Goal: Task Accomplishment & Management: Manage account settings

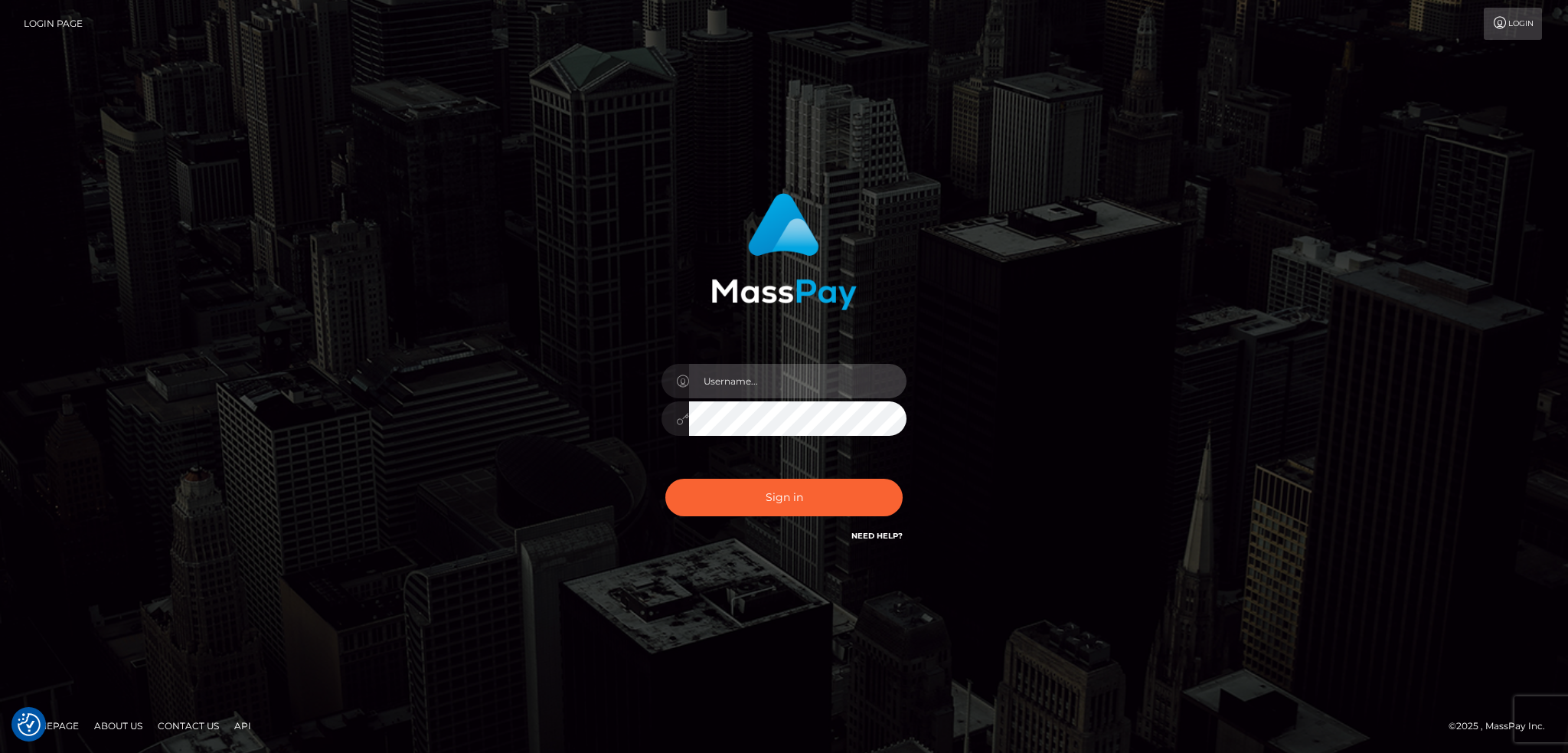
type input "alexstef"
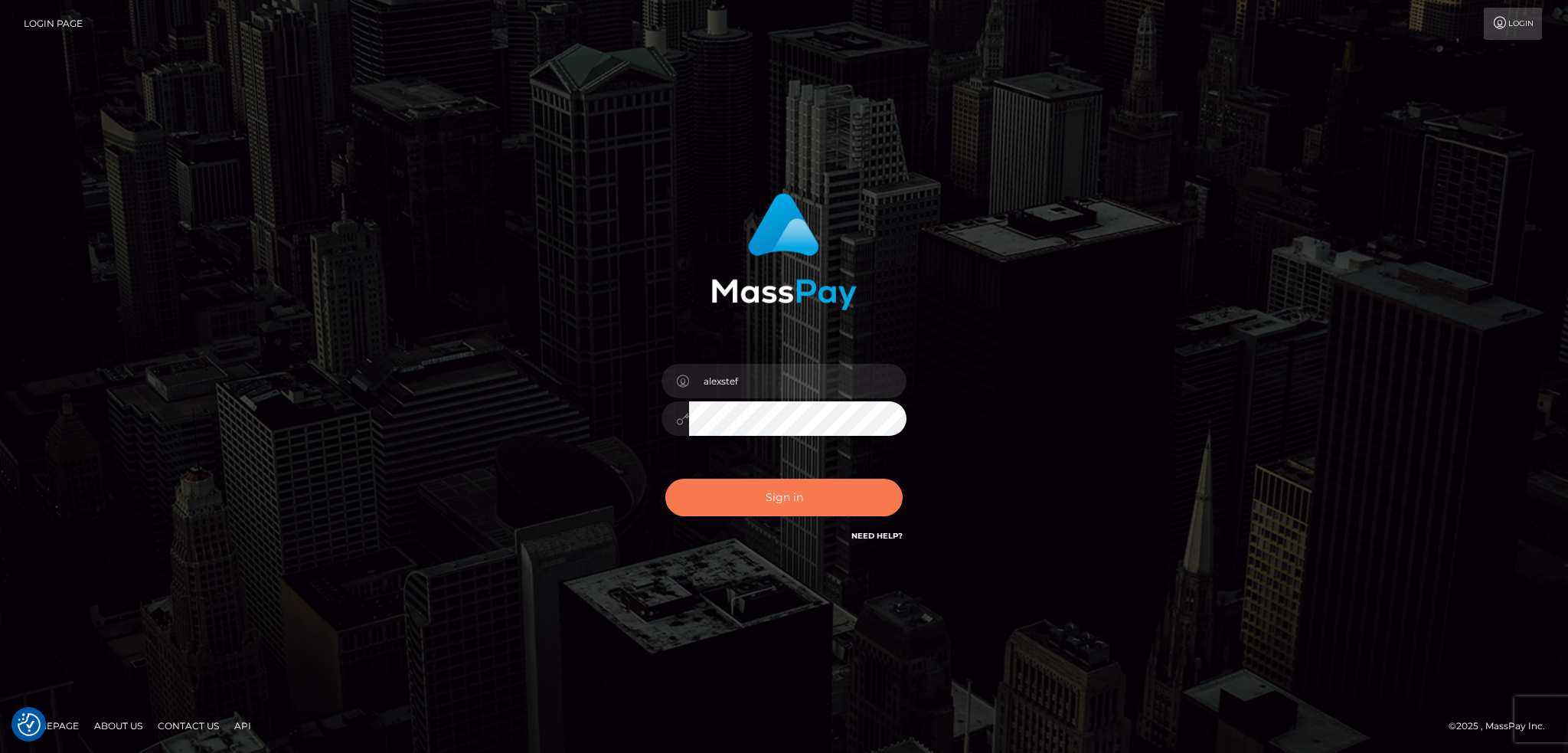
drag, startPoint x: 0, startPoint y: 0, endPoint x: 711, endPoint y: 481, distance: 858.4
click at [765, 495] on button "Sign in" at bounding box center [784, 498] width 237 height 38
click at [765, 503] on button "Sign in" at bounding box center [784, 498] width 237 height 38
type input "alexstef"
click at [752, 496] on button "Sign in" at bounding box center [784, 498] width 237 height 38
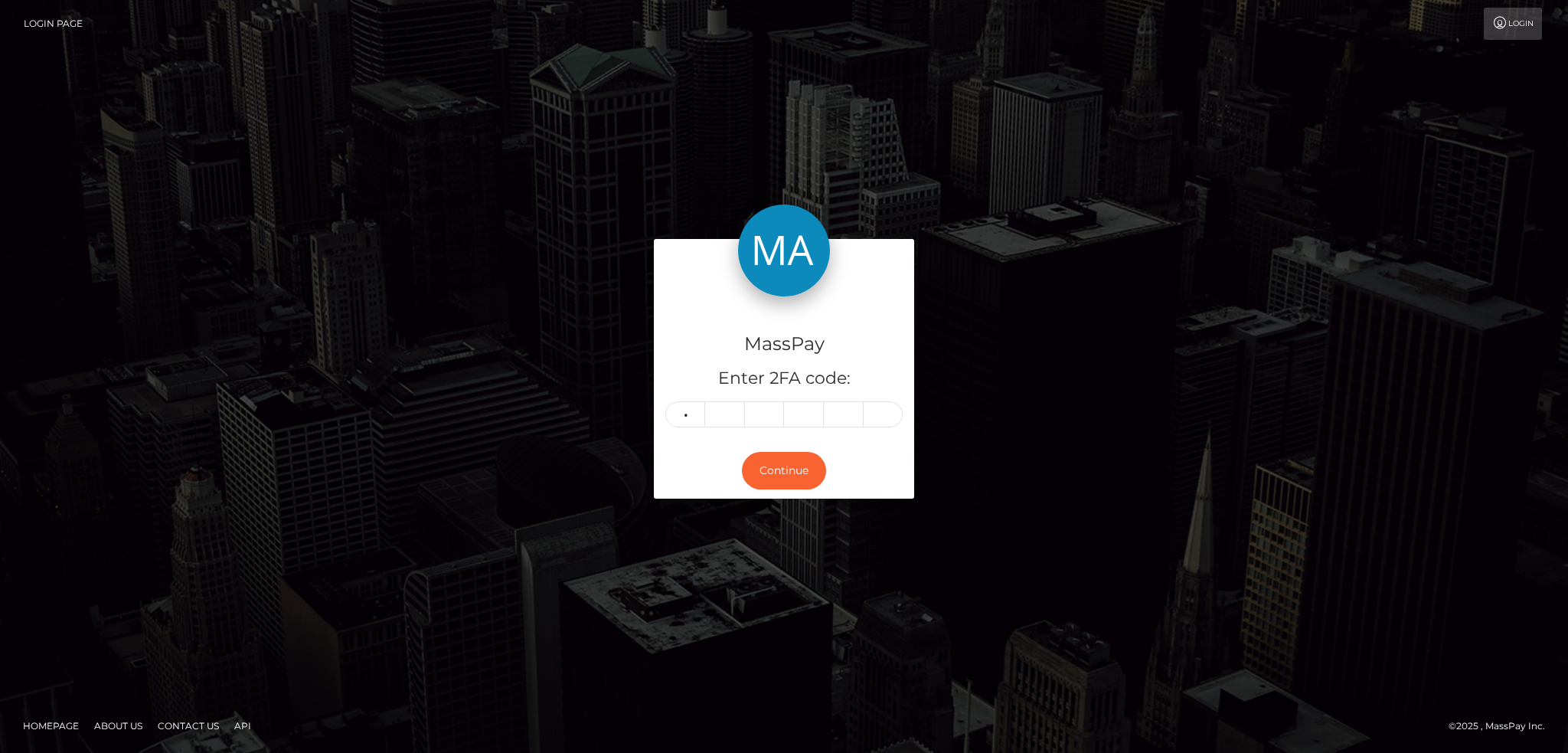
type input "0"
type input "4"
type input "0"
type input "1"
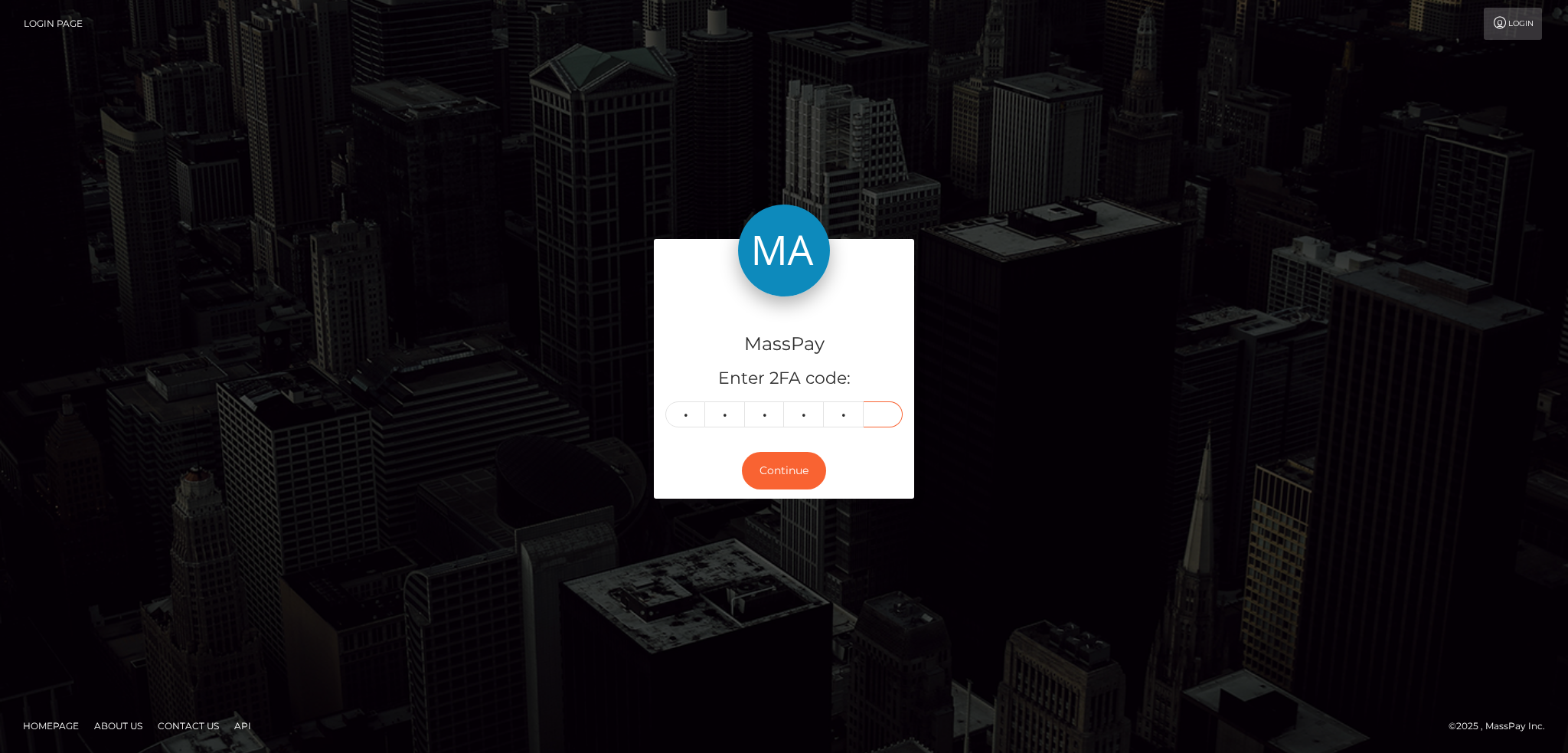
type input "7"
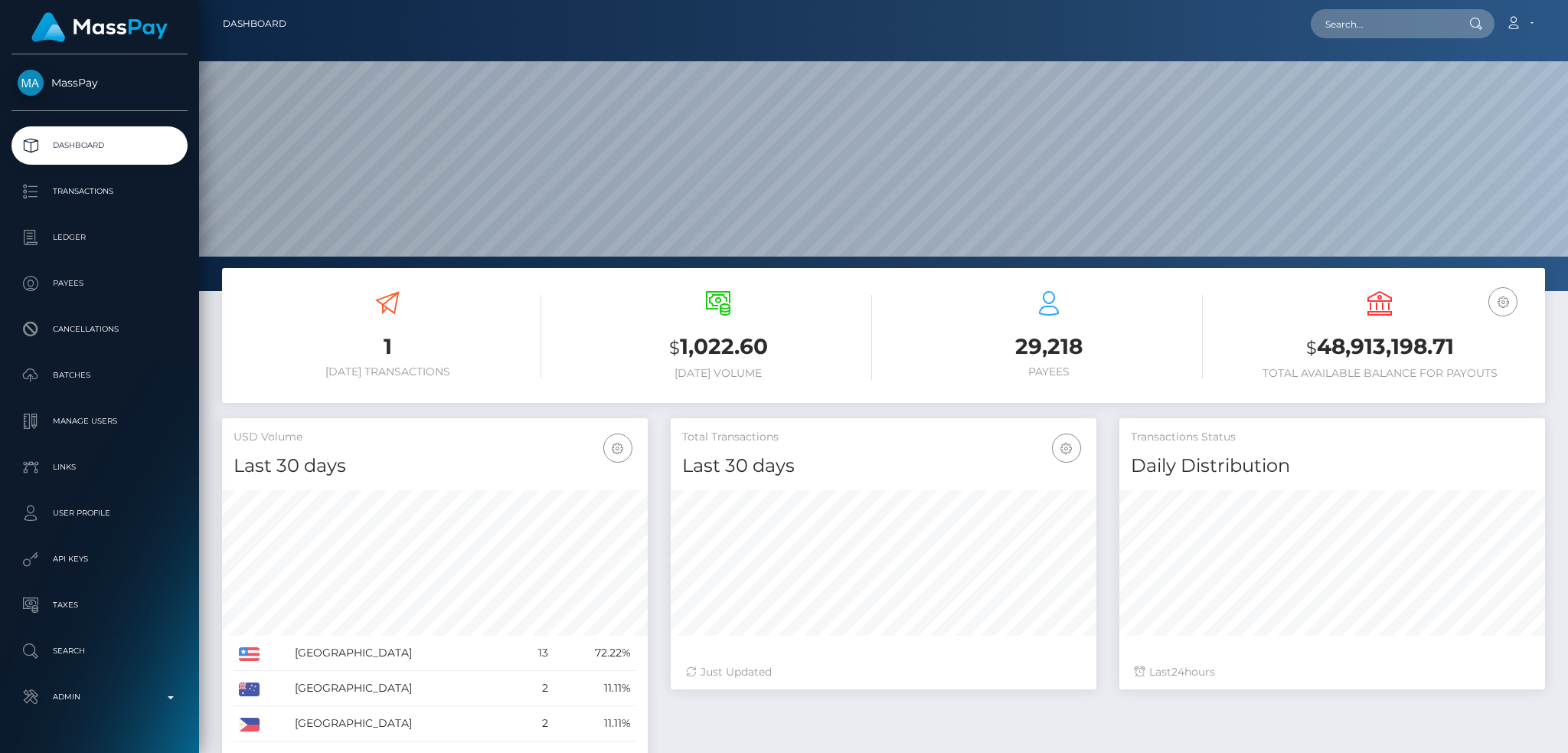
scroll to position [272, 425]
drag, startPoint x: 1337, startPoint y: 30, endPoint x: 1242, endPoint y: 26, distance: 95.1
click at [1337, 30] on input "text" at bounding box center [1382, 24] width 144 height 29
paste input "j.magg@yahoo.com"
type input "j.magg@yahoo.com"
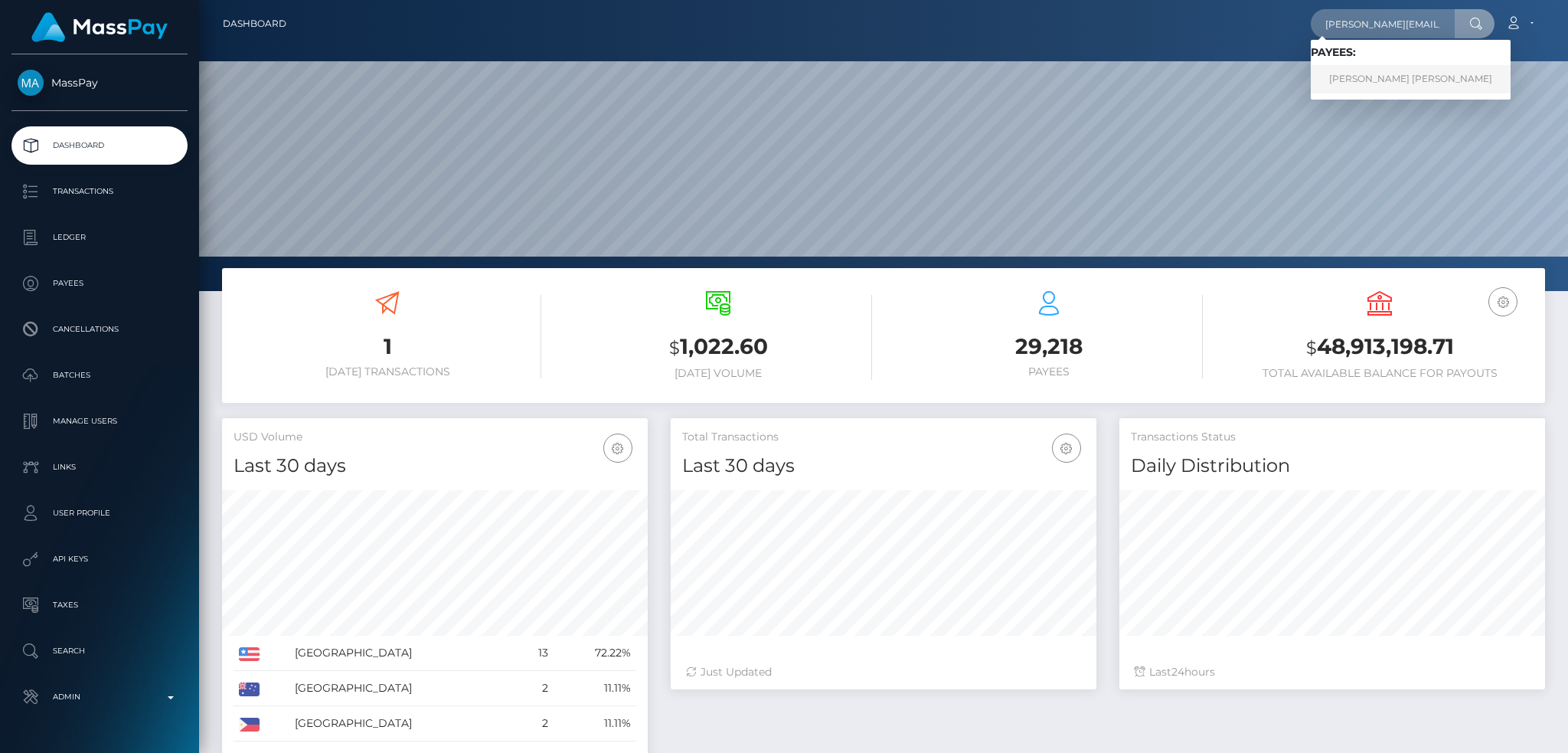
click at [1323, 83] on link "JUERGEN KARL MAGG" at bounding box center [1410, 80] width 200 height 28
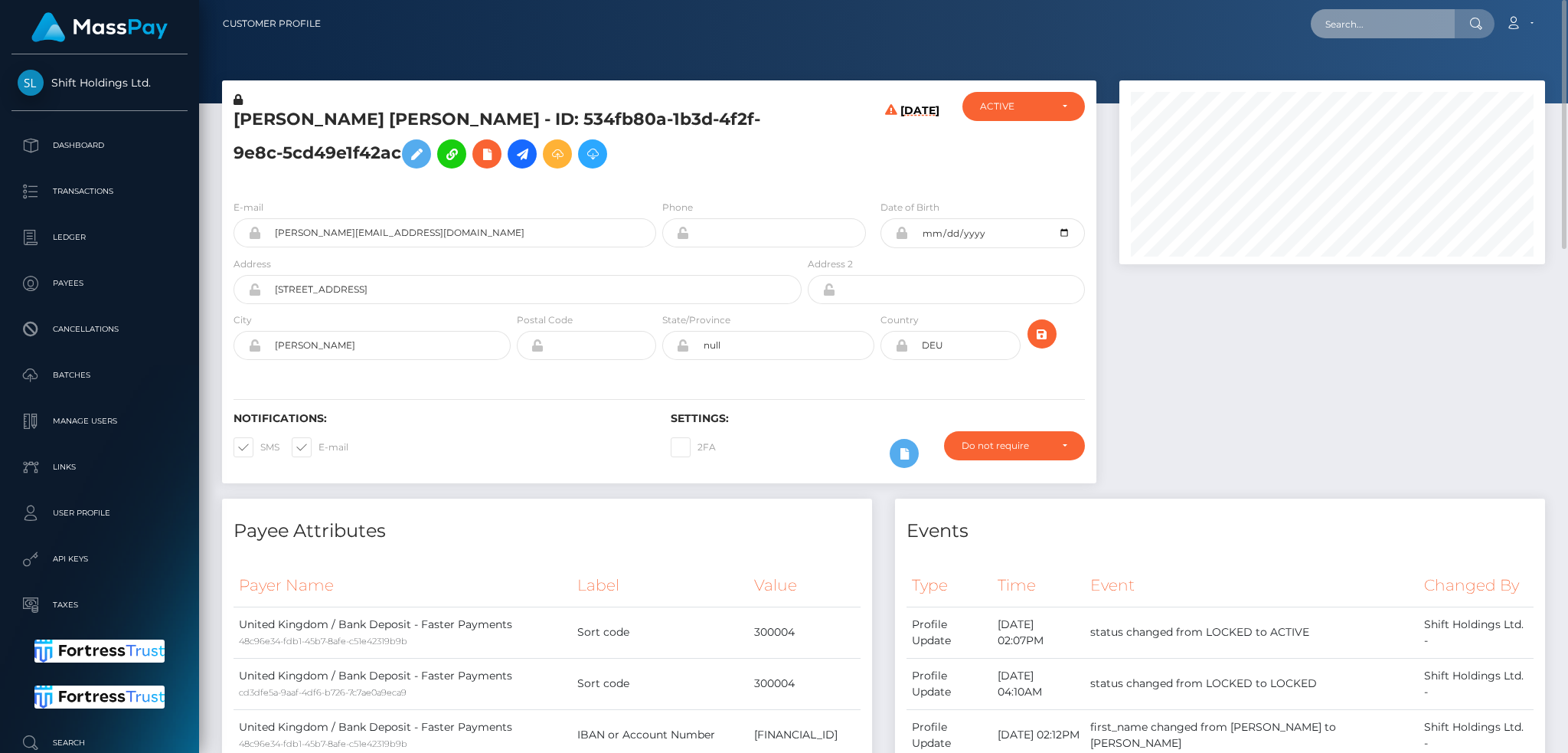
click at [1333, 26] on input "text" at bounding box center [1382, 24] width 144 height 29
paste input "poact_Boy8IYlQbn0Q"
type input "poact_Boy8IYlQbn0Q"
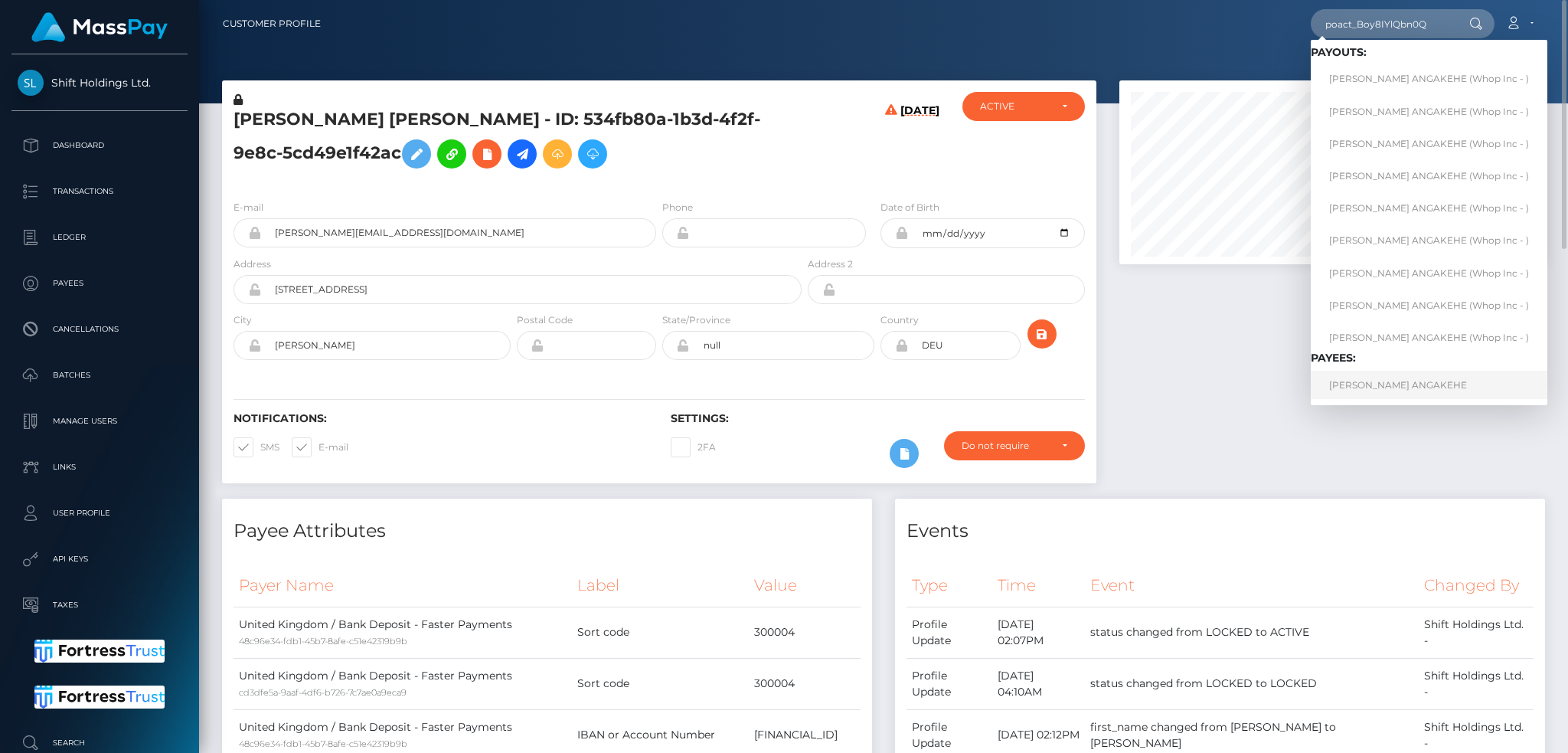
click at [1362, 387] on link "EMELINE FALAHOLA ANGAKEHE" at bounding box center [1429, 385] width 237 height 28
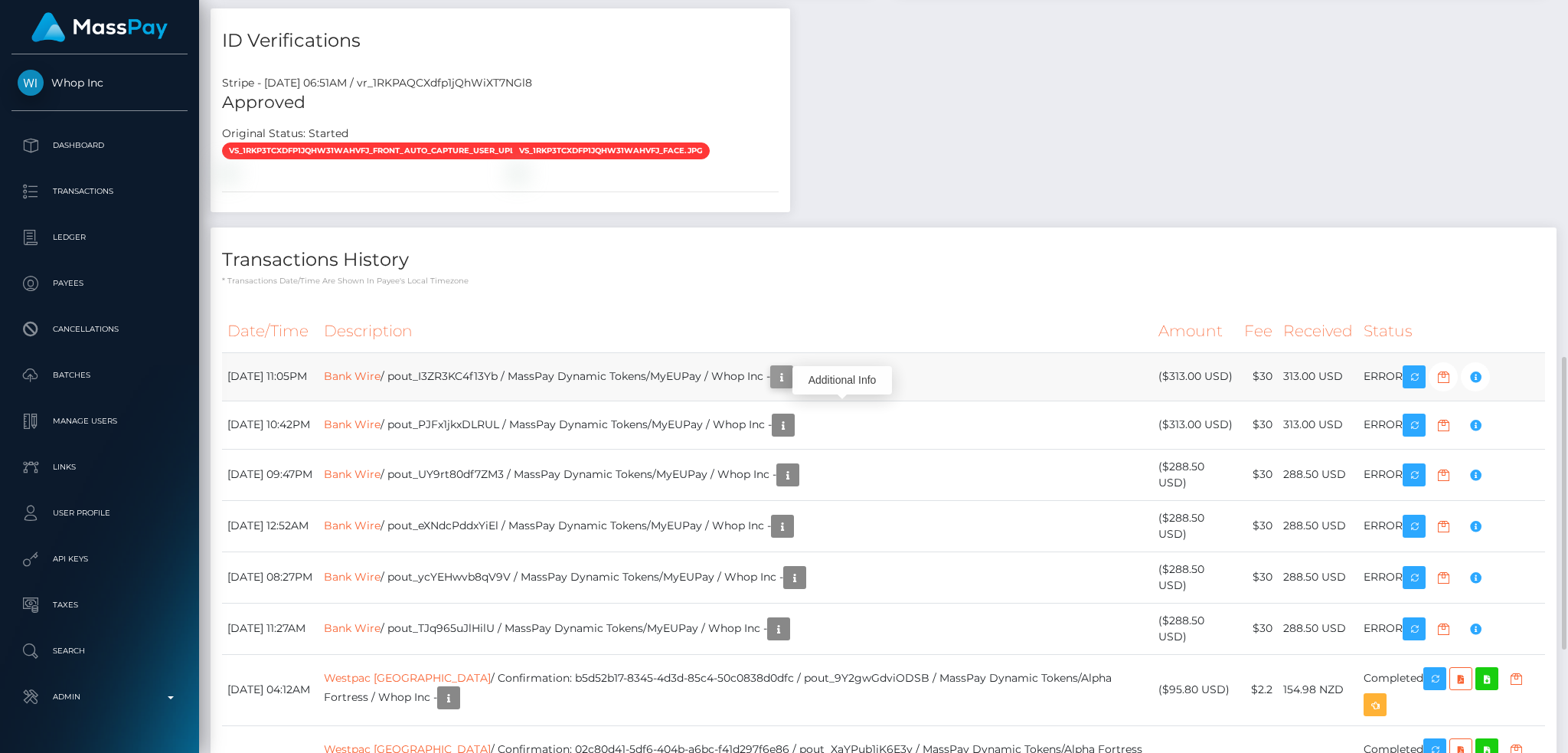
scroll to position [184, 425]
click at [793, 388] on button "button" at bounding box center [781, 376] width 23 height 23
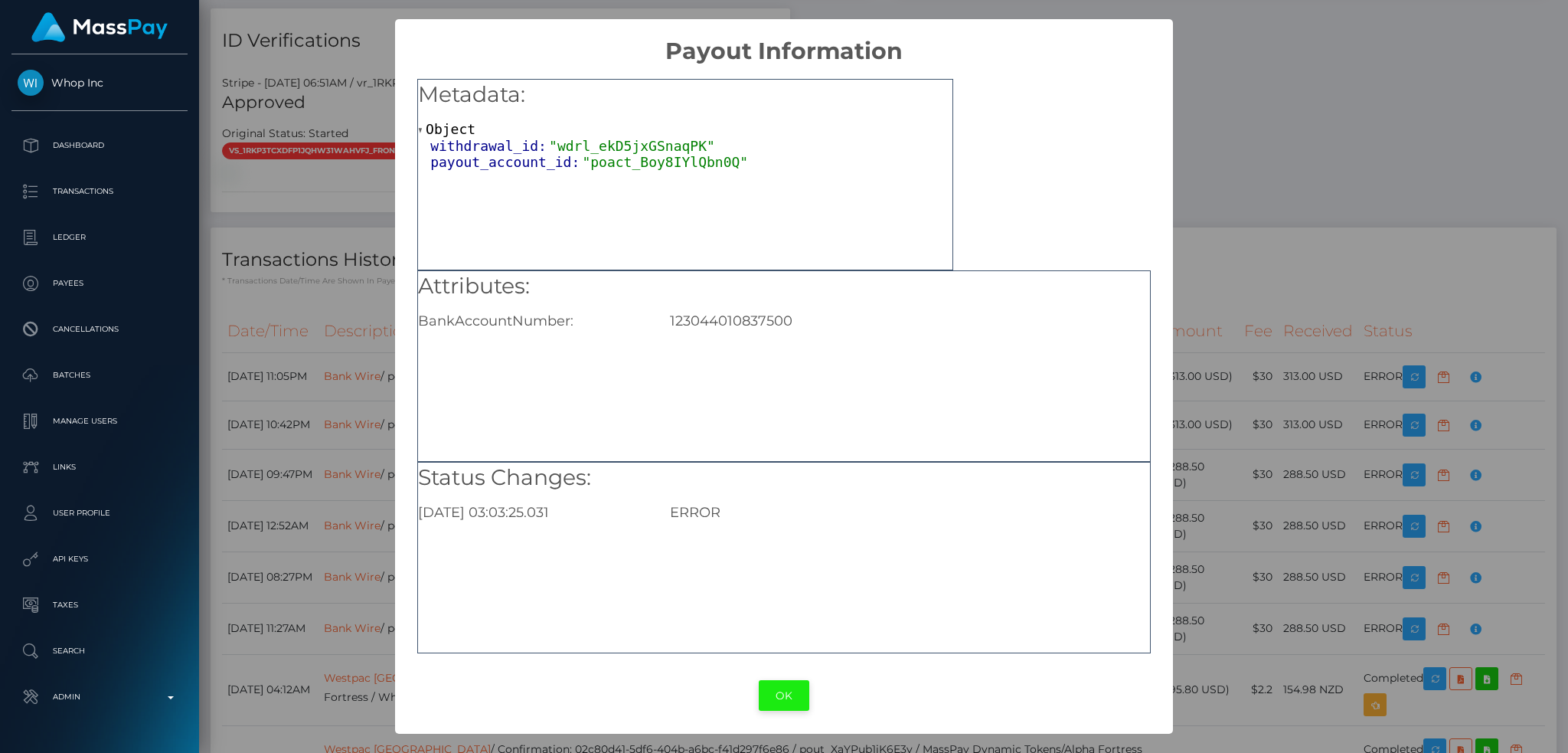
click at [790, 710] on button "OK" at bounding box center [783, 695] width 50 height 31
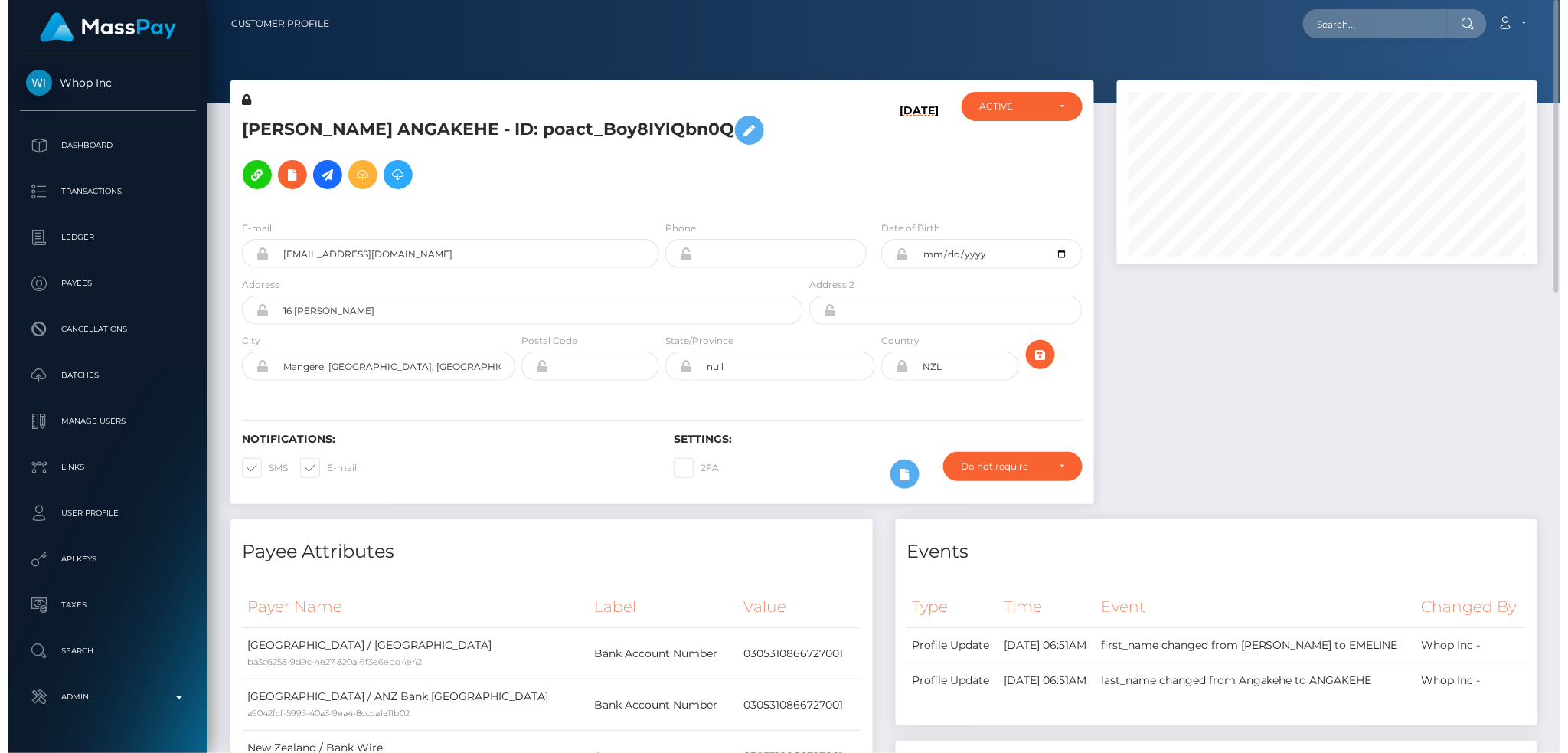
scroll to position [184, 420]
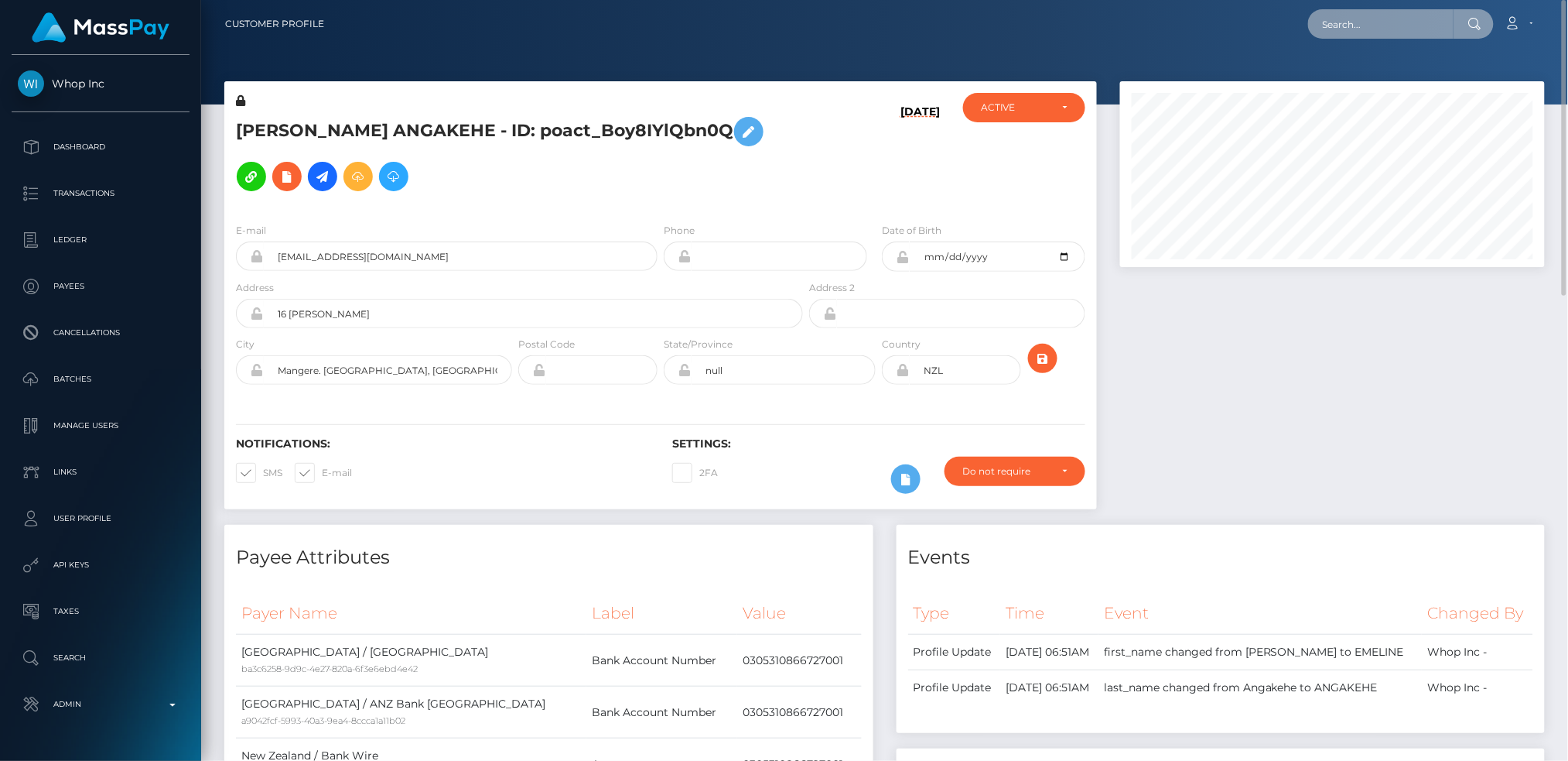
click at [1350, 17] on input "text" at bounding box center [1380, 24] width 146 height 30
paste input "poact_aUoLKukeU7W4"
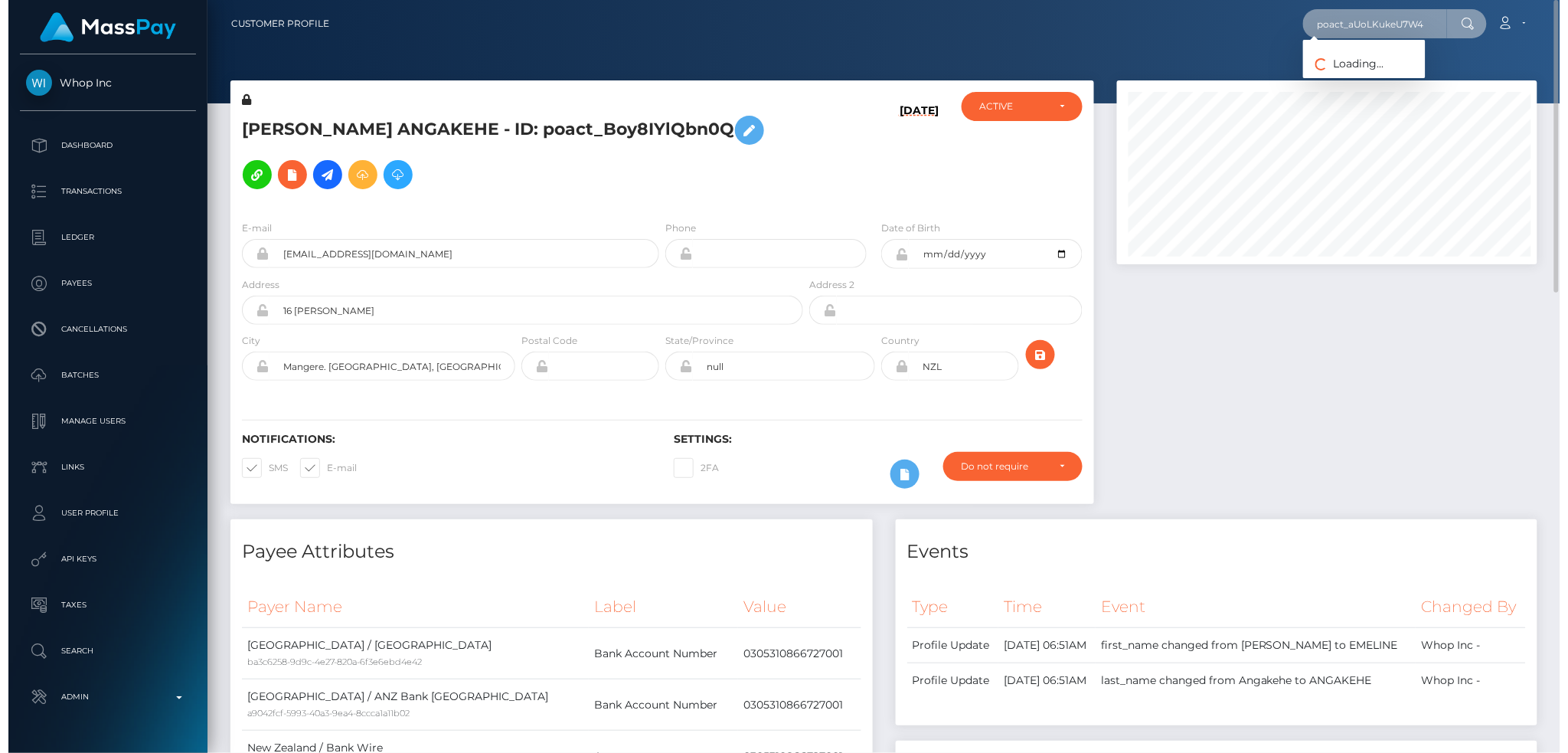
scroll to position [184, 425]
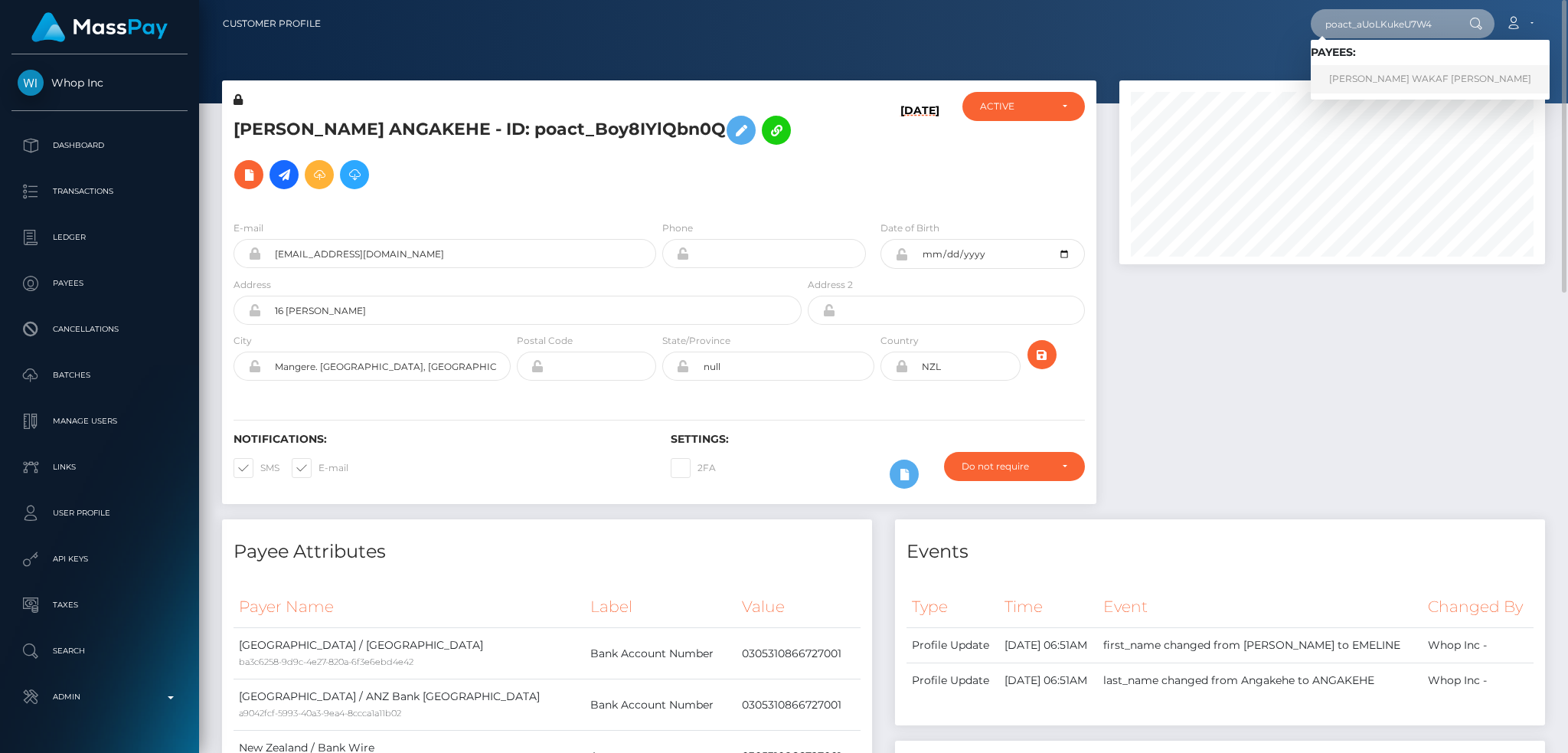
type input "poact_aUoLKukeU7W4"
click at [1379, 76] on link "[PERSON_NAME] WAKAF [PERSON_NAME]" at bounding box center [1430, 80] width 239 height 28
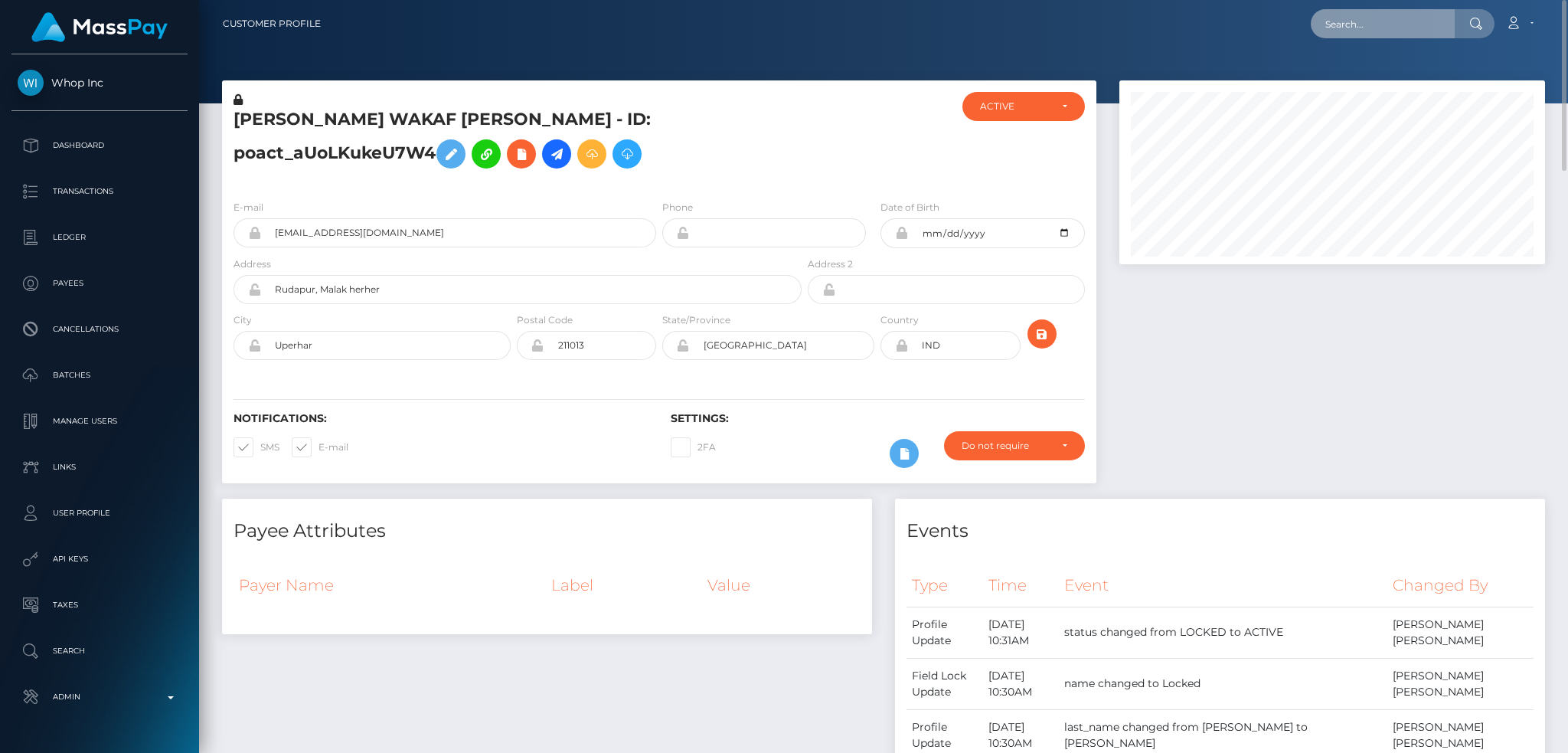
click at [1377, 17] on input "text" at bounding box center [1382, 24] width 144 height 29
paste input "UfYrgQBbRByE1Js1CkiFcA"
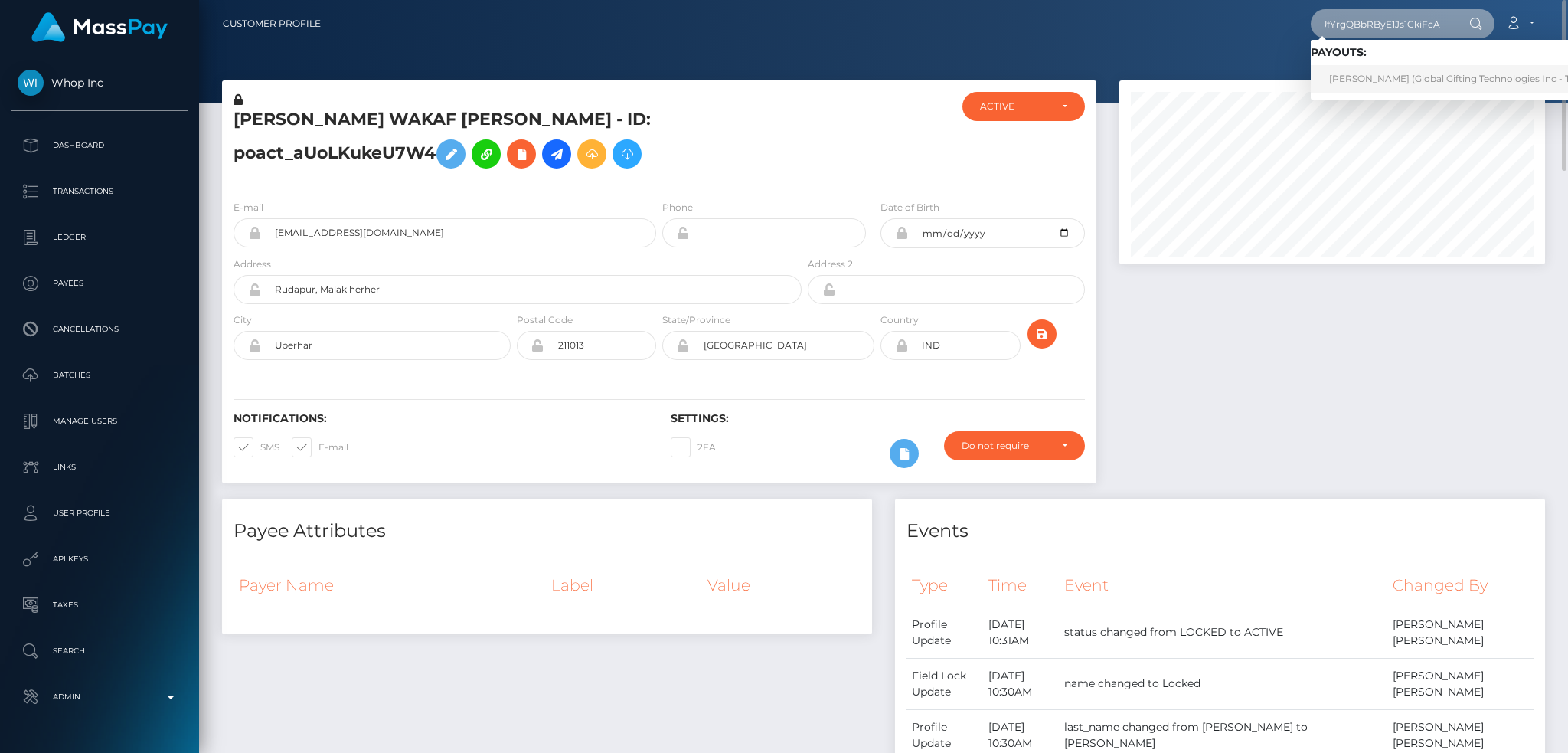
type input "UfYrgQBbRByE1Js1CkiFcA"
click at [1439, 76] on link "IRYNA LEPIKH (Global Gifting Technologies Inc - Throne)" at bounding box center [1464, 80] width 308 height 28
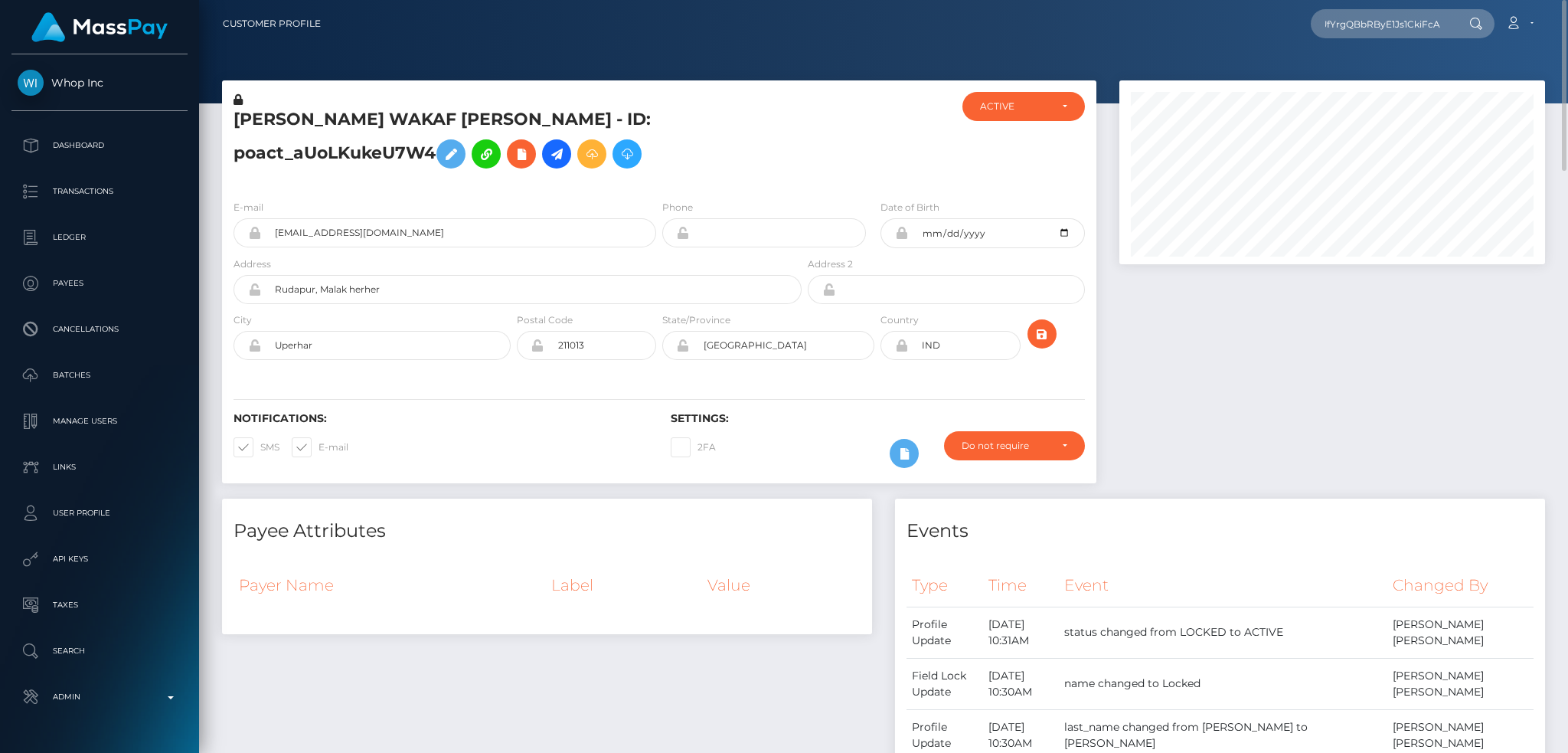
scroll to position [0, 0]
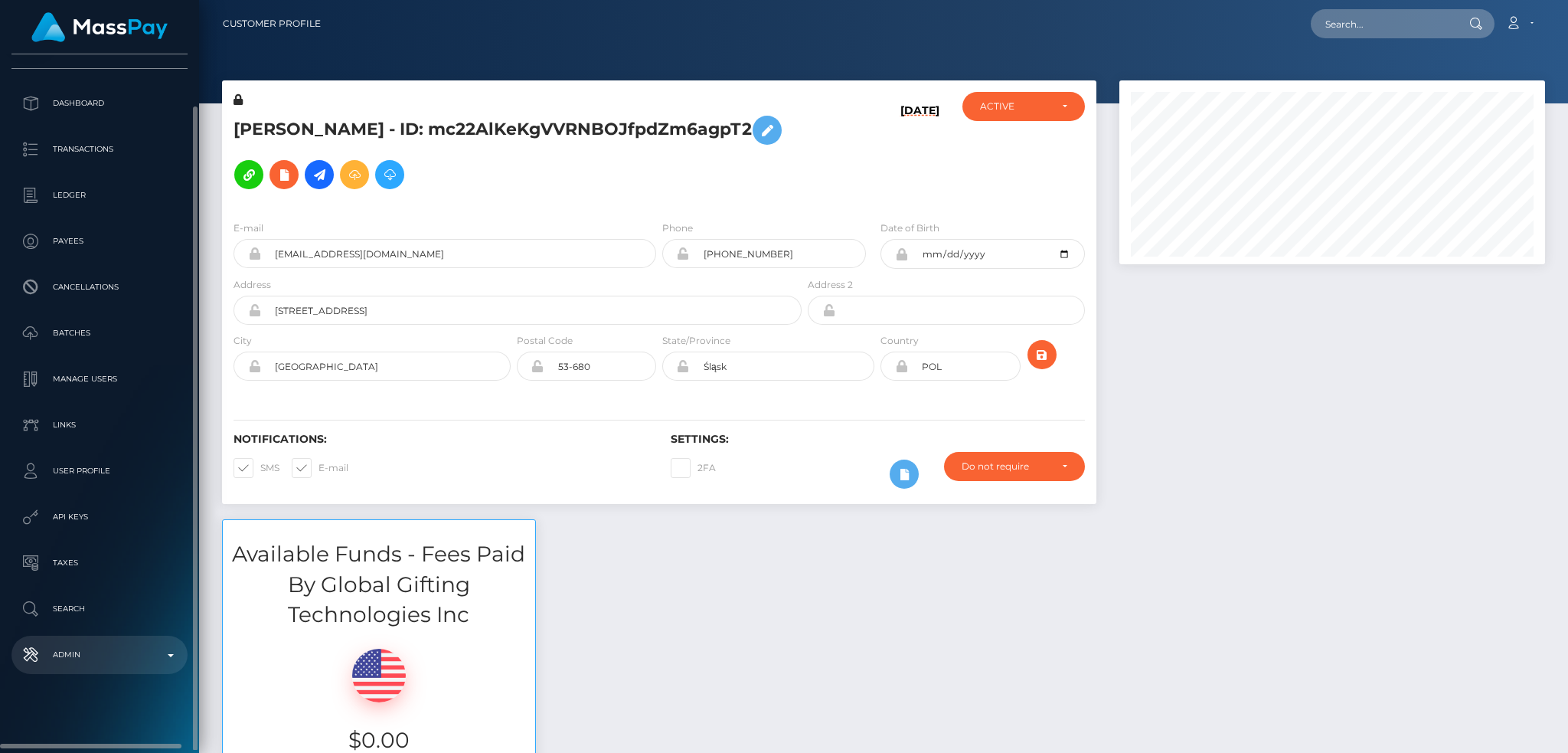
click at [123, 635] on link "Admin" at bounding box center [100, 654] width 176 height 38
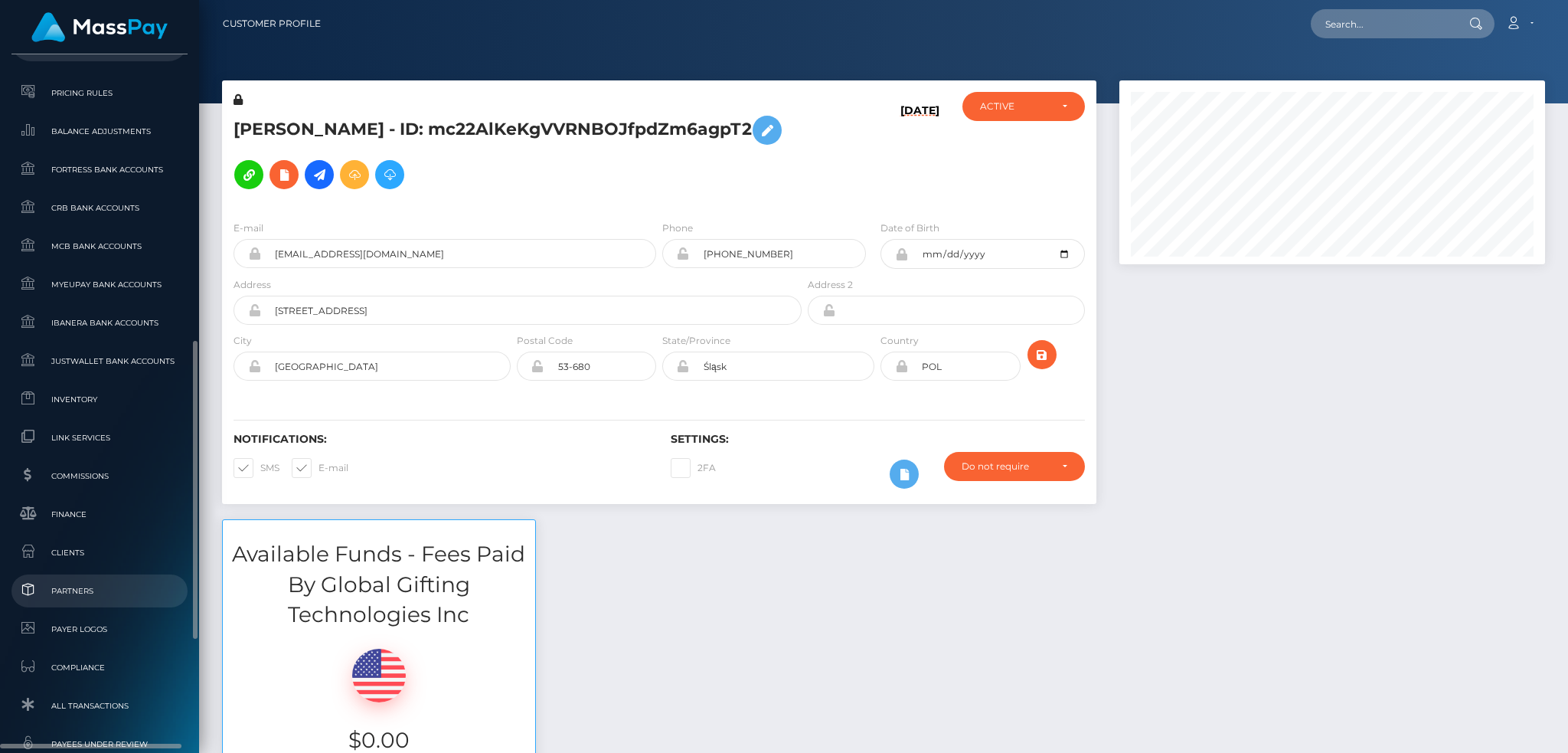
scroll to position [911, 0]
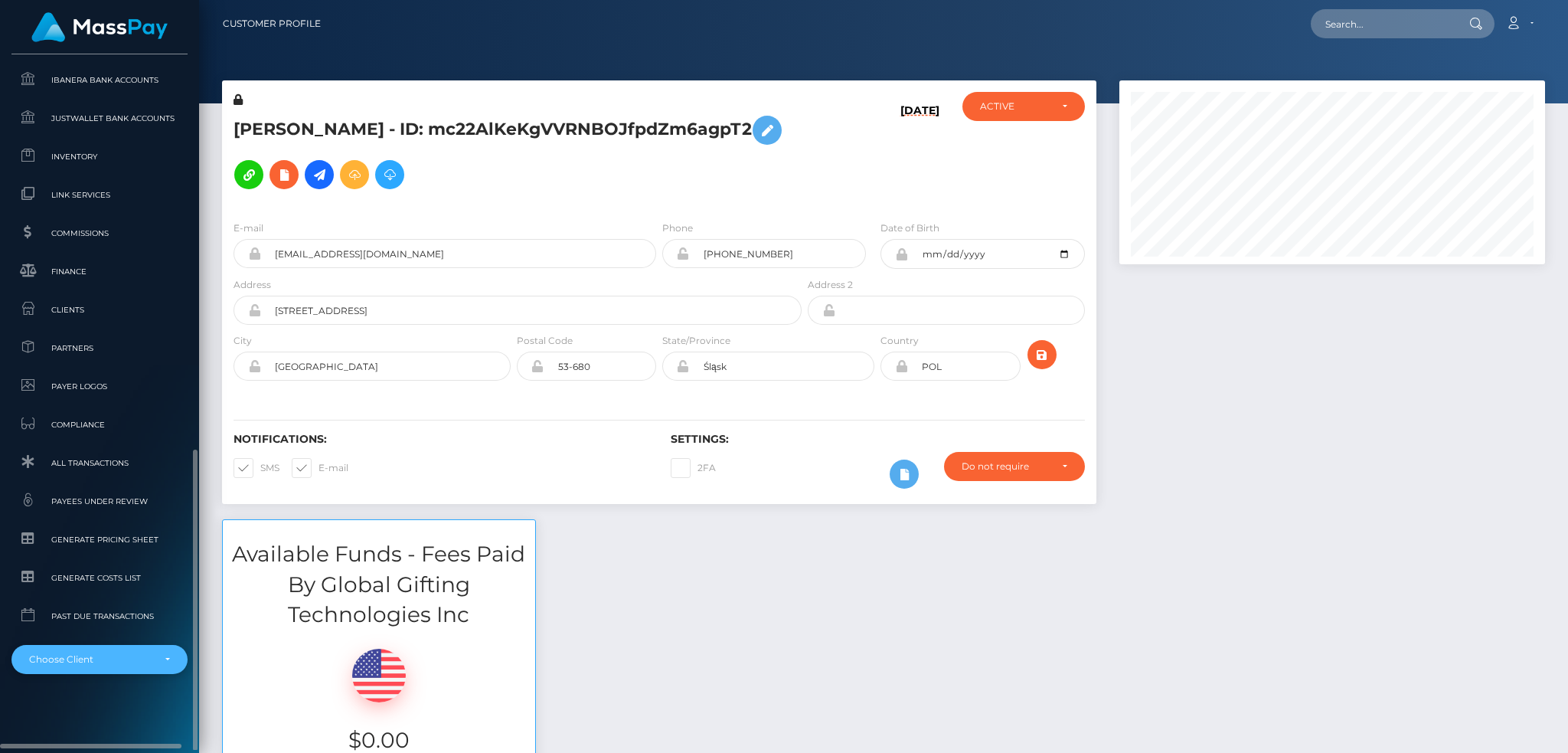
click at [125, 665] on div "Choose Client" at bounding box center [91, 659] width 123 height 12
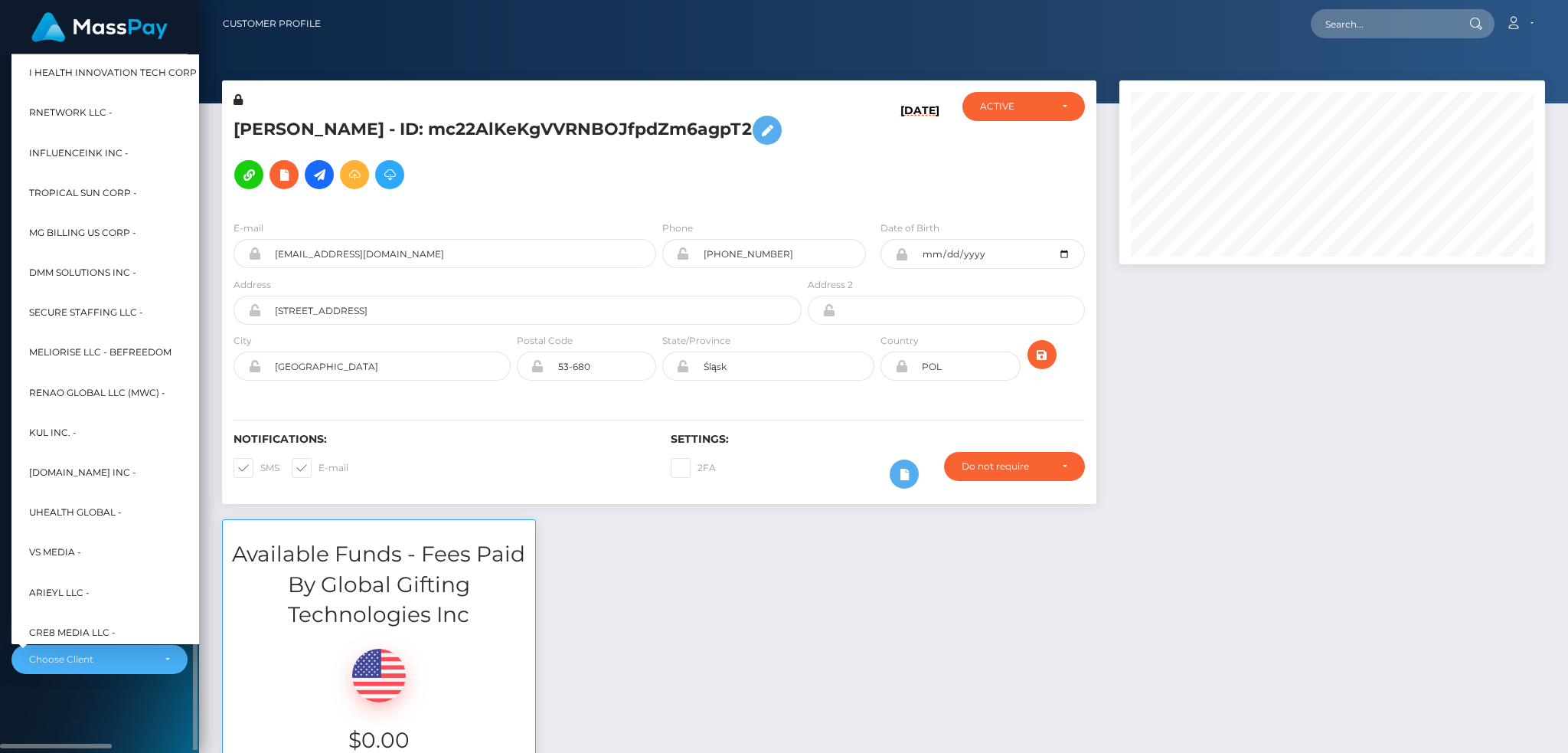
scroll to position [459, 0]
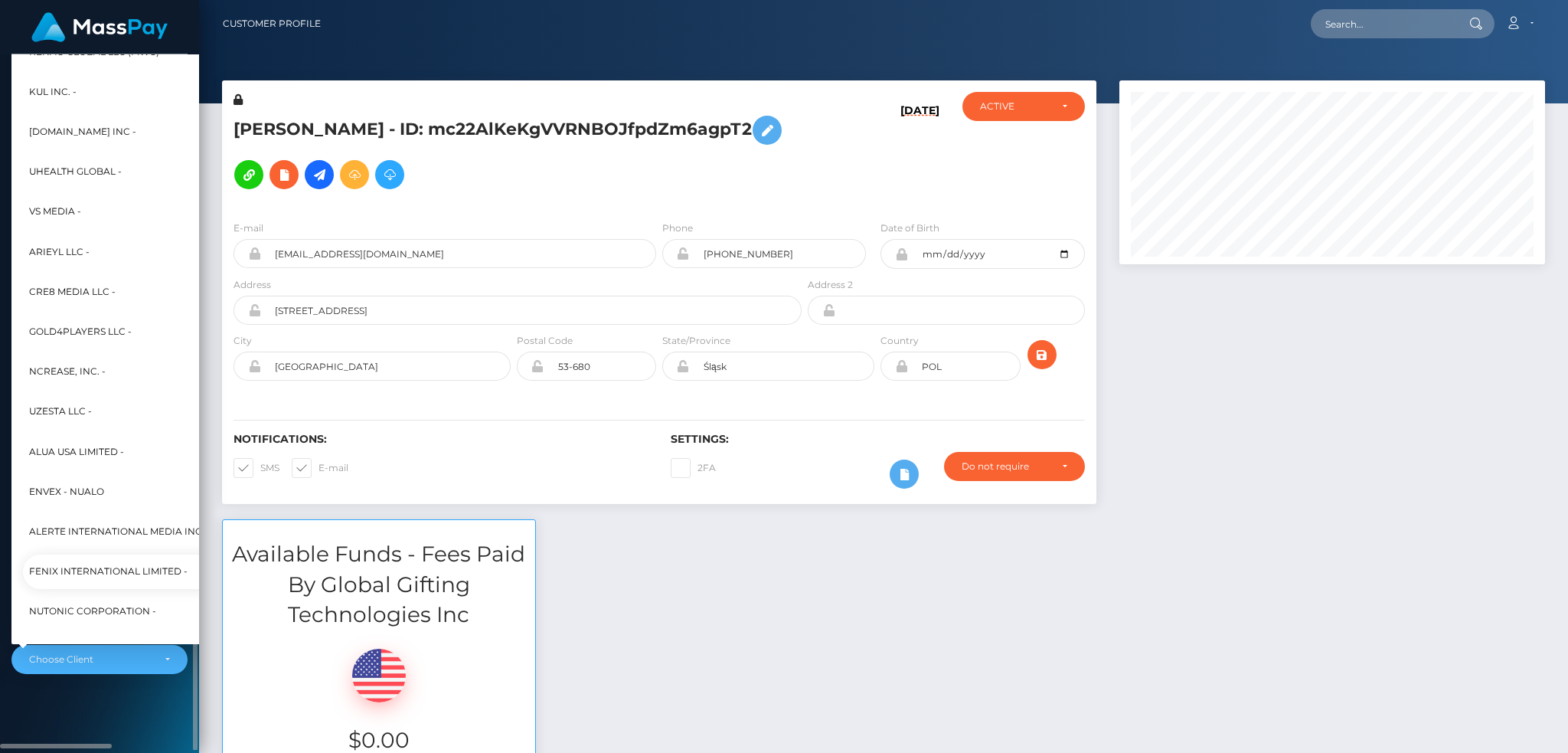
click at [126, 571] on span "Fenix International Limited -" at bounding box center [108, 572] width 158 height 20
select select "26"
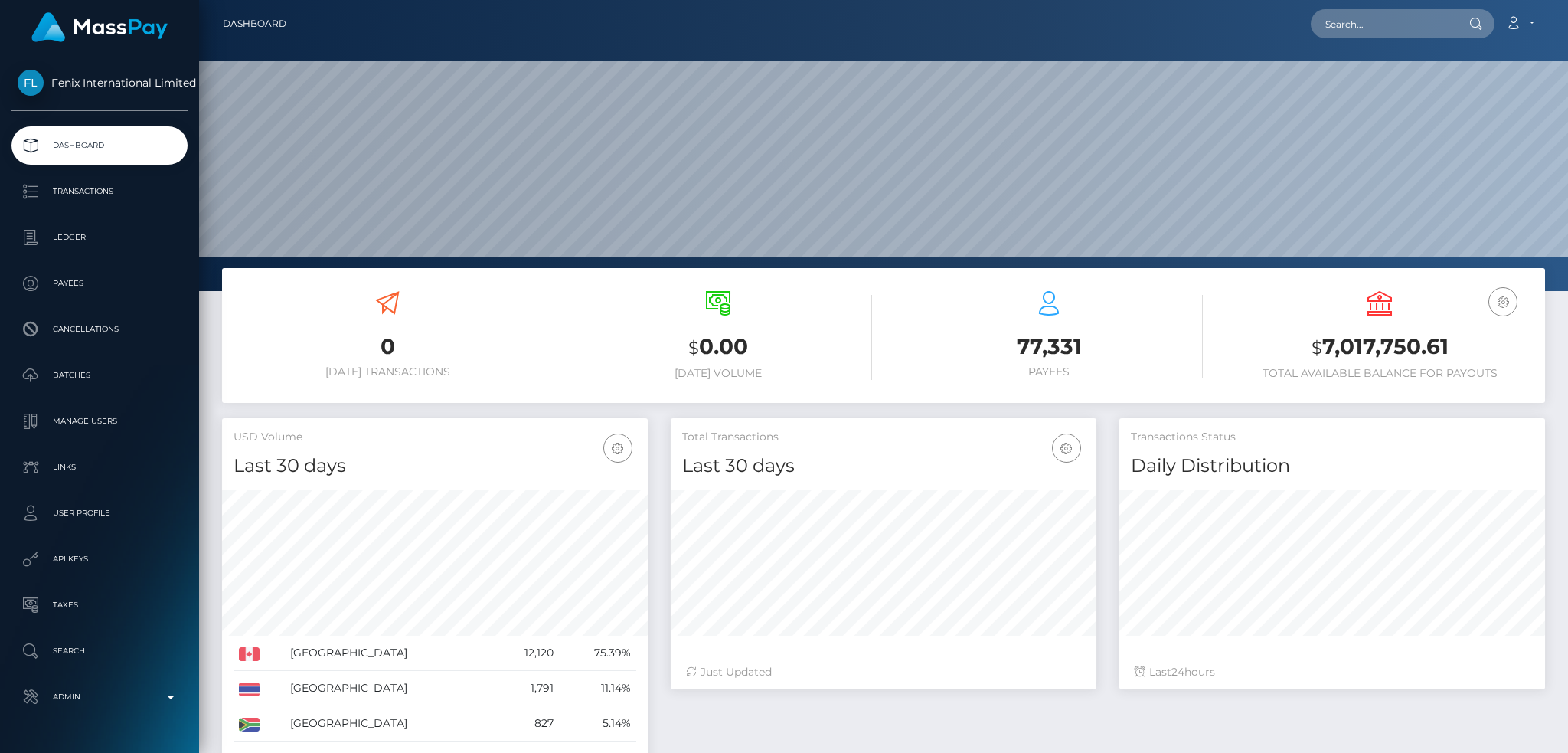
scroll to position [272, 425]
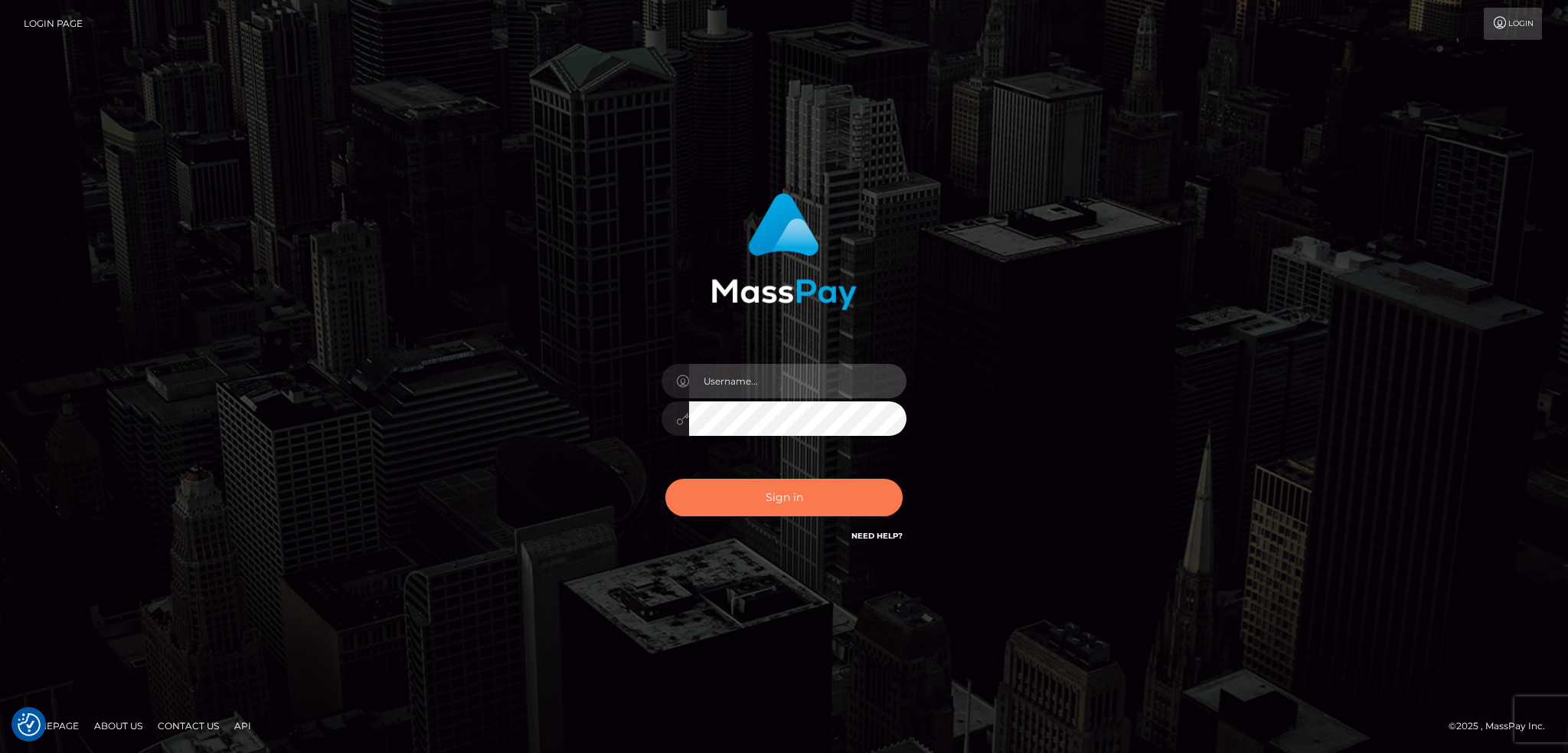
type input "alexstef"
click at [797, 489] on button "Sign in" at bounding box center [784, 498] width 237 height 38
type input "alexstef"
click at [789, 500] on button "Sign in" at bounding box center [784, 498] width 237 height 38
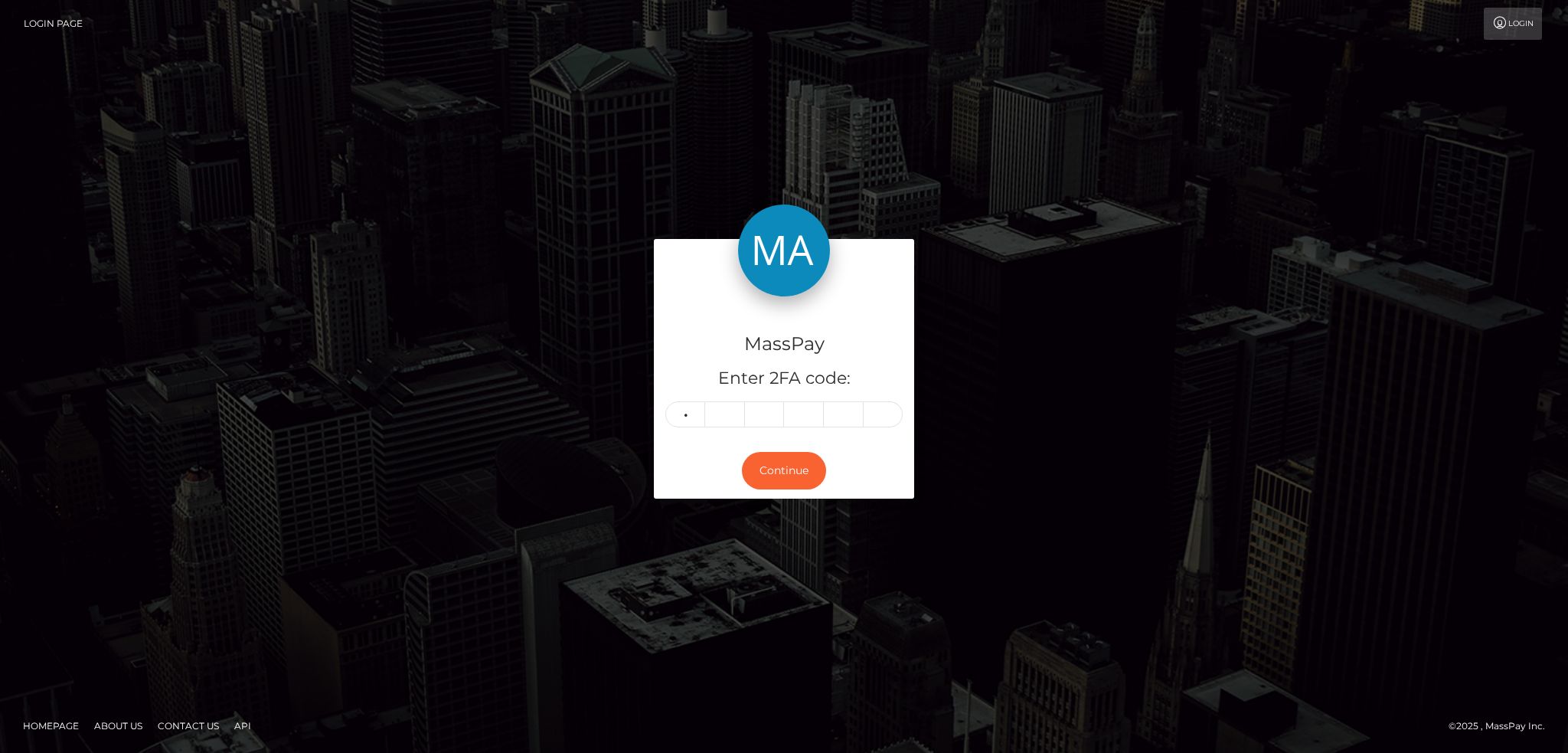
type input "8"
type input "4"
type input "1"
type input "9"
type input "4"
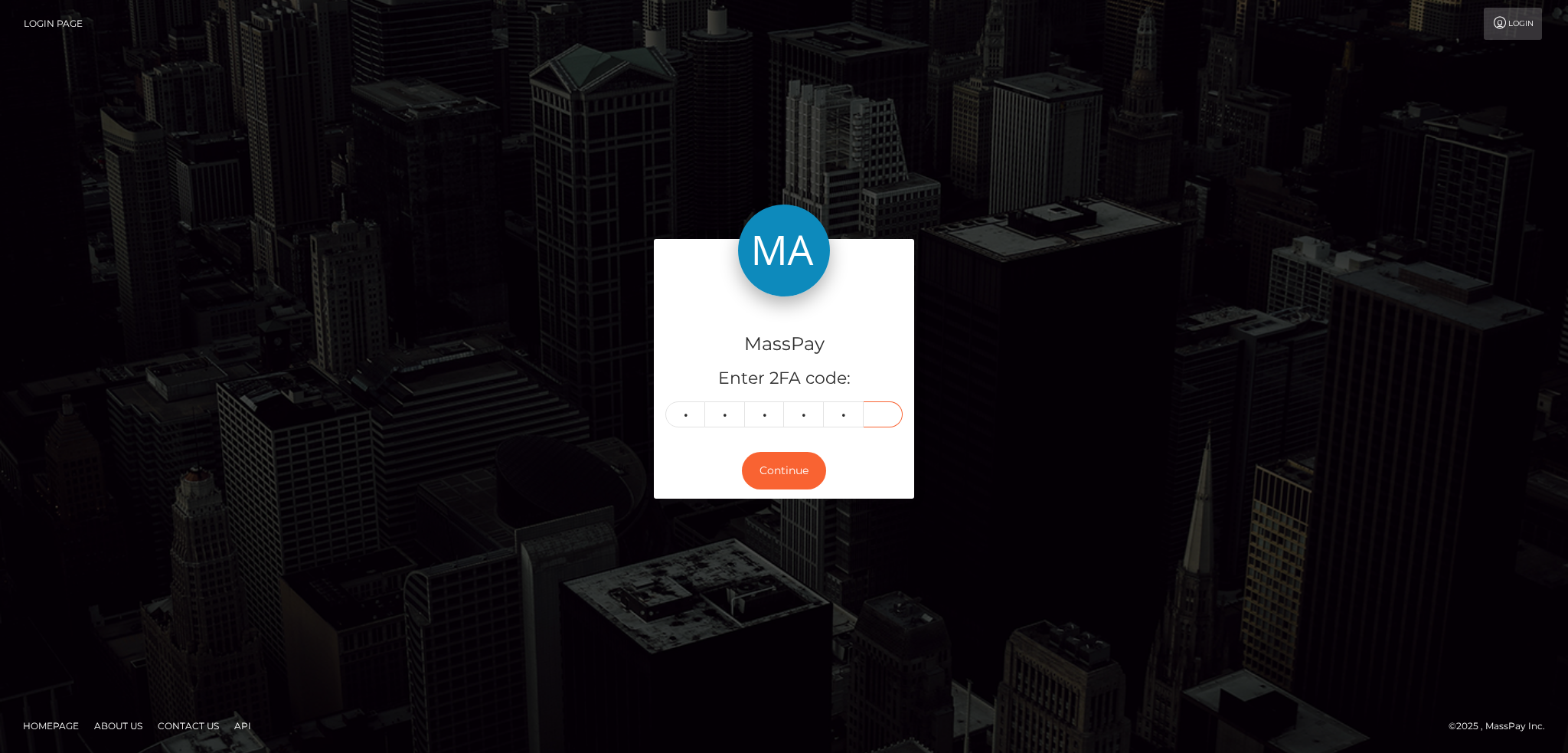
type input "7"
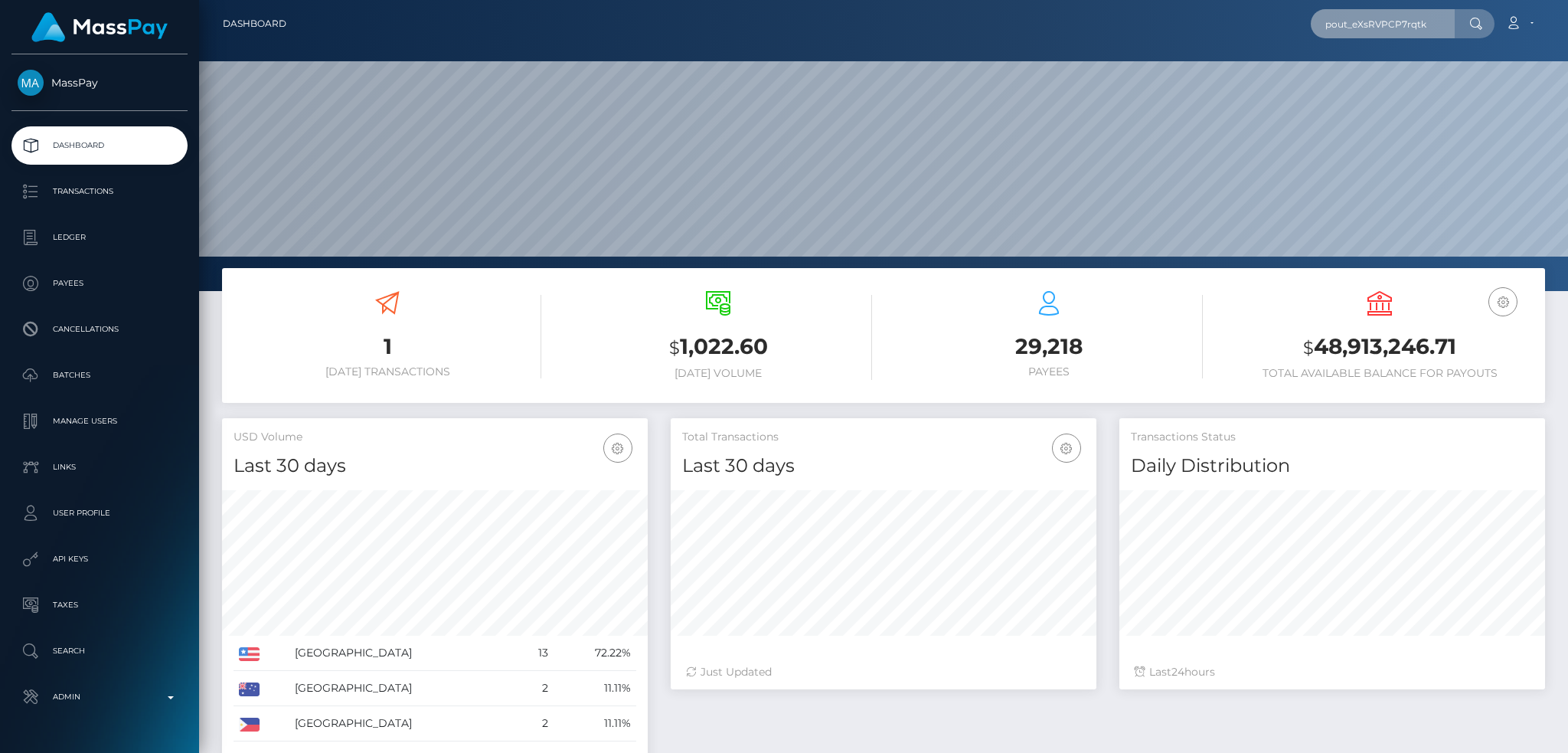
scroll to position [272, 425]
click at [1319, 22] on input "pout_eXsRVPCP7rqtk" at bounding box center [1382, 24] width 144 height 29
paste input "41fd41a1-a920-4590-baf4-461f6cc16cf1"
type input "41fd41a1-a920-4590-baf4-461f6cc16cf1"
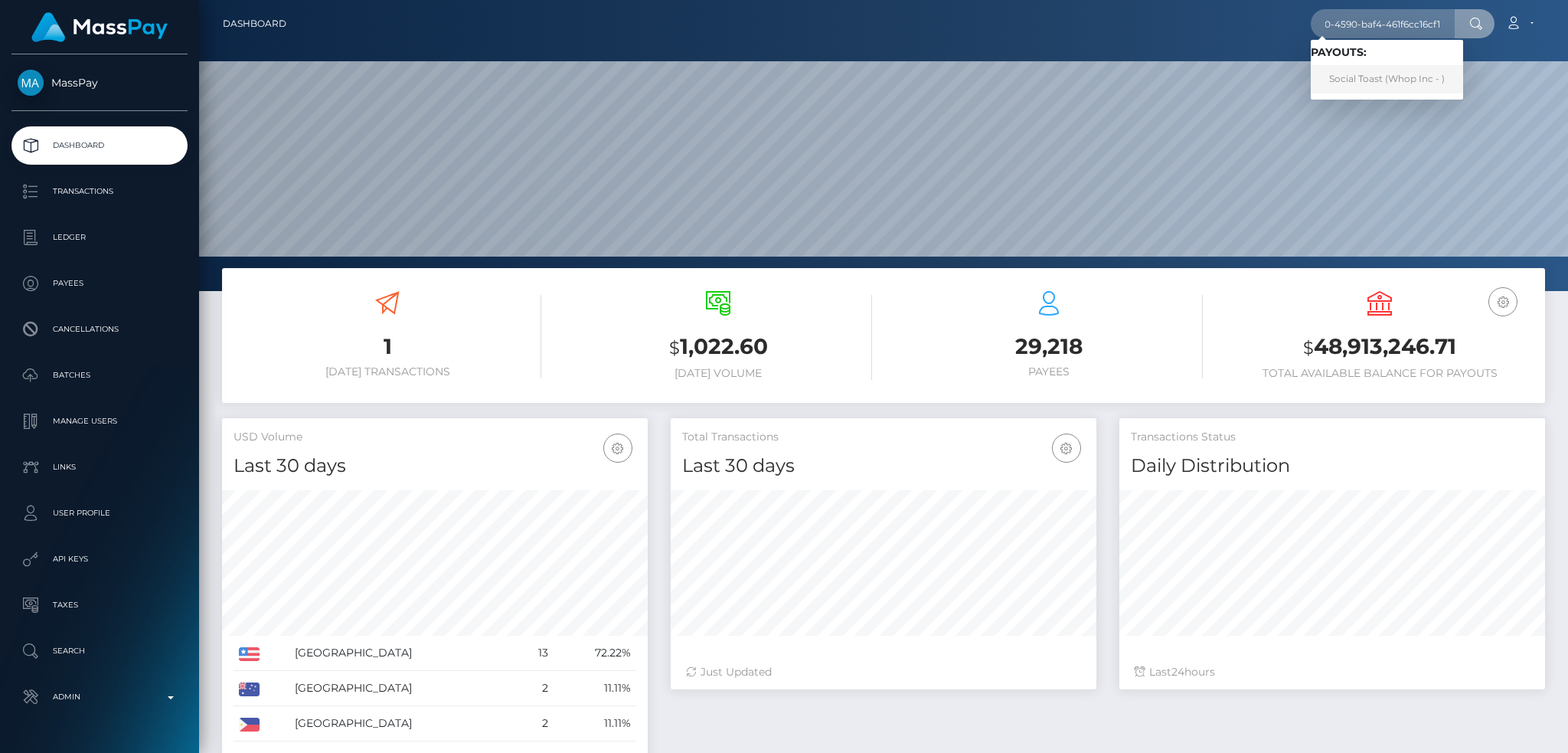
scroll to position [0, 0]
click at [1384, 78] on link "Social Toast (Whop Inc - )" at bounding box center [1386, 80] width 153 height 28
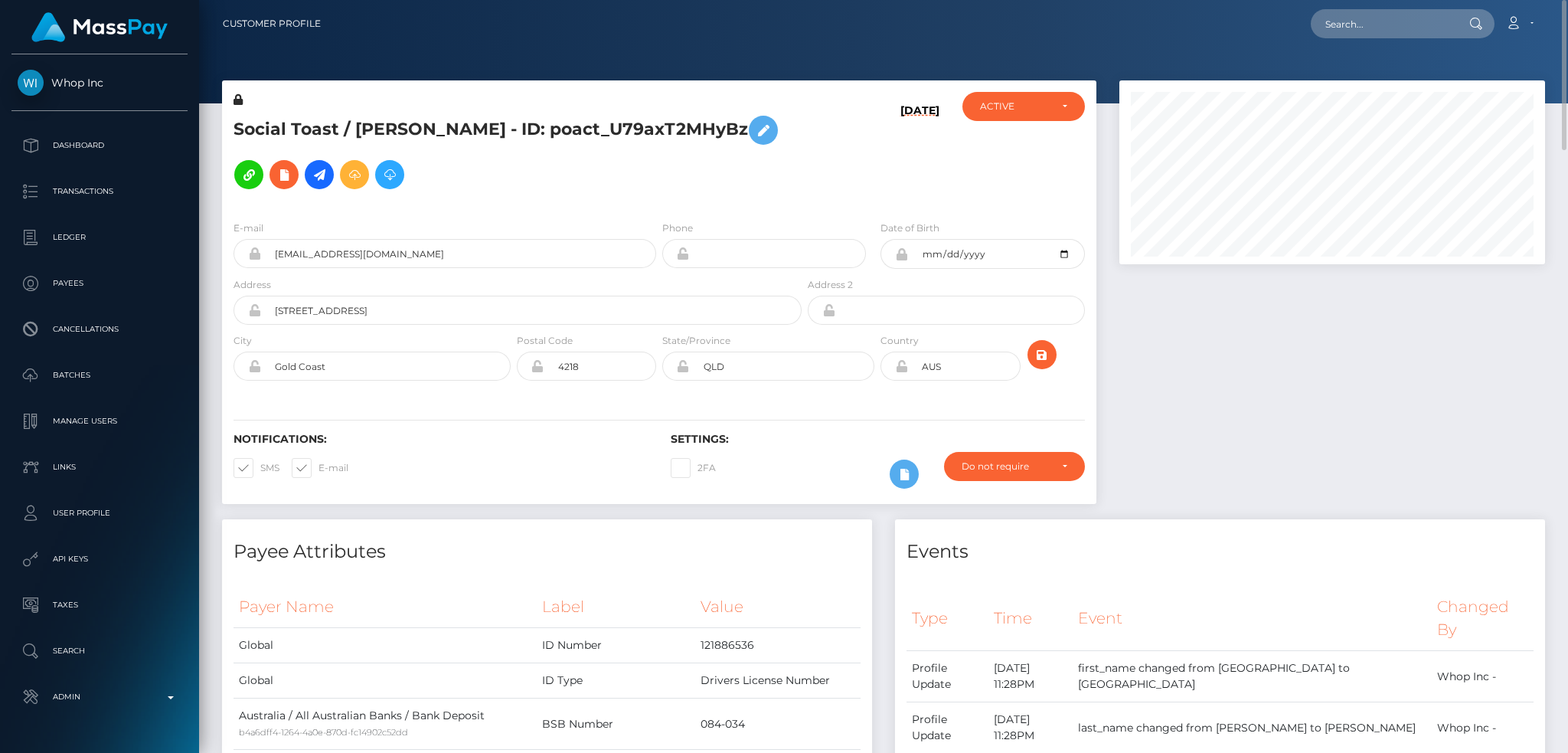
click at [1377, 38] on div "Loading... Loading... Account Edit Profile Logout" at bounding box center [938, 24] width 1211 height 32
click at [1377, 24] on input "text" at bounding box center [1382, 24] width 144 height 29
paste input "MSPf3ea6effded70bd"
type input "MSPf3ea6effded70bd"
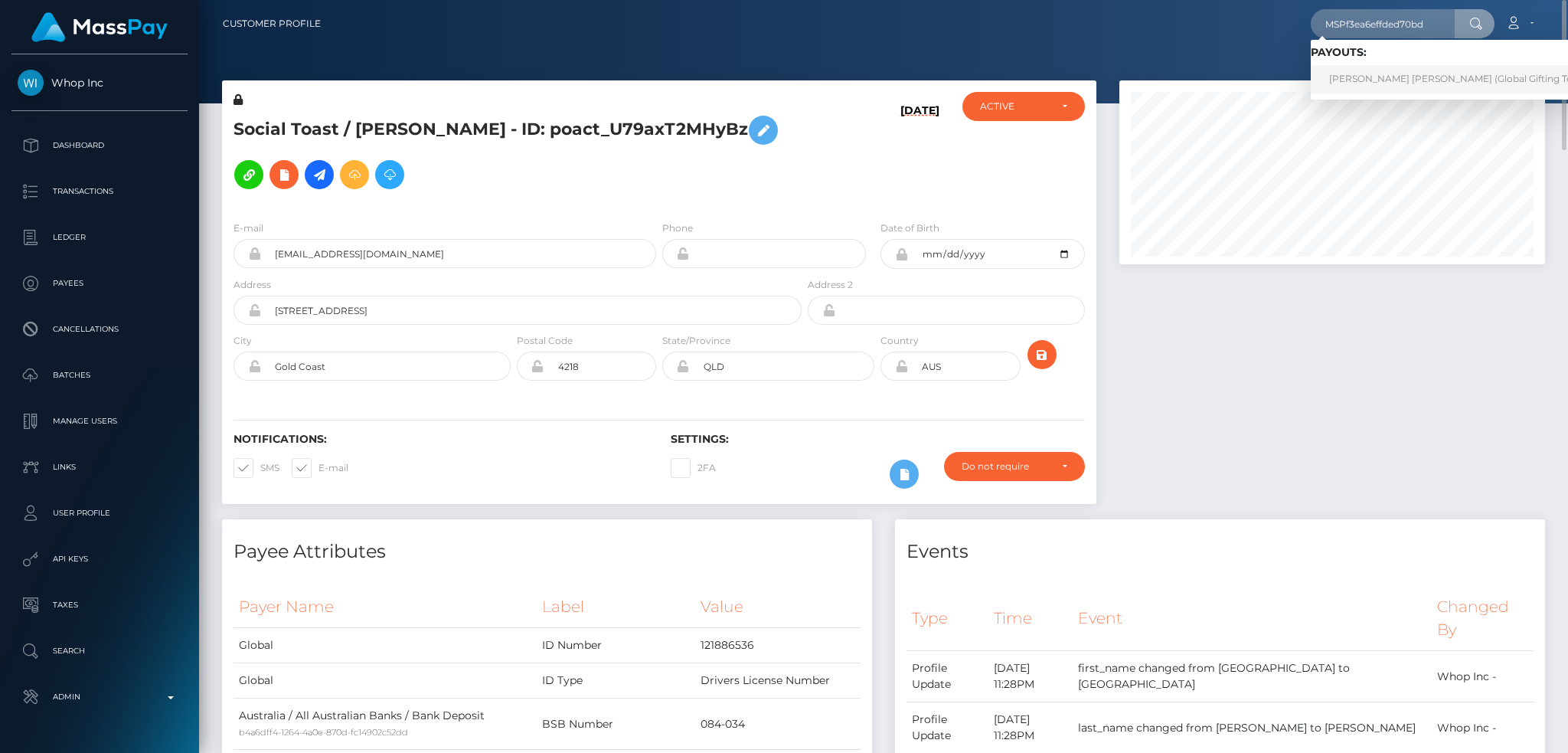
click at [1378, 77] on link "MARIA JOSE PINEDA MURILLO (Global Gifting Technologies Inc - Throne)" at bounding box center [1505, 80] width 392 height 28
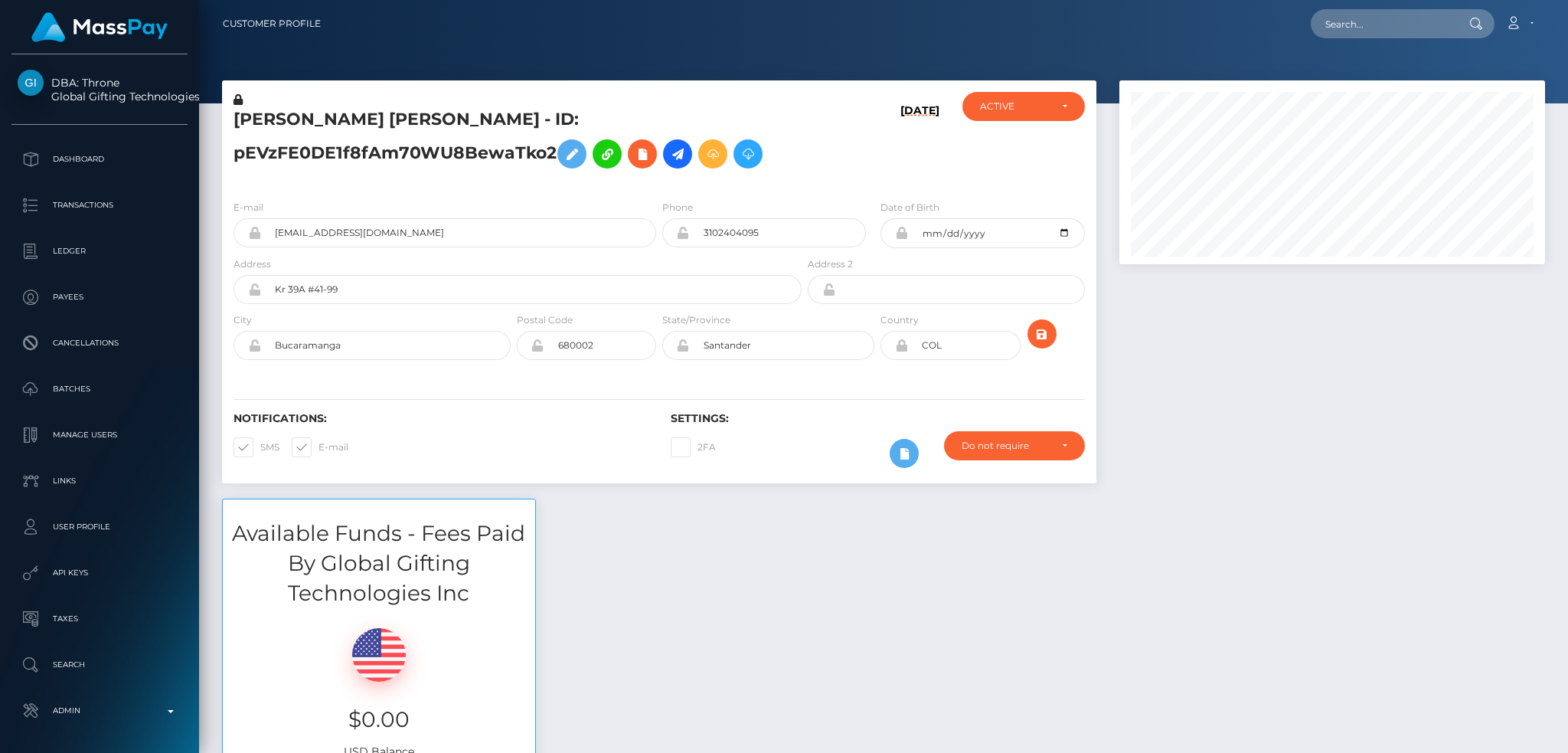
scroll to position [184, 425]
click at [1377, 29] on input "text" at bounding box center [1382, 24] width 144 height 29
paste input "MSP4c96a9025690044"
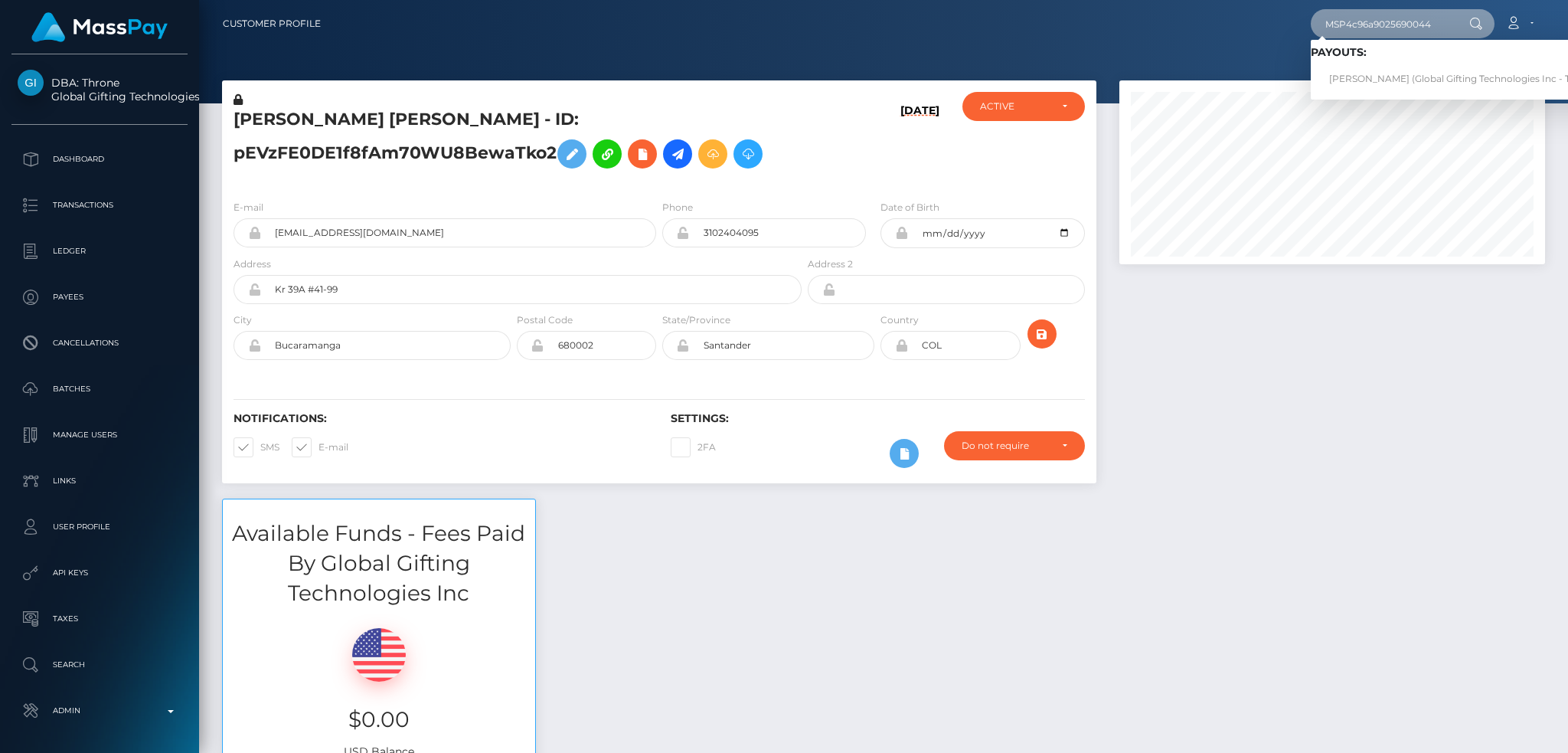
type input "MSP4c96a9025690044"
click at [1377, 74] on link "XARA CRISTINA VELAZQUEZ PORRAS (Global Gifting Technologies Inc - Throne)" at bounding box center [1464, 80] width 308 height 28
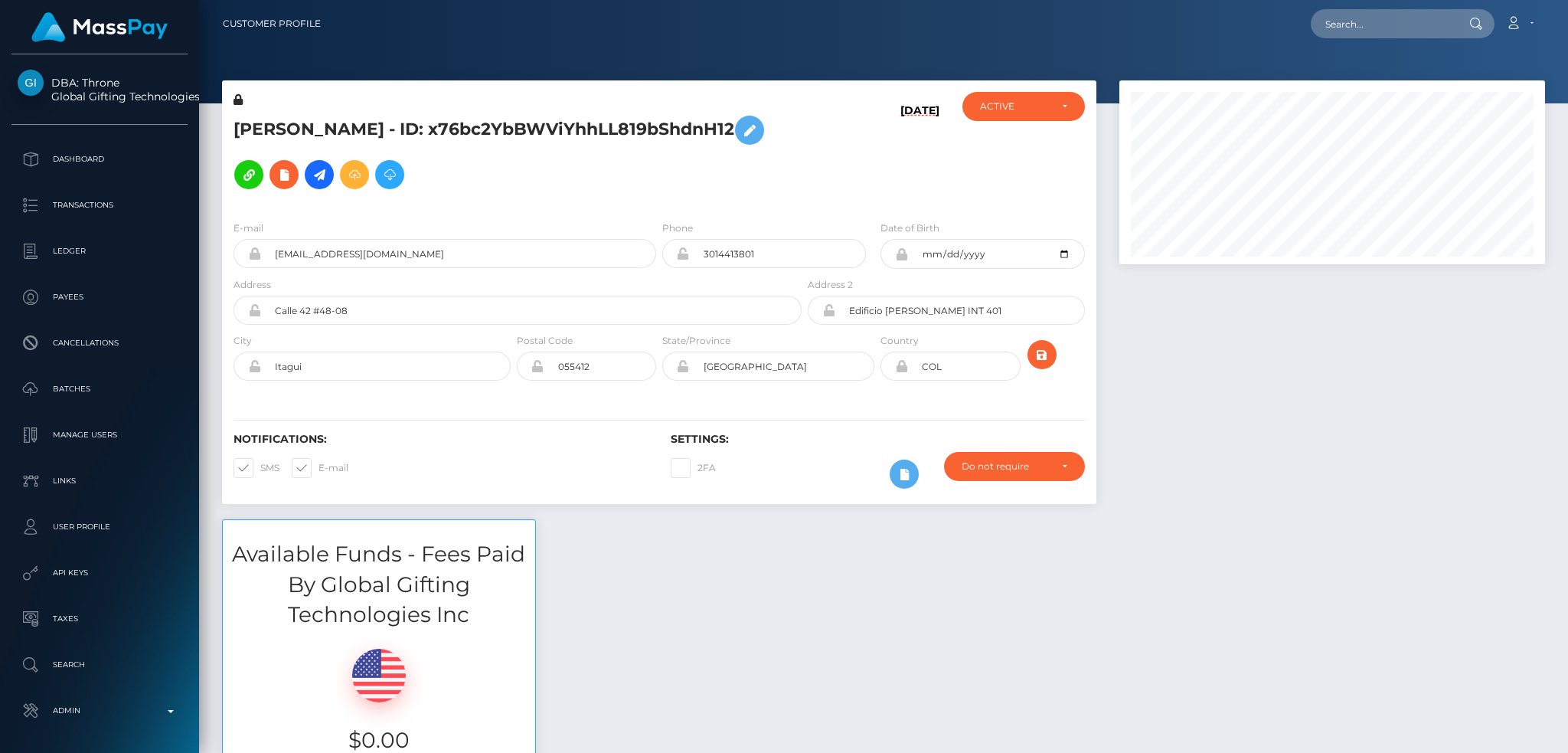
scroll to position [184, 425]
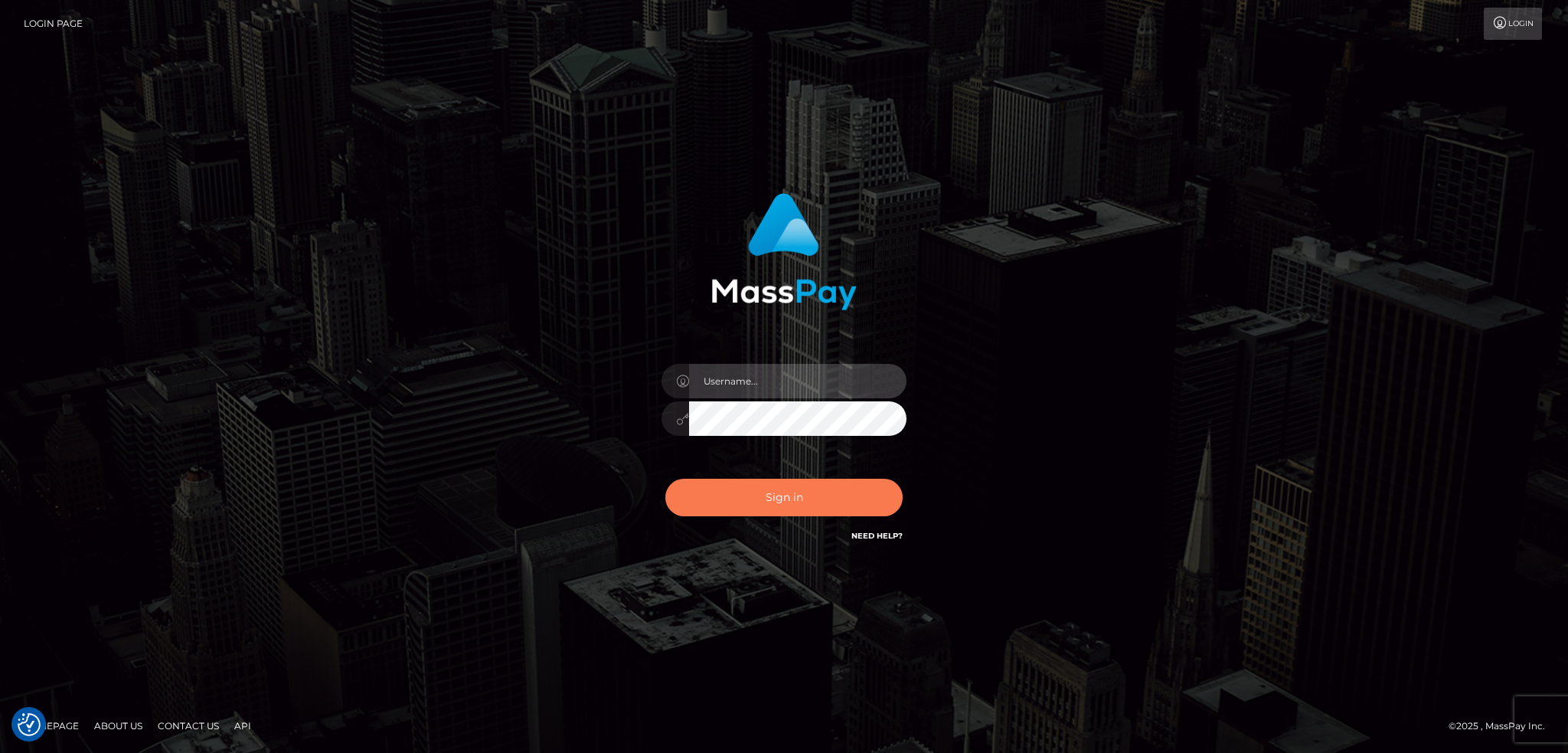
type input "alexstef"
click at [747, 491] on button "Sign in" at bounding box center [784, 498] width 237 height 38
type input "alexstef"
click at [751, 503] on button "Sign in" at bounding box center [784, 498] width 237 height 38
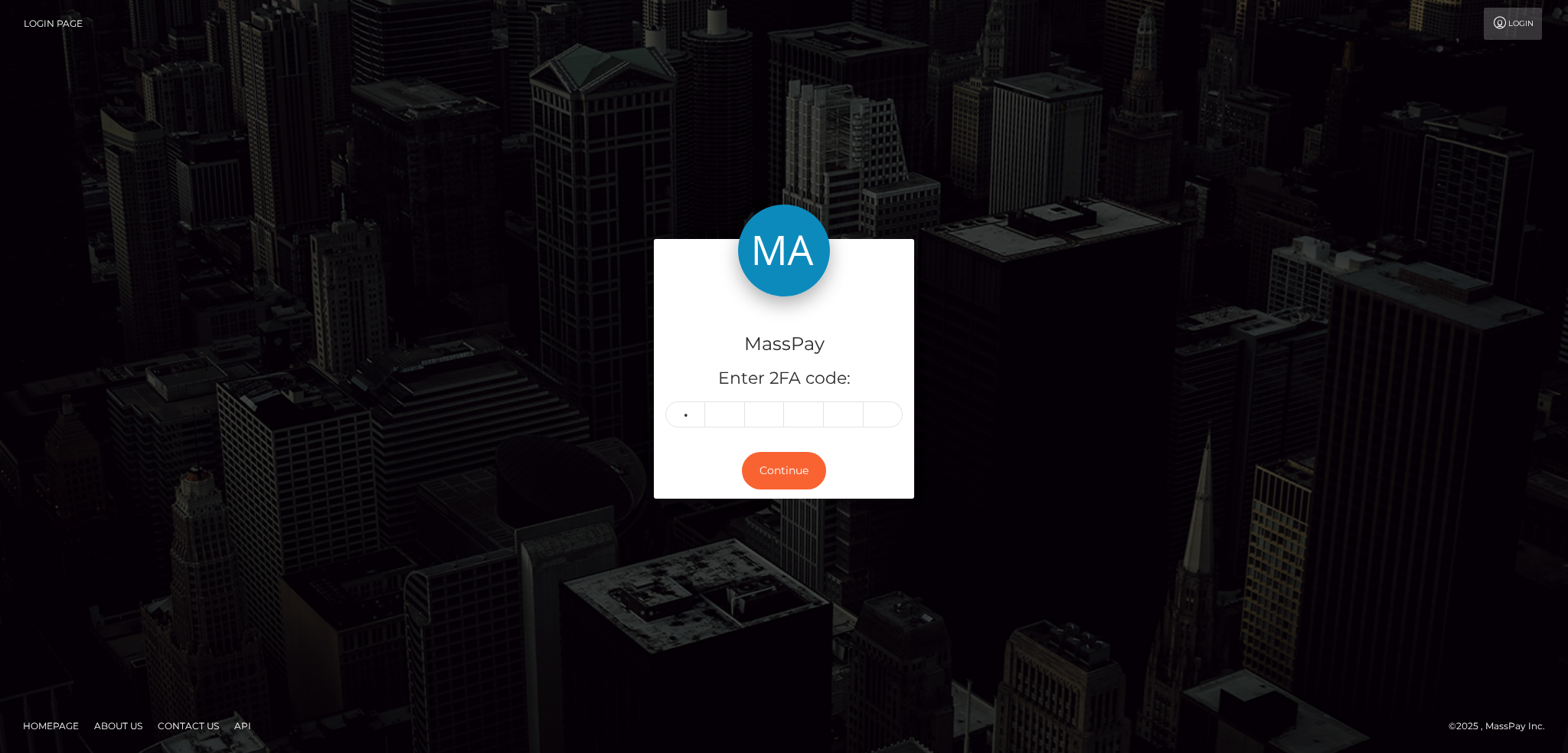
type input "6"
type input "4"
type input "0"
type input "9"
type input "5"
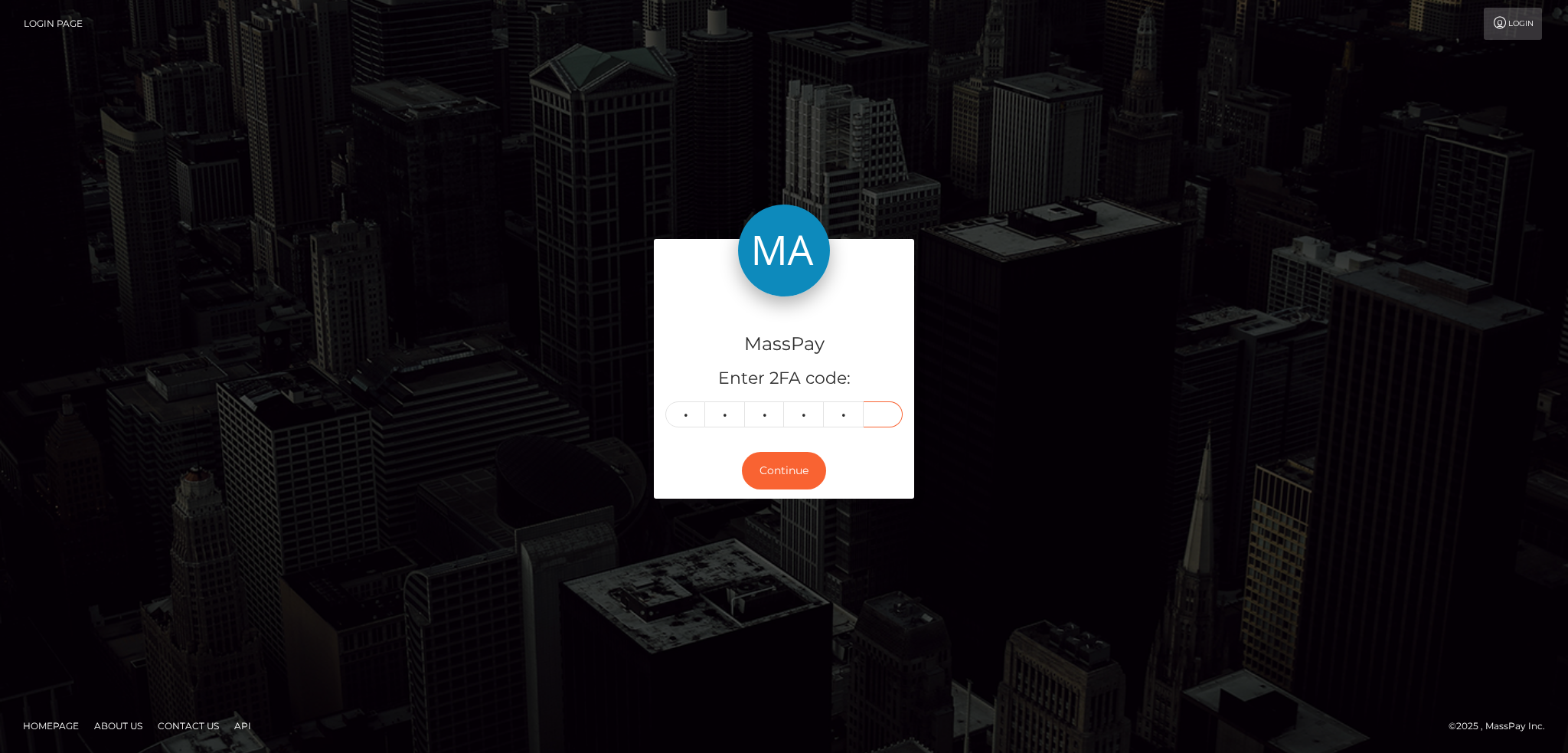
type input "4"
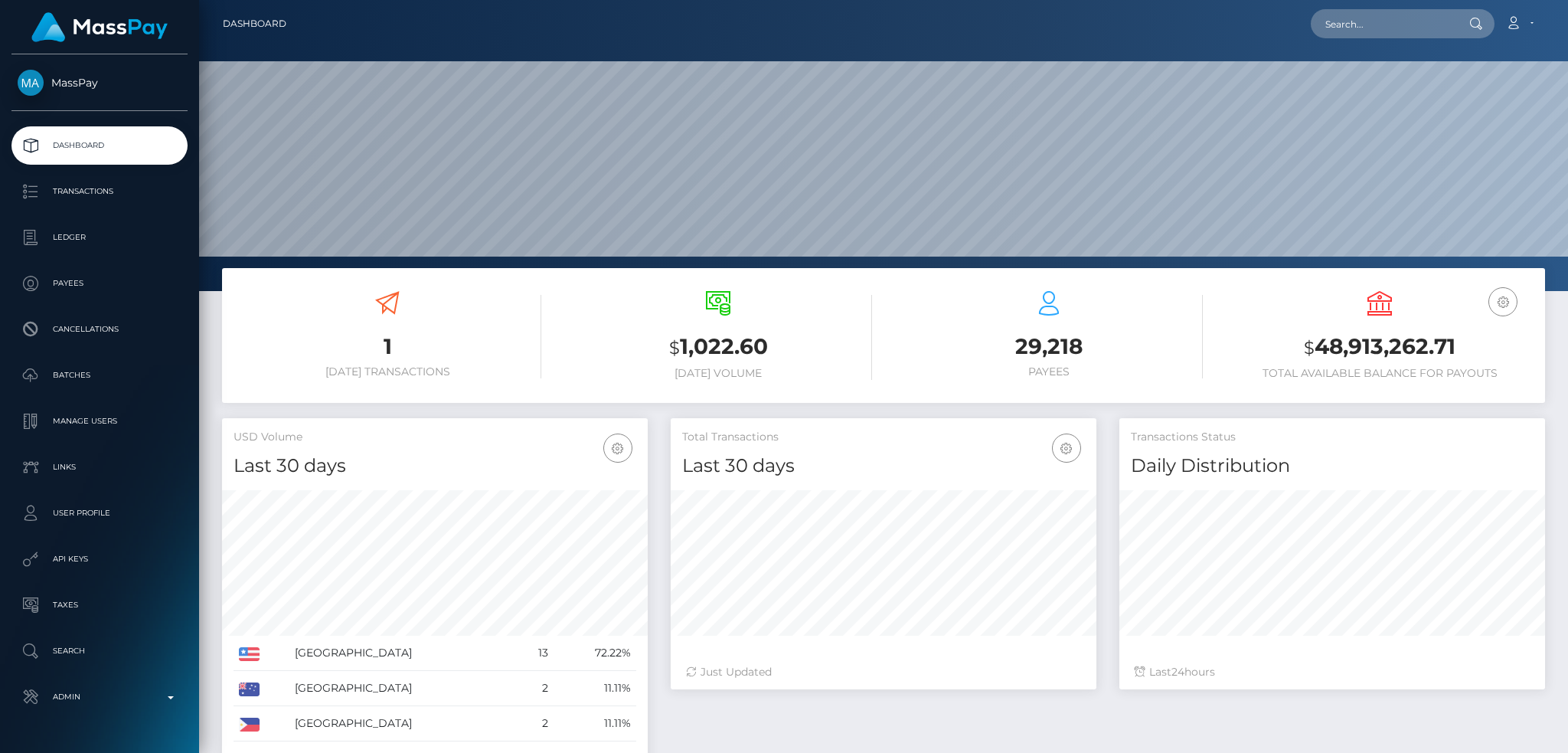
scroll to position [272, 425]
click at [1328, 18] on input "text" at bounding box center [1382, 24] width 144 height 29
paste input "pout_lzR9N4wLupiAV"
type input "pout_lzR9N4wLupiAV"
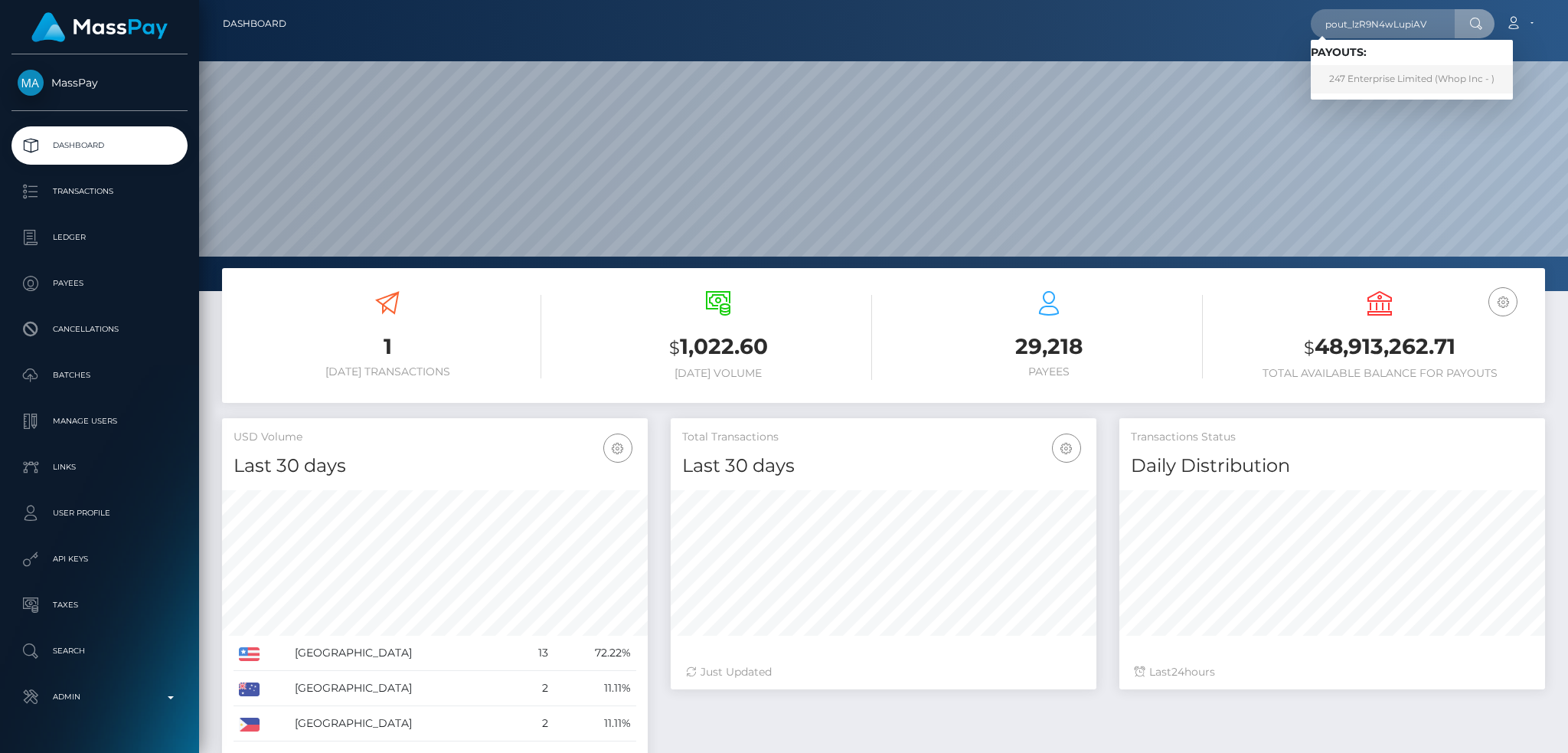
click at [1357, 76] on link "247 Enterprise Limited (Whop Inc - )" at bounding box center [1411, 80] width 202 height 28
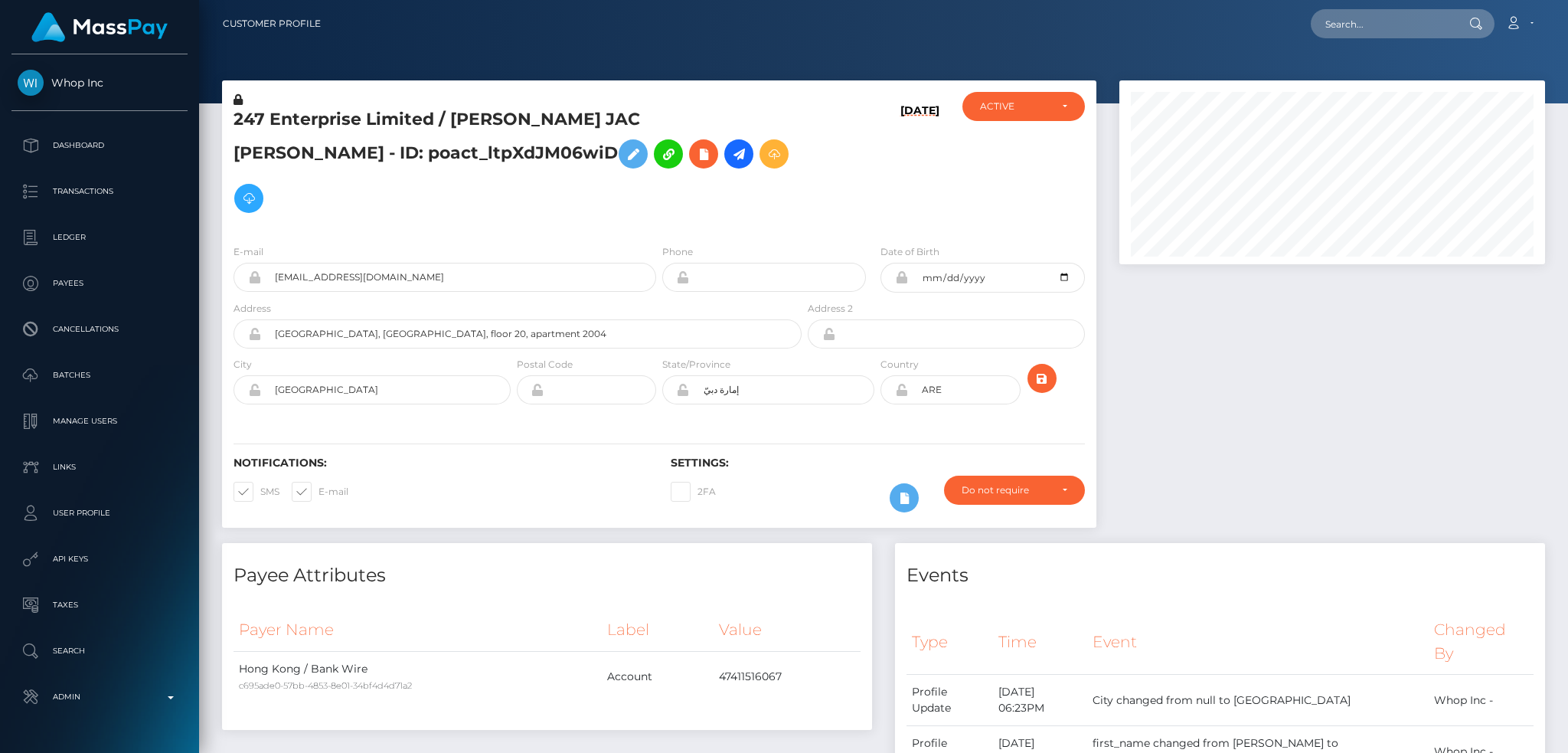
scroll to position [184, 425]
click at [729, 154] on icon at bounding box center [738, 155] width 18 height 19
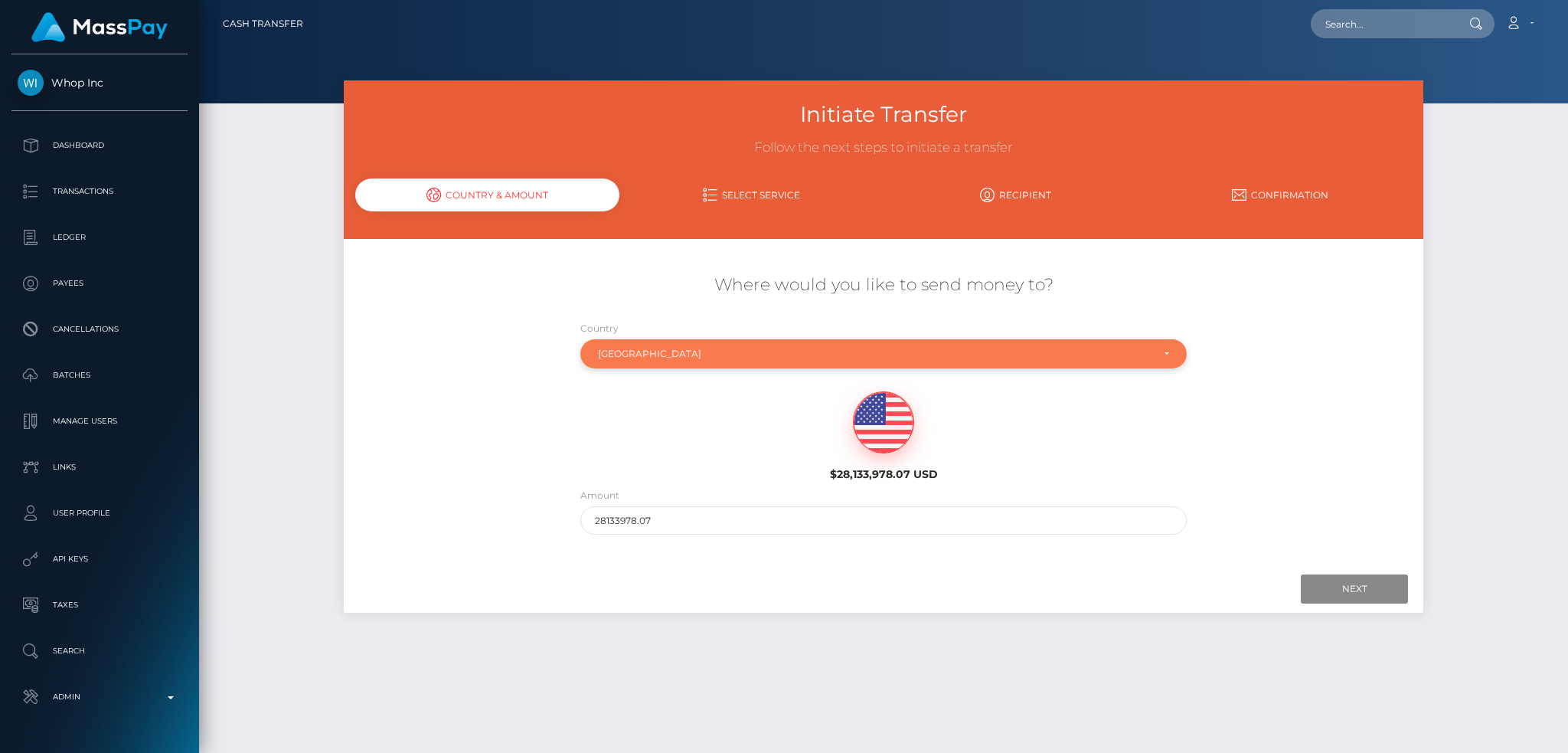
click at [738, 348] on div "United Arab Emirates" at bounding box center [875, 354] width 555 height 12
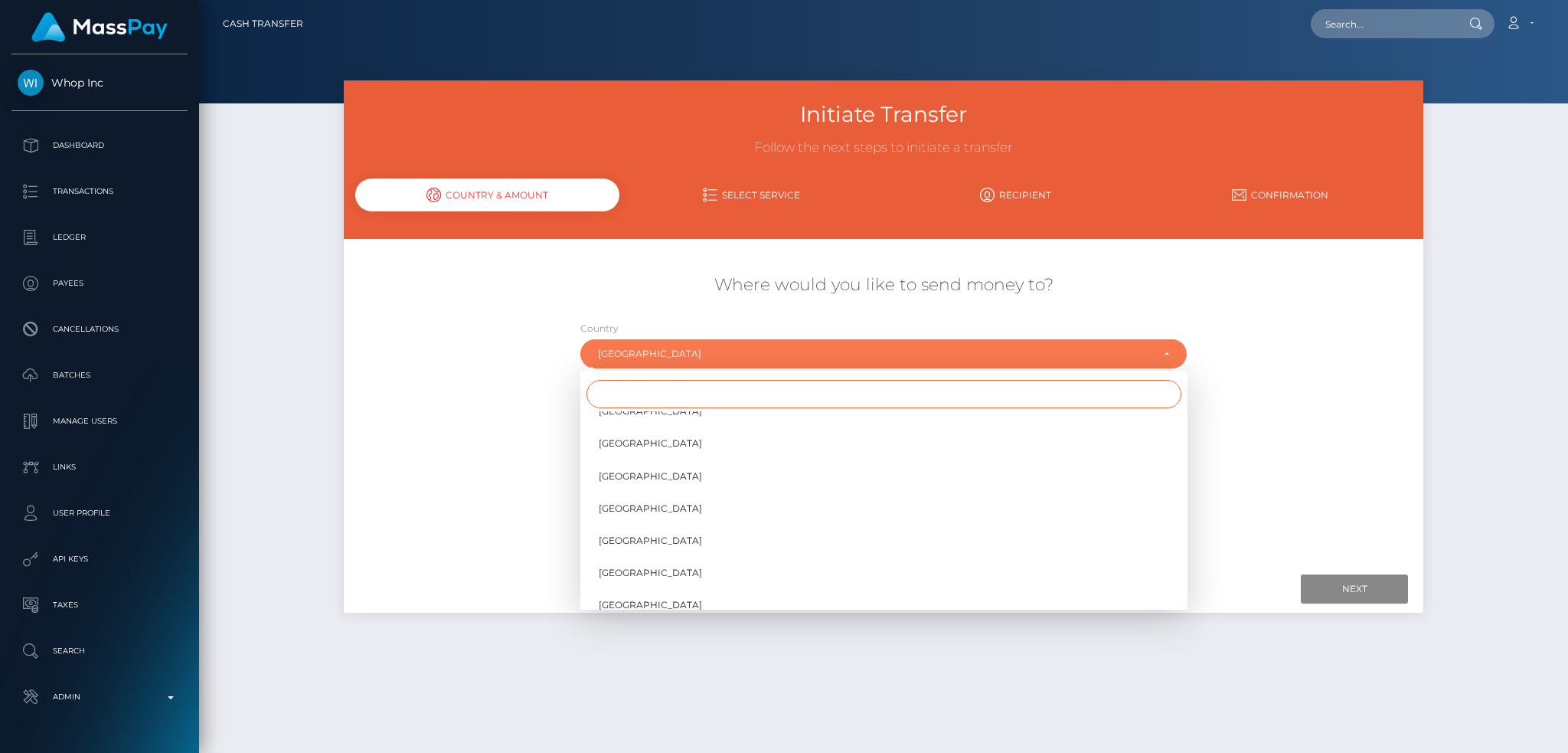
click at [657, 391] on input "Search" at bounding box center [884, 394] width 594 height 28
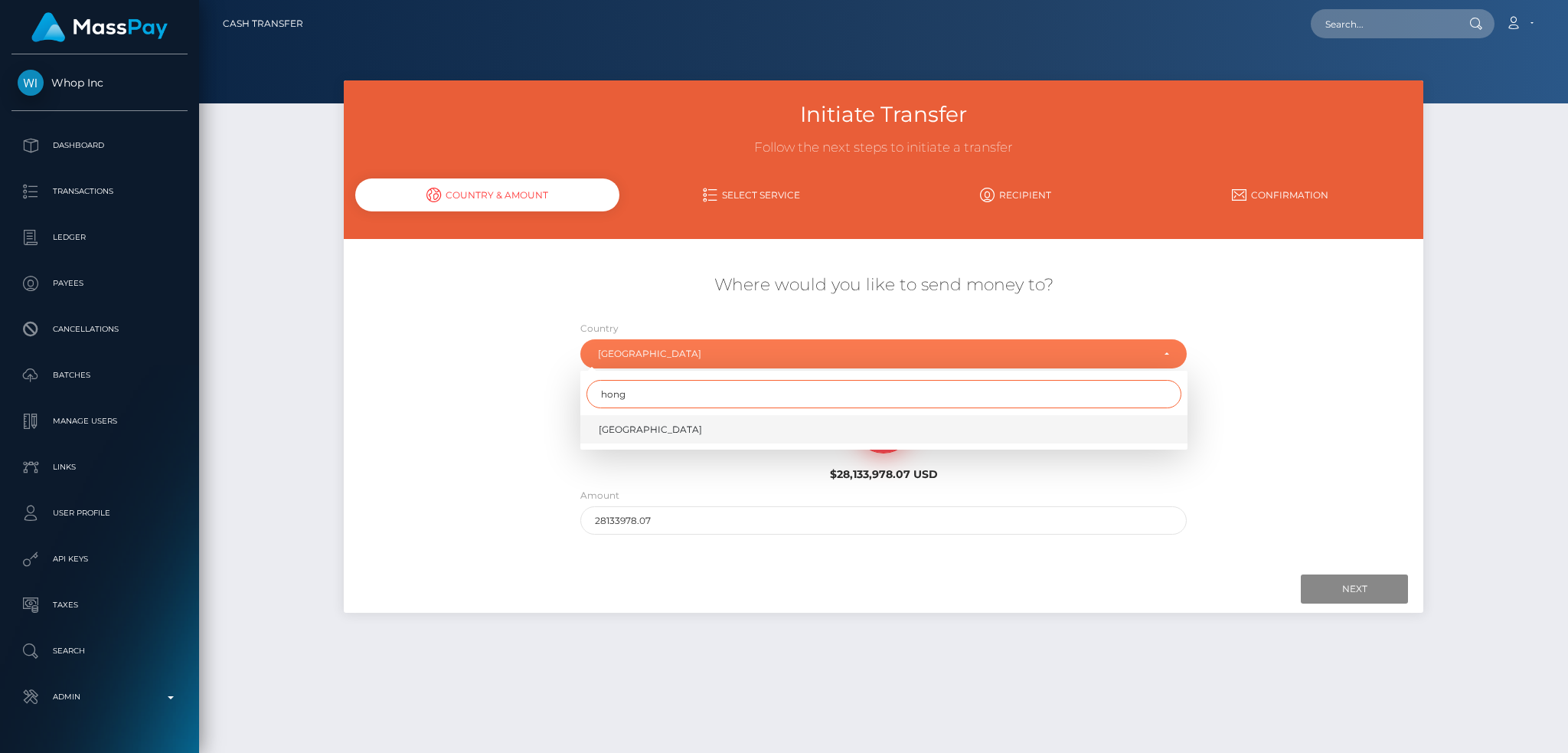
type input "hong"
drag, startPoint x: 644, startPoint y: 424, endPoint x: 653, endPoint y: 453, distance: 30.4
click at [644, 426] on span "[GEOGRAPHIC_DATA]" at bounding box center [649, 430] width 103 height 14
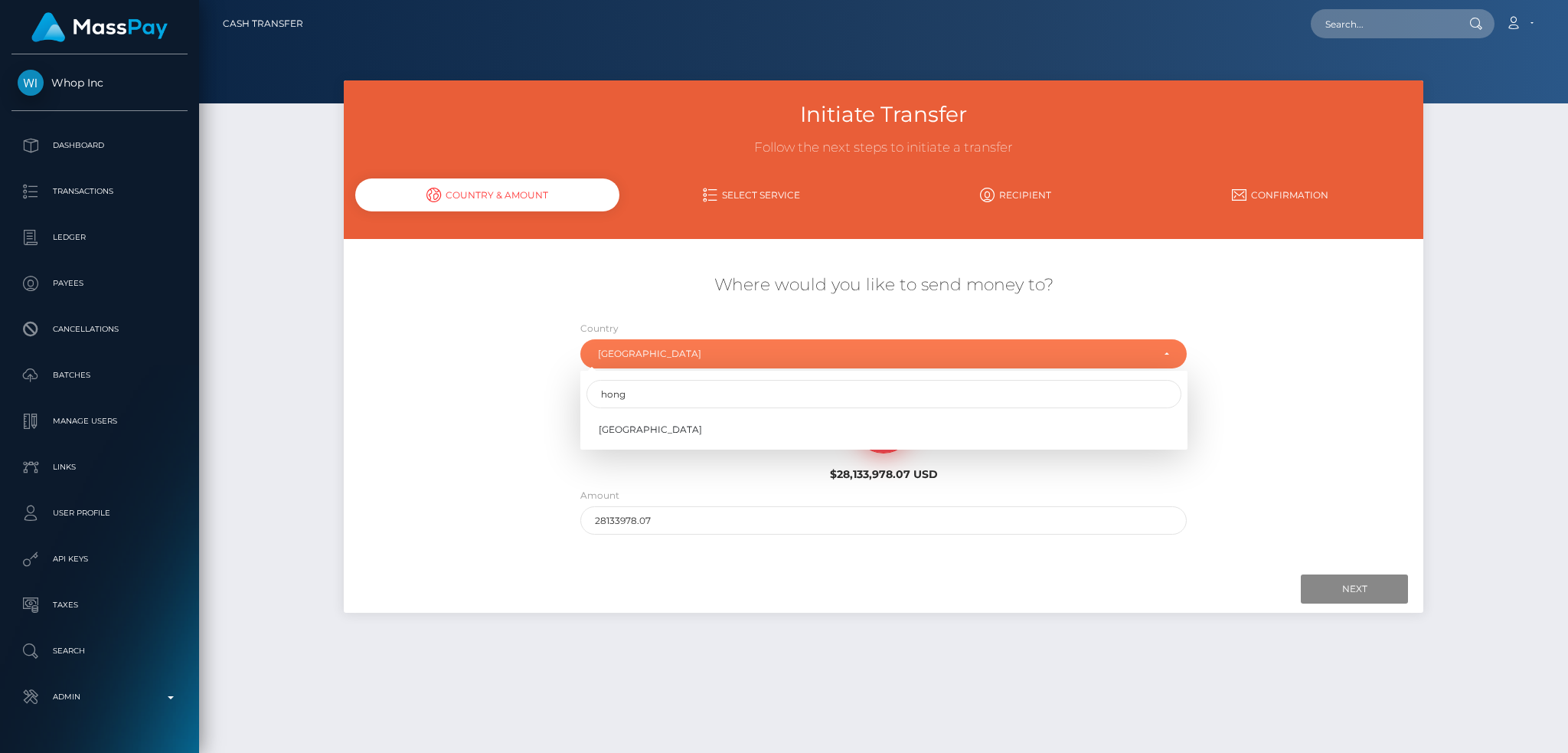
select select "HKG"
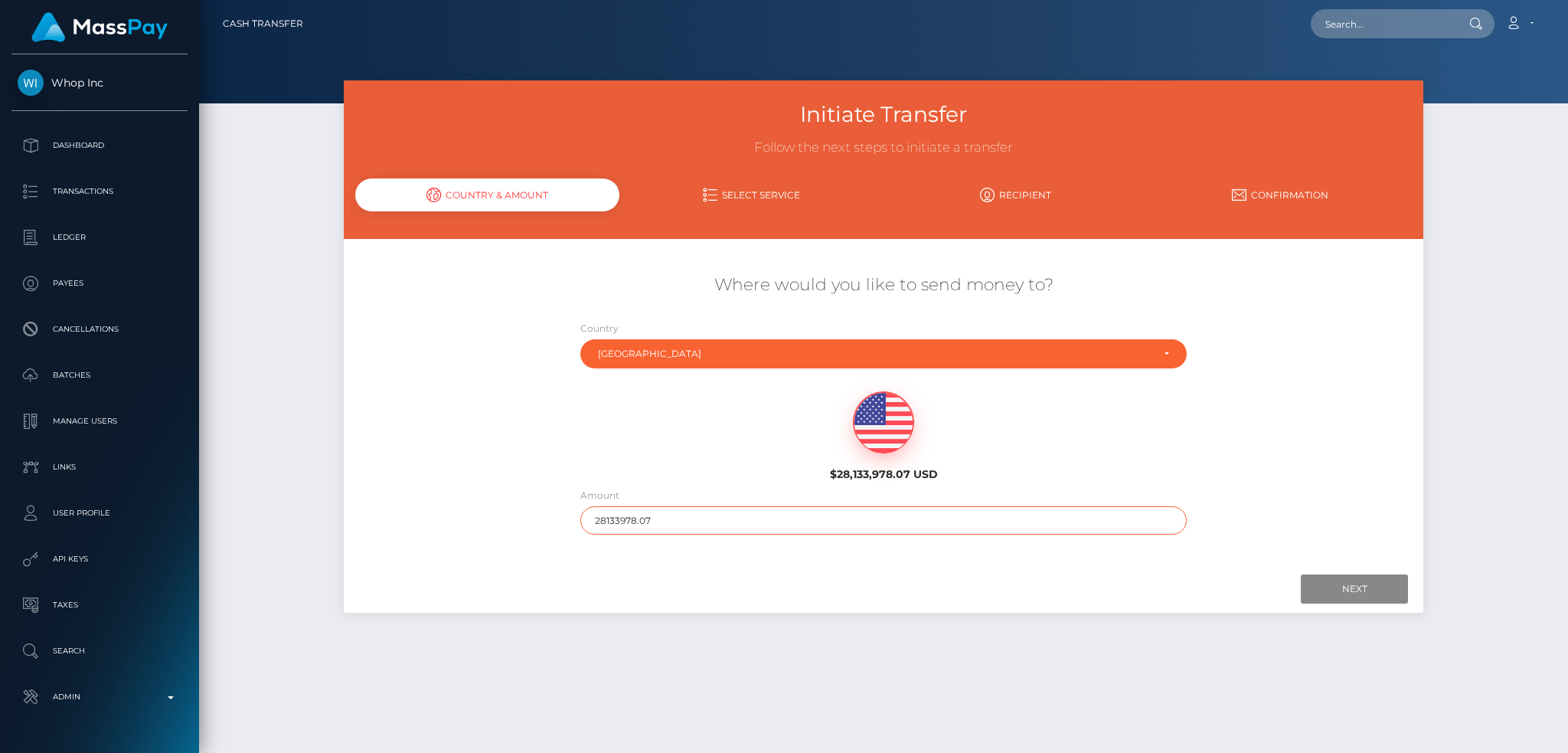
click at [683, 515] on input "28133978.07" at bounding box center [884, 521] width 607 height 28
type input "200"
click at [1315, 591] on input "Next" at bounding box center [1354, 589] width 107 height 29
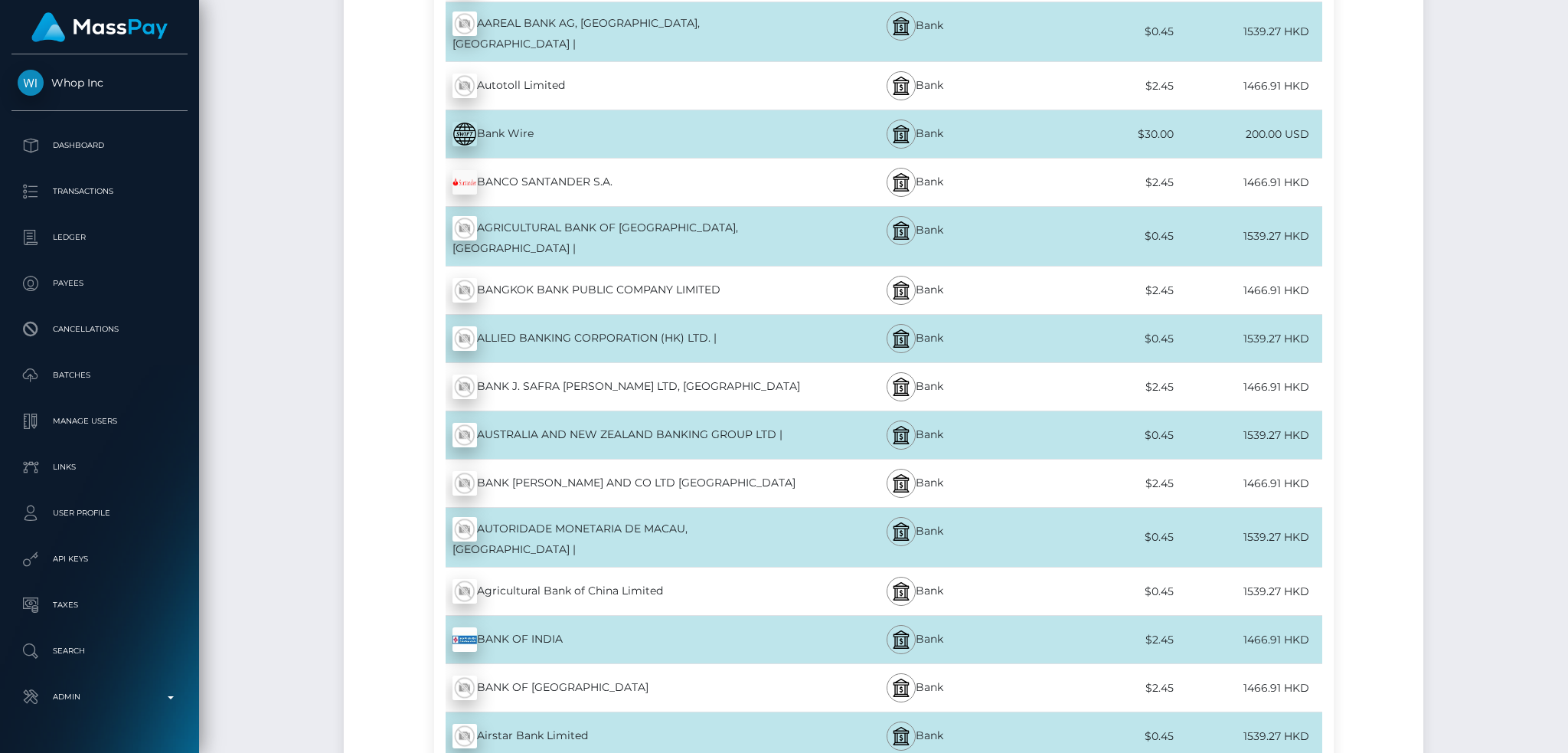
scroll to position [204, 0]
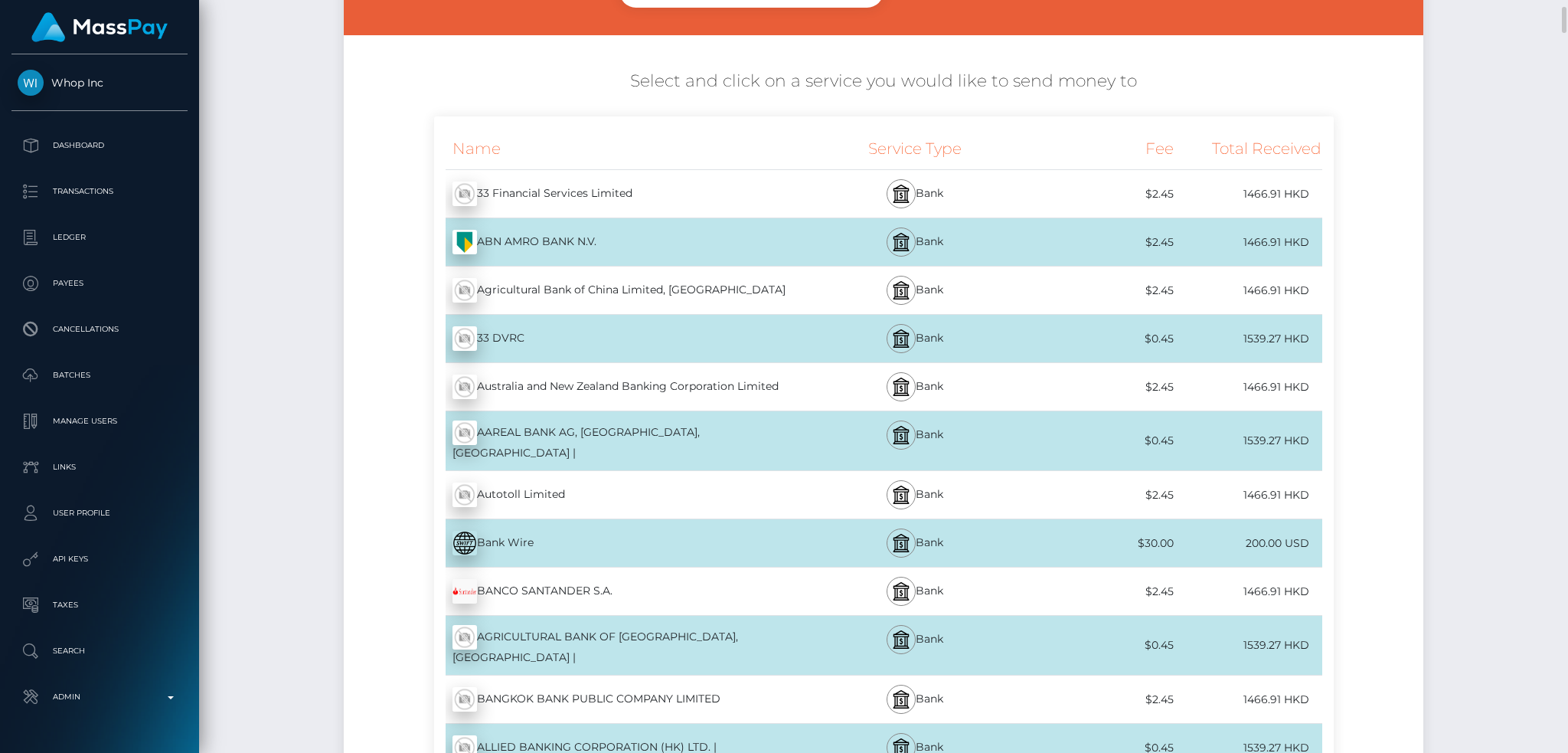
click at [634, 528] on div "Bank Wire - USD" at bounding box center [619, 542] width 370 height 43
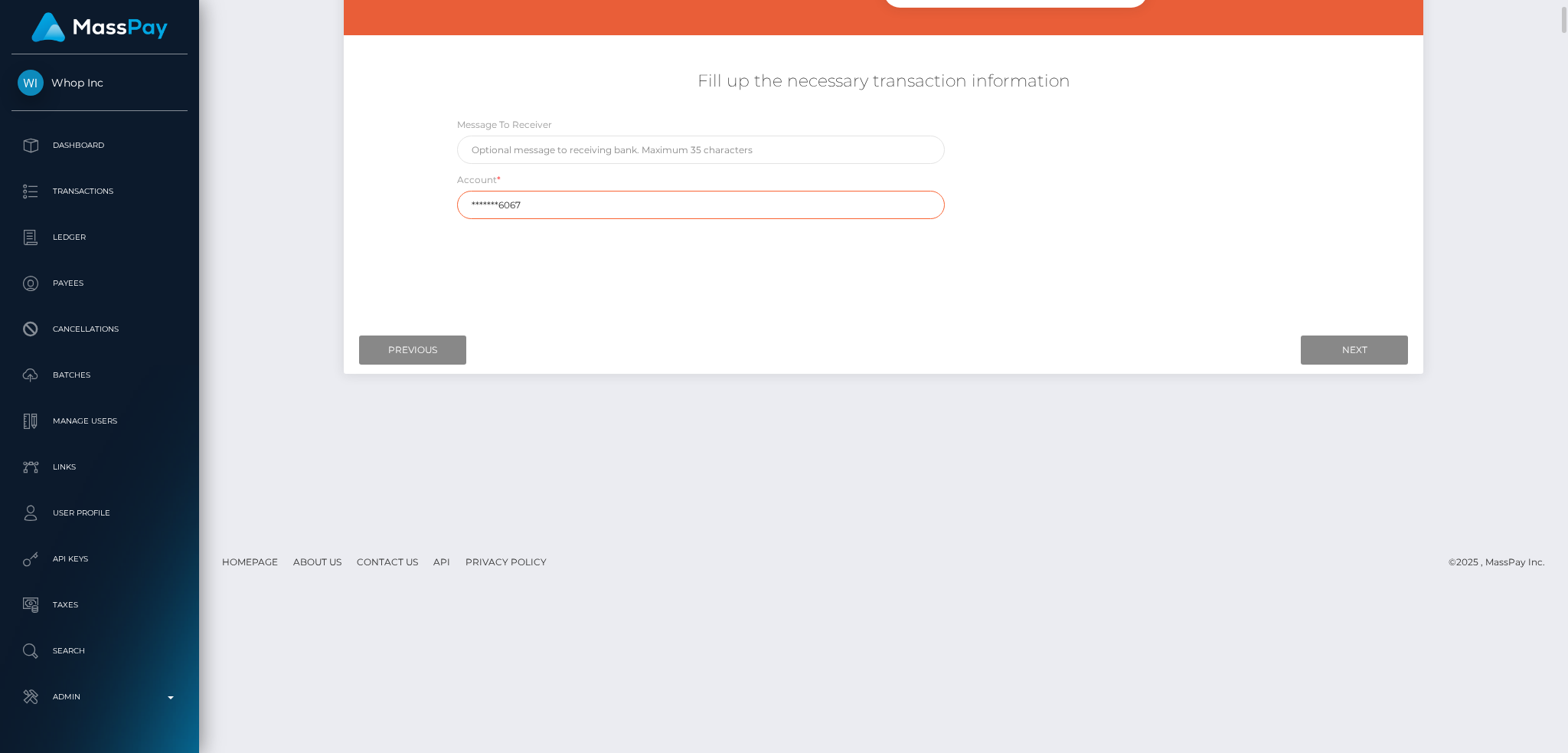
click at [614, 197] on input "*******6067" at bounding box center [701, 205] width 488 height 28
click at [400, 343] on input "Previous" at bounding box center [412, 350] width 107 height 29
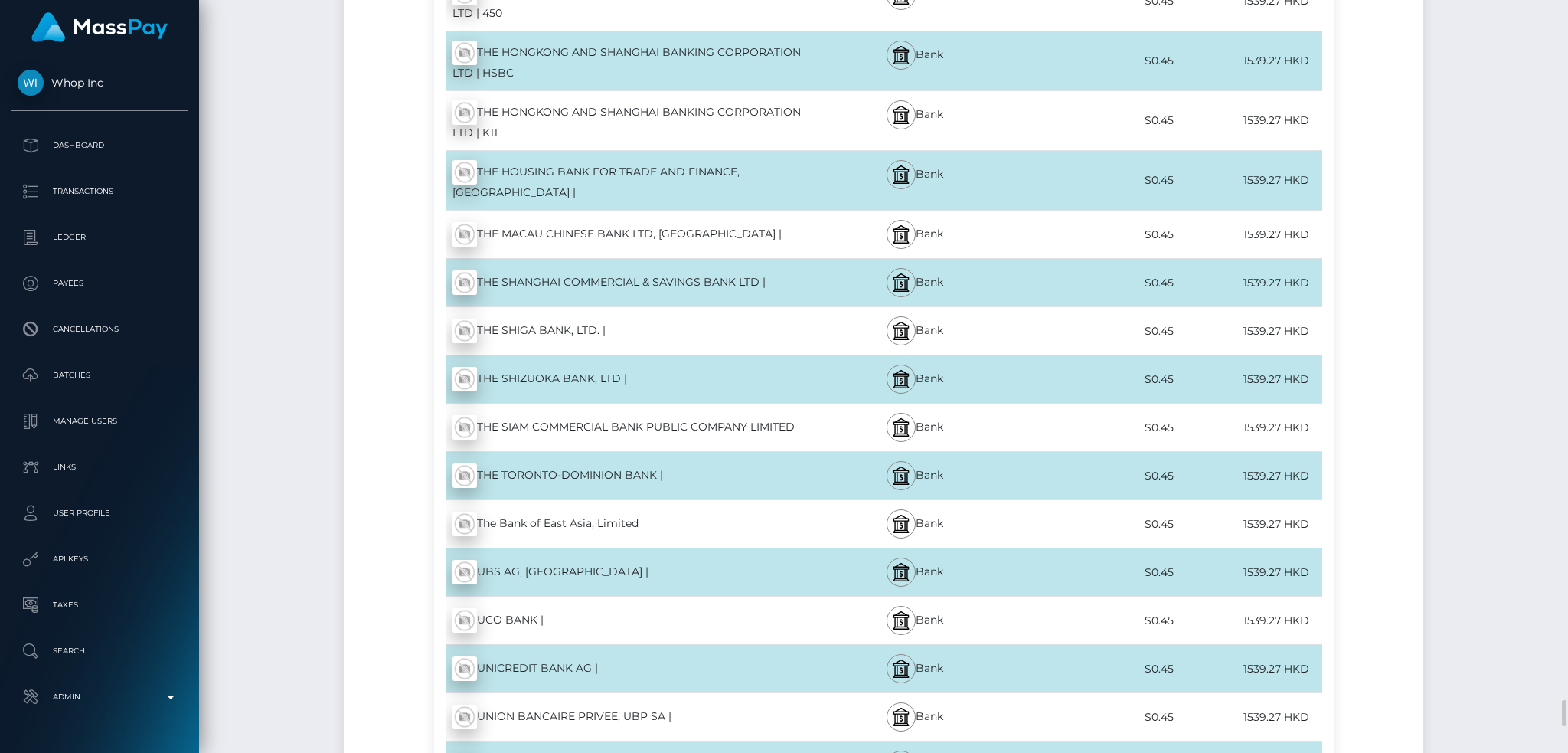
scroll to position [20575, 0]
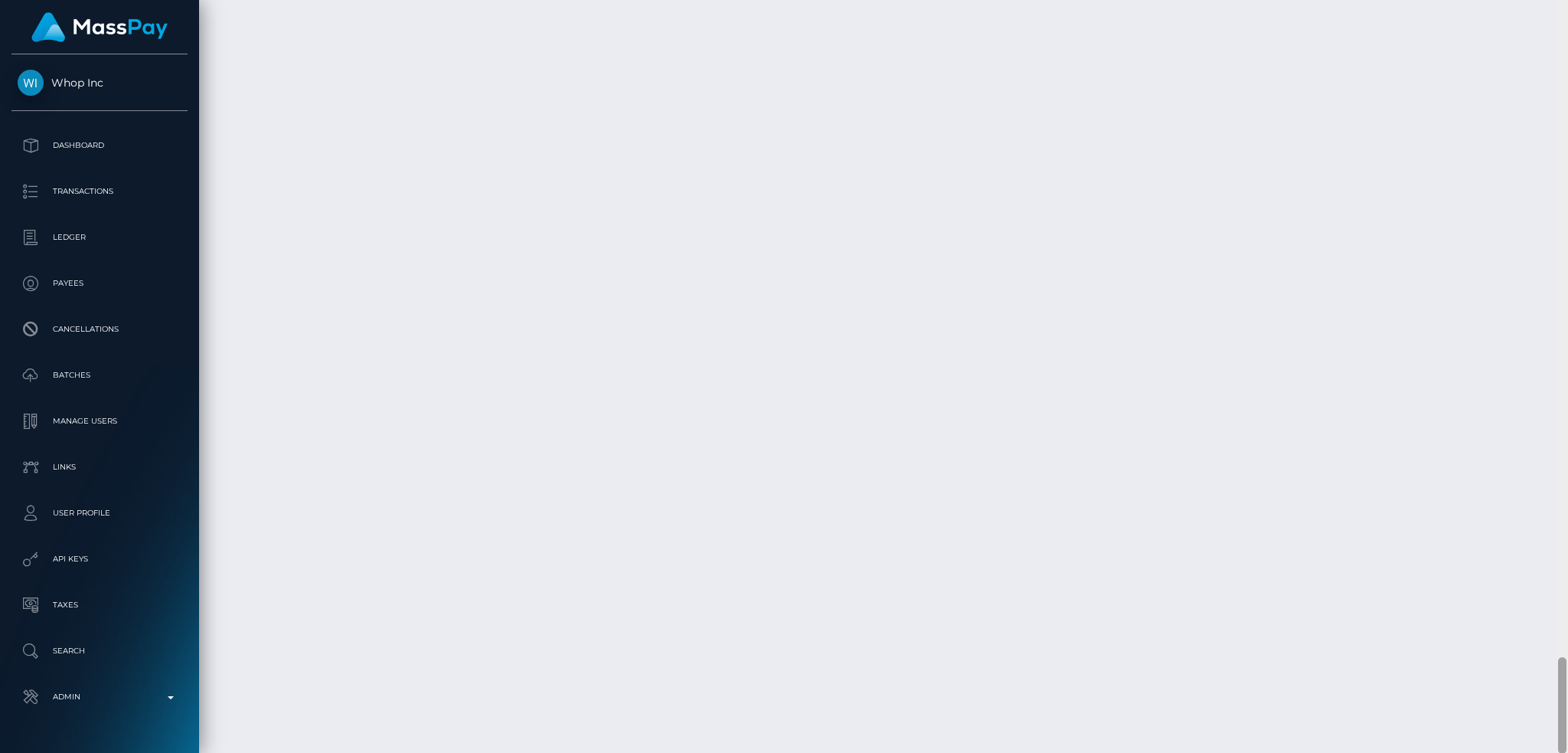
scroll to position [0, 0]
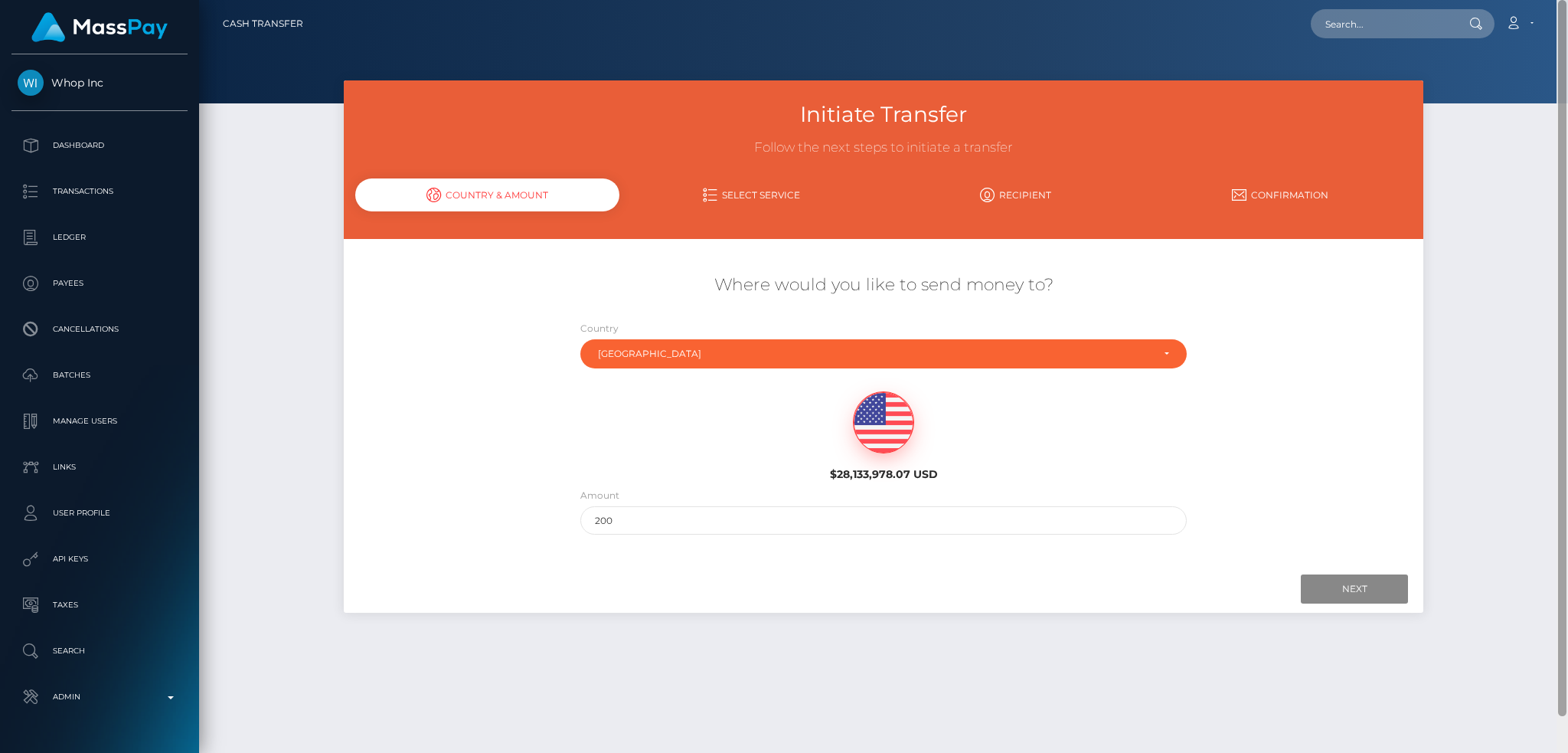
drag, startPoint x: 1563, startPoint y: 725, endPoint x: 1559, endPoint y: -85, distance: 810.0
click at [1559, 0] on html "Whop Inc Dashboard Transactions Ledger Payees Cancellations Links" at bounding box center [784, 376] width 1568 height 753
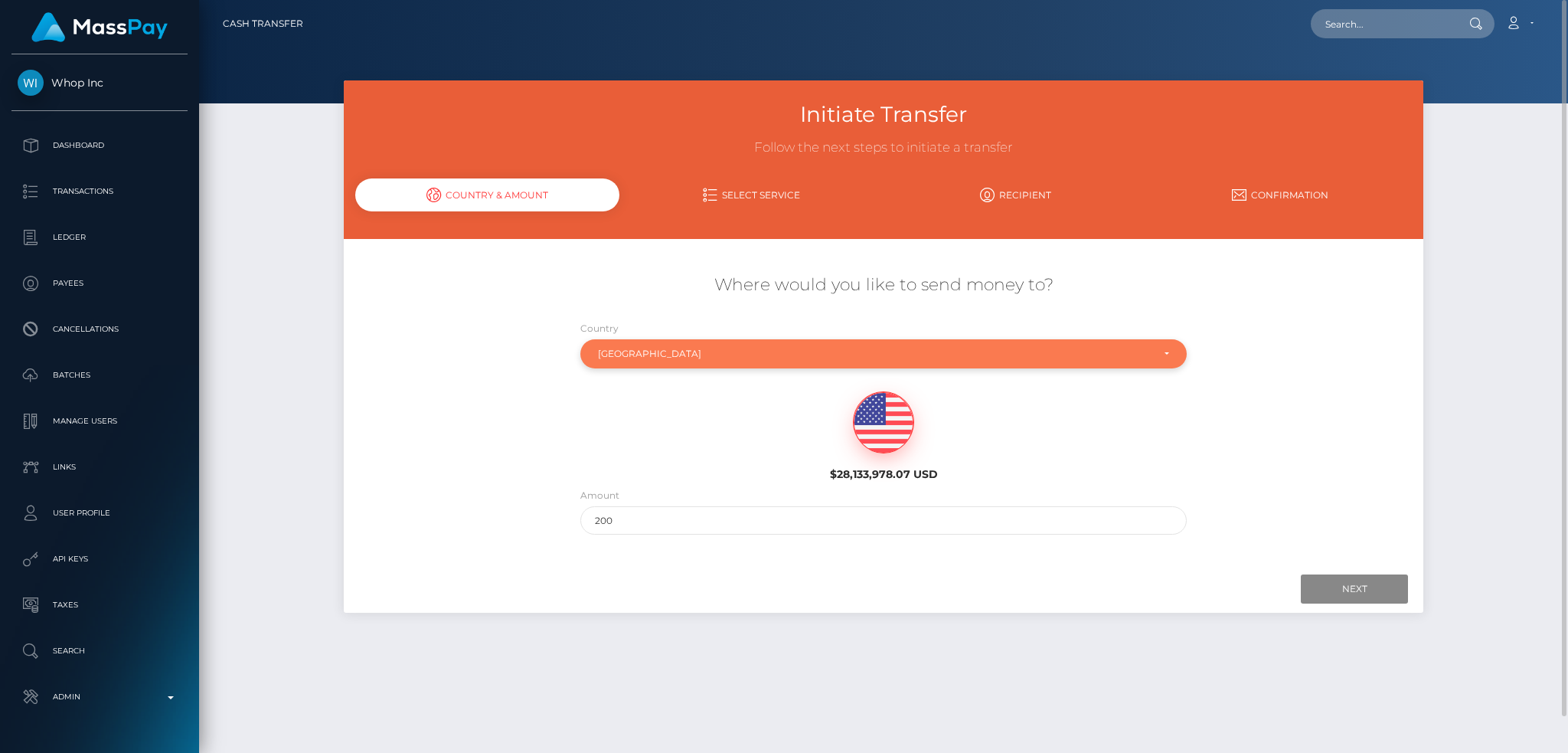
click at [715, 349] on div "Hong Kong" at bounding box center [875, 354] width 555 height 12
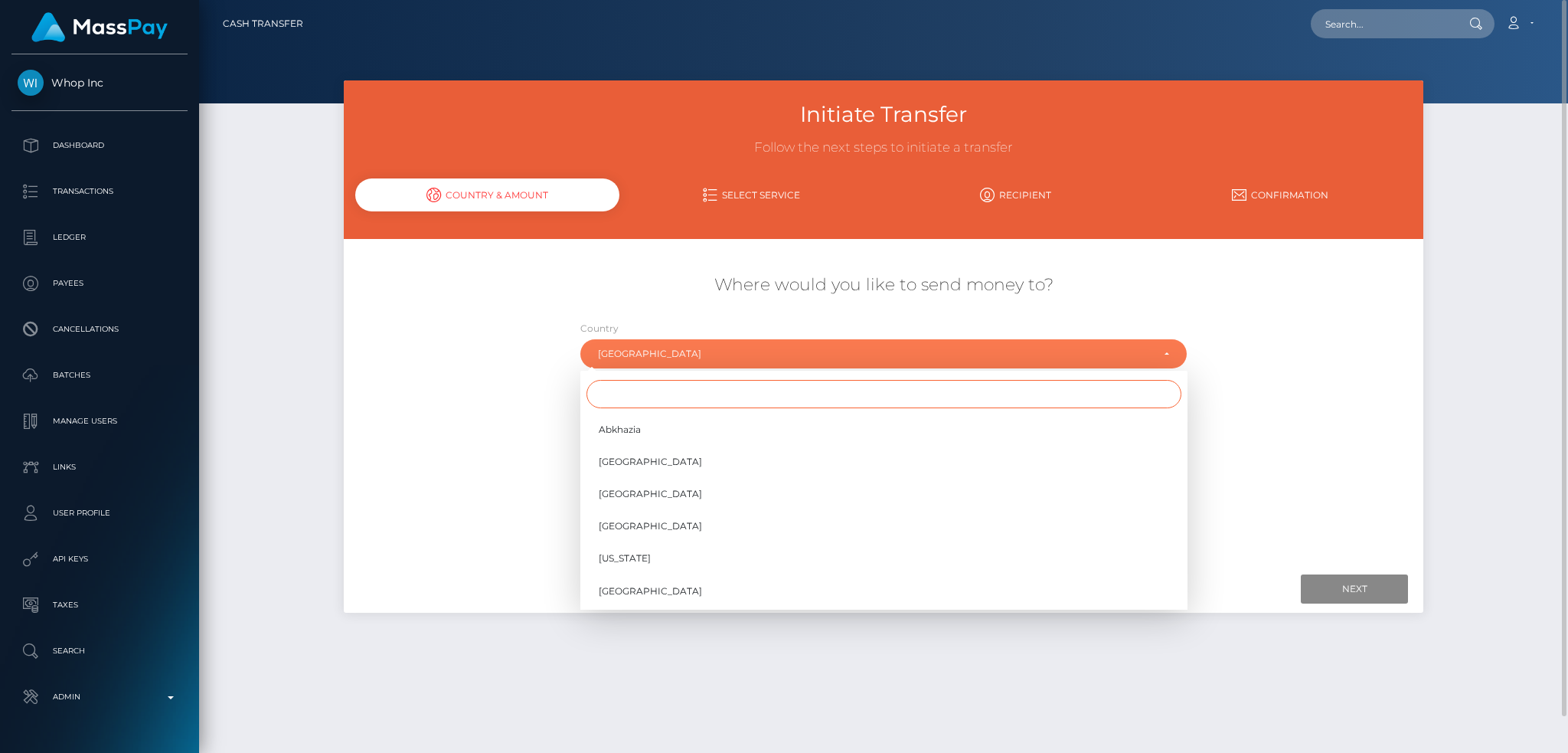
click at [667, 391] on input "Search" at bounding box center [884, 394] width 594 height 28
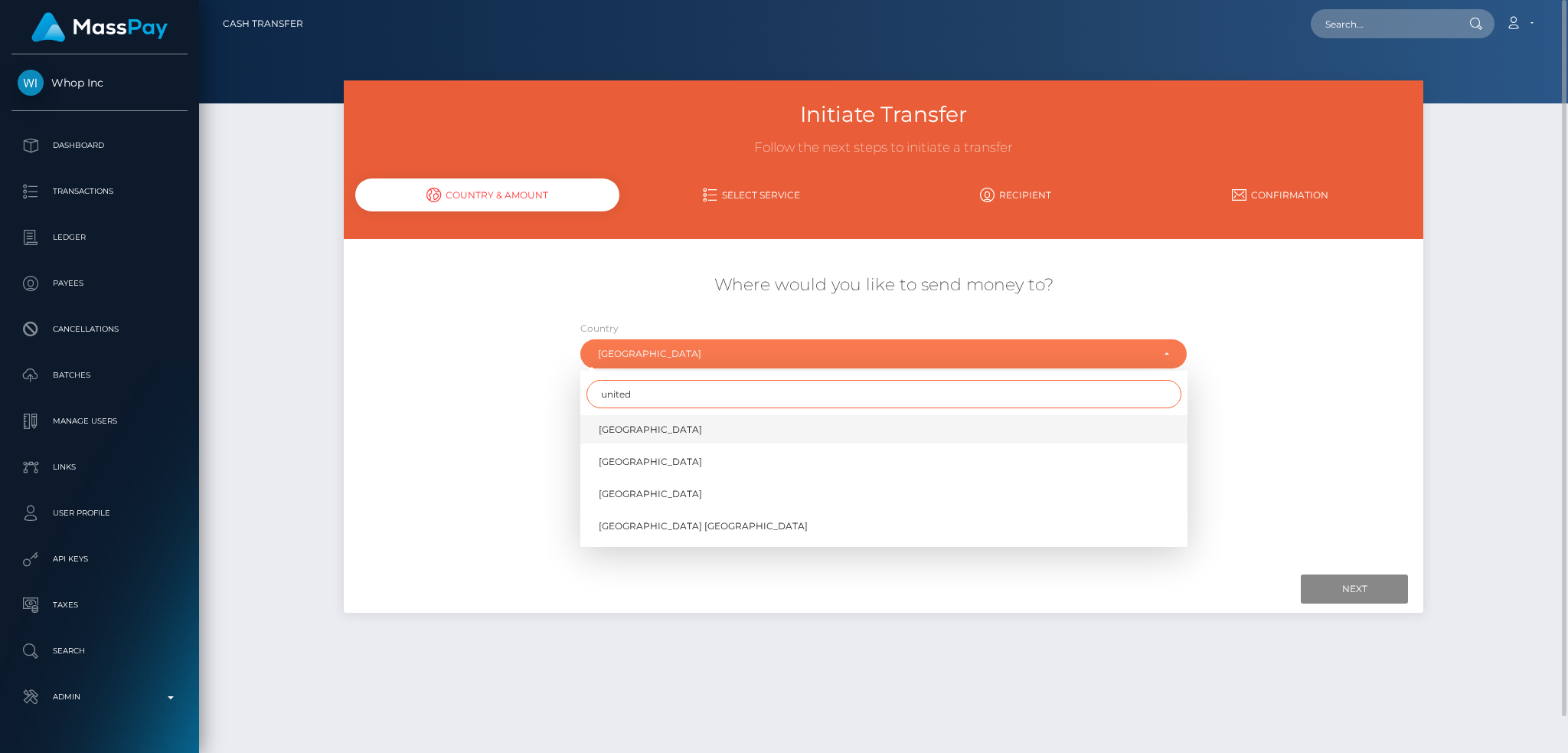
type input "united"
click at [754, 432] on link "United Arab Emirates" at bounding box center [884, 430] width 607 height 28
select select "ARE"
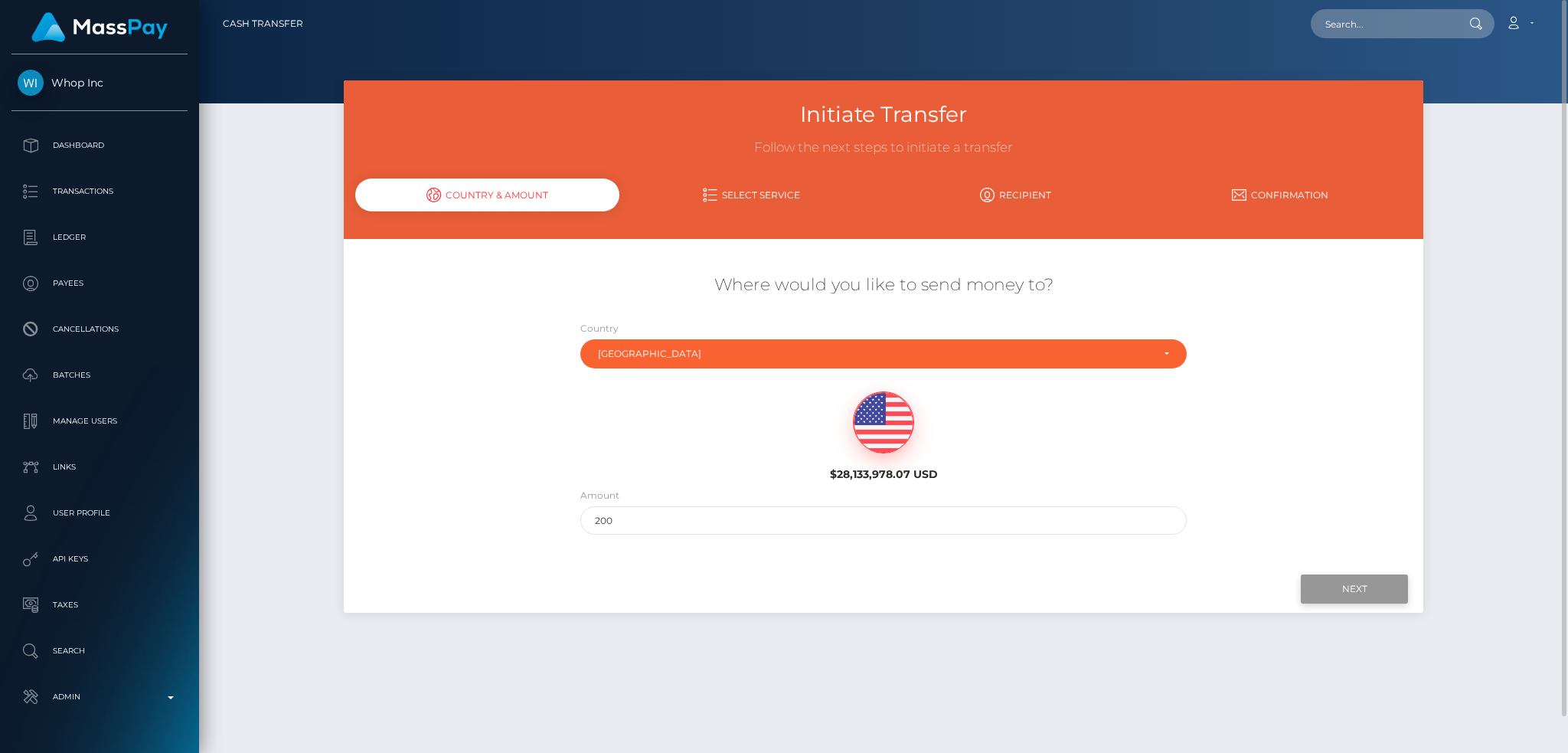
click at [1322, 575] on input "Next" at bounding box center [1354, 589] width 107 height 29
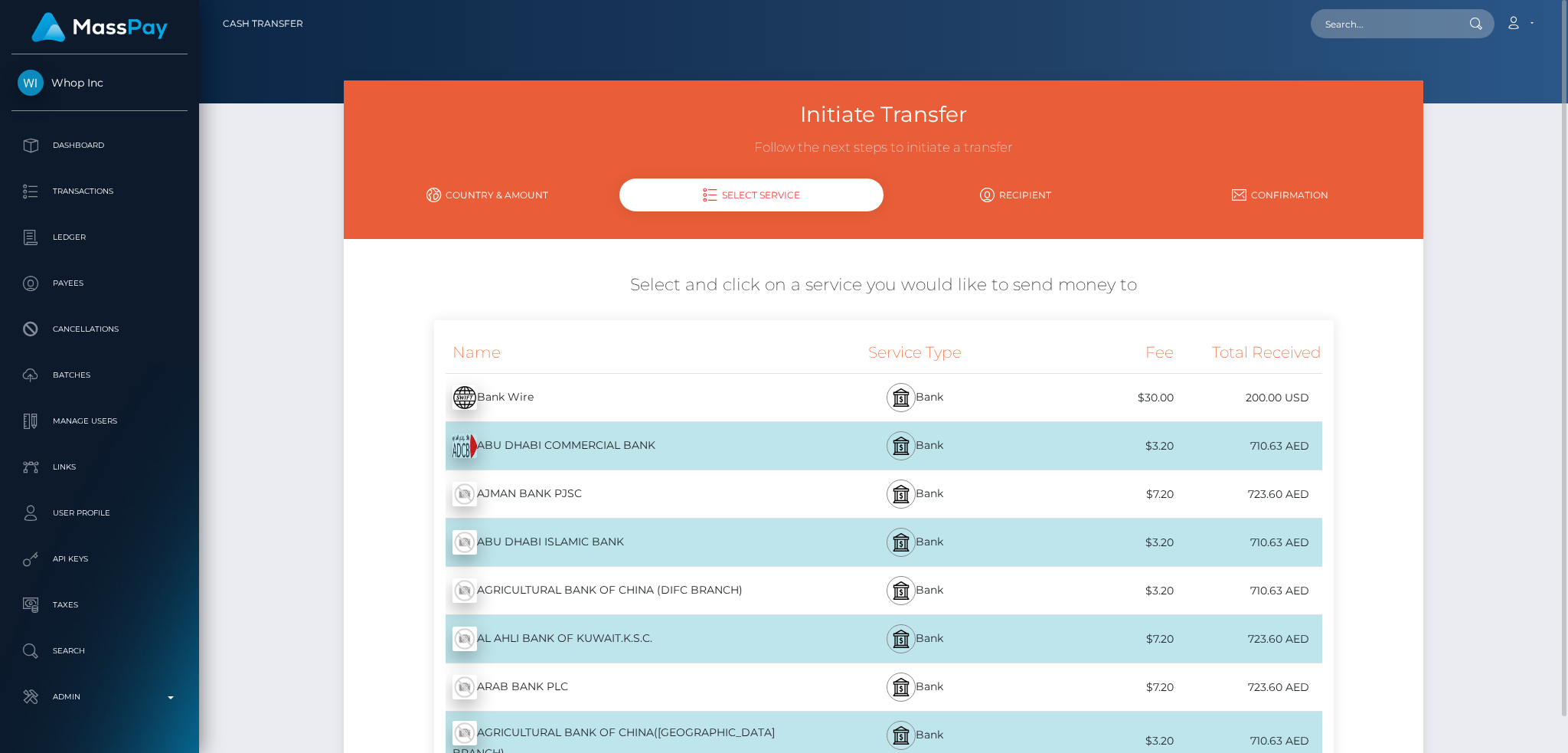
click at [662, 399] on div "Bank Wire - USD" at bounding box center [619, 396] width 370 height 43
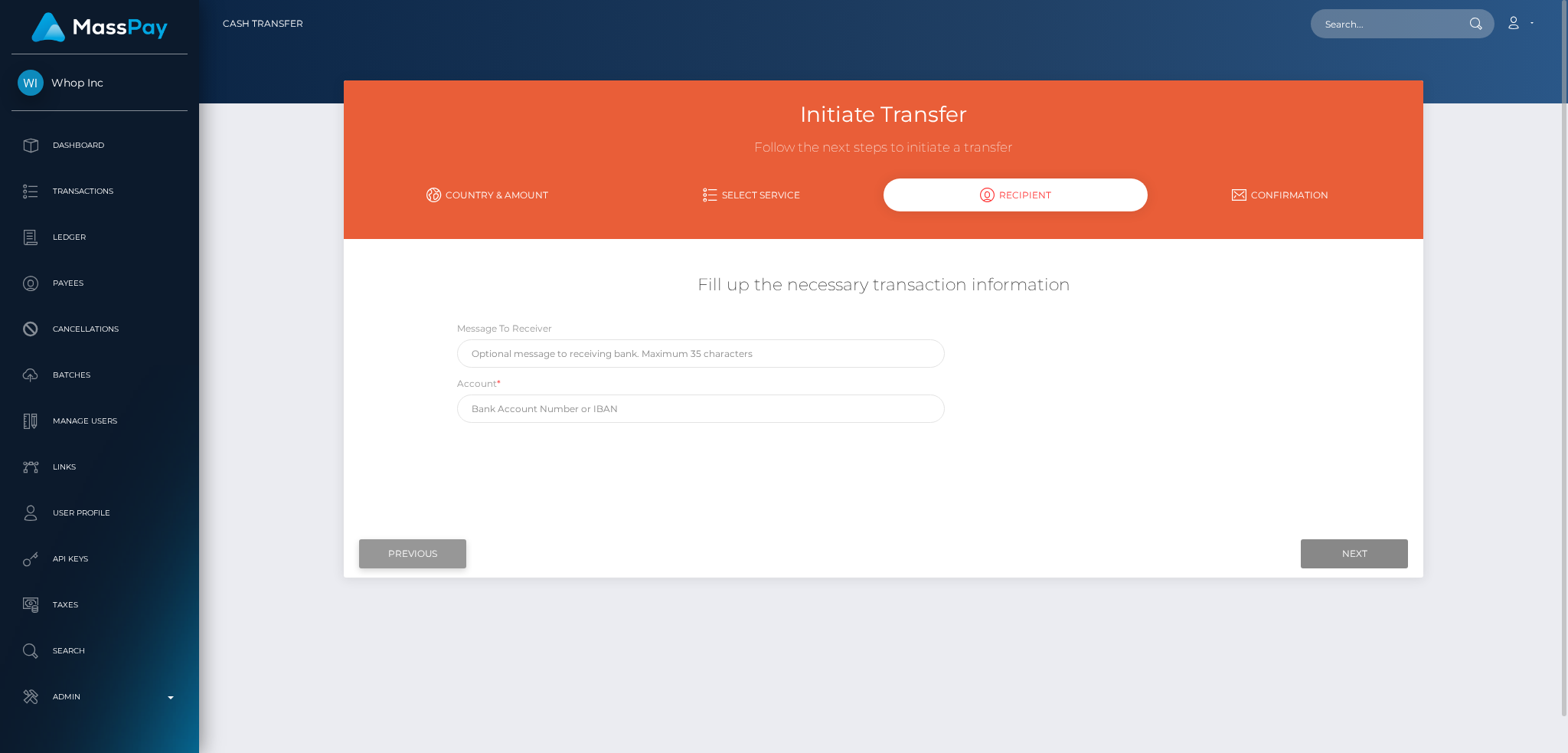
click at [441, 547] on input "Previous" at bounding box center [412, 553] width 107 height 29
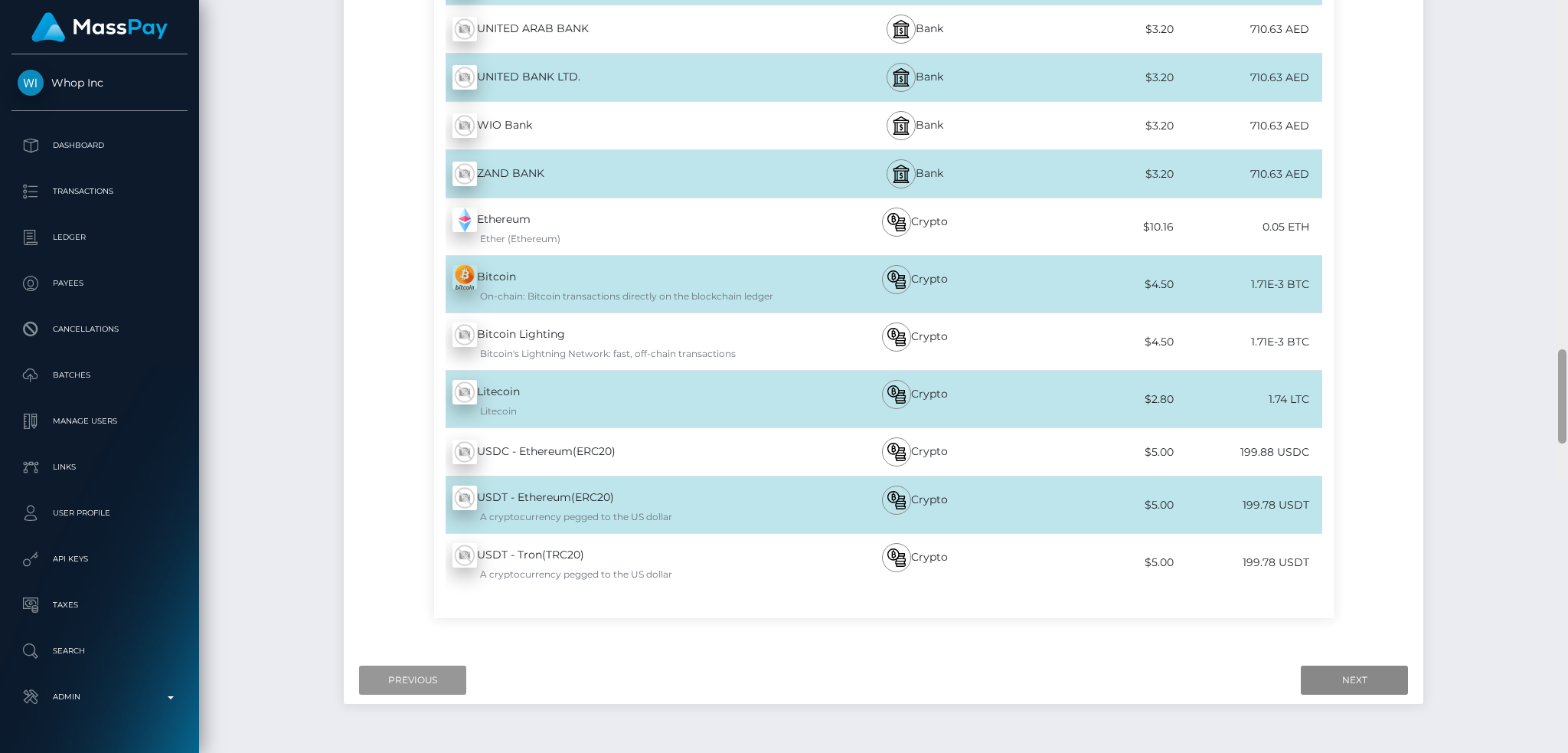
drag, startPoint x: 1559, startPoint y: 413, endPoint x: 1388, endPoint y: 714, distance: 346.2
click at [1539, 706] on div "Cash Transfer Loading... Loading..." at bounding box center [884, 376] width 1369 height 753
click at [396, 663] on input "Previous" at bounding box center [412, 677] width 107 height 29
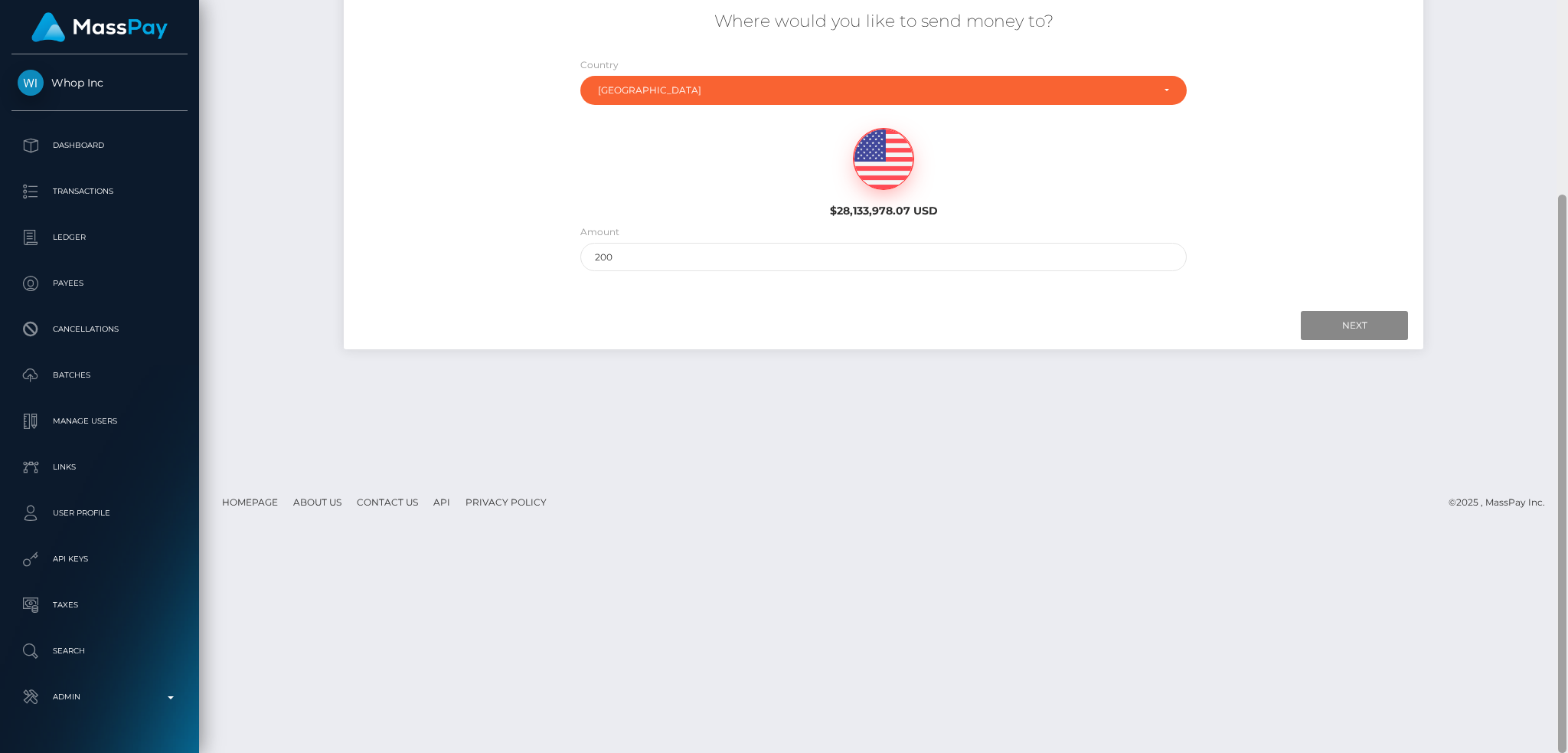
scroll to position [0, 0]
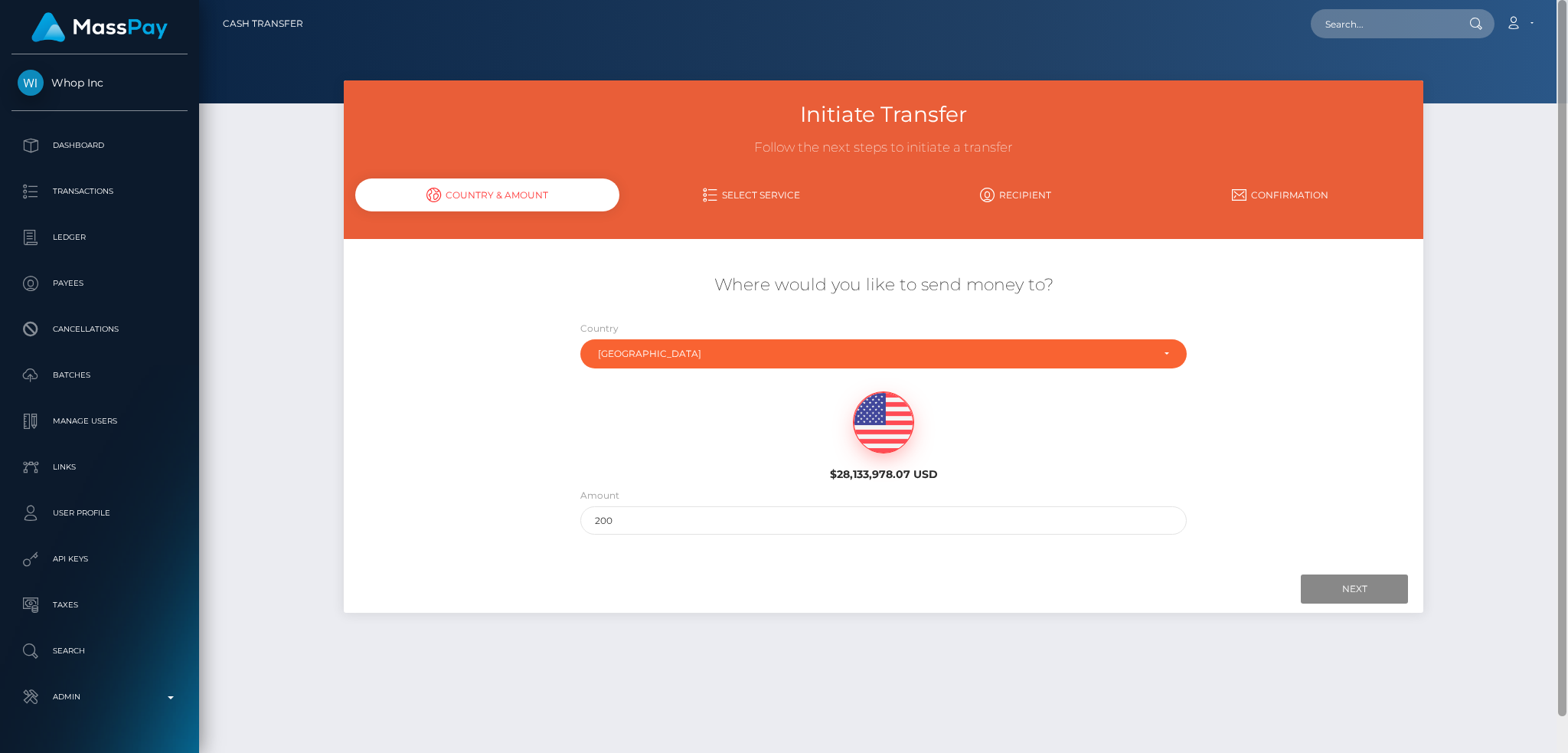
drag, startPoint x: 1566, startPoint y: 585, endPoint x: 1554, endPoint y: -89, distance: 674.1
click at [1554, 0] on html "Whop Inc Dashboard Transactions Ledger Payees Cancellations Links" at bounding box center [784, 376] width 1568 height 753
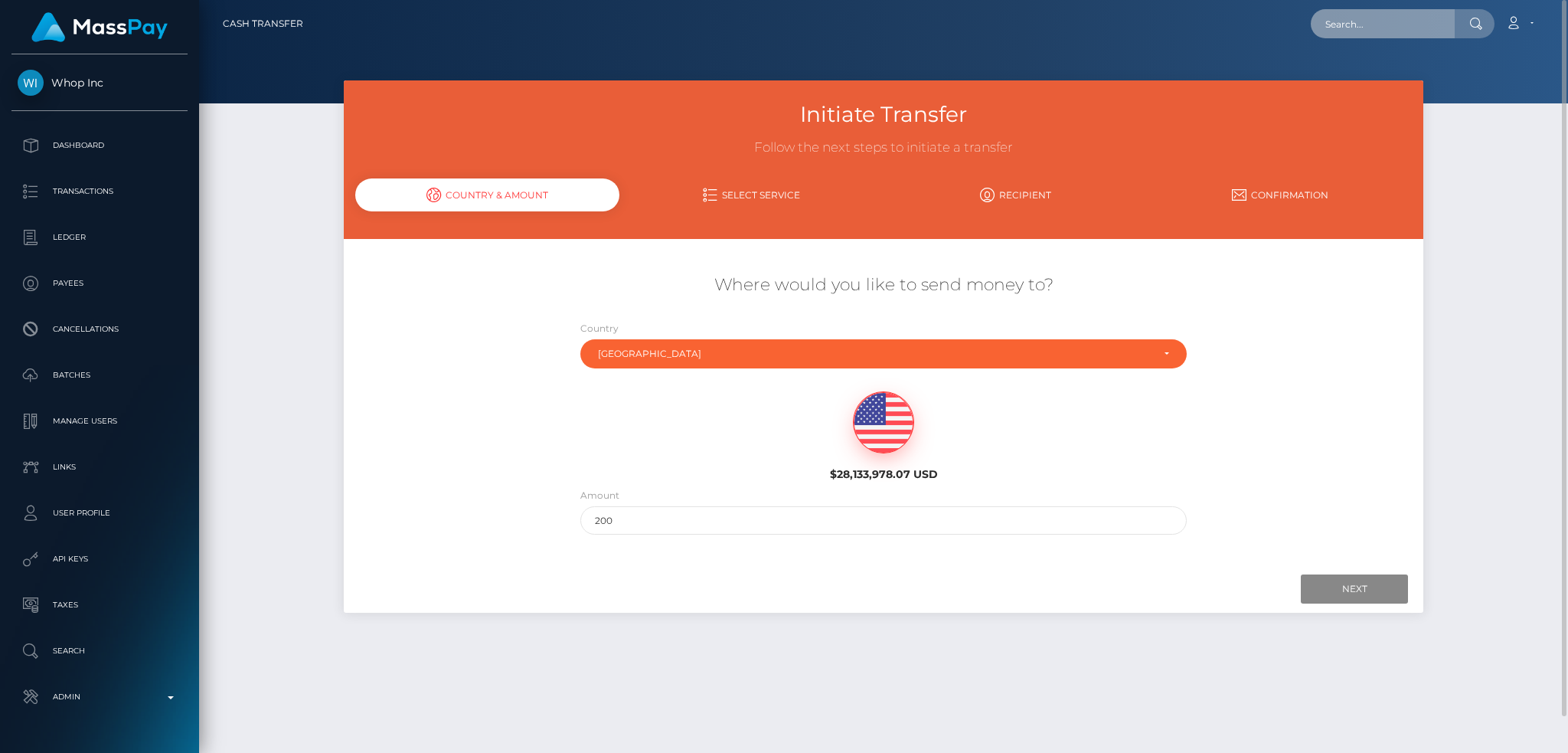
click at [1382, 28] on input "text" at bounding box center [1382, 24] width 144 height 29
paste input "41fd41a1-a920-4590-baf4-461f6cc16cf1"
type input "41fd41a1-a920-4590-baf4-461f6cc16cf1"
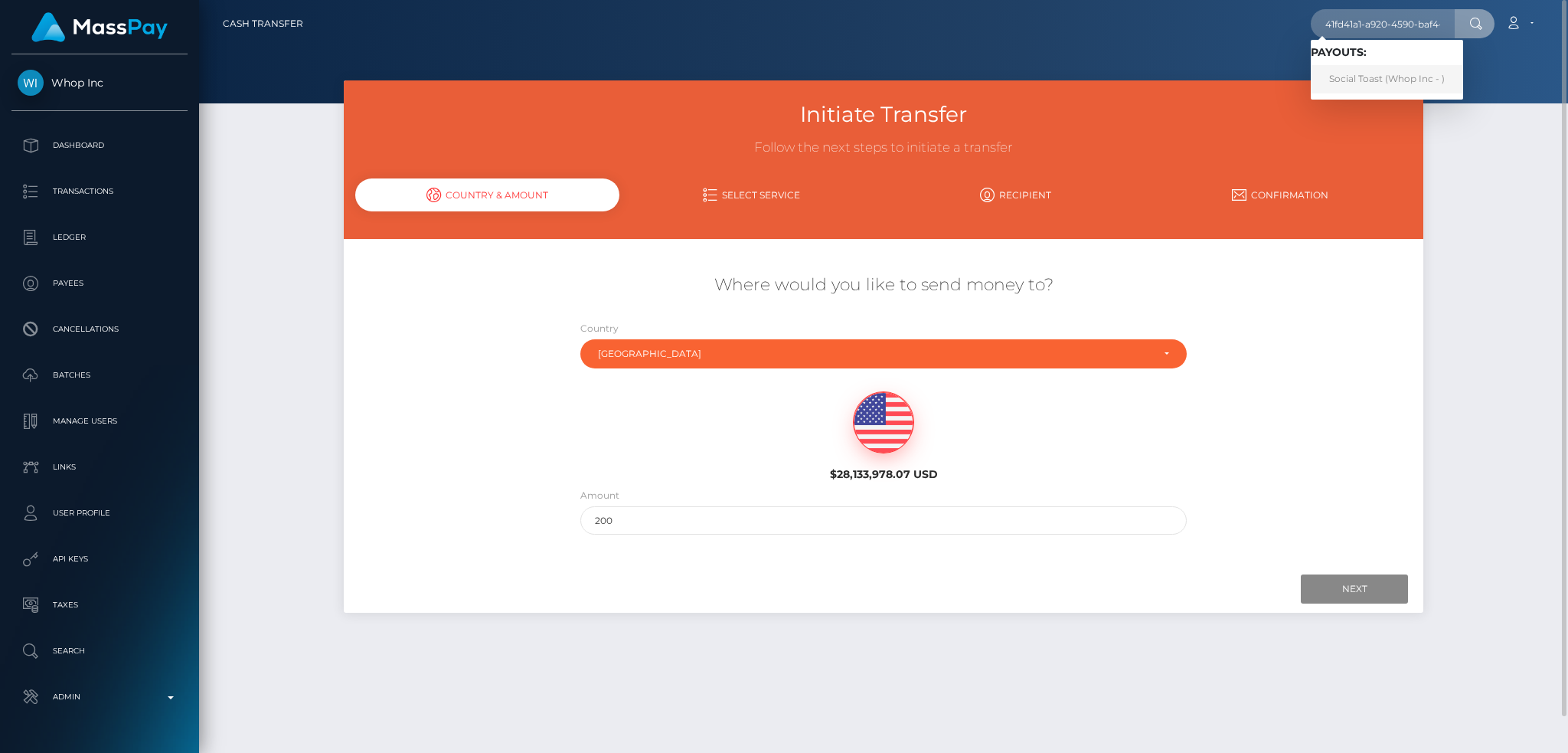
click at [1378, 78] on link "Social Toast (Whop Inc - )" at bounding box center [1386, 80] width 153 height 28
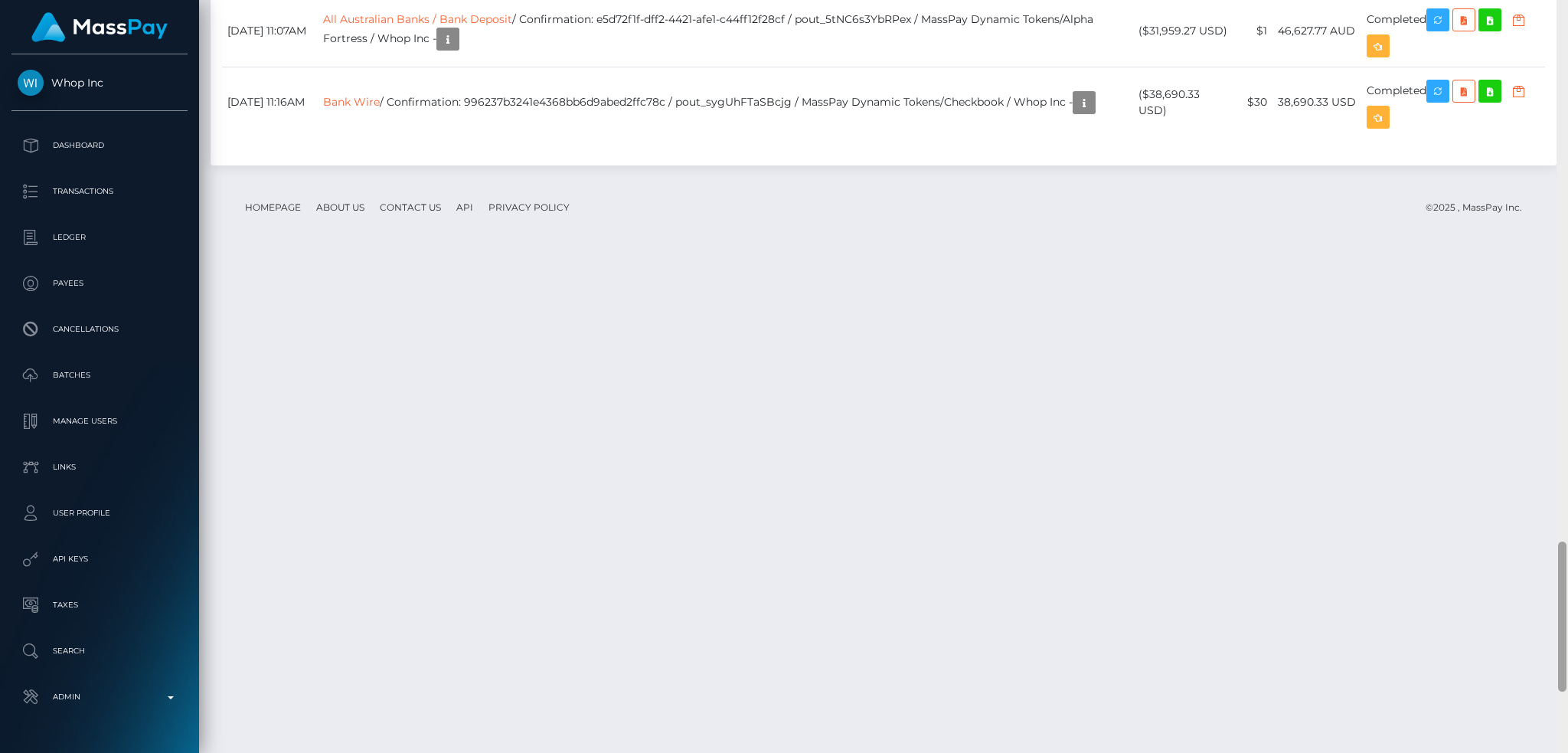
scroll to position [2711, 0]
drag, startPoint x: 1566, startPoint y: 250, endPoint x: 1560, endPoint y: 575, distance: 325.1
click at [1551, 575] on div at bounding box center [1561, 616] width 9 height 150
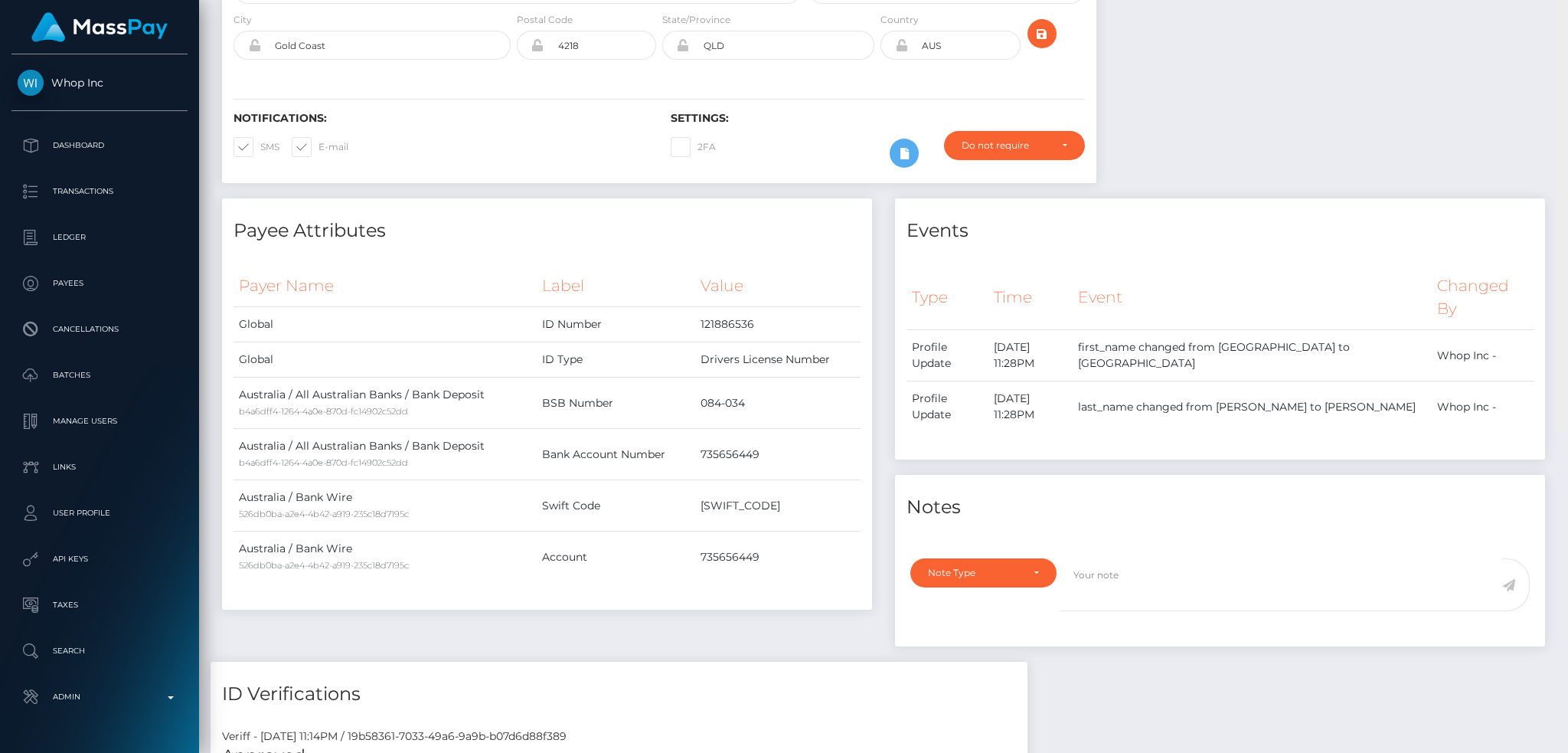
scroll to position [0, 0]
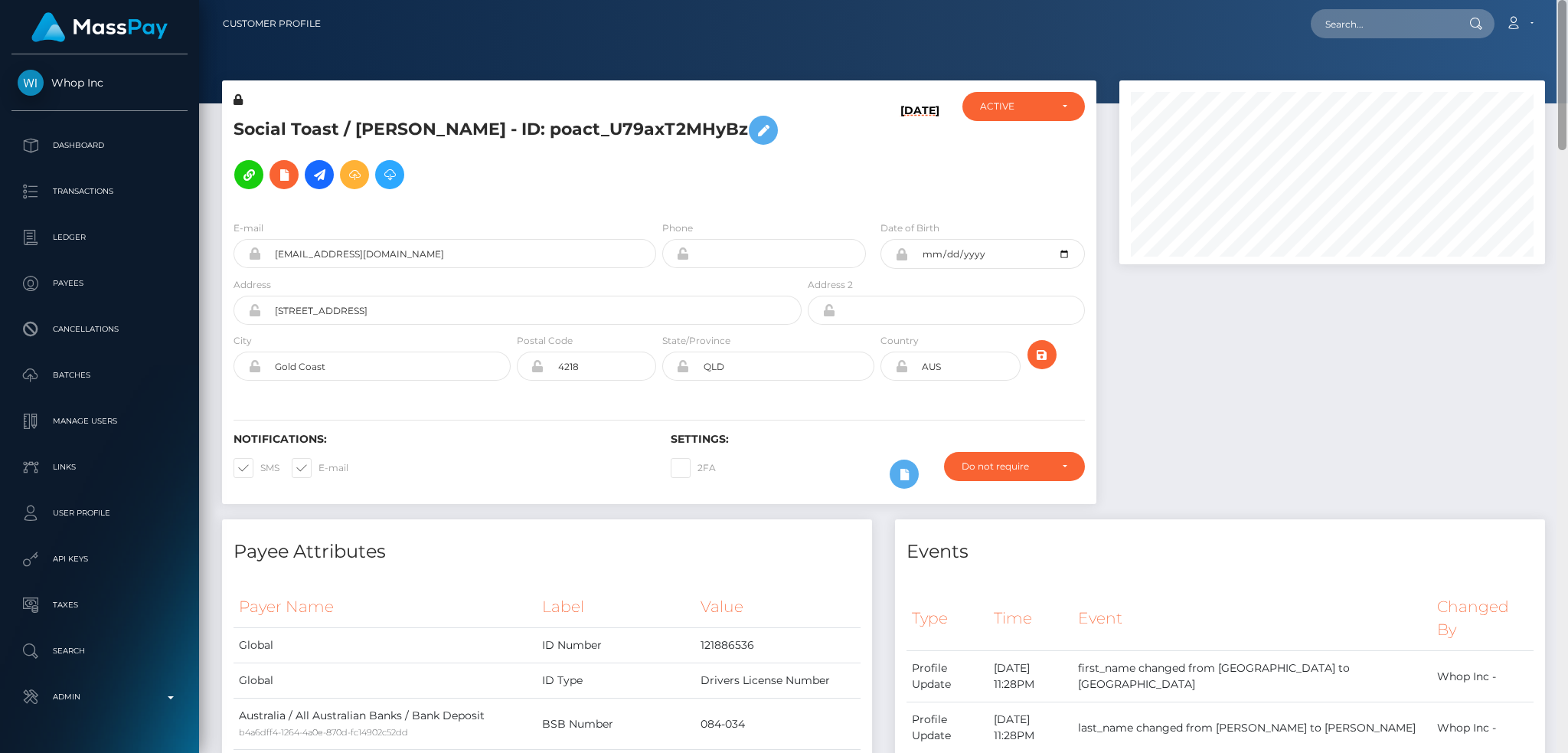
drag, startPoint x: 1561, startPoint y: 587, endPoint x: 1548, endPoint y: -3, distance: 590.1
click at [1548, 0] on html "Whop Inc Dashboard Transactions Ledger Payees Cancellations Links" at bounding box center [784, 376] width 1568 height 753
click at [1367, 11] on input "text" at bounding box center [1382, 24] width 144 height 29
paste input "acc1e941-d01c-42dd-b924-7038ac4c3975"
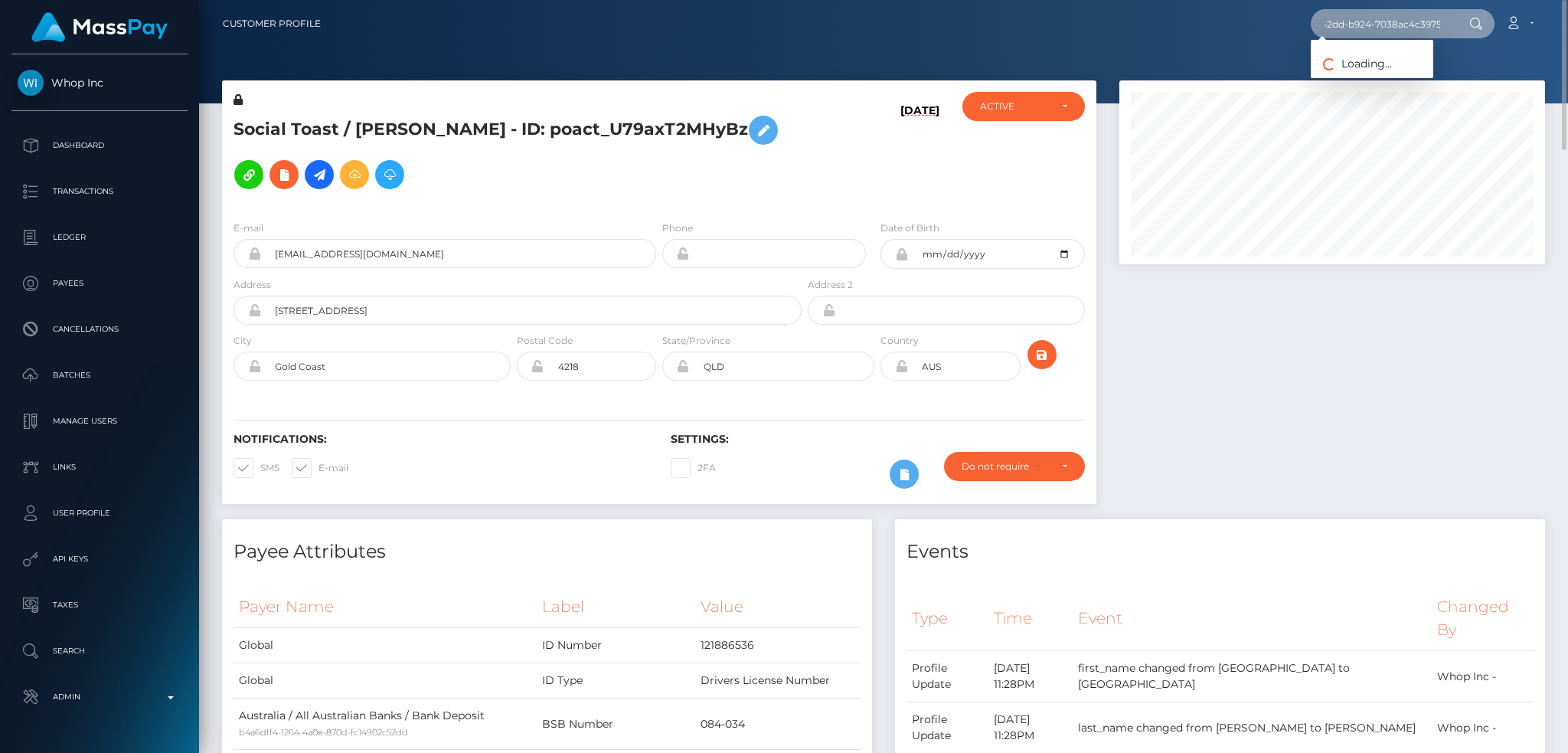
type input "acc1e941-d01c-42dd-b924-7038ac4c3975"
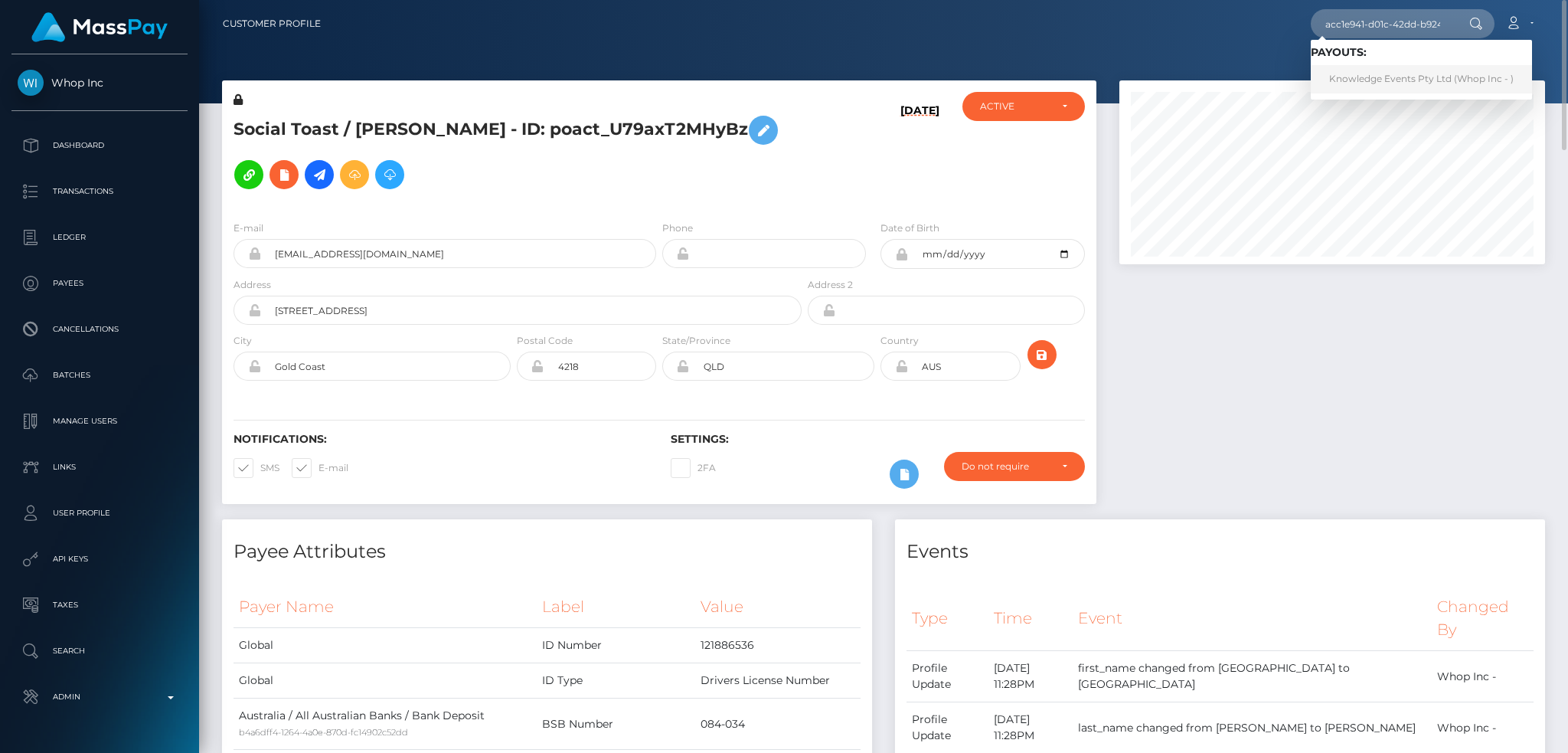
click at [1377, 78] on link "Knowledge Events Pty Ltd (Whop Inc - )" at bounding box center [1420, 80] width 221 height 28
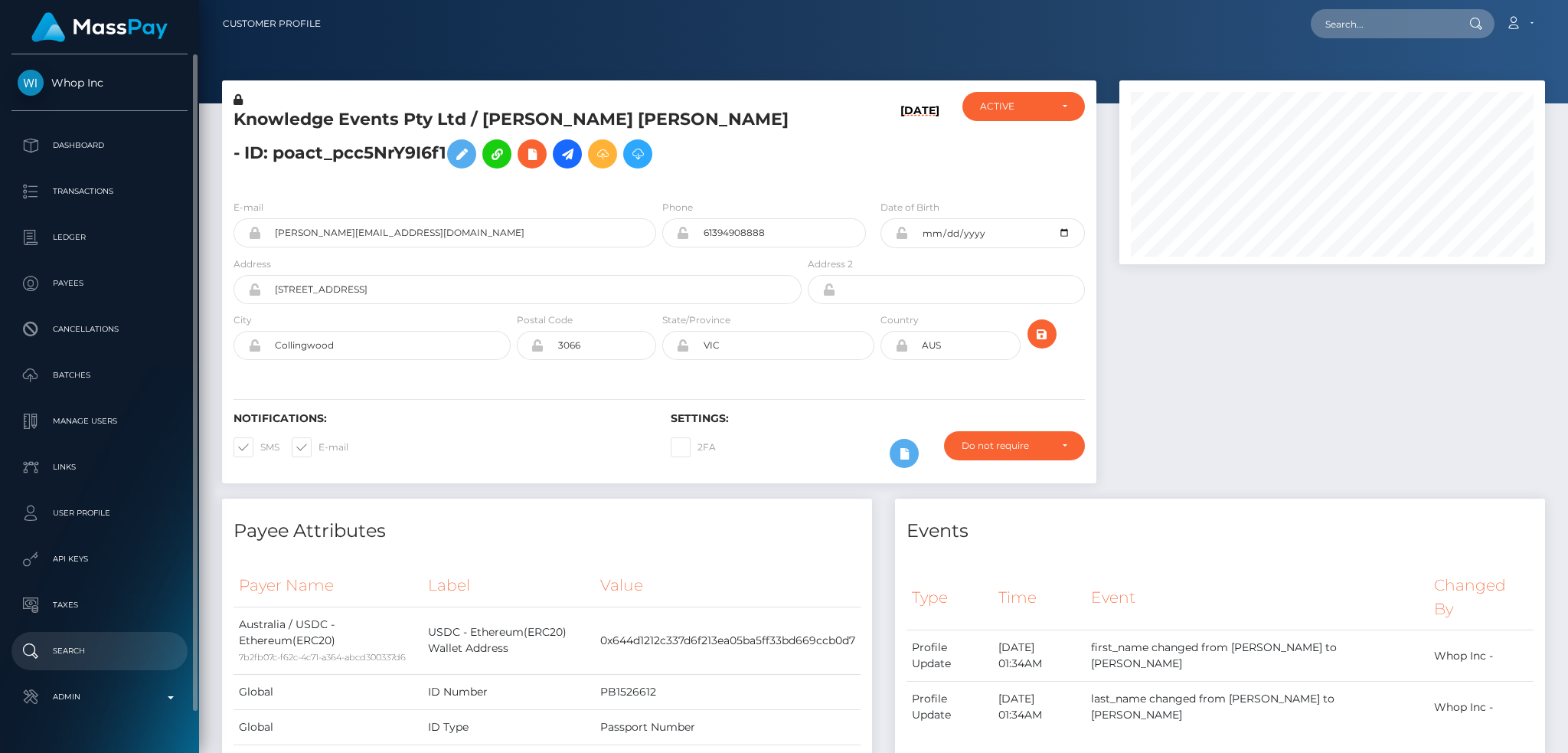
scroll to position [184, 425]
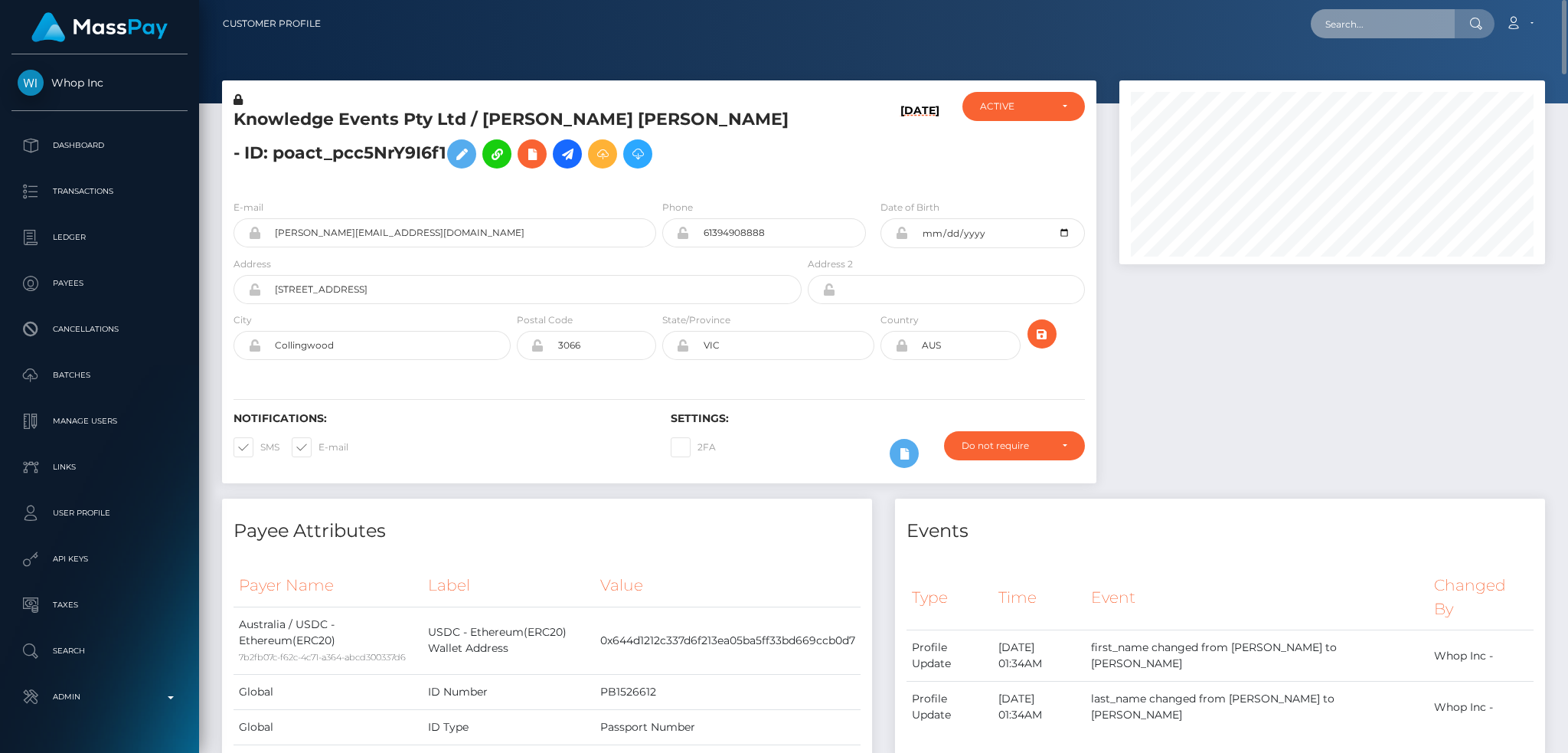
click at [1393, 15] on input "text" at bounding box center [1382, 24] width 144 height 29
paste input "Sophie Howard"
type input "Sophie Howard"
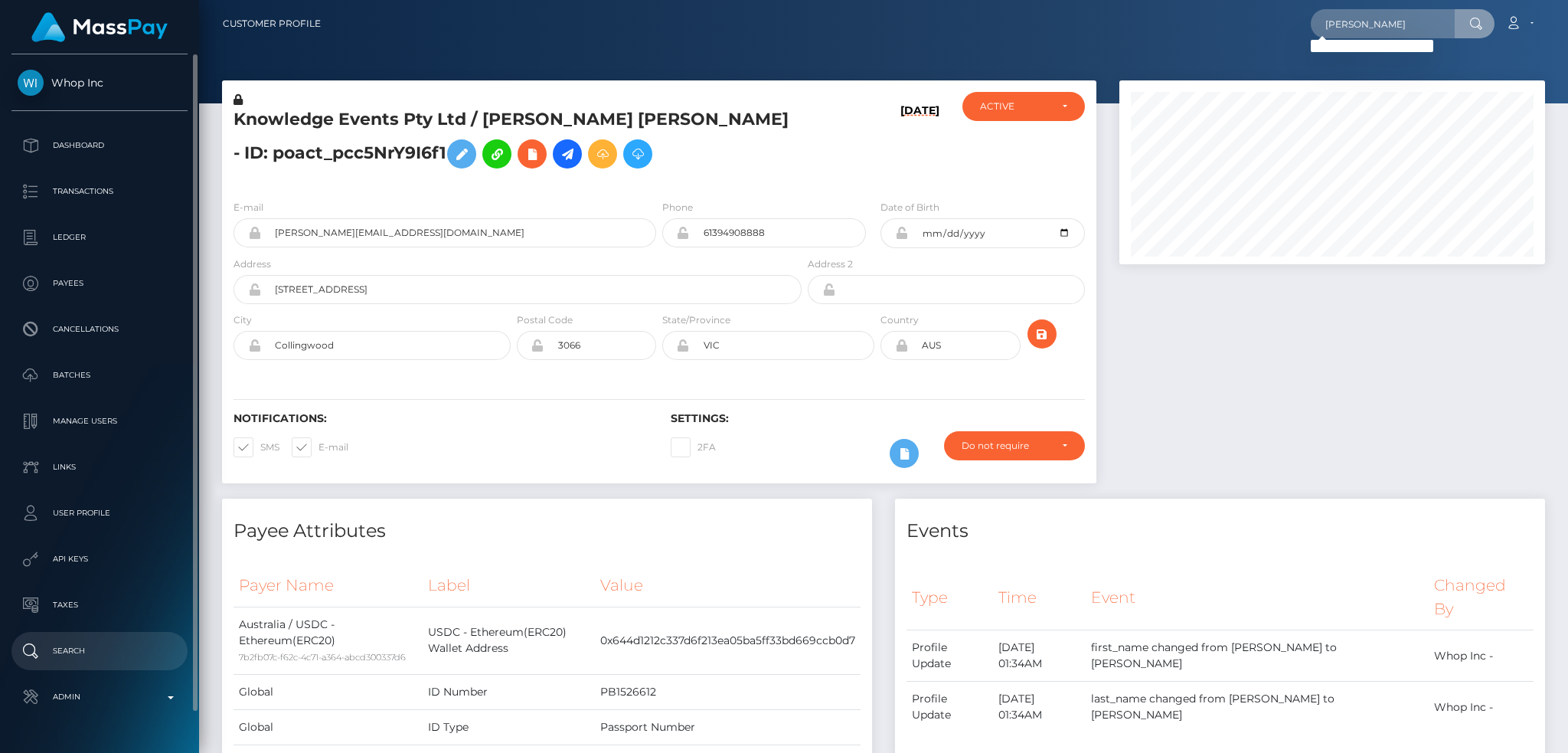
click at [94, 652] on p "Search" at bounding box center [100, 651] width 164 height 23
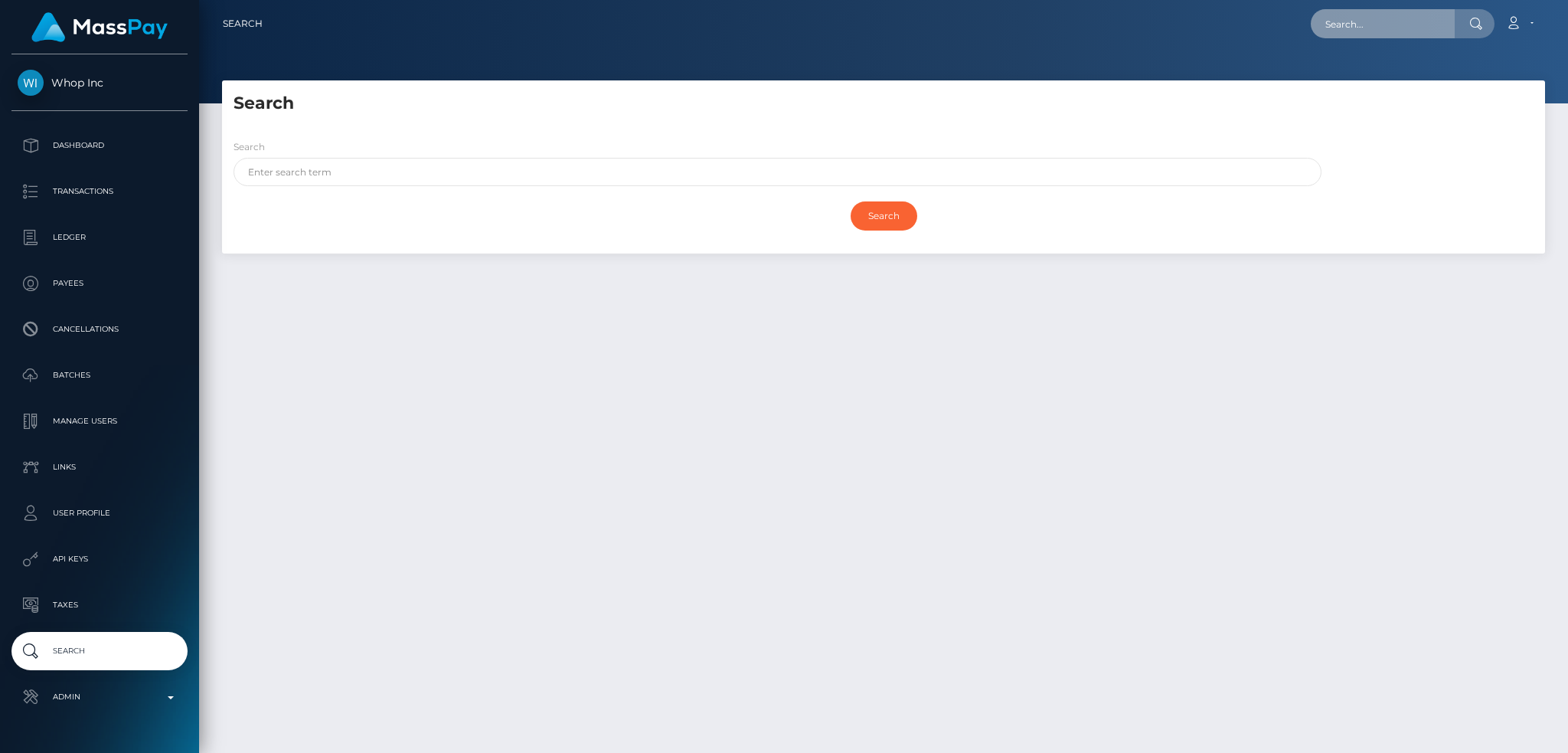
click at [1358, 27] on input "text" at bounding box center [1382, 24] width 144 height 29
paste input "pout_MzhHYJbAgUKJY"
click at [1367, 26] on input "pout_MzhHYJbAgUKJY" at bounding box center [1382, 24] width 144 height 29
paste input "qSyGohghCCdyr"
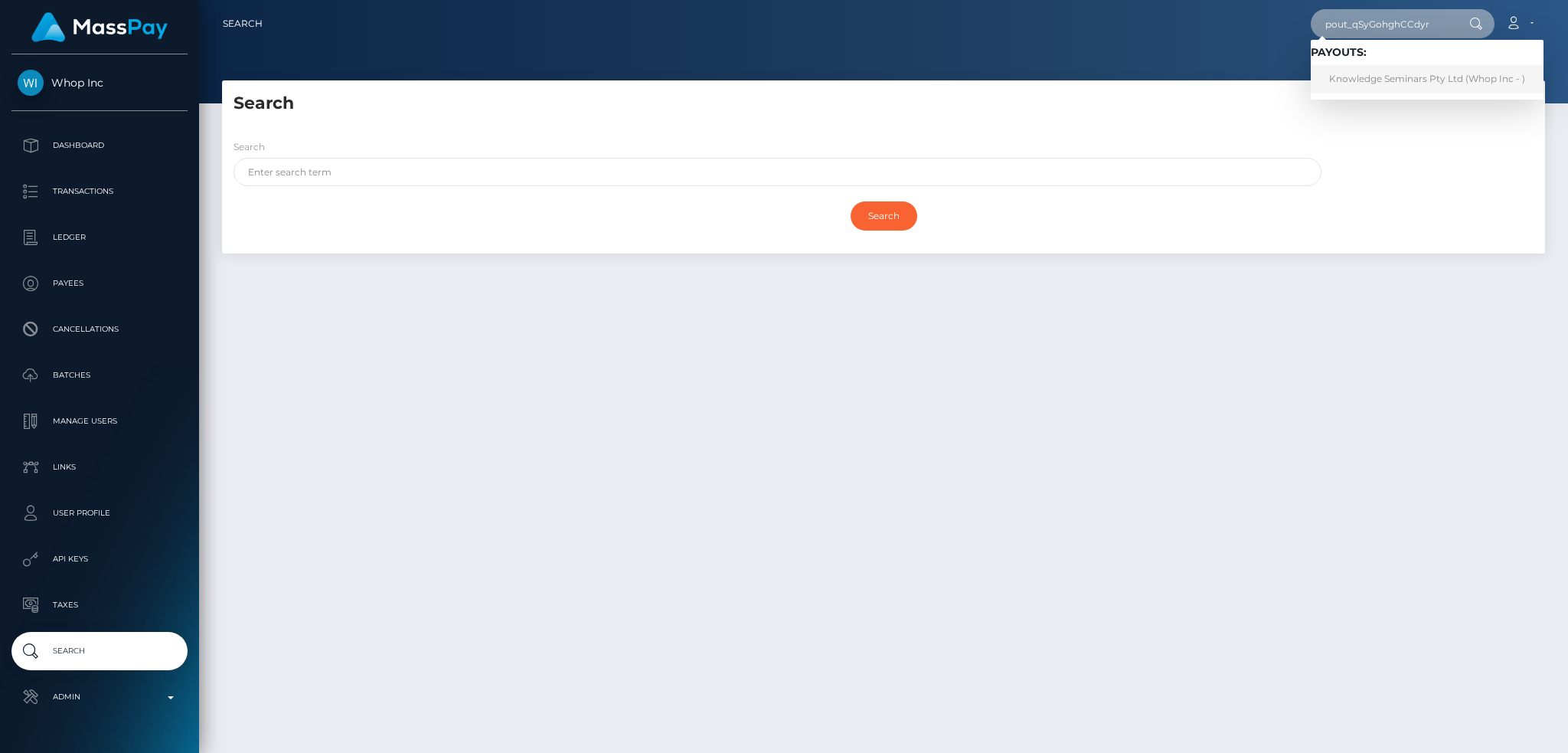
type input "pout_qSyGohghCCdyr"
click at [1385, 81] on link "Knowledge Seminars Pty Ltd (Whop Inc - )" at bounding box center [1426, 80] width 232 height 28
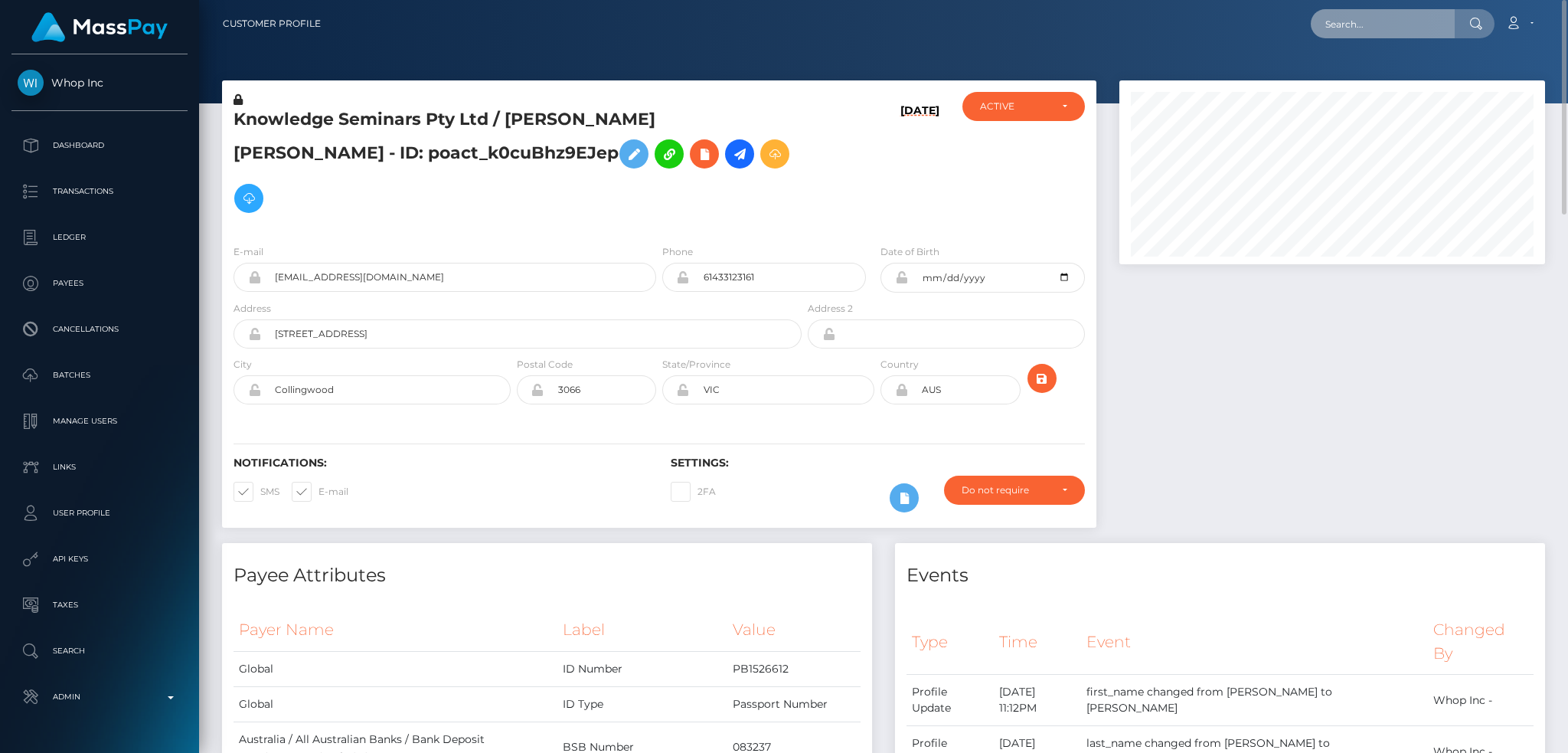
click at [1358, 30] on input "text" at bounding box center [1382, 24] width 144 height 29
paste input "pout_eXsRVPCP7rqtk"
type input "pout_eXsRVPCP7rqtk"
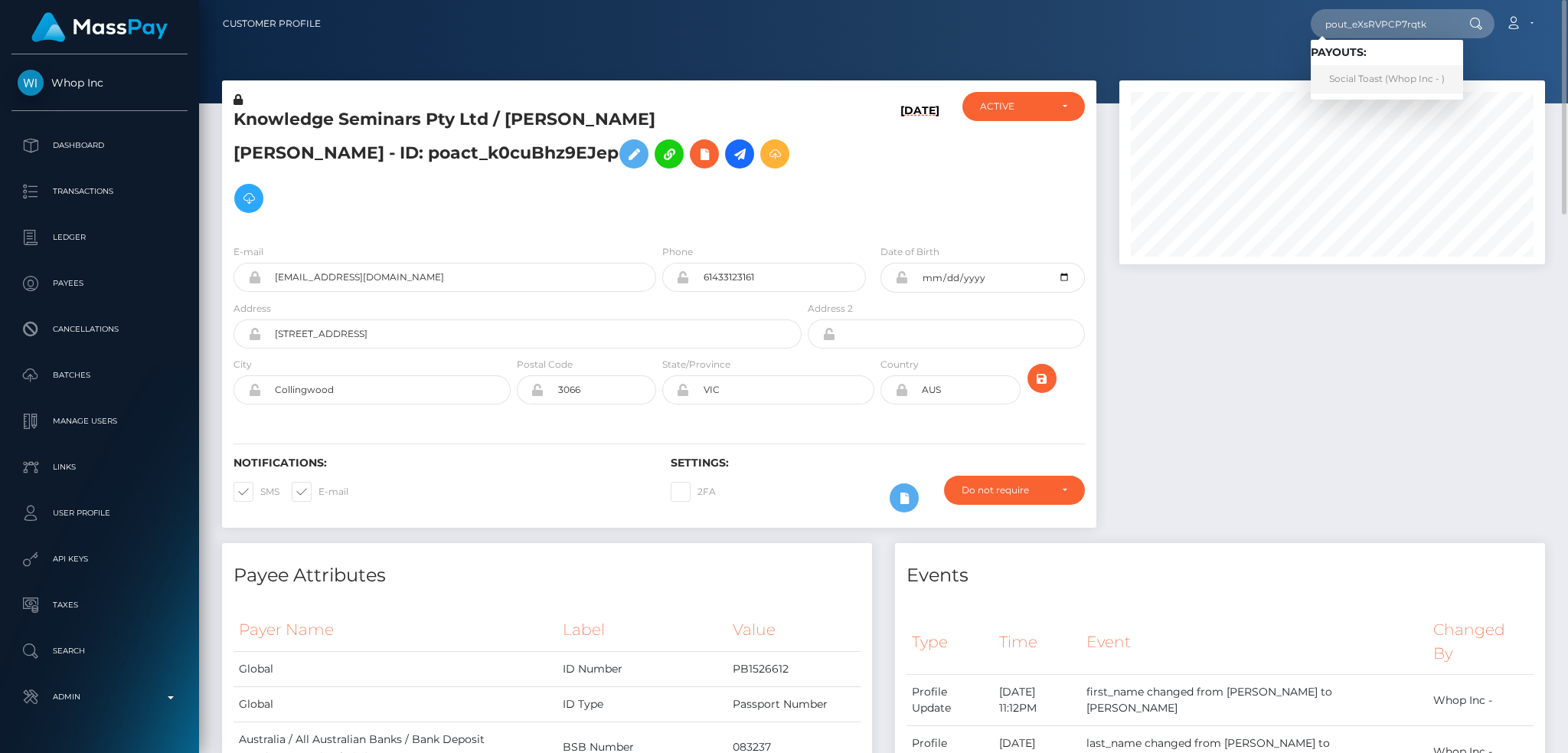
click at [1394, 82] on link "Social Toast (Whop Inc - )" at bounding box center [1386, 80] width 153 height 28
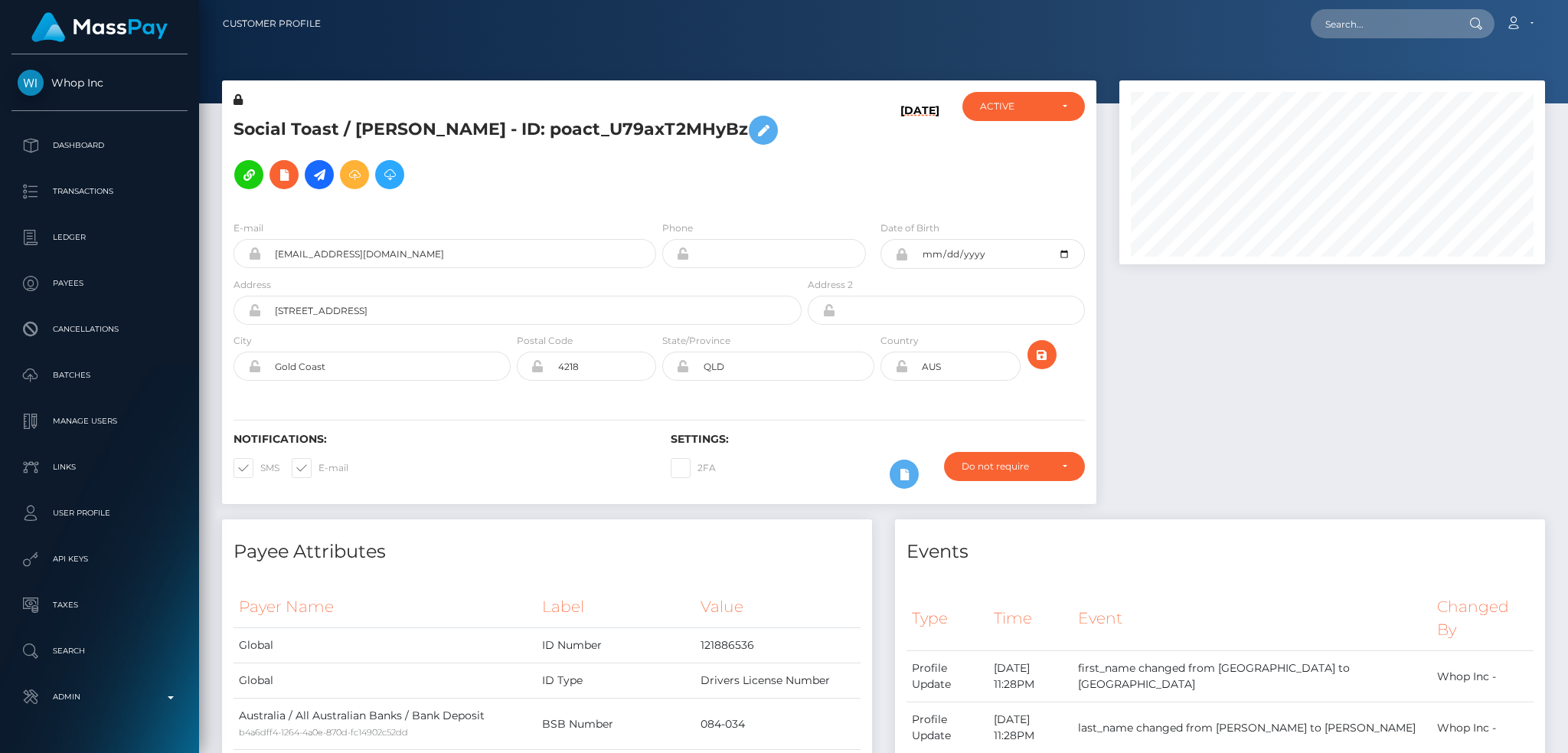
scroll to position [184, 425]
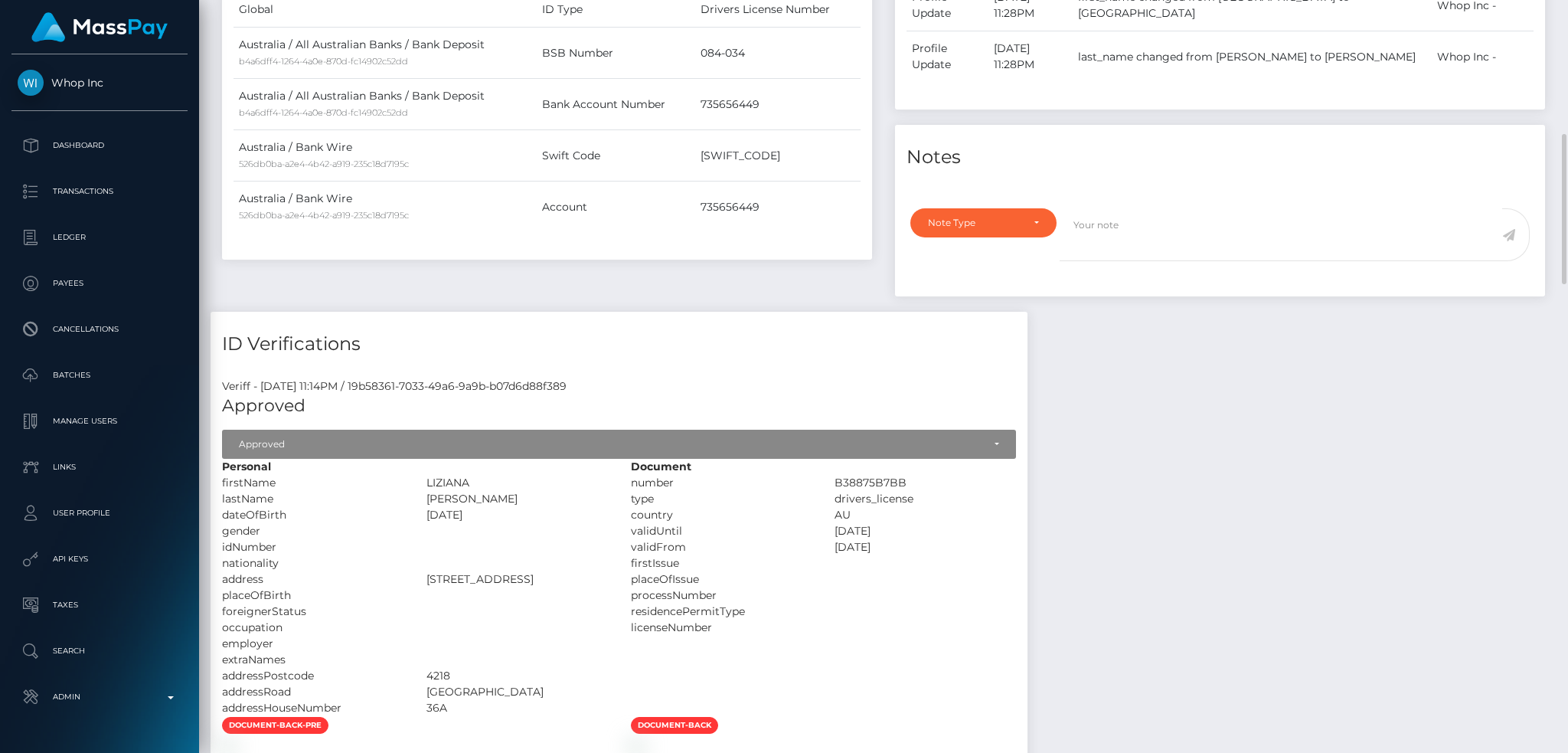
scroll to position [0, 0]
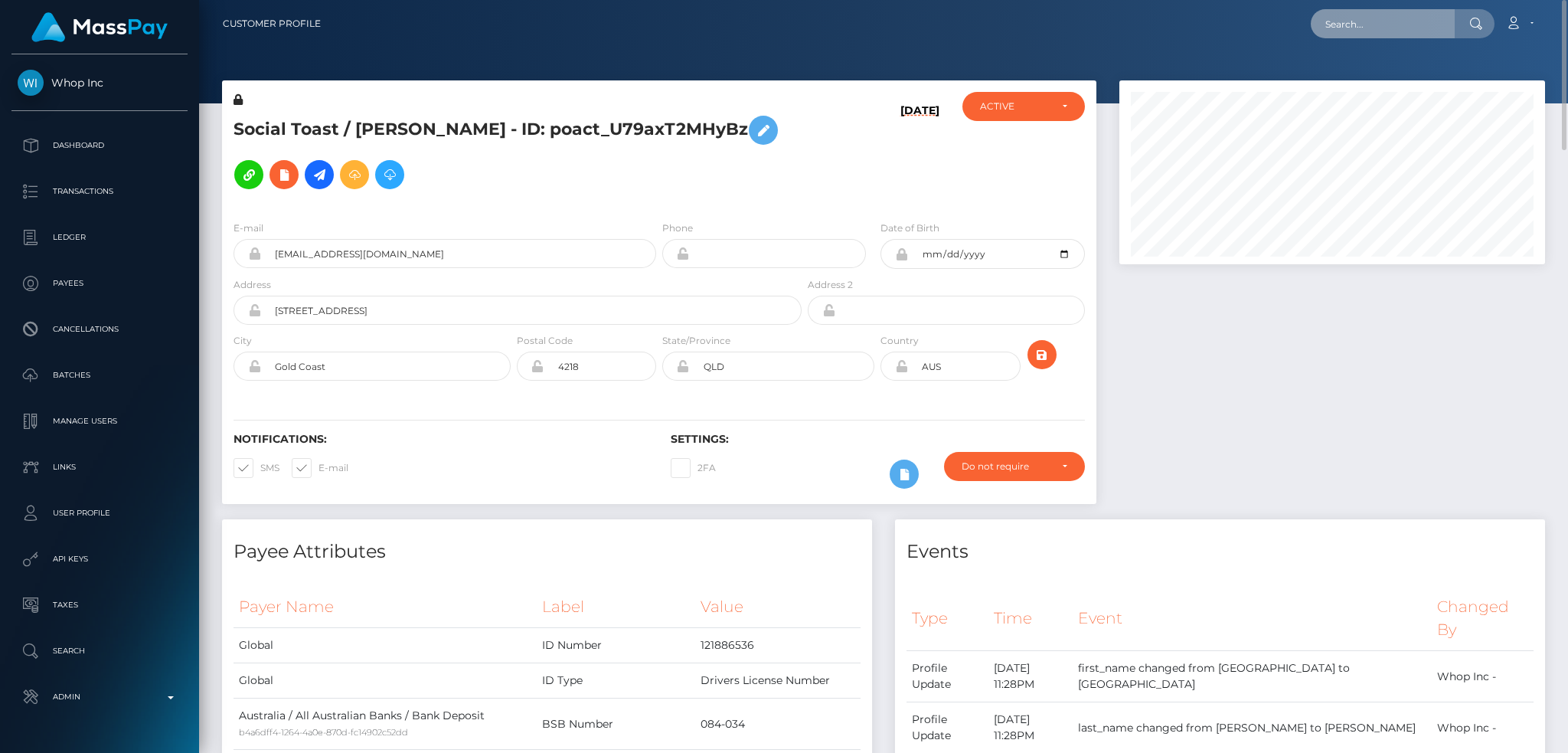
click at [1359, 29] on input "text" at bounding box center [1382, 24] width 144 height 29
paste input "pout_3zpT1mJBXTv3h"
type input "pout_3zpT1mJBXTv3h"
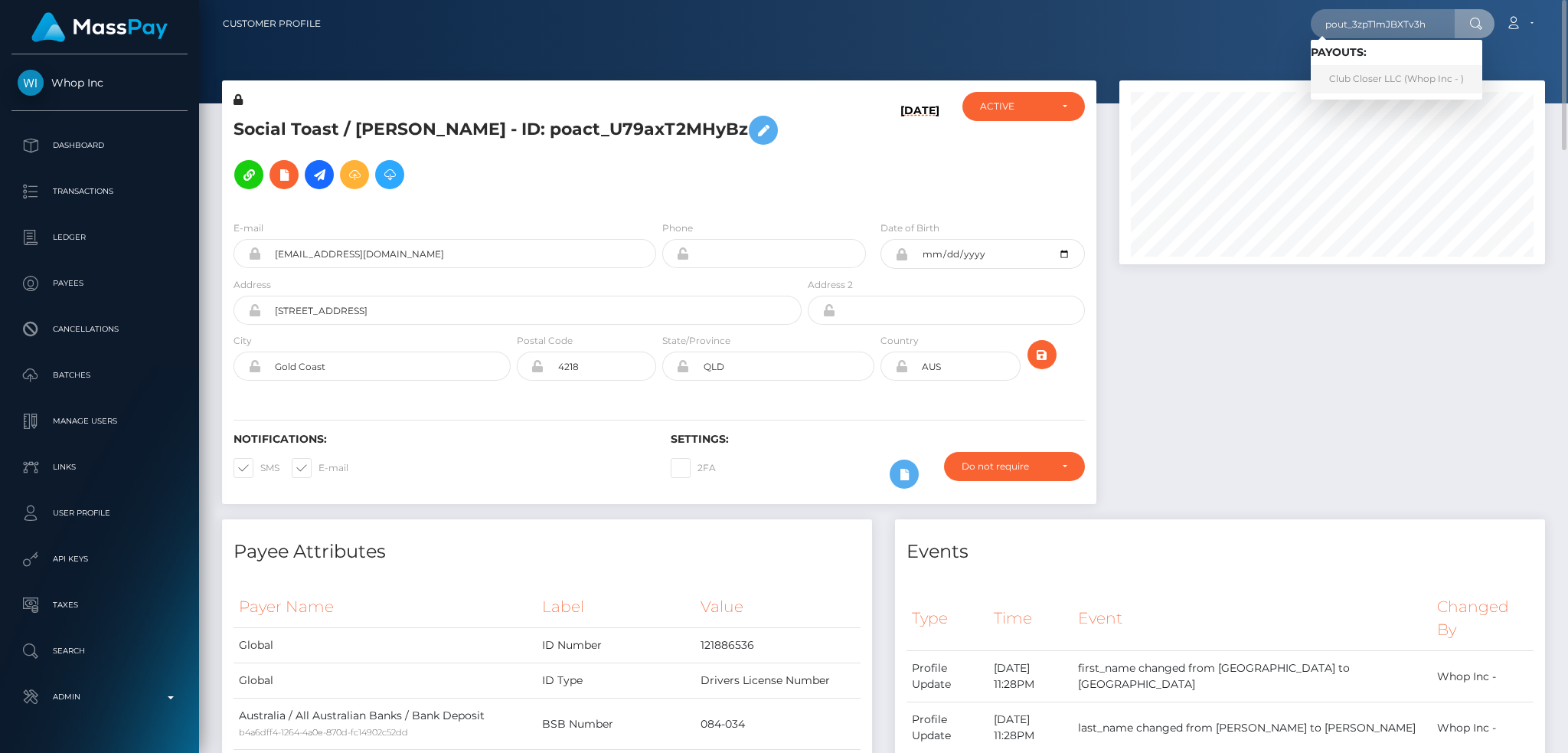
click at [1378, 75] on link "Club Closer LLC (Whop Inc - )" at bounding box center [1395, 80] width 172 height 28
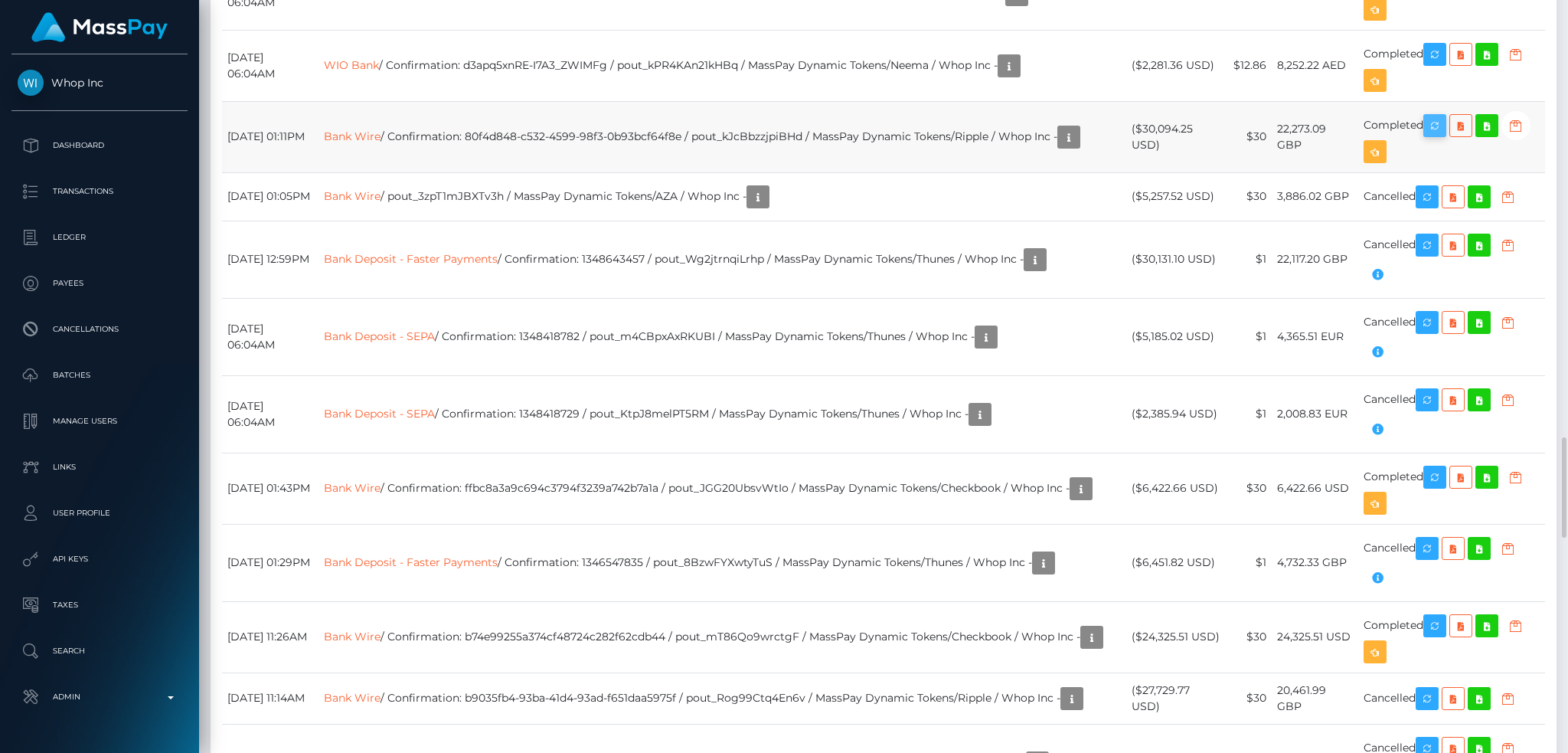
scroll to position [184, 425]
click at [1440, 136] on icon "button" at bounding box center [1433, 126] width 18 height 19
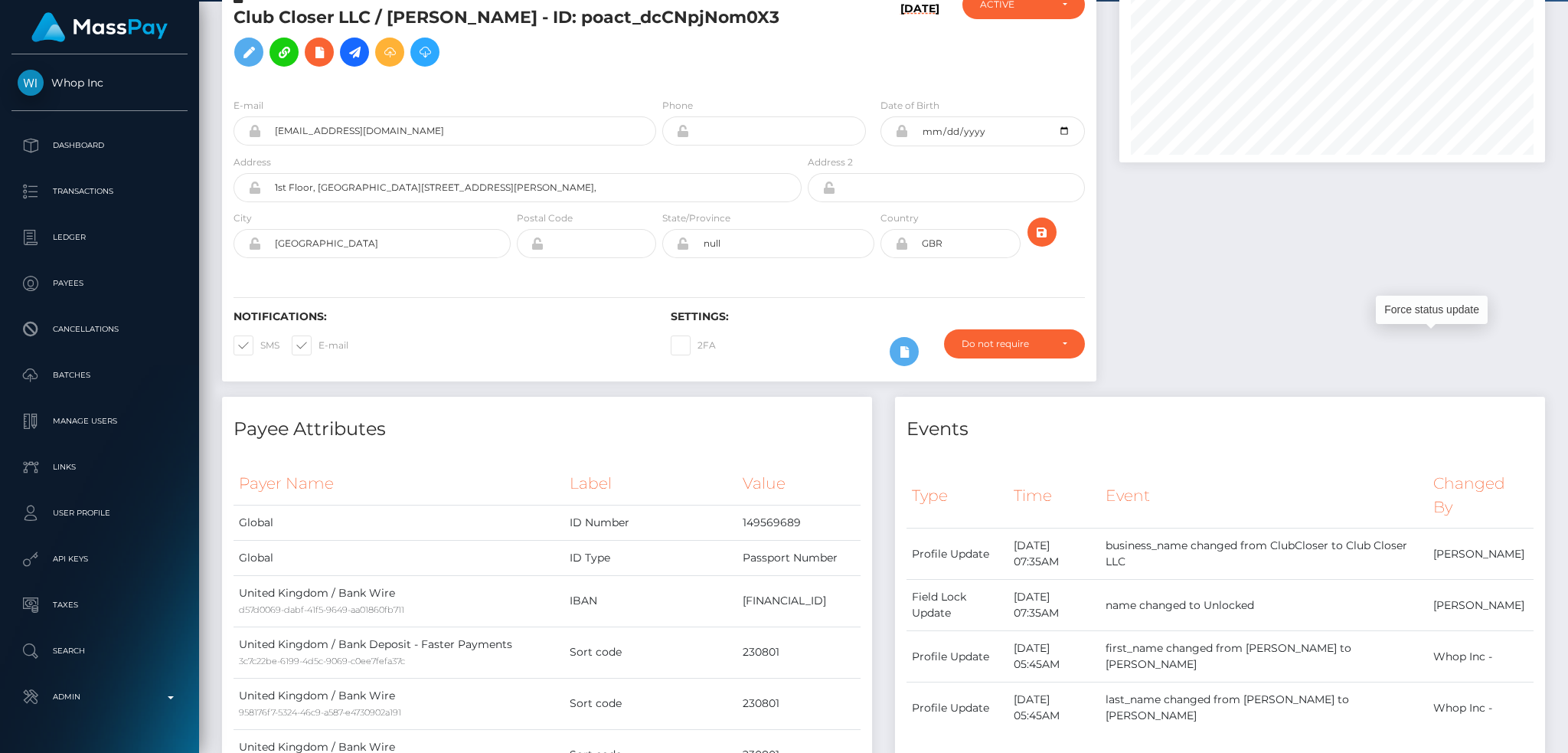
scroll to position [0, 0]
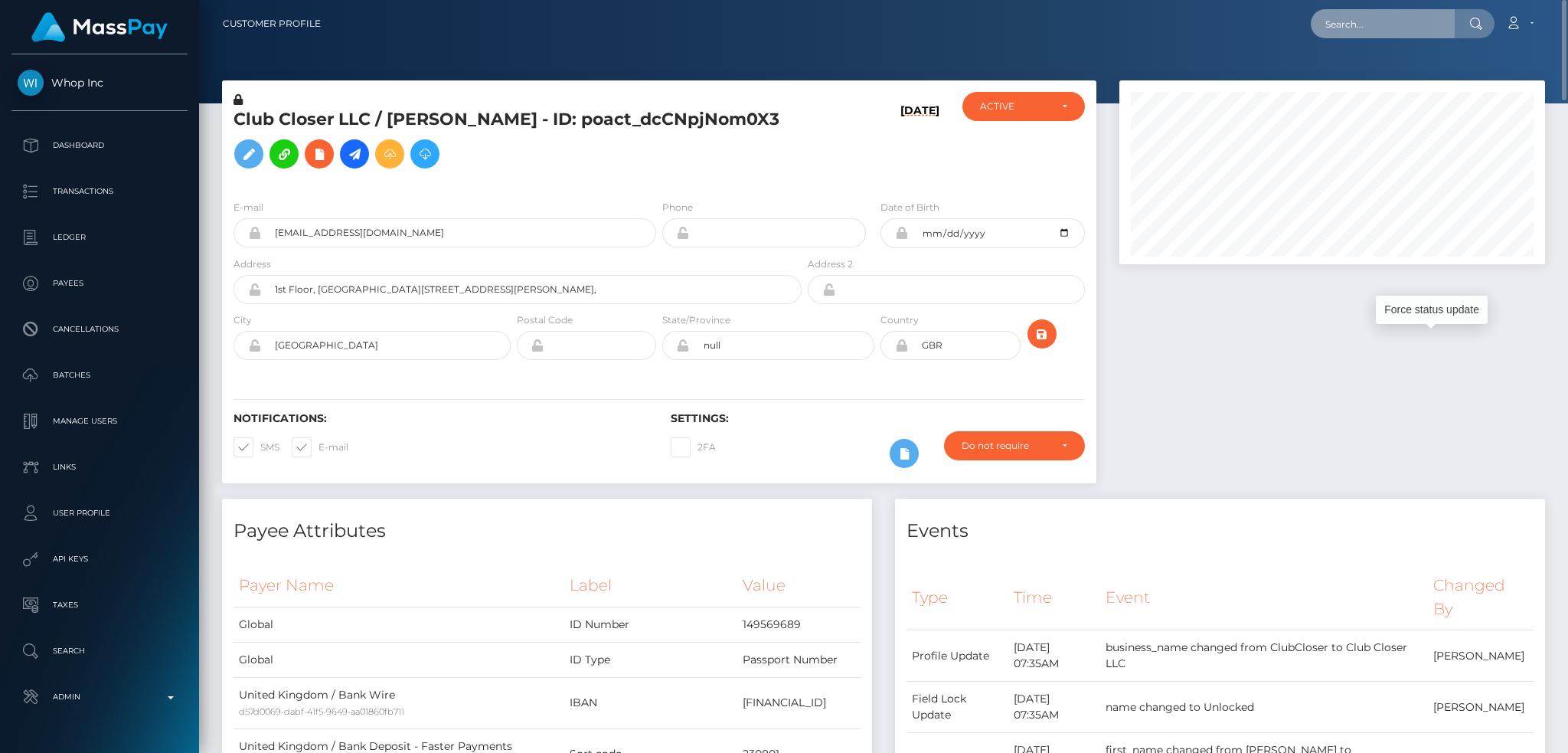
click at [1394, 24] on input "text" at bounding box center [1382, 24] width 144 height 29
paste input "wdrl_lwAR8SH0AnQGR"
type input "wdrl_lwAR8SH0AnQGR"
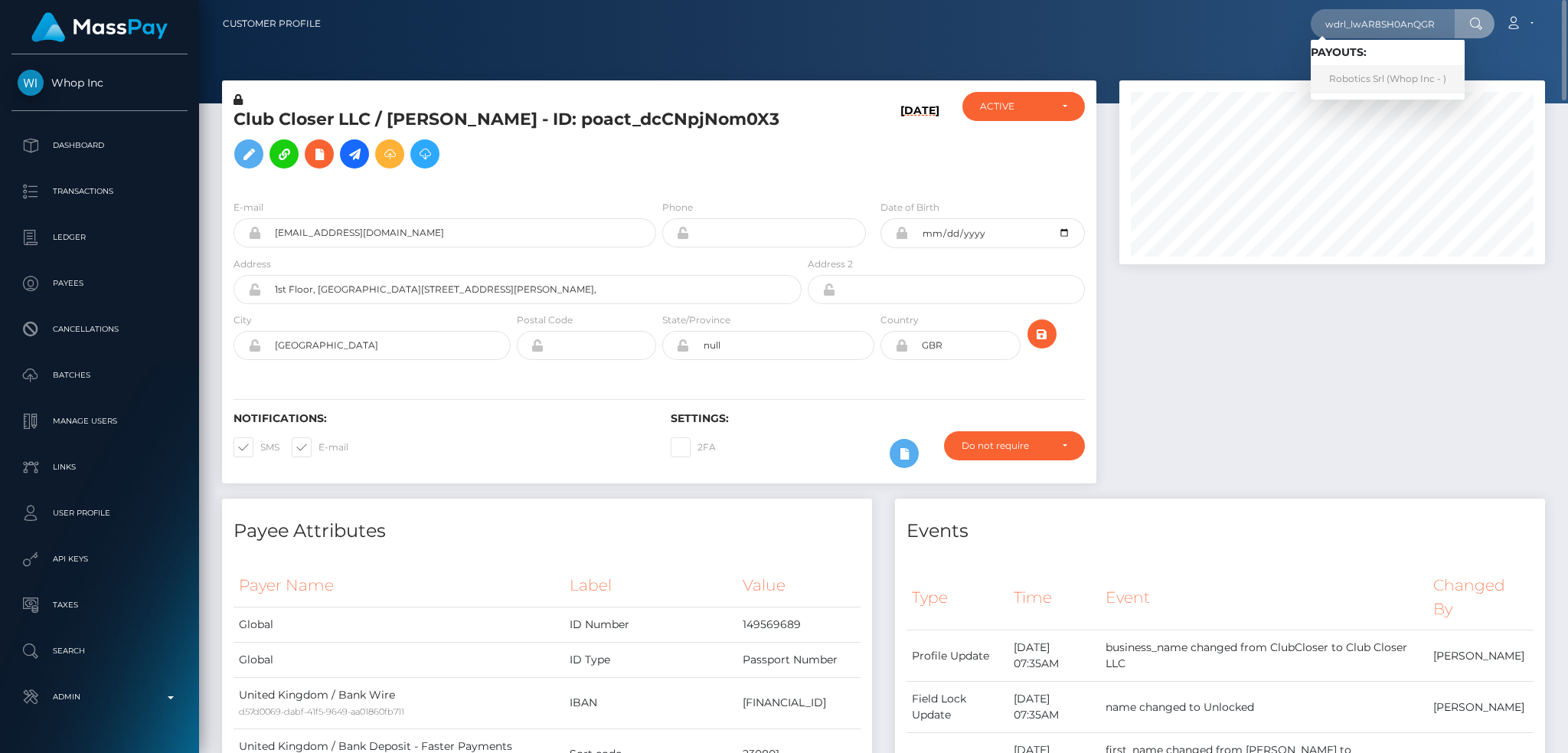
click at [1370, 86] on link "Robotics Srl (Whop Inc - )" at bounding box center [1387, 80] width 154 height 28
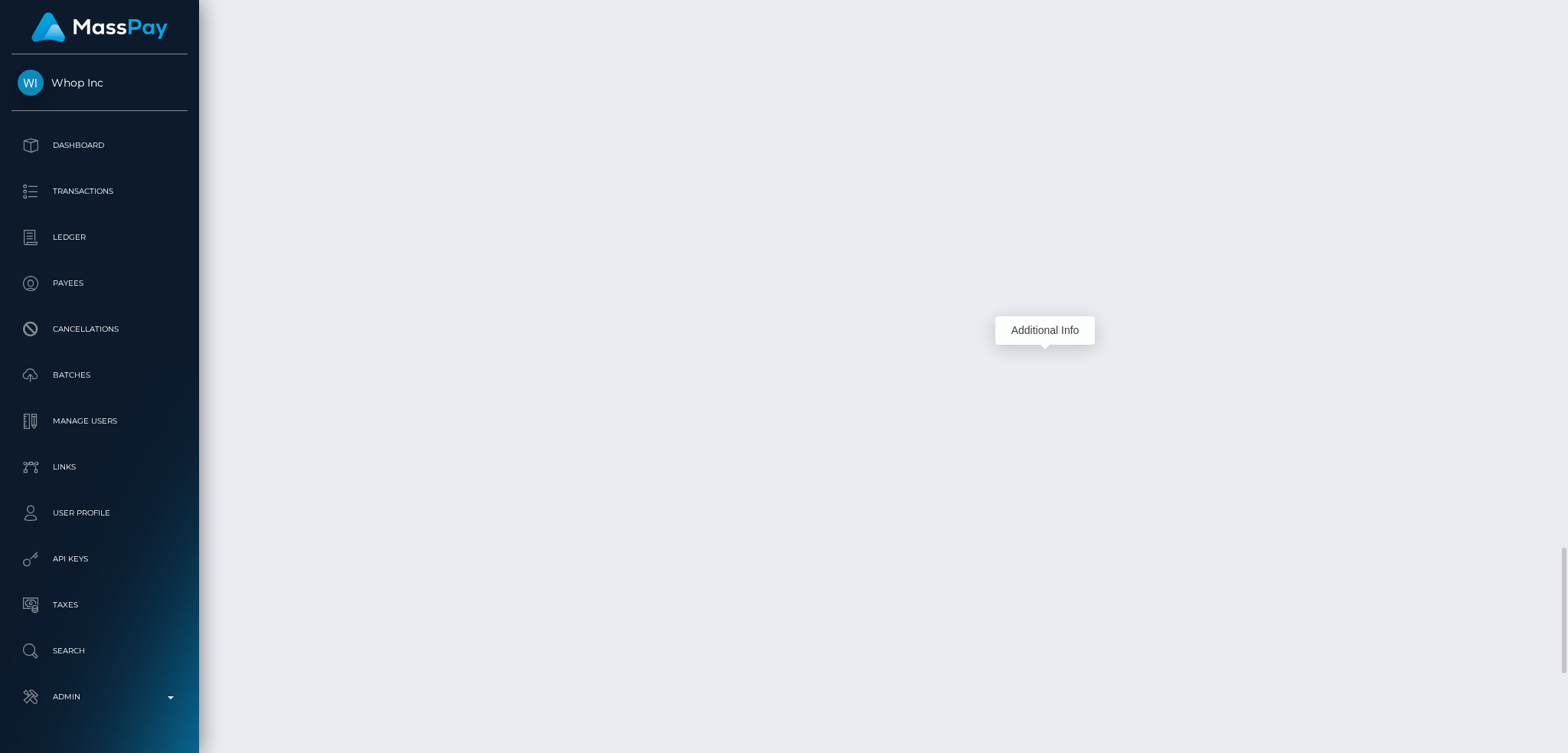
scroll to position [184, 425]
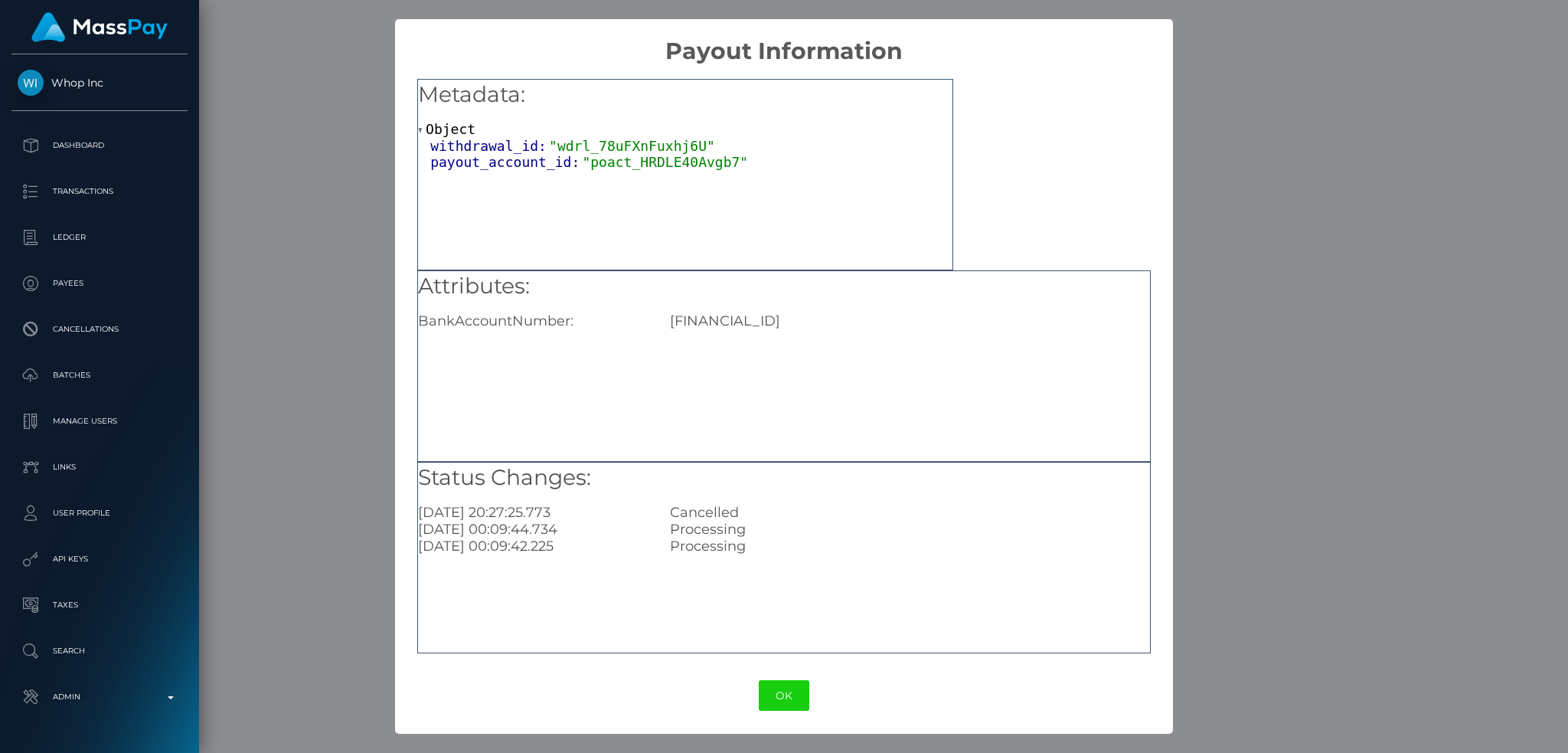
click at [830, 320] on div "[FINANCIAL_ID]" at bounding box center [909, 321] width 502 height 17
click at [782, 700] on button "OK" at bounding box center [783, 695] width 50 height 31
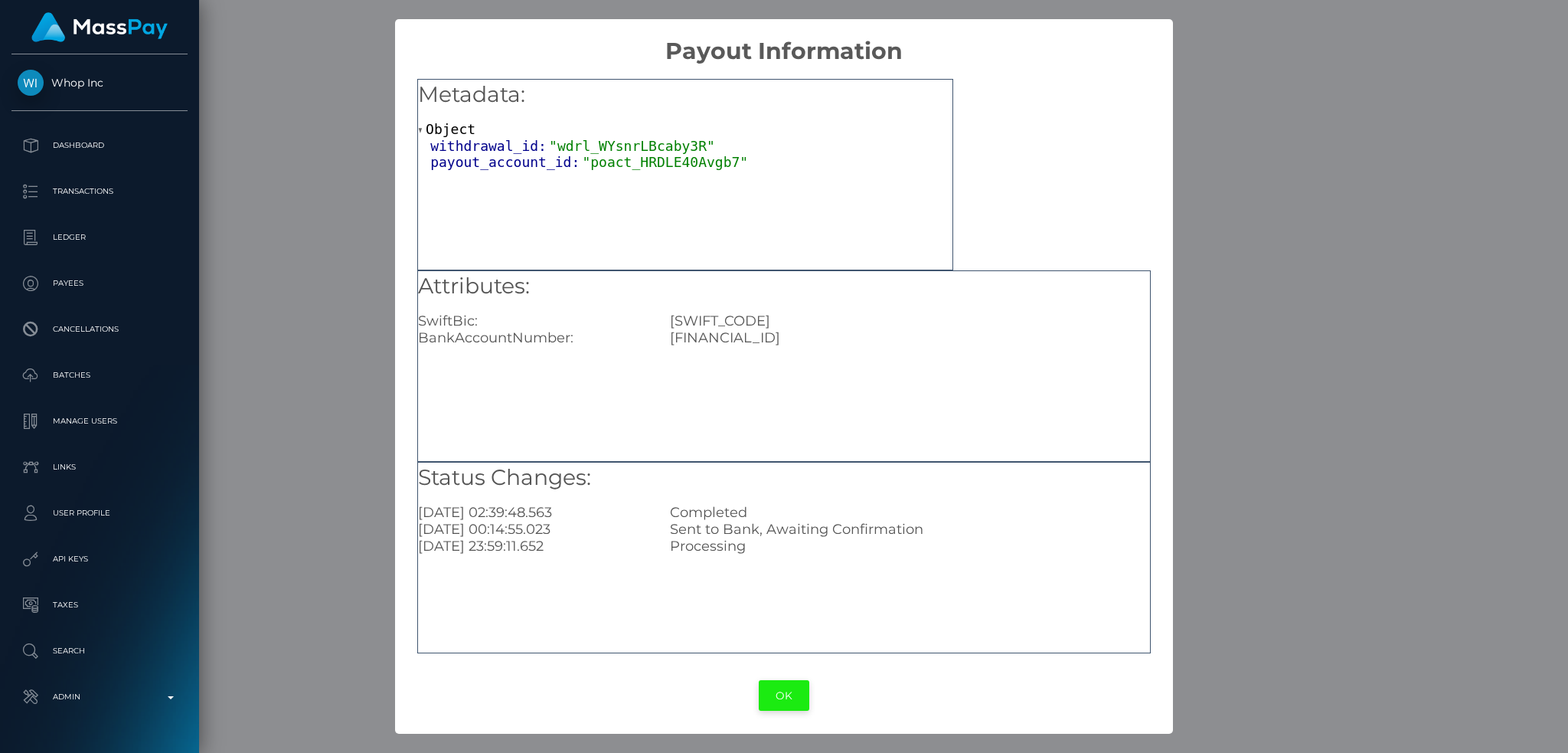
click at [785, 696] on button "OK" at bounding box center [783, 695] width 50 height 31
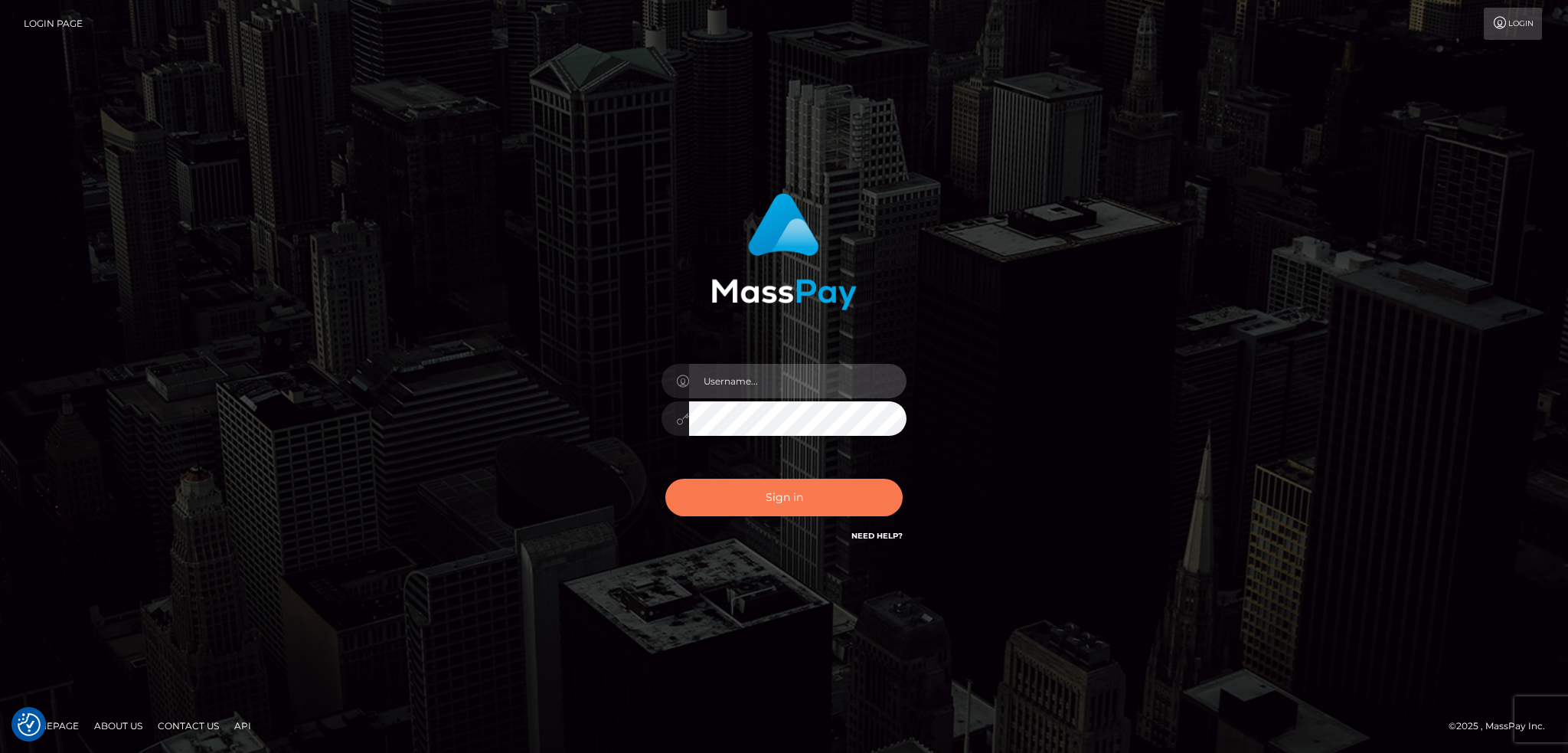
type input "alexstef"
click at [791, 489] on button "Sign in" at bounding box center [784, 498] width 237 height 38
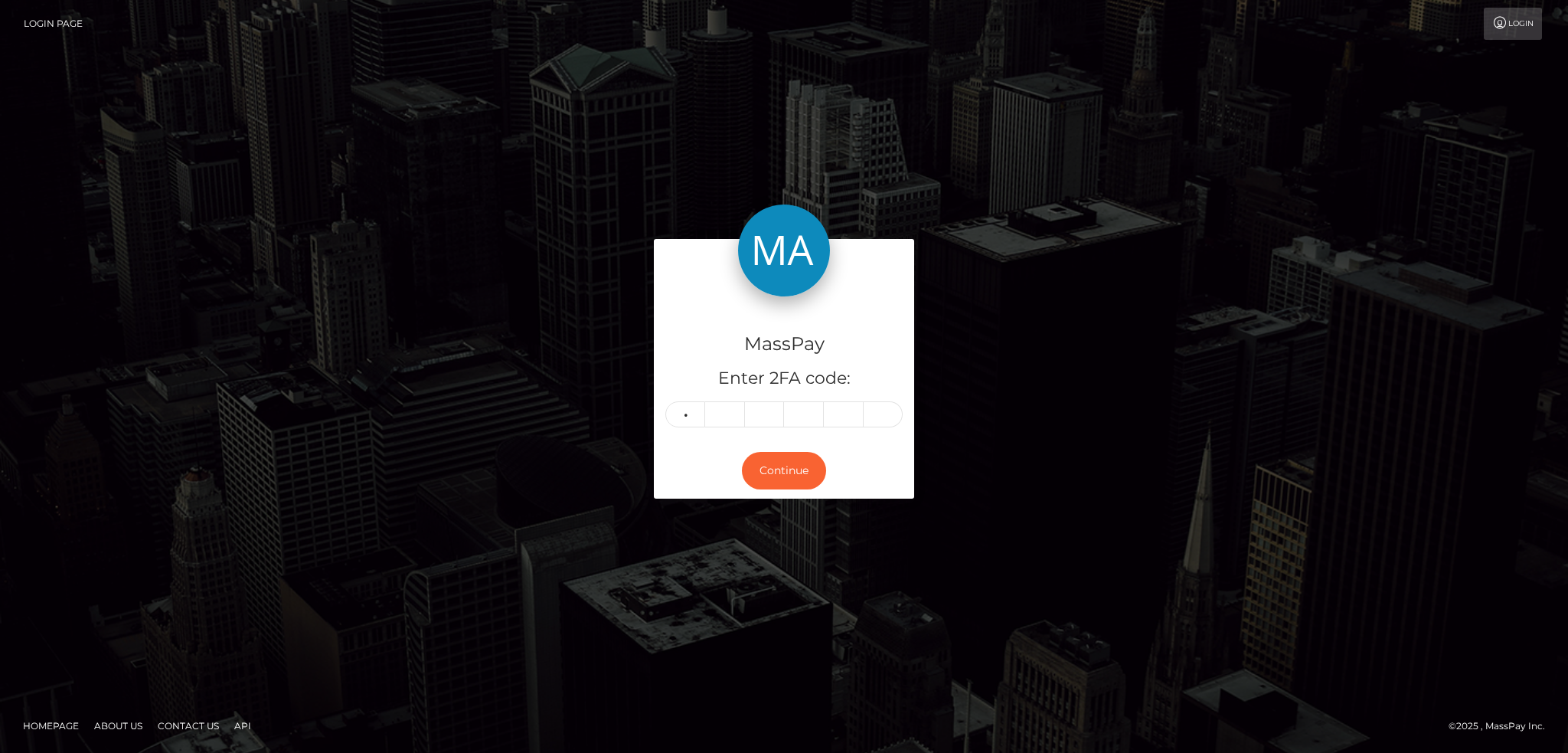
type input "5"
type input "2"
type input "4"
type input "5"
type input "4"
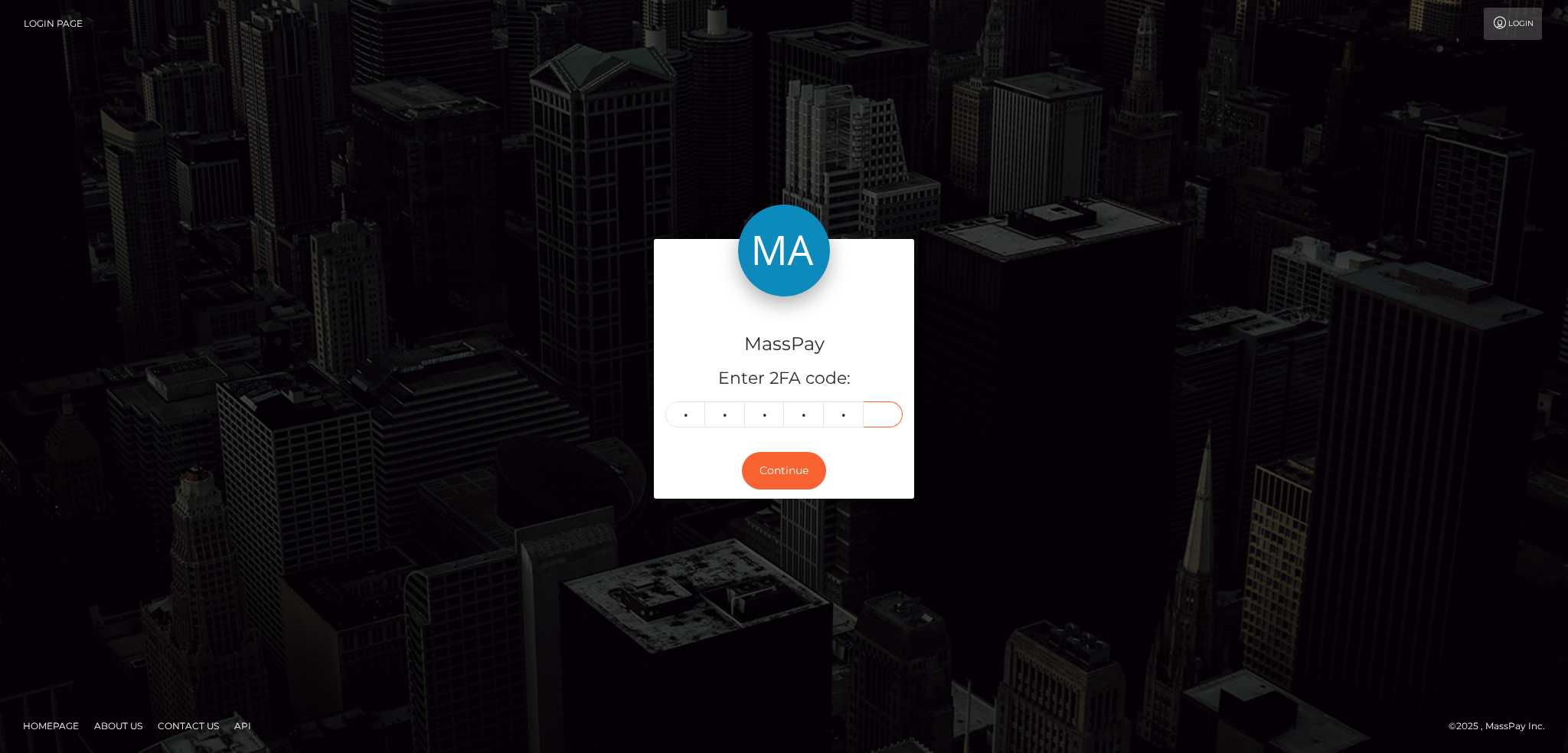
type input "7"
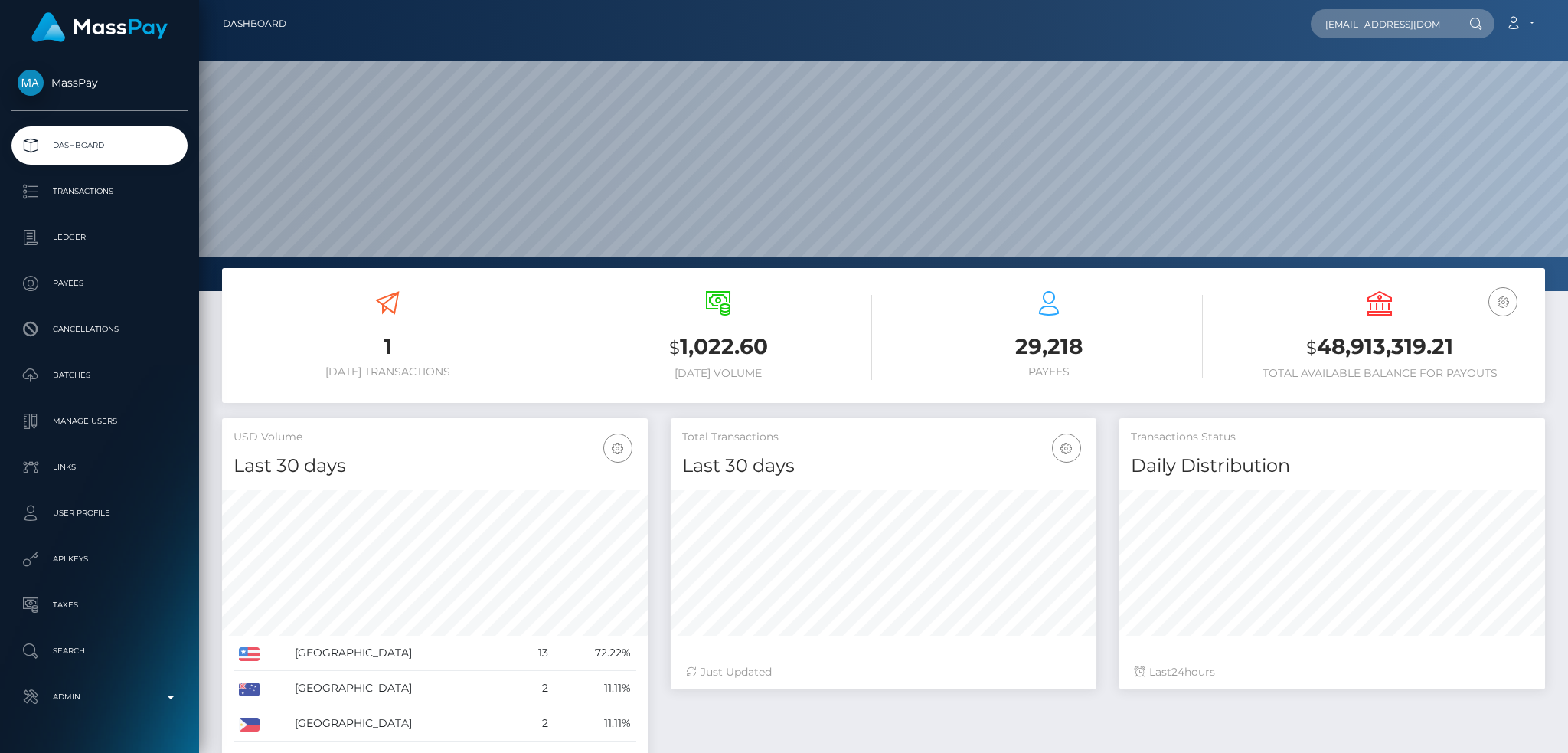
scroll to position [272, 425]
type input "[EMAIL_ADDRESS][DOMAIN_NAME]"
click at [1361, 74] on link "[PERSON_NAME]" at bounding box center [1371, 80] width 122 height 28
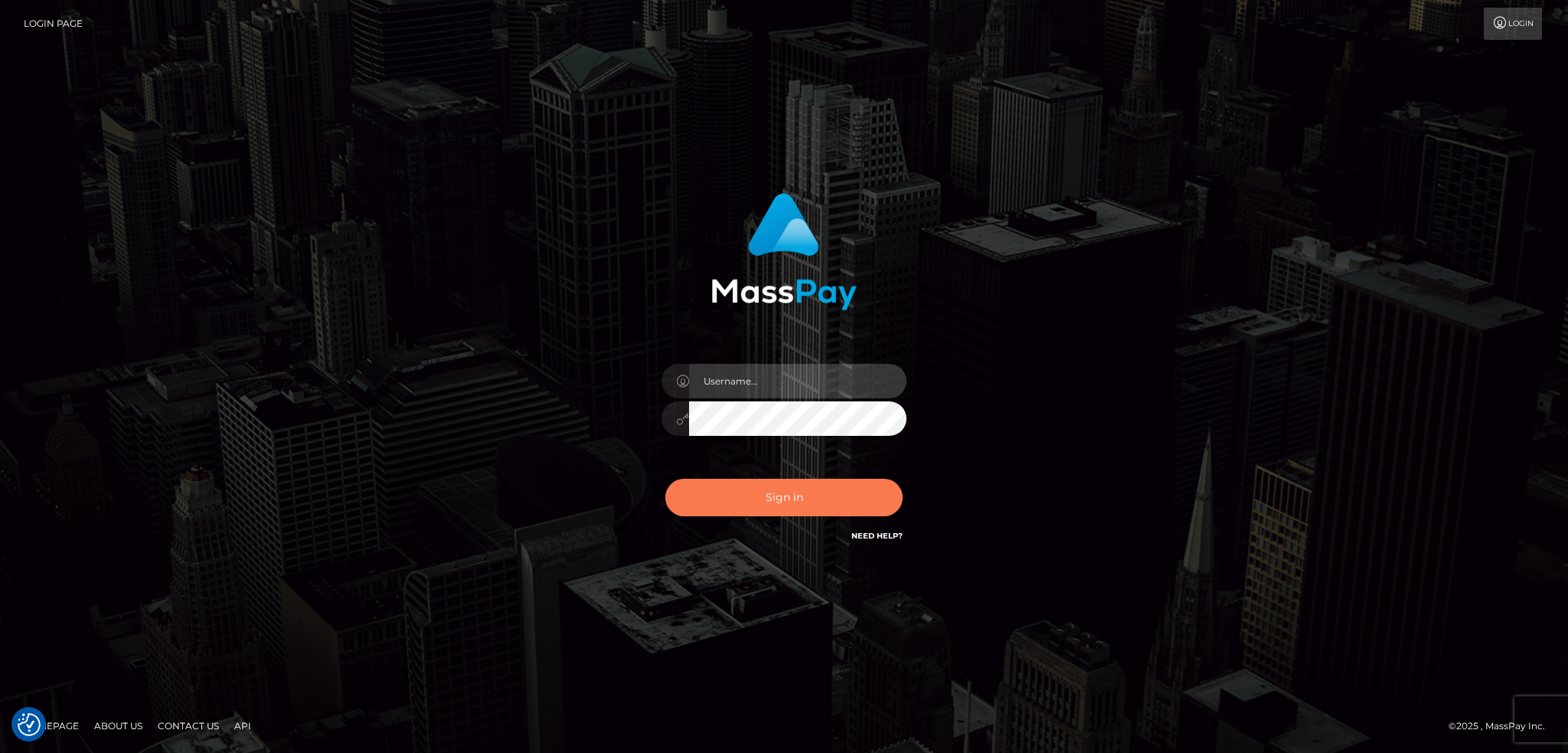
type input "alexstef"
click at [777, 491] on button "Sign in" at bounding box center [784, 498] width 237 height 38
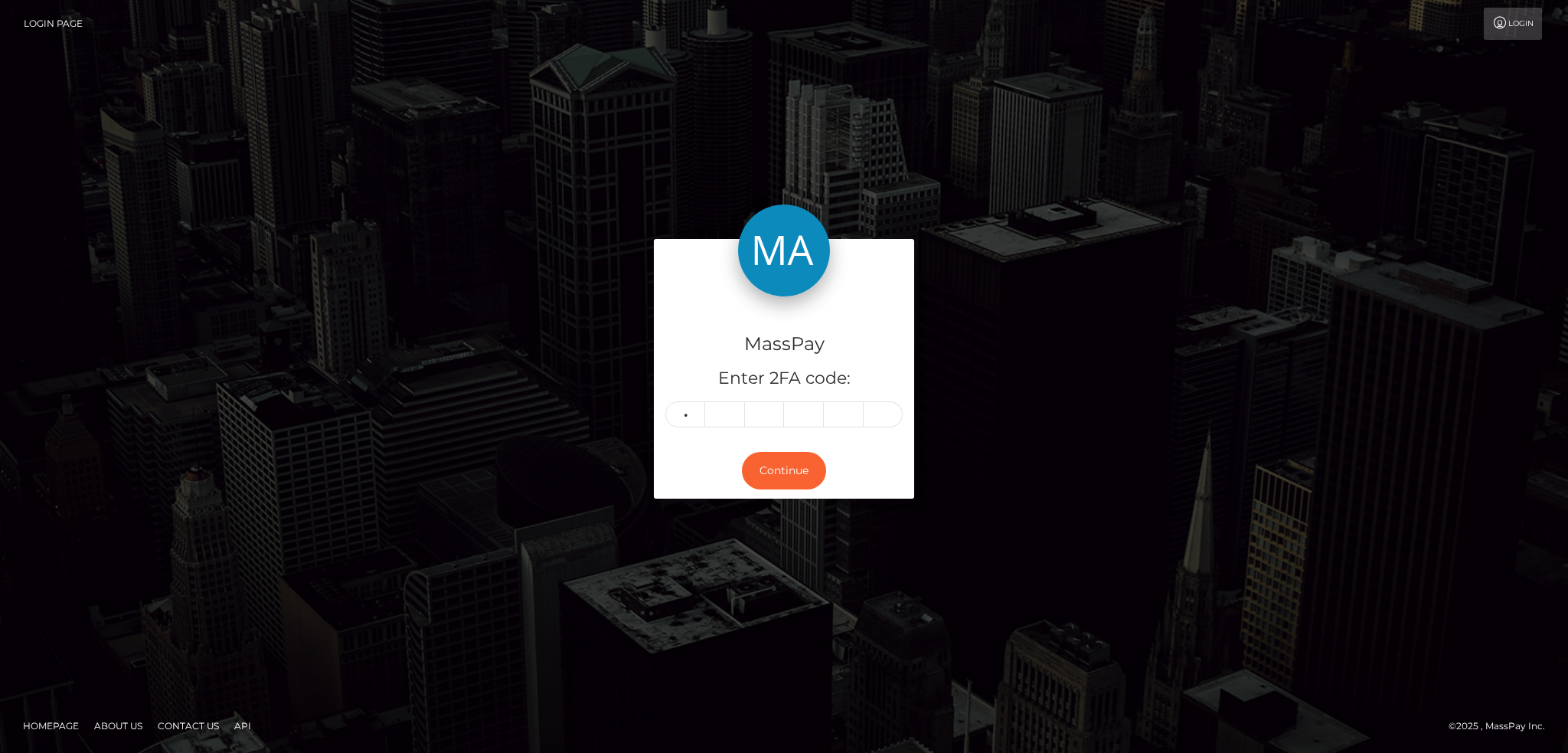
type input "4"
type input "7"
type input "9"
type input "1"
type input "9"
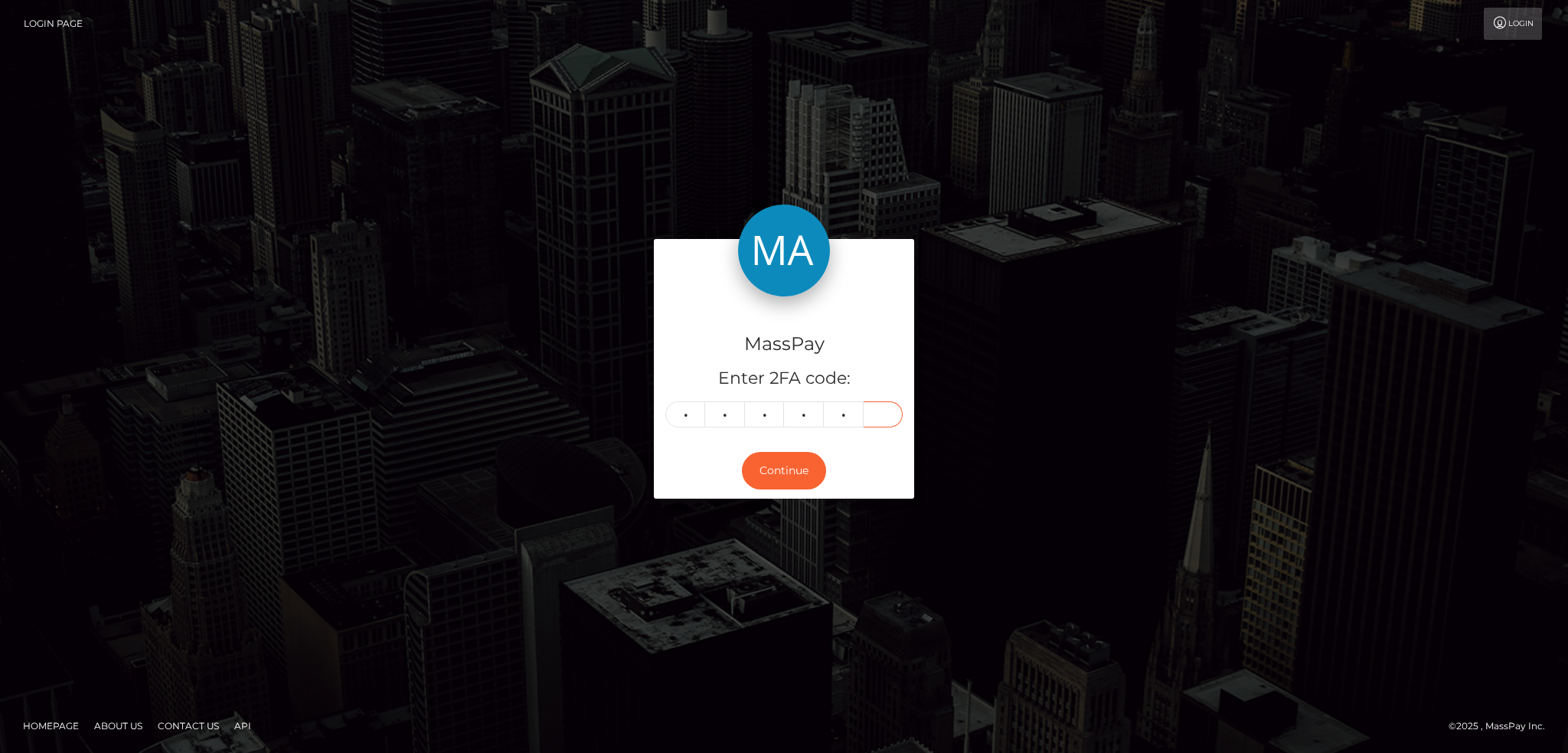
type input "4"
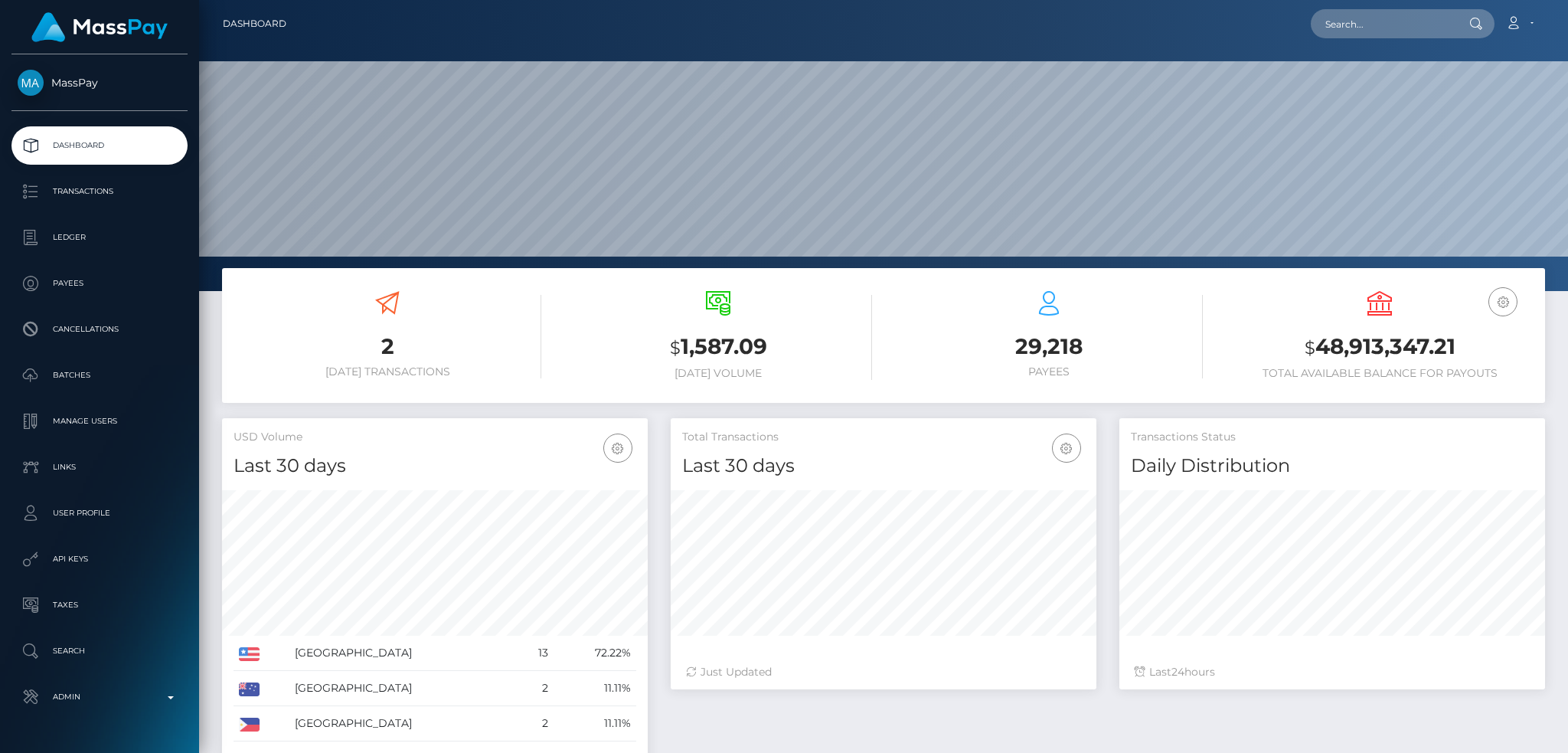
scroll to position [272, 425]
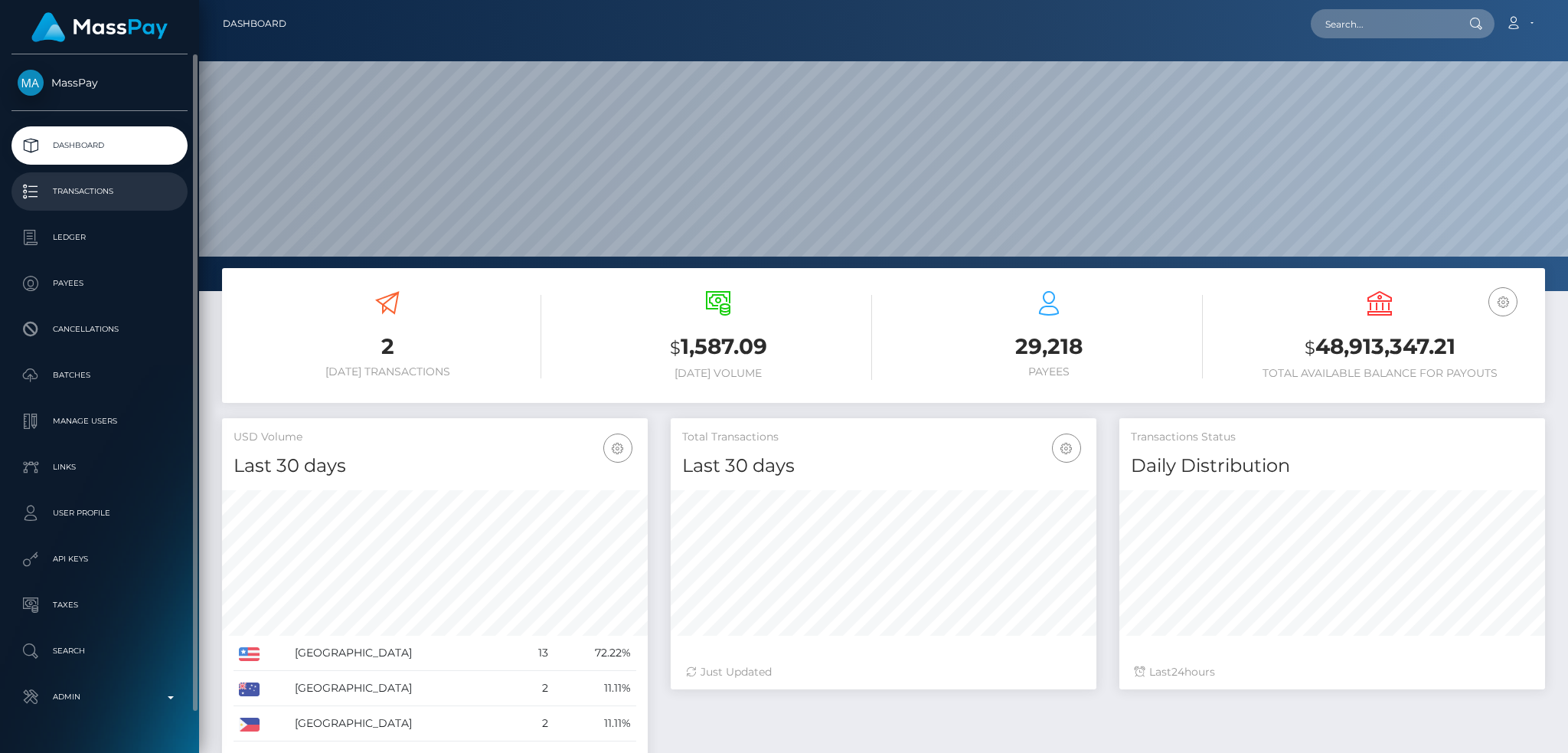
click at [102, 193] on p "Transactions" at bounding box center [100, 192] width 164 height 23
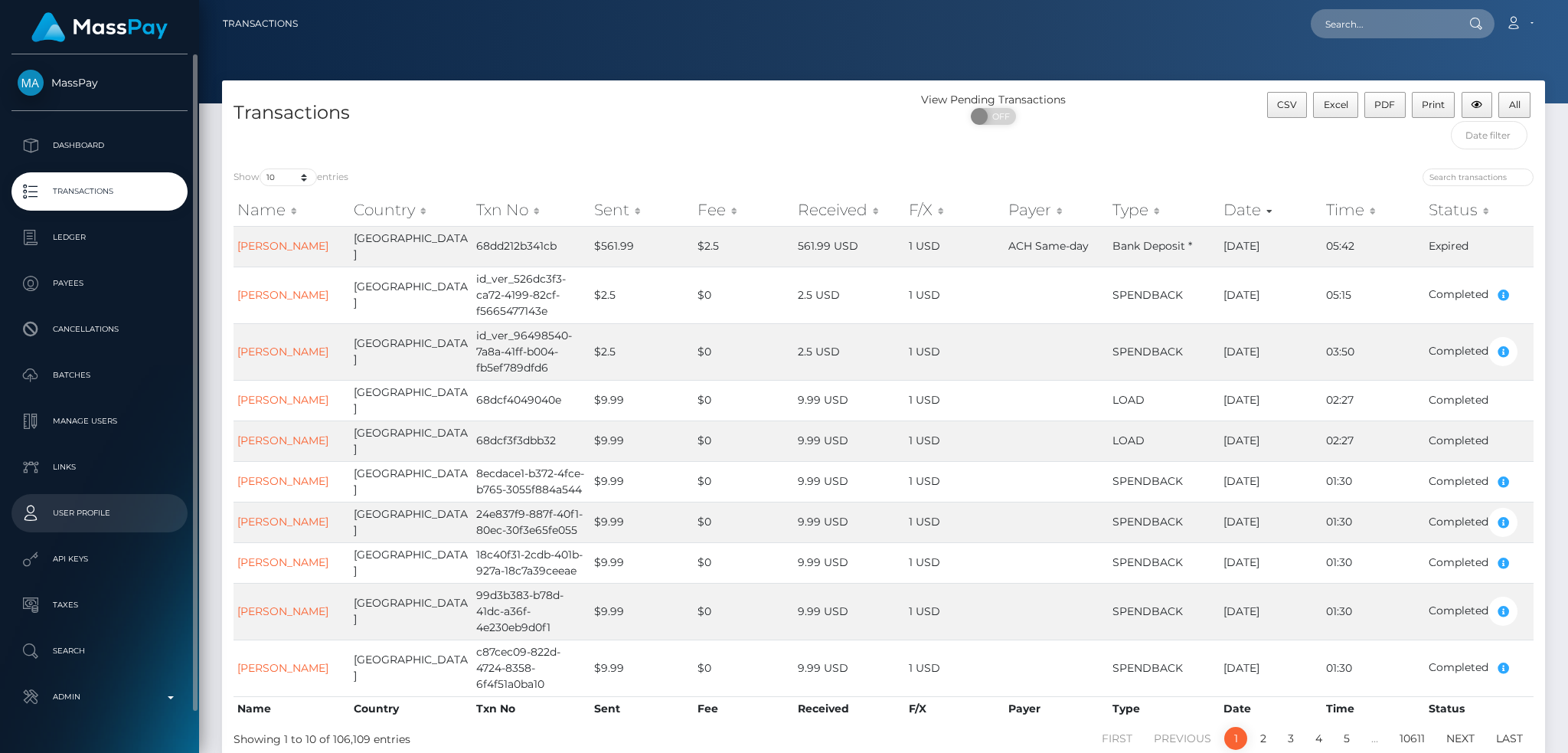
scroll to position [42, 0]
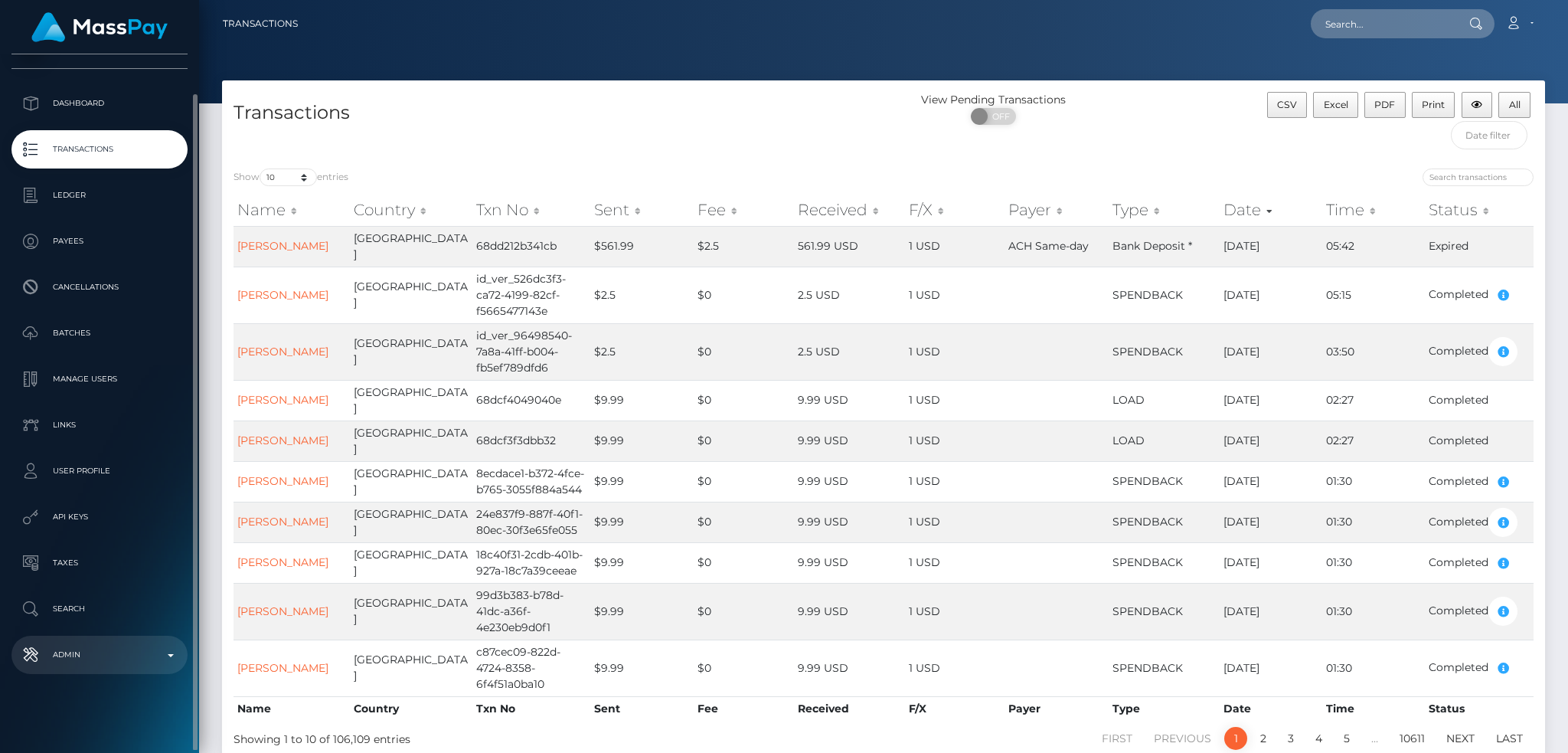
click at [93, 657] on p "Admin" at bounding box center [100, 654] width 164 height 23
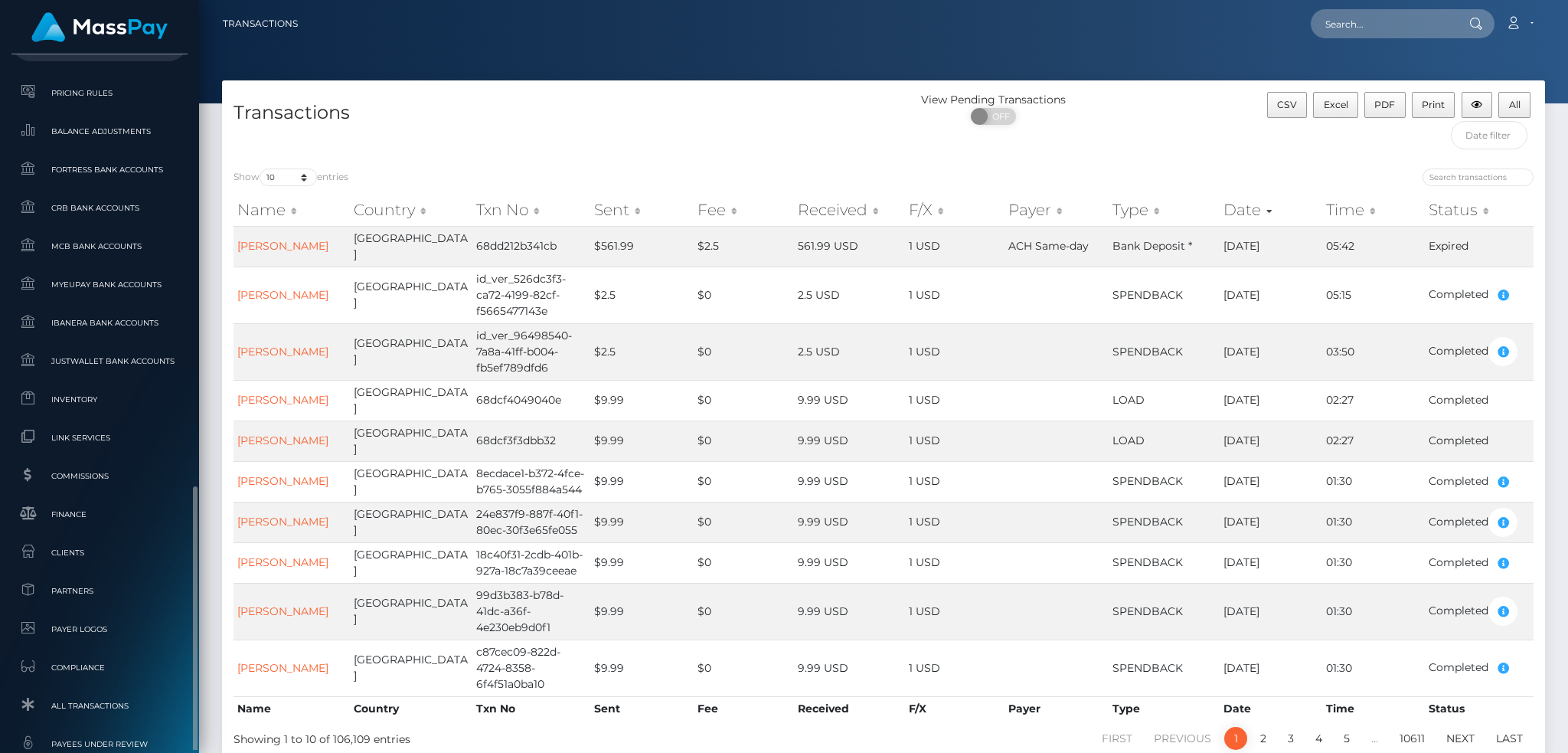
scroll to position [897, 0]
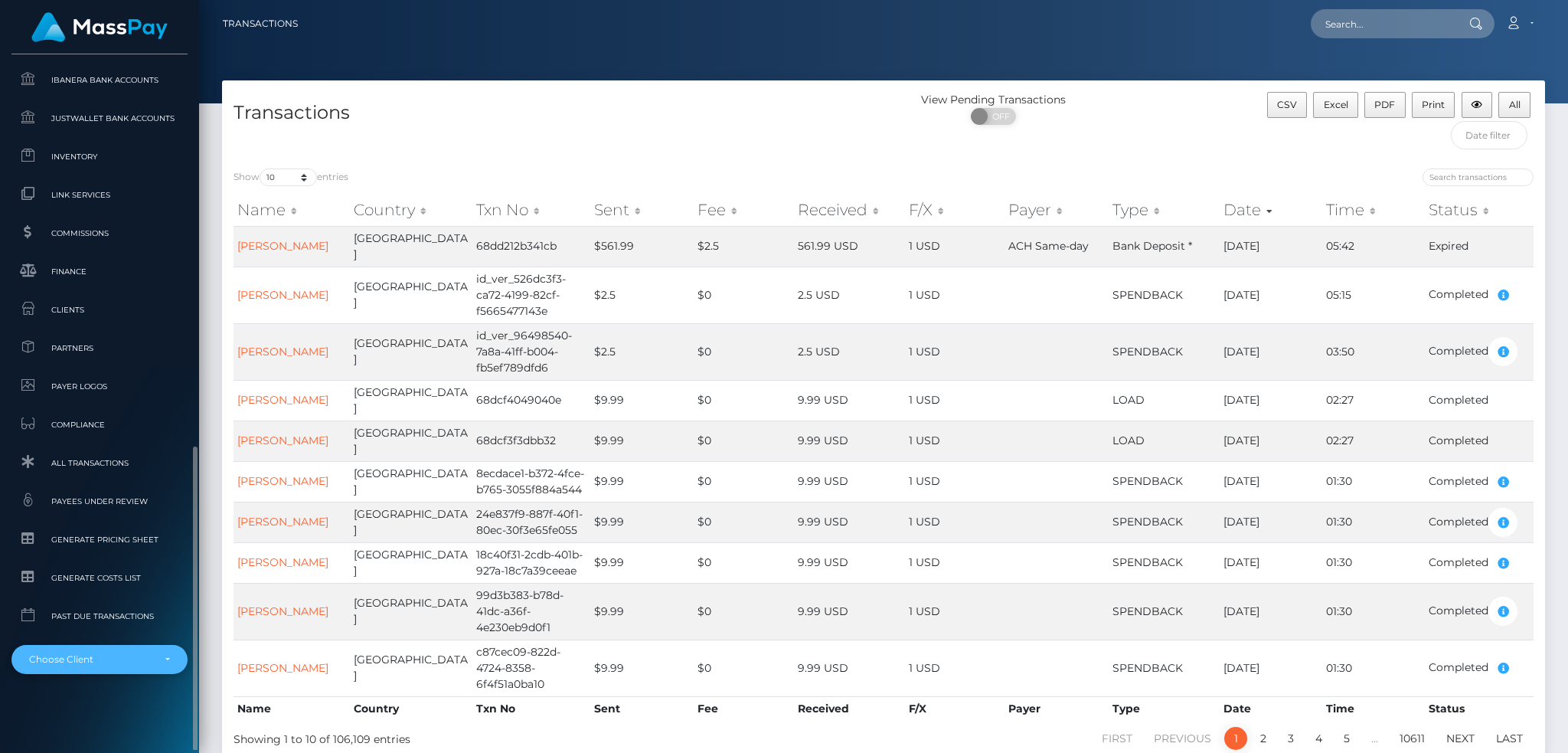
click at [100, 659] on div "Choose Client" at bounding box center [91, 659] width 123 height 12
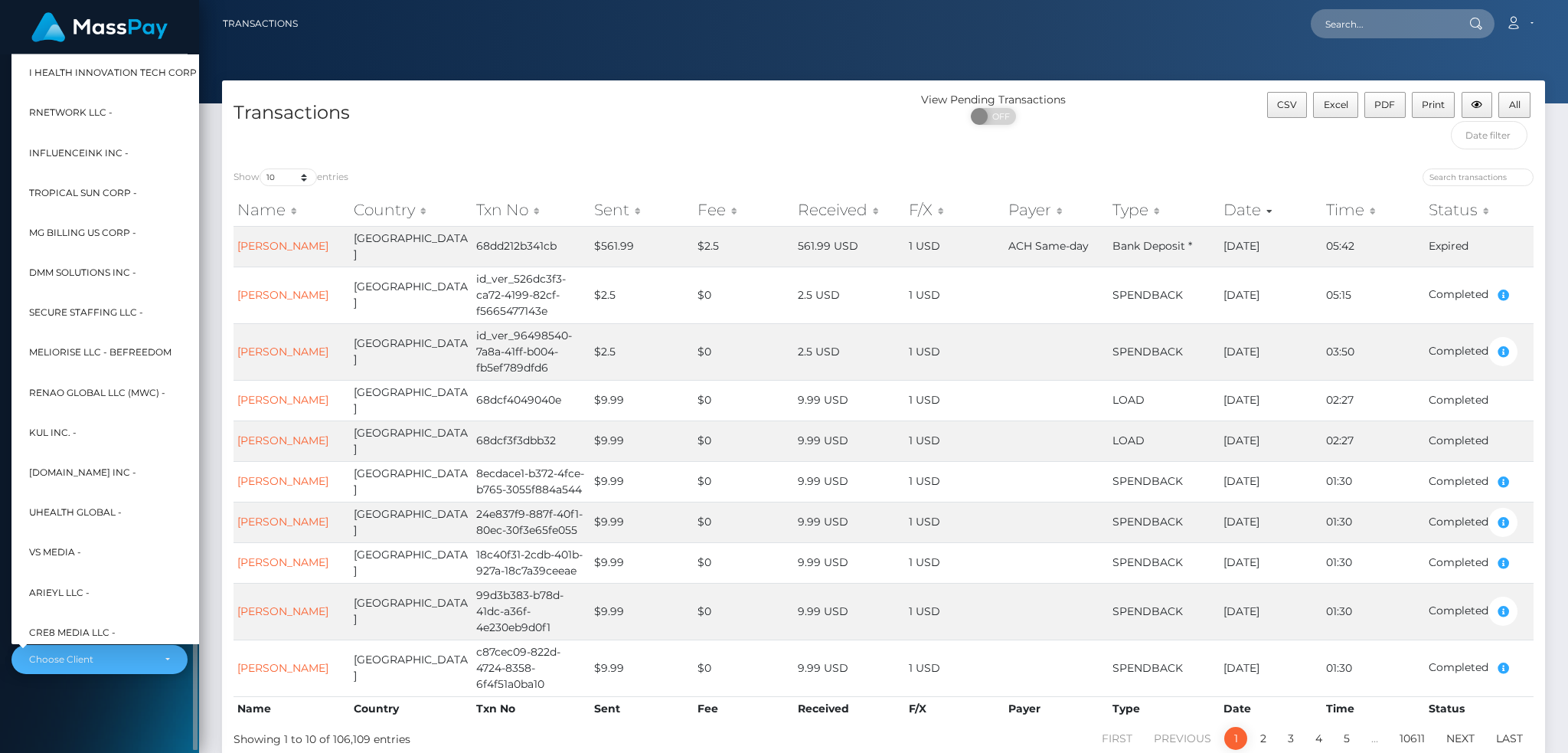
scroll to position [459, 0]
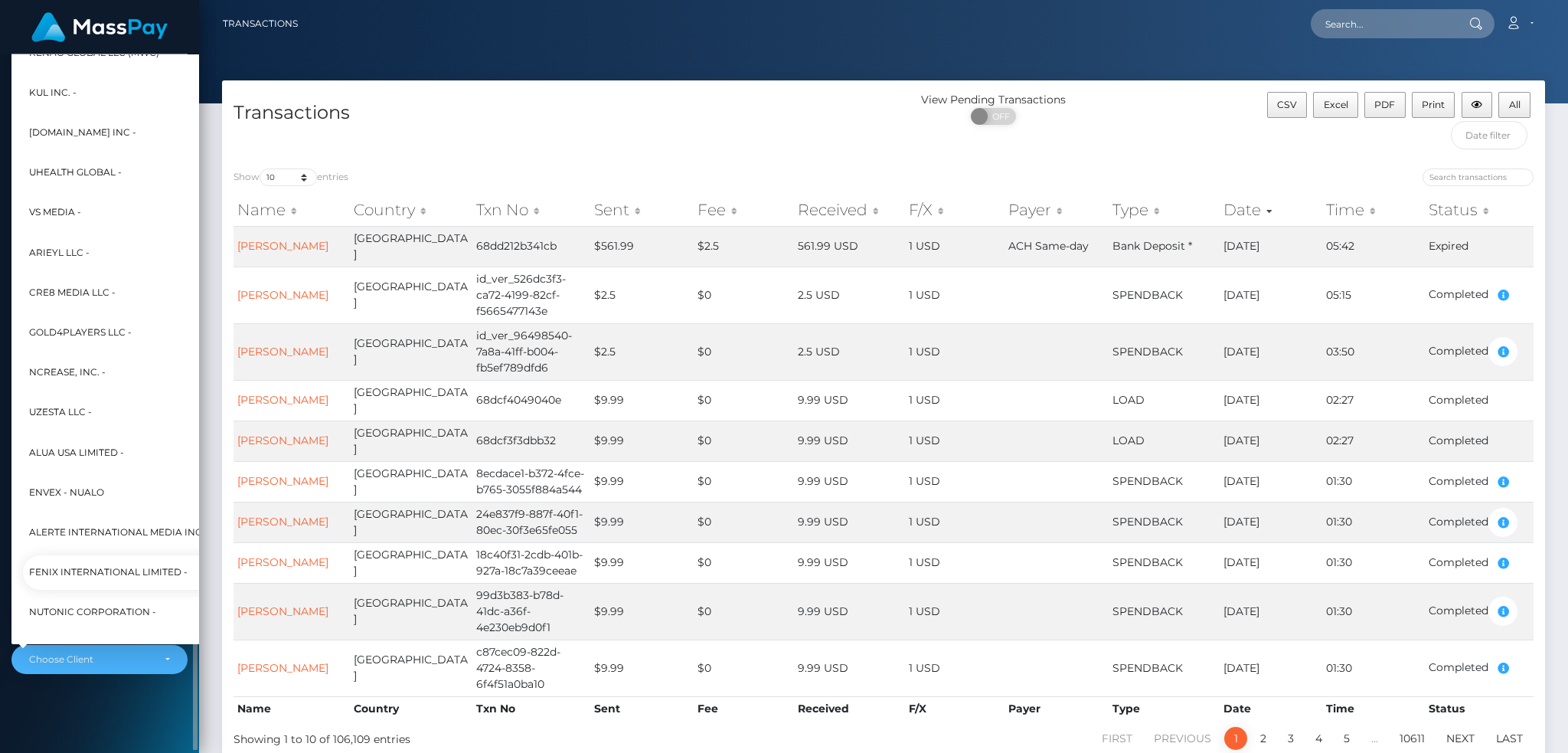
click at [111, 571] on span "Fenix International Limited -" at bounding box center [108, 572] width 158 height 20
select select "26"
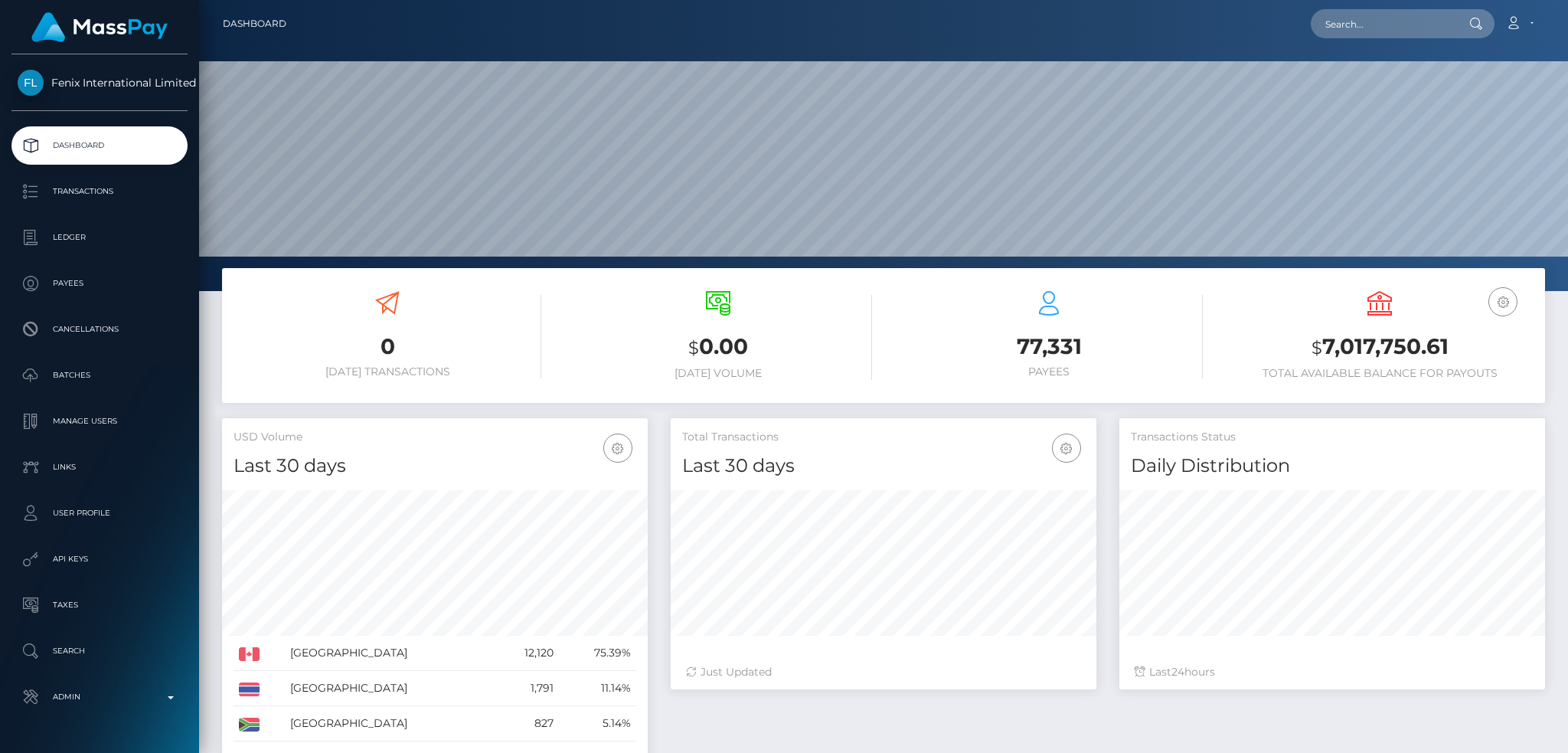
scroll to position [272, 425]
click at [1379, 34] on input "text" at bounding box center [1382, 24] width 144 height 29
paste input "wdrl_lwAR8SH0AnQGR"
type input "wdrl_lwAR8SH0AnQGR"
click at [1382, 85] on link "Robotics Srl (Whop Inc - )" at bounding box center [1387, 80] width 154 height 28
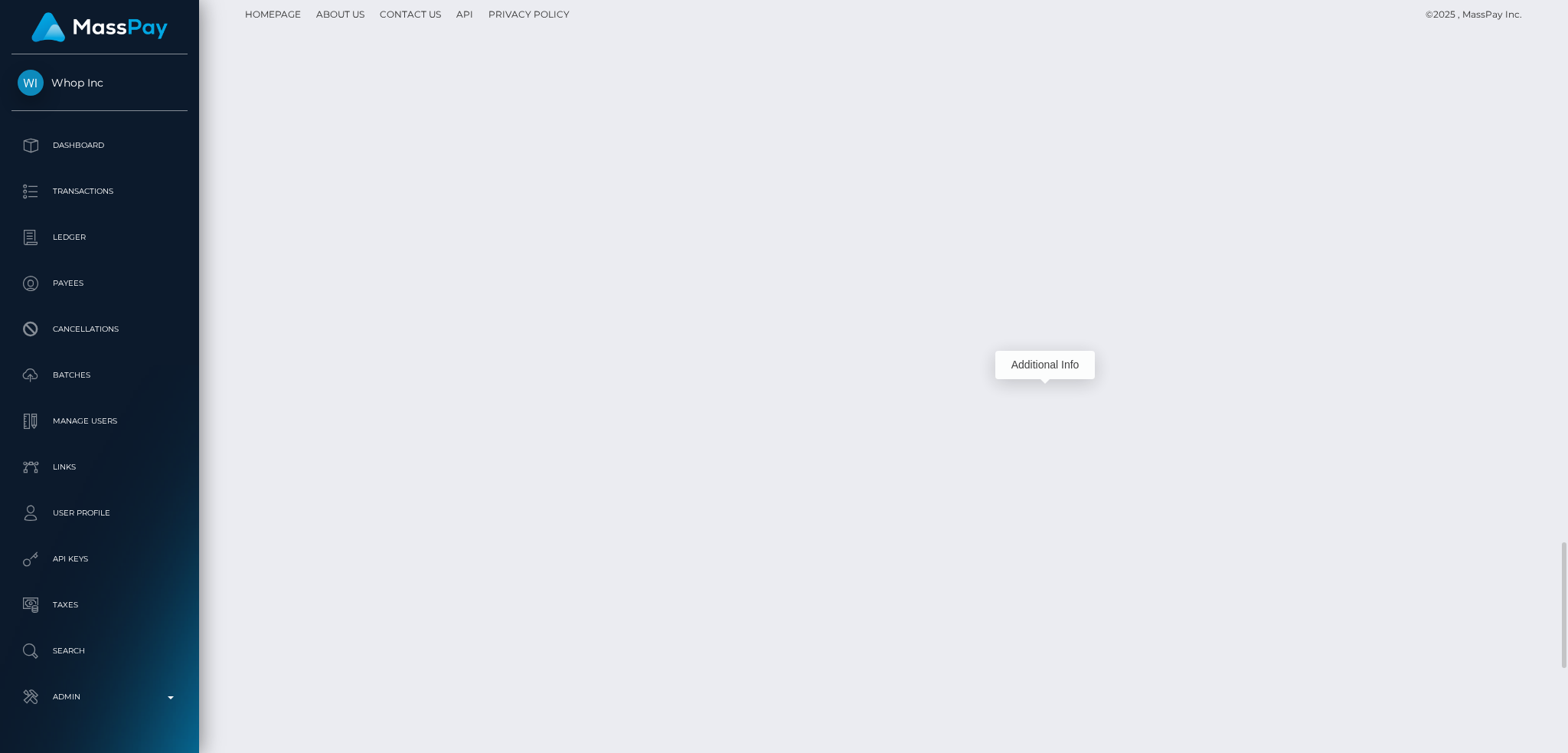
scroll to position [184, 425]
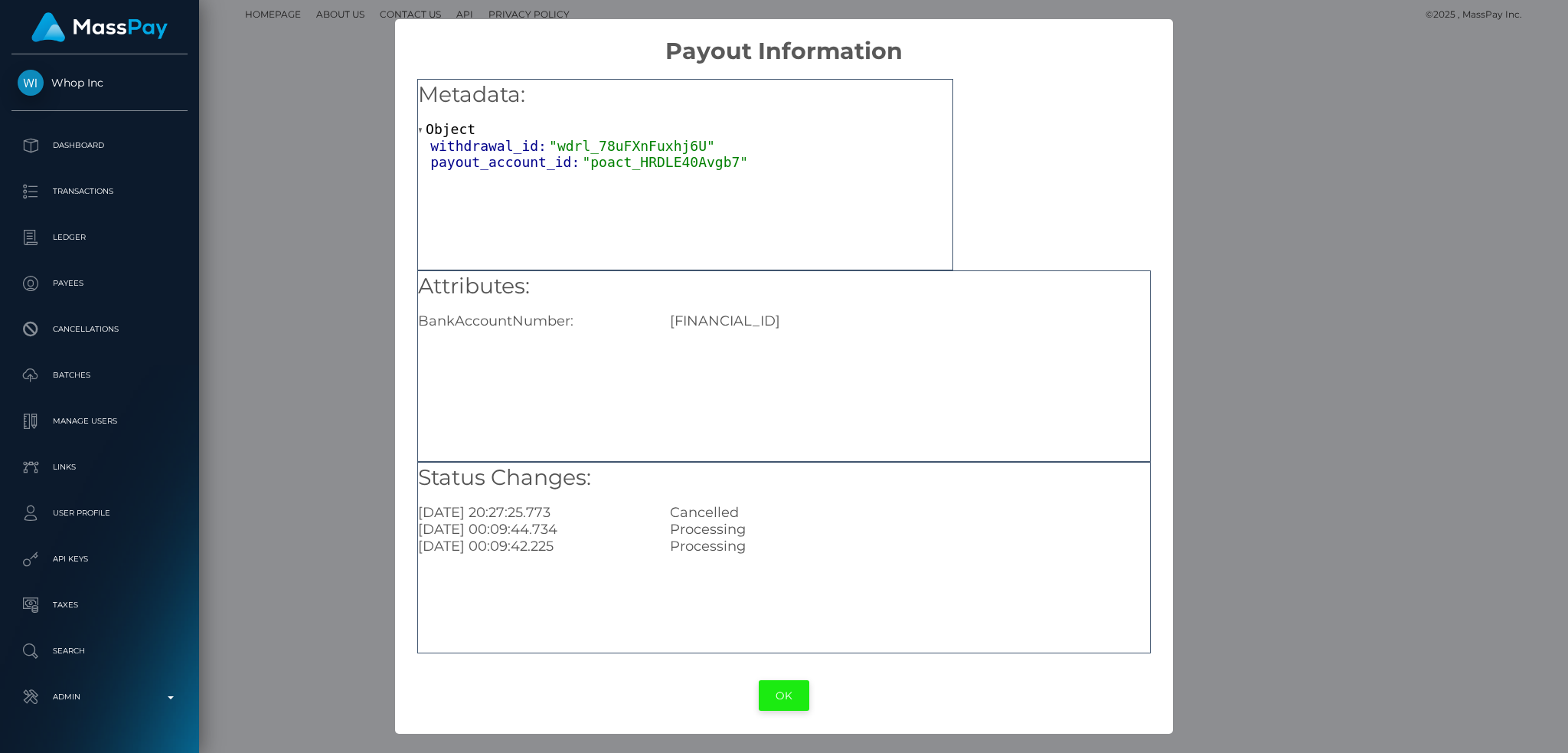
click at [797, 695] on button "OK" at bounding box center [783, 695] width 50 height 31
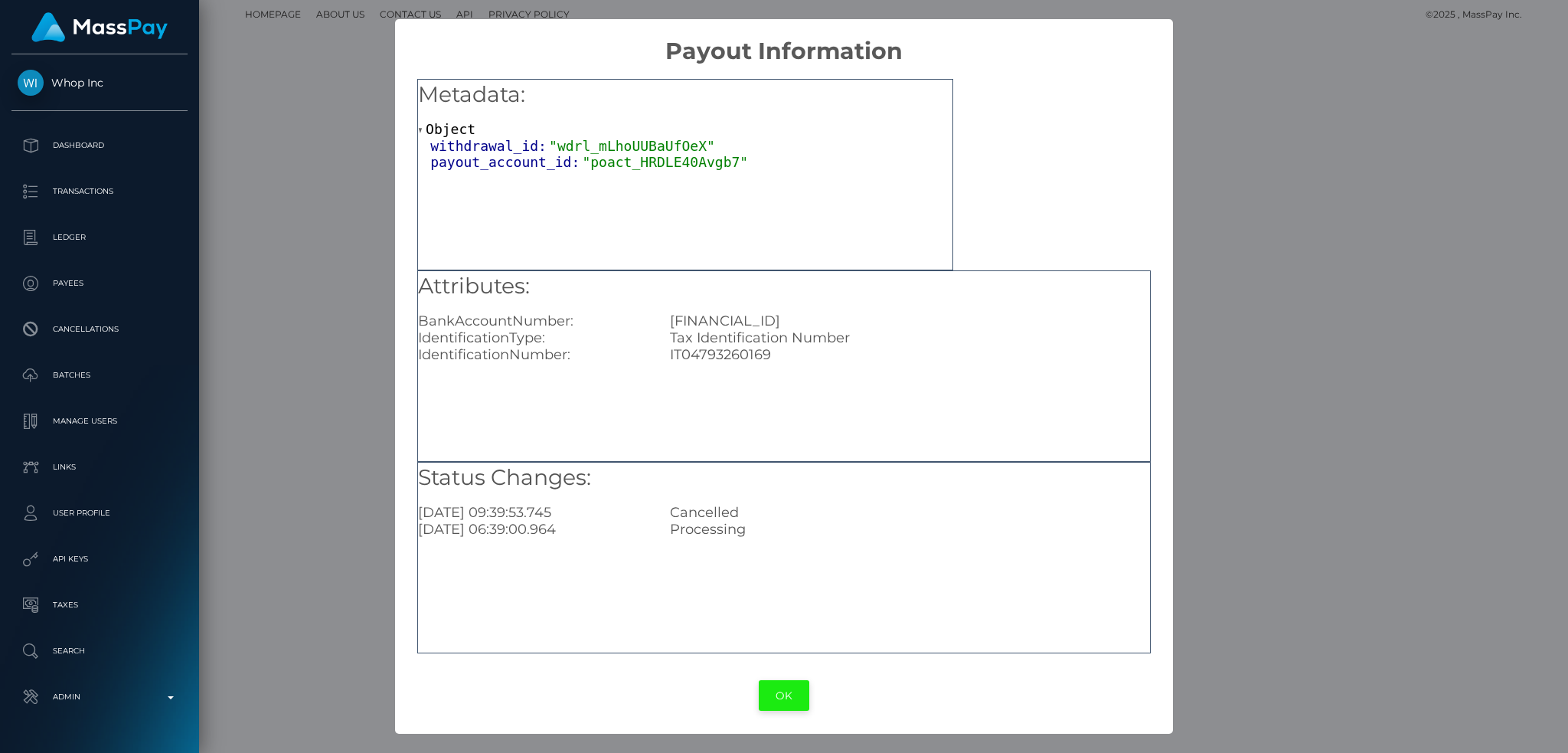
click at [769, 702] on button "OK" at bounding box center [783, 695] width 50 height 31
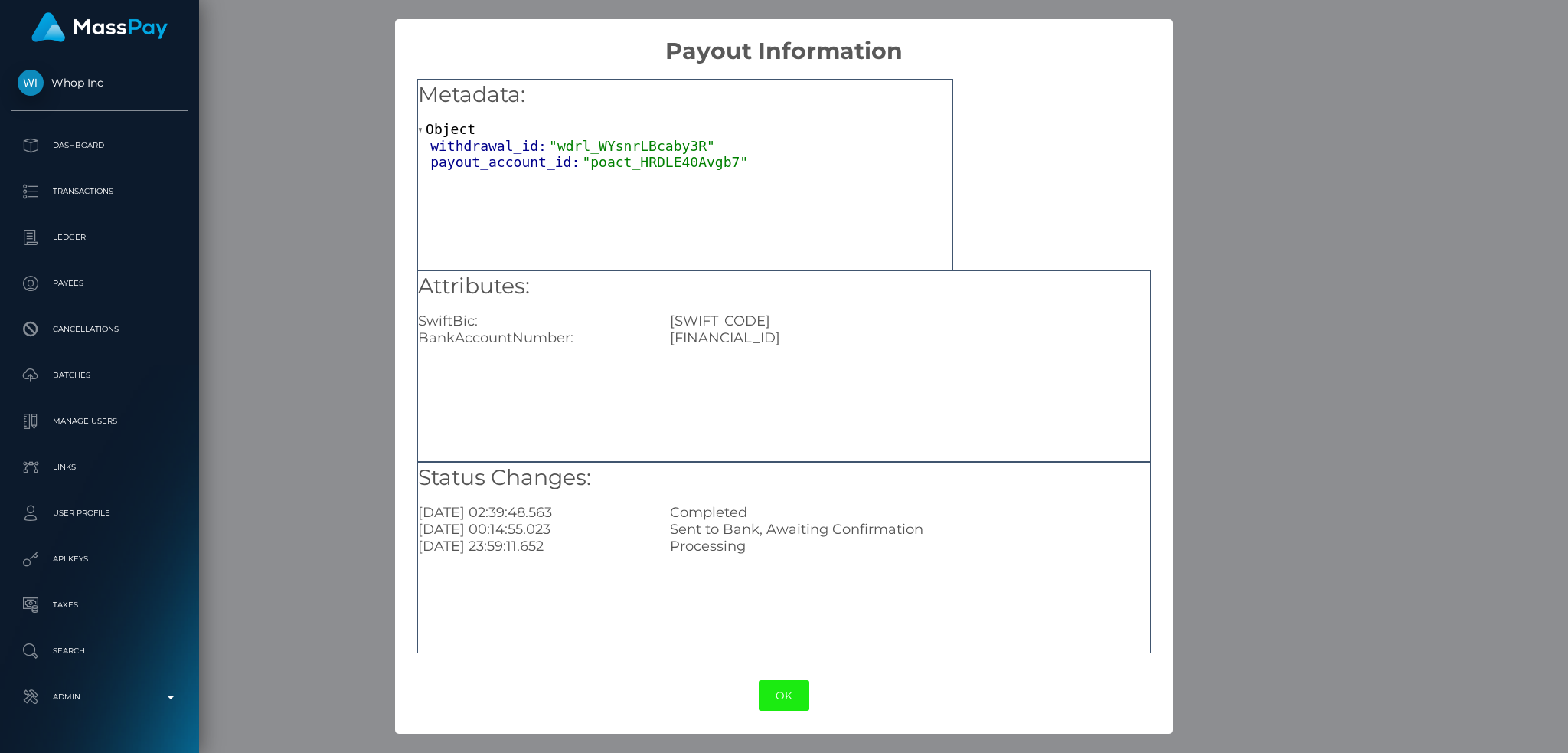
drag, startPoint x: 780, startPoint y: 693, endPoint x: 773, endPoint y: 684, distance: 11.4
click at [779, 693] on button "OK" at bounding box center [783, 695] width 50 height 31
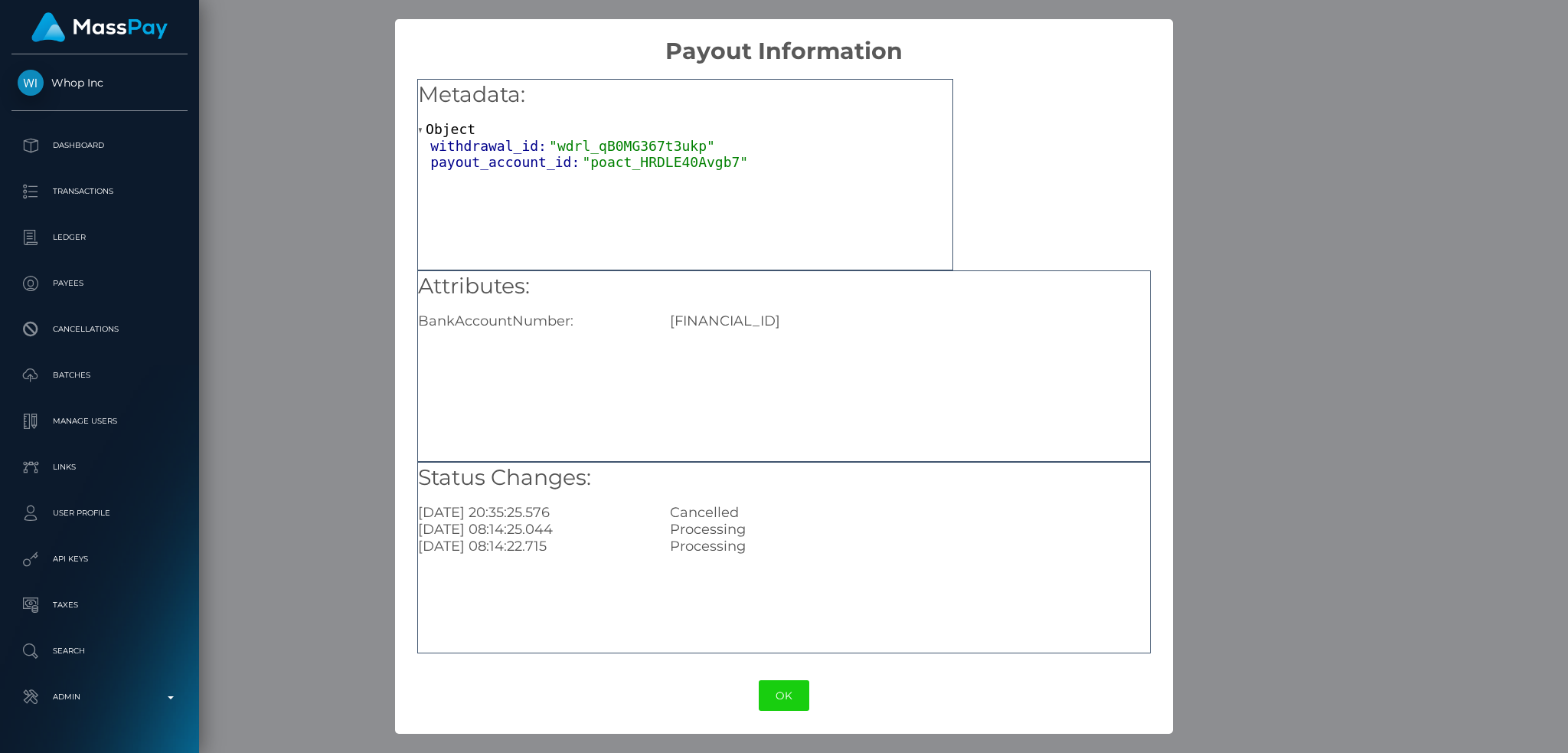
click at [766, 297] on h5 "Attributes:" at bounding box center [784, 286] width 732 height 30
click at [1231, 401] on div "× Payout Information Metadata: Object withdrawal_id: "wdrl_qB0MG367t3ukp" payou…" at bounding box center [784, 376] width 1568 height 753
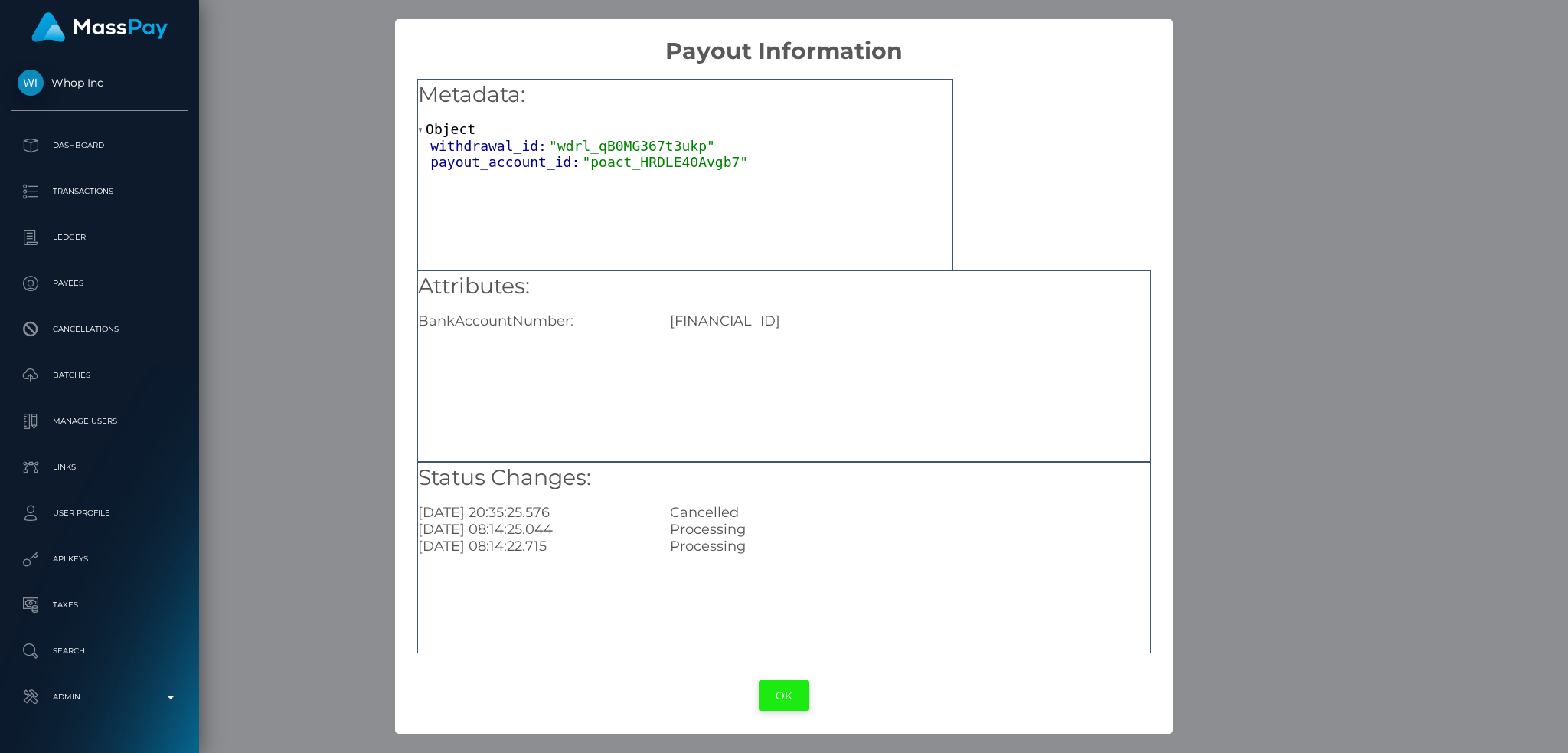
click at [788, 692] on button "OK" at bounding box center [783, 695] width 50 height 31
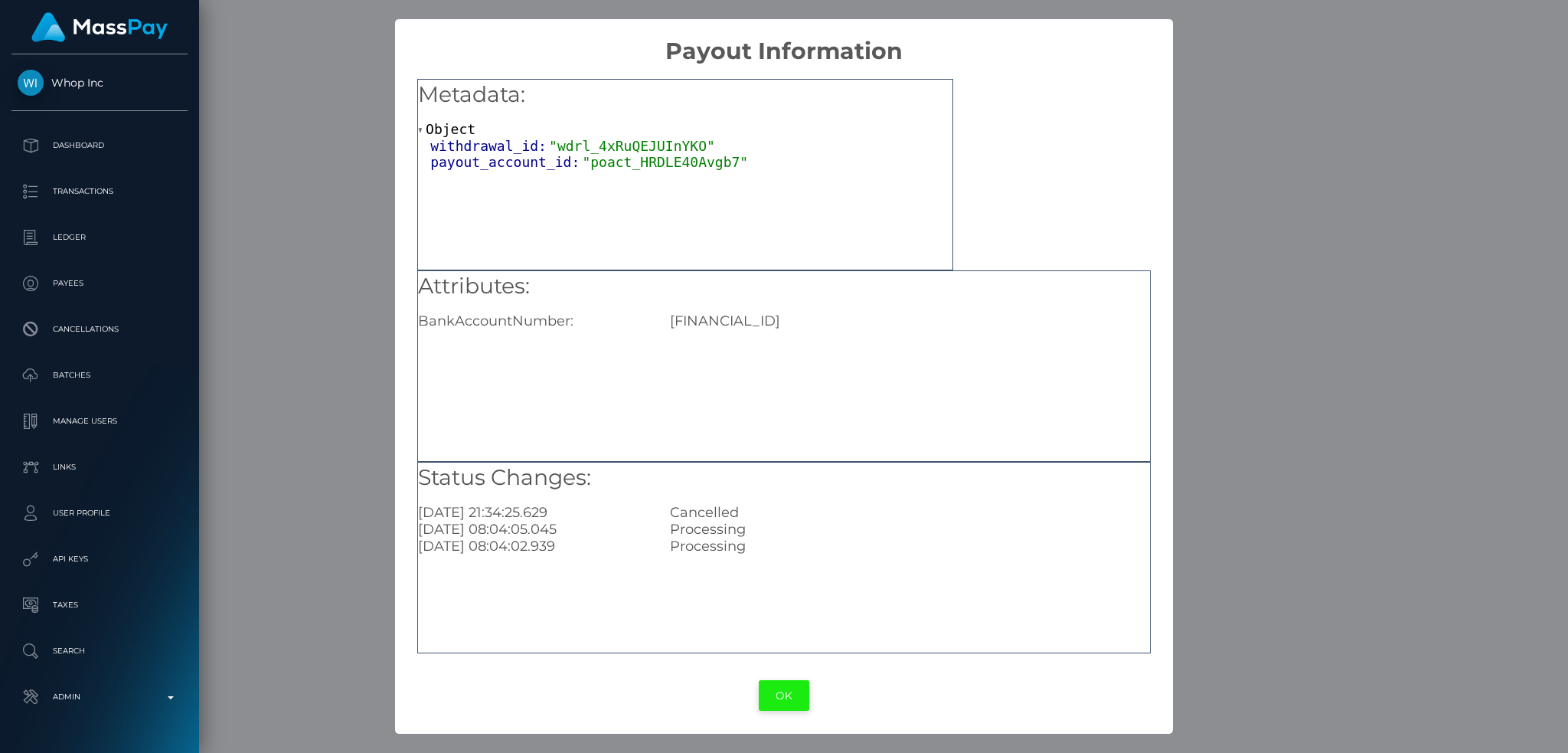
click at [789, 698] on button "OK" at bounding box center [783, 695] width 50 height 31
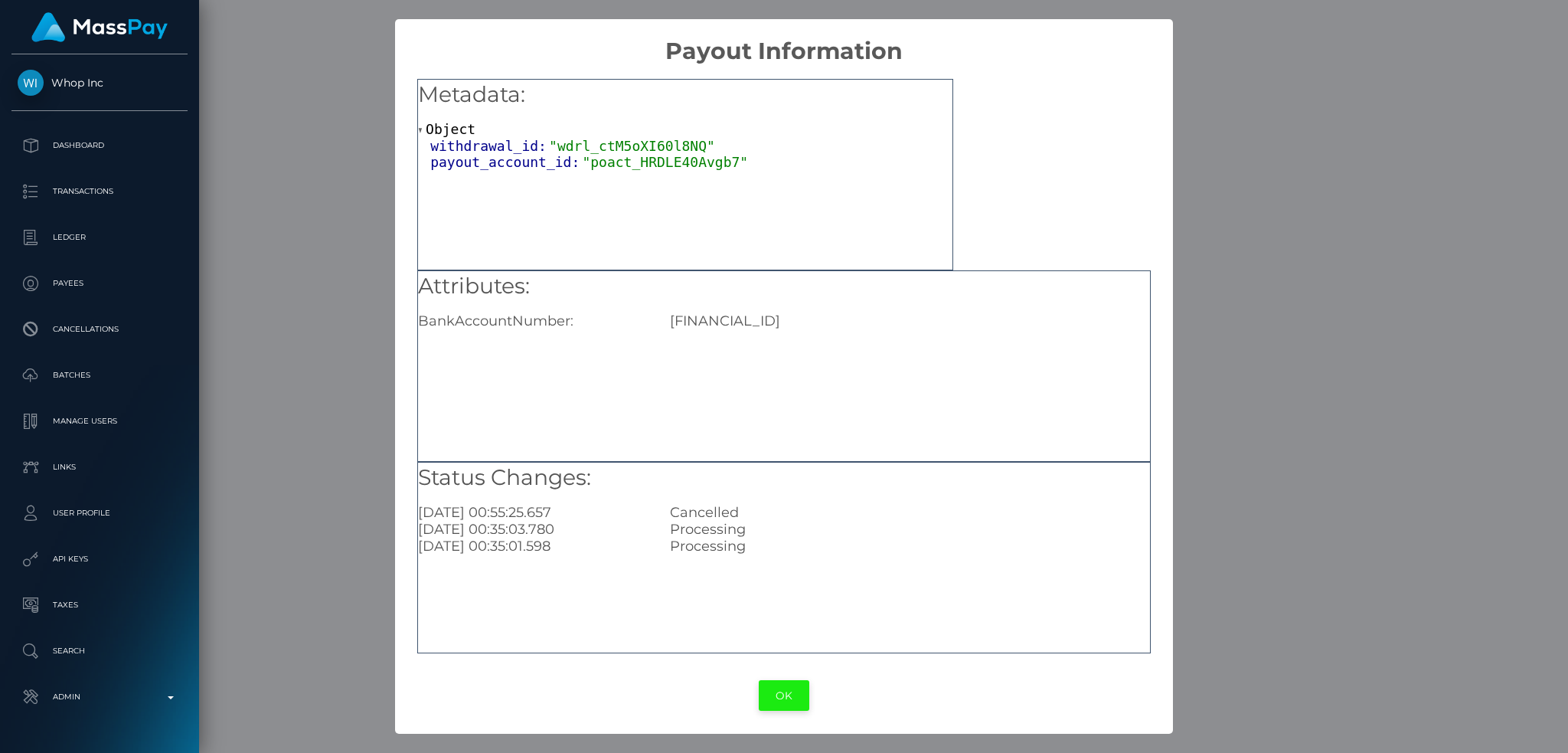
click at [780, 704] on button "OK" at bounding box center [783, 695] width 50 height 31
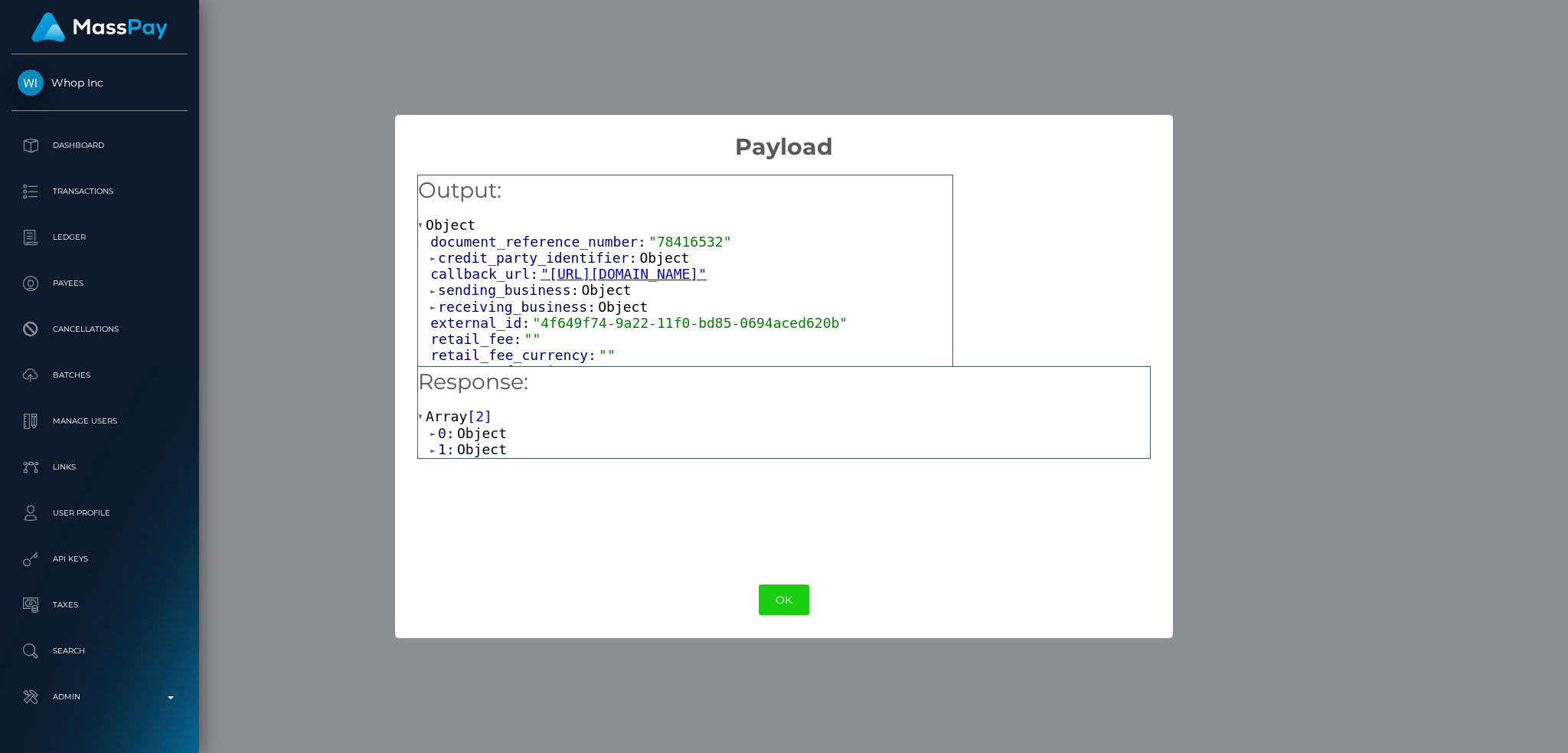
click at [487, 452] on span "Object" at bounding box center [482, 449] width 49 height 16
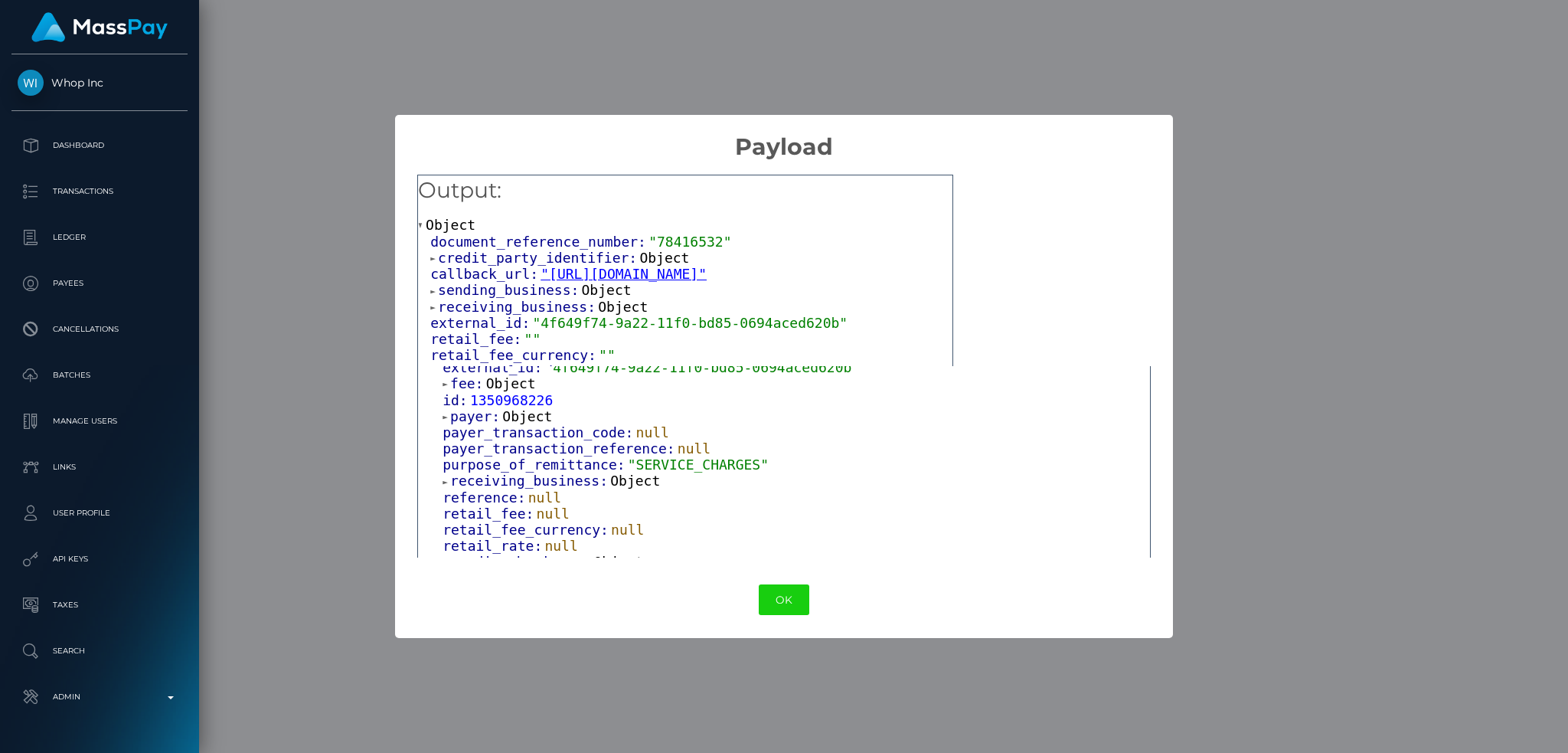
scroll to position [408, 0]
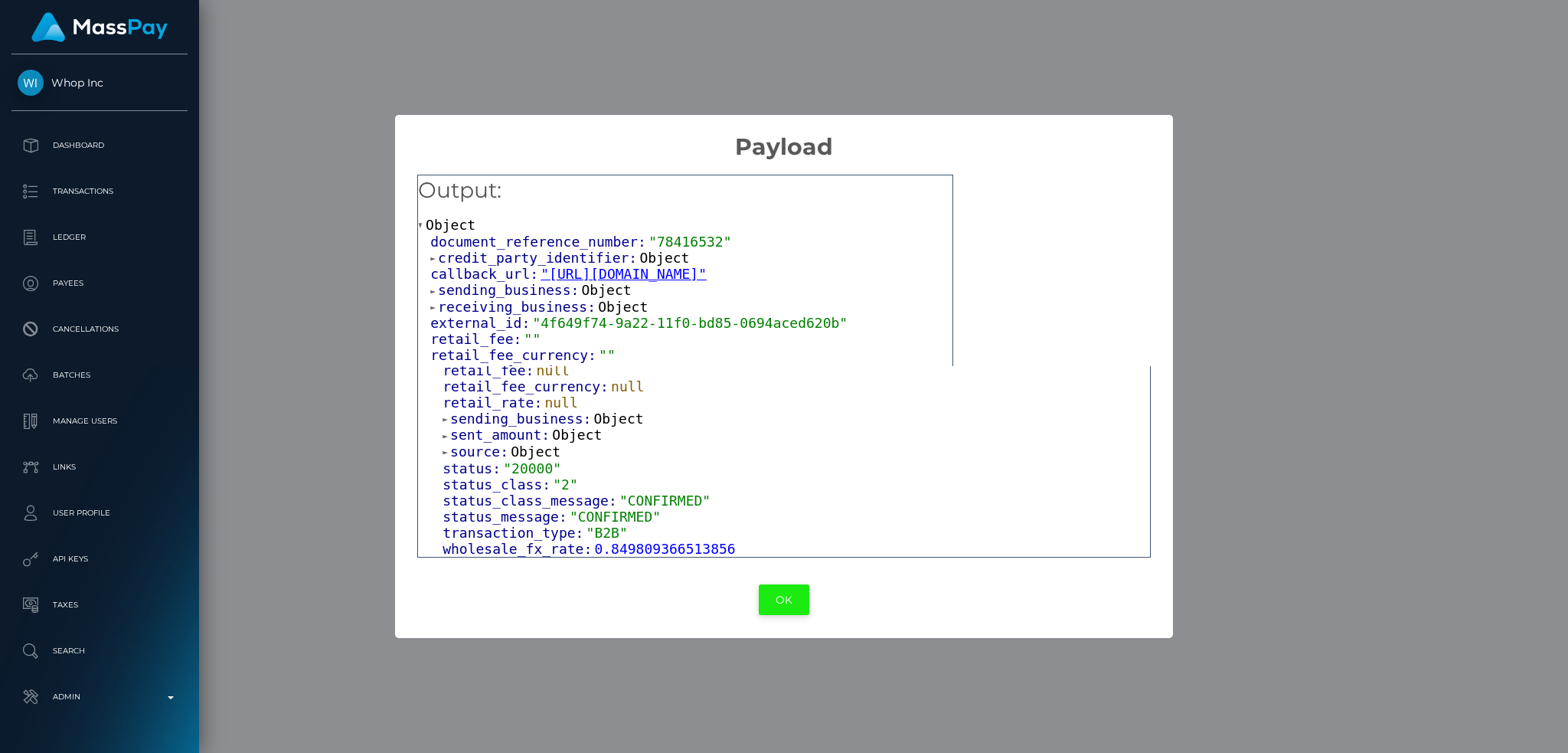
click at [780, 604] on button "OK" at bounding box center [783, 599] width 50 height 31
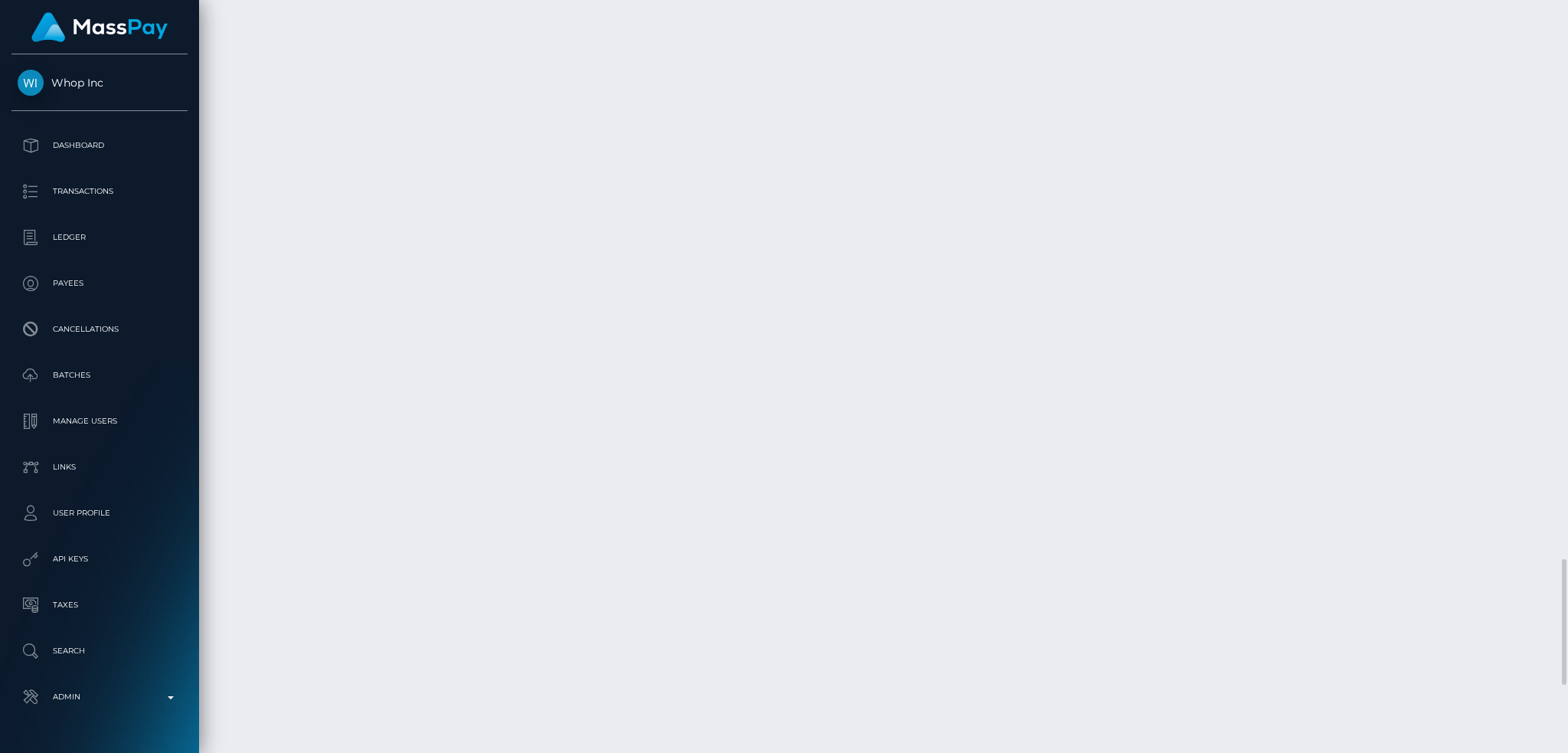
copy td "1350968226"
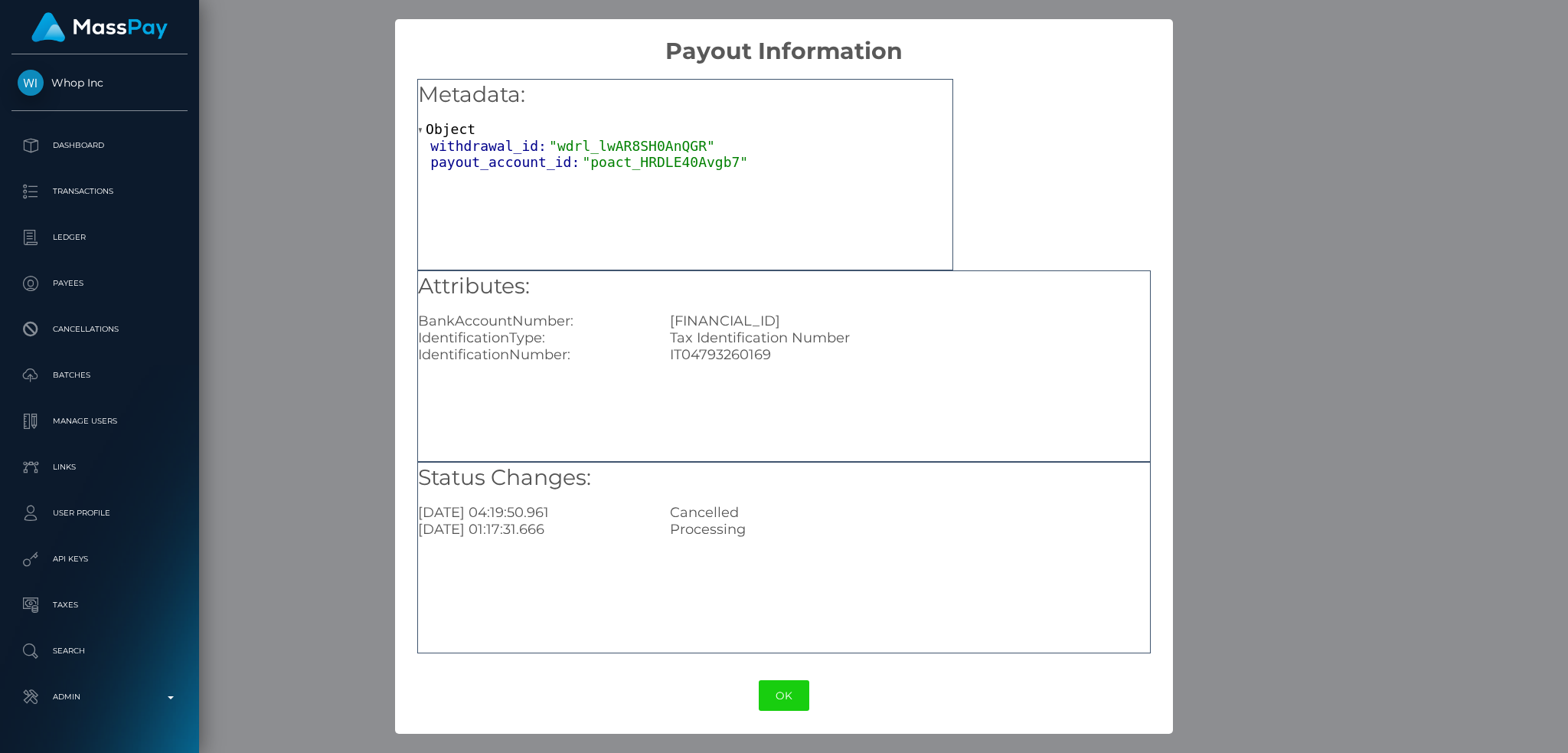
click at [1184, 335] on div "× Payout Information Metadata: Object withdrawal_id: "wdrl_lwAR8SH0AnQGR" payou…" at bounding box center [784, 376] width 1568 height 753
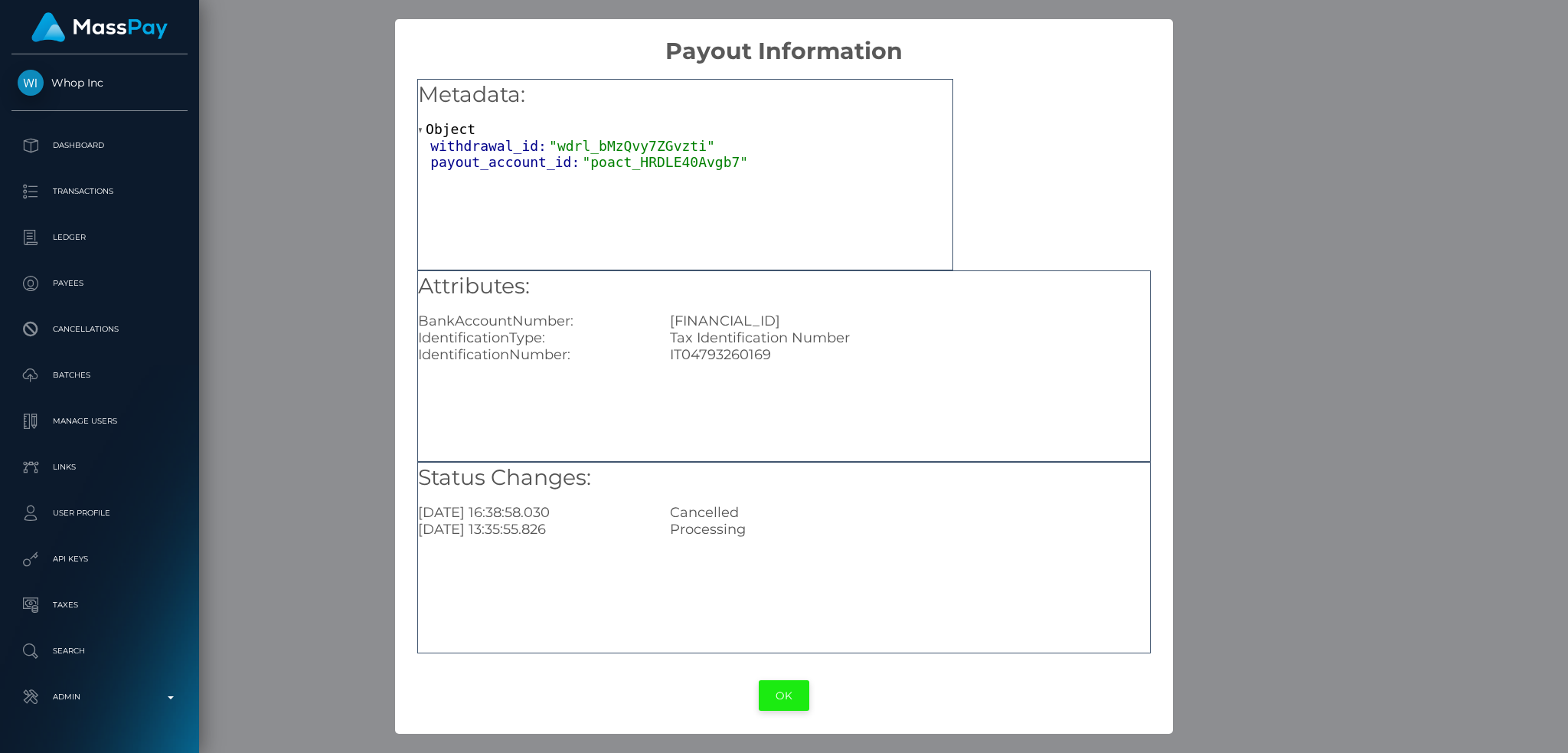
click at [782, 701] on button "OK" at bounding box center [783, 695] width 50 height 31
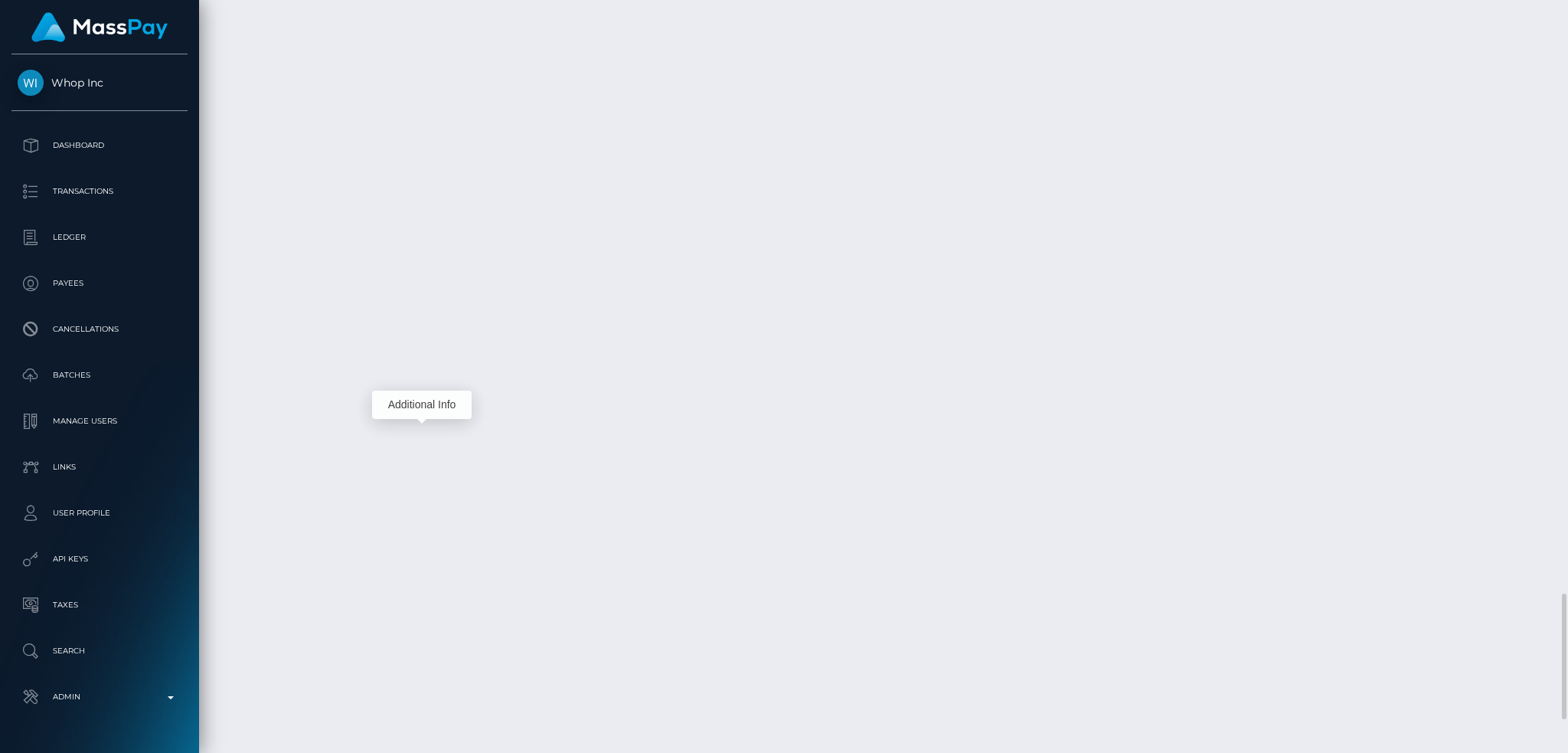
scroll to position [3641, 0]
click at [399, 408] on div "Additional Info" at bounding box center [421, 405] width 100 height 28
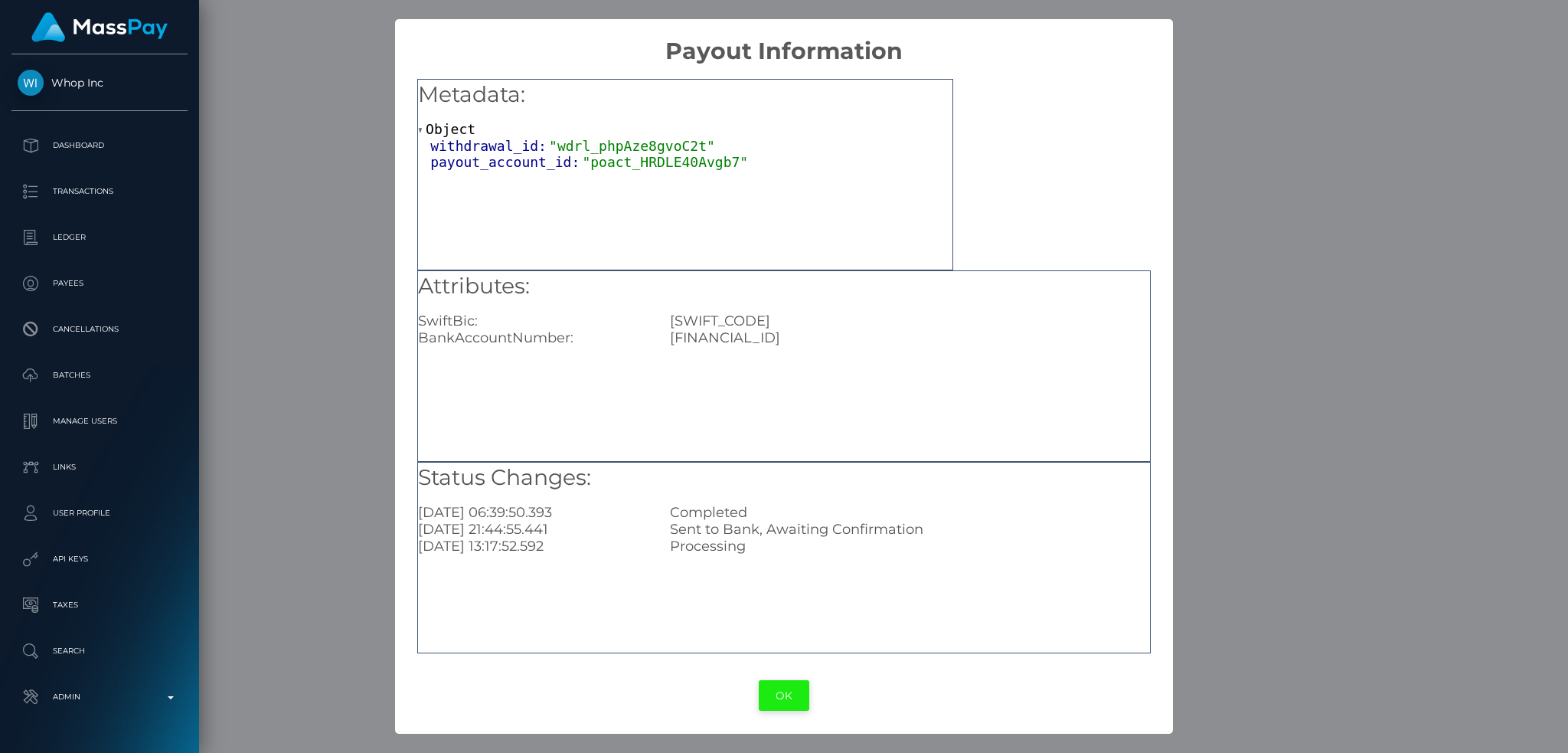
click at [779, 695] on button "OK" at bounding box center [783, 695] width 50 height 31
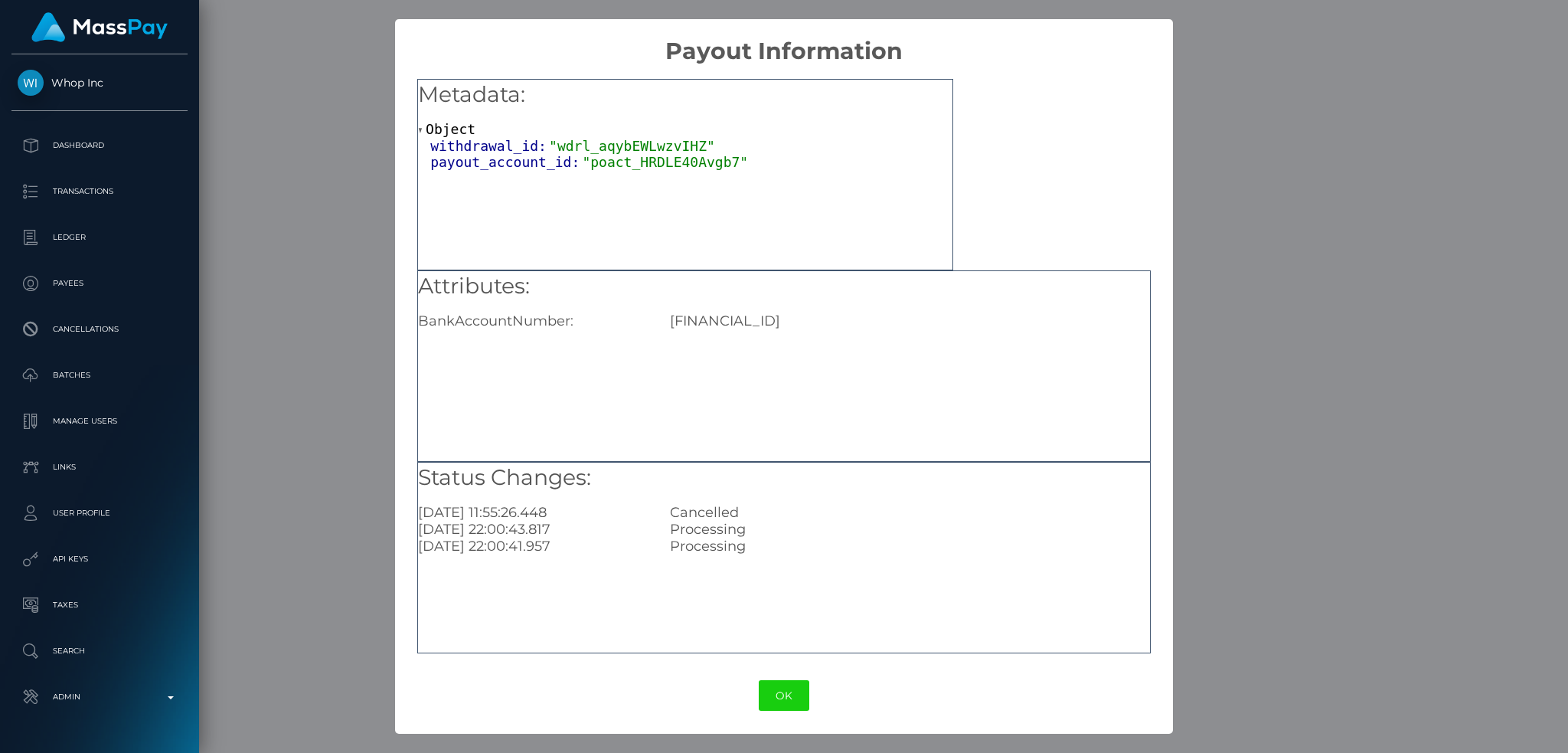
click at [785, 697] on button "OK" at bounding box center [783, 695] width 50 height 31
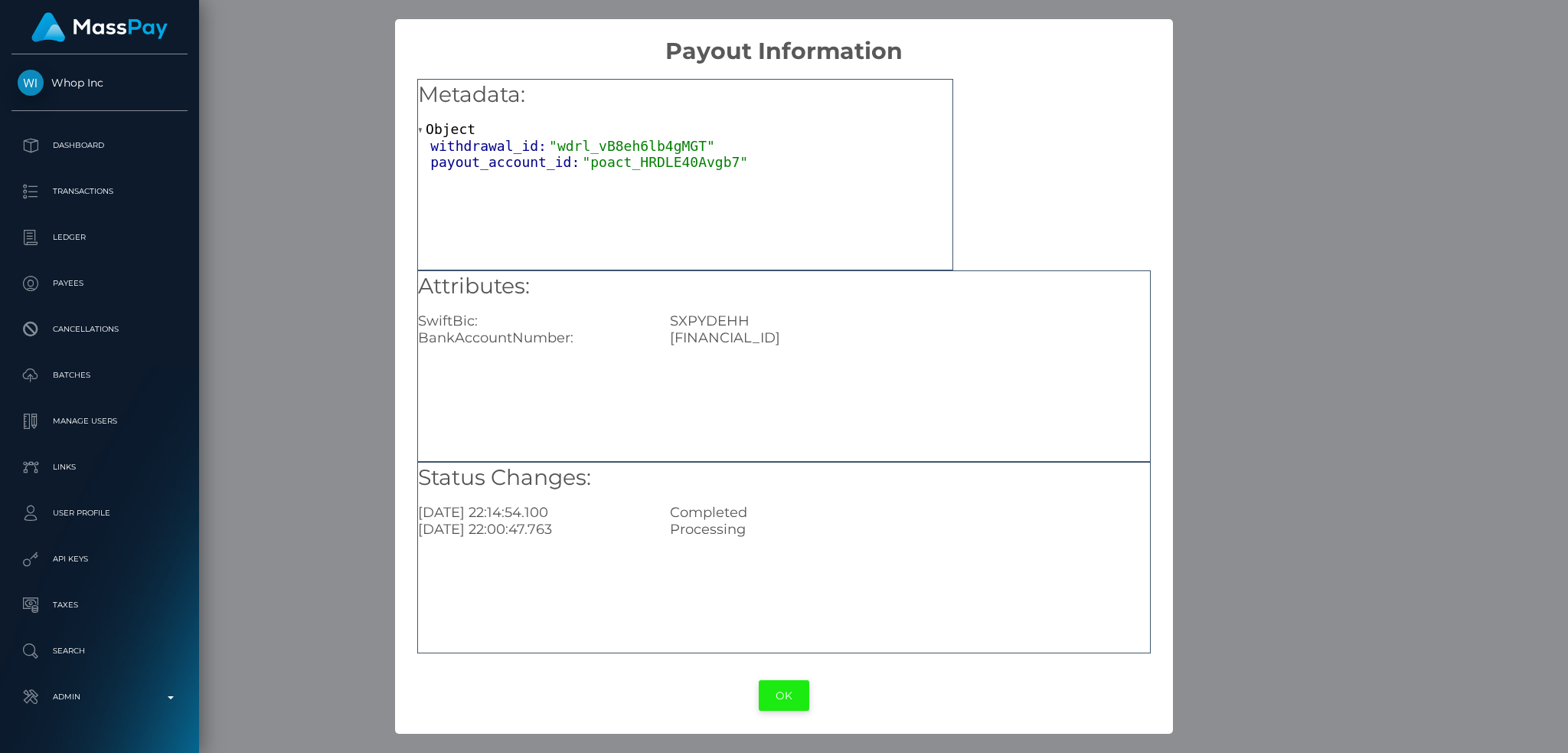
click at [784, 691] on button "OK" at bounding box center [783, 695] width 50 height 31
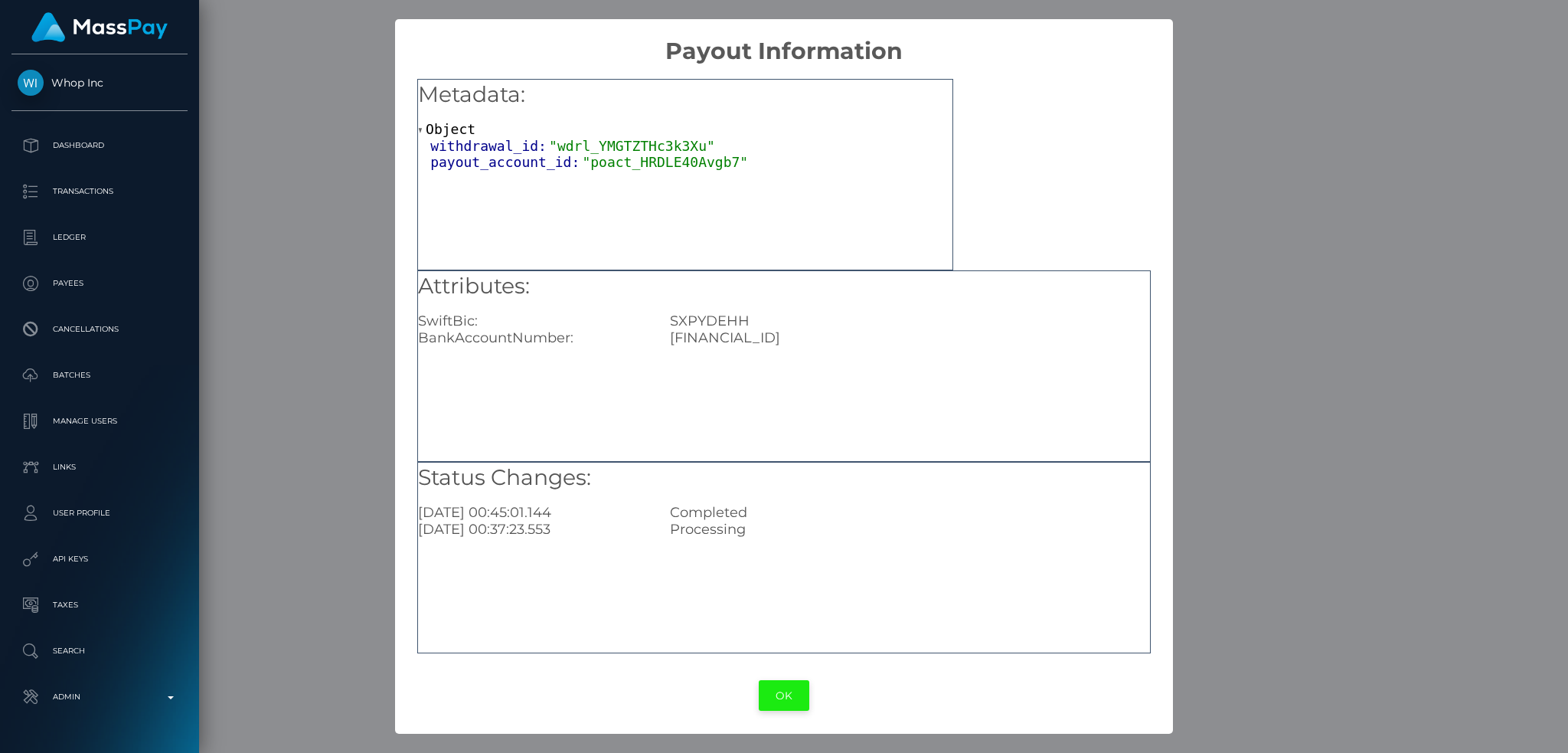
click at [773, 696] on button "OK" at bounding box center [783, 695] width 50 height 31
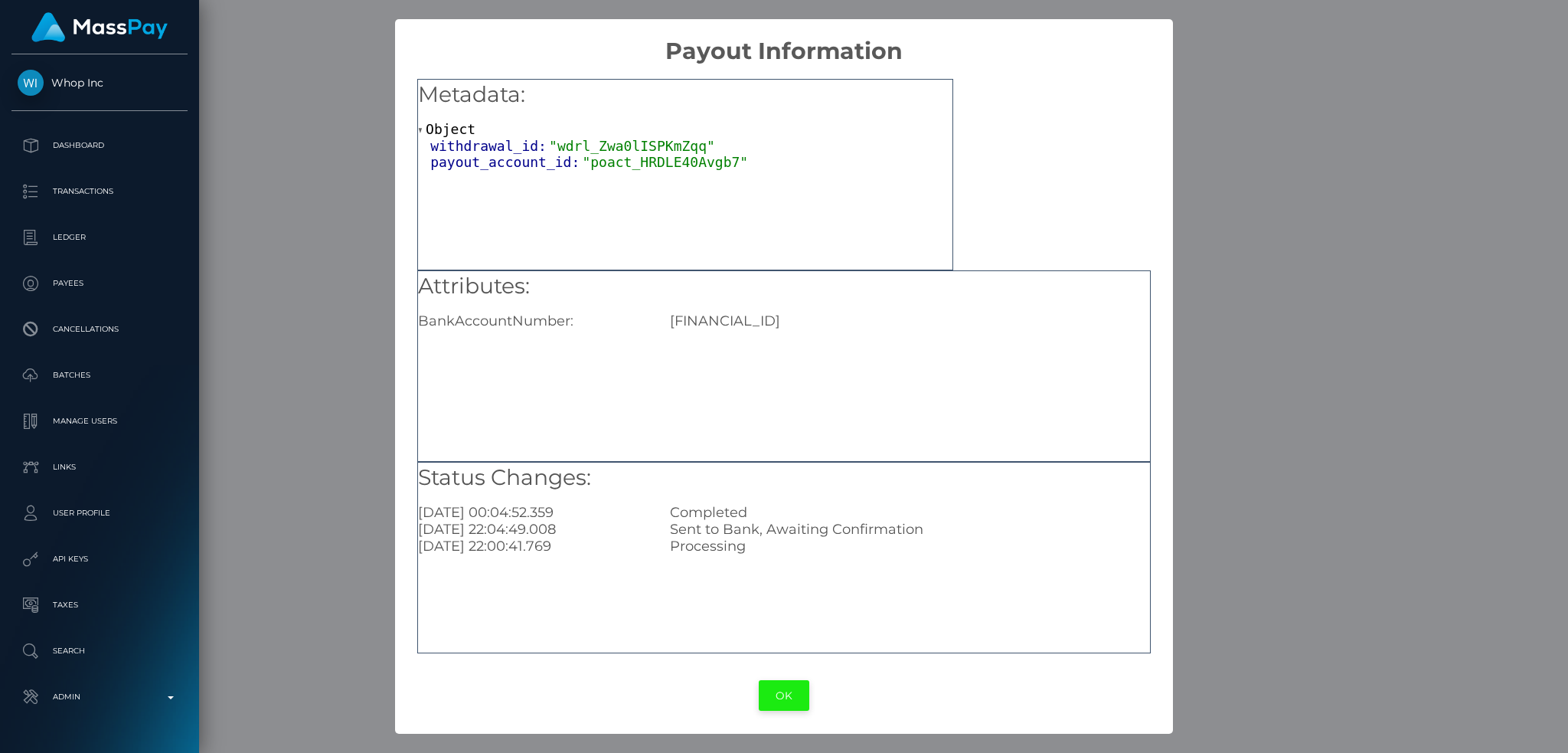
click at [784, 690] on button "OK" at bounding box center [783, 695] width 50 height 31
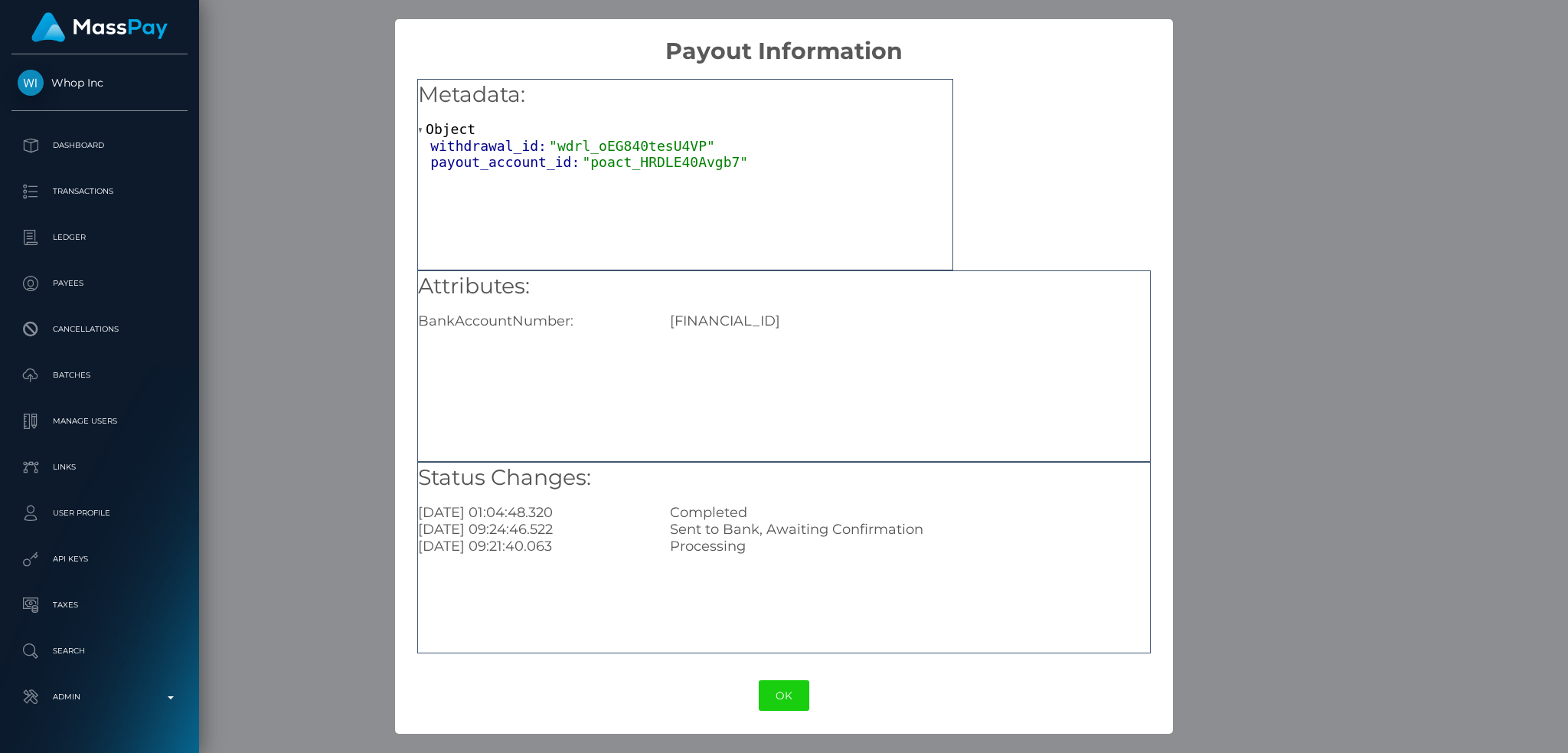
click at [789, 689] on button "OK" at bounding box center [783, 695] width 50 height 31
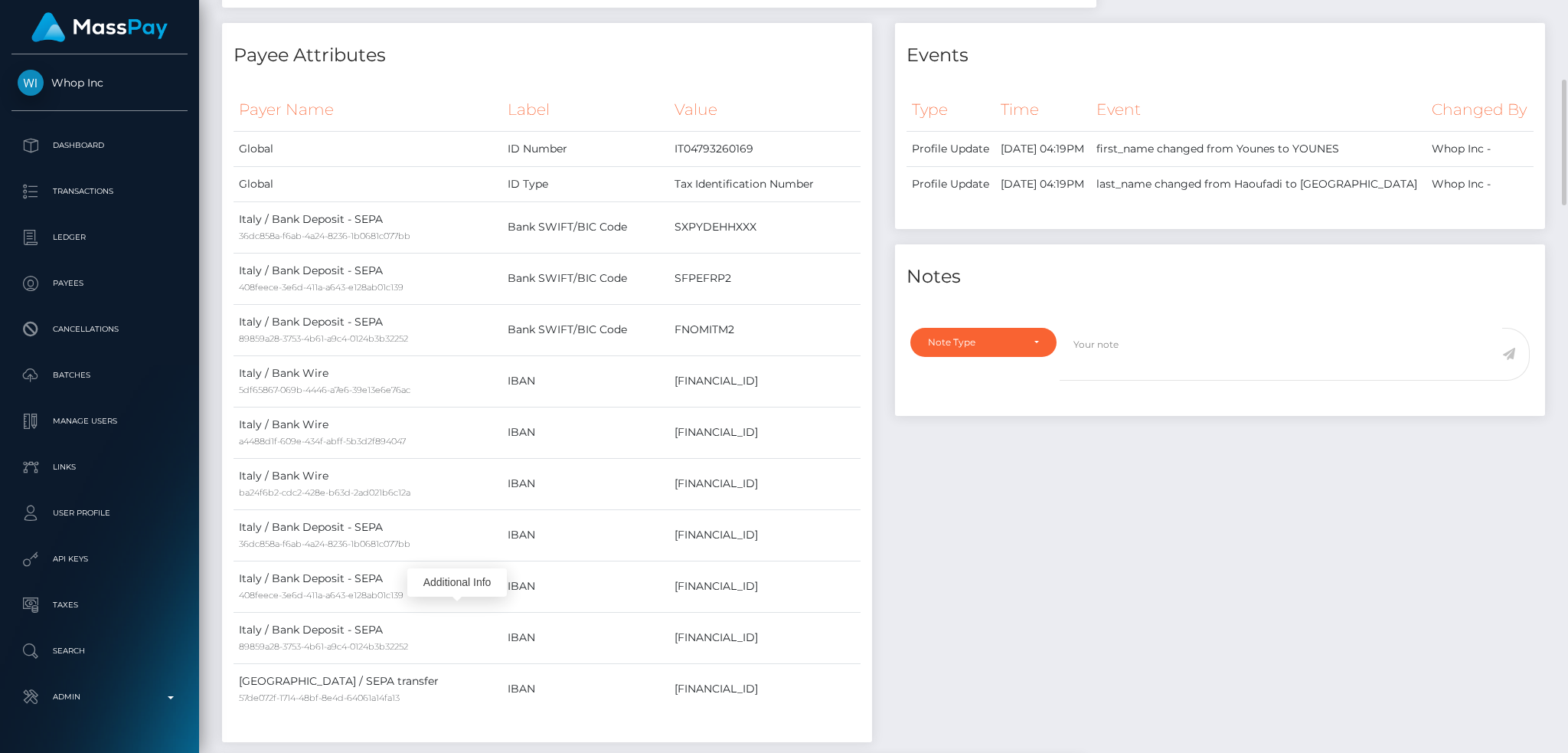
scroll to position [0, 0]
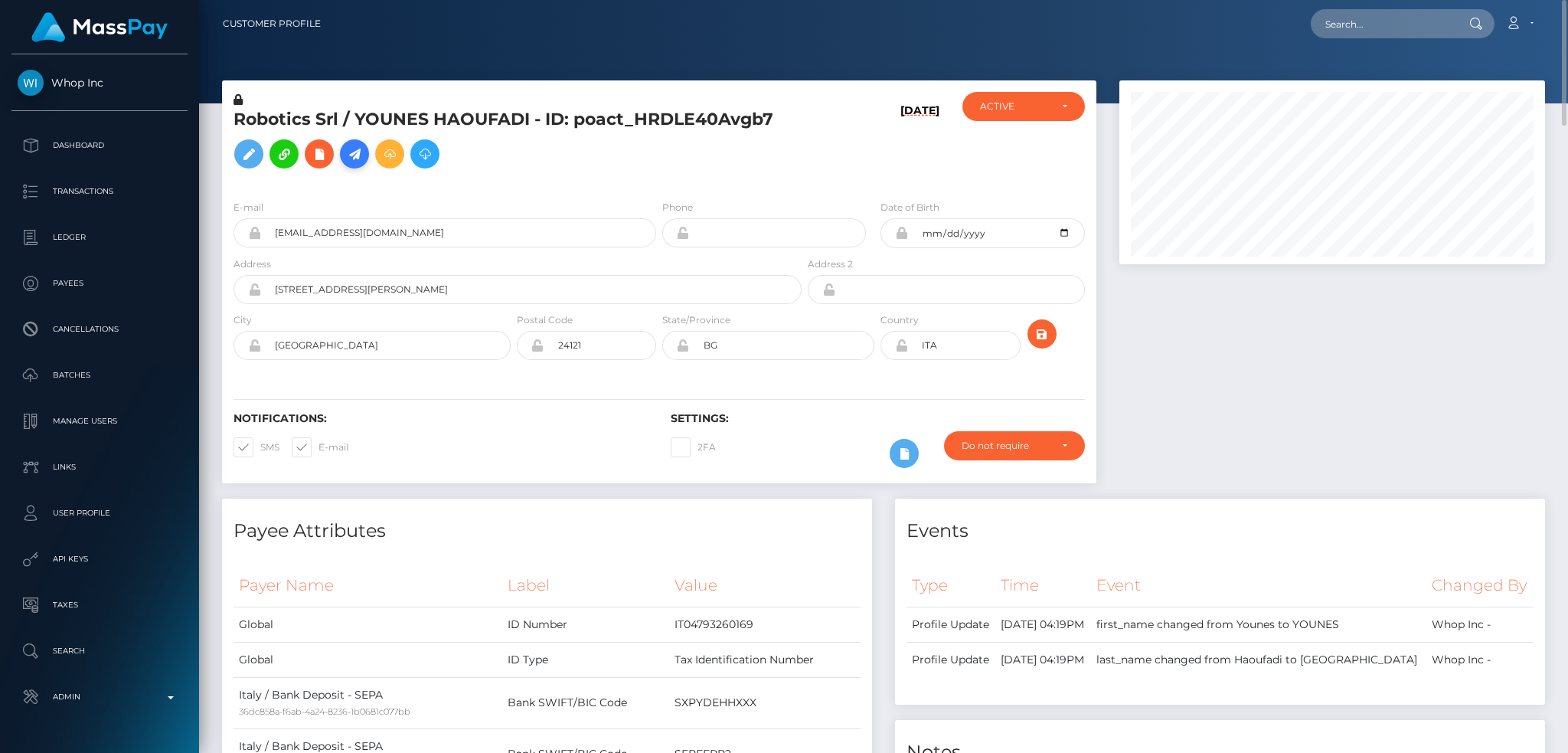
click at [348, 157] on icon at bounding box center [354, 155] width 18 height 19
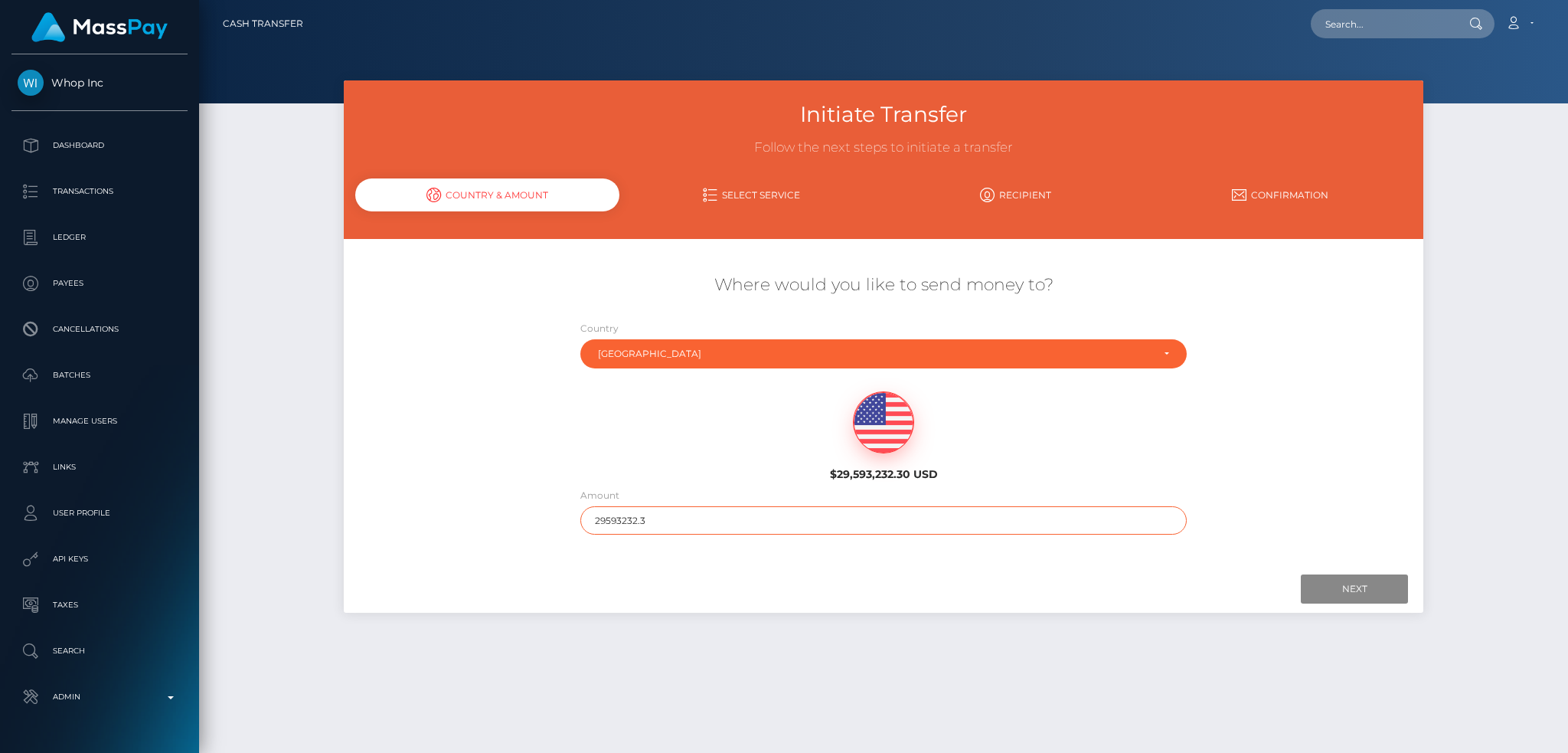
click at [688, 522] on input "29593232.3" at bounding box center [884, 521] width 607 height 28
type input "200"
click at [1359, 587] on input "Next" at bounding box center [1354, 589] width 107 height 29
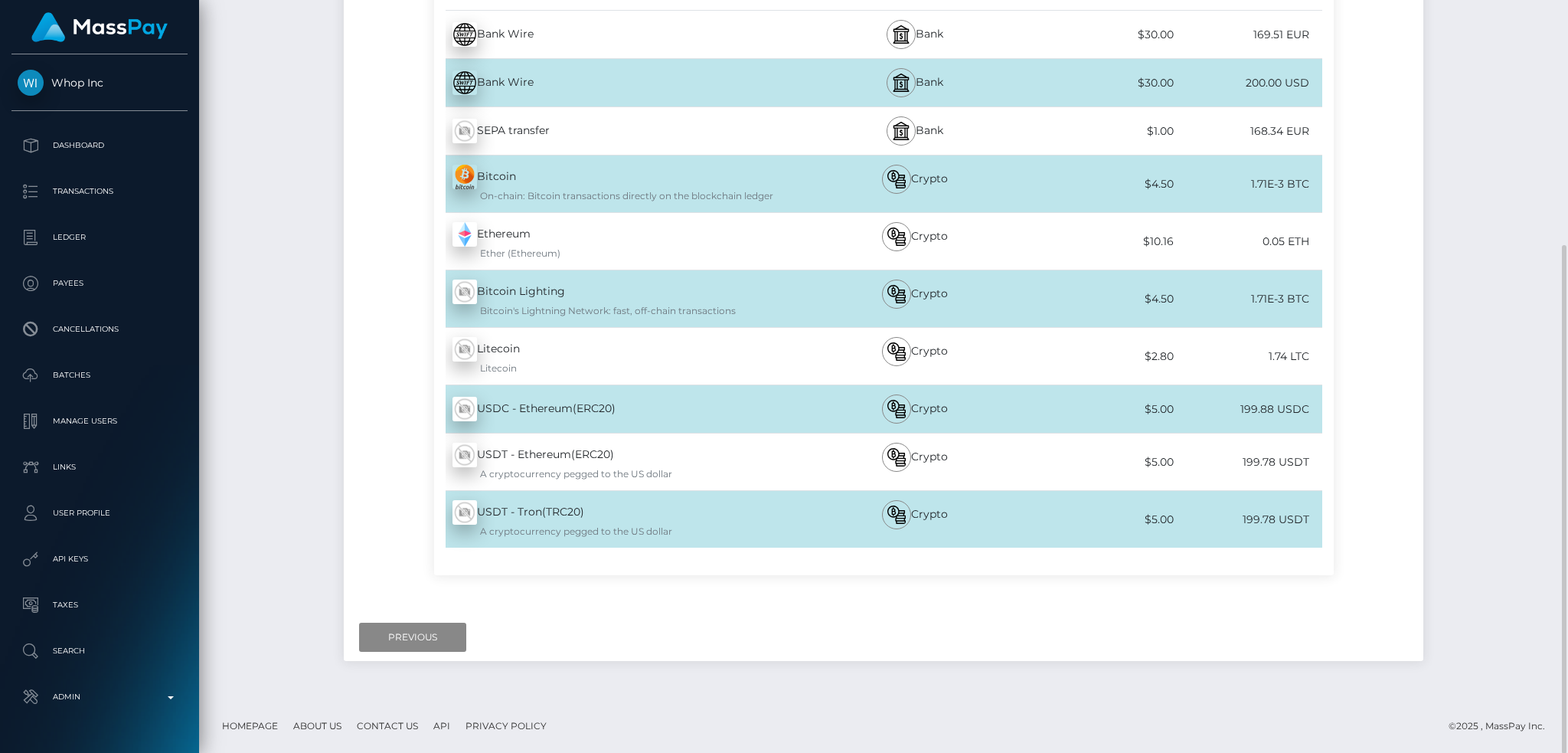
scroll to position [159, 0]
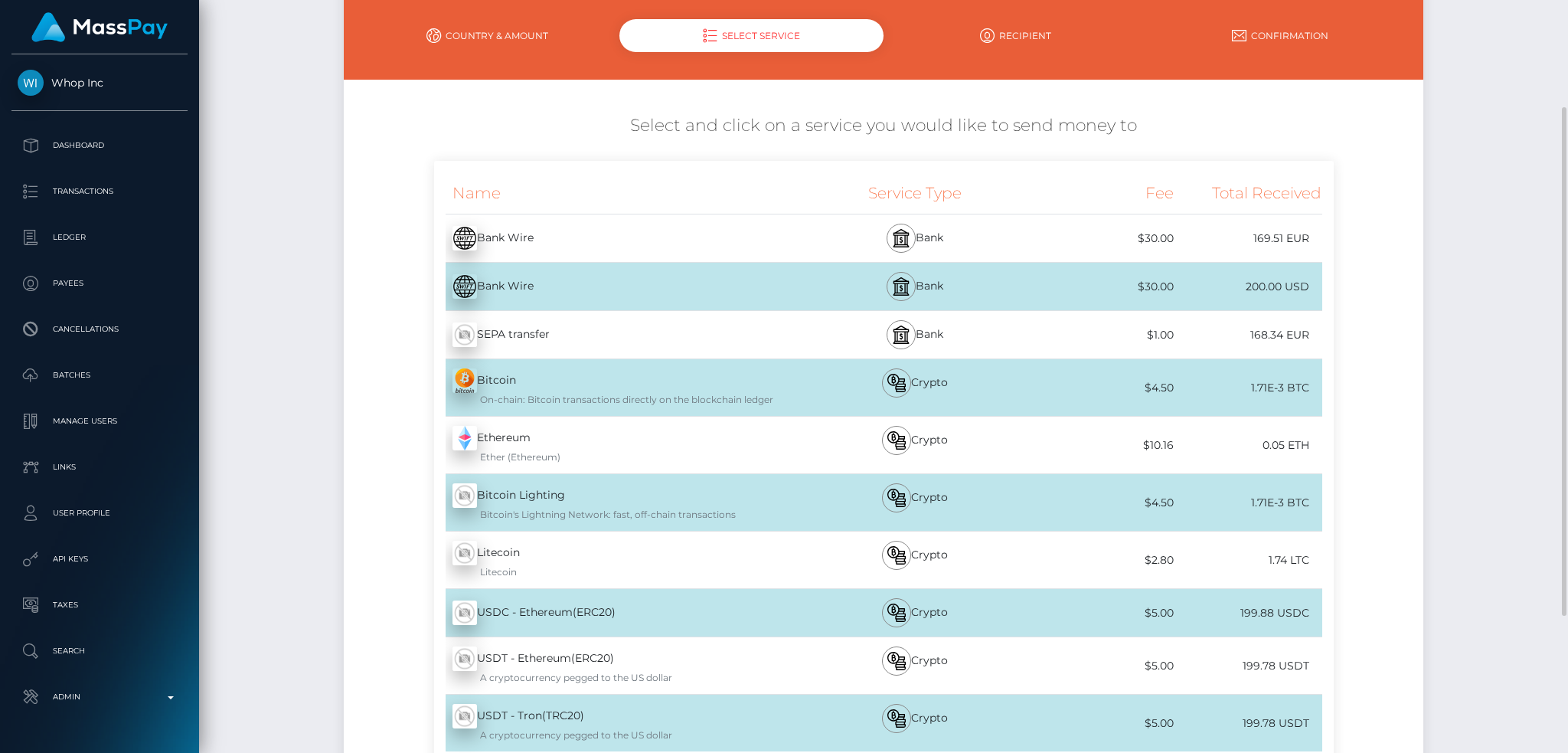
click at [537, 329] on div "SEPA transfer - EUR" at bounding box center [619, 334] width 370 height 43
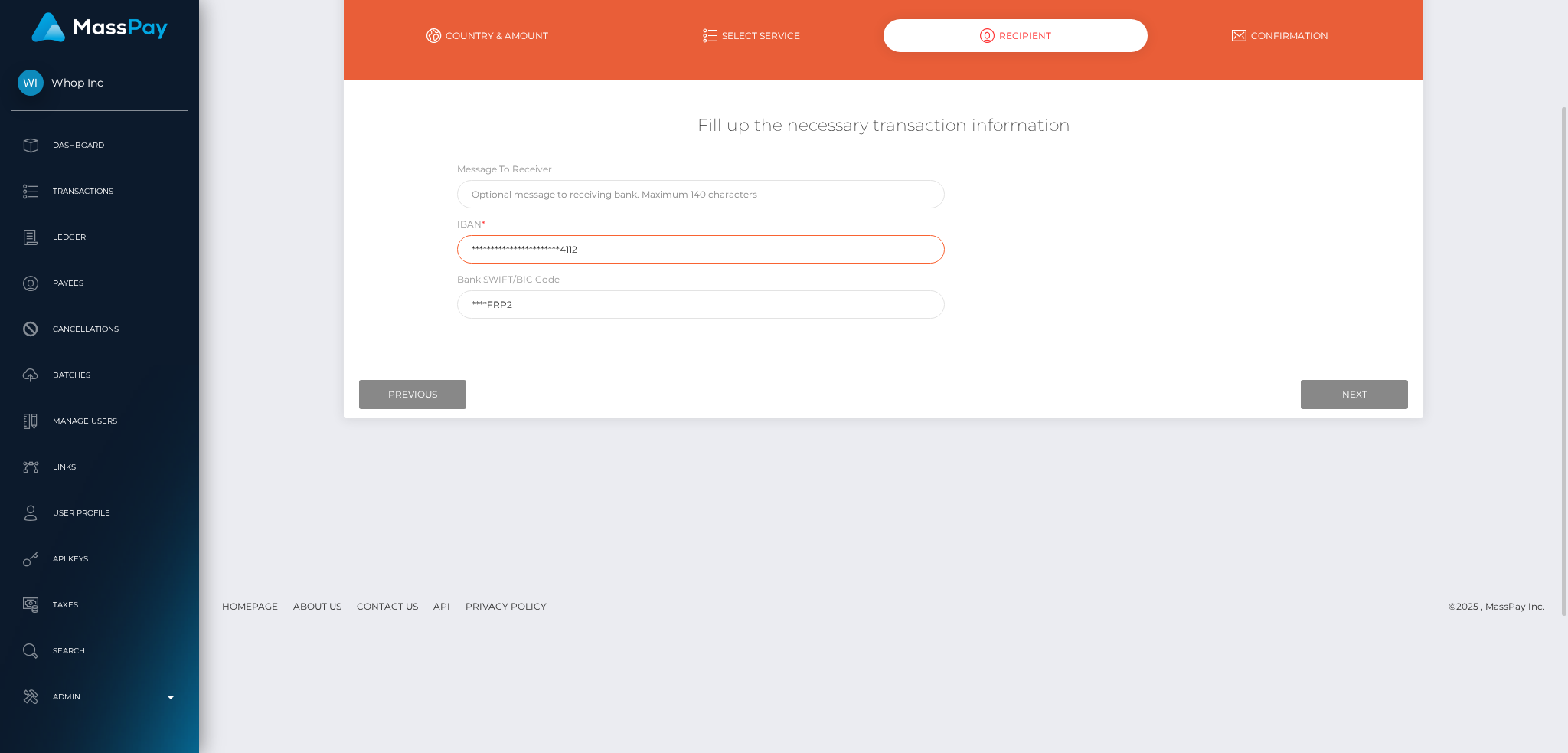
click at [630, 250] on input "**********" at bounding box center [701, 249] width 488 height 28
paste input "[FINANCIAL_ID]"
type input "[FINANCIAL_ID]"
click at [670, 304] on input "****FRP2" at bounding box center [701, 304] width 488 height 28
paste input "FNOMITM"
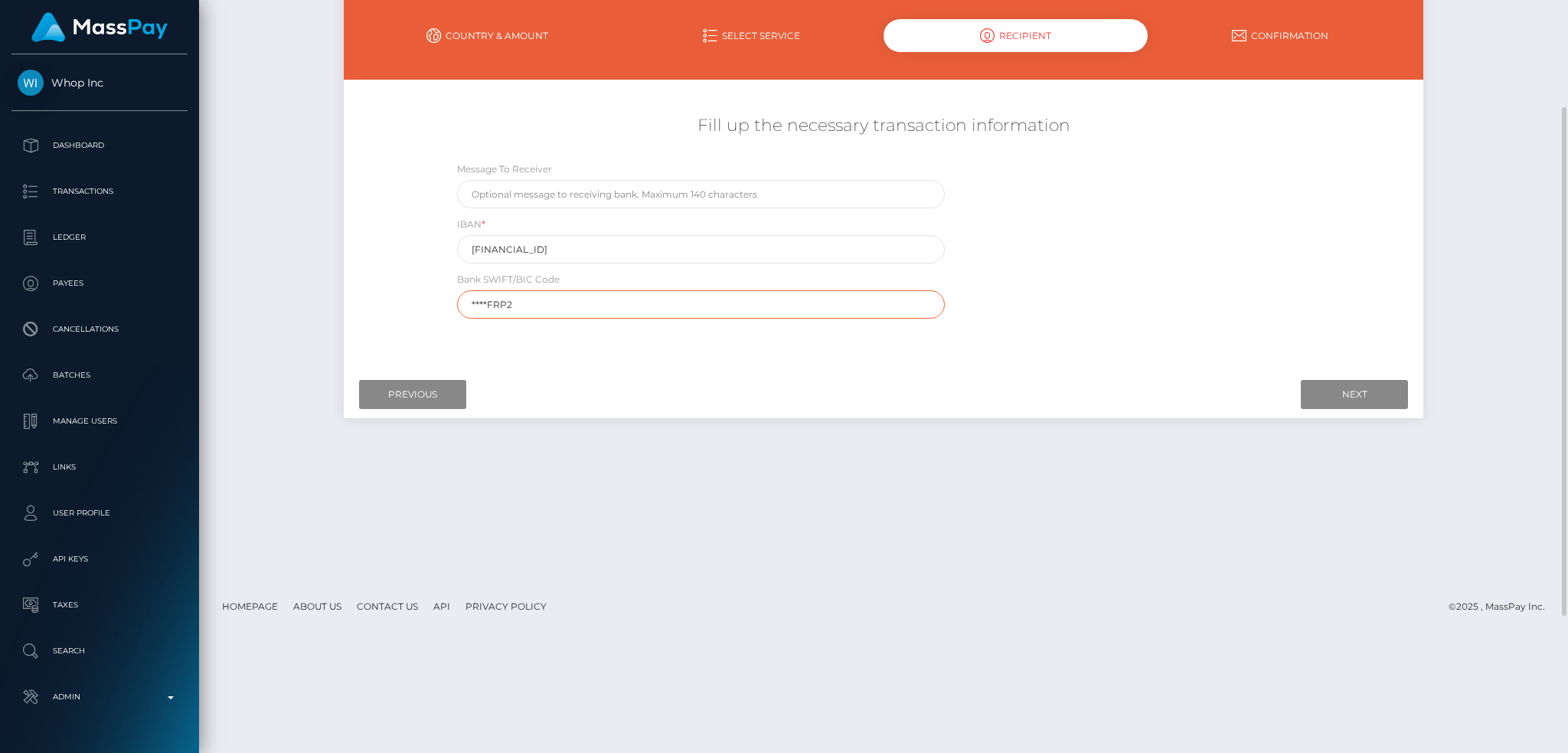
type input "FNOMITM2"
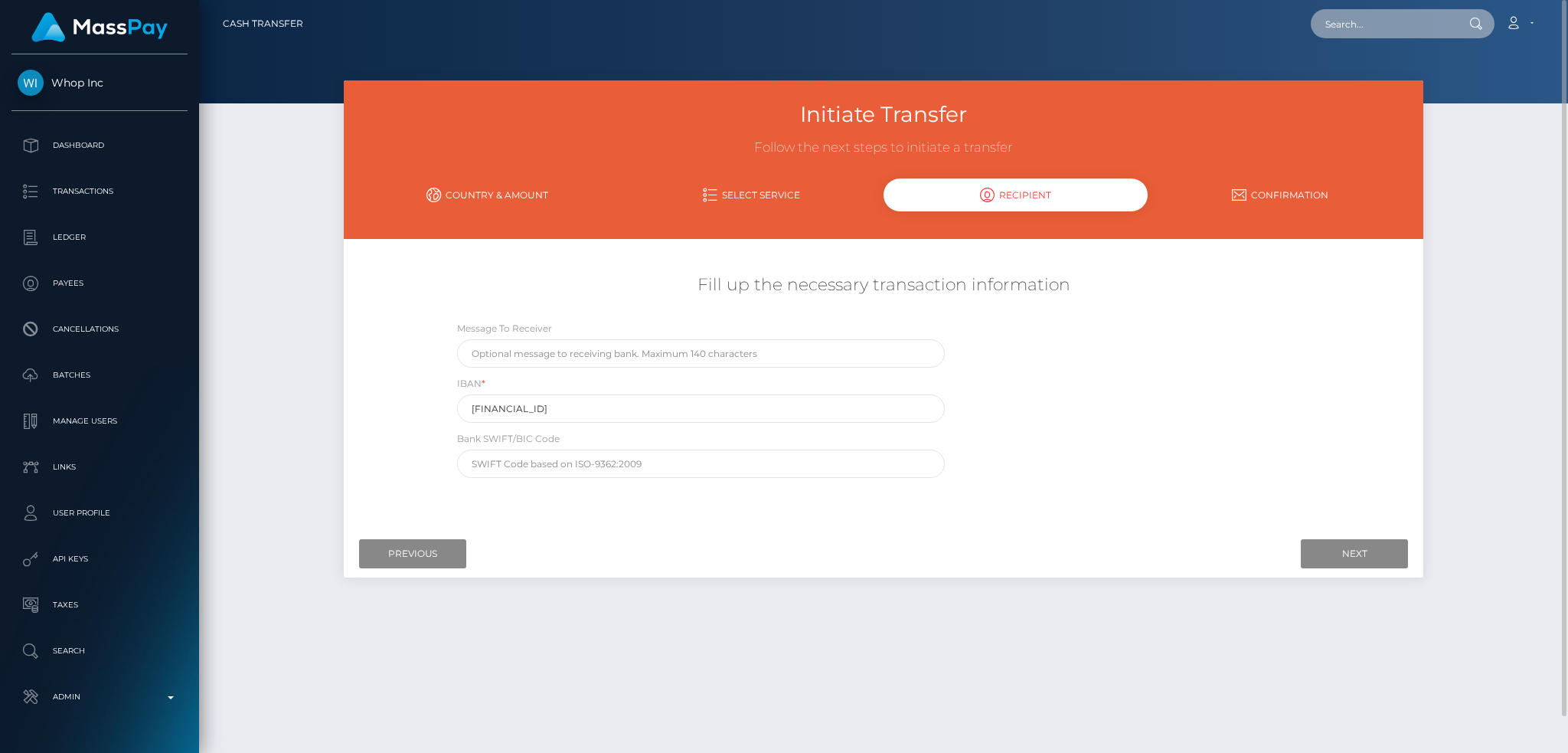
click at [1404, 22] on input "text" at bounding box center [1382, 24] width 144 height 29
paste input "wdrl_lwAR8SH0AnQGR"
type input "wdrl_lwAR8SH0AnQGR"
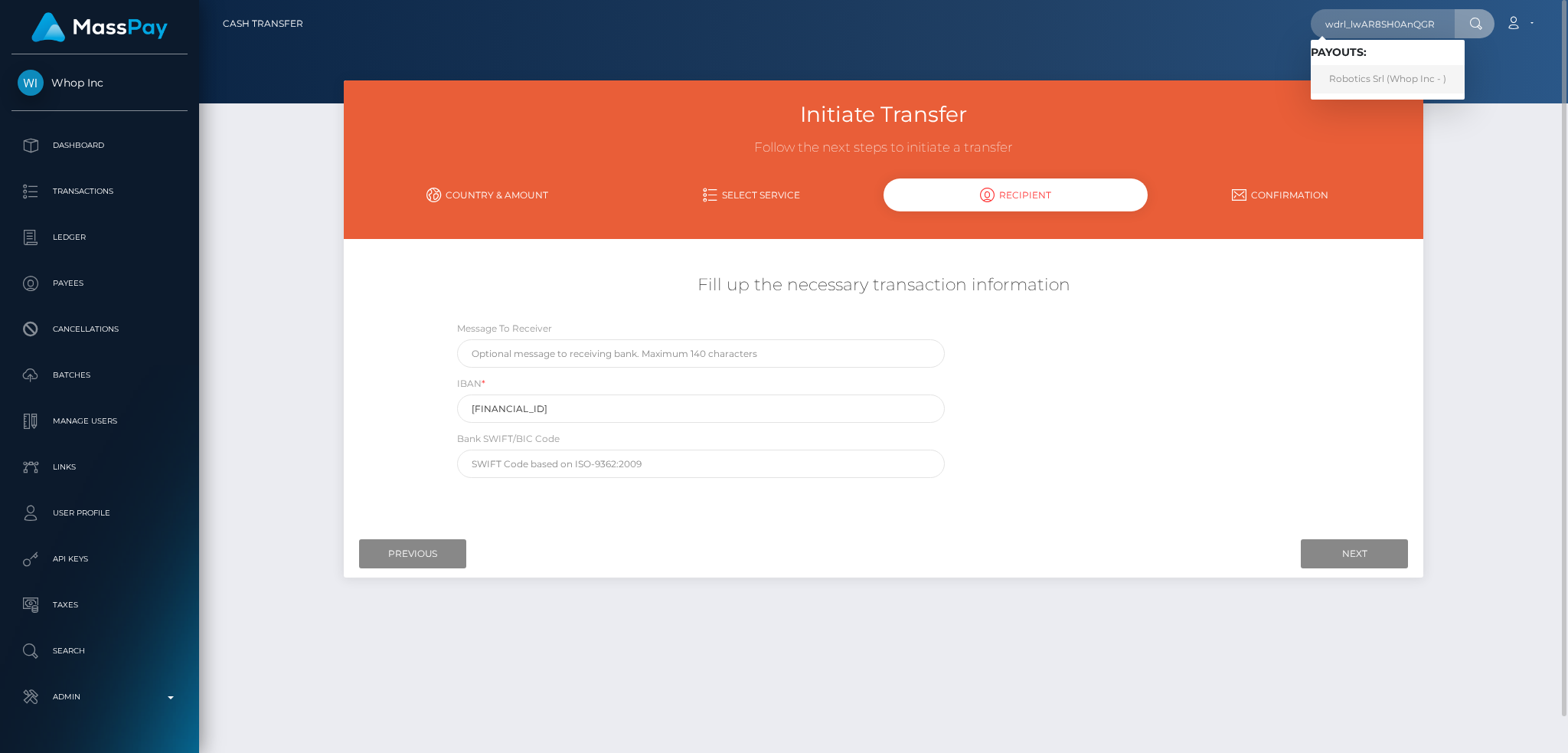
click at [1391, 78] on link "Robotics Srl (Whop Inc - )" at bounding box center [1387, 80] width 154 height 28
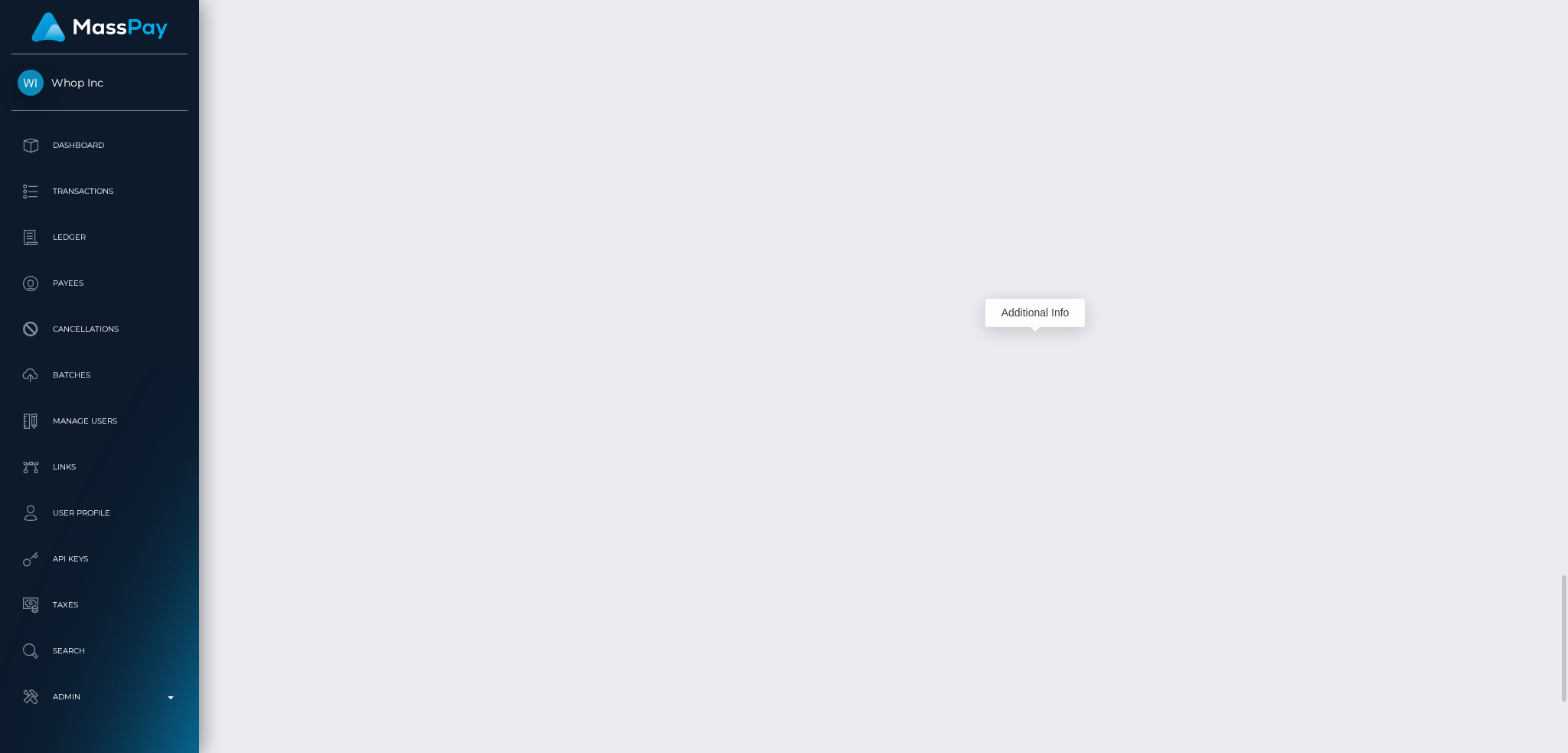
scroll to position [184, 425]
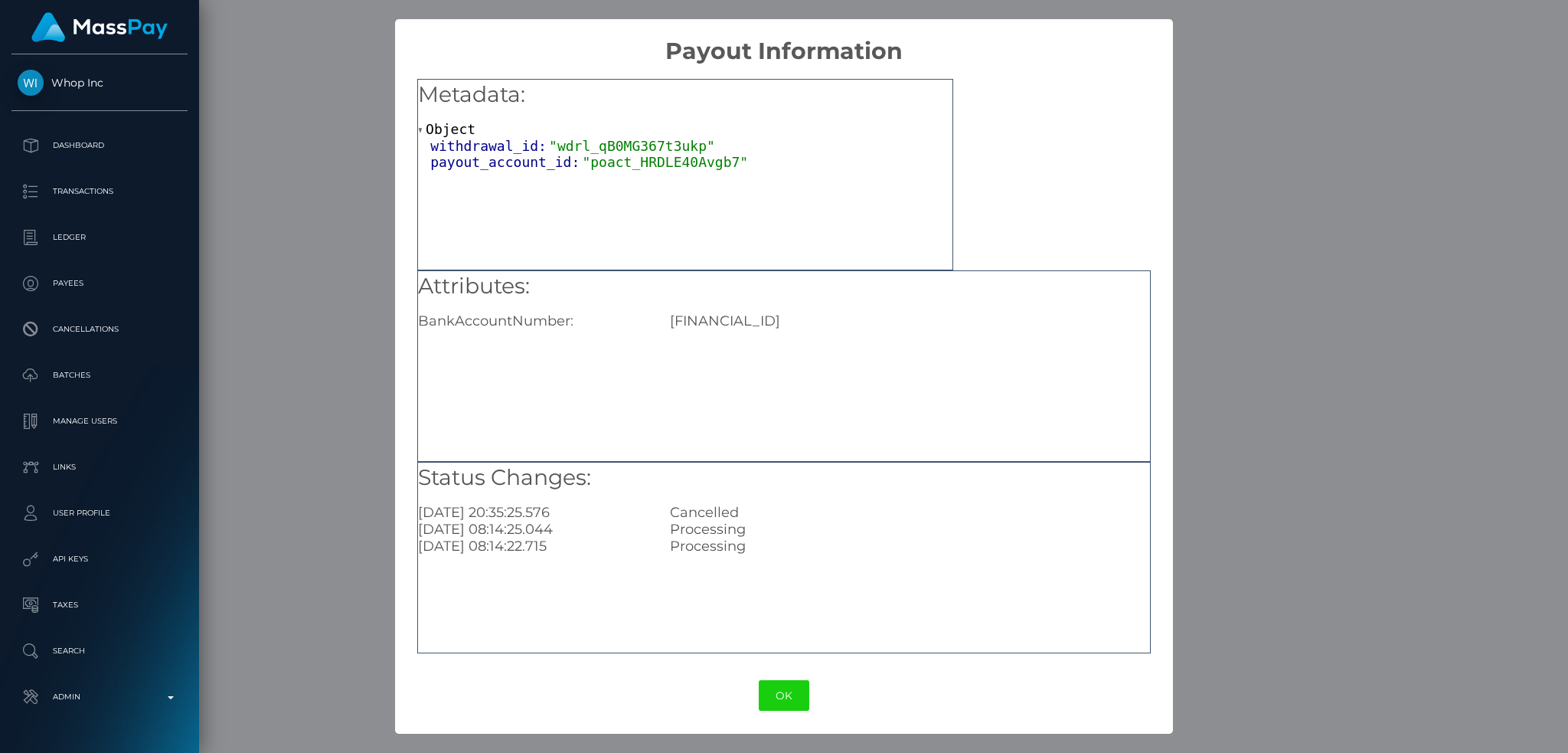
click at [1214, 338] on div "× Payout Information Metadata: Object withdrawal_id: "wdrl_qB0MG367t3ukp" payou…" at bounding box center [784, 376] width 1568 height 753
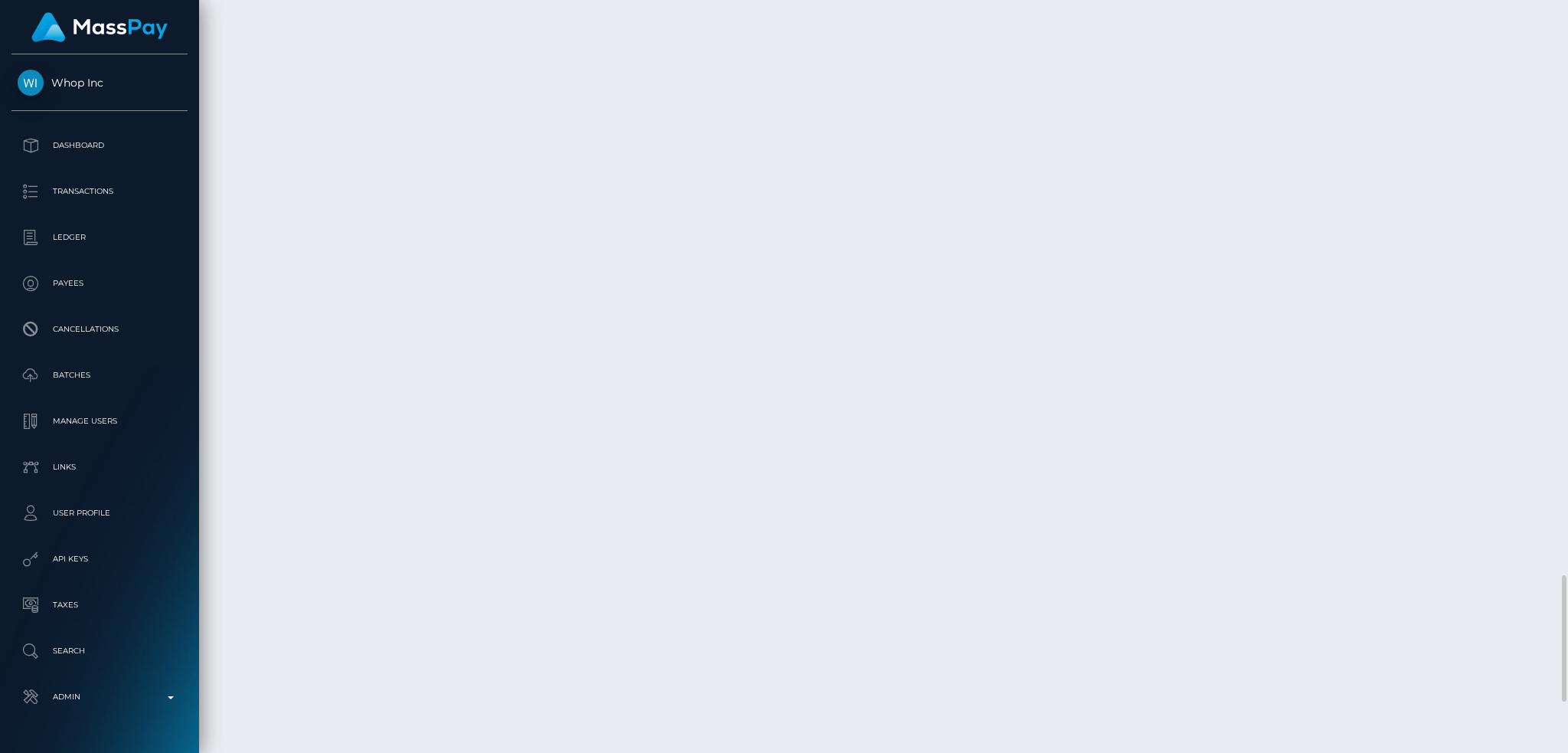
drag, startPoint x: 650, startPoint y: 344, endPoint x: 762, endPoint y: 336, distance: 112.3
copy td "pout_Px3IirzgDAnA3"
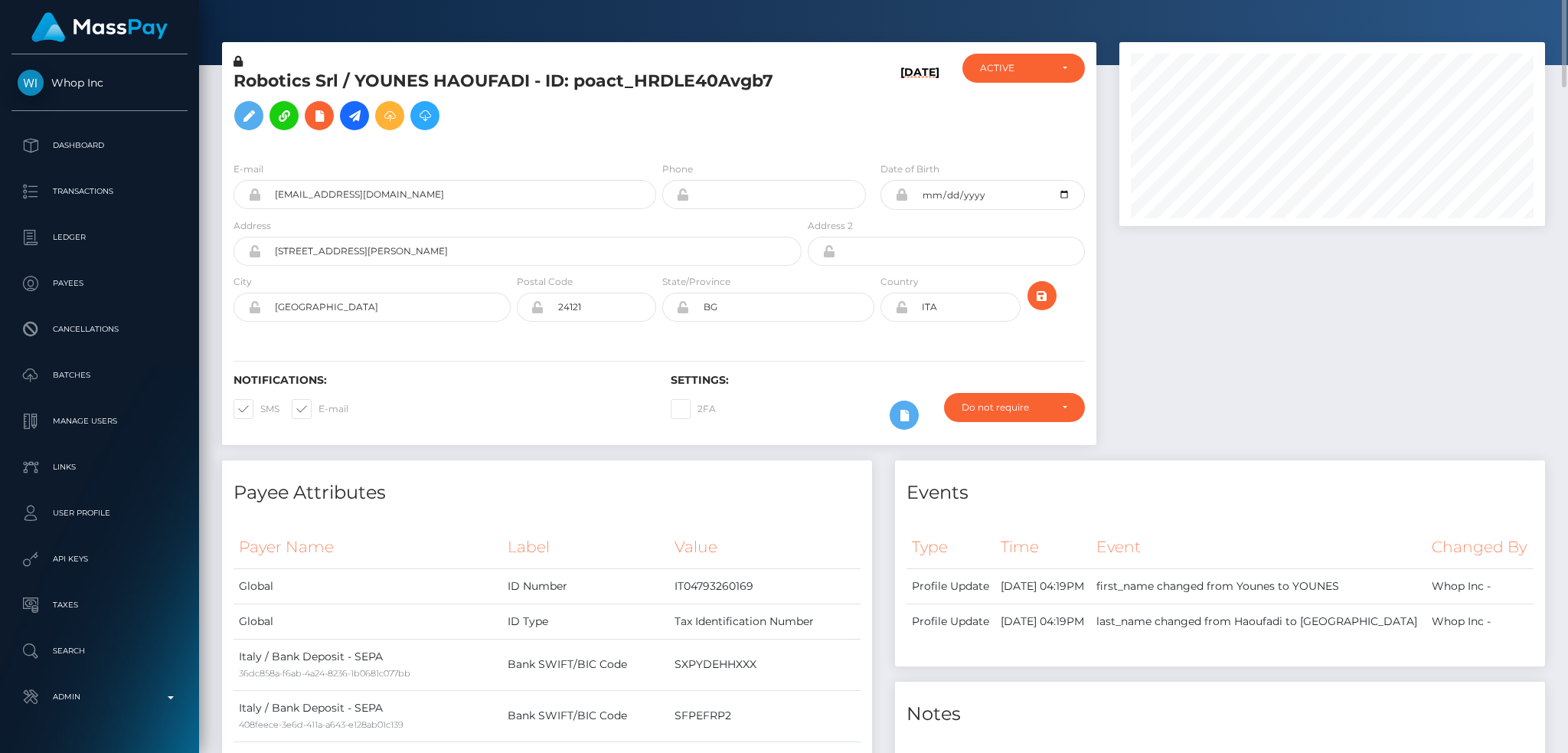
scroll to position [0, 0]
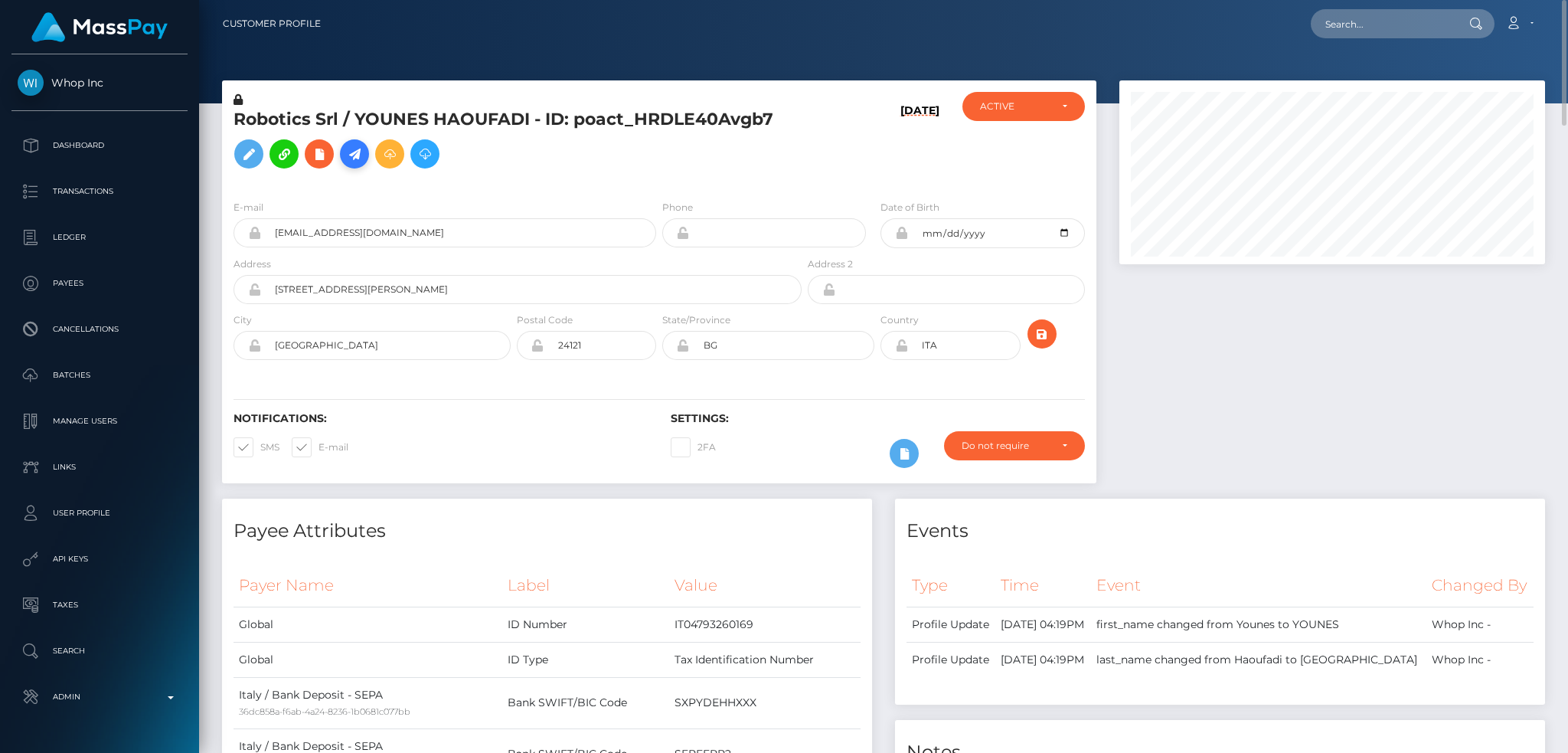
click at [356, 155] on icon at bounding box center [354, 155] width 18 height 19
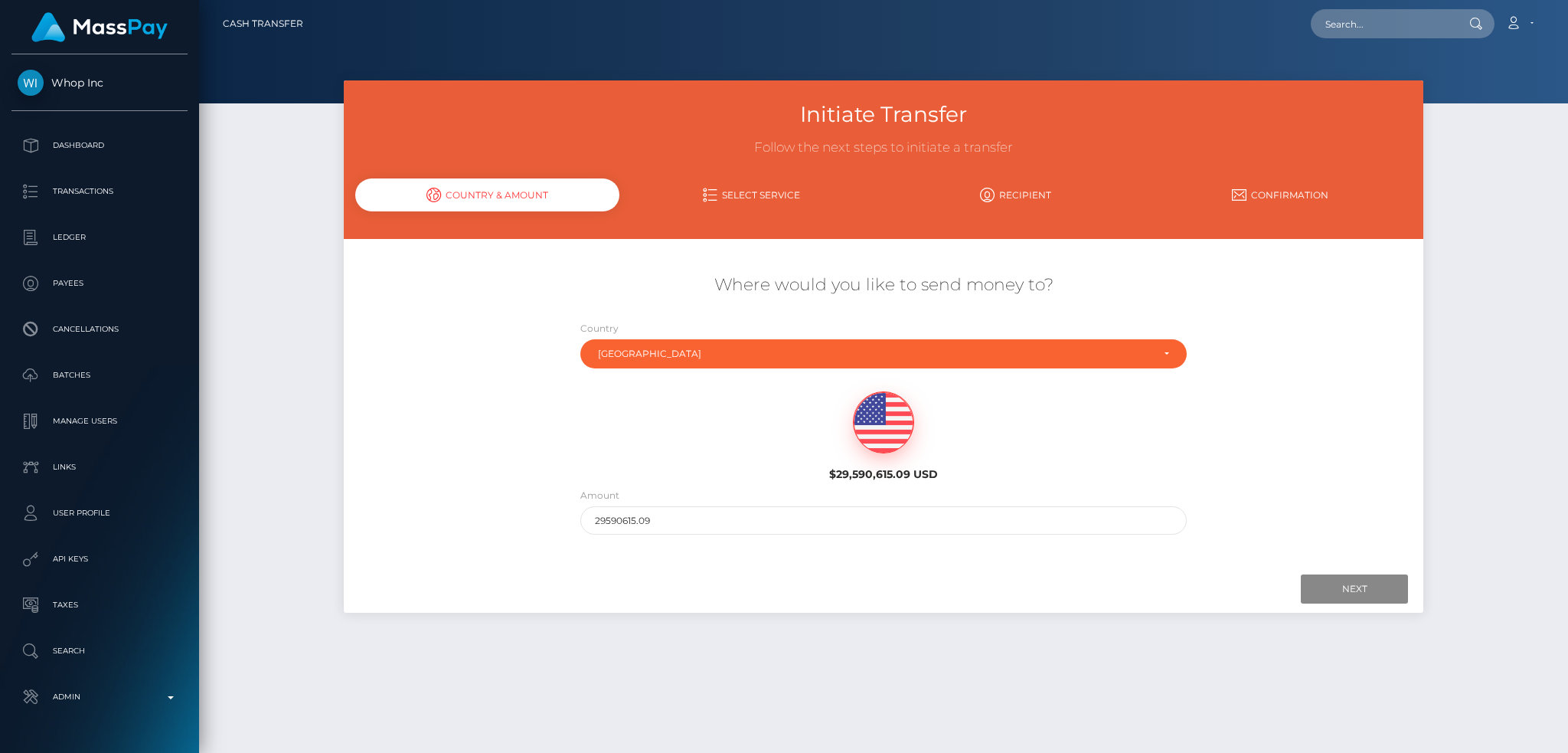
click at [714, 336] on div "Country Abkhazia Afghanistan Albania Algeria American Samoa Andorra Angola Angu…" at bounding box center [884, 344] width 607 height 48
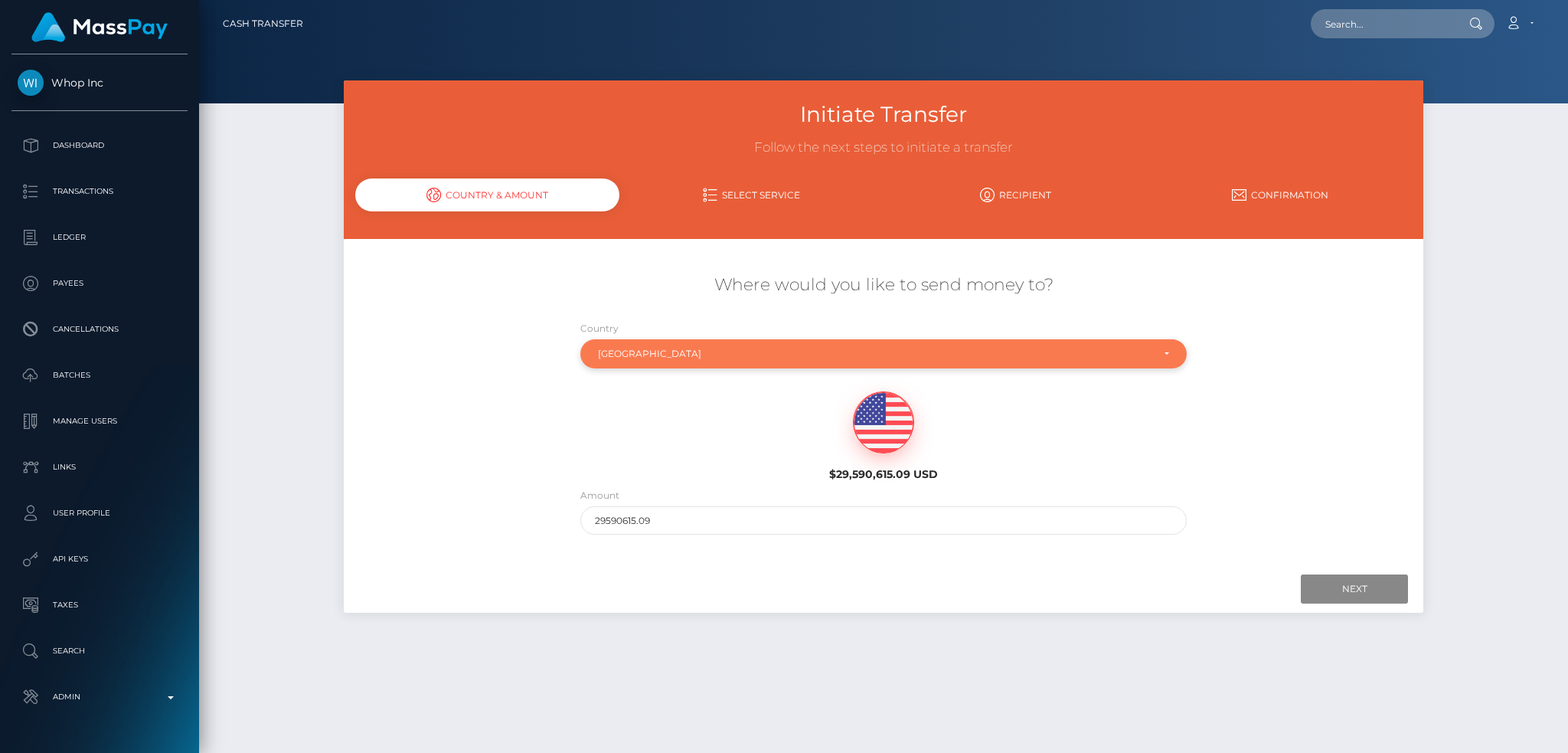
click at [714, 344] on div "Italy" at bounding box center [884, 354] width 607 height 29
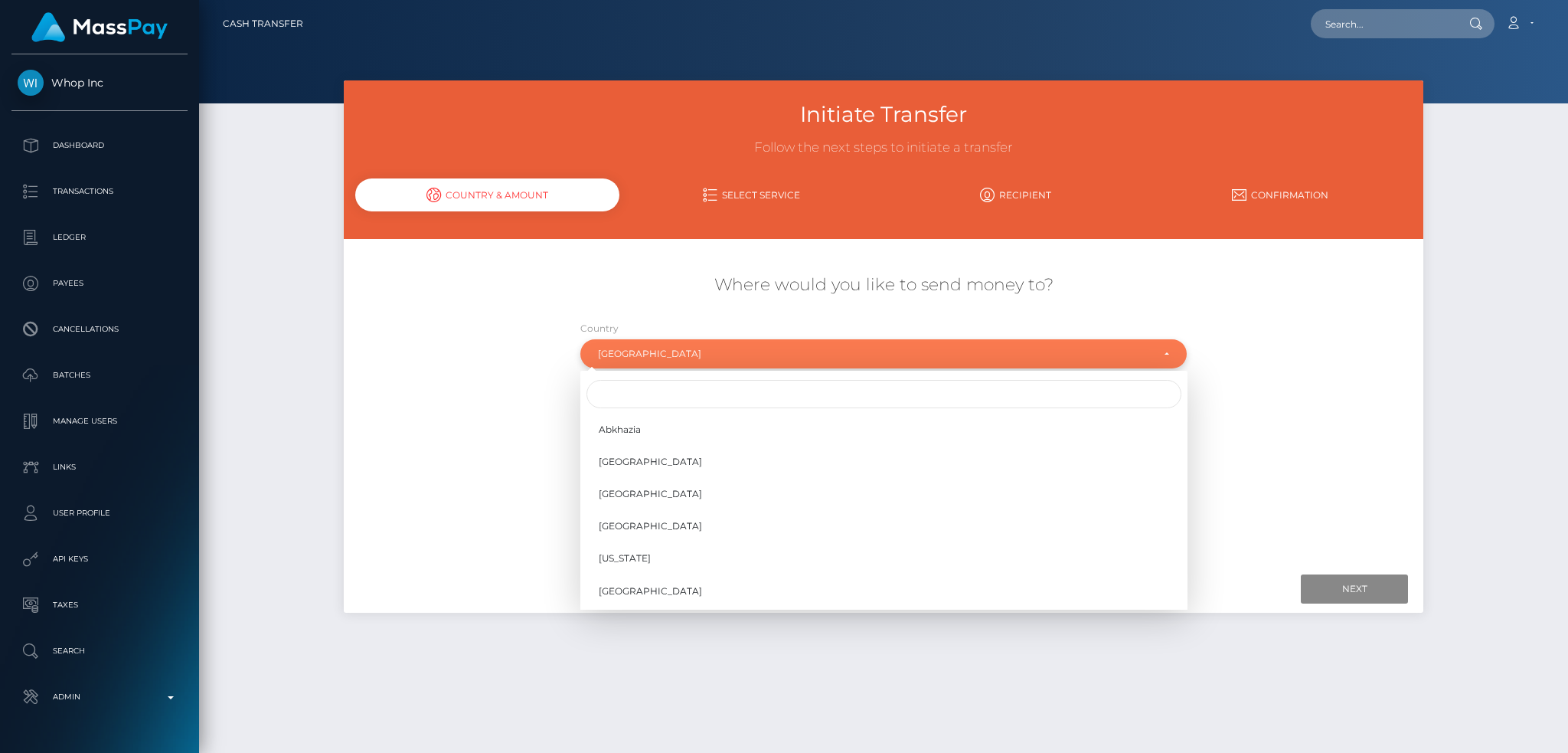
scroll to position [2834, 0]
click at [688, 380] on input "Search" at bounding box center [884, 394] width 594 height 28
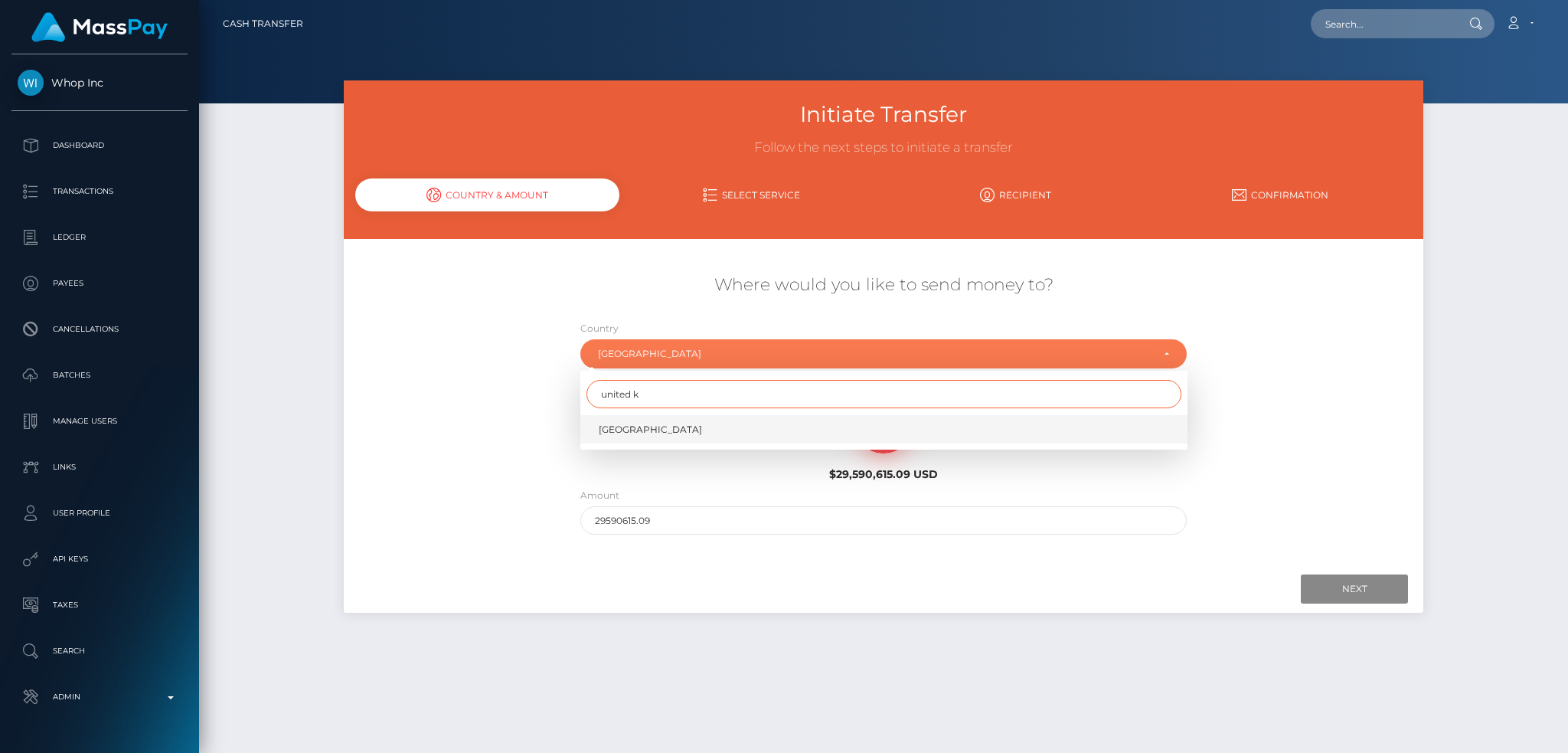
type input "united k"
click at [659, 429] on span "United Kingdom" at bounding box center [649, 430] width 103 height 14
select select "GBR"
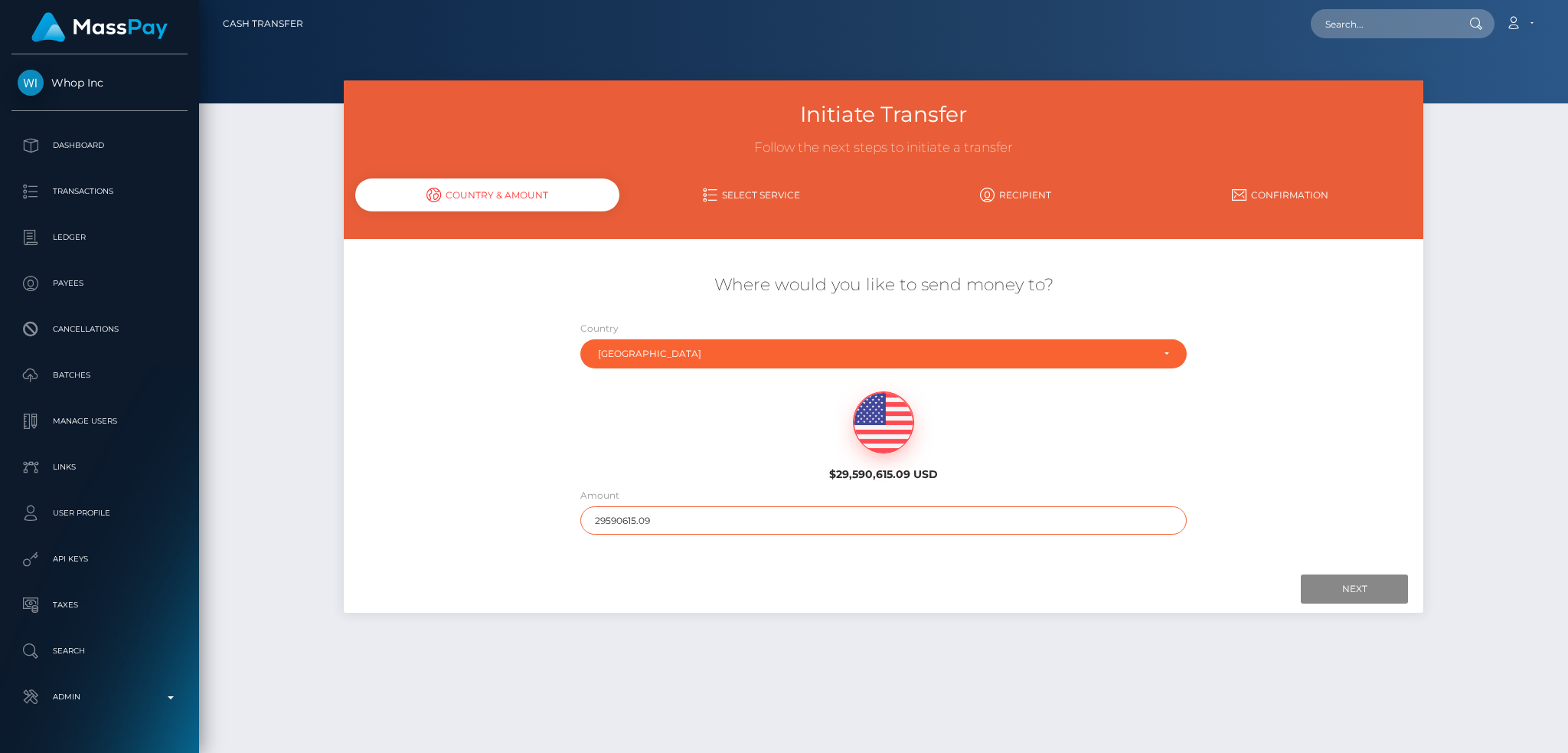
click at [705, 508] on input "29590615.09" at bounding box center [884, 521] width 607 height 28
type input "200"
click at [1323, 583] on input "Next" at bounding box center [1354, 589] width 107 height 29
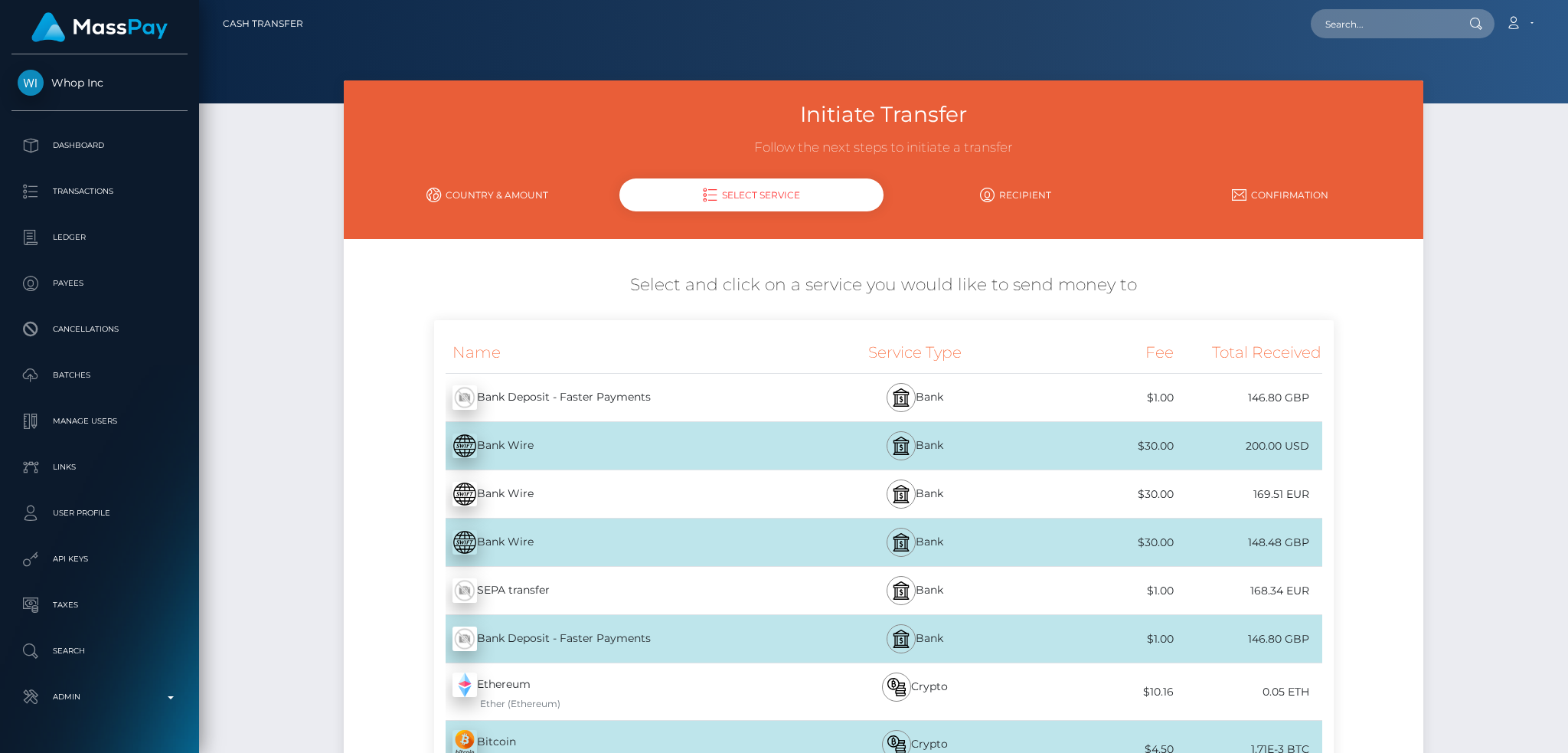
scroll to position [101, 0]
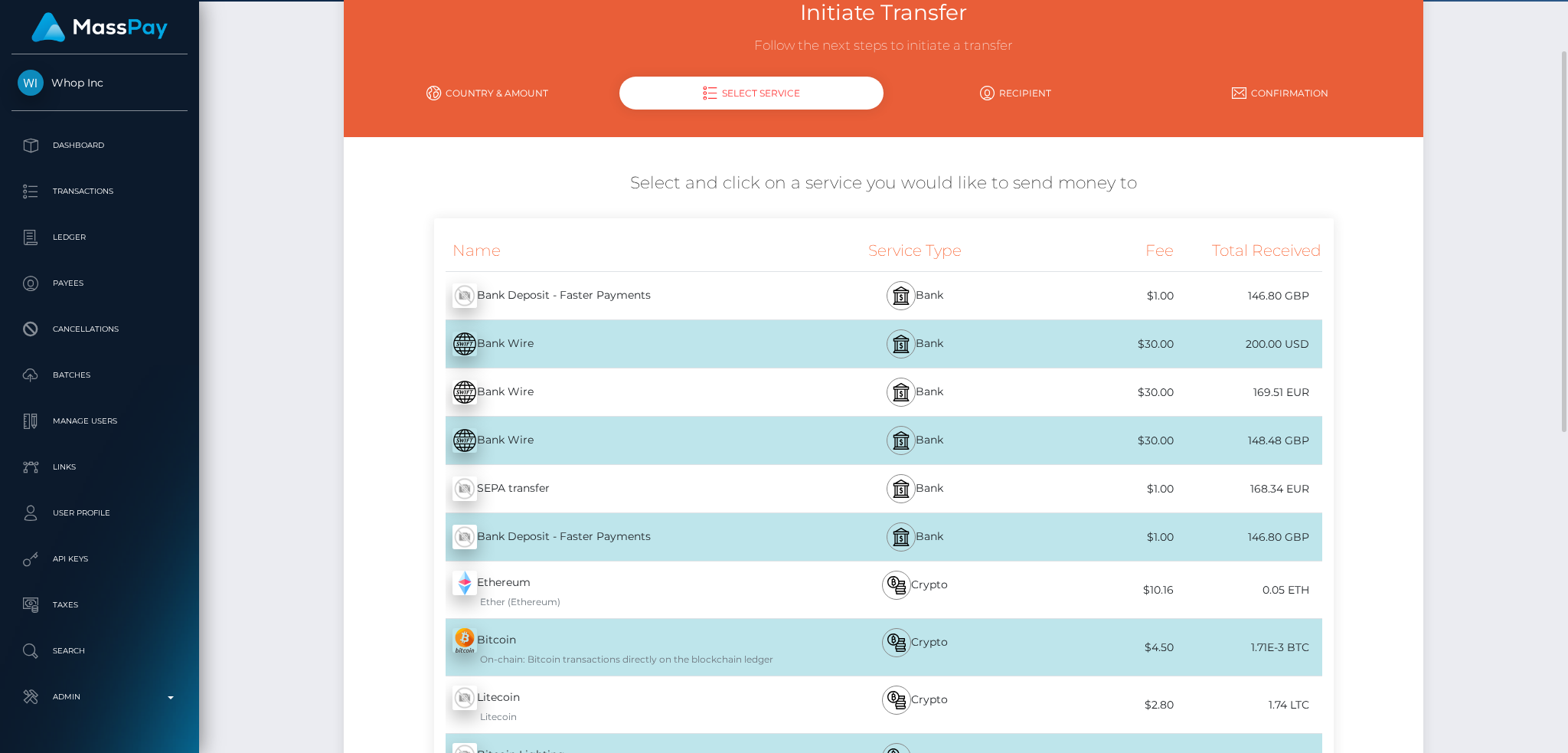
click at [665, 286] on div "Bank Deposit - Faster Payments - GBP" at bounding box center [619, 295] width 370 height 43
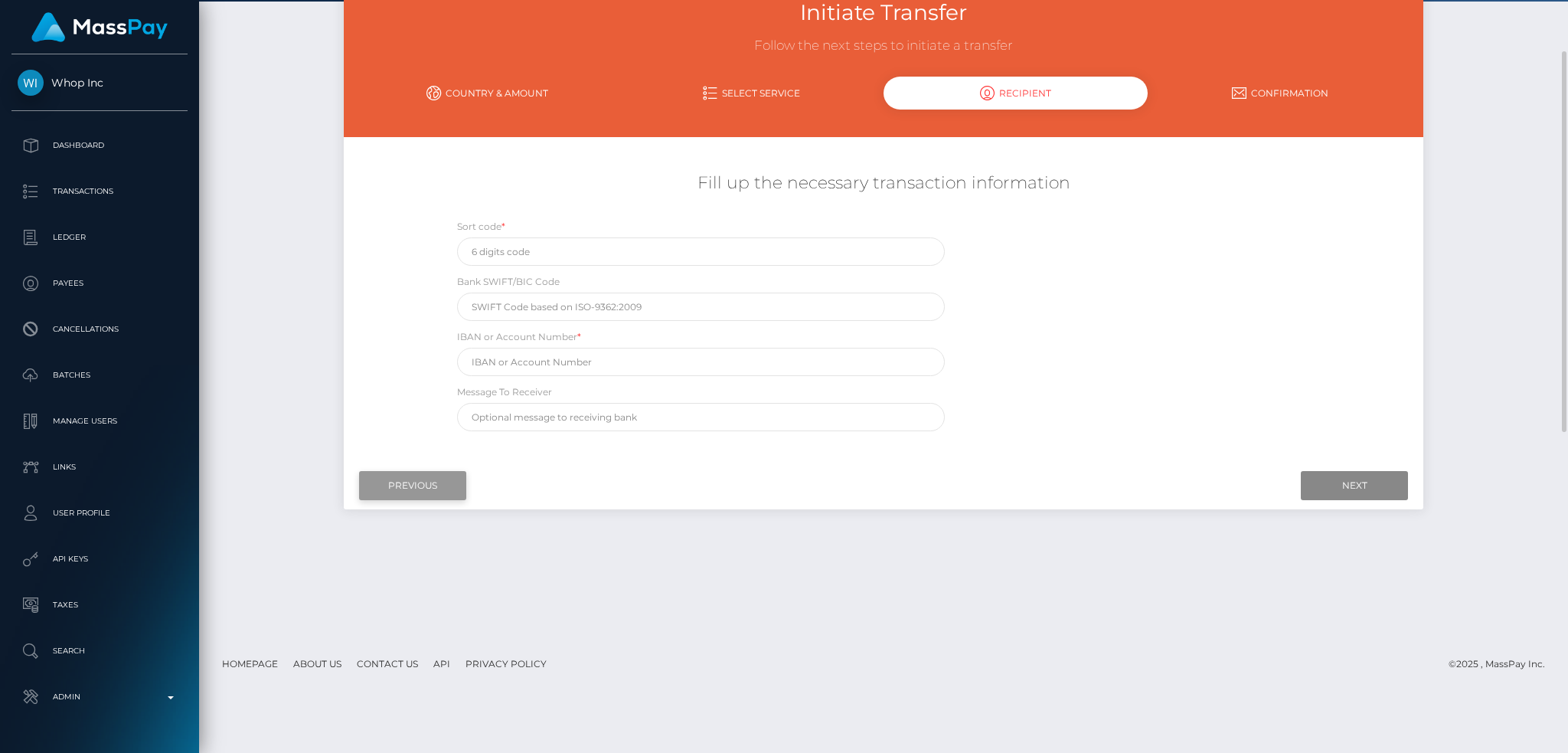
click at [408, 486] on input "Previous" at bounding box center [412, 486] width 107 height 29
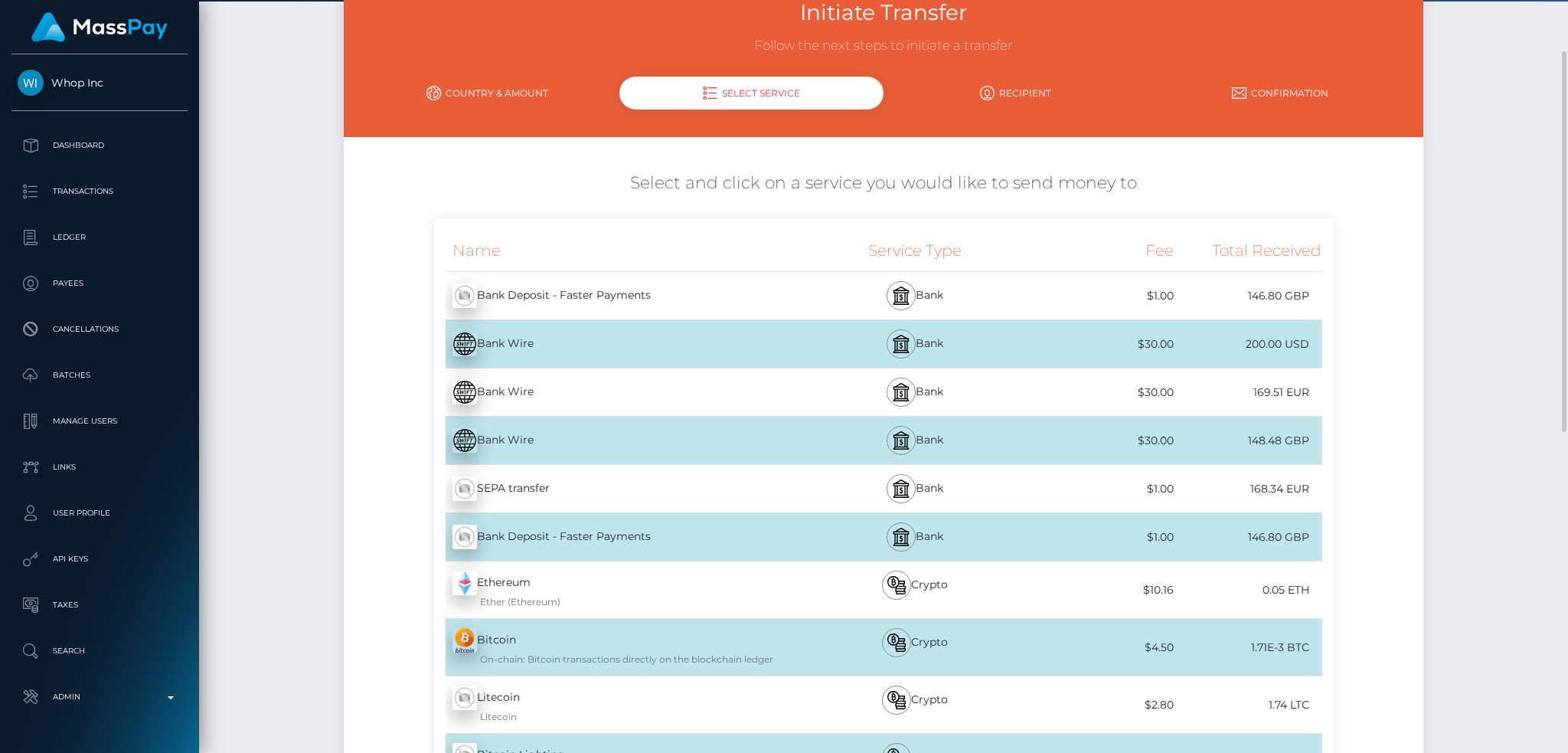
click at [613, 343] on div "Bank Wire - USD" at bounding box center [619, 343] width 370 height 43
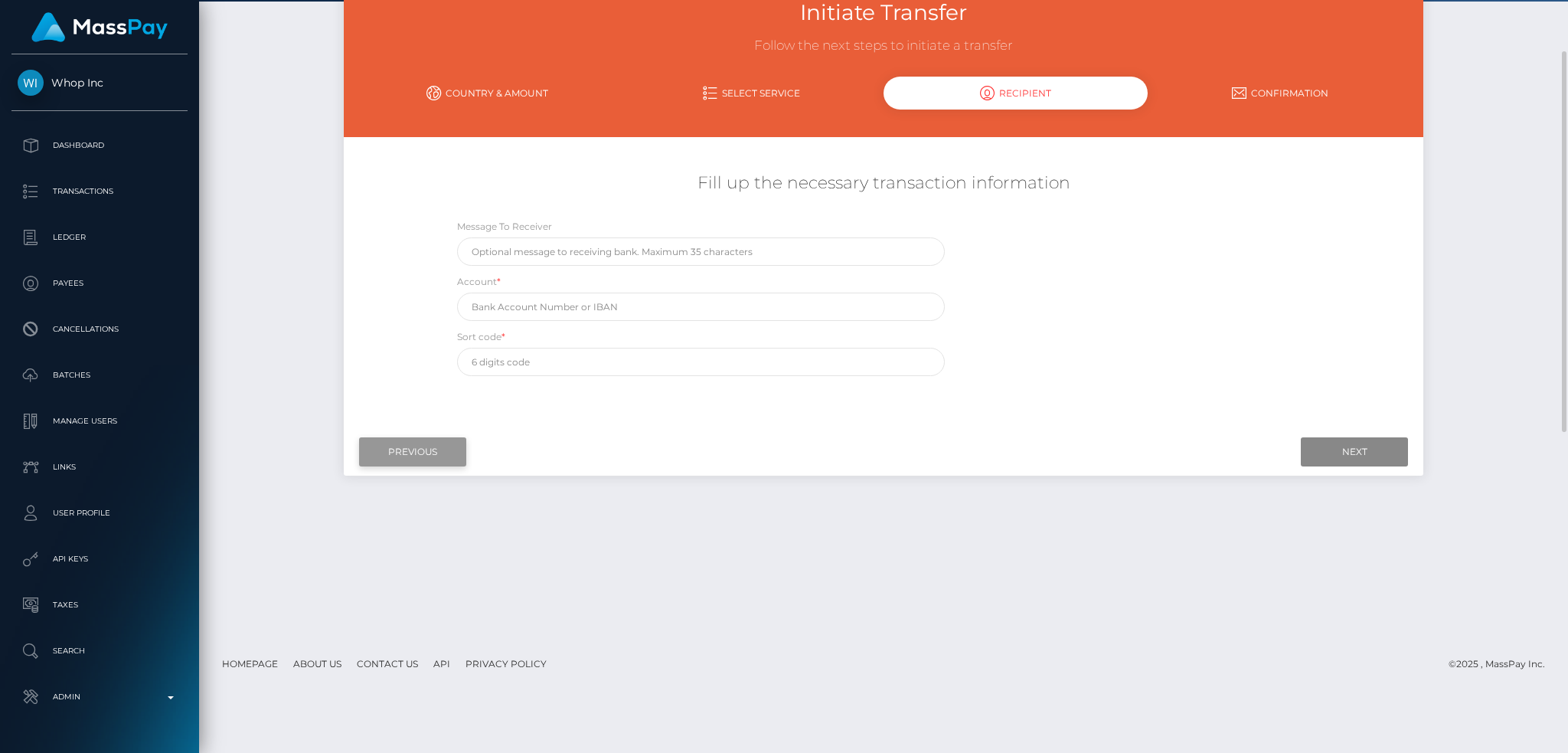
click at [438, 446] on input "Previous" at bounding box center [412, 451] width 107 height 29
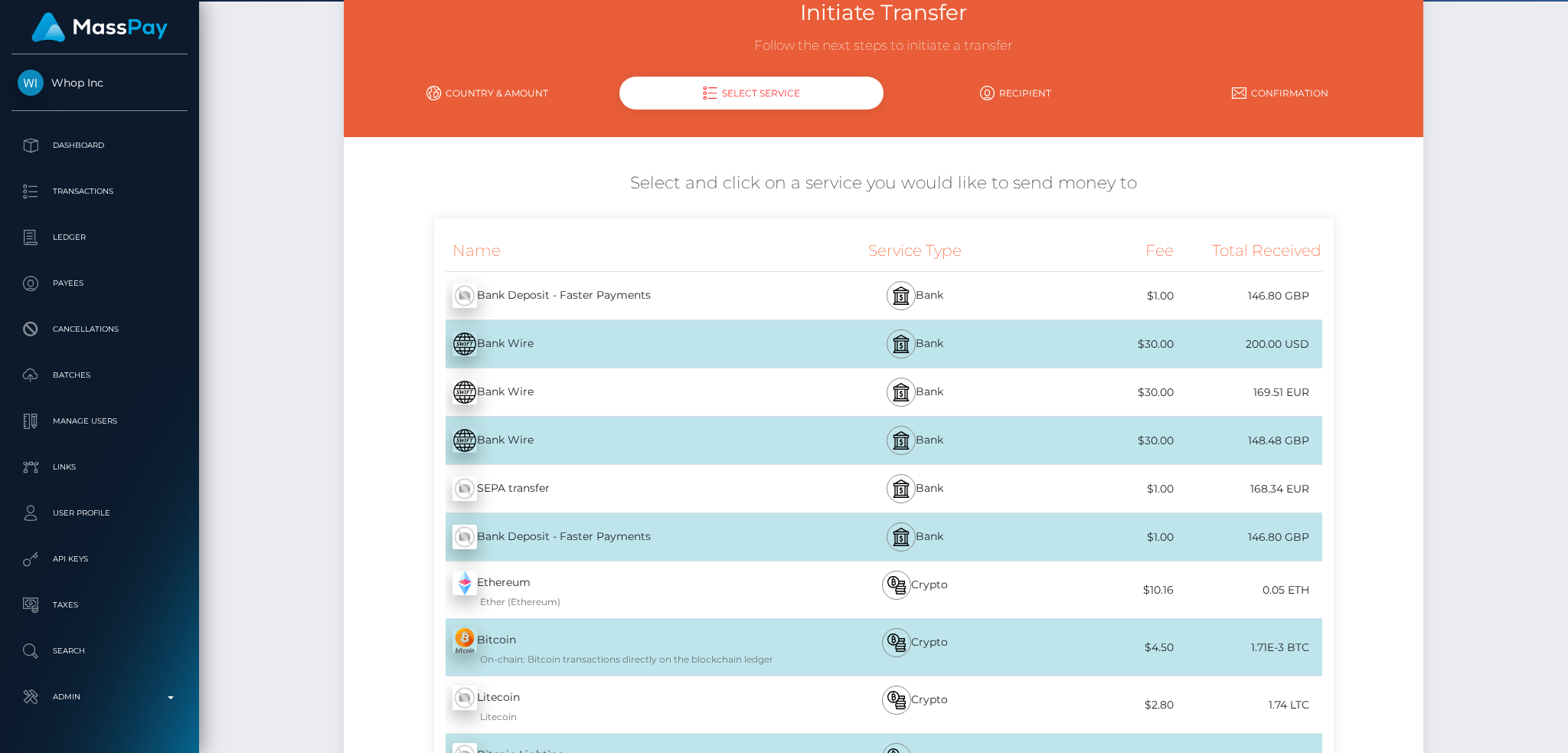
scroll to position [738, 0]
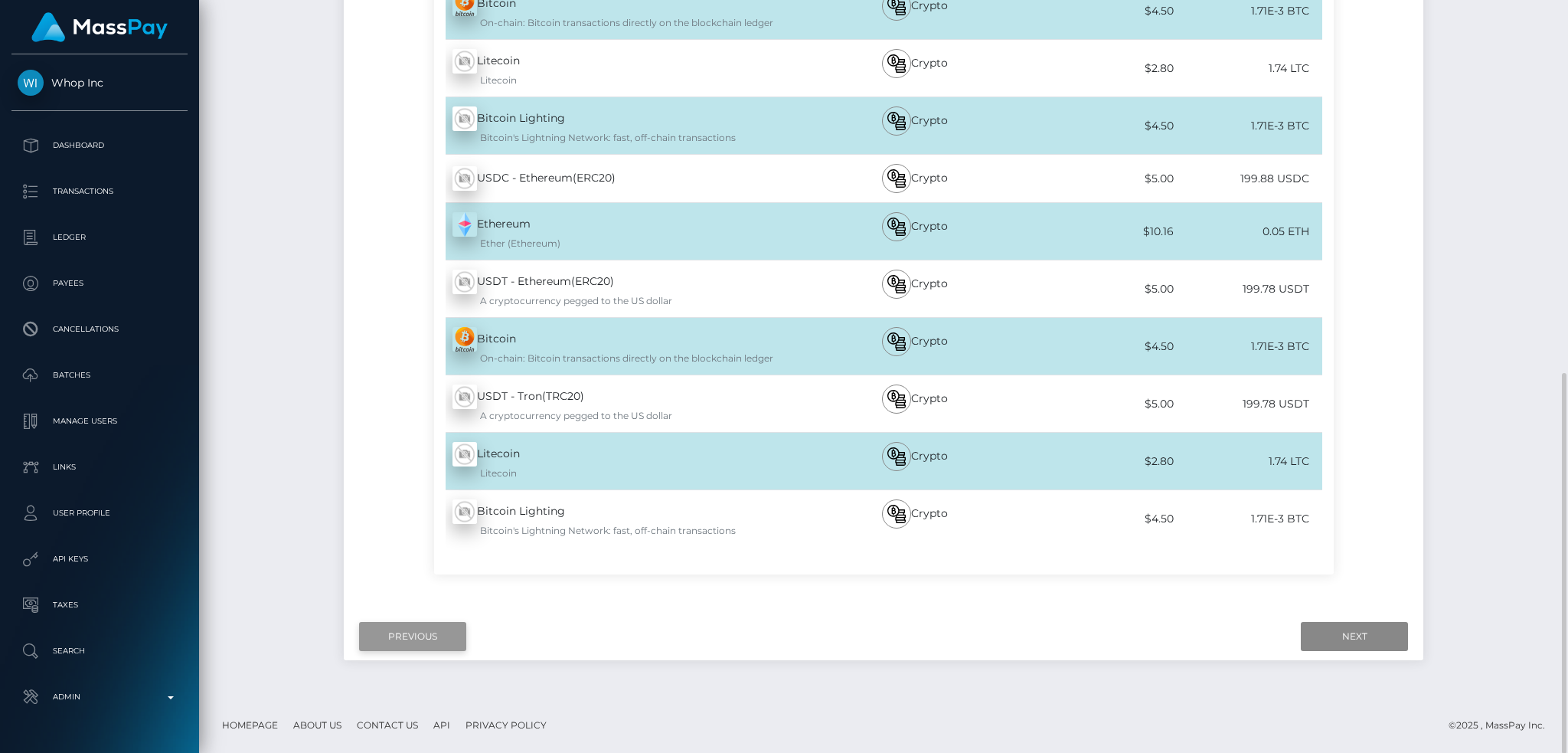
click at [433, 638] on input "Previous" at bounding box center [412, 636] width 107 height 29
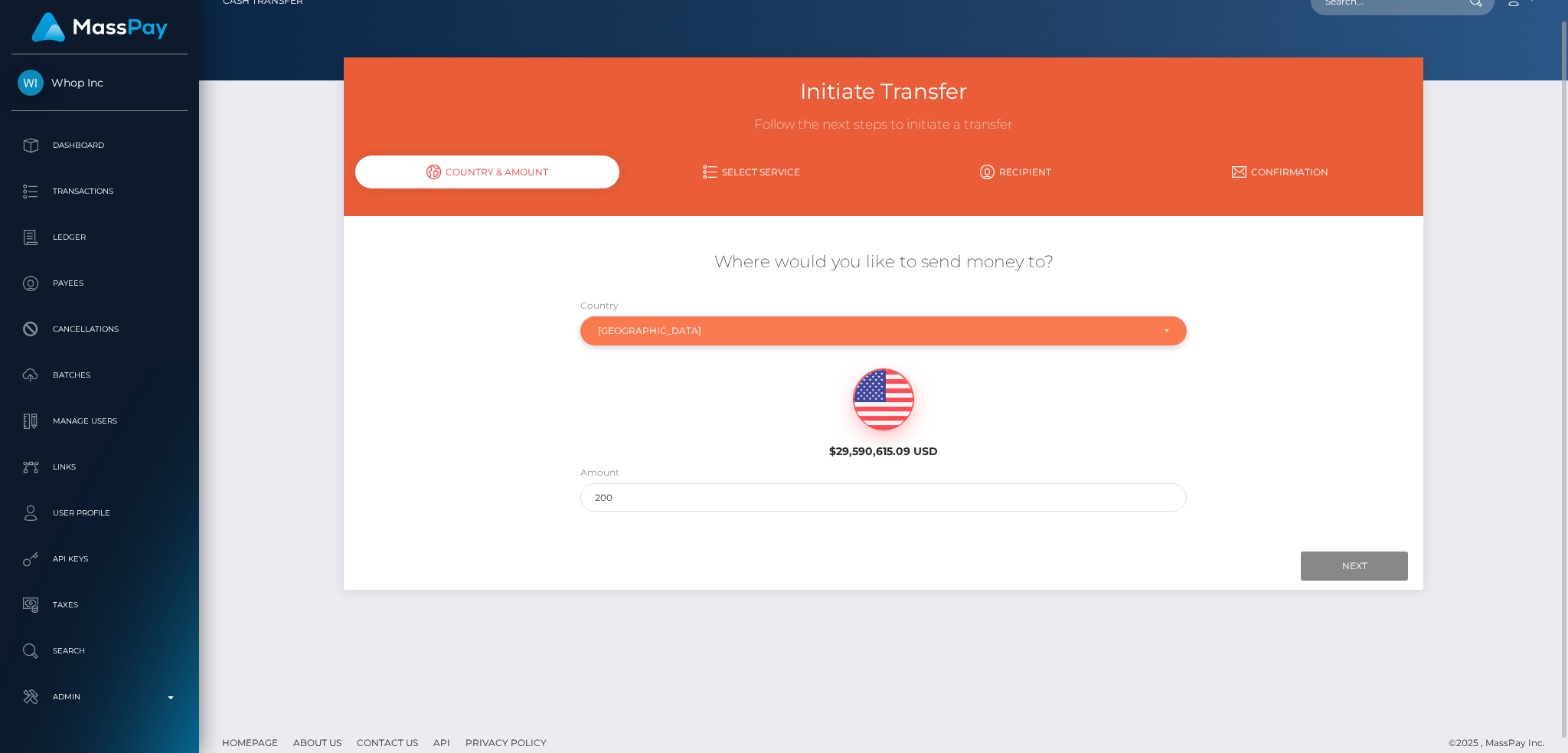
scroll to position [0, 0]
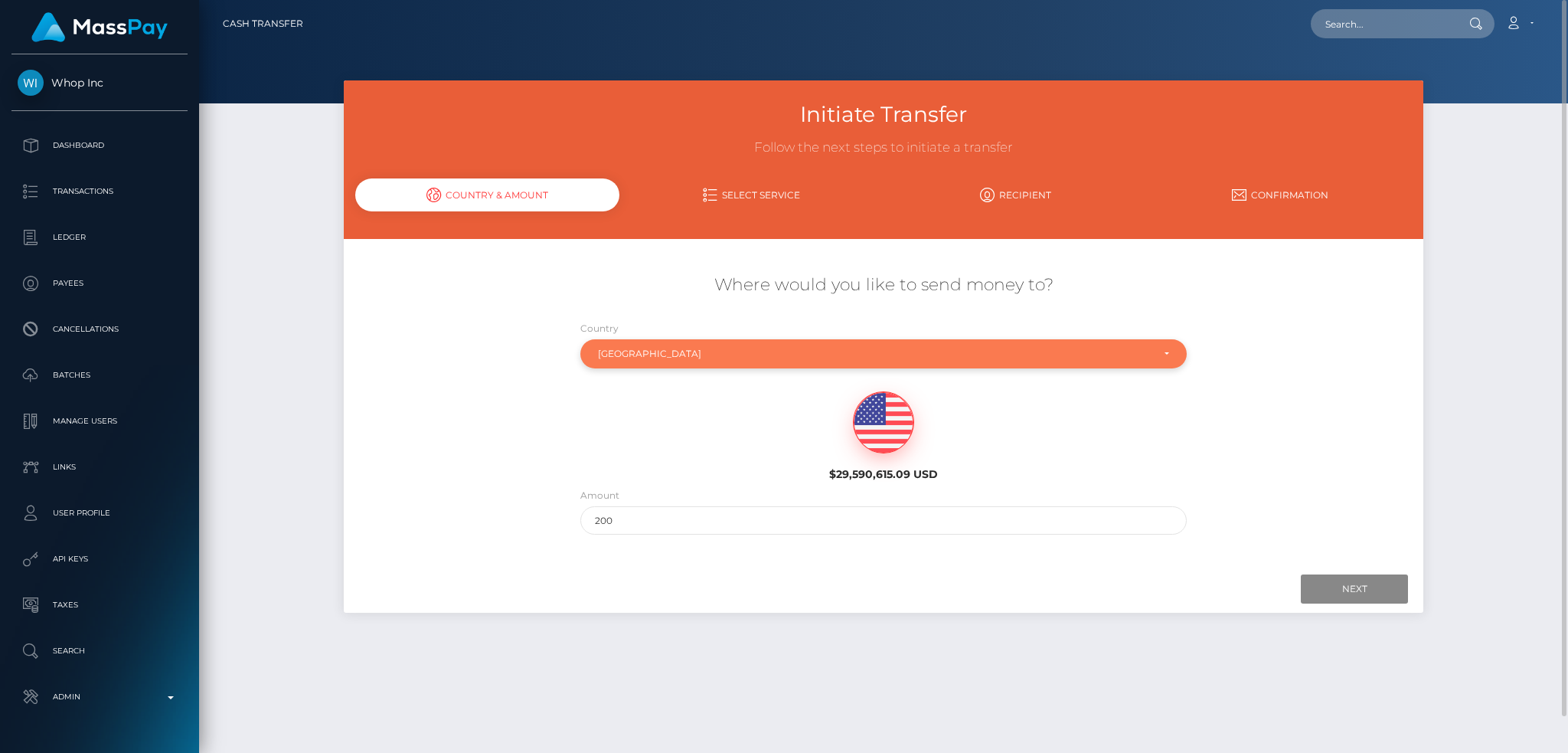
click at [724, 351] on div "United Kingdom" at bounding box center [875, 354] width 555 height 12
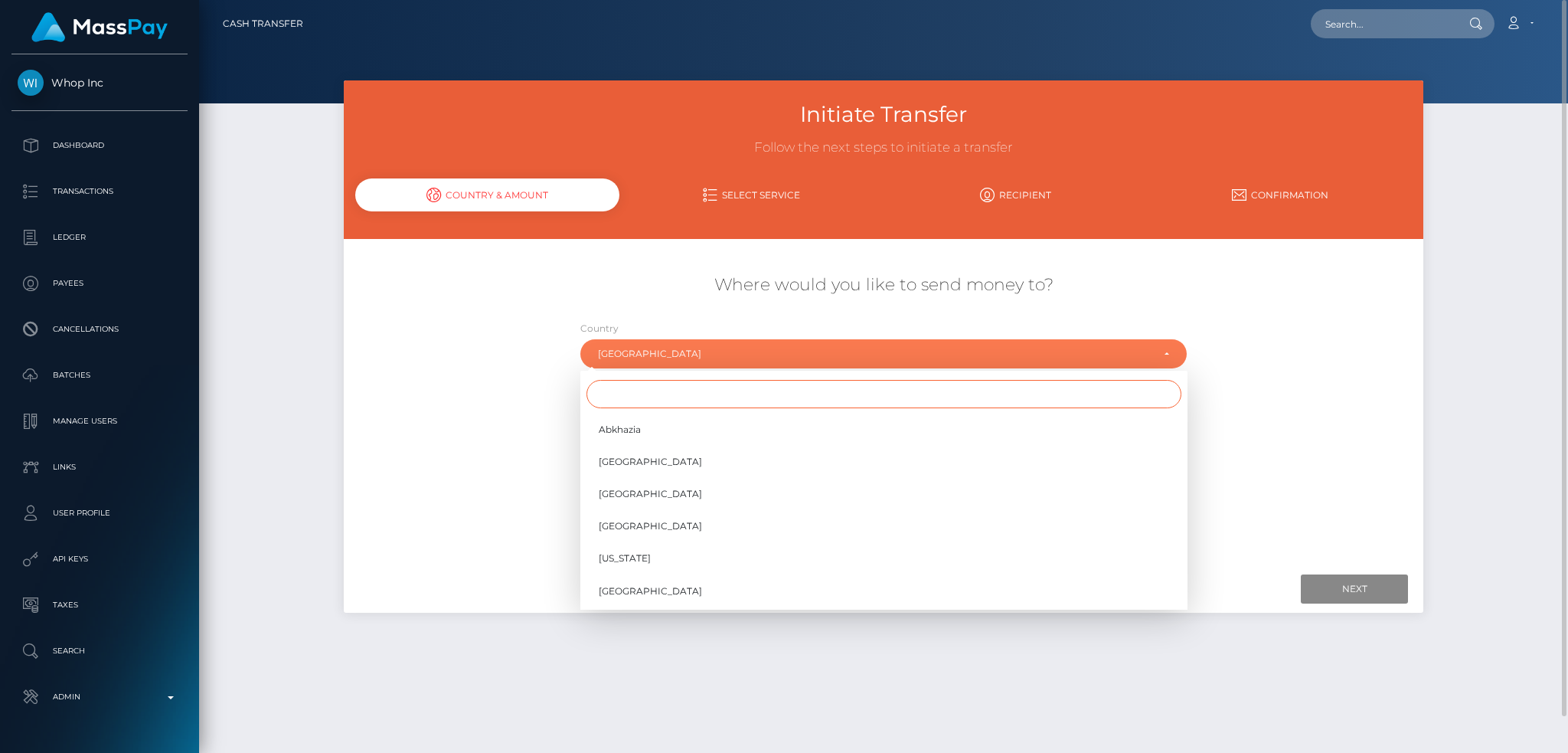
click at [646, 395] on input "Search" at bounding box center [884, 394] width 594 height 28
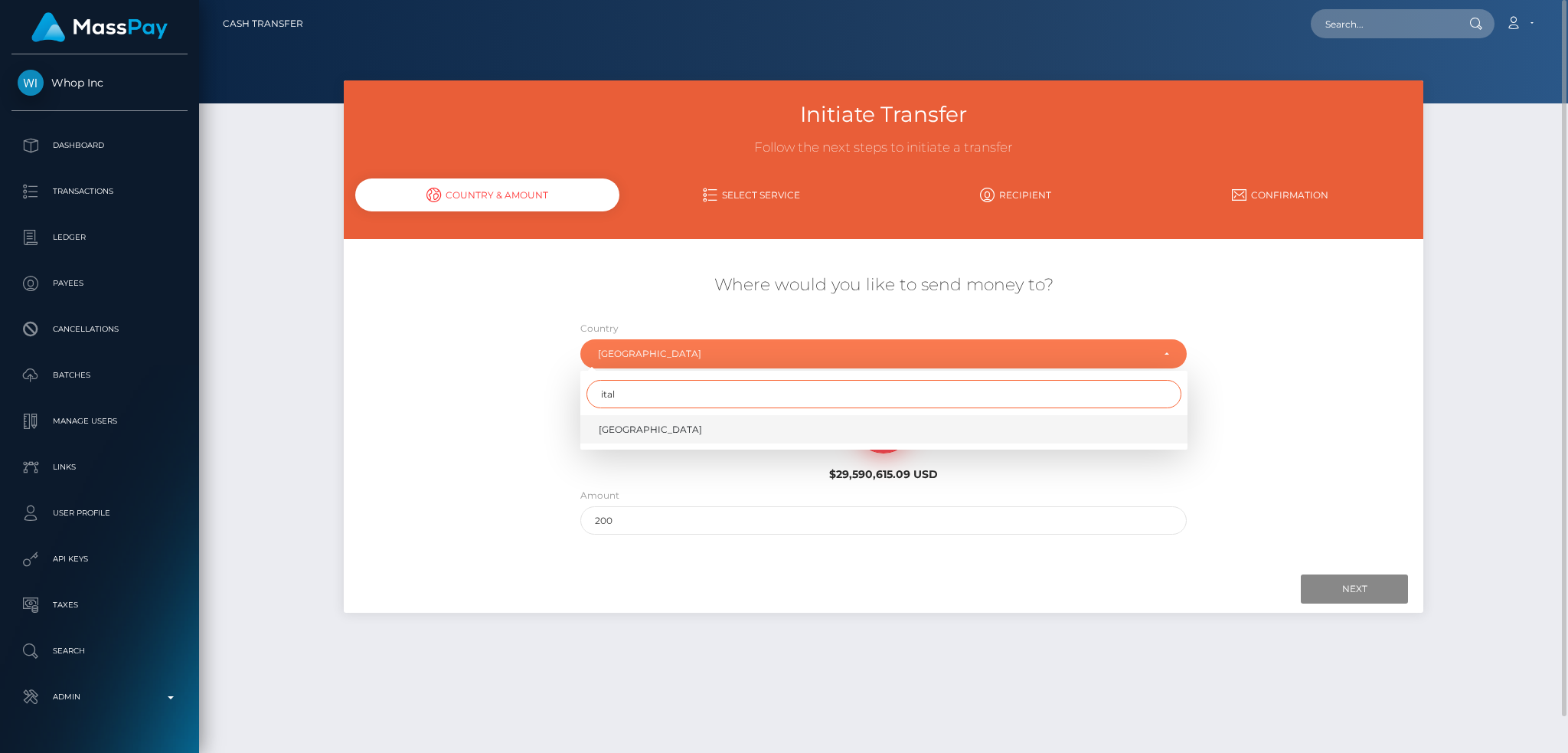
type input "ital"
click at [686, 433] on link "Italy" at bounding box center [884, 430] width 607 height 28
select select "ITA"
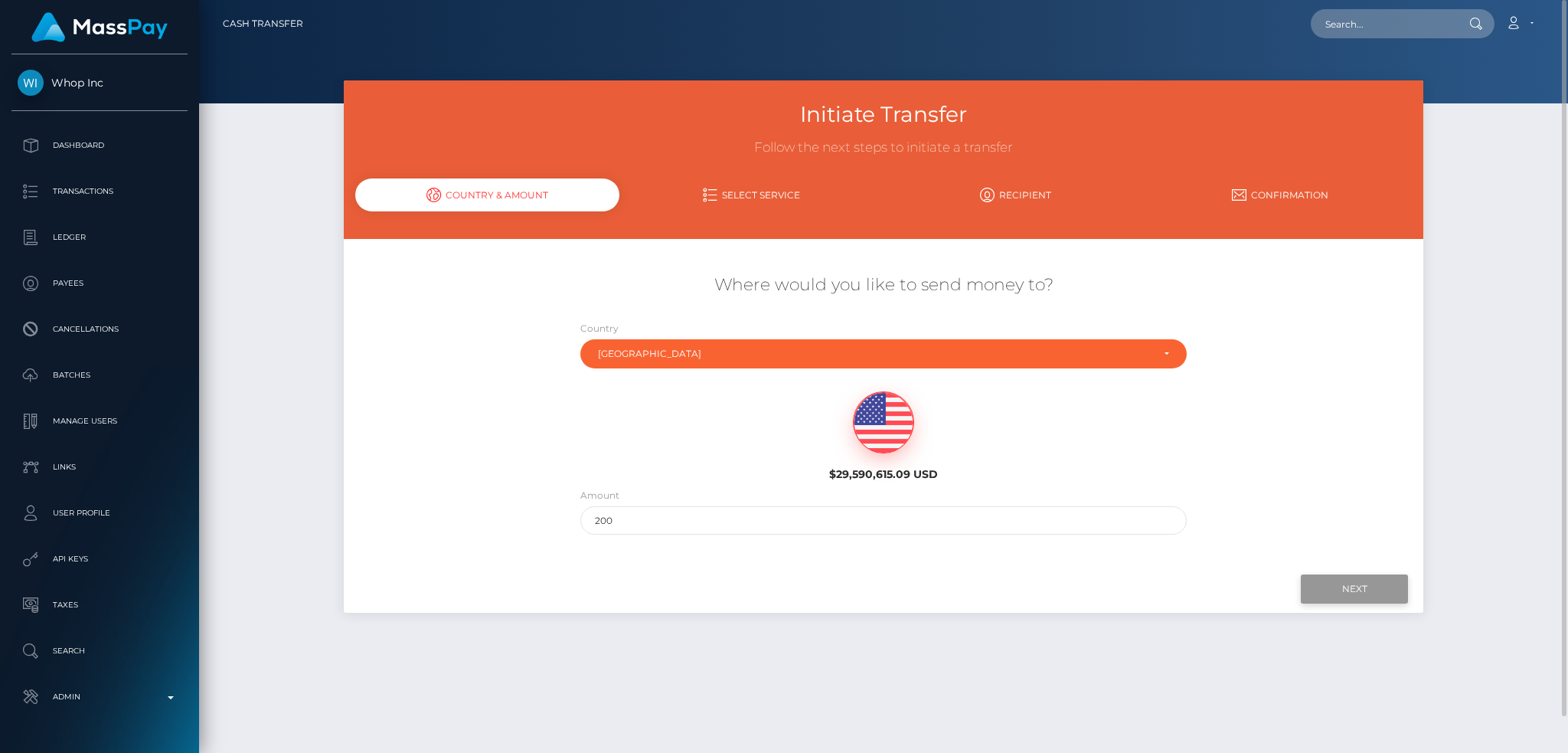
click at [1340, 586] on input "Next" at bounding box center [1354, 589] width 107 height 29
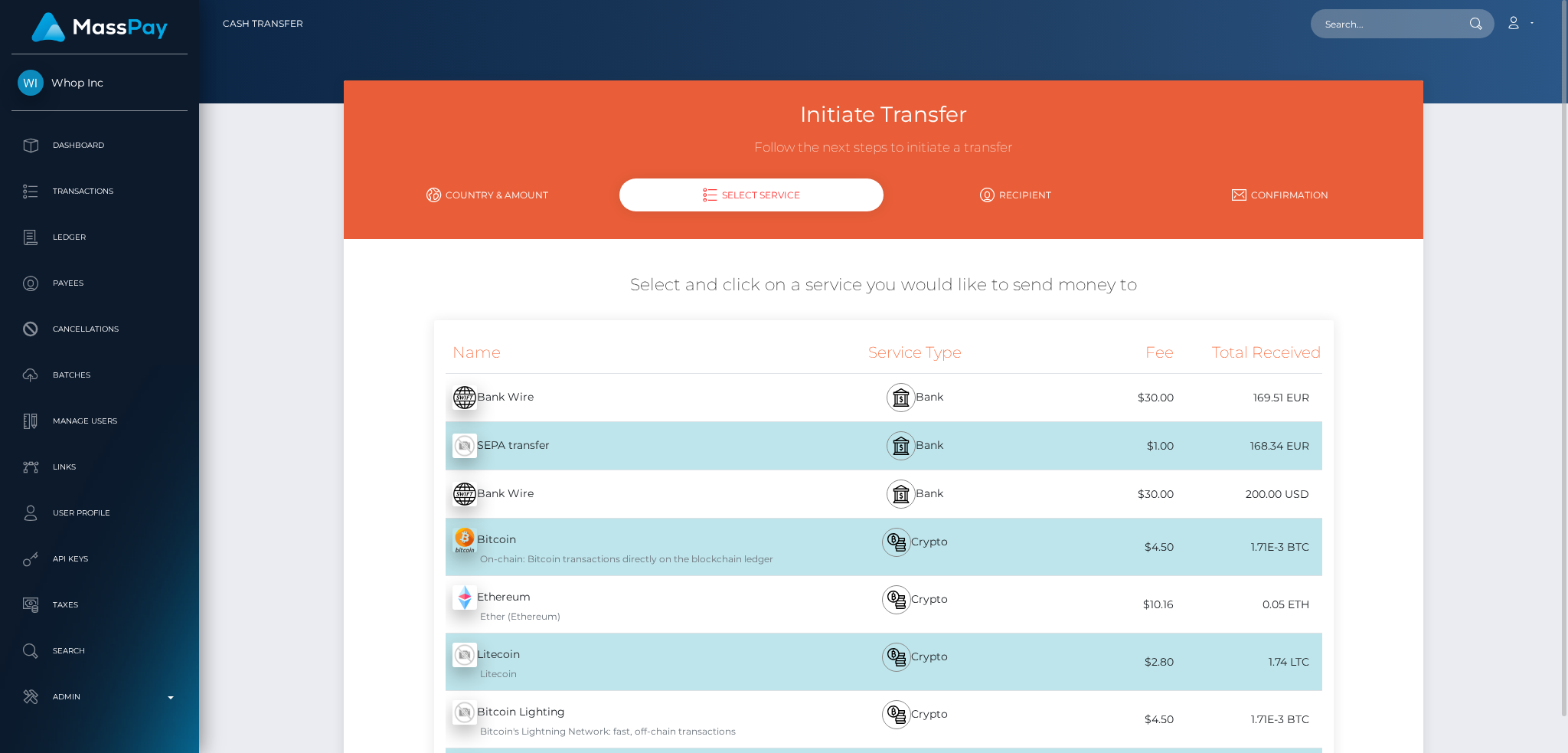
scroll to position [363, 0]
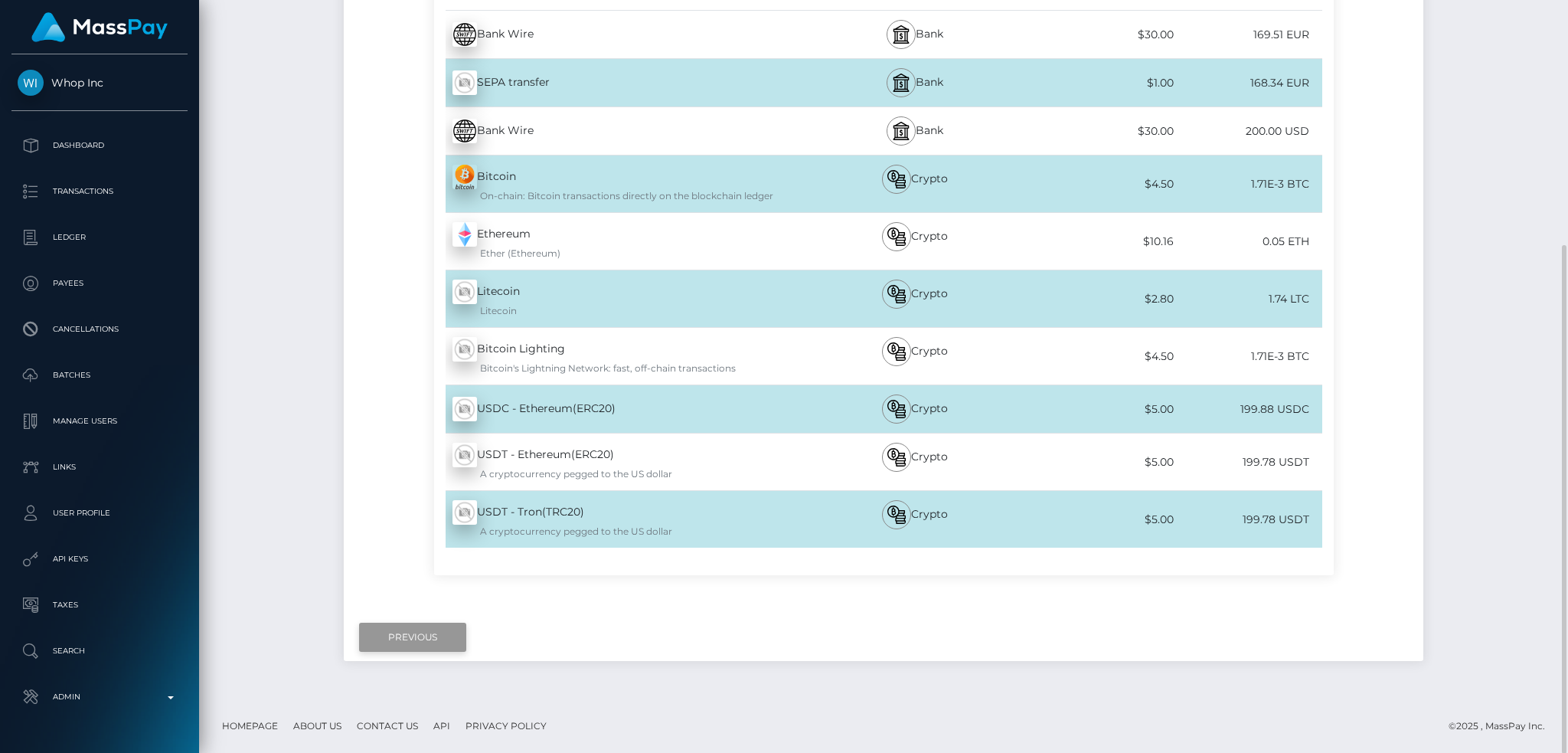
click at [410, 622] on input "Previous" at bounding box center [412, 636] width 107 height 29
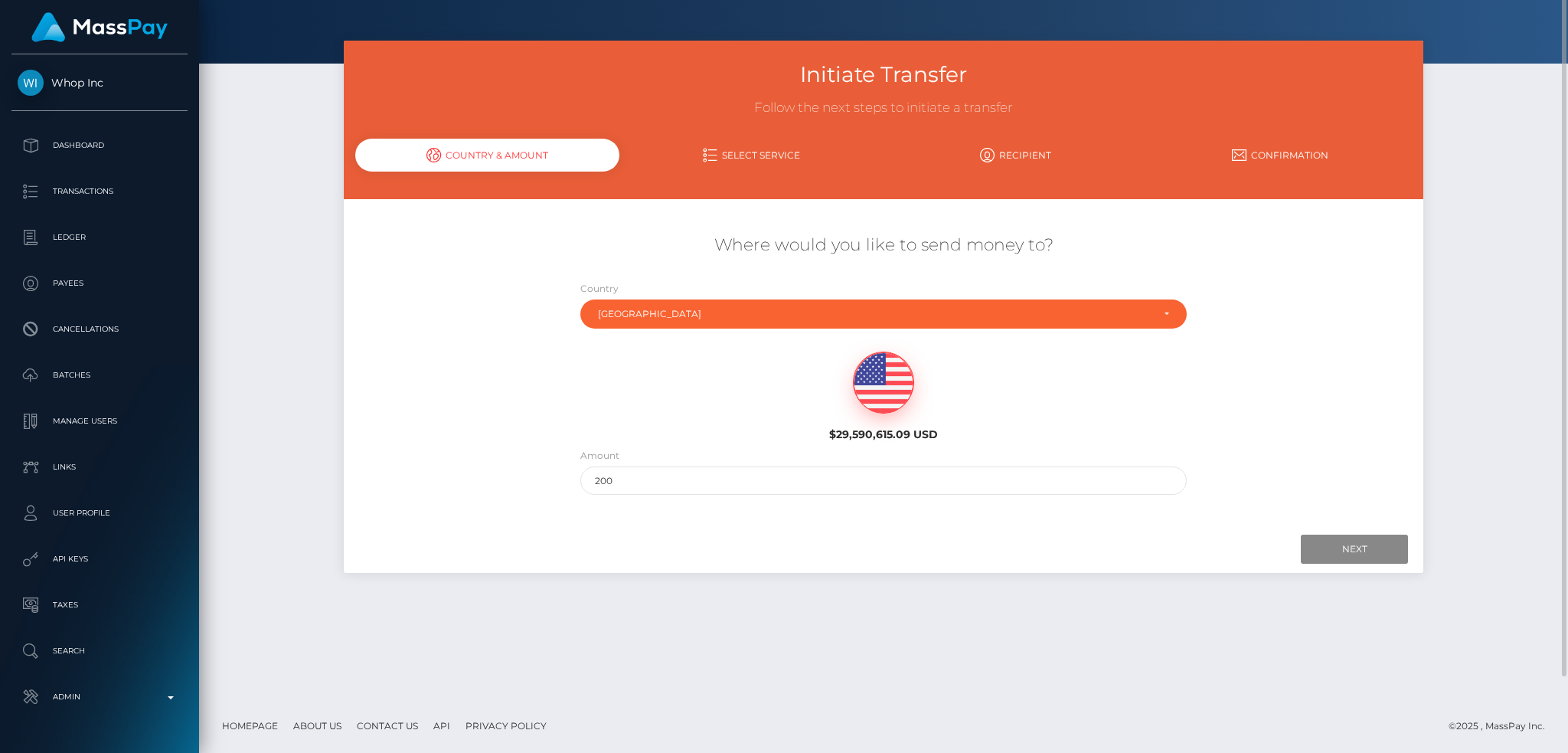
scroll to position [0, 0]
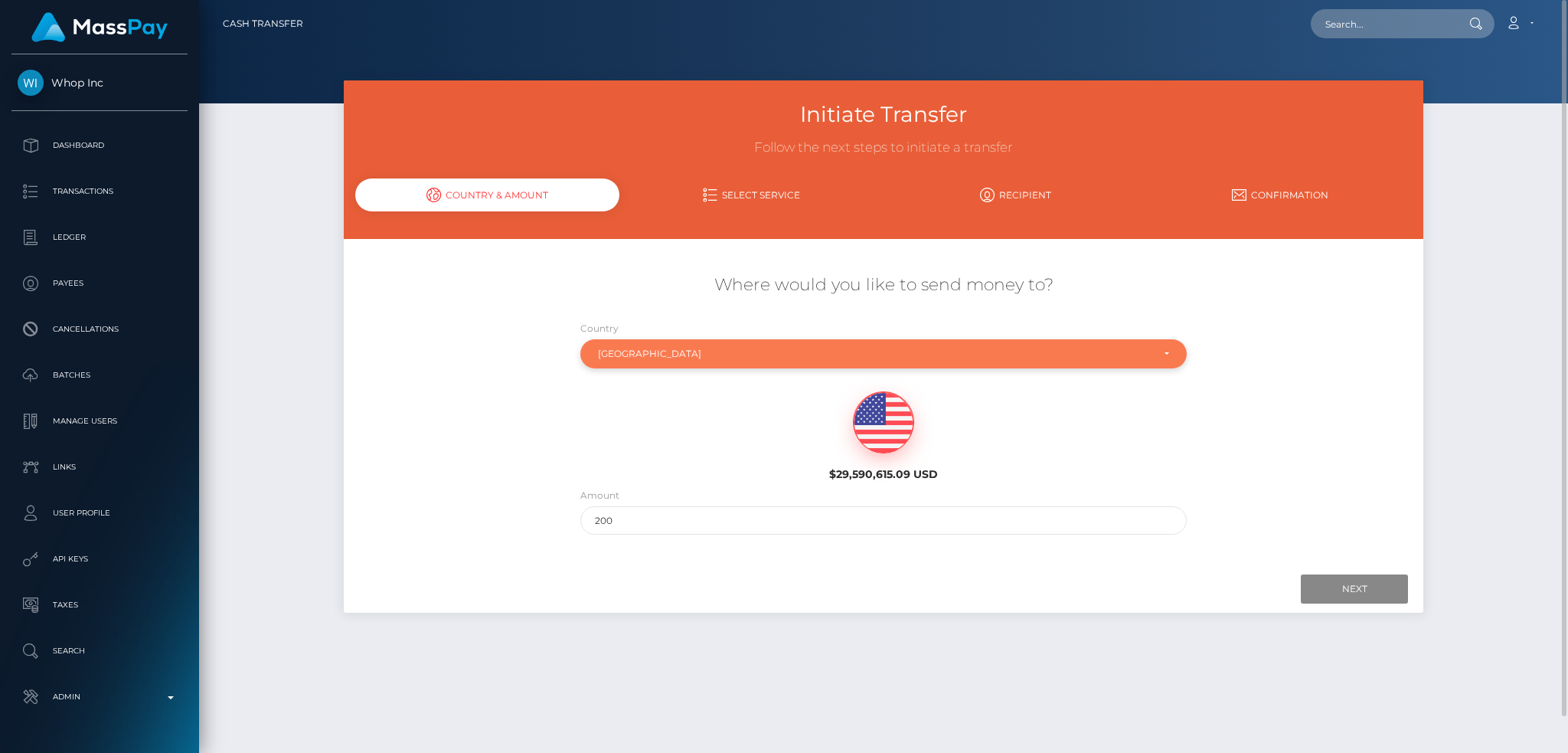
click at [665, 356] on div "Italy" at bounding box center [875, 354] width 555 height 12
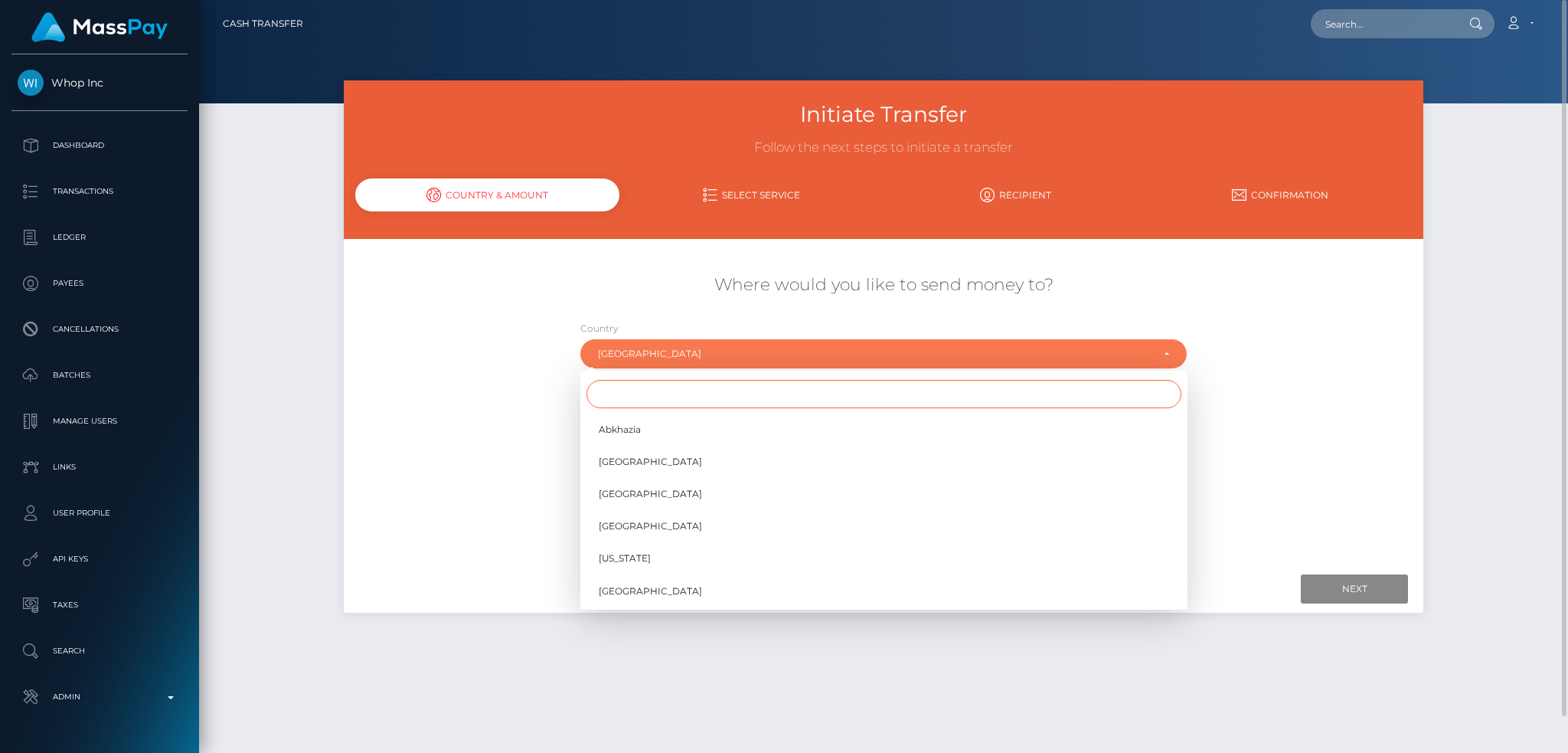
click at [649, 399] on input "Search" at bounding box center [884, 394] width 594 height 28
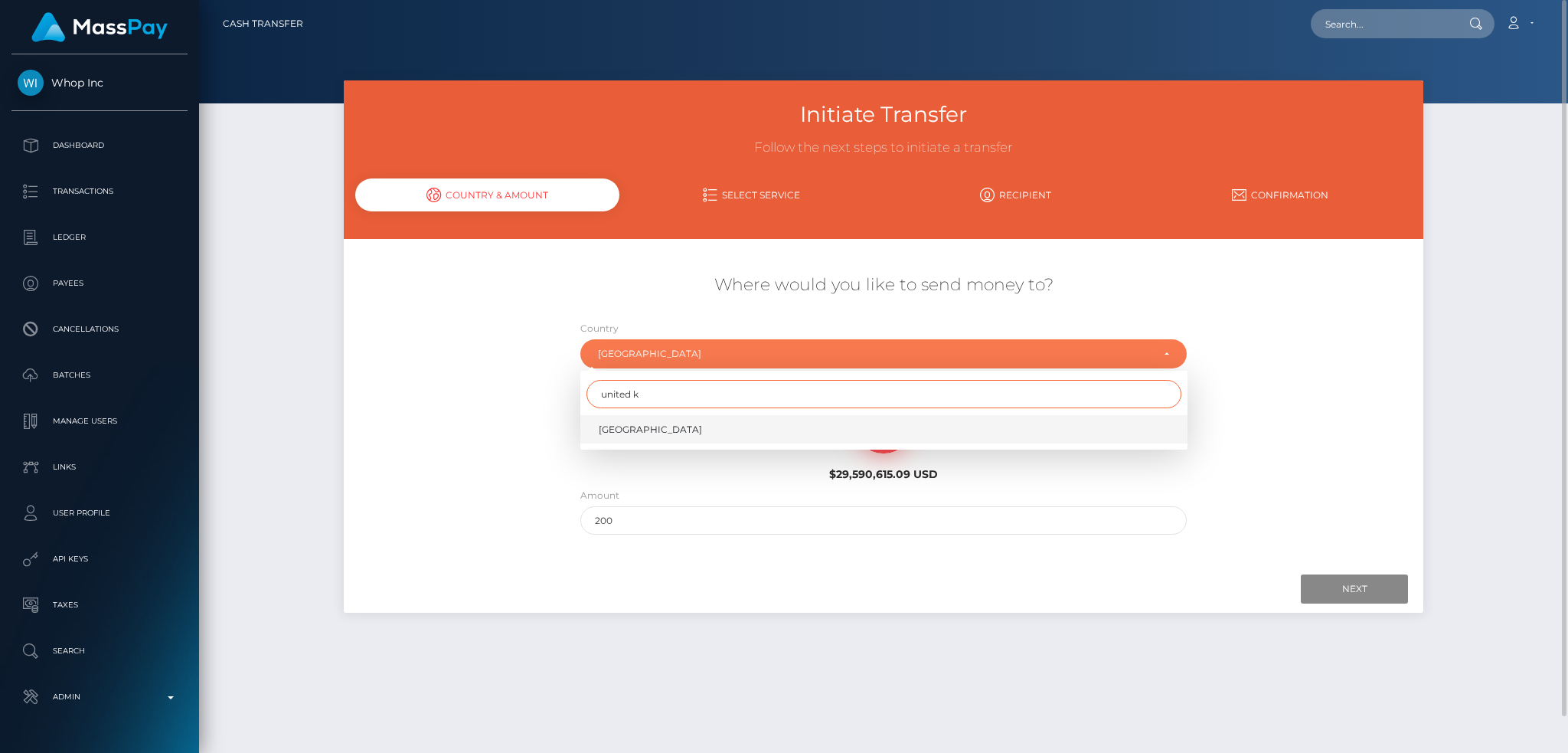
type input "united k"
click at [654, 430] on span "United Kingdom" at bounding box center [649, 430] width 103 height 14
select select "GBR"
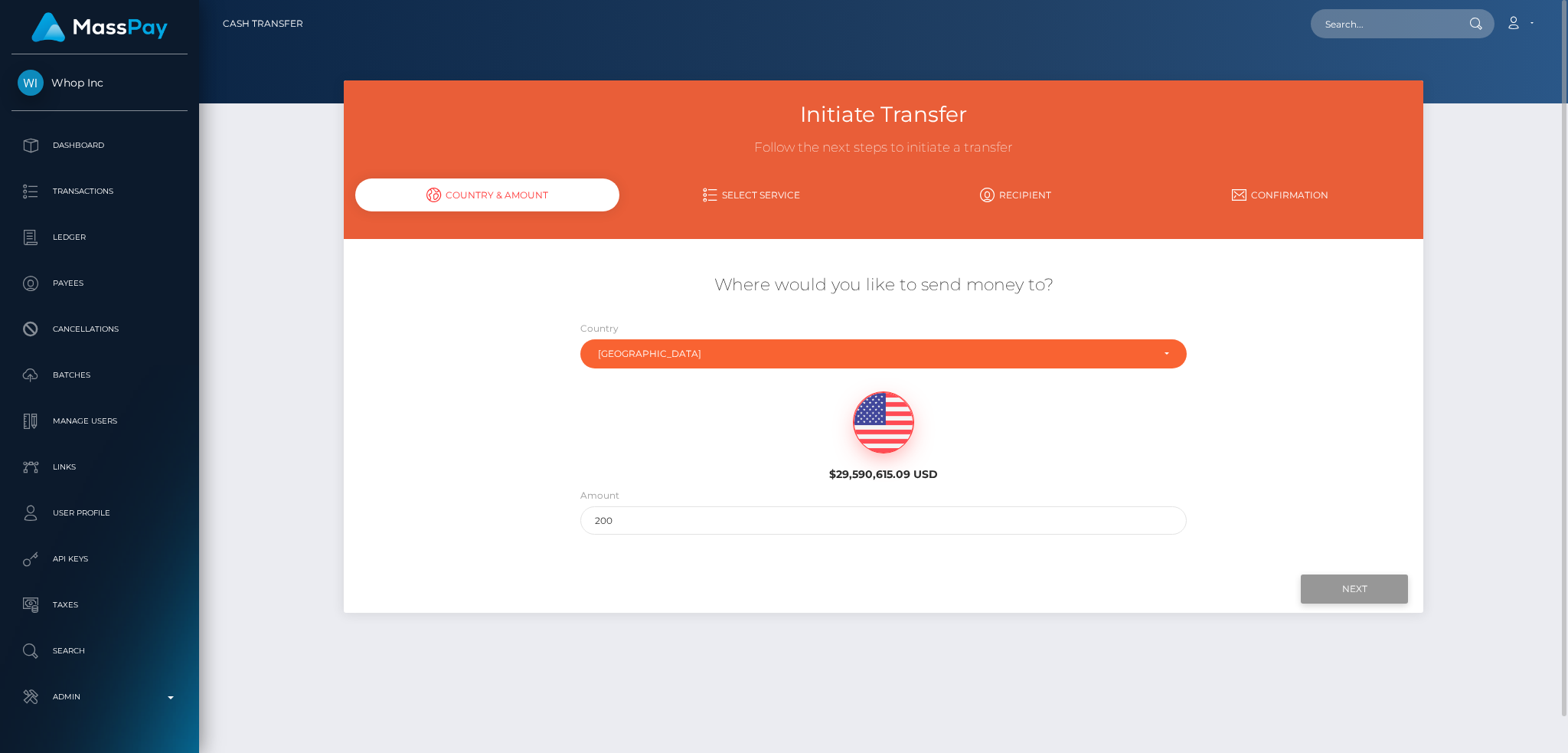
click at [1336, 580] on input "Next" at bounding box center [1354, 589] width 107 height 29
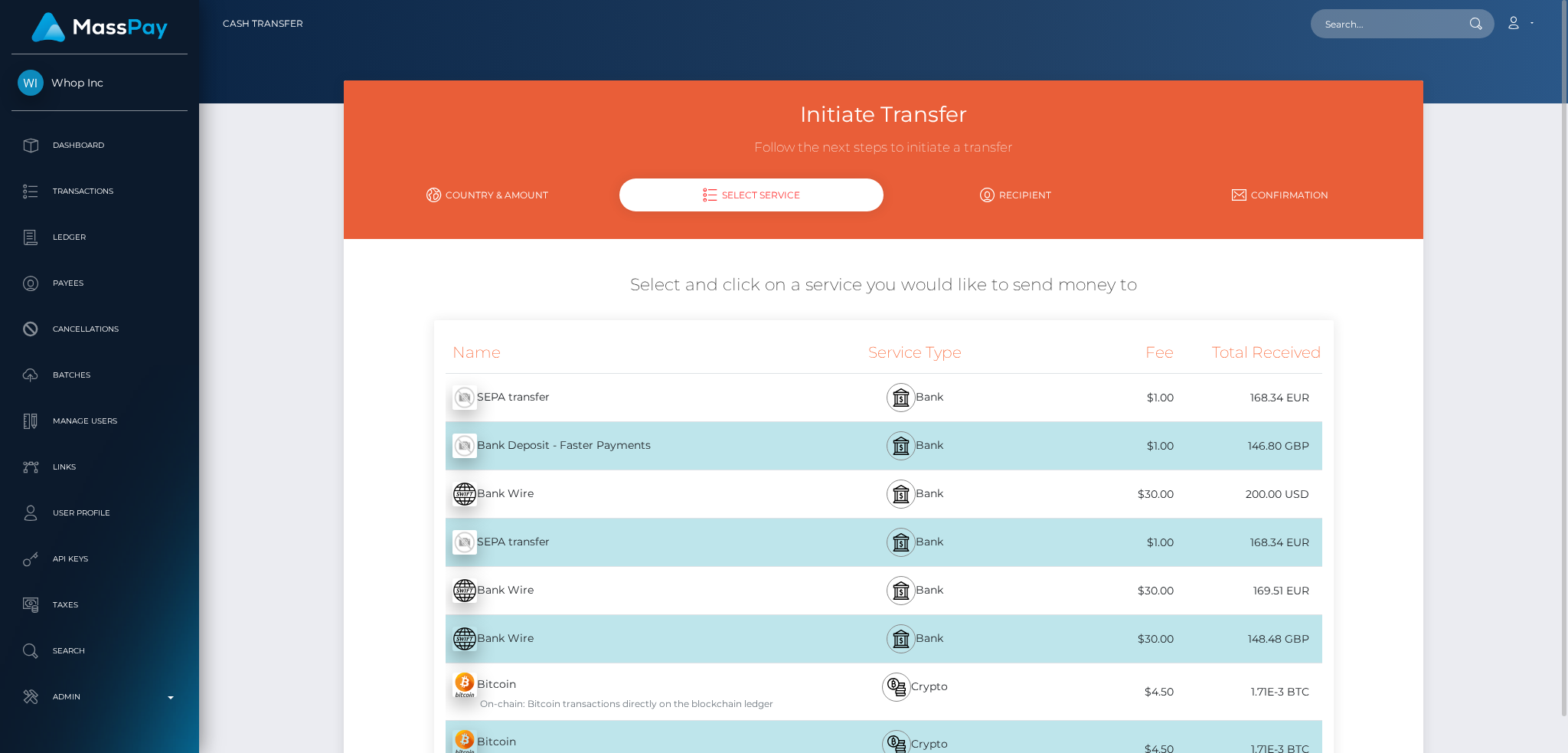
click at [638, 491] on div "Bank Wire - USD" at bounding box center [619, 493] width 370 height 43
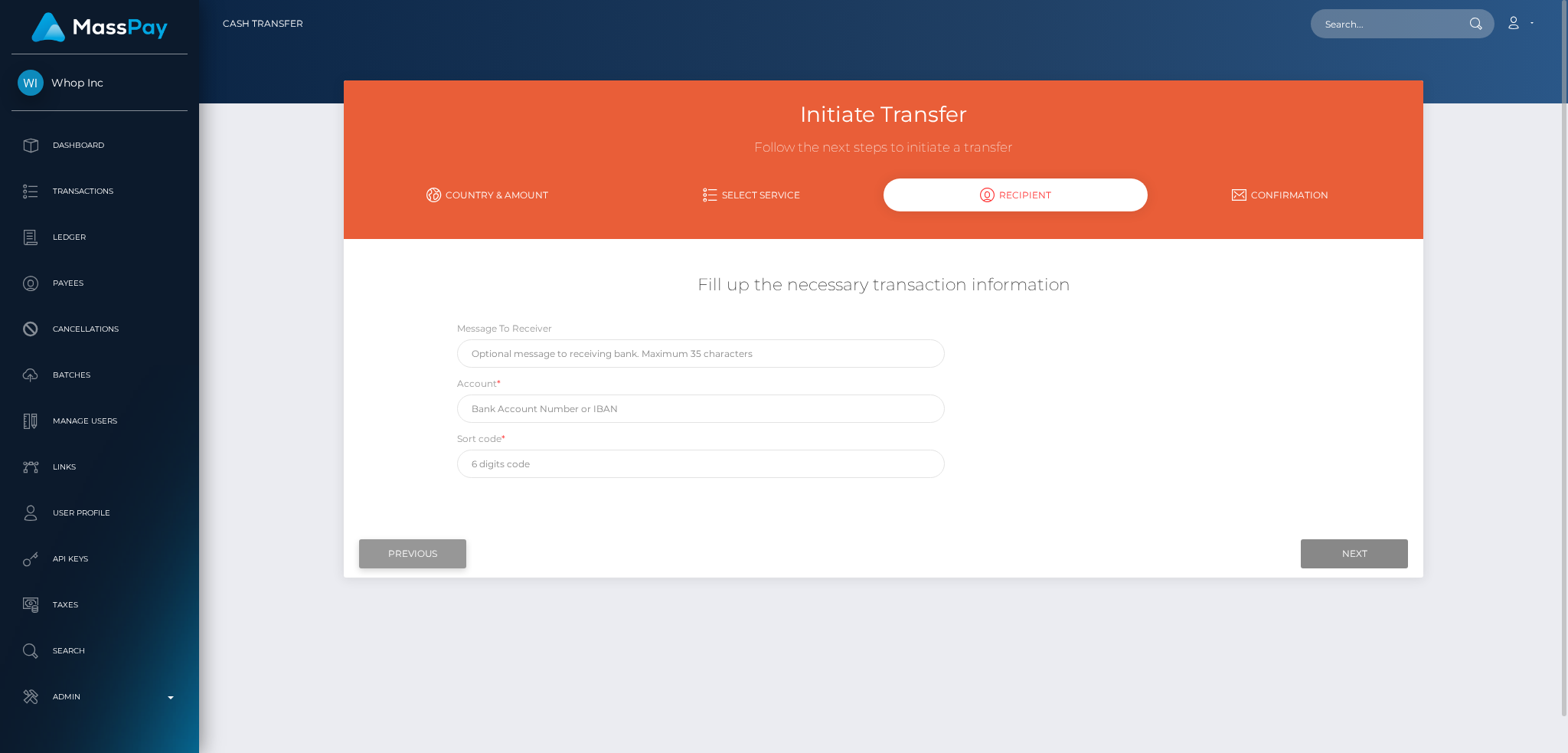
click at [415, 544] on input "Previous" at bounding box center [412, 553] width 107 height 29
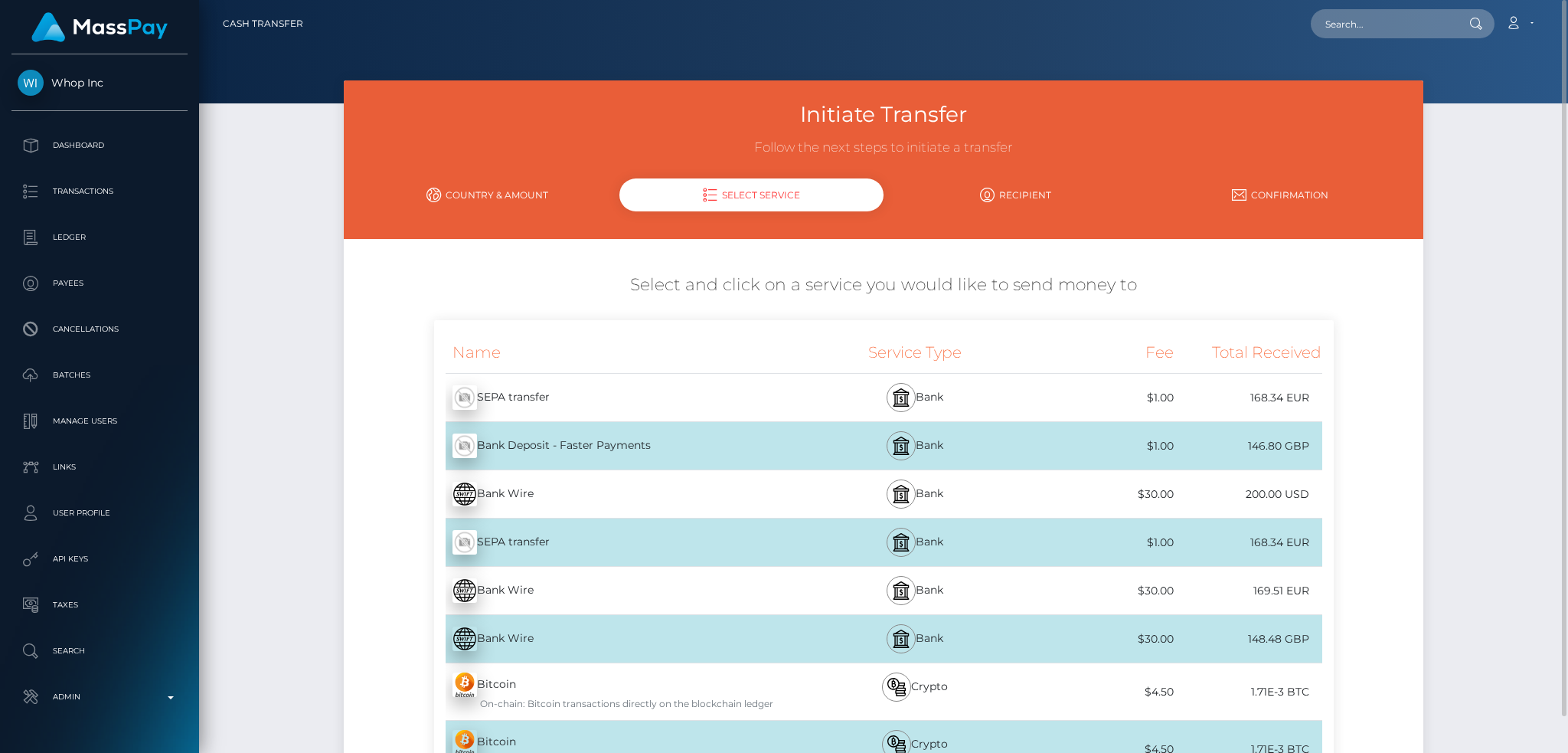
scroll to position [101, 0]
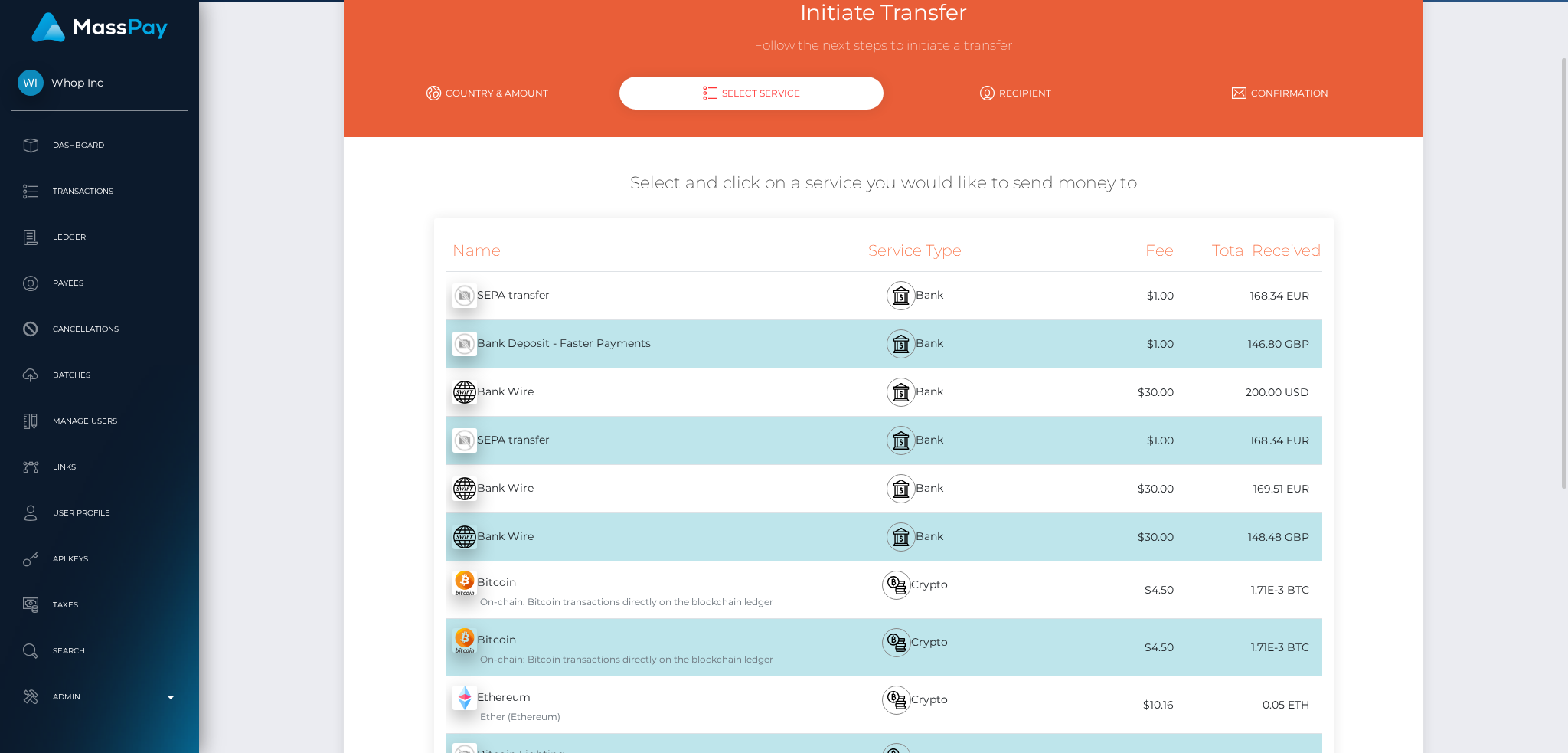
click at [634, 543] on div "Bank Wire - GBP" at bounding box center [619, 536] width 370 height 43
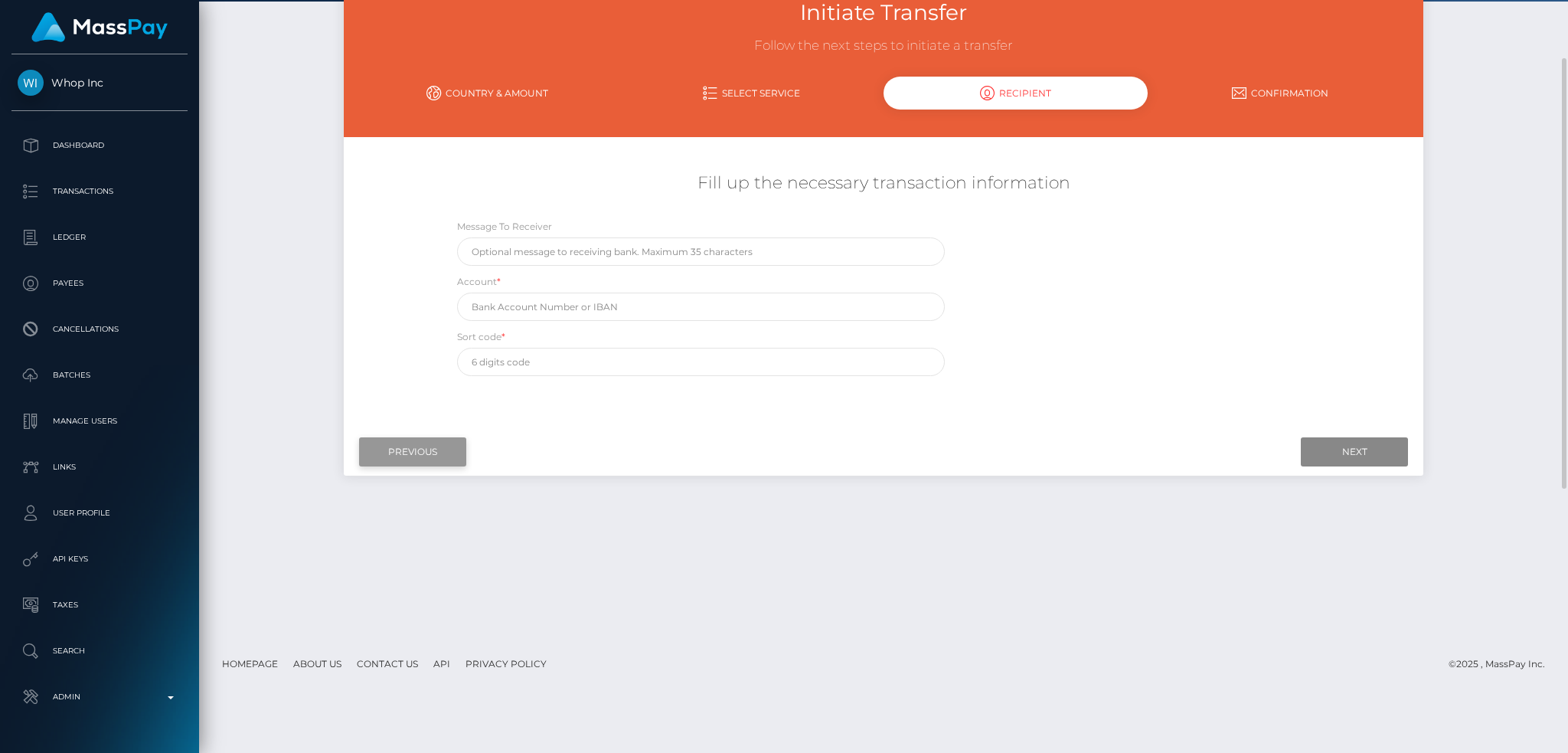
click at [447, 451] on input "Previous" at bounding box center [412, 451] width 107 height 29
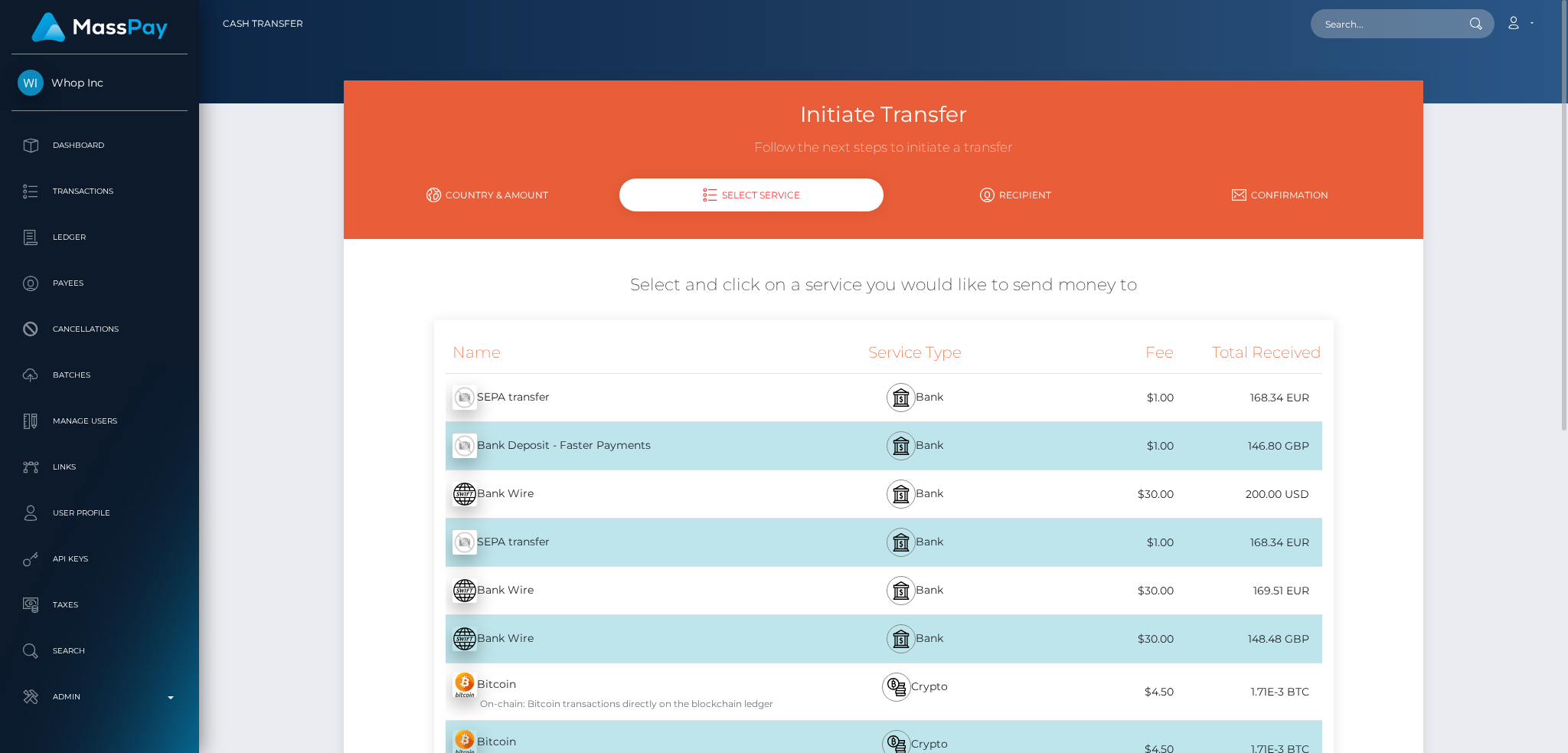
scroll to position [566, 0]
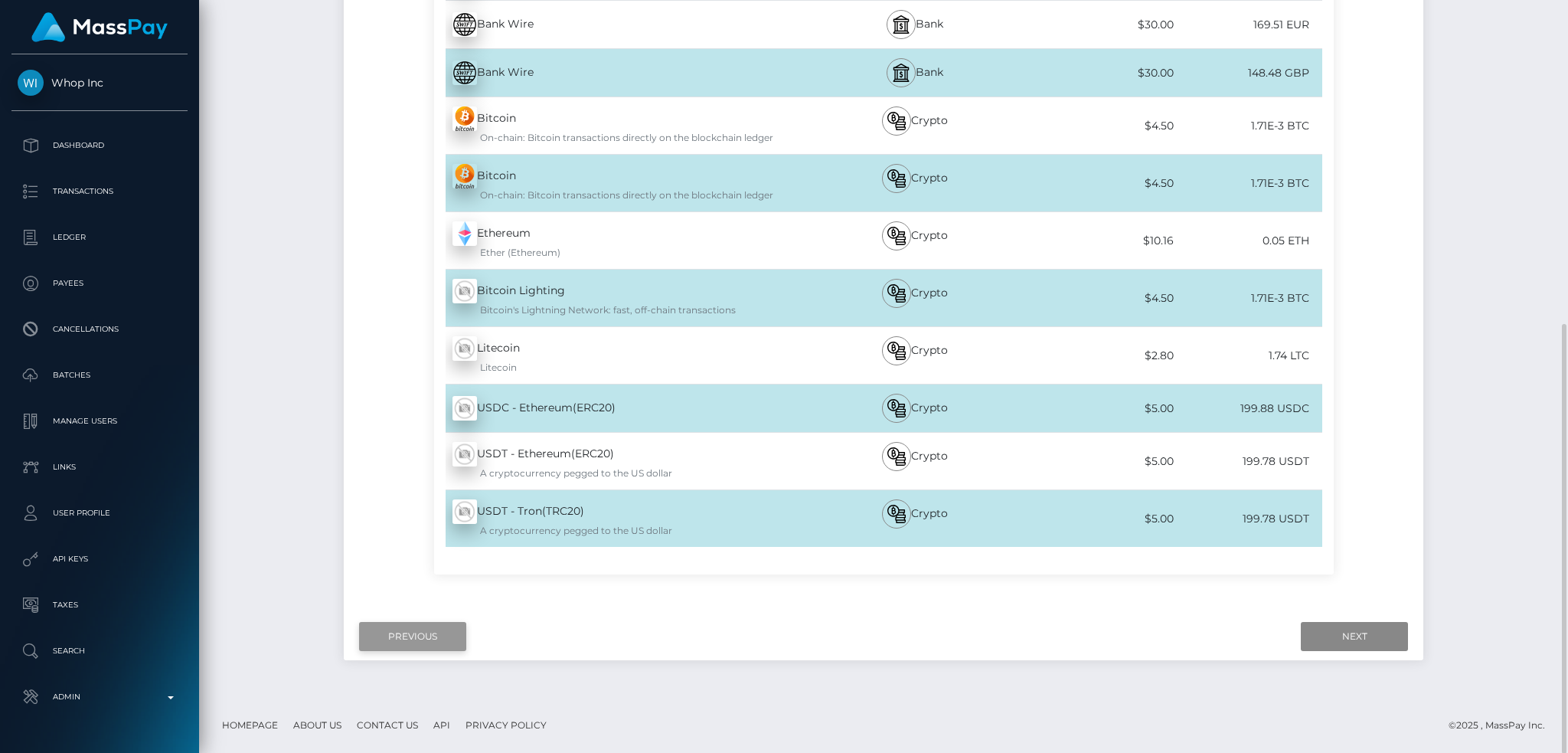
click at [405, 631] on input "Previous" at bounding box center [412, 636] width 107 height 29
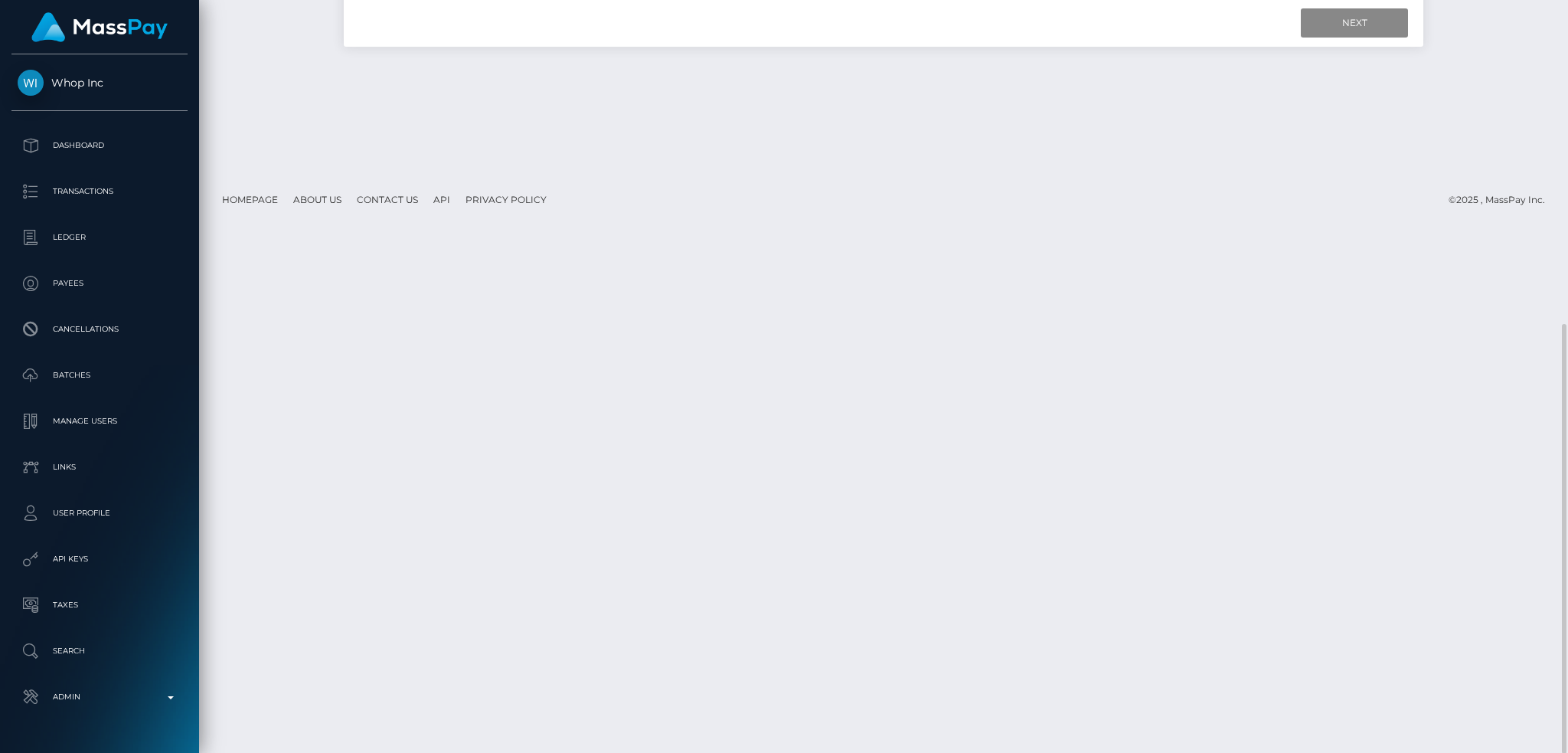
scroll to position [0, 0]
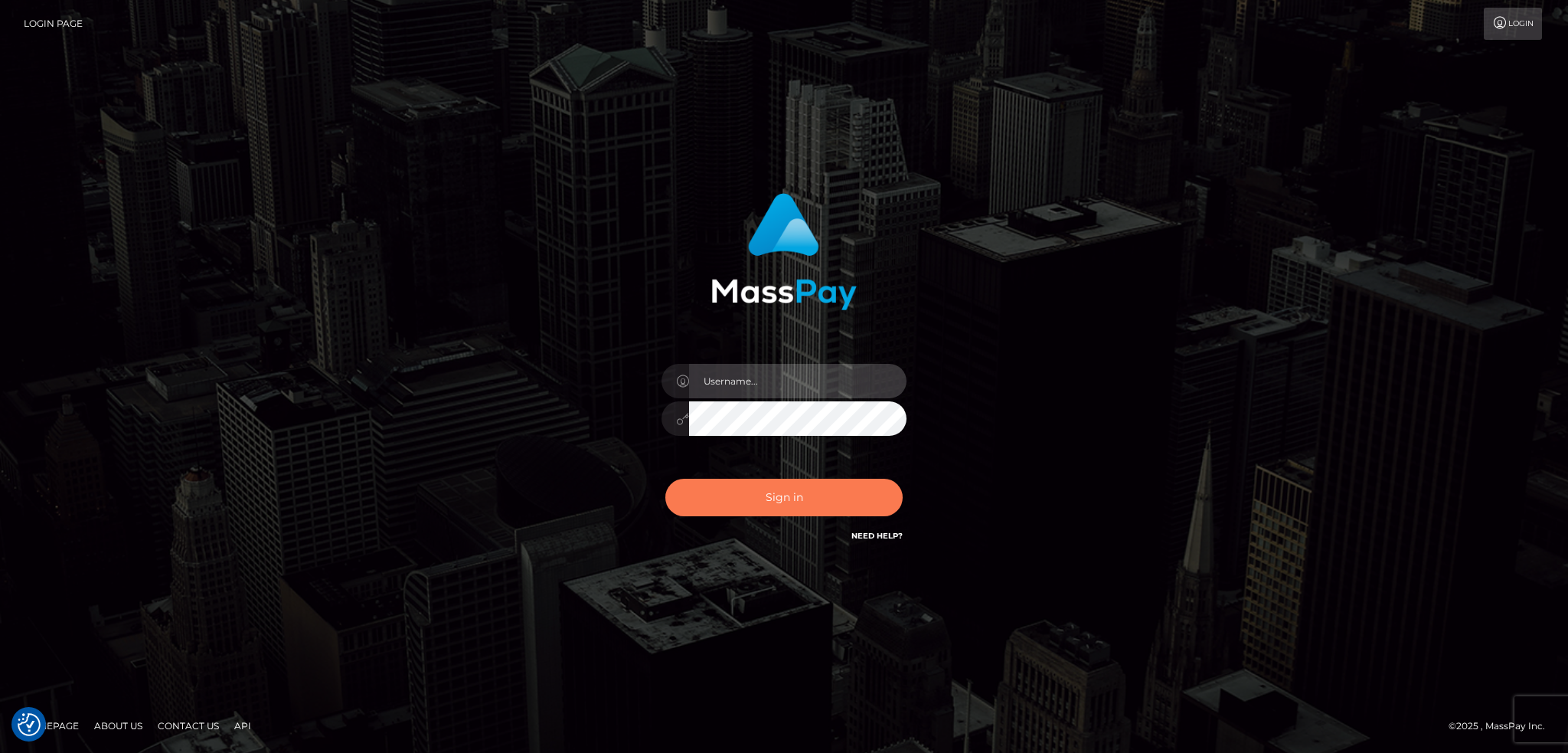
type input "alexstef"
click at [805, 499] on button "Sign in" at bounding box center [784, 498] width 237 height 38
type input "alexstef"
click at [770, 506] on button "Sign in" at bounding box center [784, 498] width 237 height 38
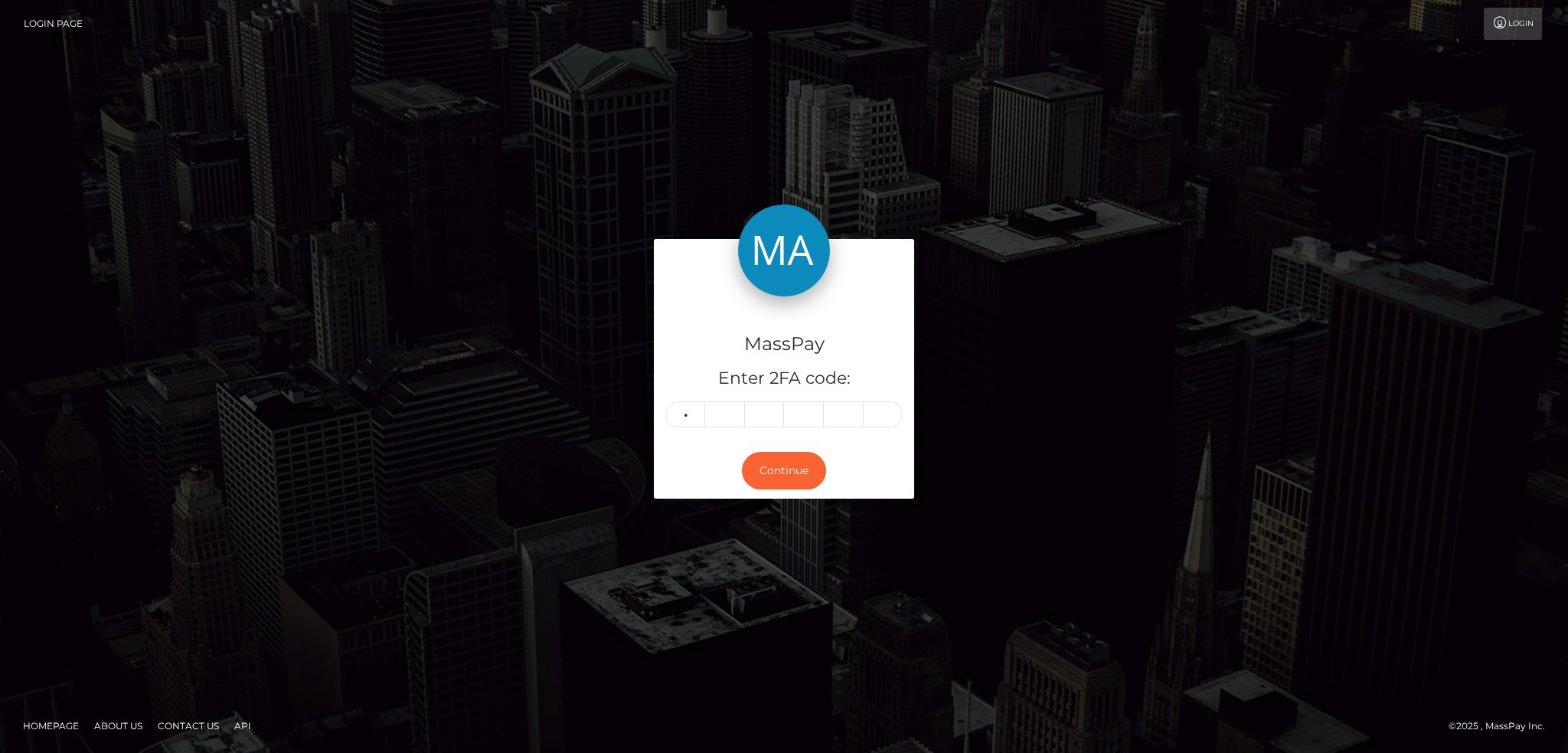
type input "8"
type input "2"
type input "1"
type input "7"
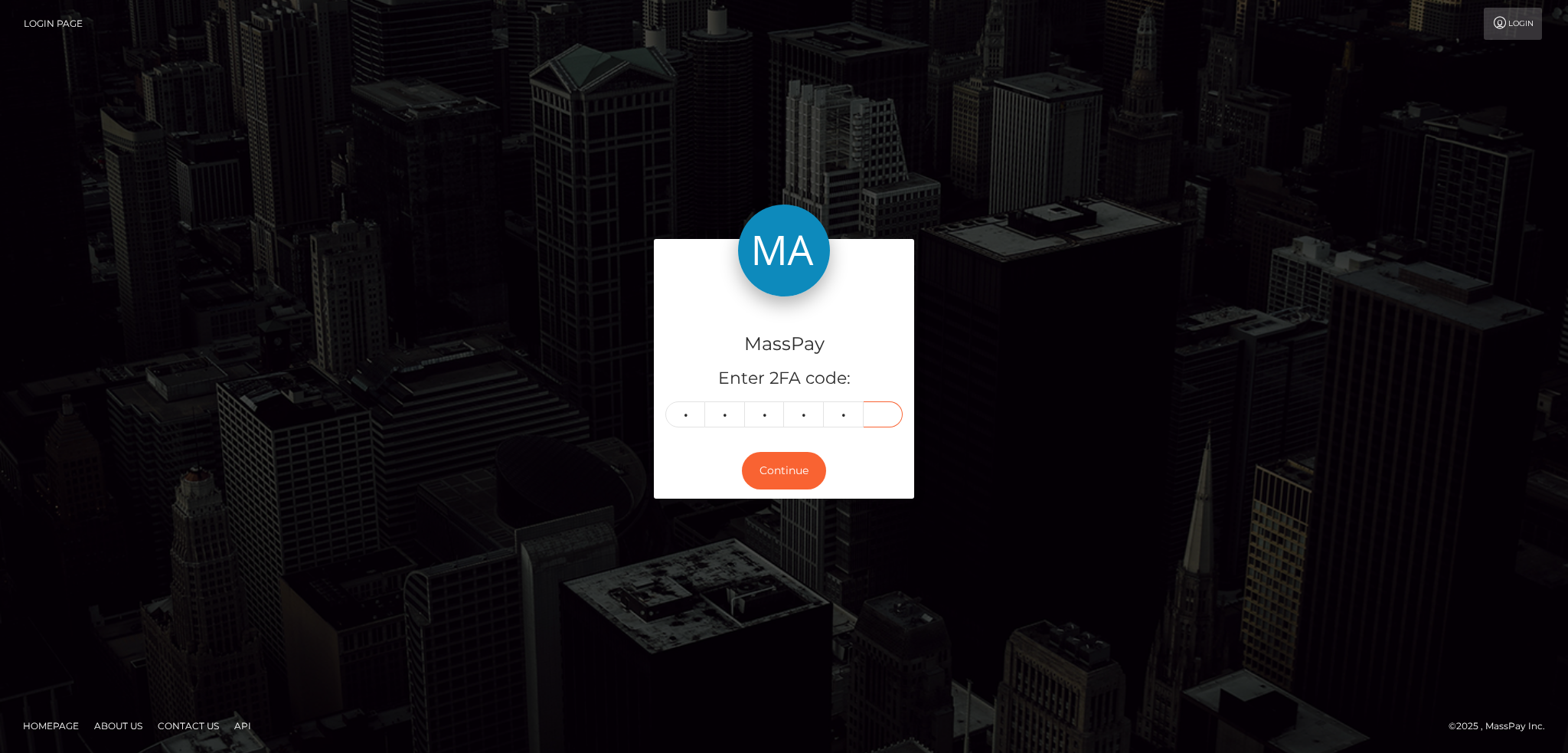
type input "1"
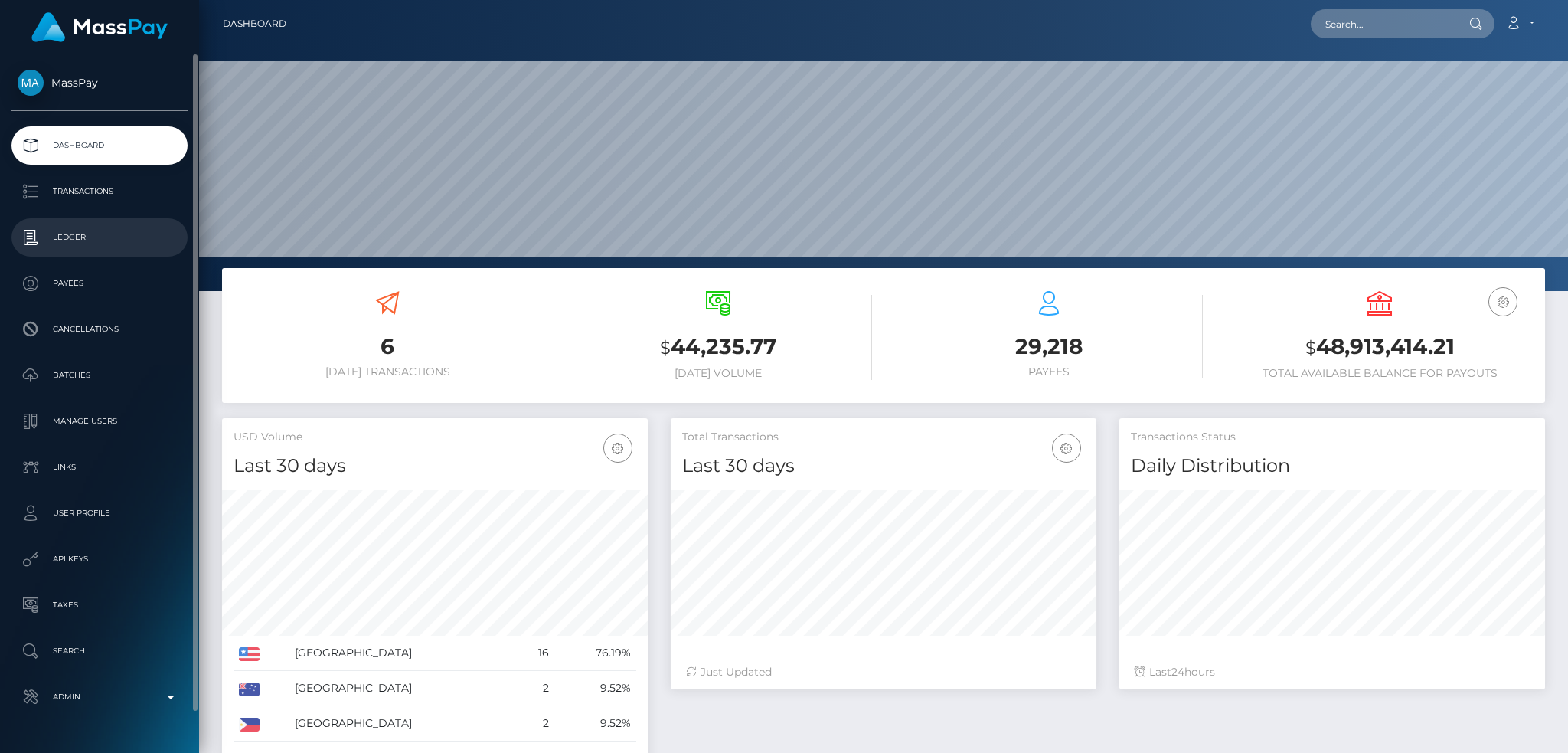
scroll to position [272, 425]
click at [126, 187] on p "Transactions" at bounding box center [100, 192] width 164 height 23
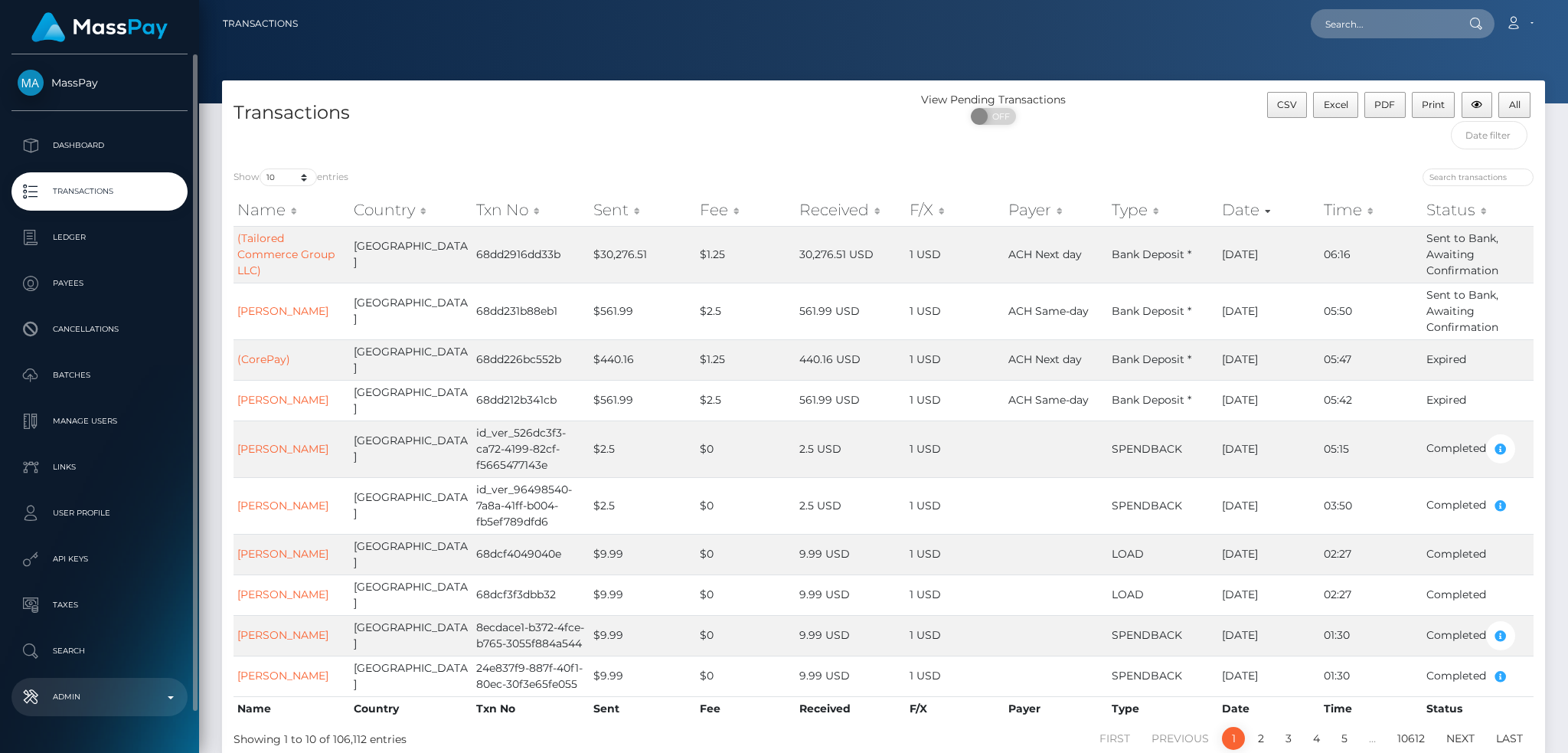
click at [105, 685] on link "Admin" at bounding box center [100, 697] width 176 height 38
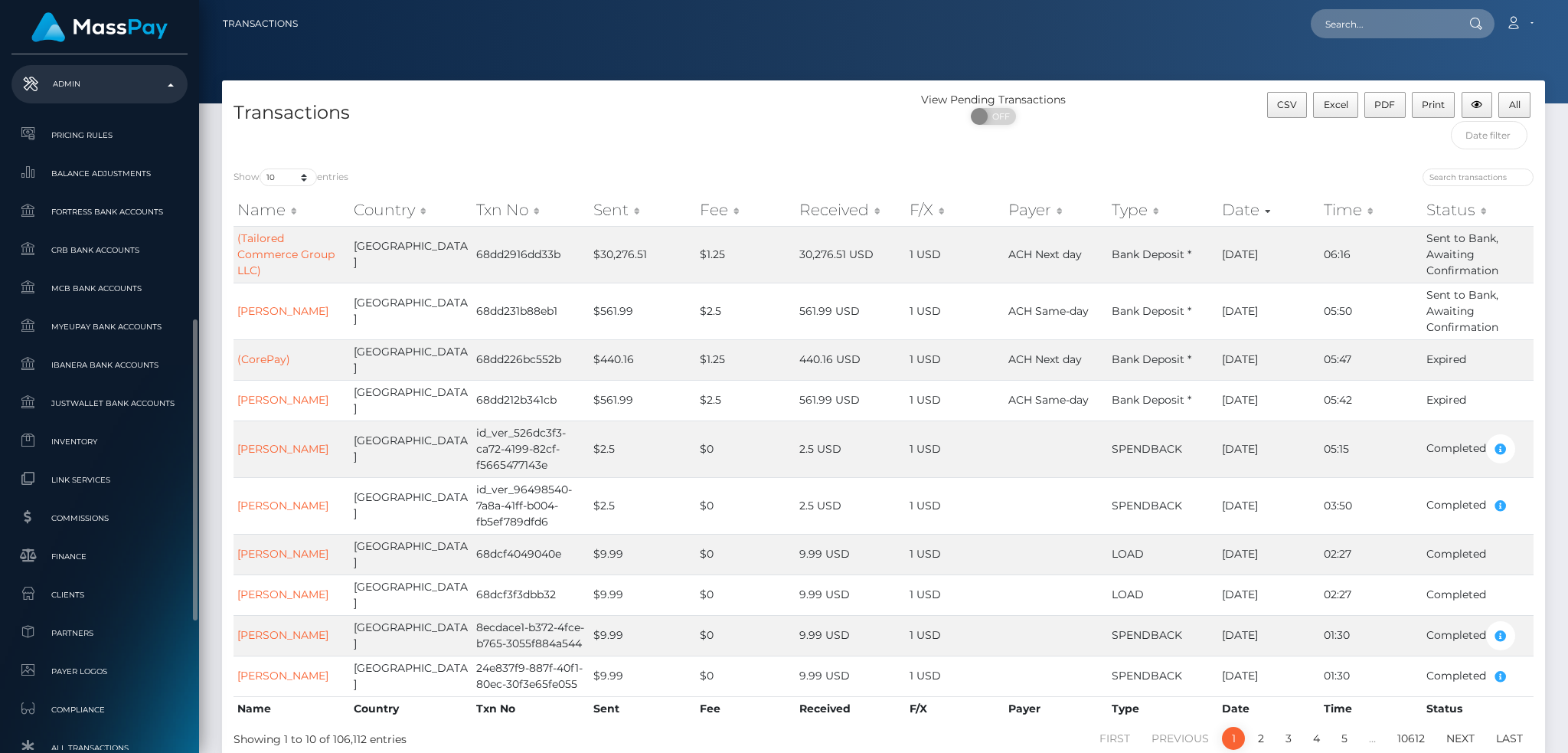
scroll to position [897, 0]
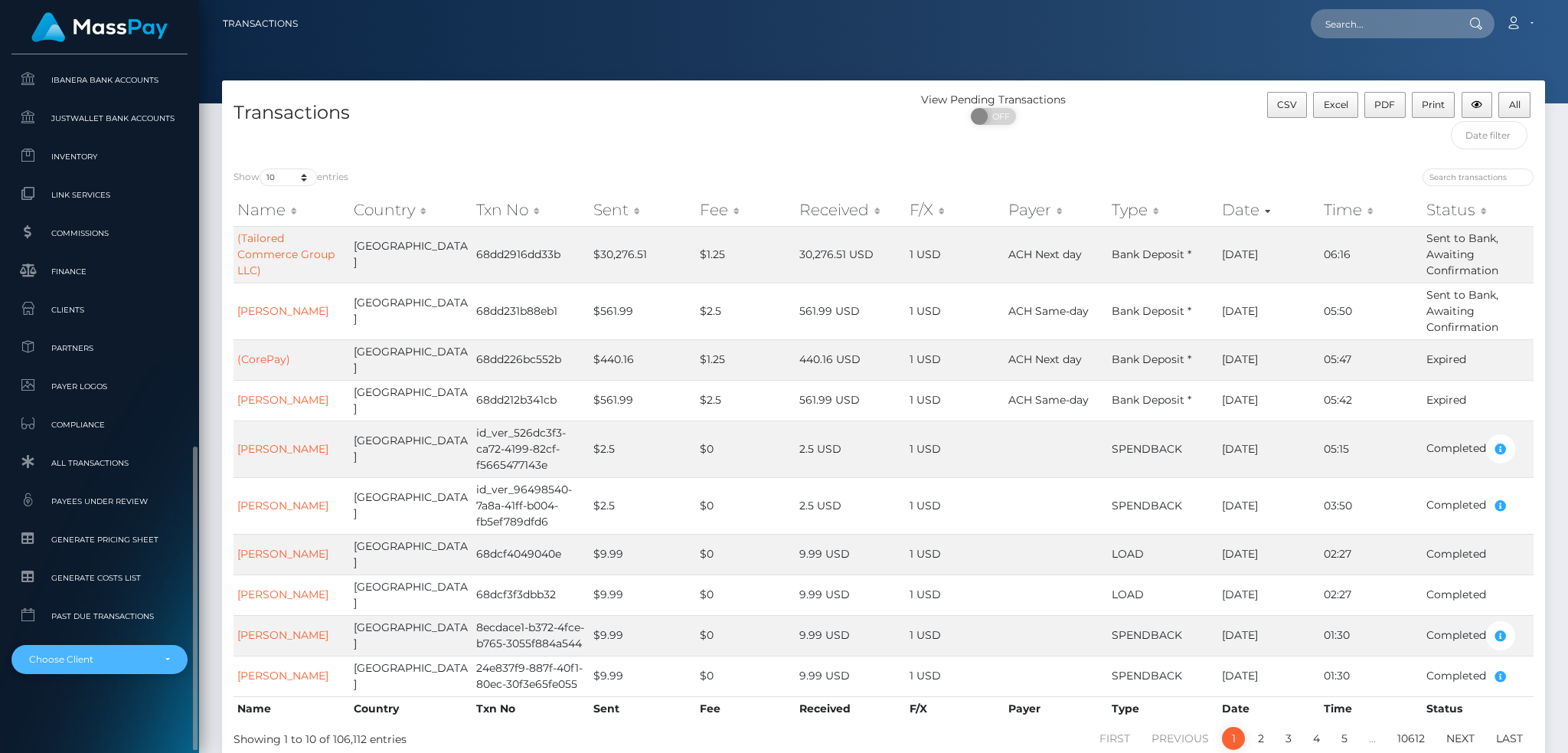
click at [100, 659] on div "Choose Client" at bounding box center [91, 659] width 123 height 12
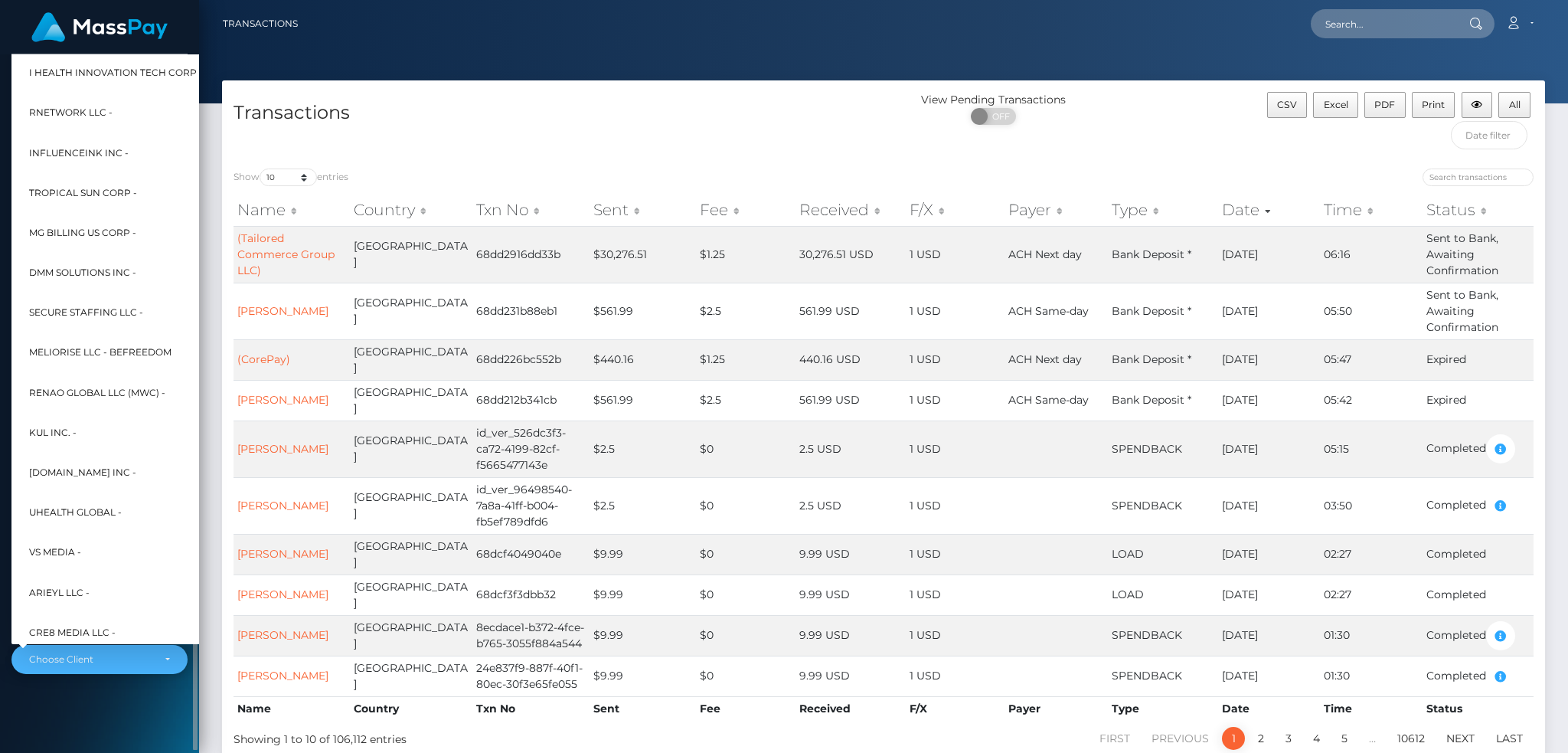
scroll to position [459, 0]
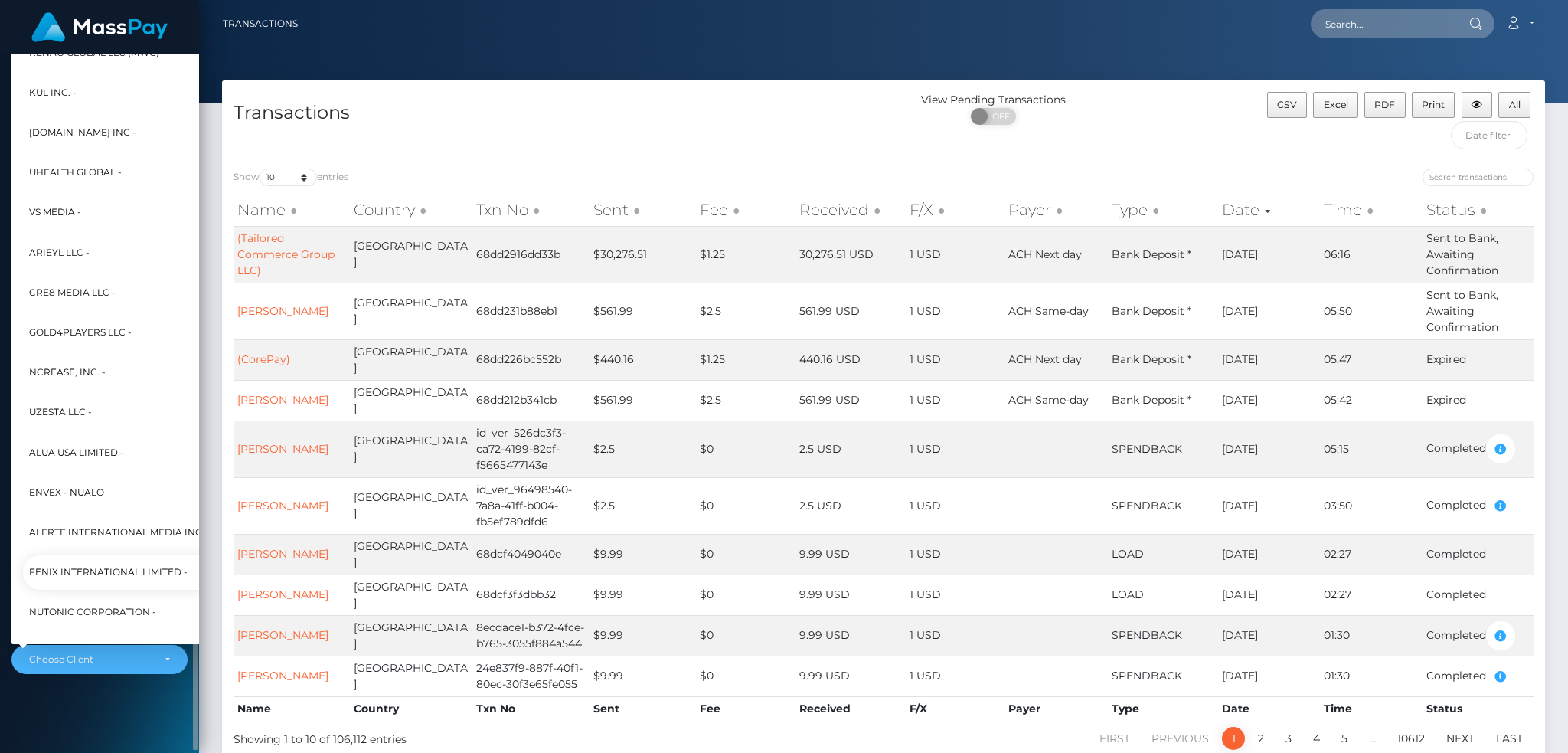
click at [114, 573] on span "Fenix International Limited -" at bounding box center [108, 572] width 158 height 20
select select "26"
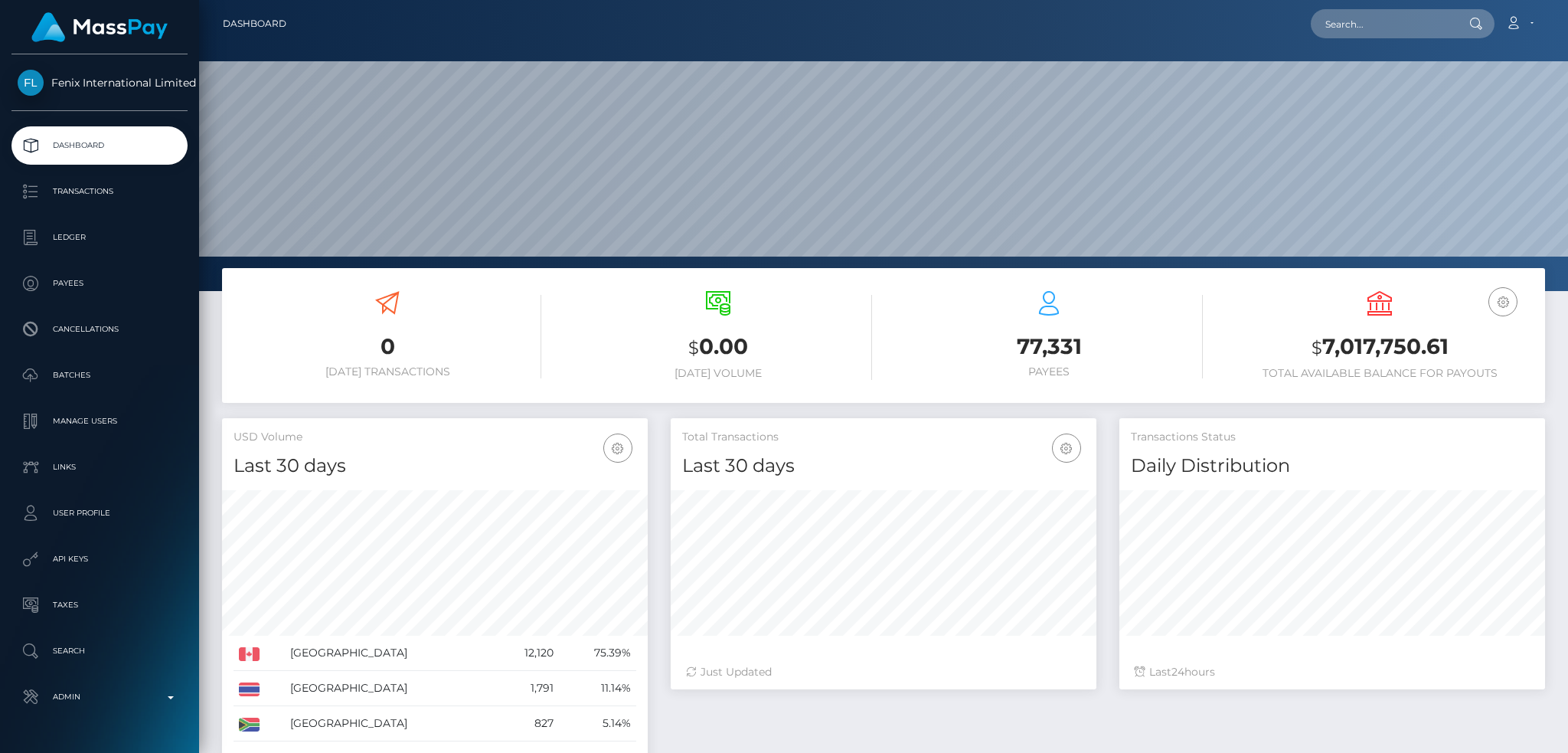
scroll to position [272, 425]
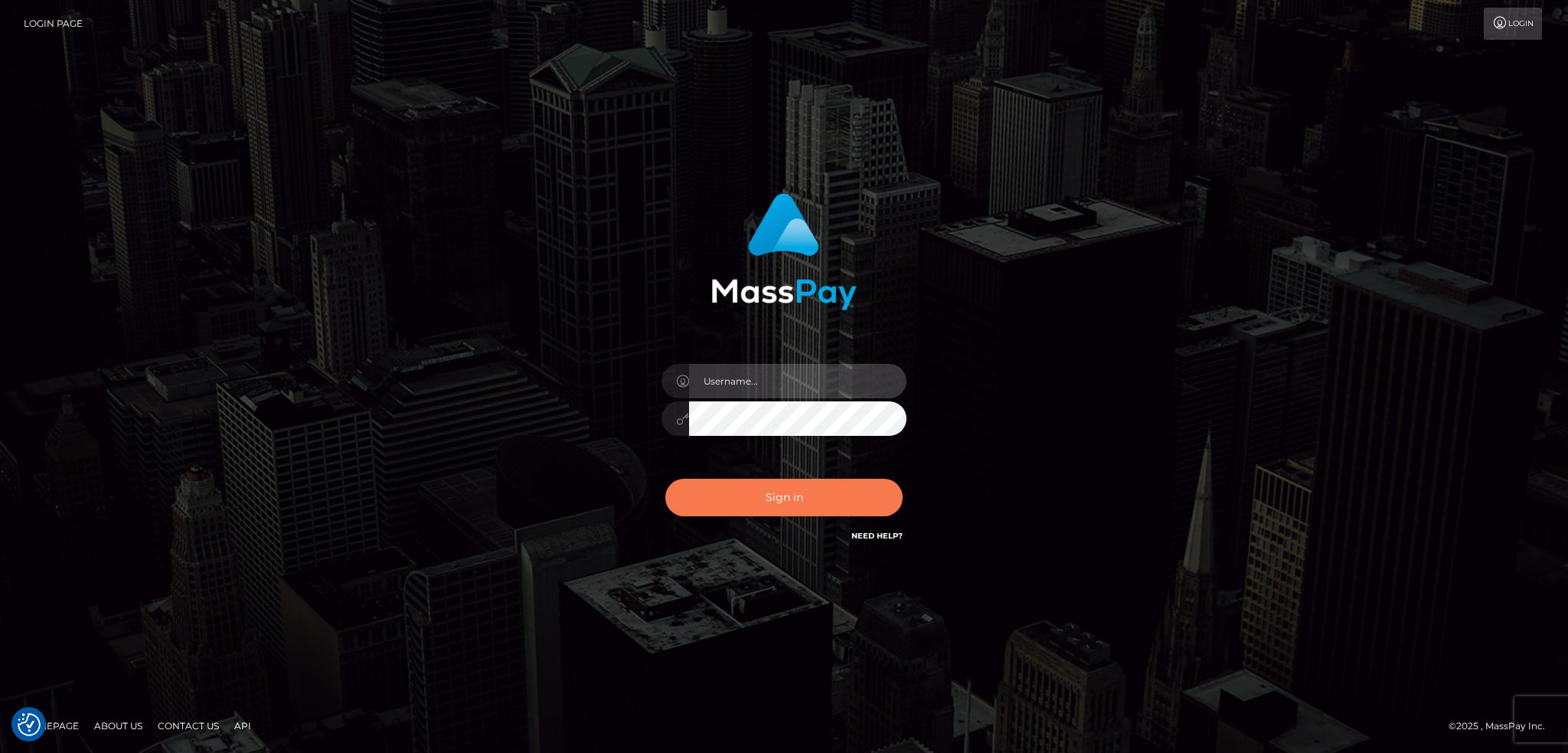
type input "alexstef"
click at [801, 492] on button "Sign in" at bounding box center [784, 498] width 237 height 38
type input "alexstef"
click at [784, 487] on button "Sign in" at bounding box center [784, 498] width 237 height 38
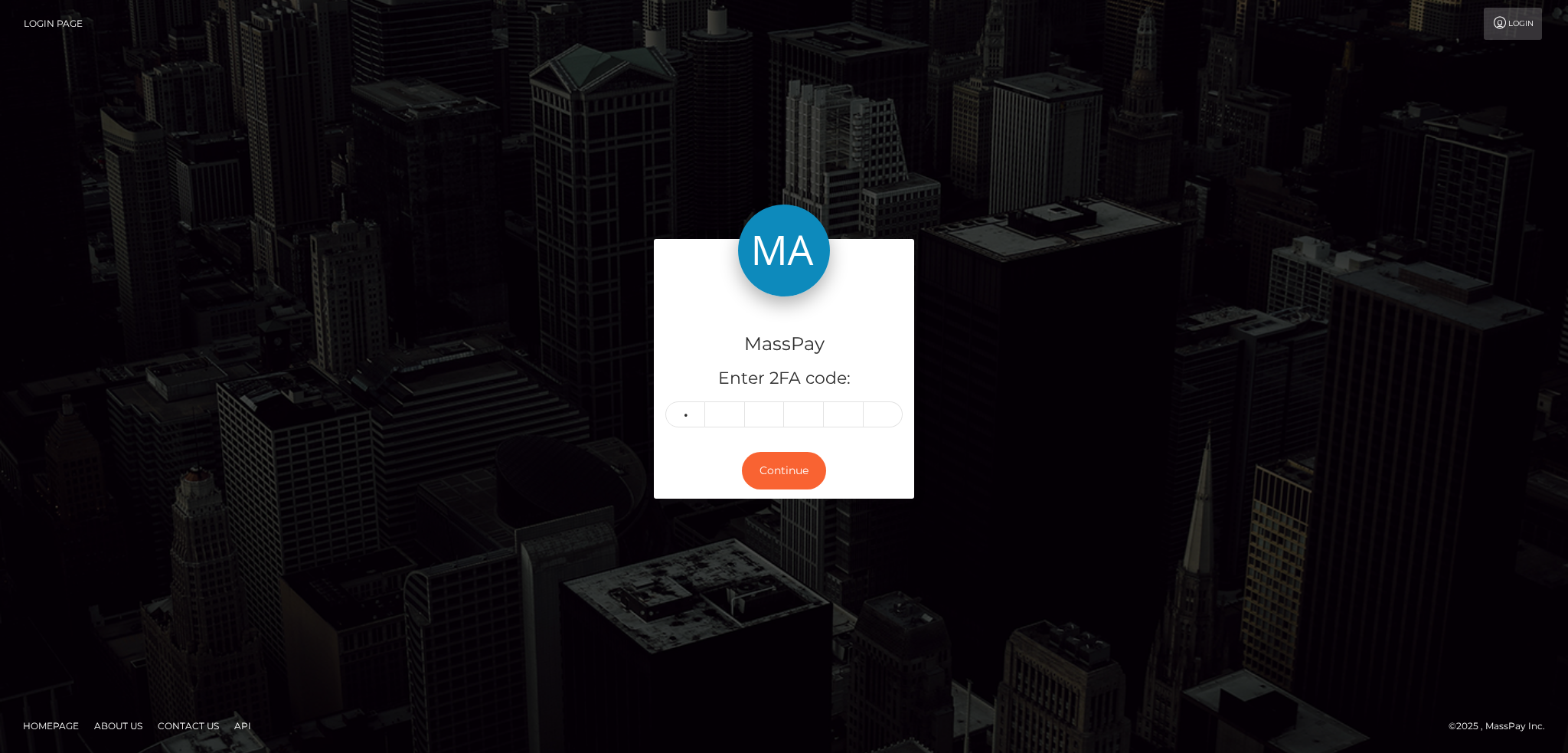
type input "9"
type input "5"
type input "0"
type input "7"
type input "9"
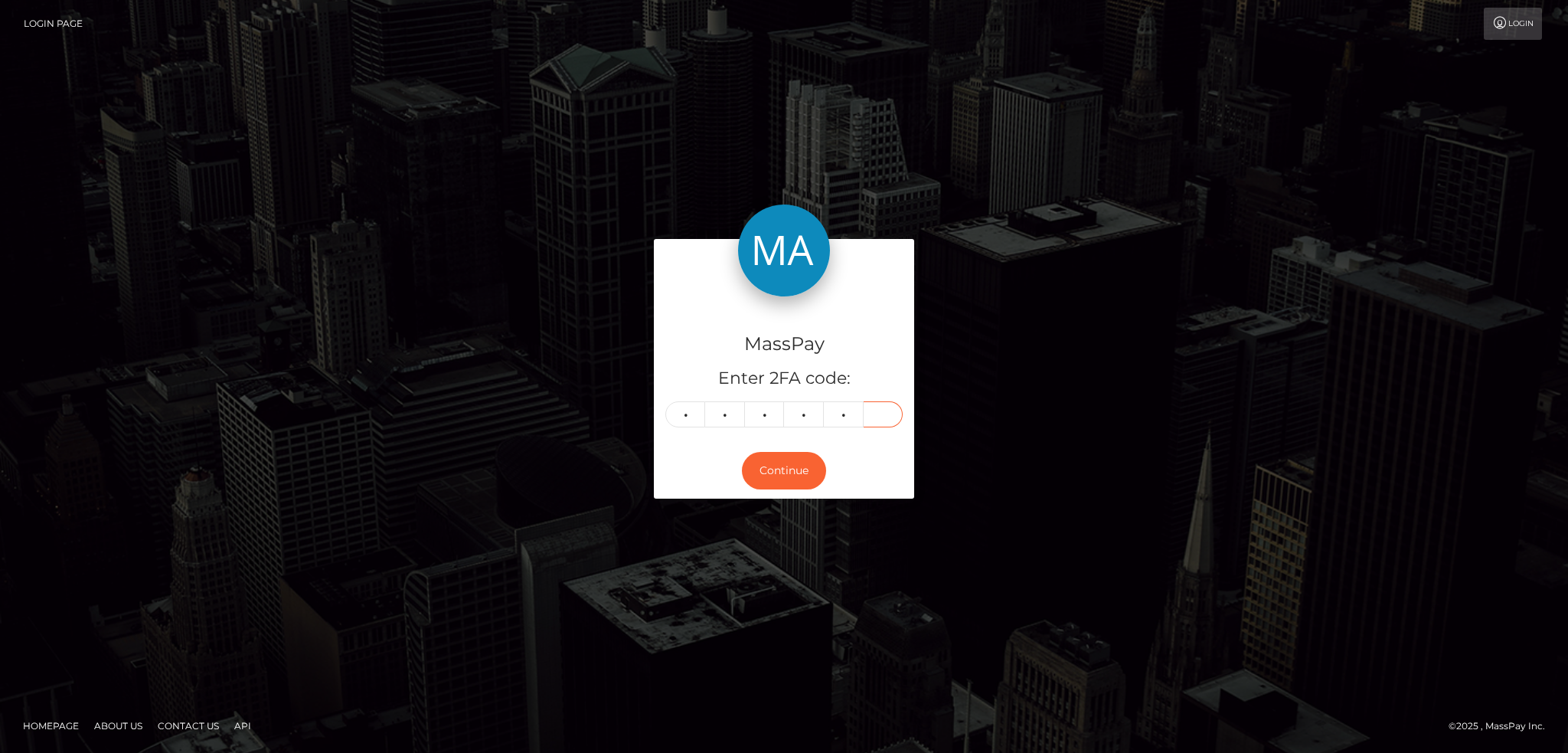
type input "6"
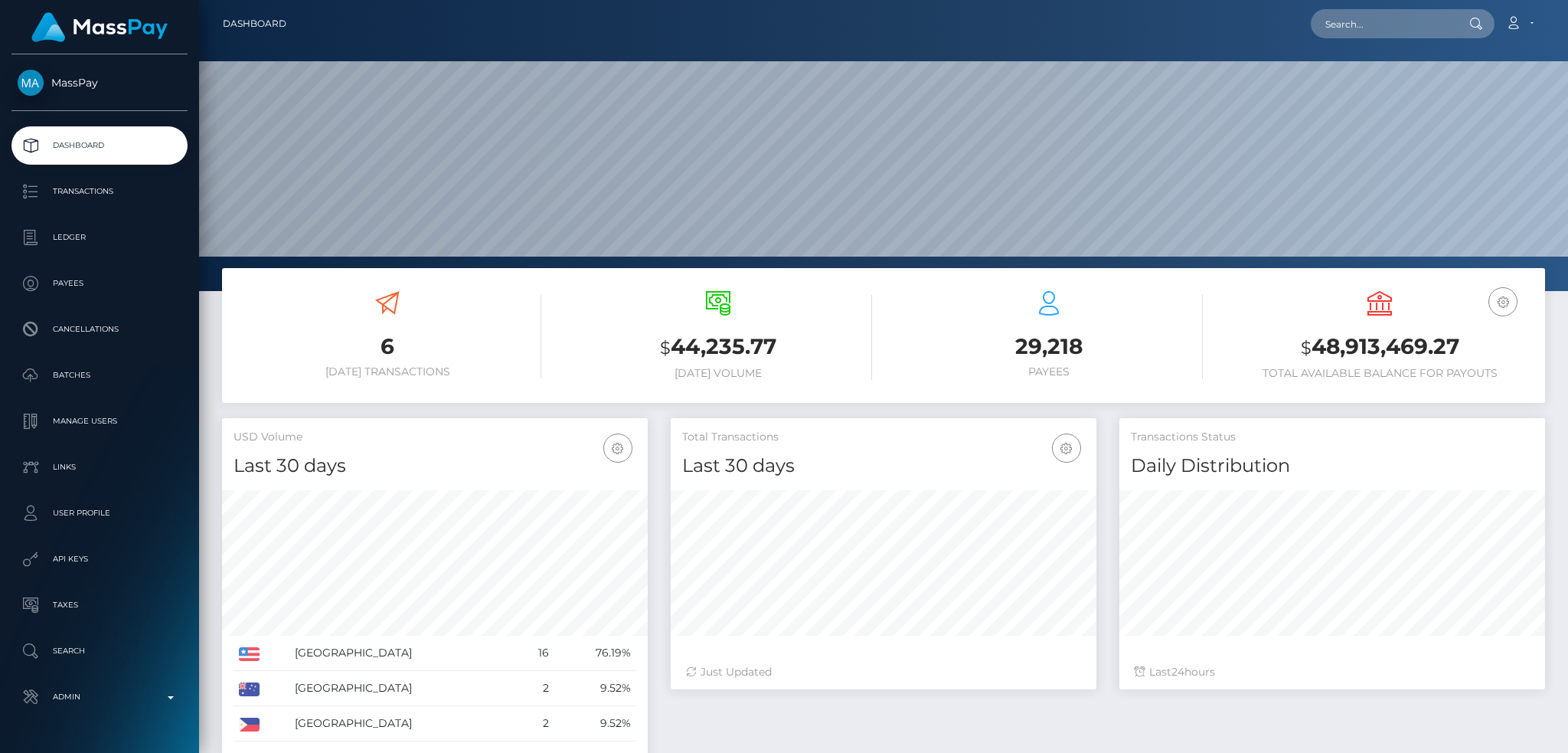
click at [115, 693] on p "Admin" at bounding box center [100, 697] width 164 height 23
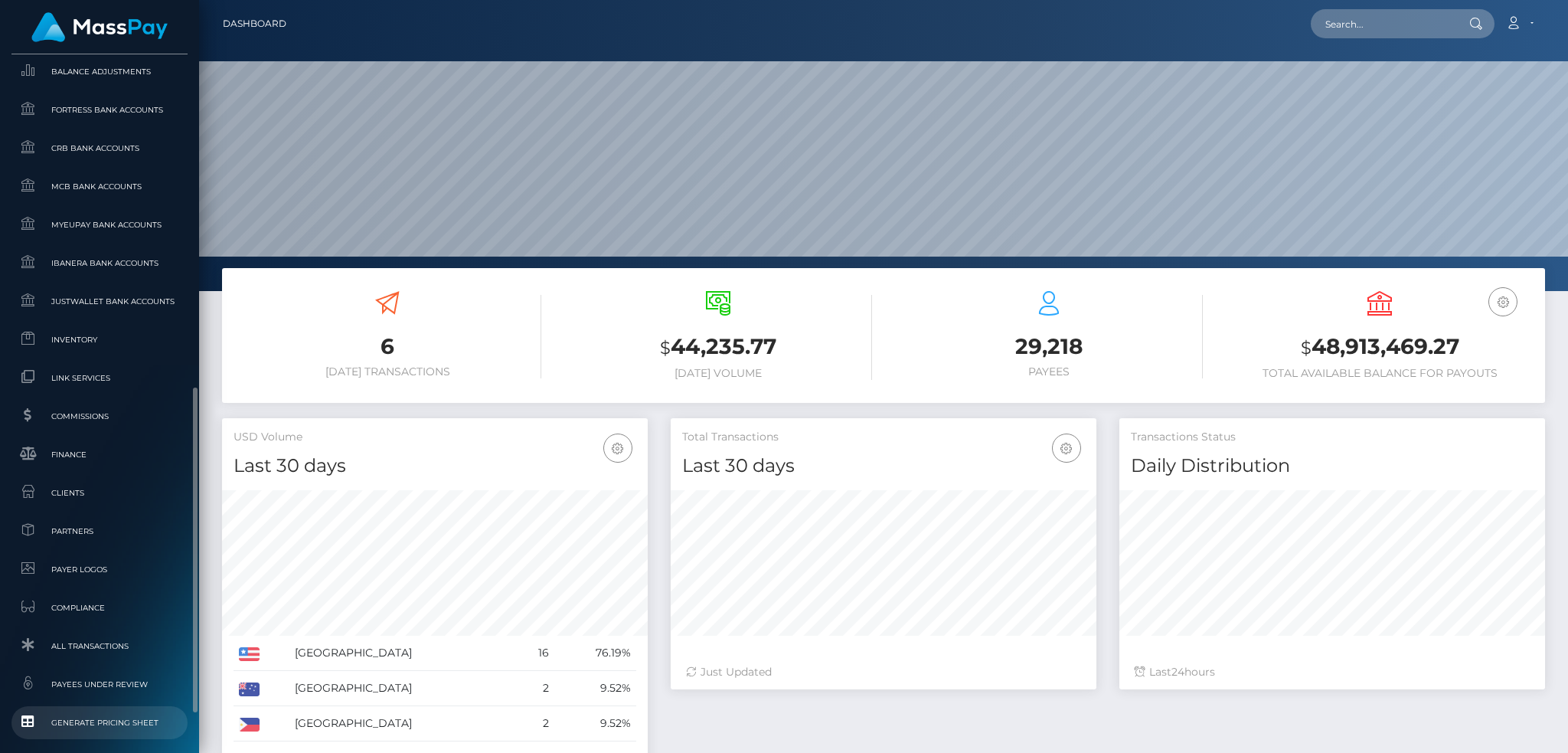
scroll to position [855, 0]
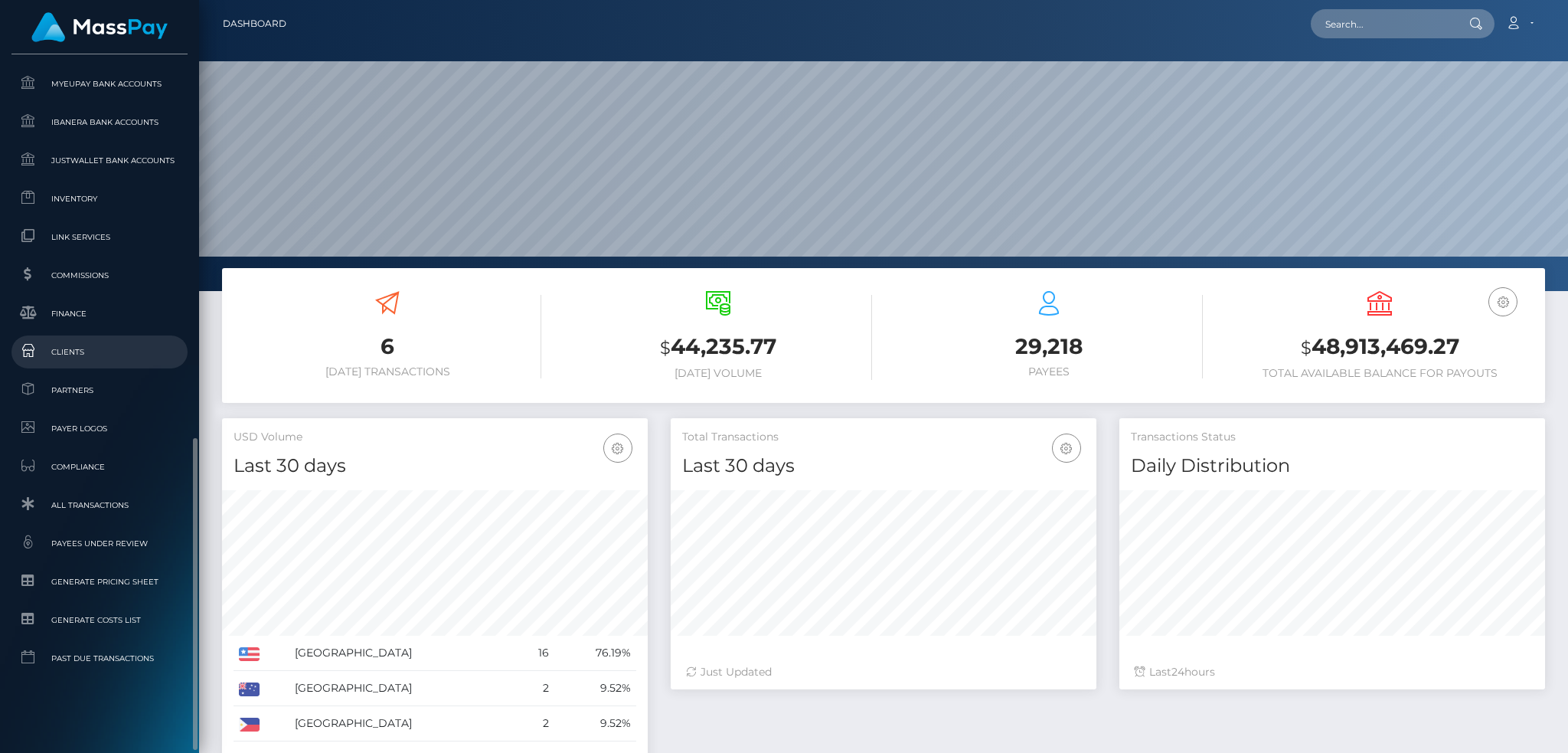
click at [107, 357] on span "Clients" at bounding box center [100, 352] width 164 height 18
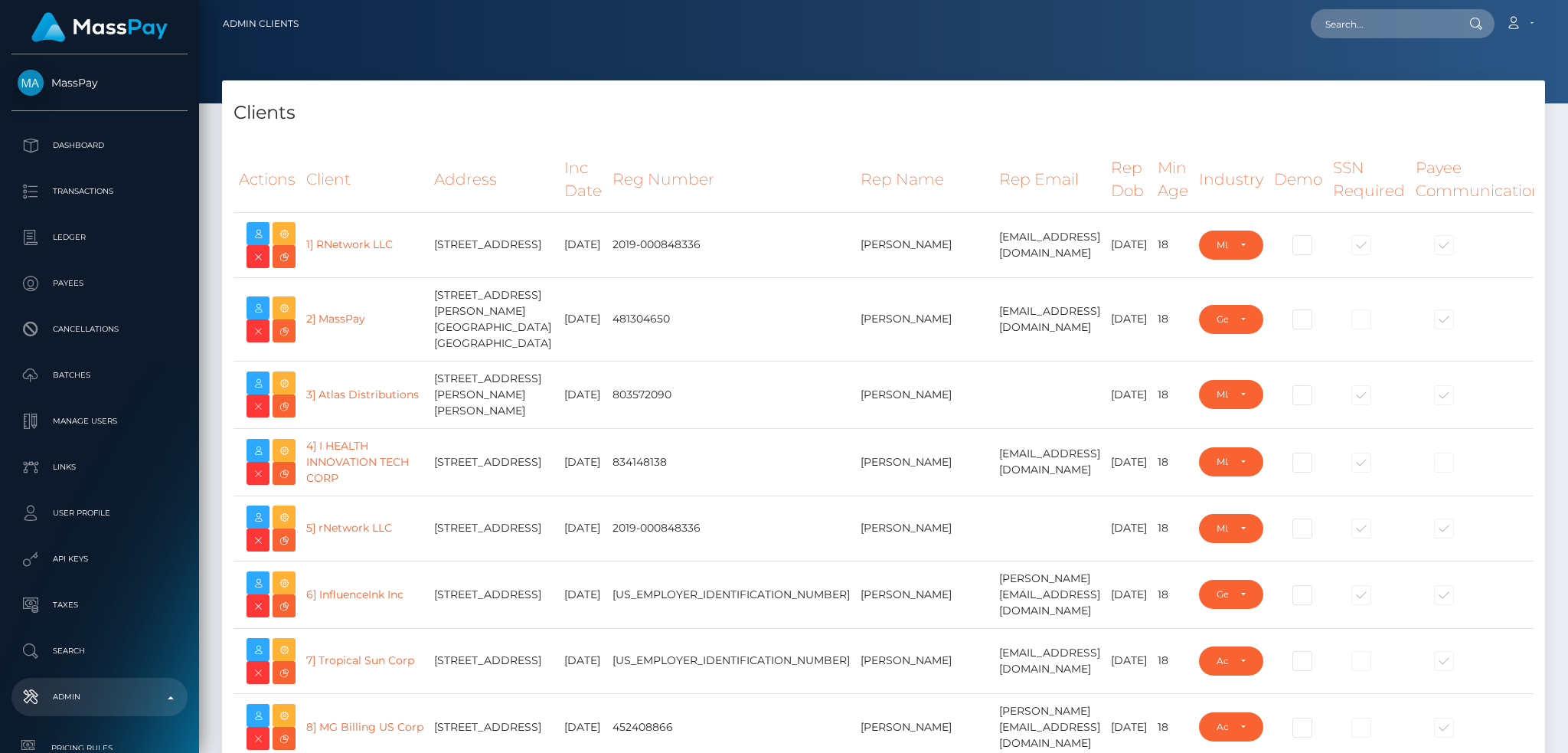
select select "223"
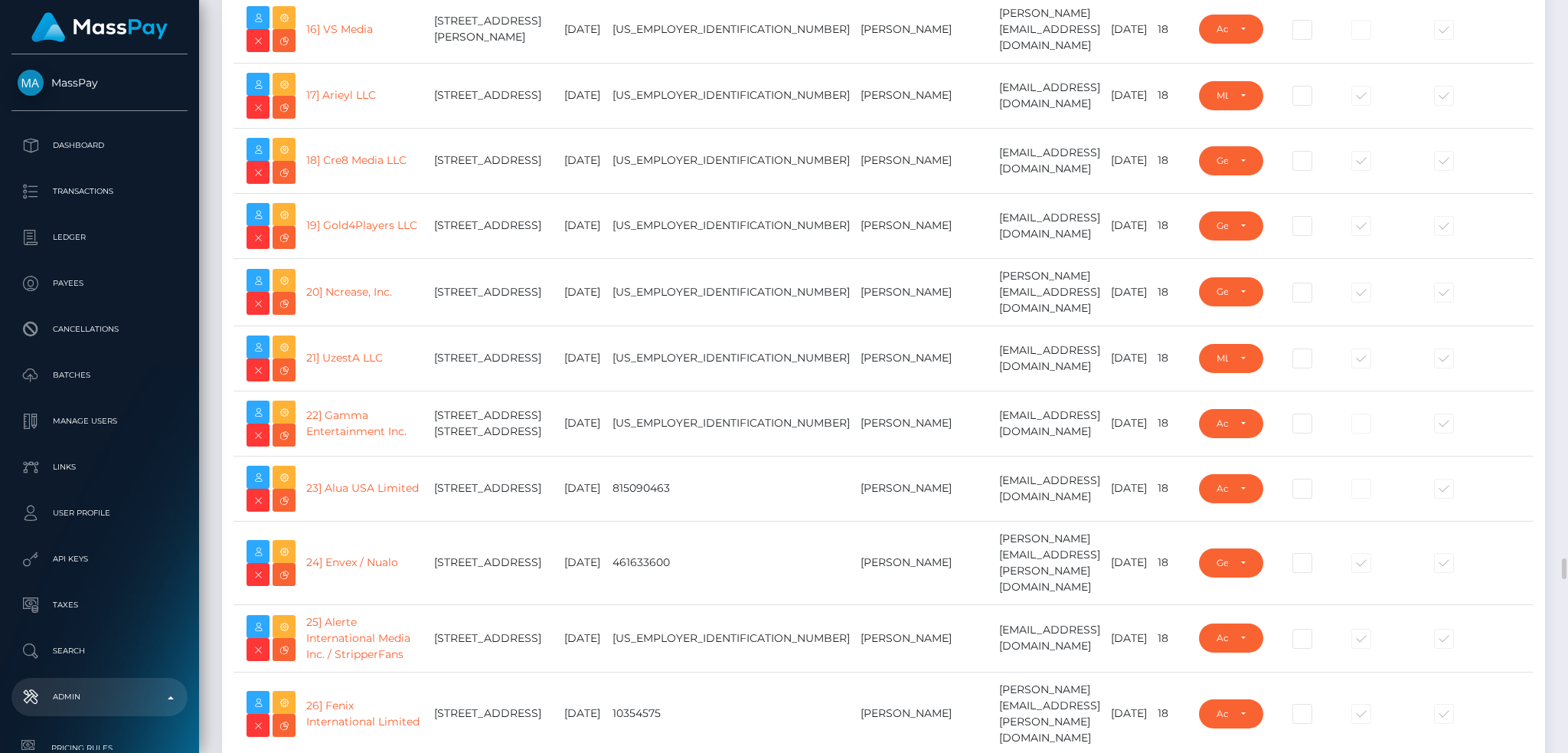
scroll to position [1736, 0]
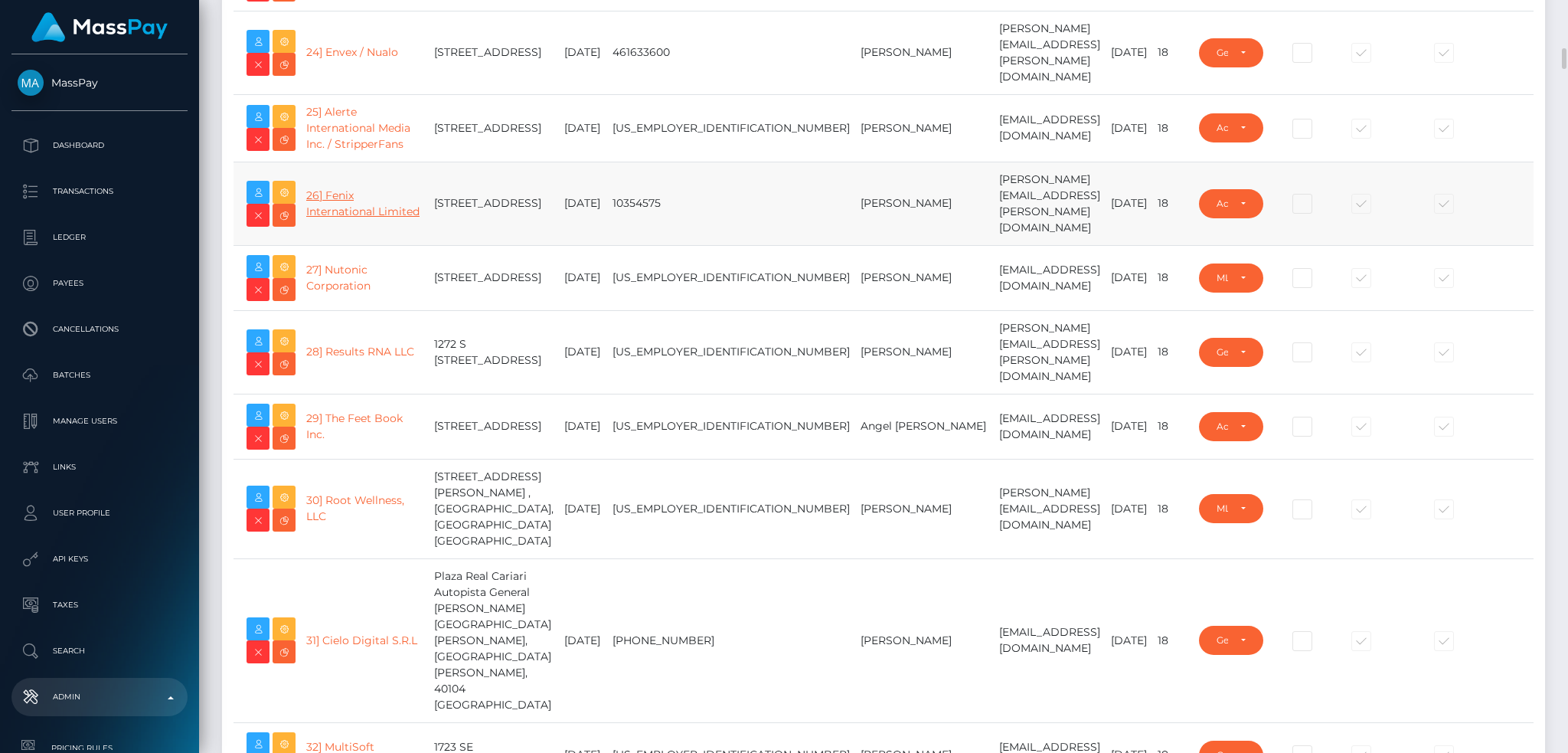
click at [352, 218] on link "26] Fenix International Limited" at bounding box center [363, 203] width 114 height 29
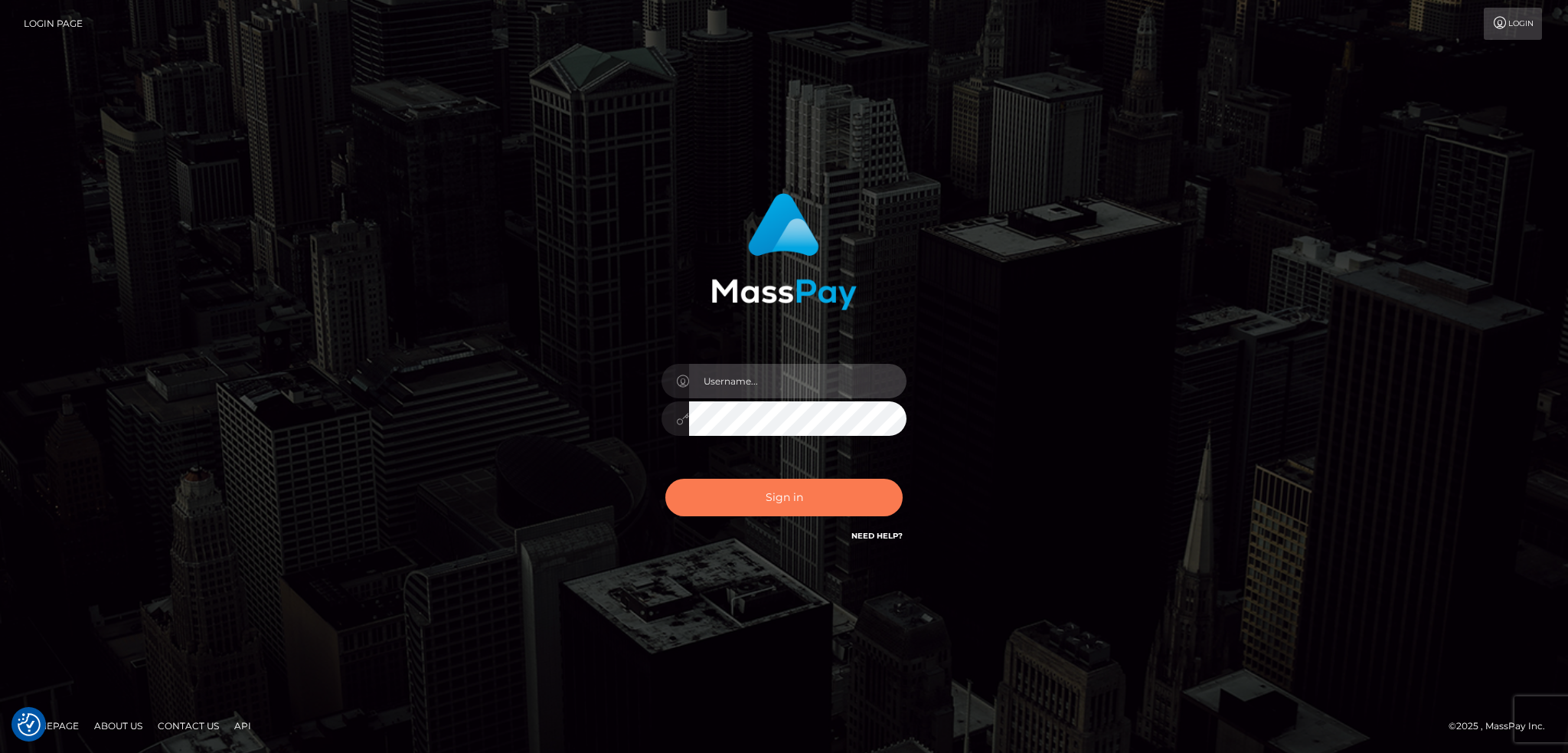
type input "alexstef"
click at [801, 499] on button "Sign in" at bounding box center [784, 498] width 237 height 38
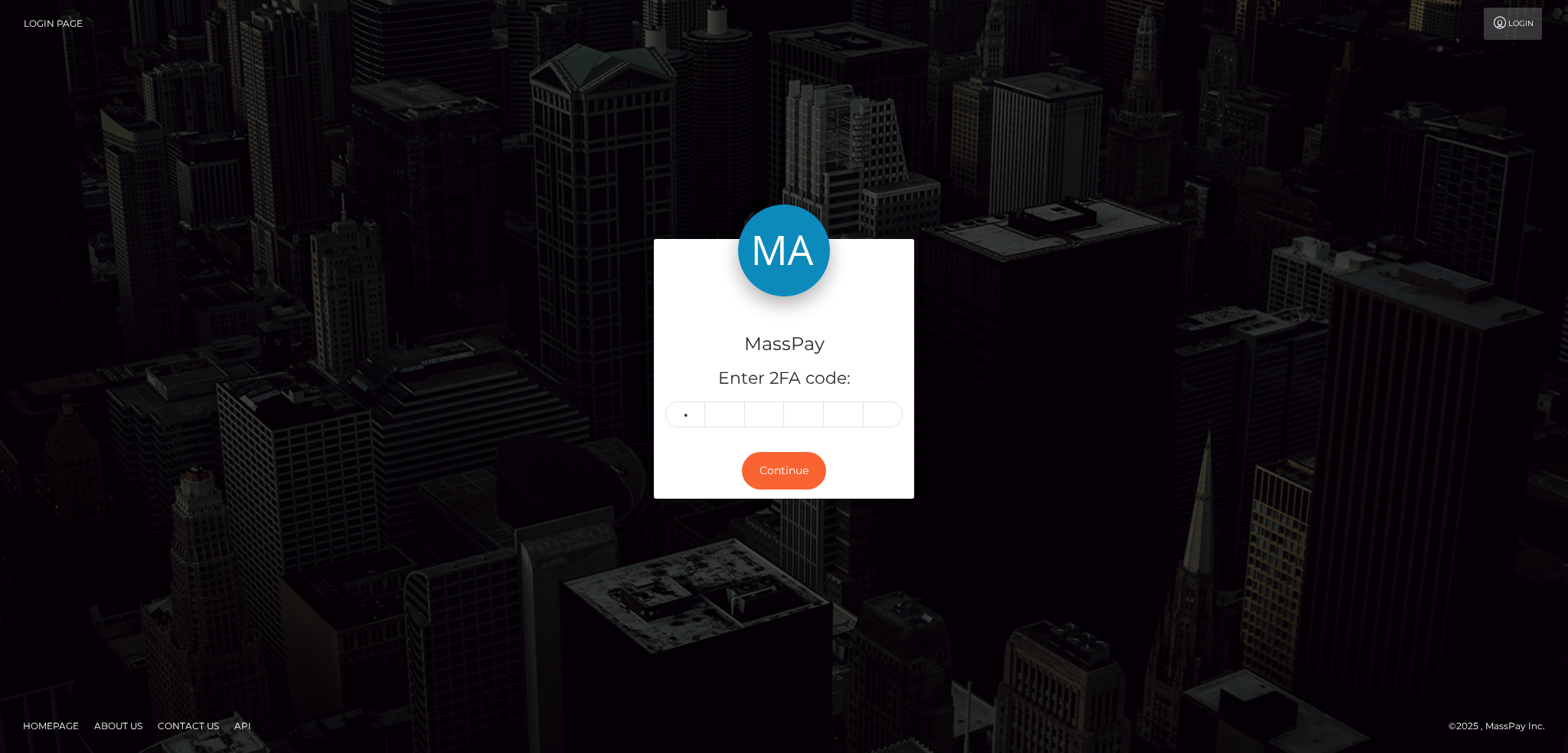
type input "5"
type input "7"
type input "4"
type input "3"
type input "8"
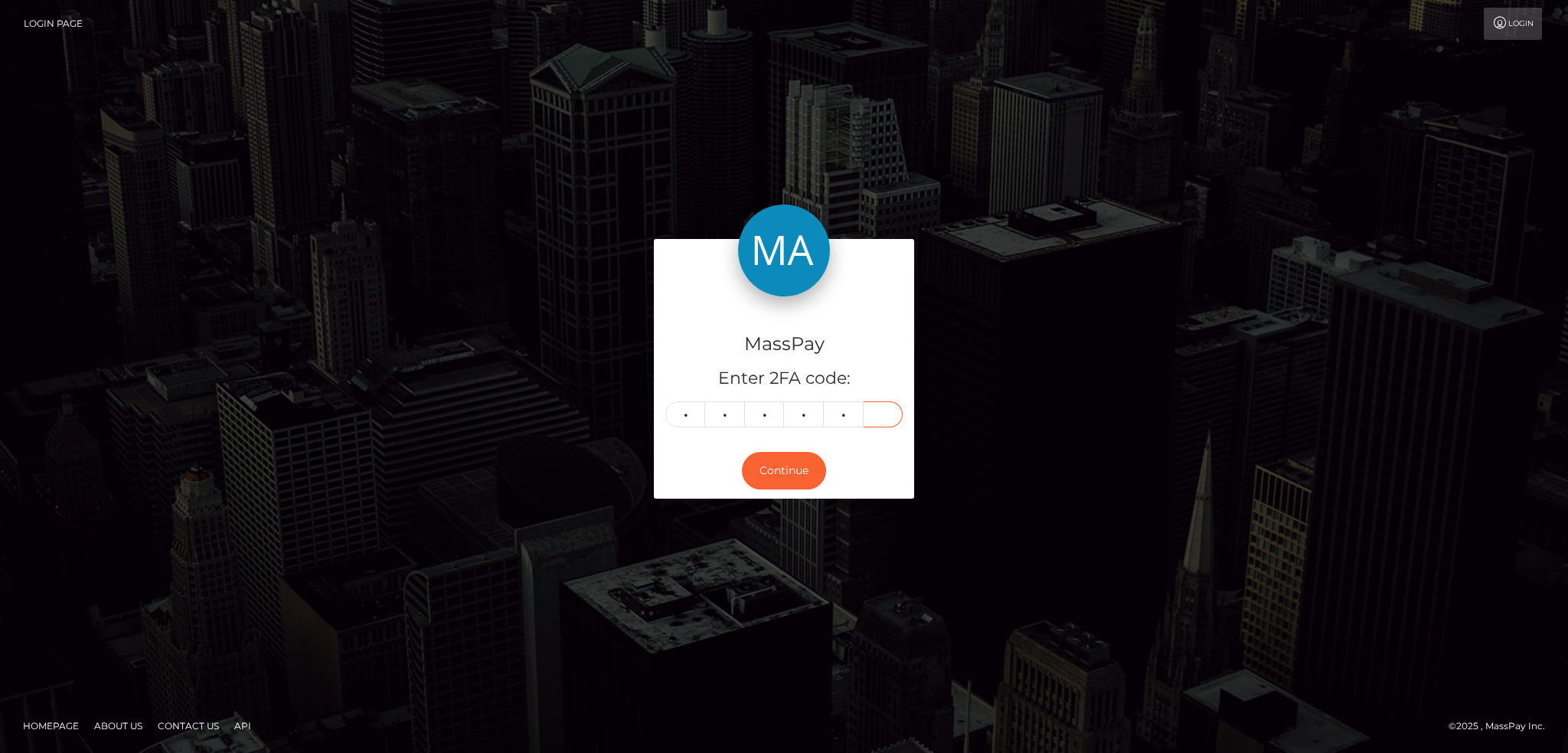
type input "6"
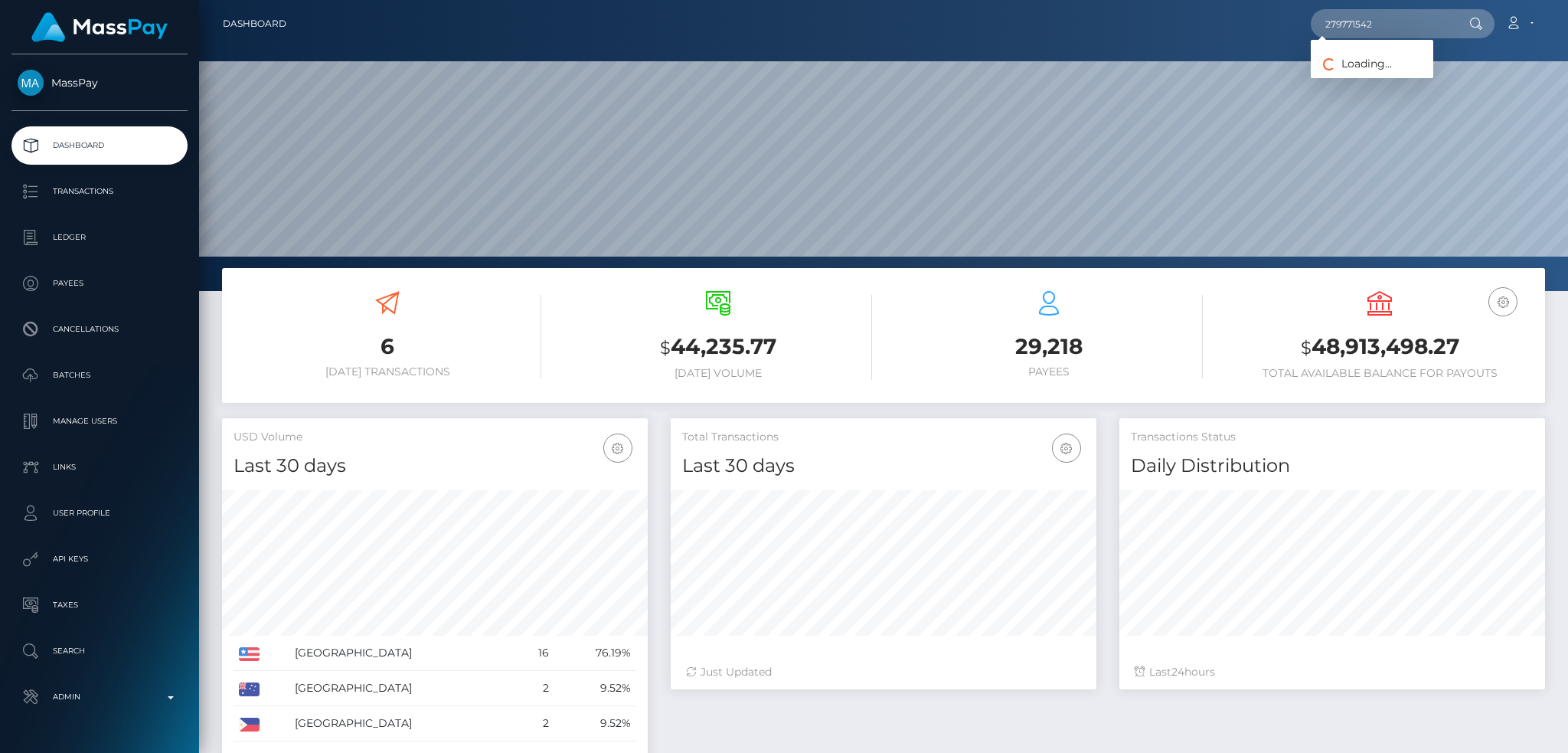
scroll to position [272, 425]
type input "279771542"
click at [1377, 72] on link "ASHLEY JUNE LAFORTUNE" at bounding box center [1410, 80] width 200 height 28
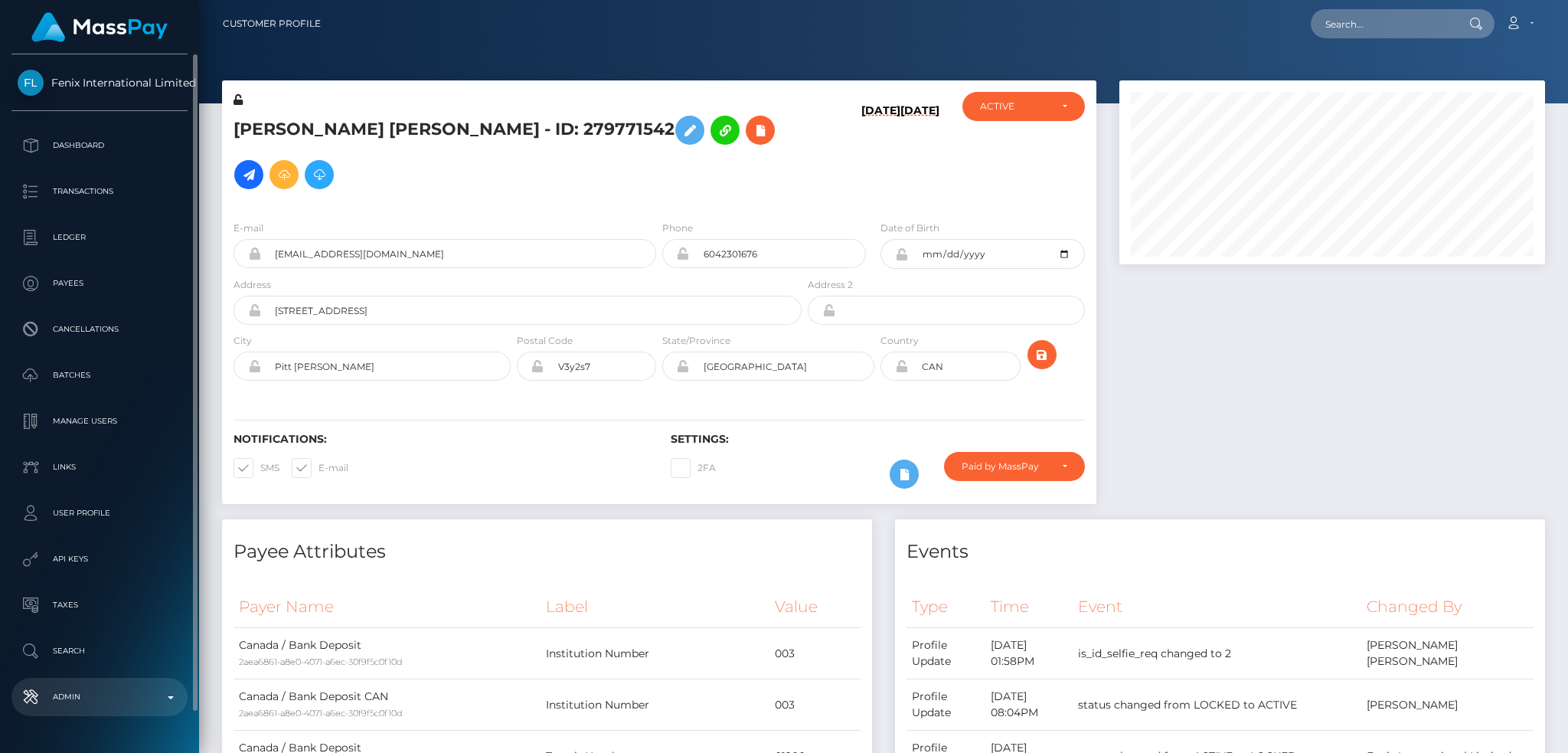
drag, startPoint x: 127, startPoint y: 706, endPoint x: 135, endPoint y: 697, distance: 12.0
click at [129, 706] on p "Admin" at bounding box center [100, 697] width 164 height 23
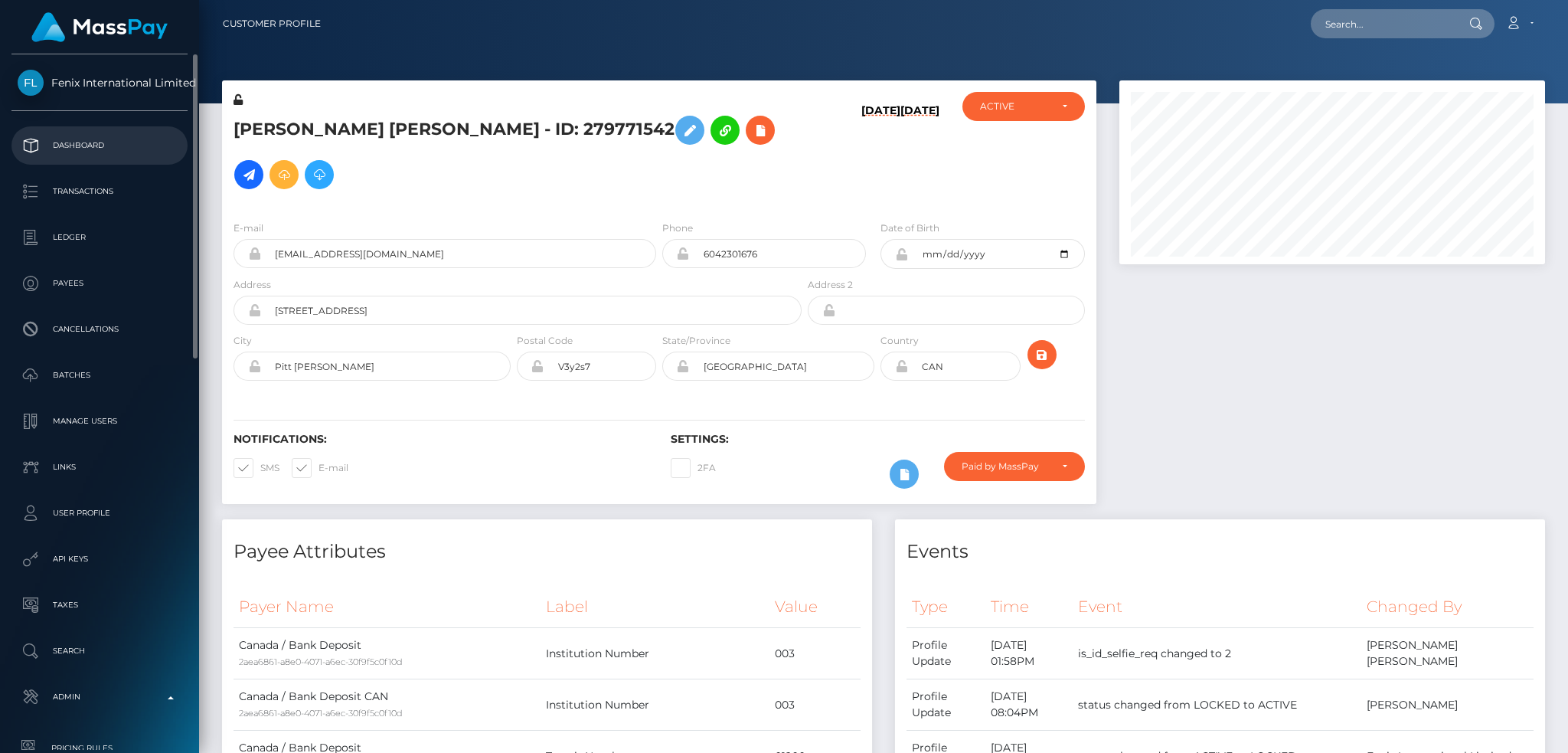
click at [129, 152] on p "Dashboard" at bounding box center [100, 145] width 164 height 23
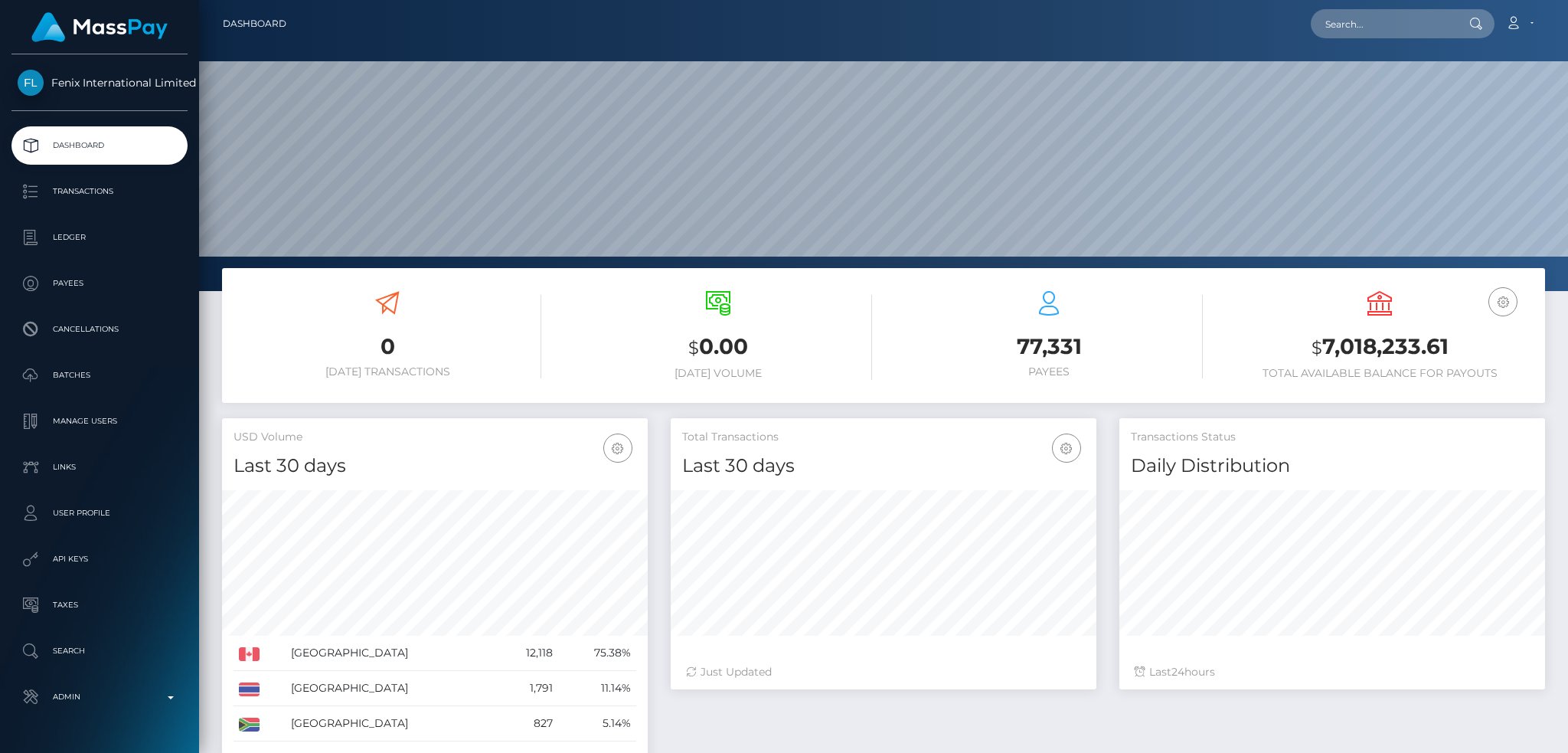
scroll to position [272, 425]
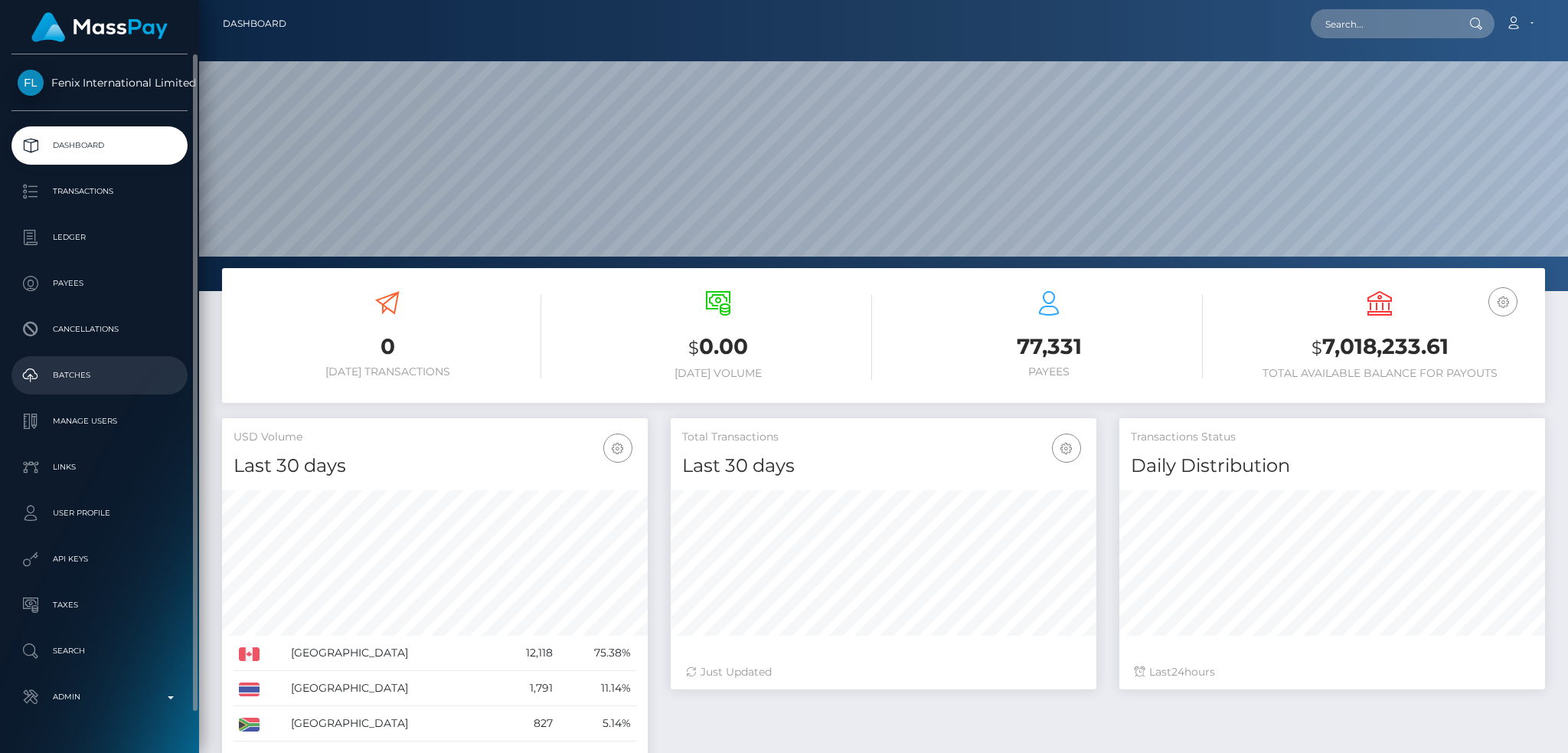
click at [106, 373] on p "Batches" at bounding box center [100, 376] width 164 height 23
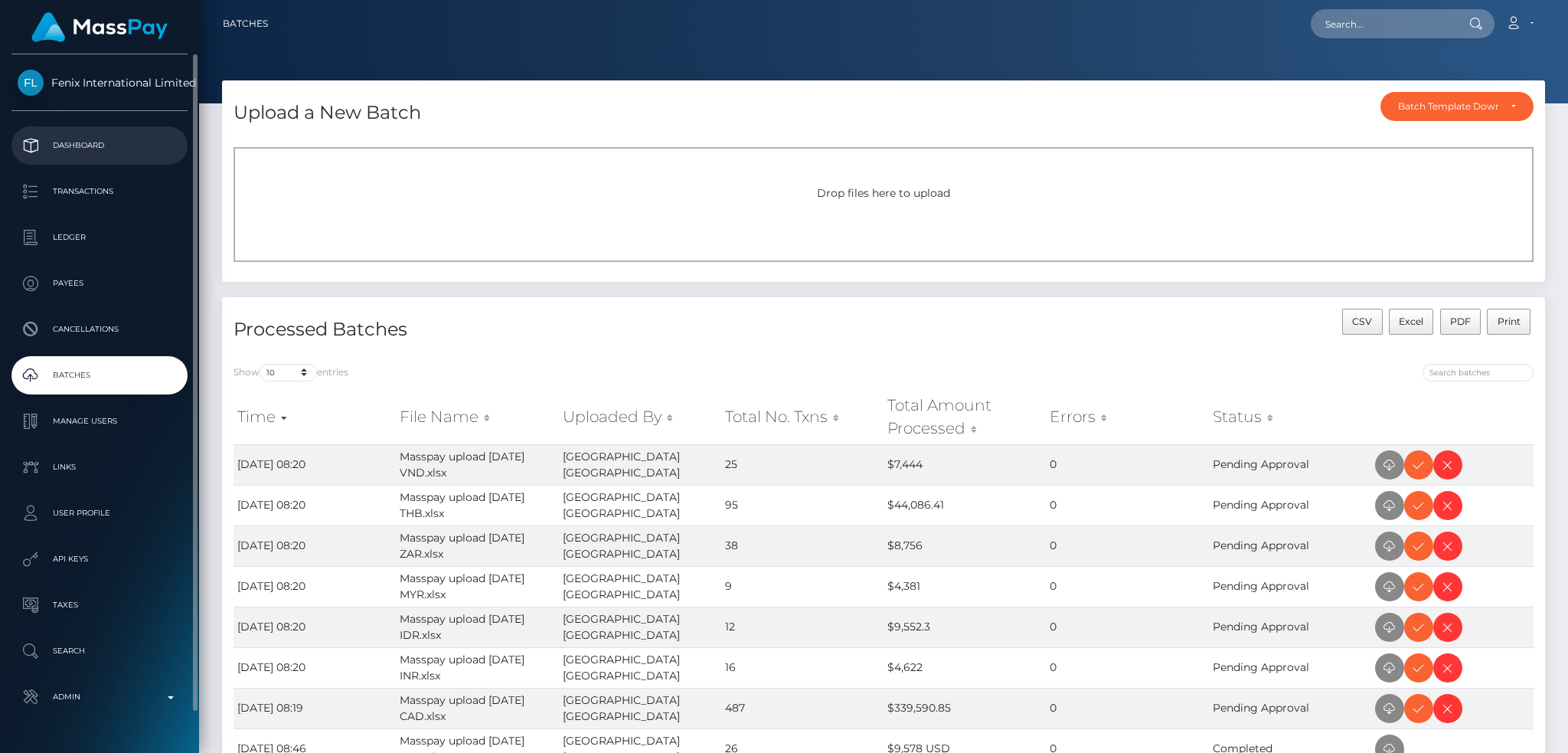
click at [130, 155] on p "Dashboard" at bounding box center [100, 145] width 164 height 23
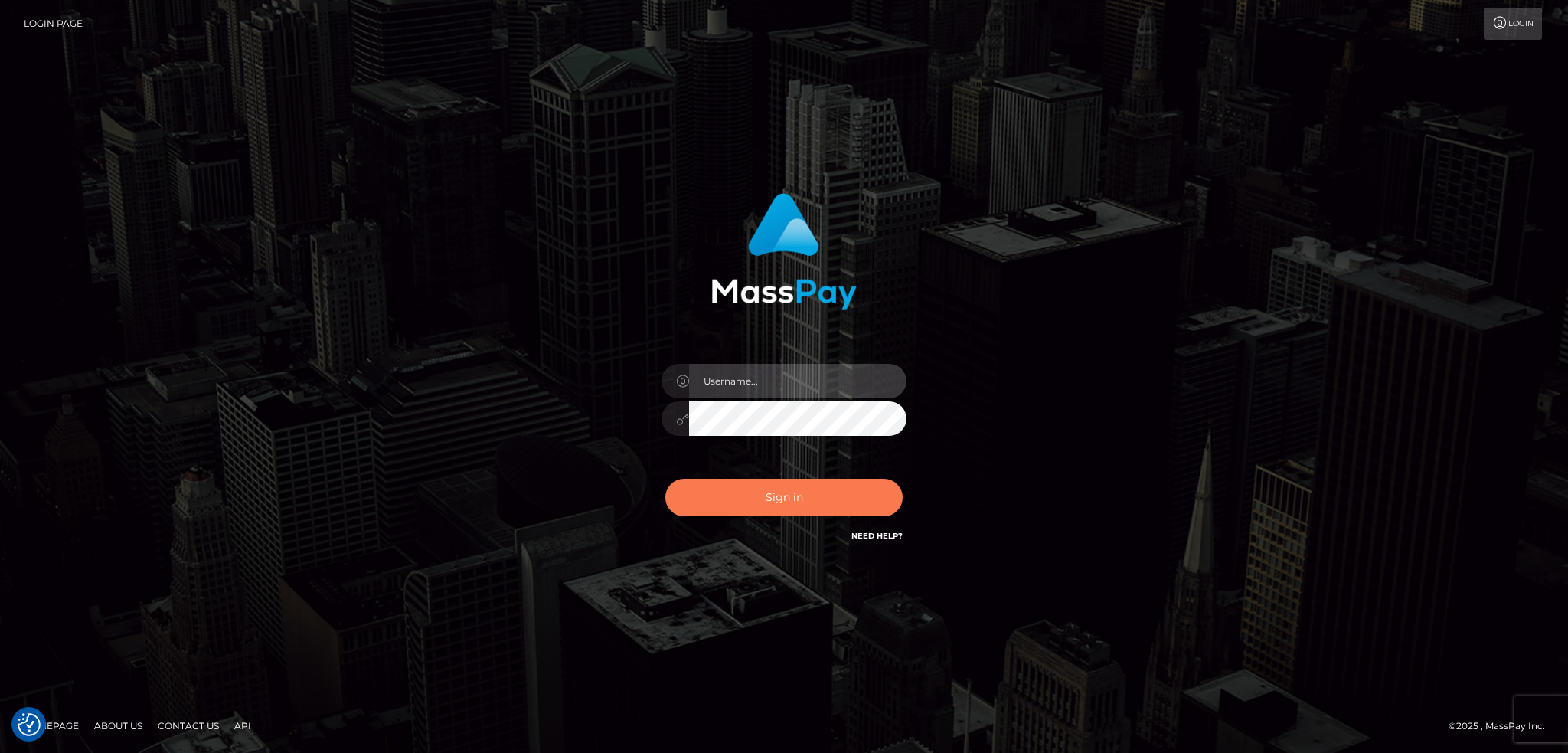
type input "alexstef"
click at [780, 507] on button "Sign in" at bounding box center [784, 498] width 237 height 38
type input "alexstef"
click at [744, 500] on button "Sign in" at bounding box center [784, 498] width 237 height 38
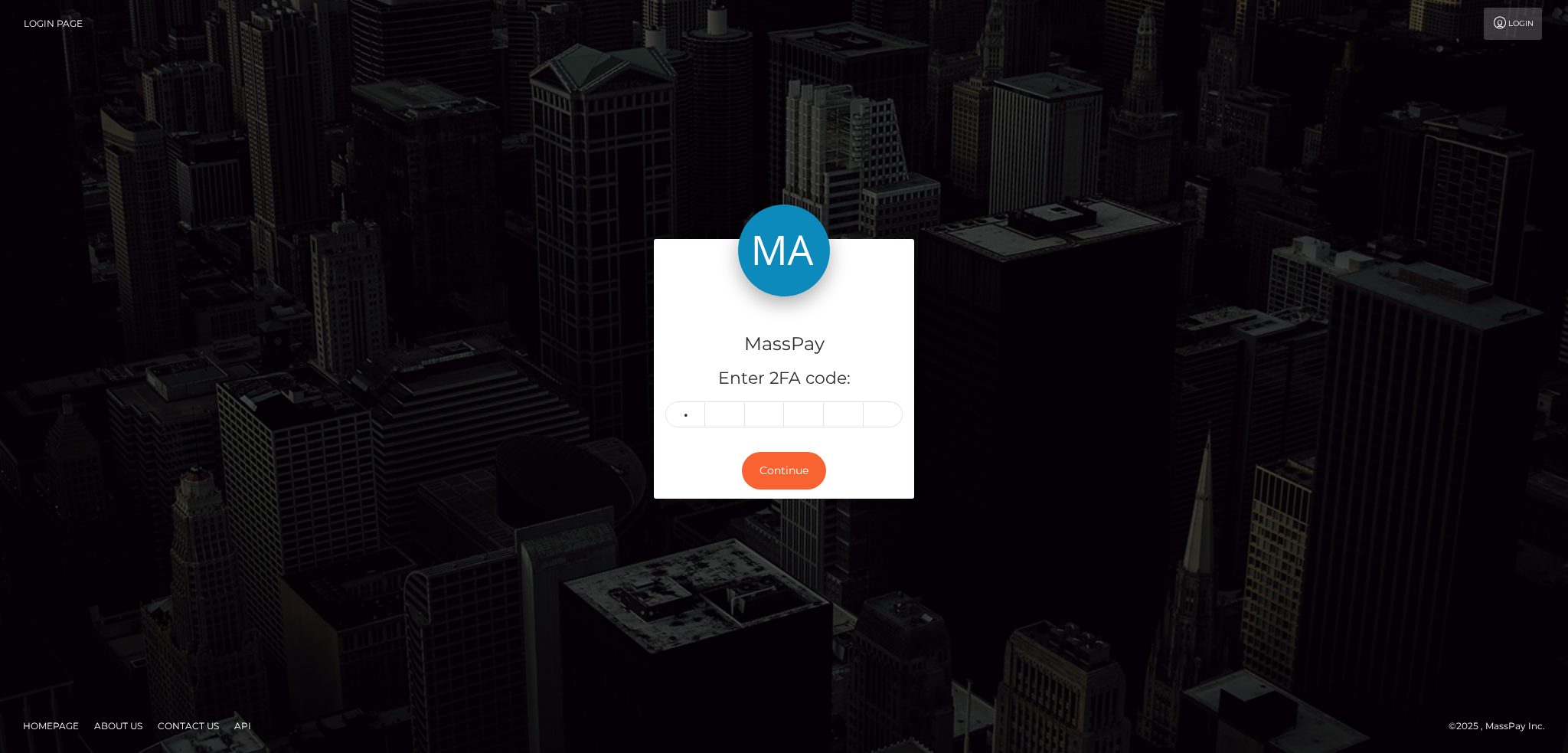
type input "8"
type input "5"
type input "9"
type input "2"
type input "3"
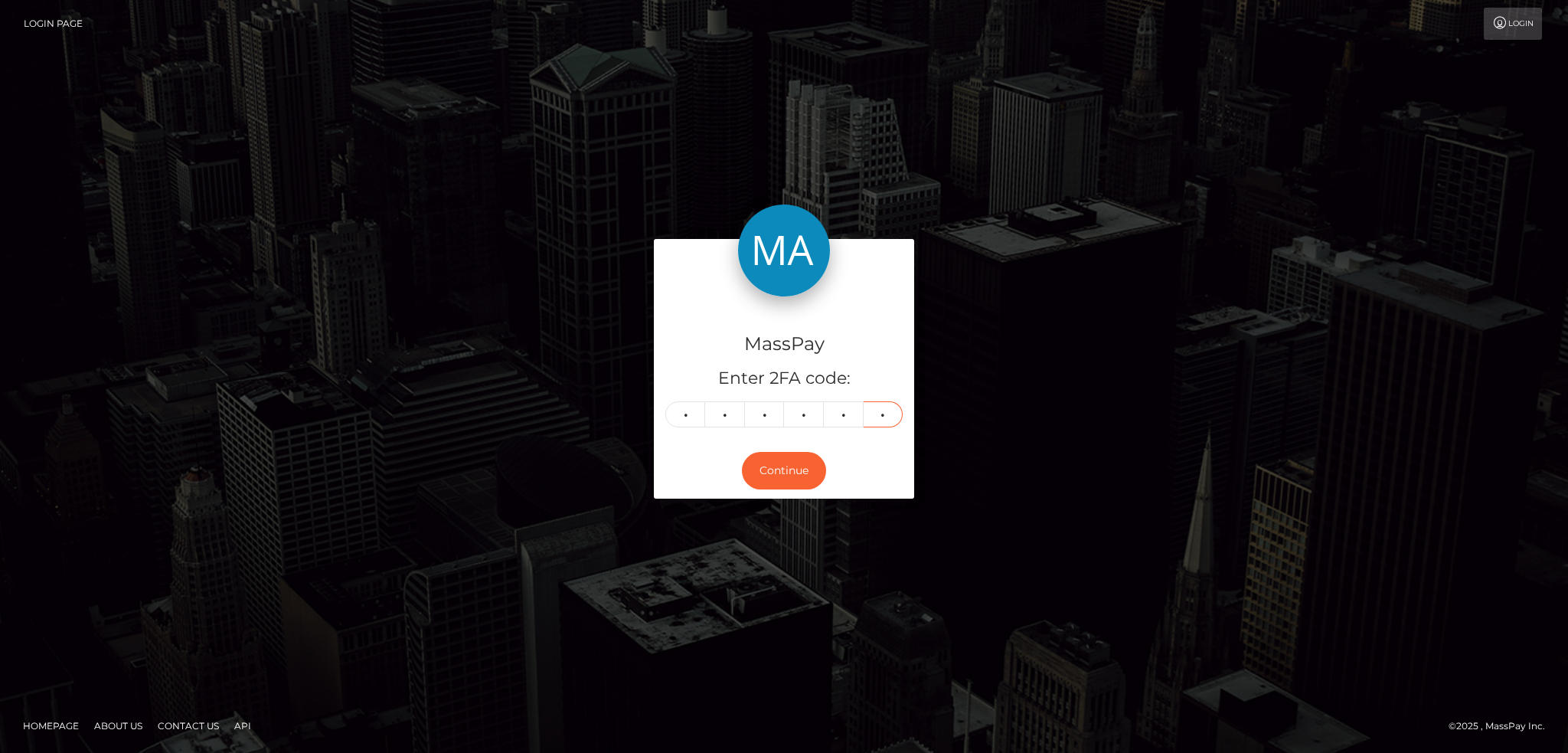
type input "6"
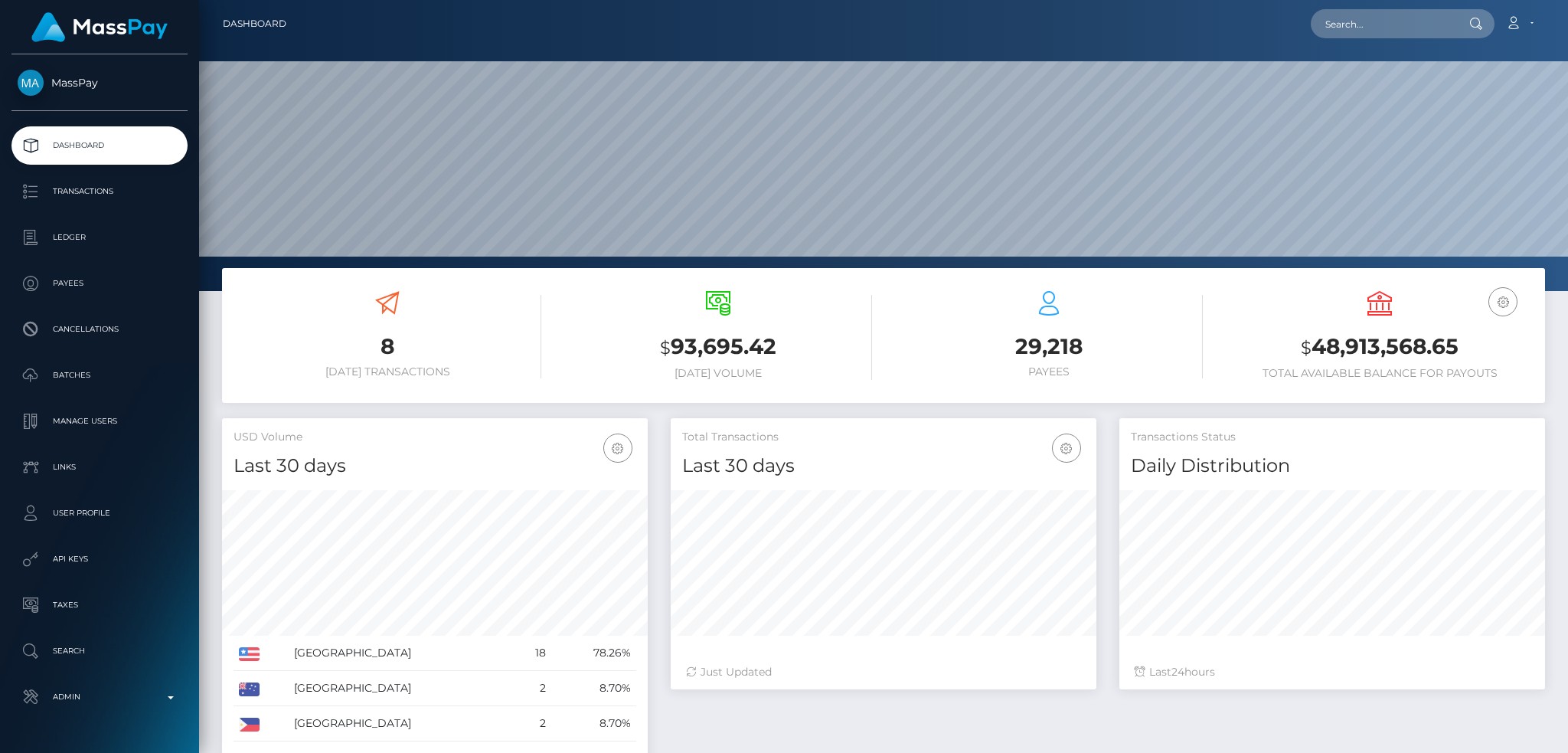
scroll to position [272, 425]
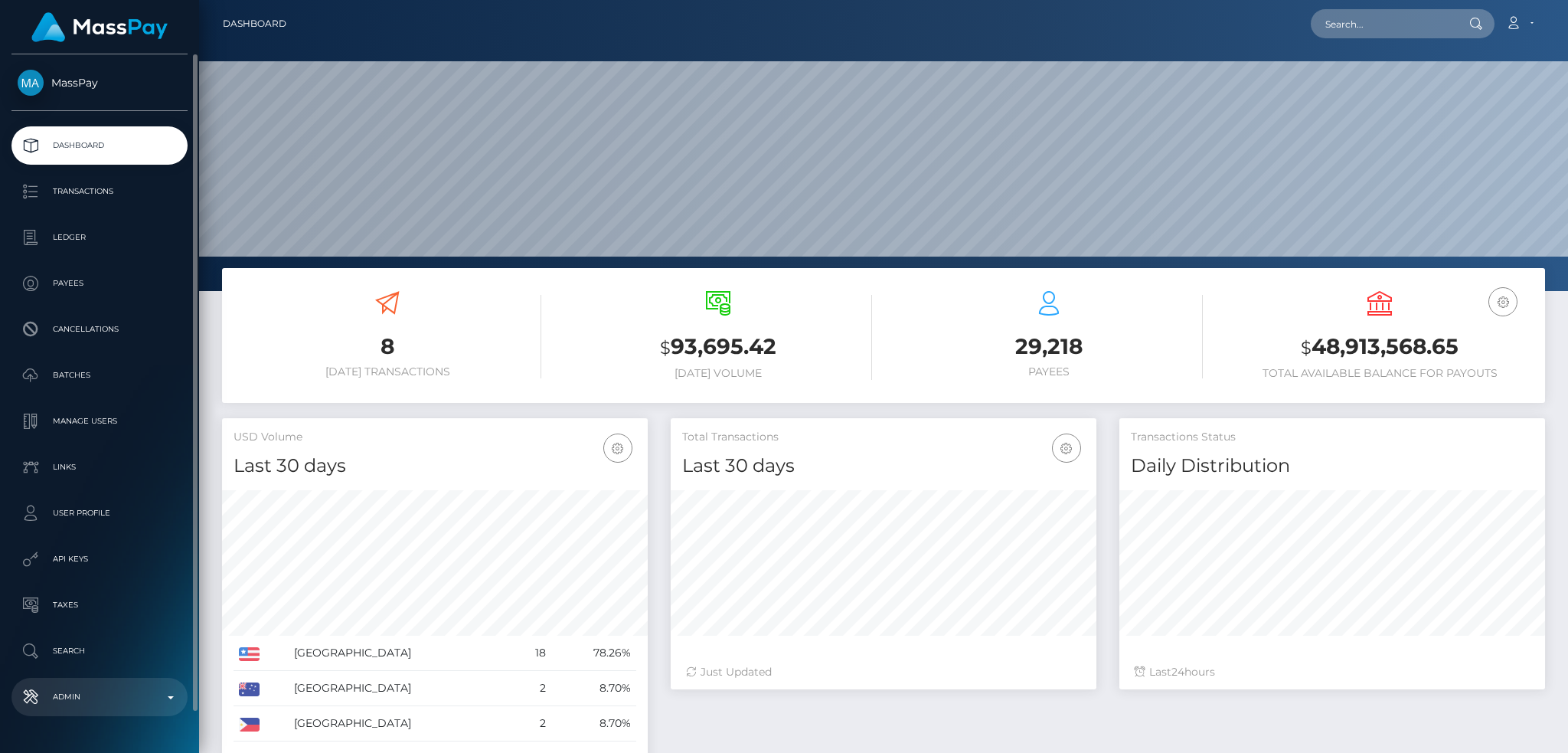
click at [108, 682] on link "Admin" at bounding box center [100, 697] width 176 height 38
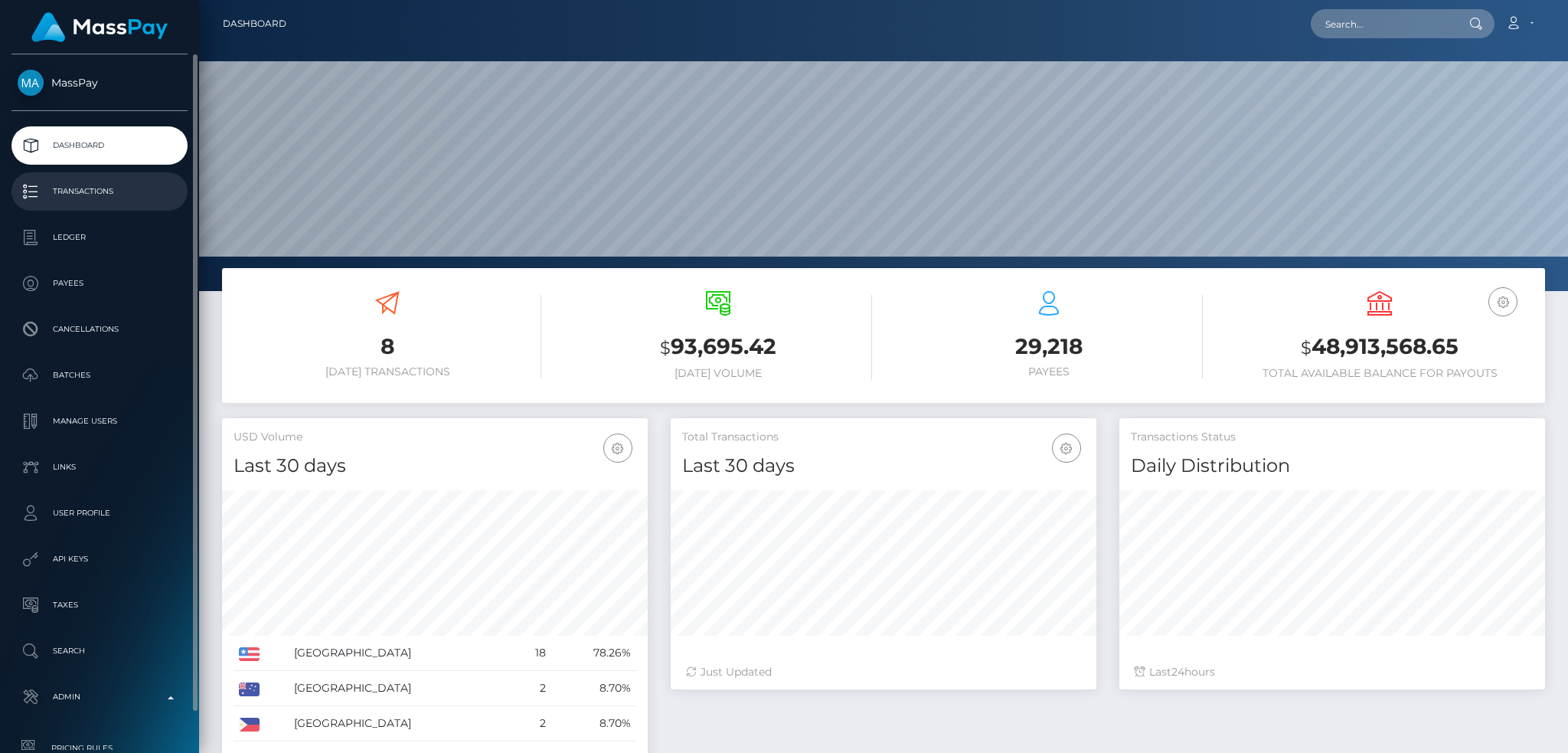
click at [100, 205] on link "Transactions" at bounding box center [100, 192] width 176 height 38
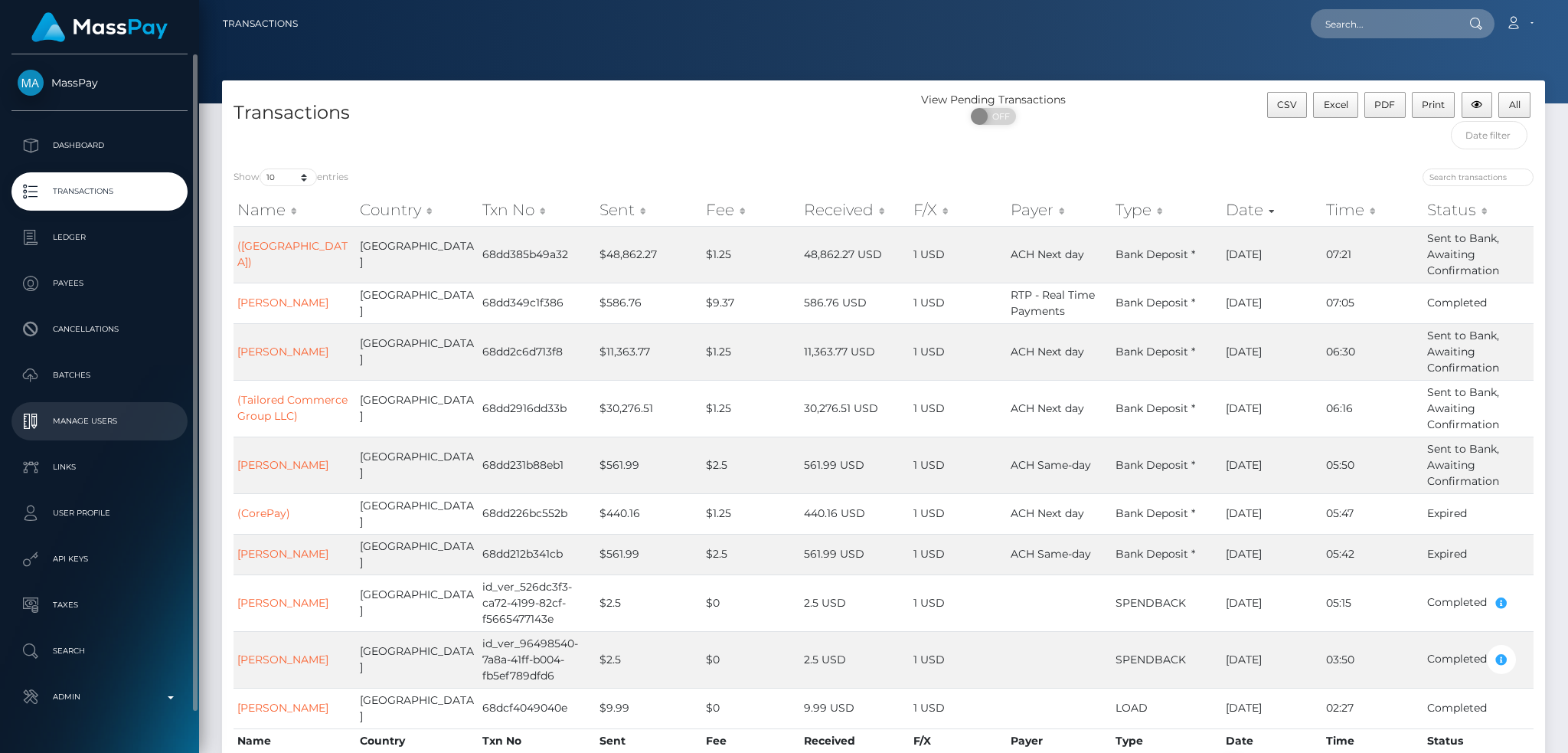
scroll to position [42, 0]
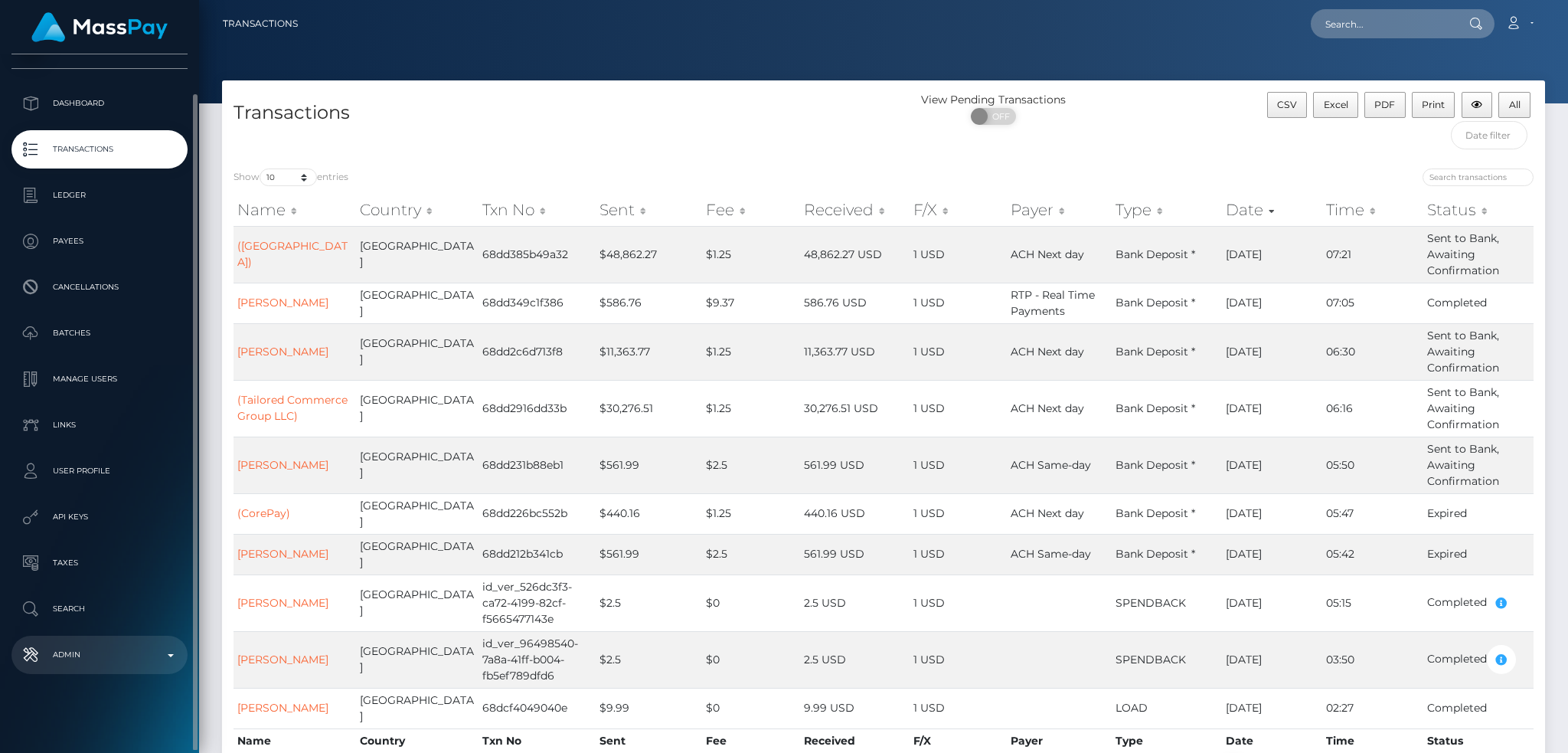
click at [101, 651] on p "Admin" at bounding box center [100, 654] width 164 height 23
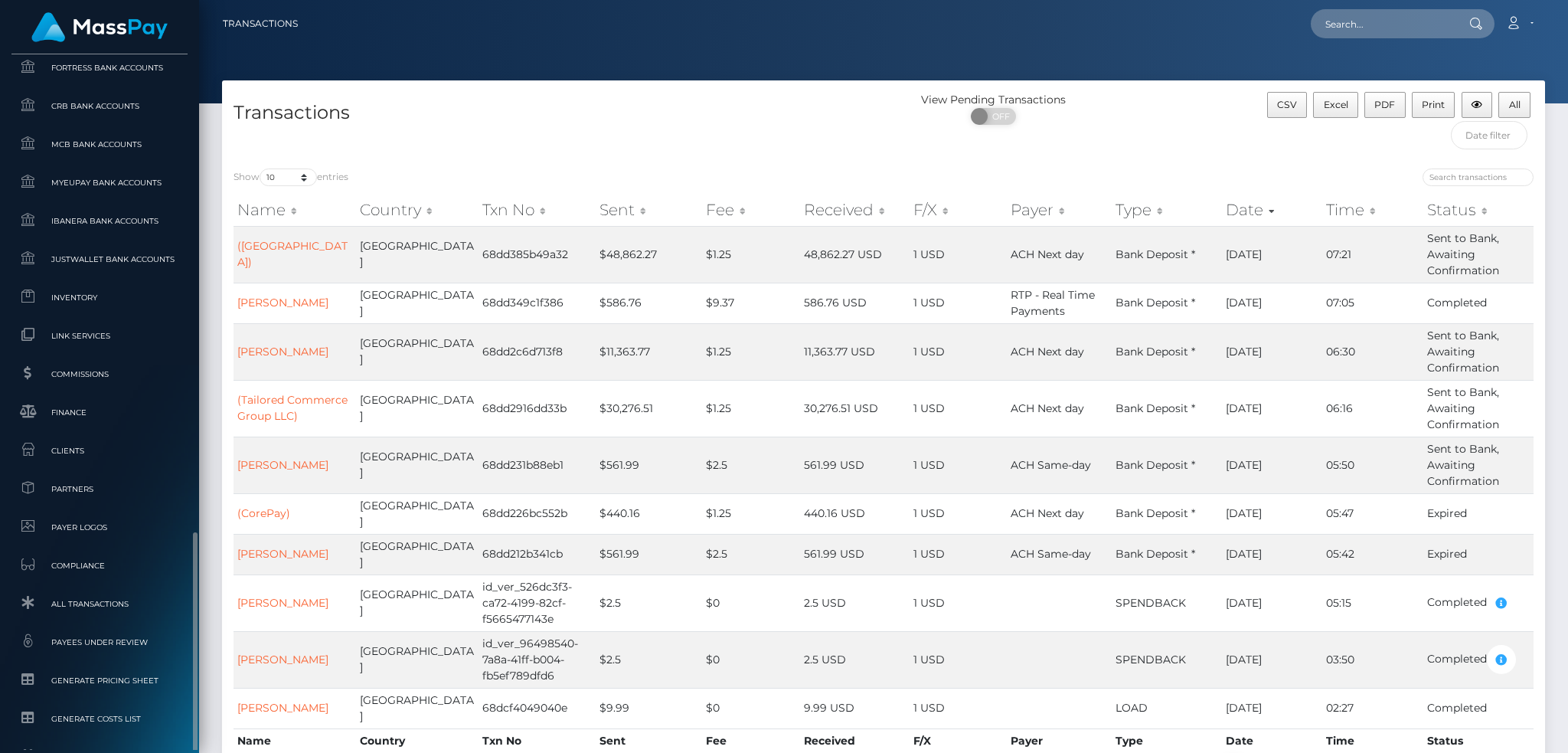
scroll to position [859, 0]
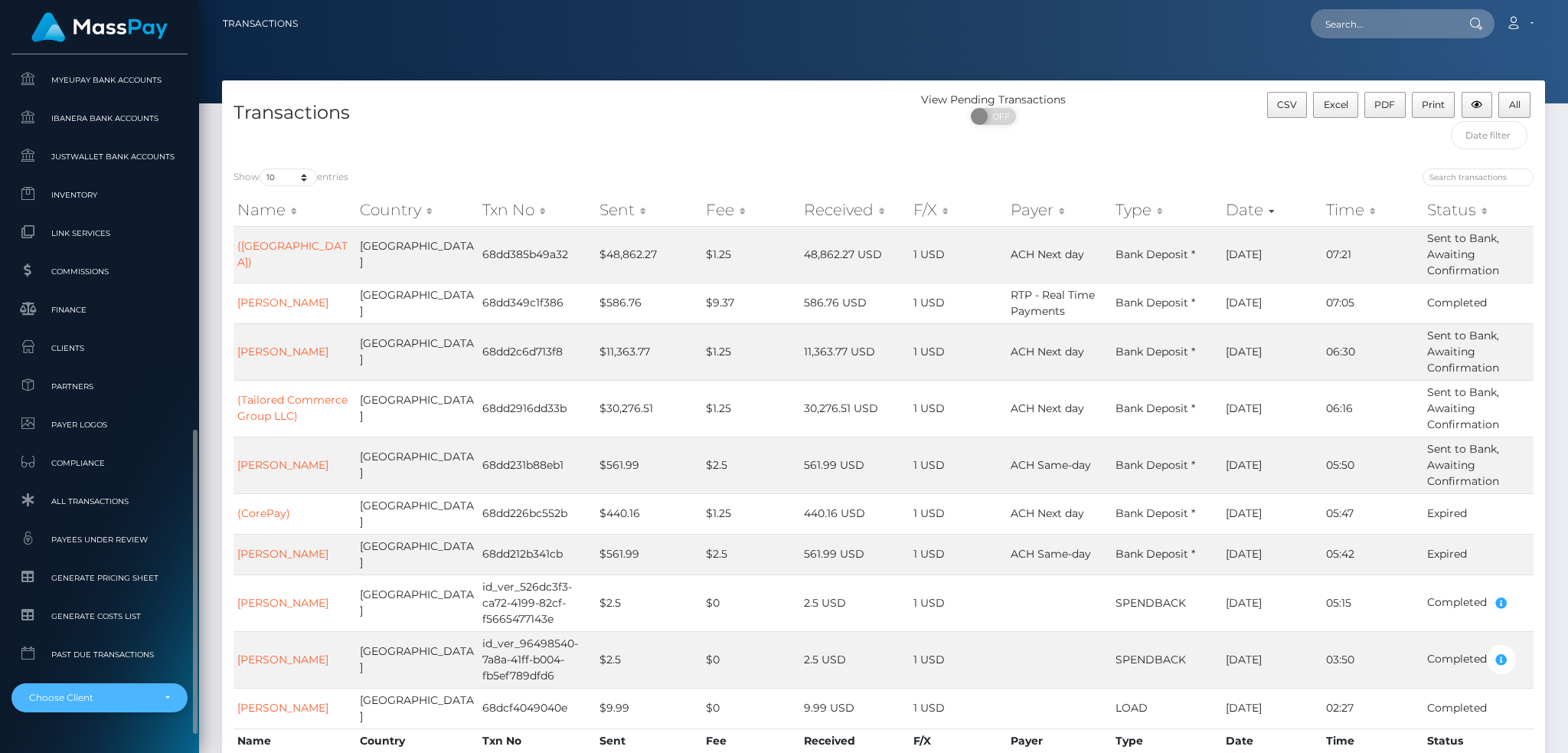
click at [96, 692] on div "Choose Client" at bounding box center [91, 697] width 123 height 12
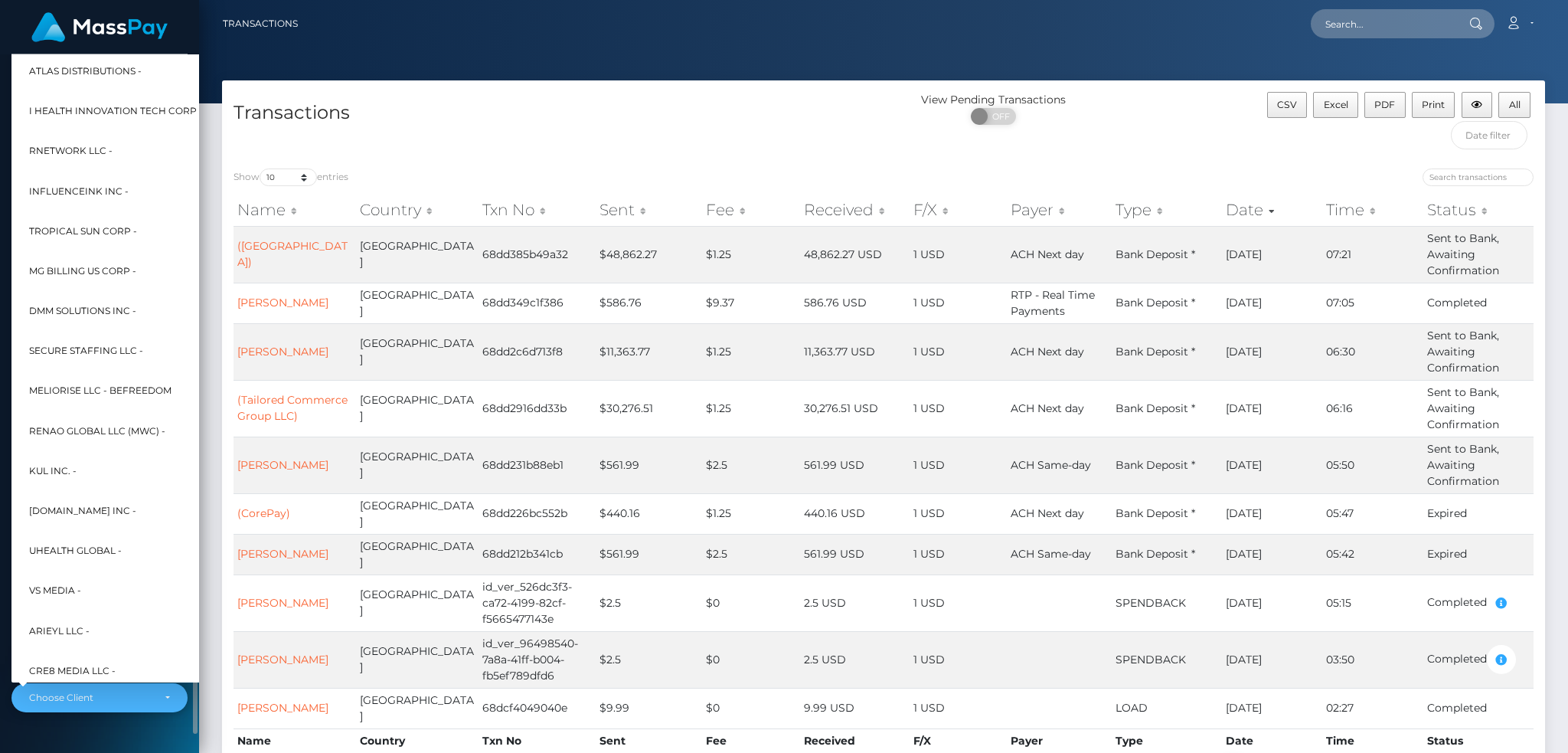
scroll to position [421, 0]
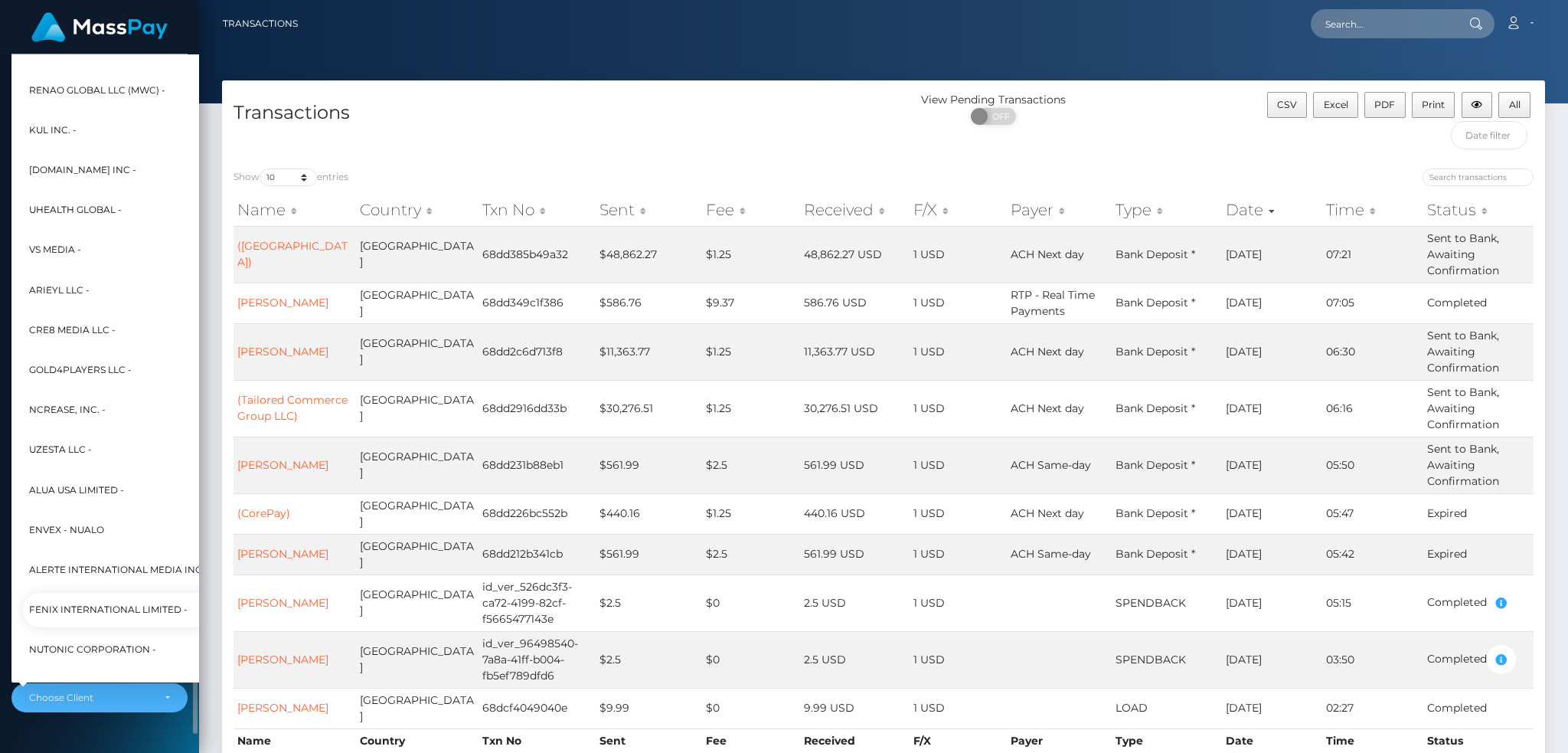
click at [108, 604] on span "Fenix International Limited -" at bounding box center [108, 609] width 158 height 20
select select "26"
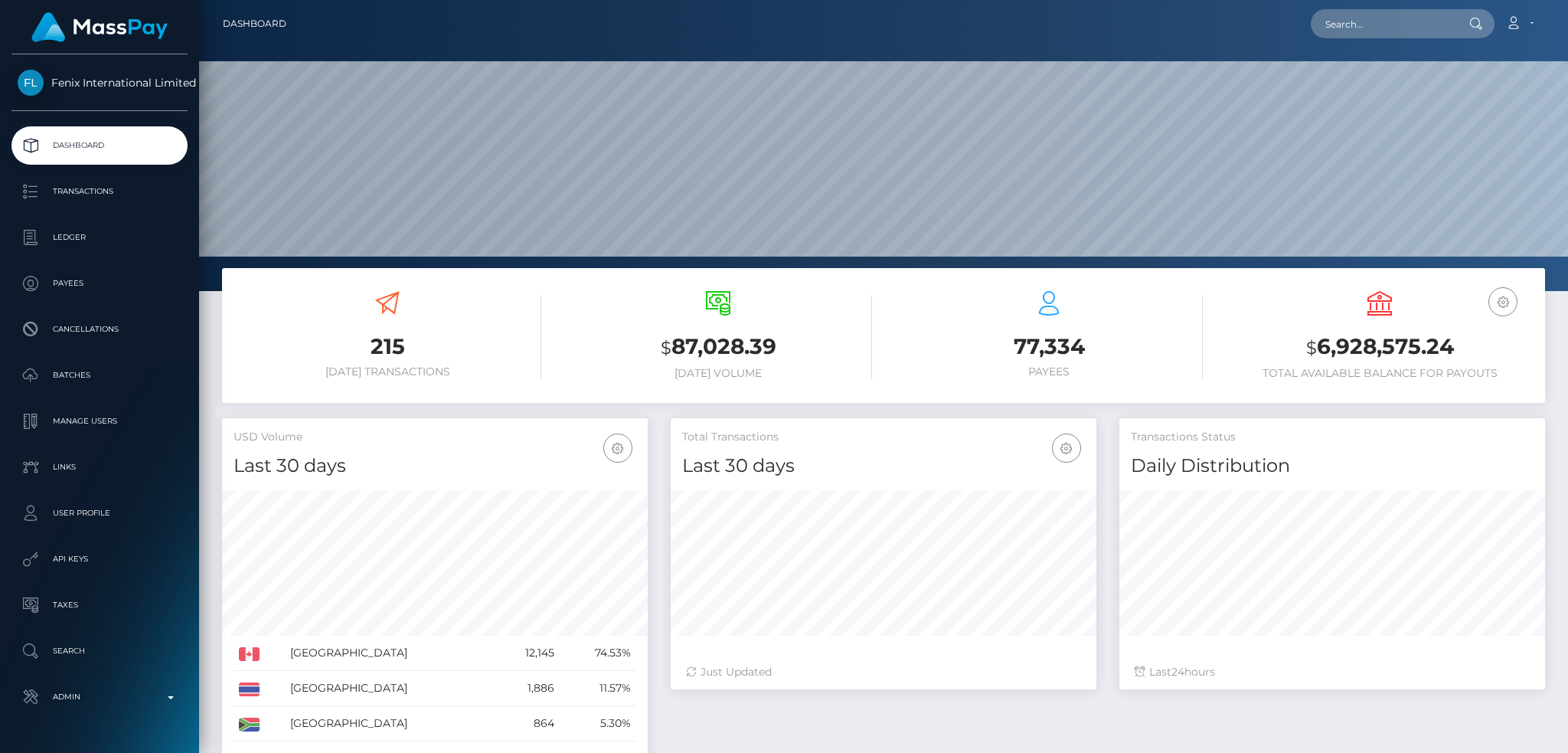
scroll to position [272, 425]
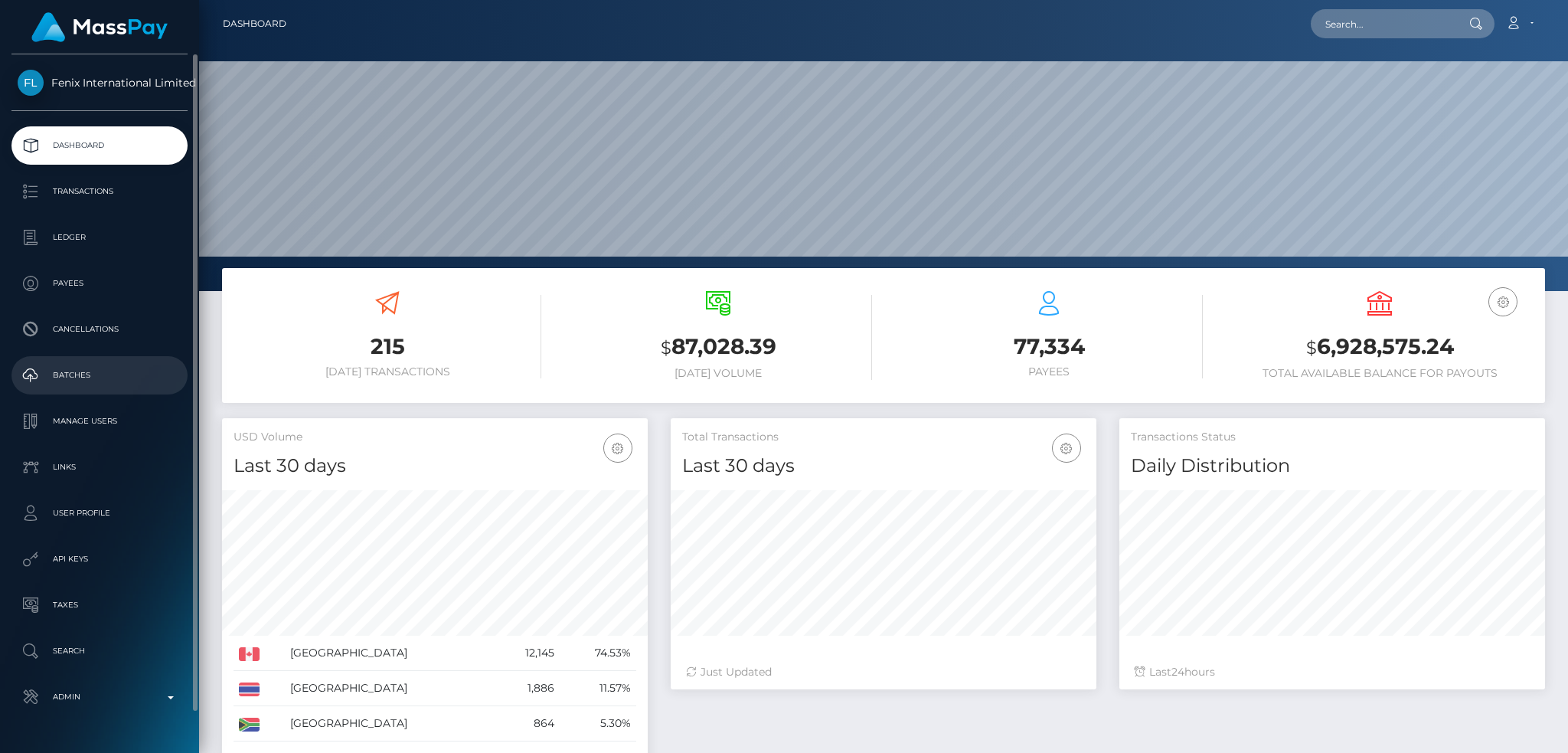
click at [95, 378] on p "Batches" at bounding box center [100, 376] width 164 height 23
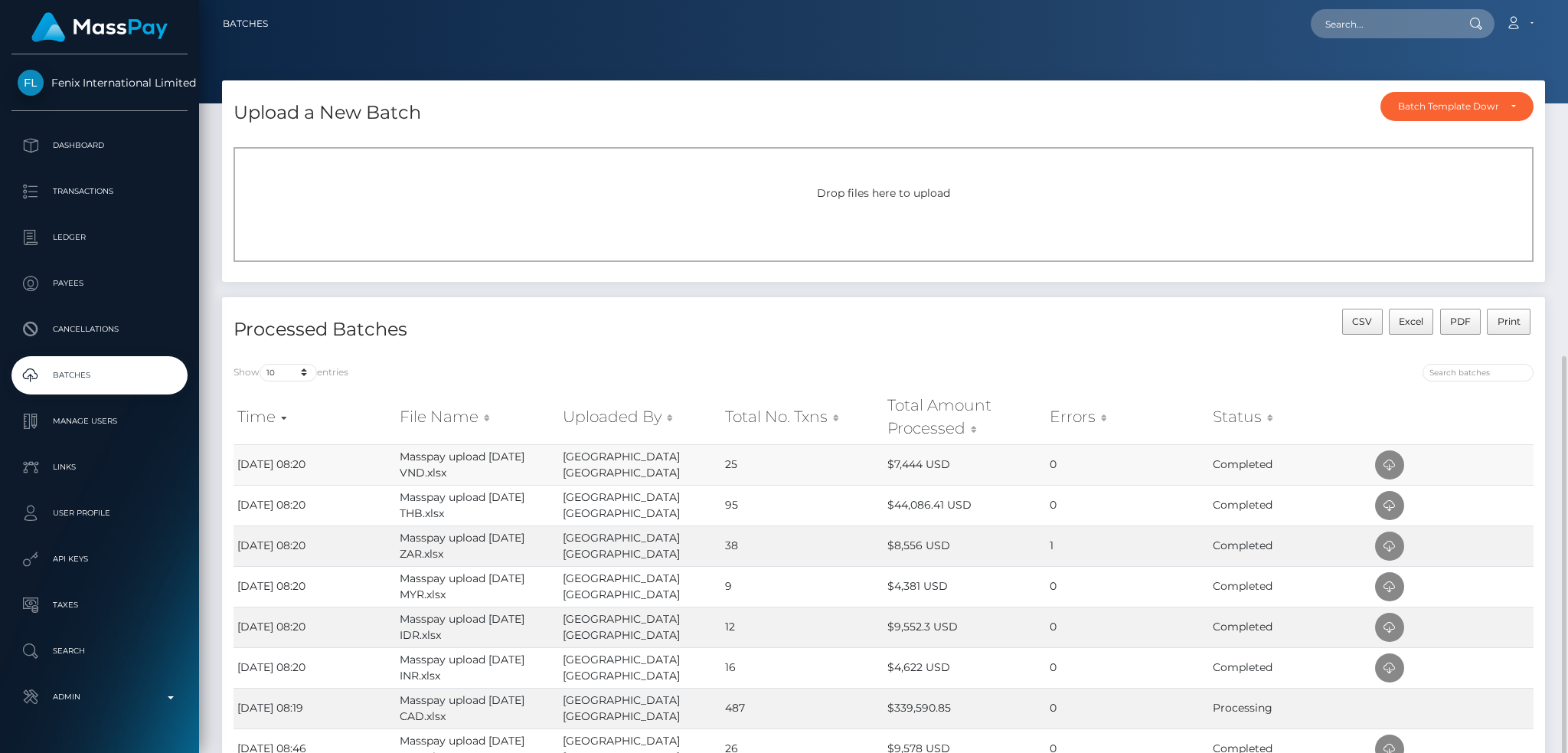
scroll to position [204, 0]
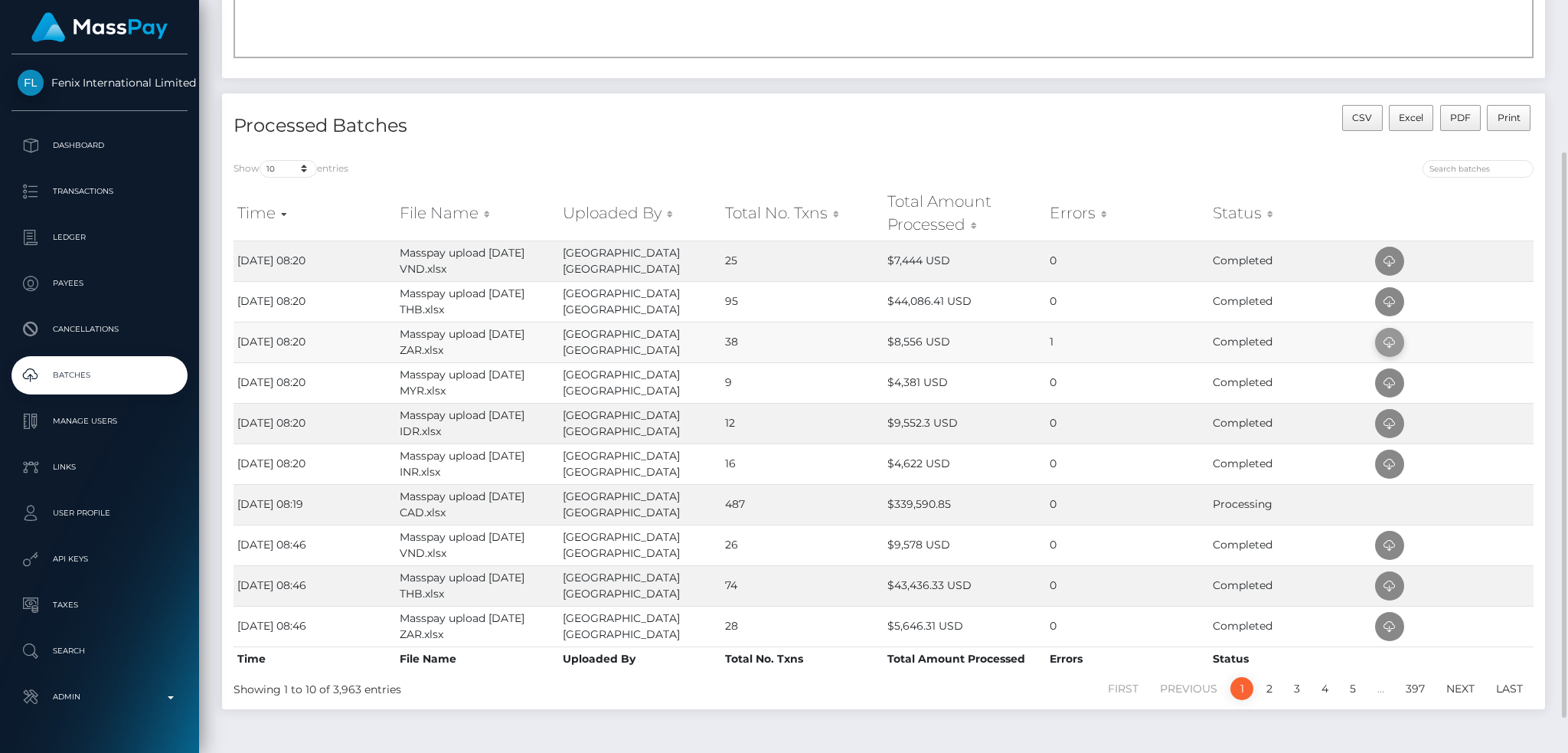
click at [1384, 336] on icon at bounding box center [1389, 342] width 18 height 19
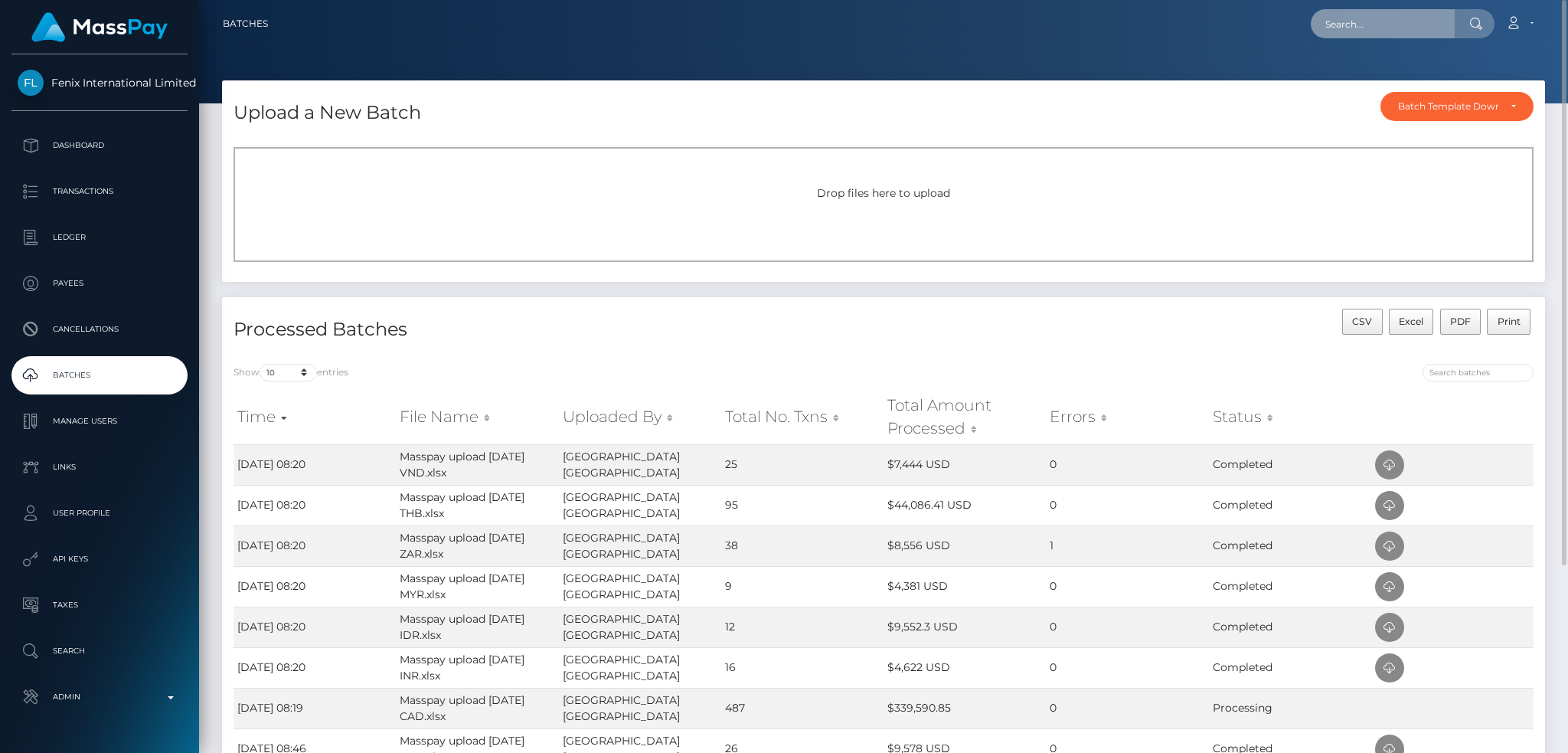
click at [1393, 25] on input "text" at bounding box center [1382, 24] width 144 height 29
paste input "touchedbynatureart@gmail.com"
type input "touchedbynatureart@gmail.com"
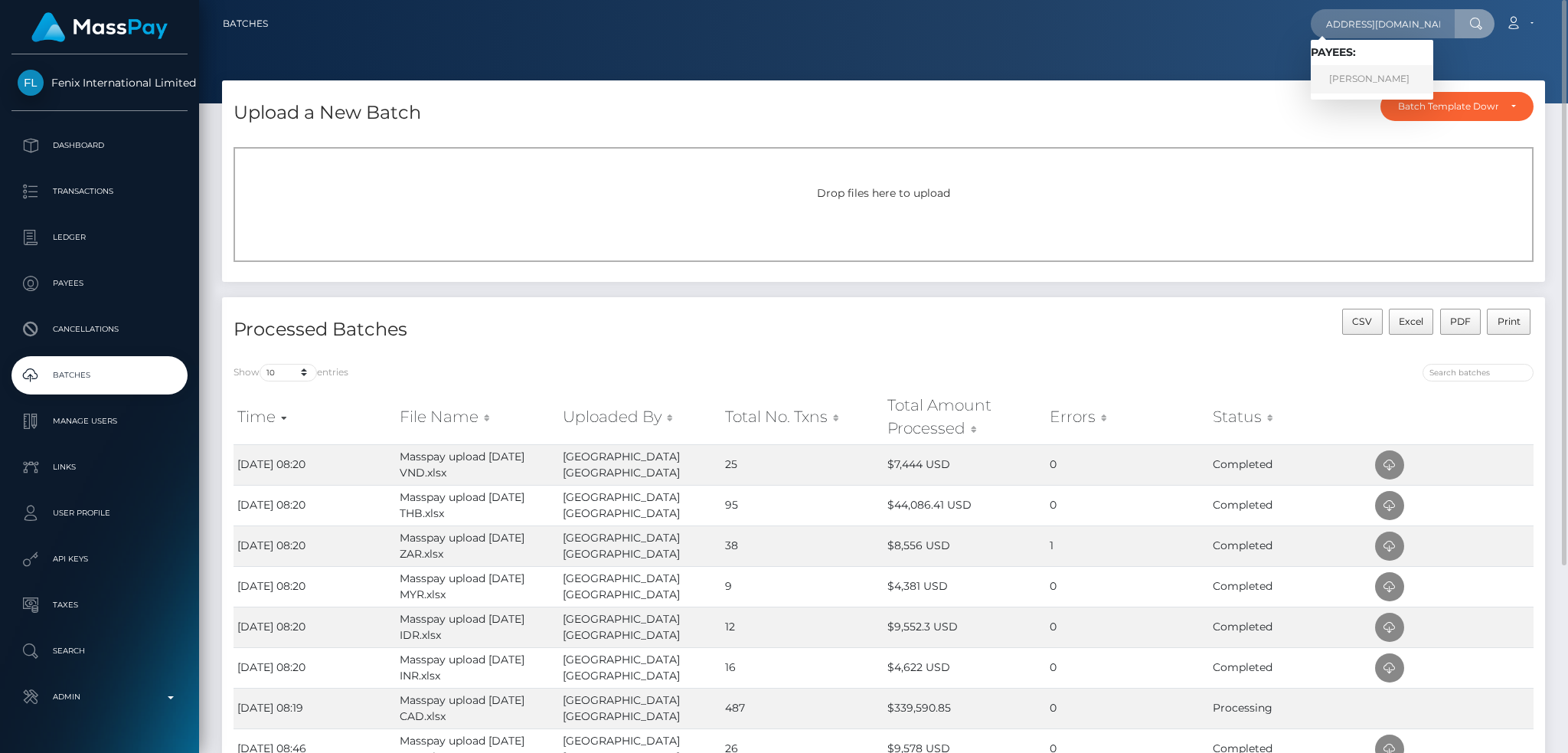
click at [1342, 74] on link "Jesse Romberg" at bounding box center [1371, 80] width 122 height 28
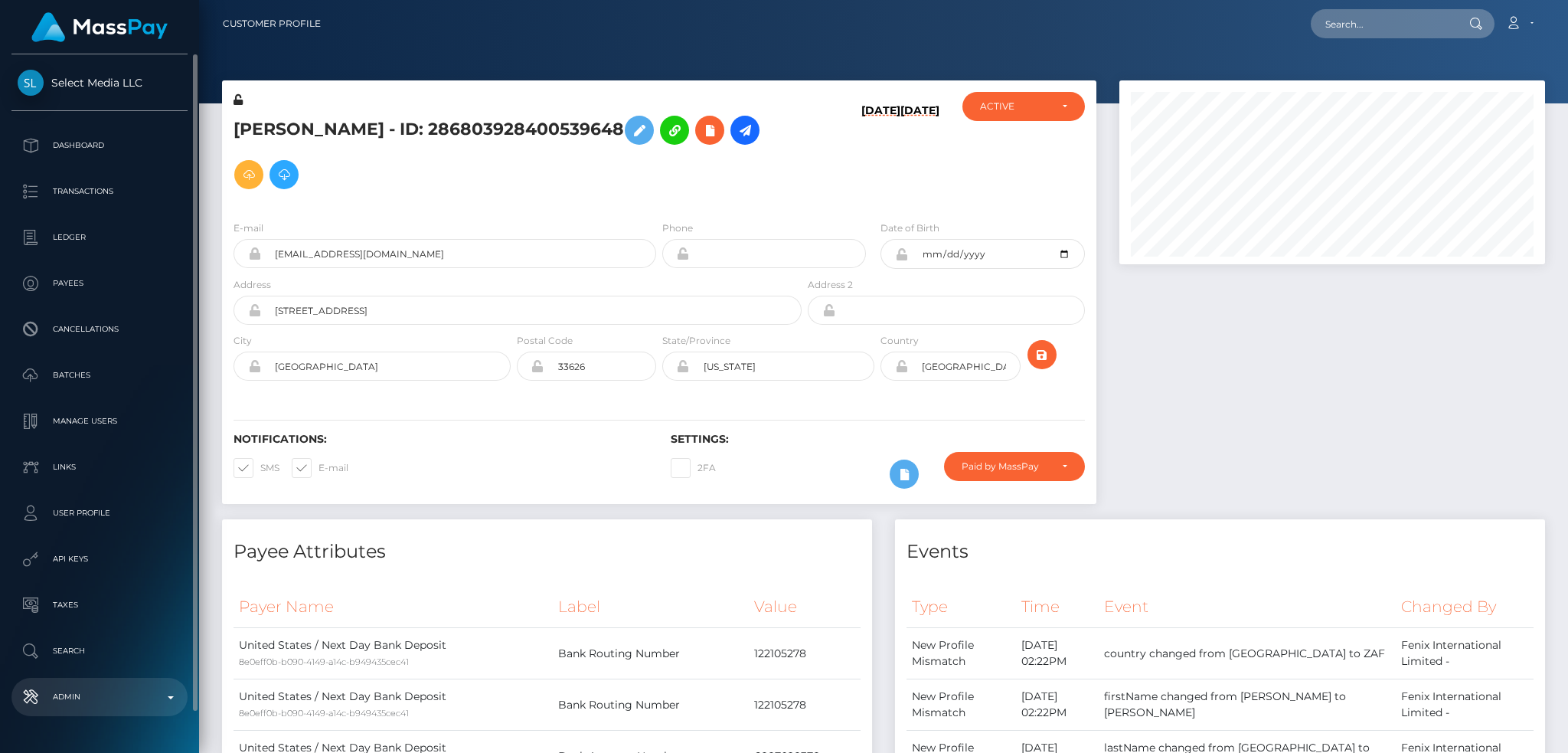
click at [119, 691] on p "Admin" at bounding box center [100, 697] width 164 height 23
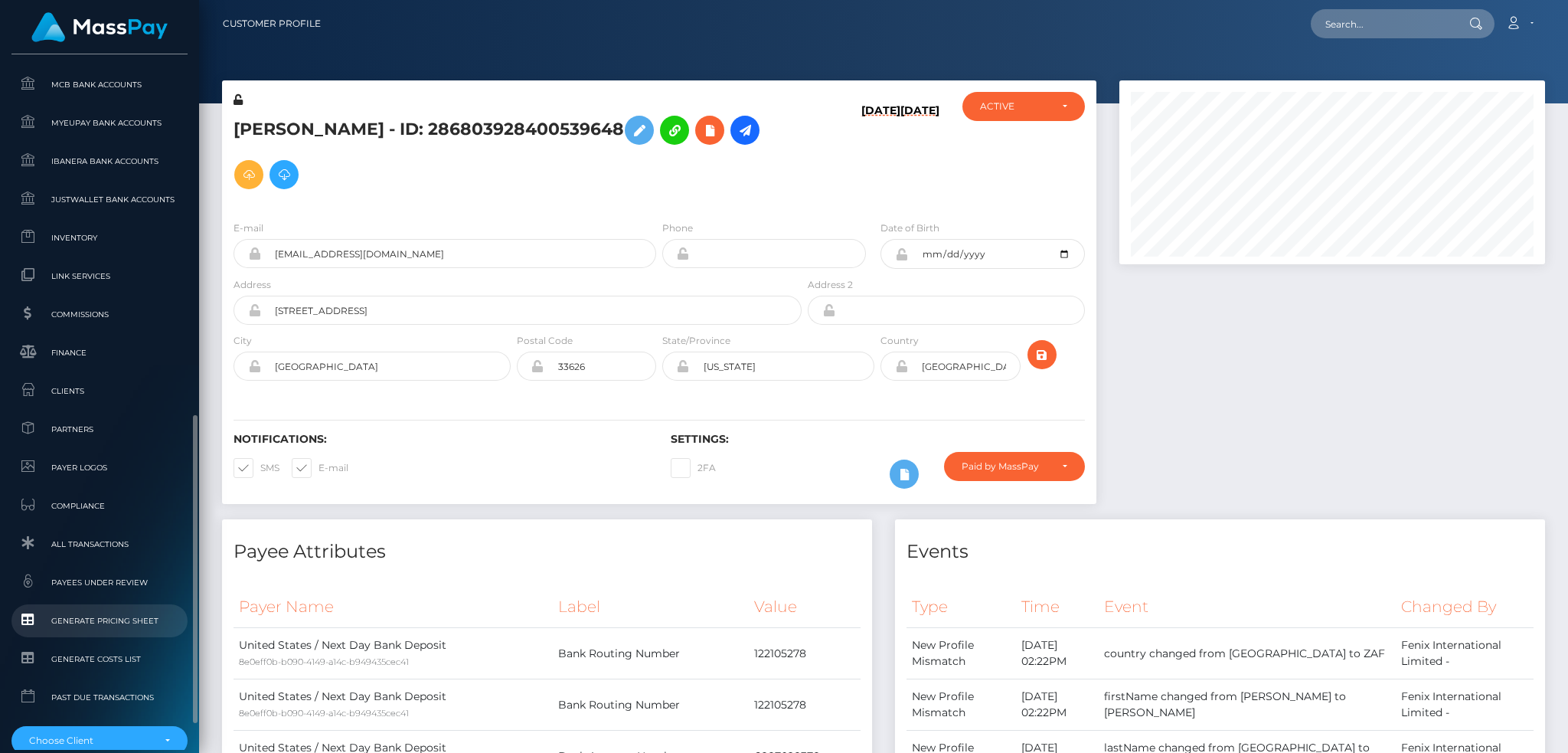
scroll to position [897, 0]
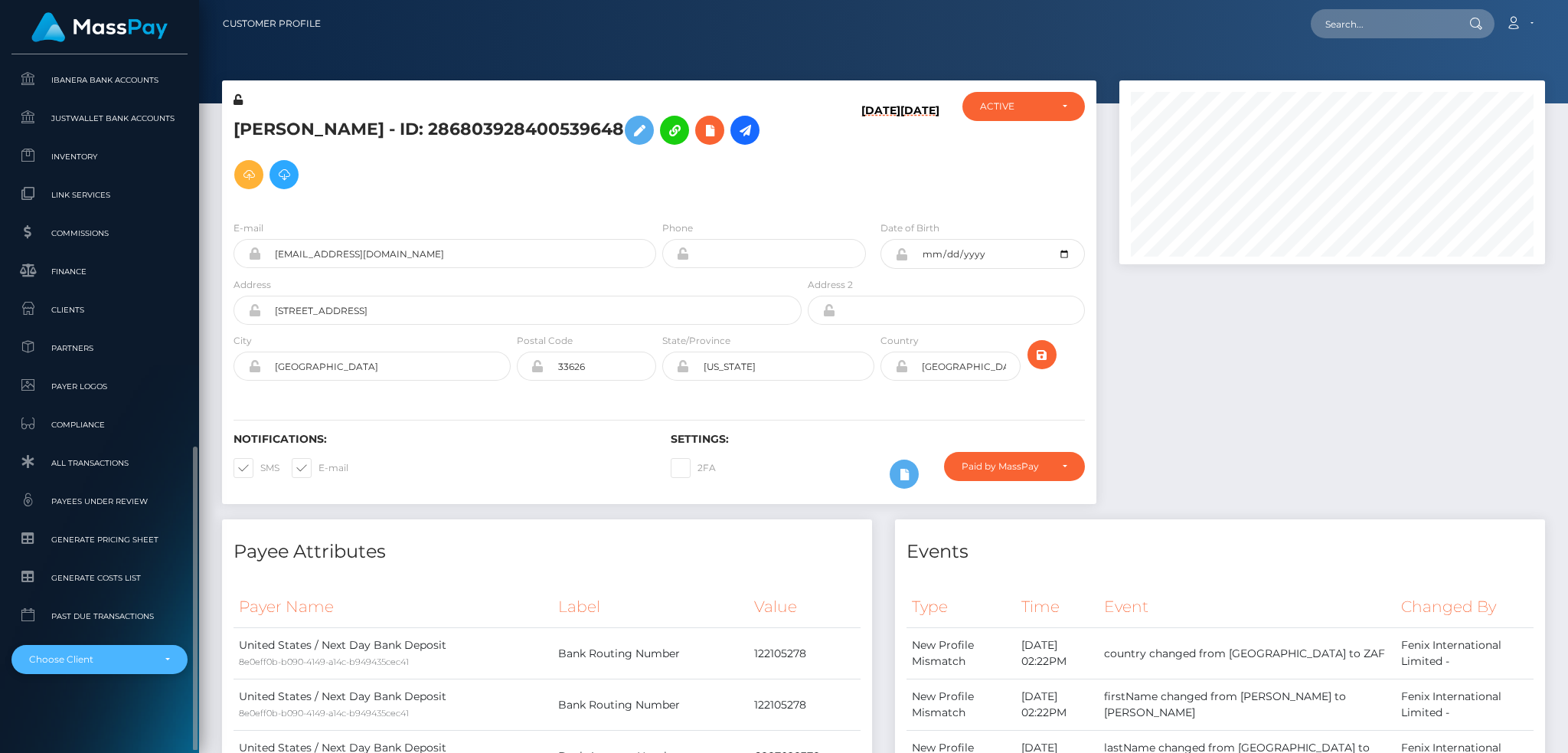
click at [92, 647] on div "Choose Client" at bounding box center [100, 659] width 176 height 29
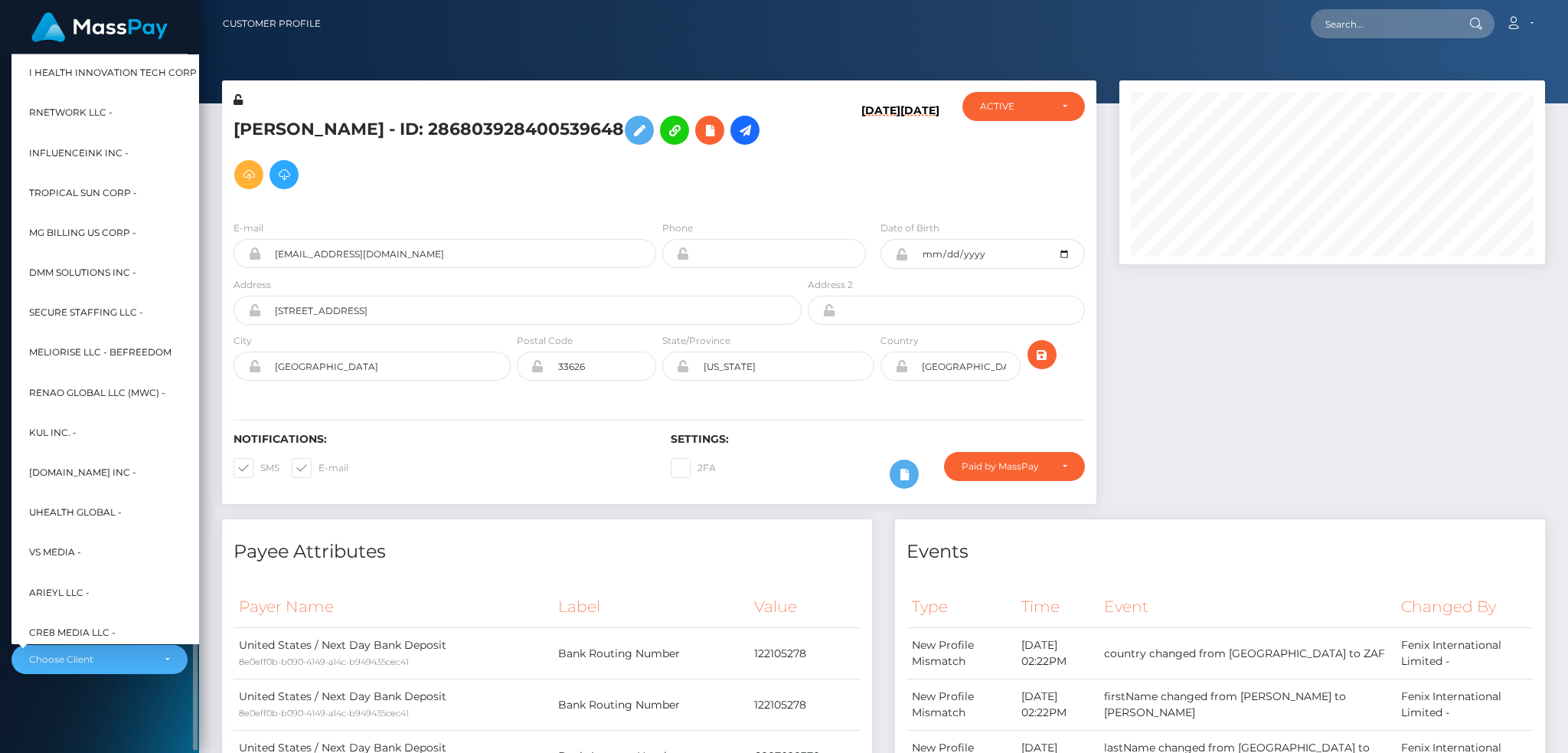
scroll to position [459, 0]
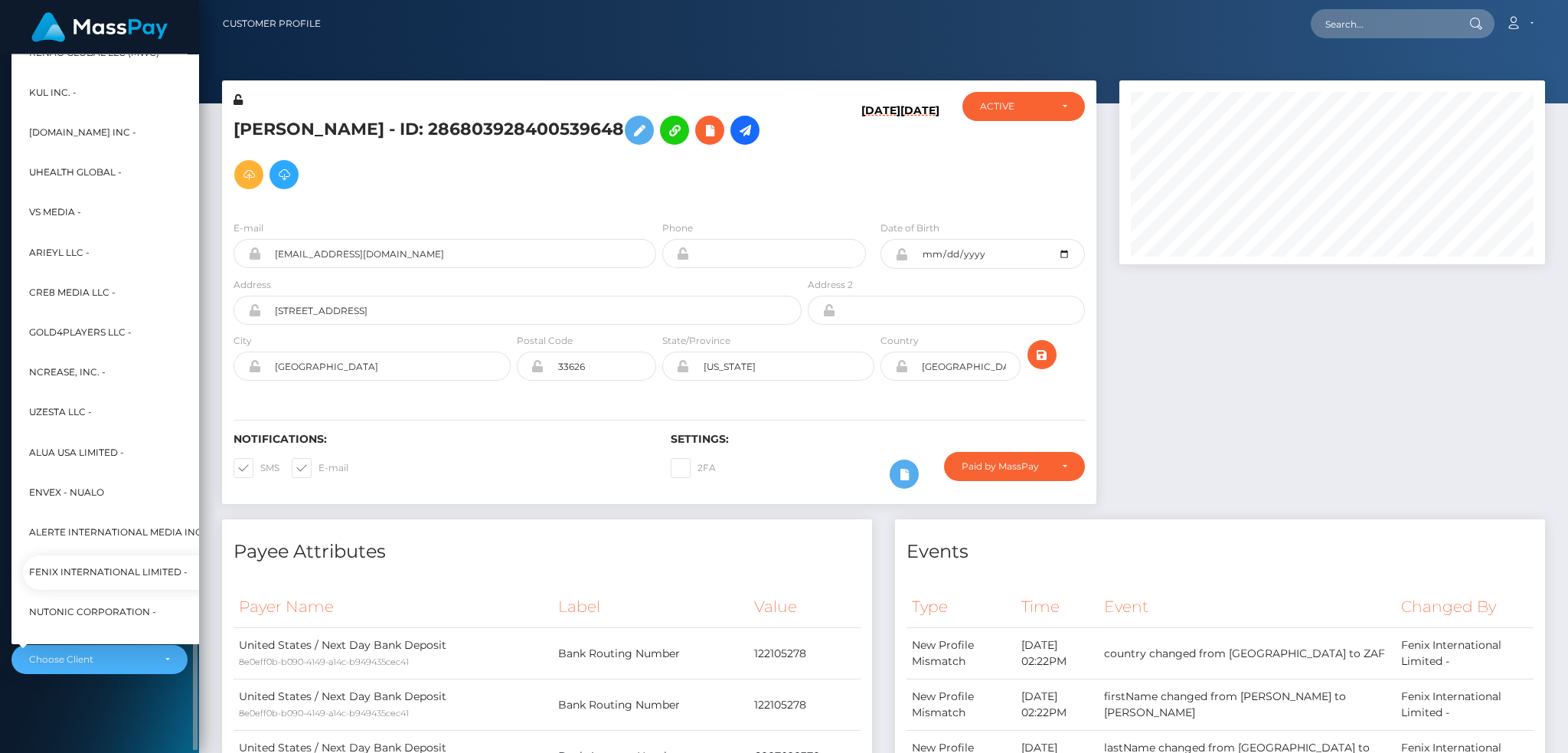
click at [100, 562] on span "Fenix International Limited -" at bounding box center [108, 572] width 158 height 20
select select "26"
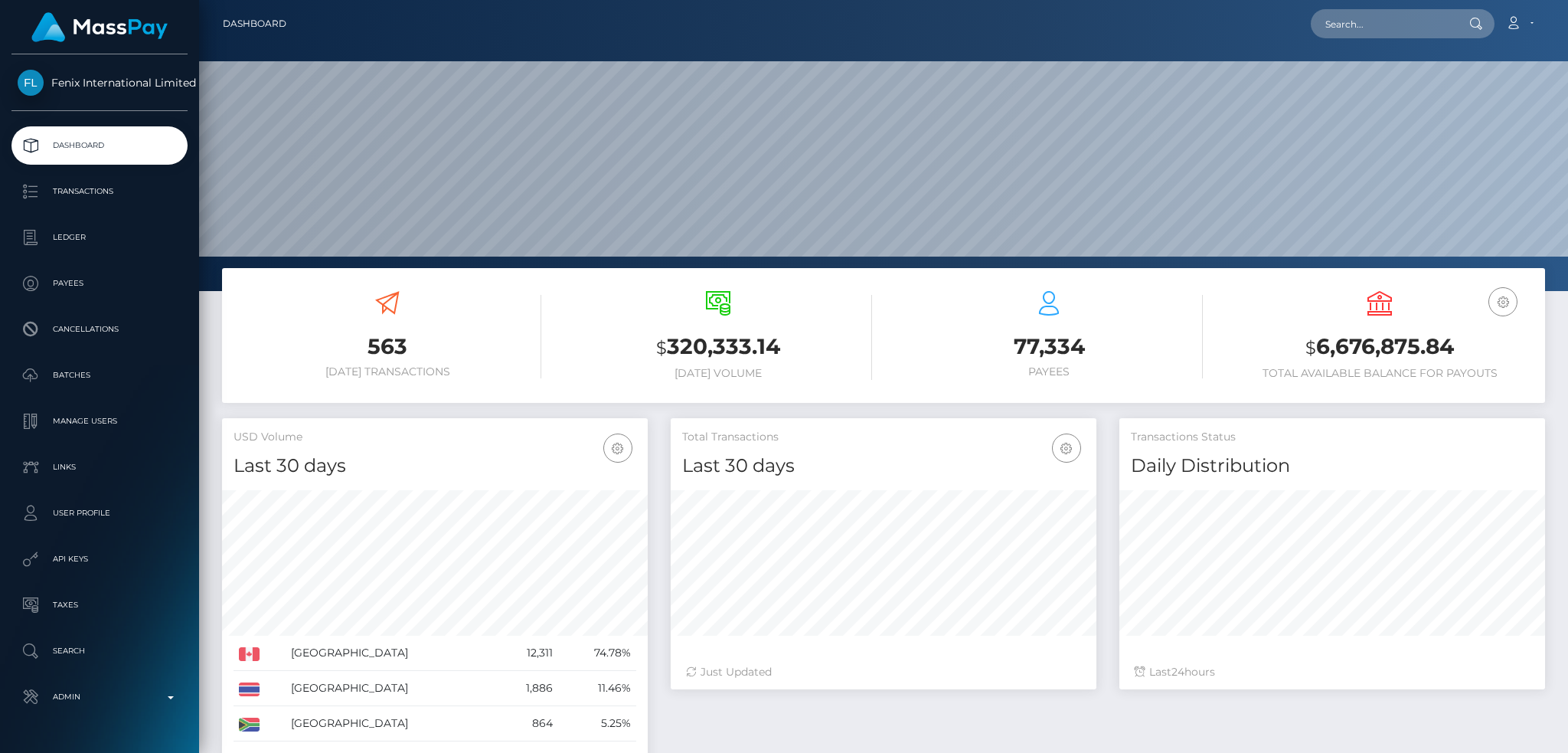
scroll to position [272, 425]
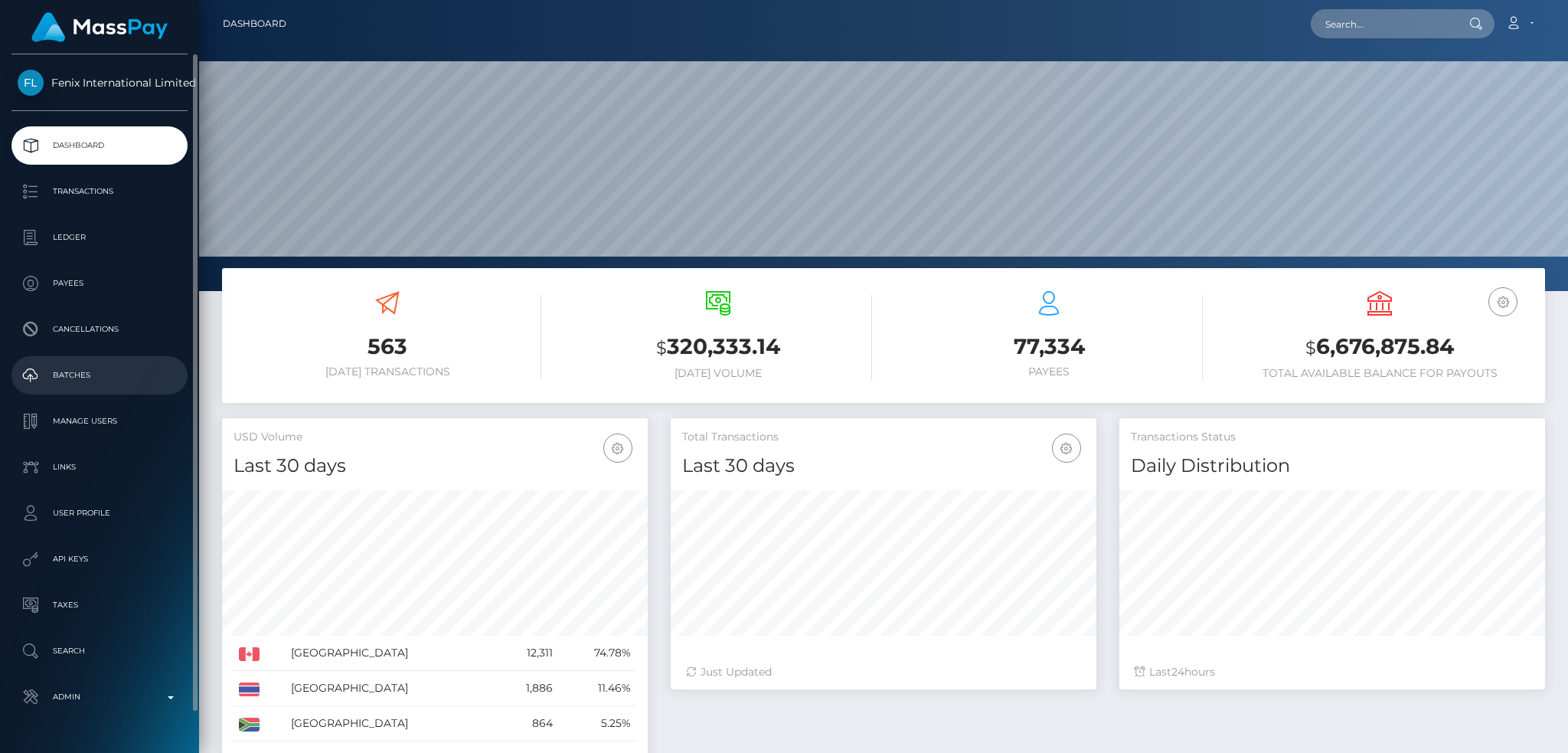
click at [114, 368] on p "Batches" at bounding box center [100, 376] width 164 height 23
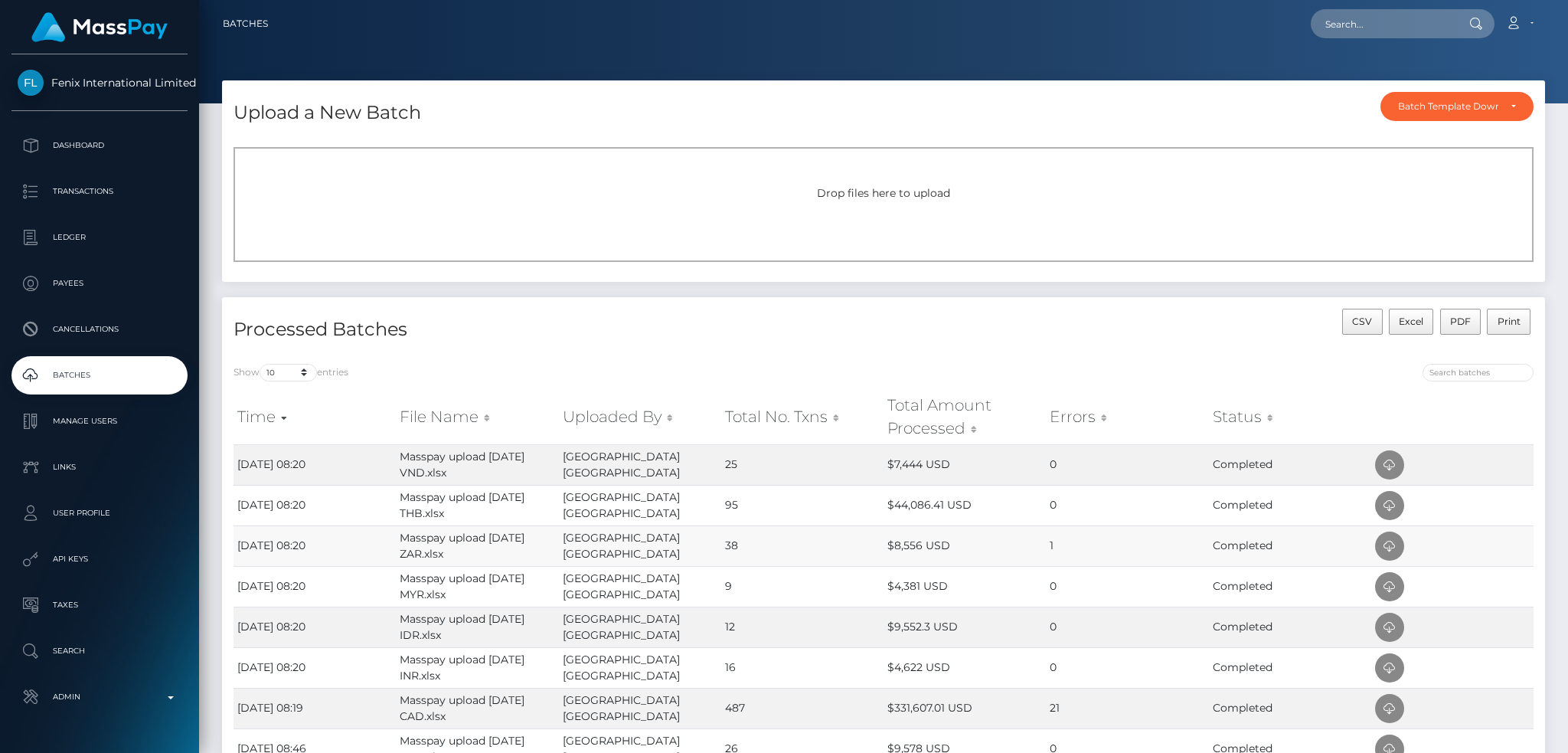
scroll to position [251, 0]
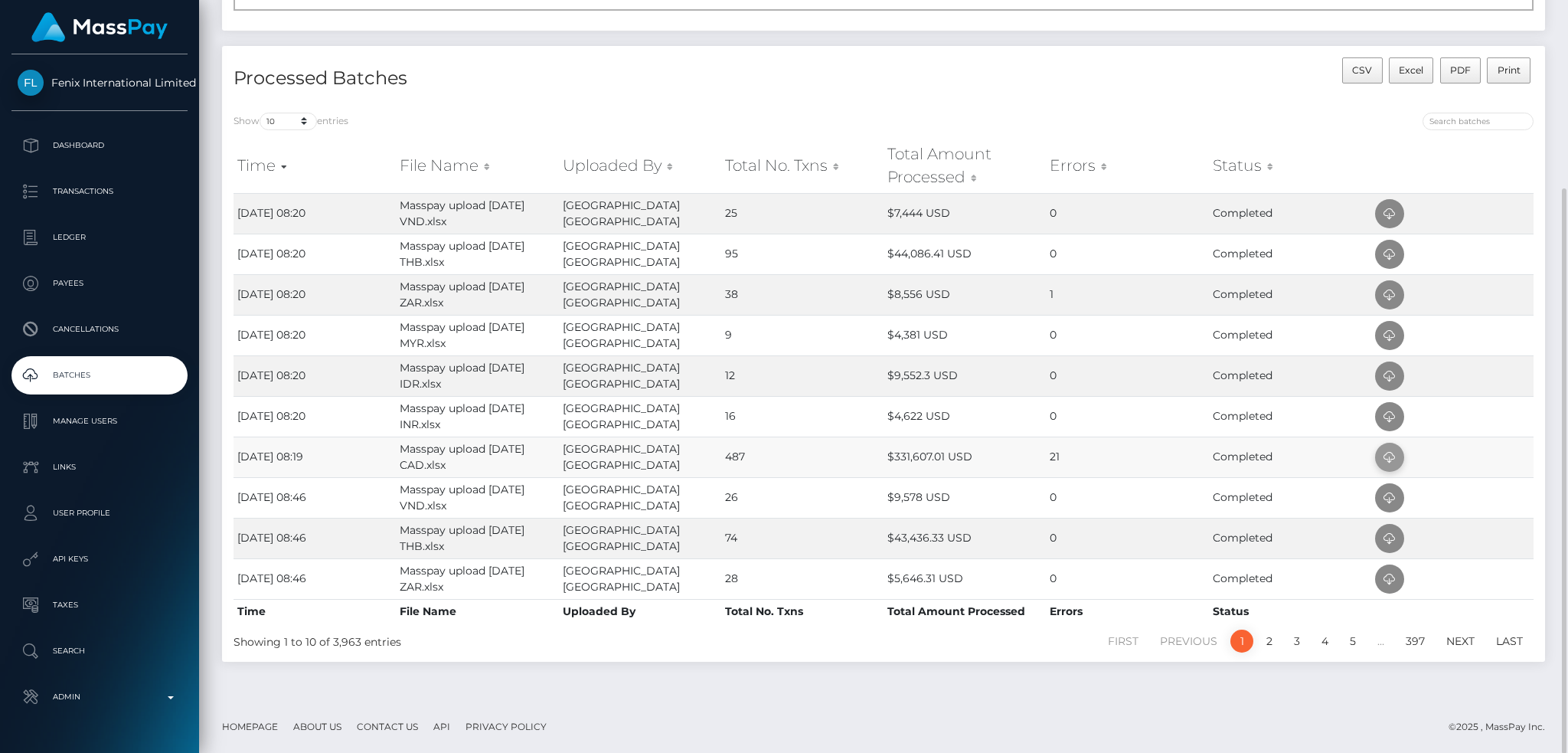
click at [1381, 454] on icon at bounding box center [1389, 457] width 18 height 19
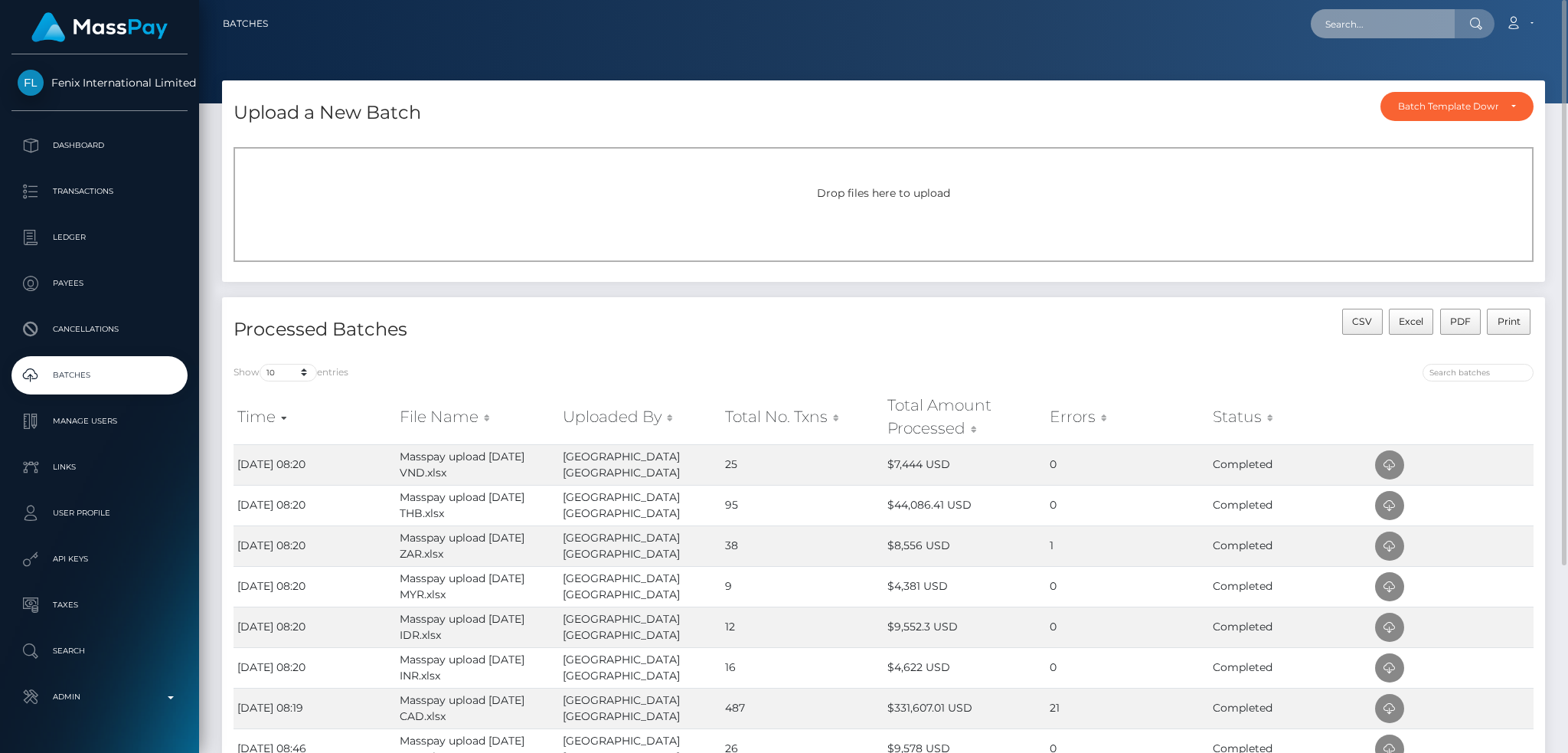
click at [1334, 26] on input "text" at bounding box center [1382, 24] width 144 height 29
paste input "279771542"
type input "279771542"
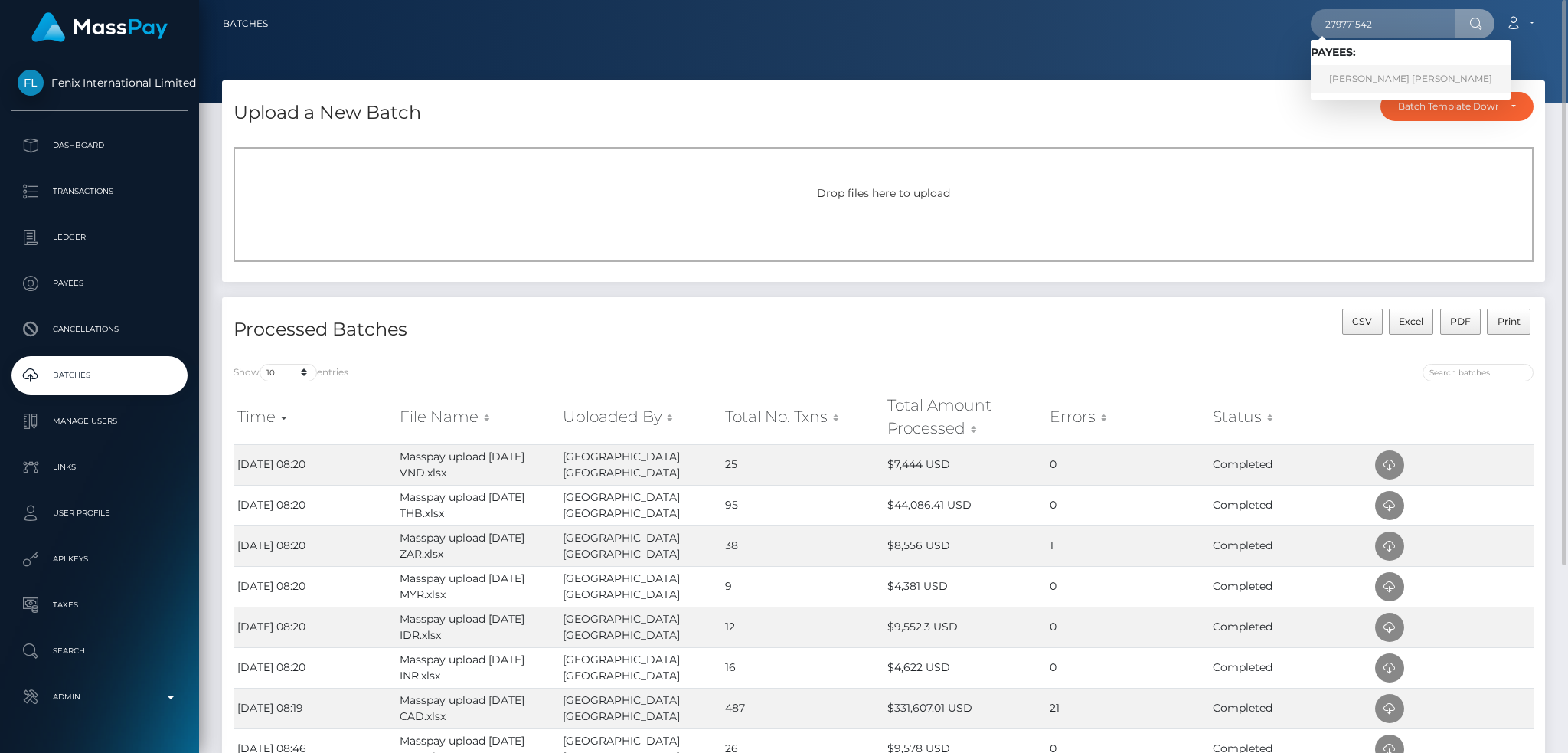
click at [1381, 70] on link "ASHLEY JUNE LAFORTUNE" at bounding box center [1410, 80] width 200 height 28
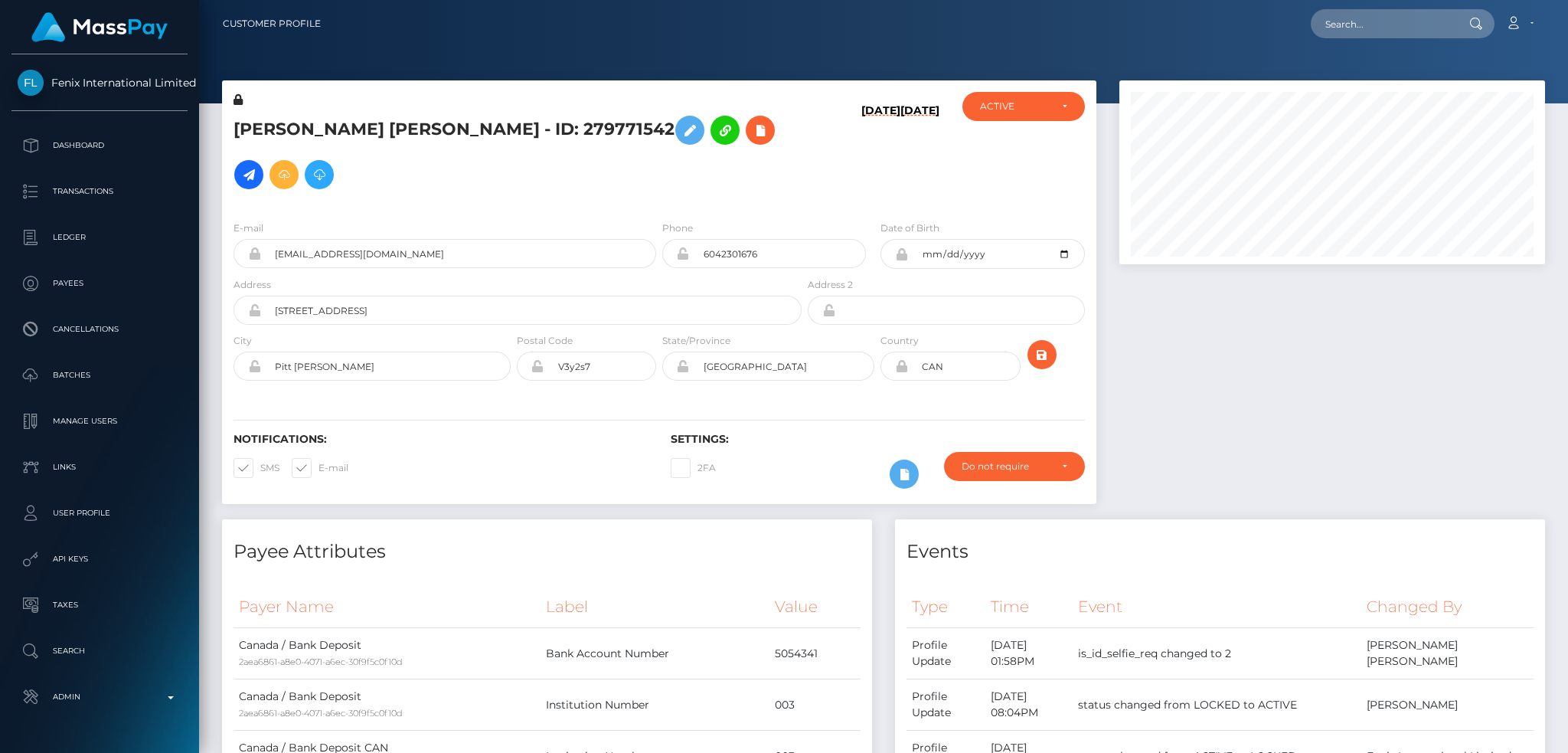
scroll to position [184, 425]
click at [399, 142] on h5 "[PERSON_NAME] [PERSON_NAME] - ID: 279771542" at bounding box center [513, 153] width 559 height 89
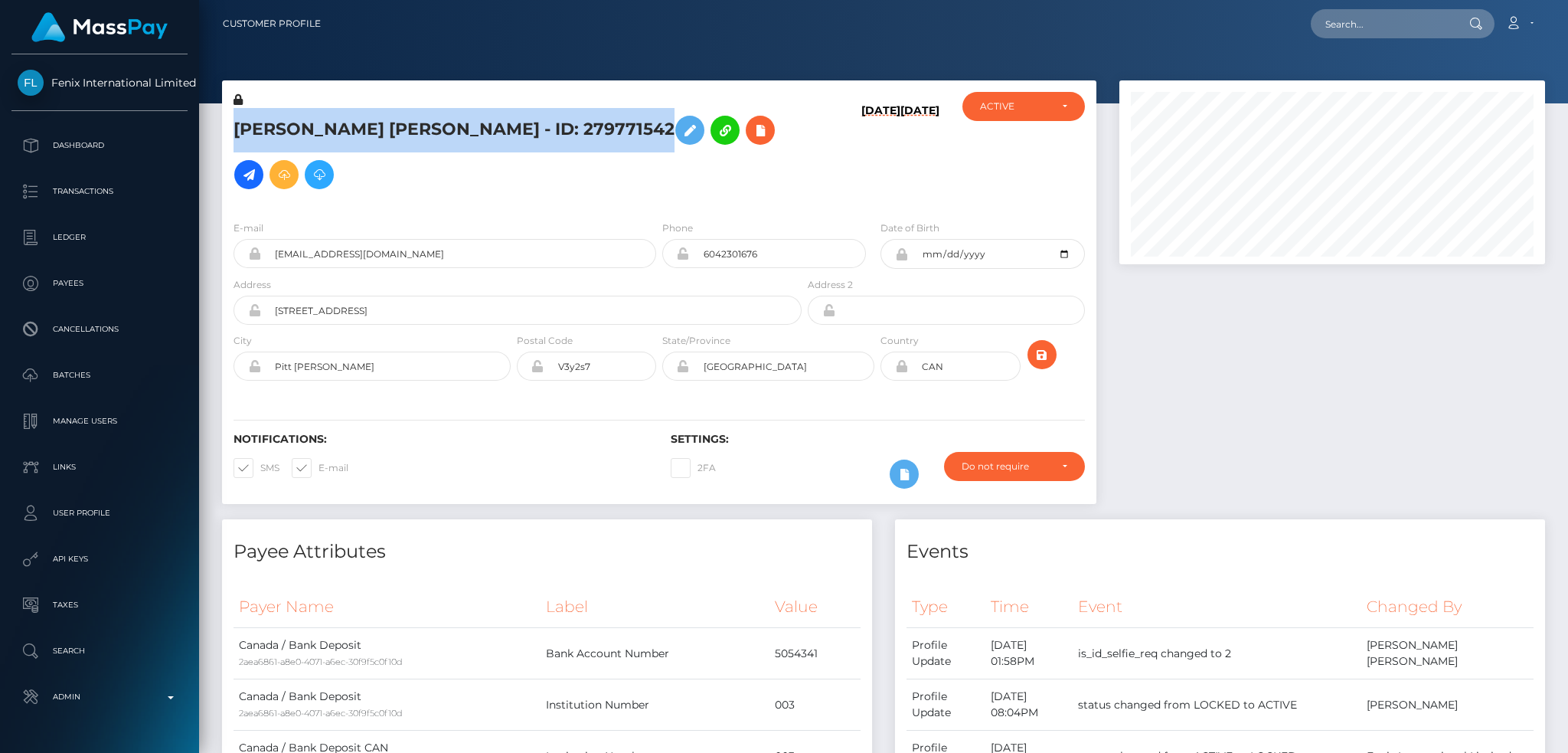
click at [399, 142] on h5 "[PERSON_NAME] [PERSON_NAME] - ID: 279771542" at bounding box center [513, 153] width 559 height 89
copy h5 "[PERSON_NAME] [PERSON_NAME] - ID: 279771542"
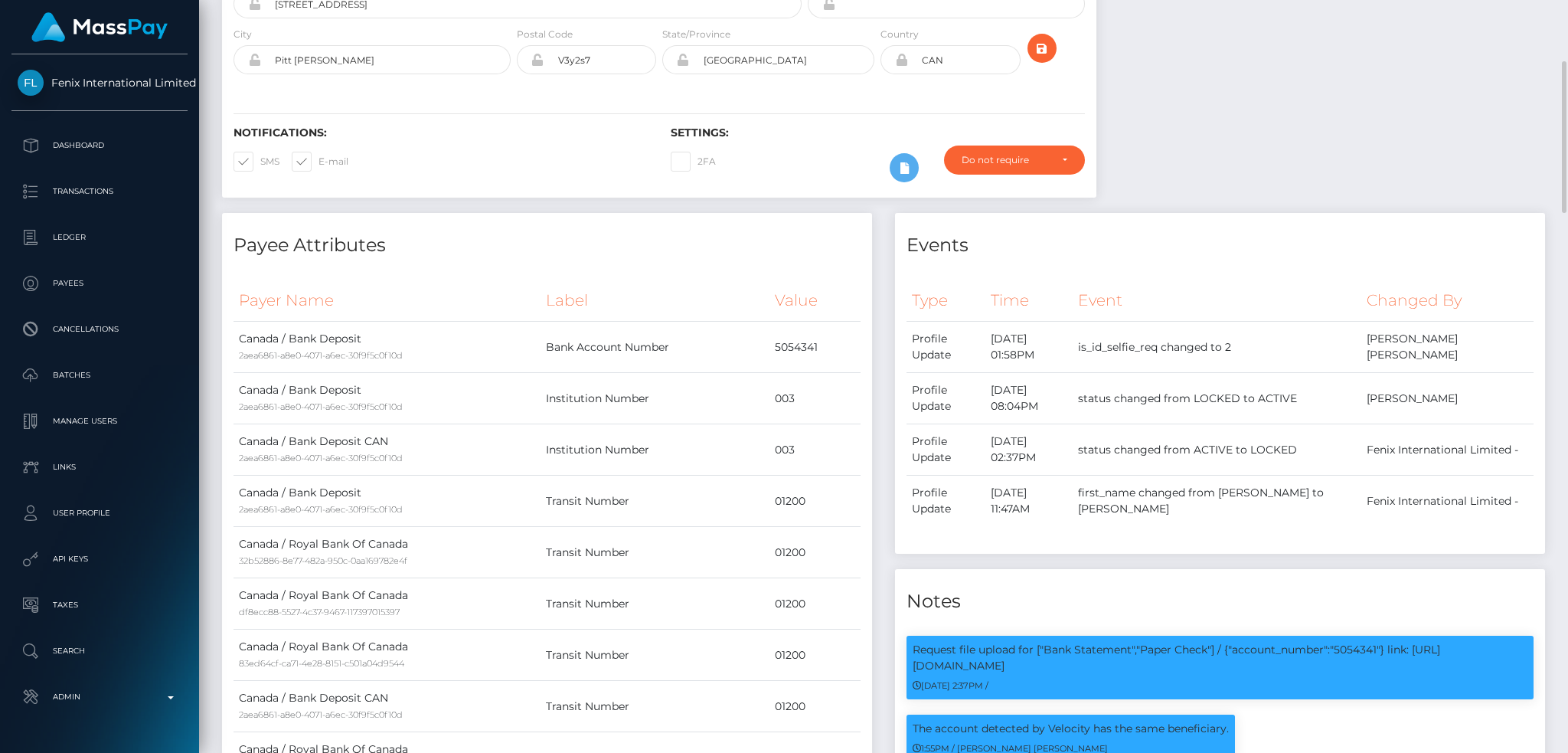
scroll to position [0, 0]
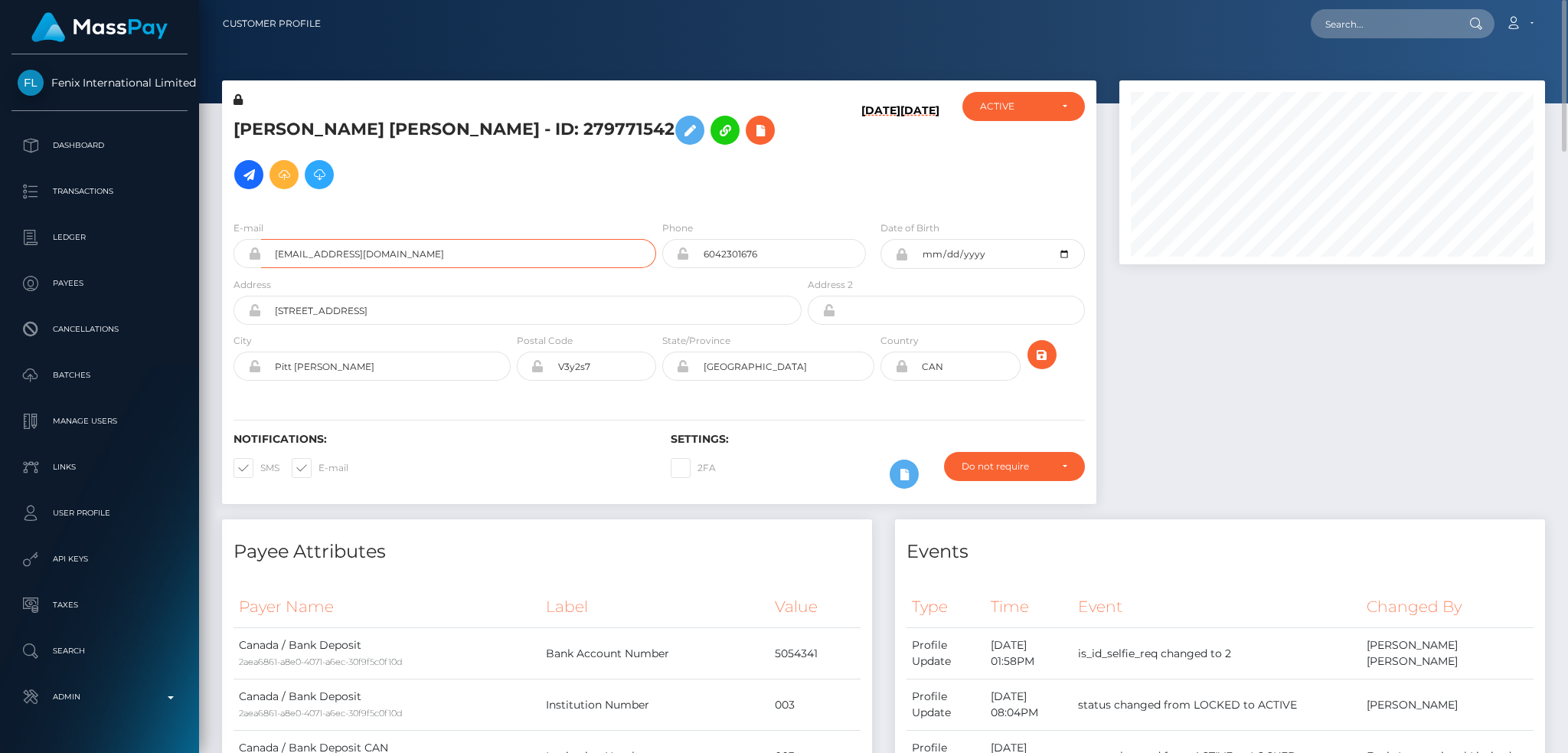
click at [431, 247] on input "lafortune13@gmail.com" at bounding box center [458, 253] width 395 height 29
click at [1374, 26] on input "text" at bounding box center [1382, 24] width 144 height 29
paste input "124232160"
type input "124232160"
click at [1350, 74] on link "Wei Yang" at bounding box center [1371, 80] width 122 height 28
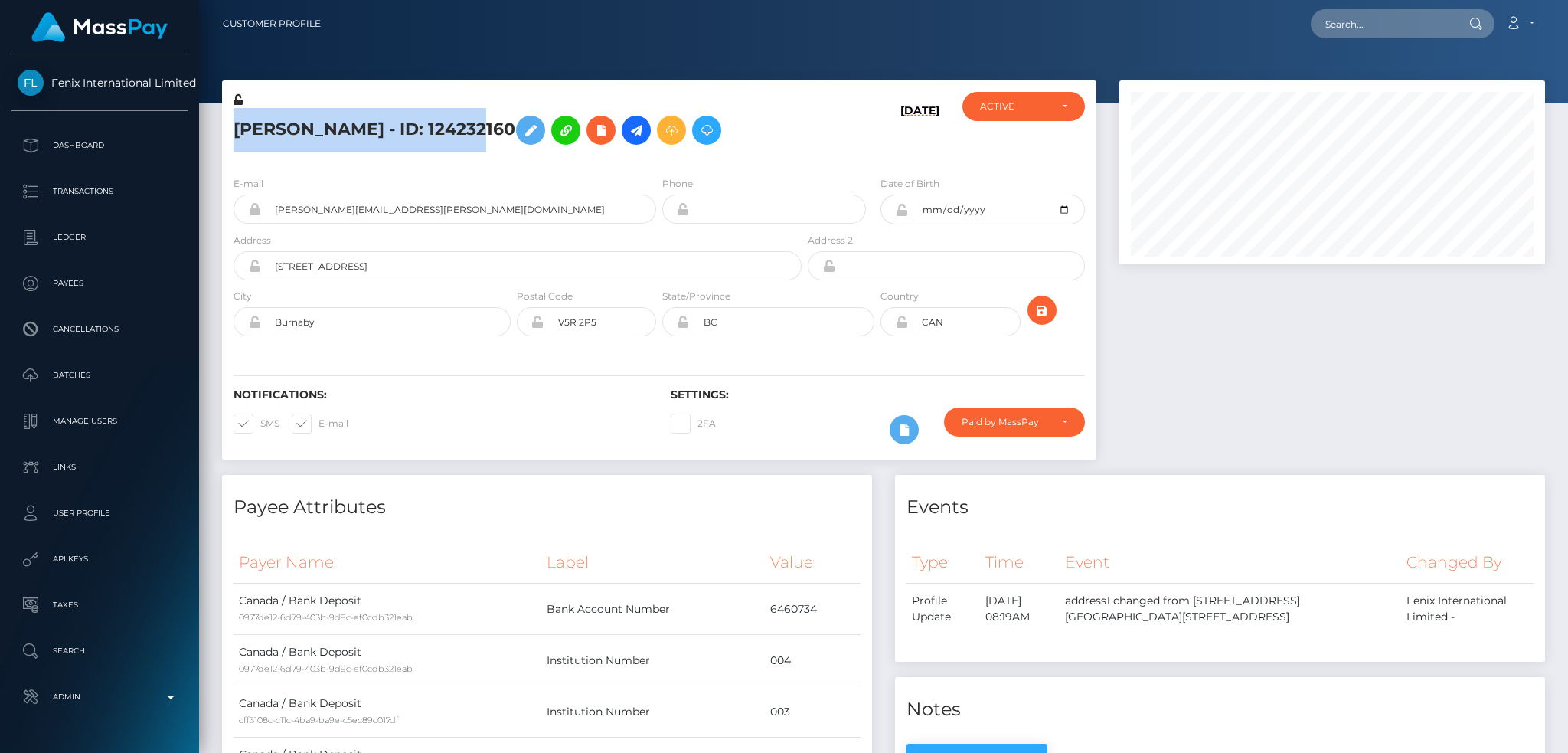
scroll to position [184, 425]
click at [449, 212] on input "alex.wei.yang@gmail.com" at bounding box center [458, 209] width 395 height 29
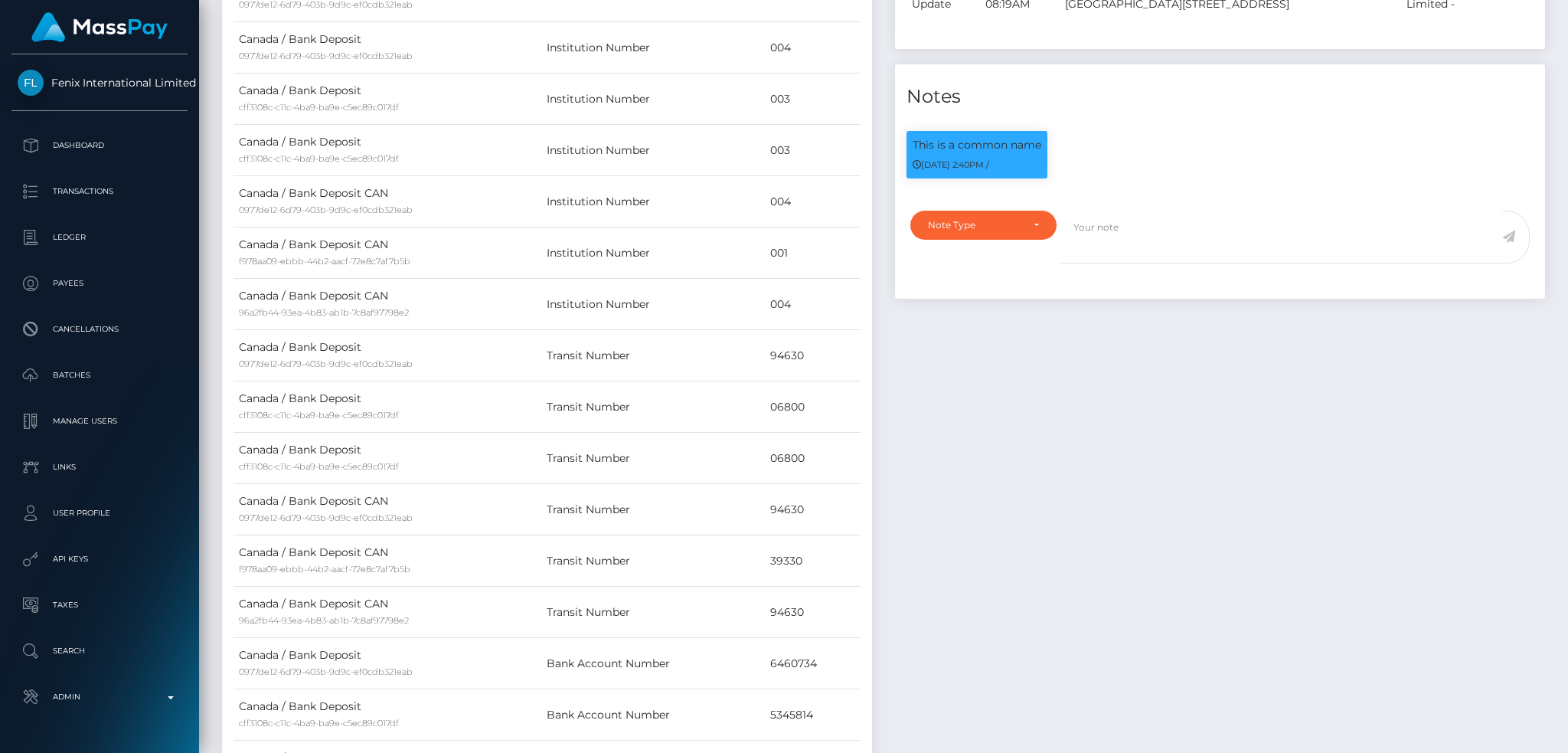
scroll to position [0, 0]
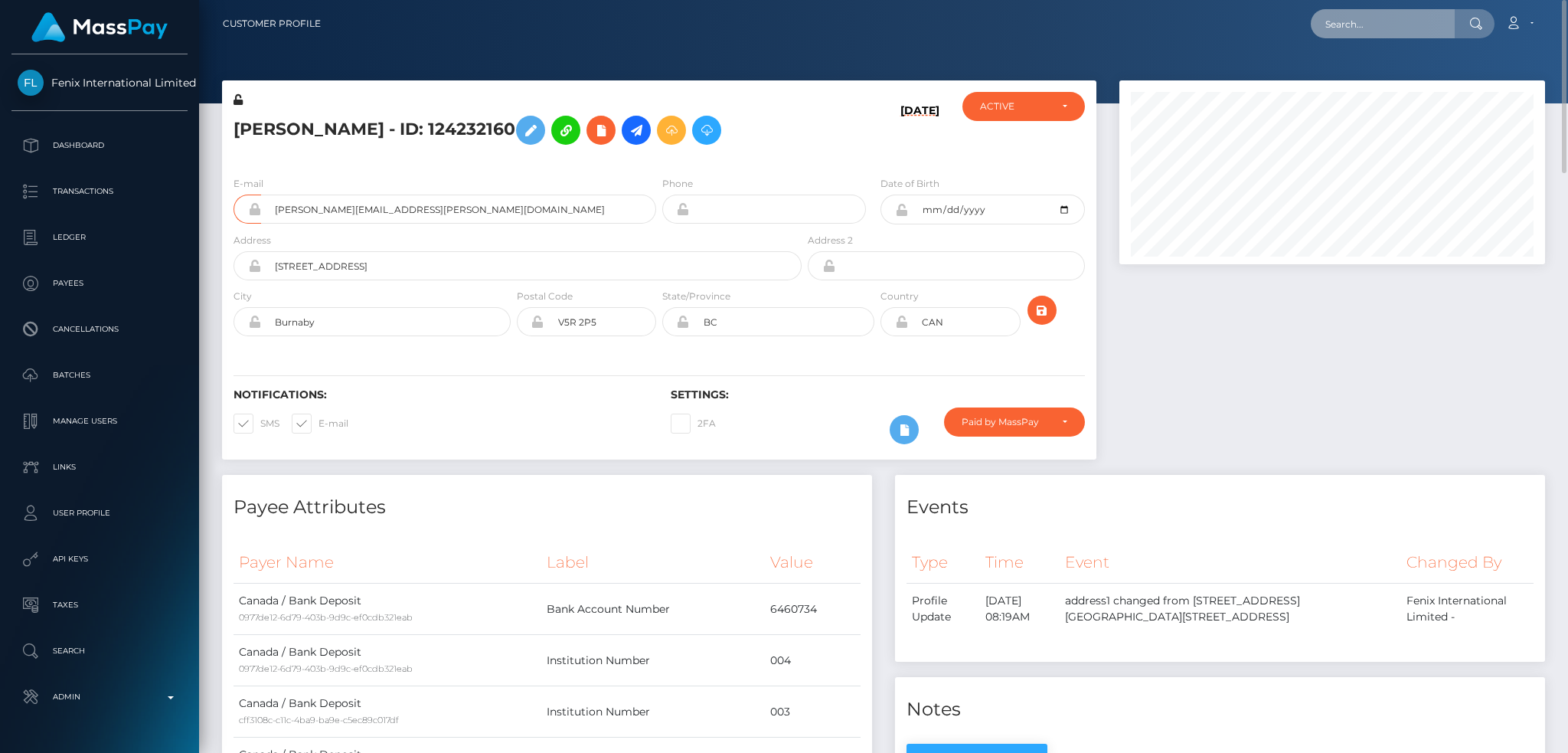
click at [1361, 28] on input "text" at bounding box center [1382, 24] width 144 height 29
paste input "281455200"
type input "281455200"
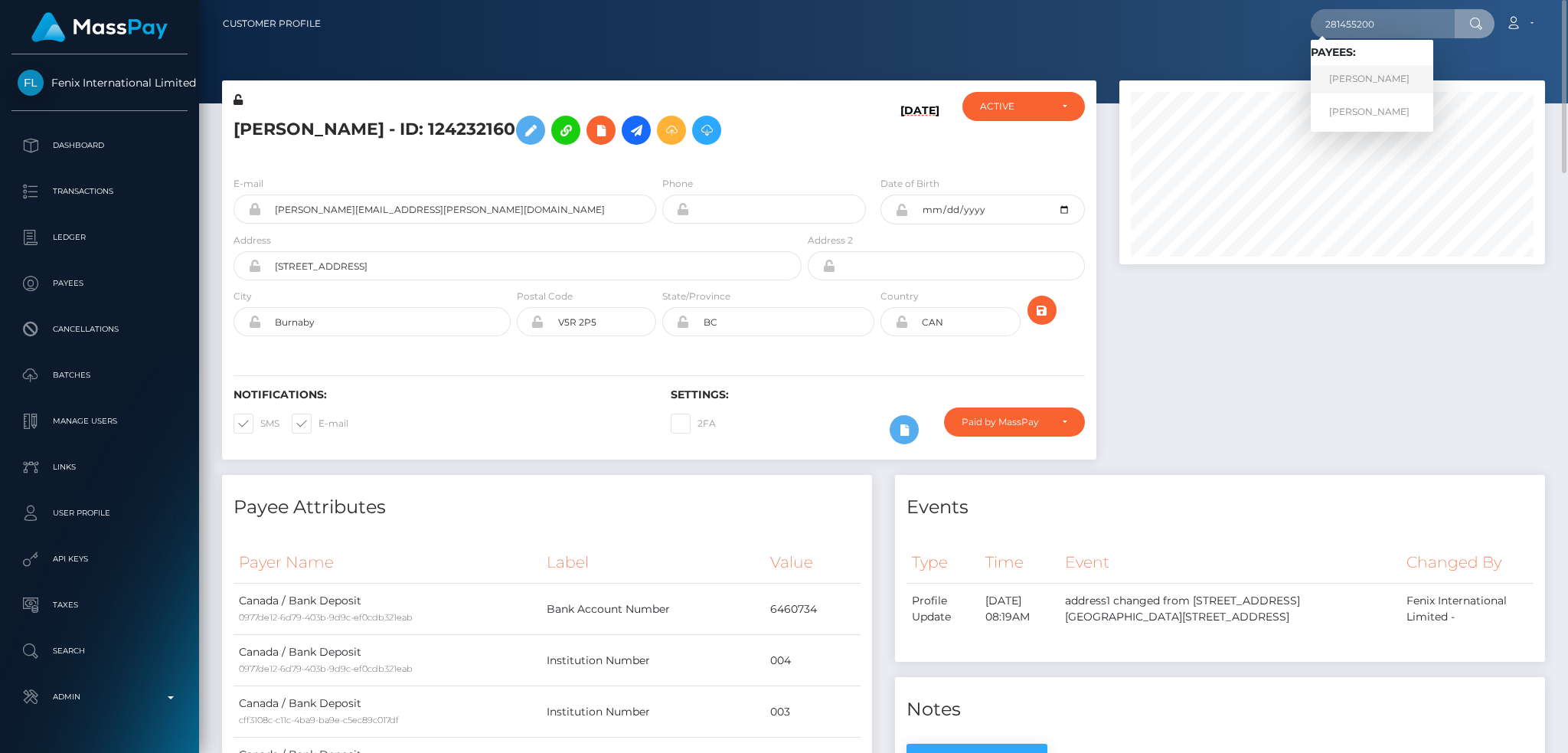
click at [1369, 83] on link "Sarah Michelle MCALEER" at bounding box center [1371, 80] width 122 height 28
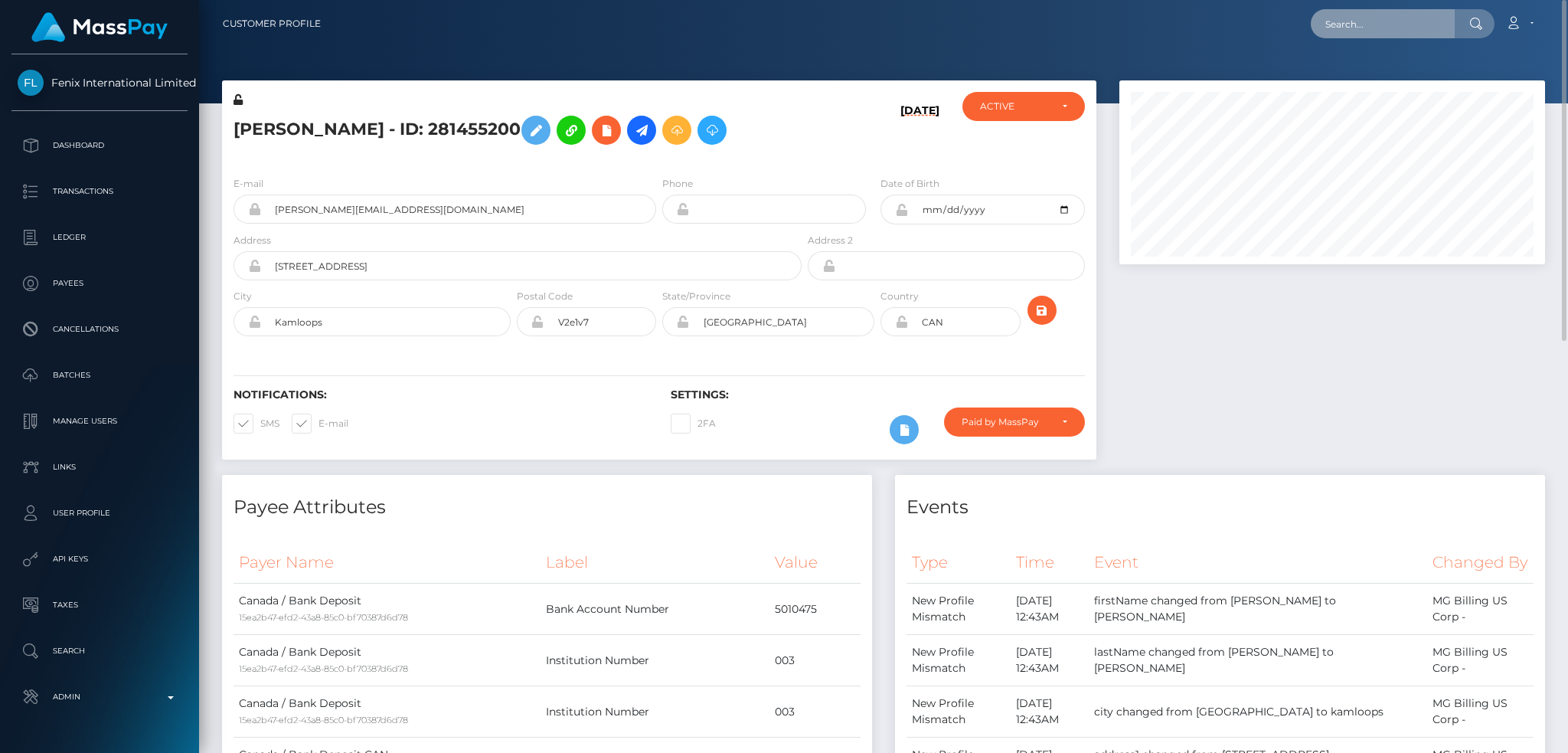
click at [1350, 19] on input "text" at bounding box center [1382, 24] width 144 height 29
paste input "281455200"
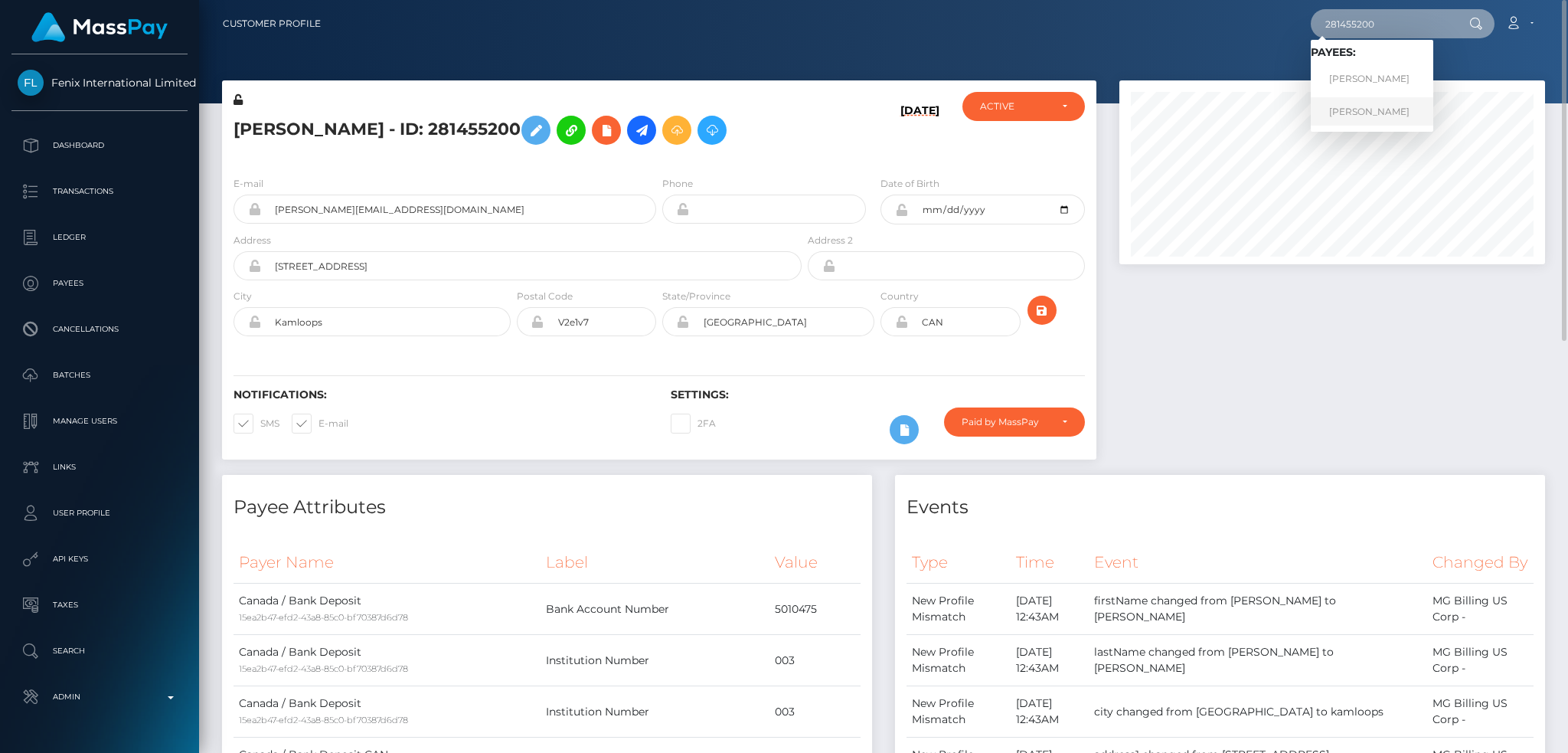
type input "281455200"
click at [1353, 110] on link "[PERSON_NAME]" at bounding box center [1371, 112] width 122 height 28
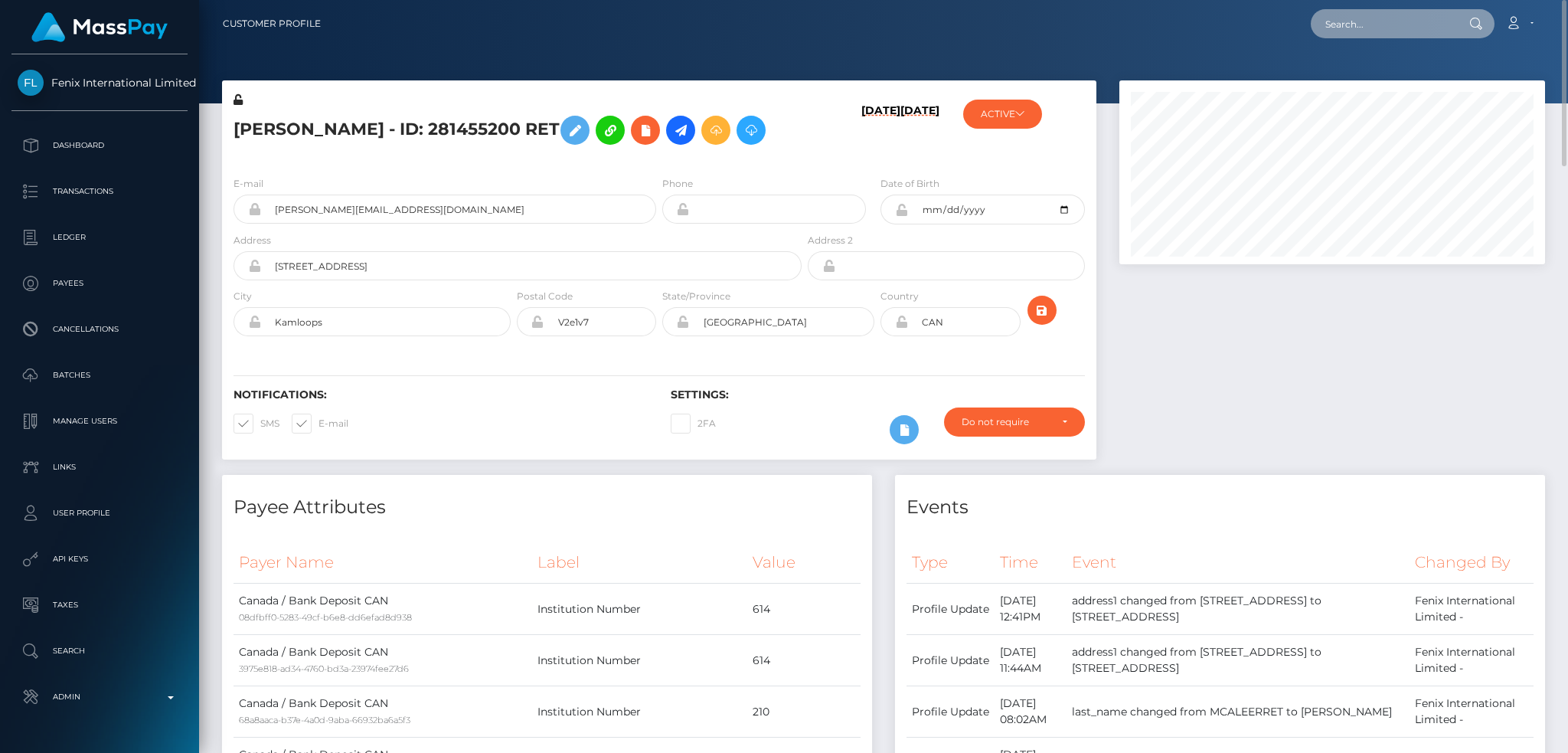
click at [1361, 25] on input "text" at bounding box center [1382, 24] width 144 height 29
paste input "281455200"
type input "281455200"
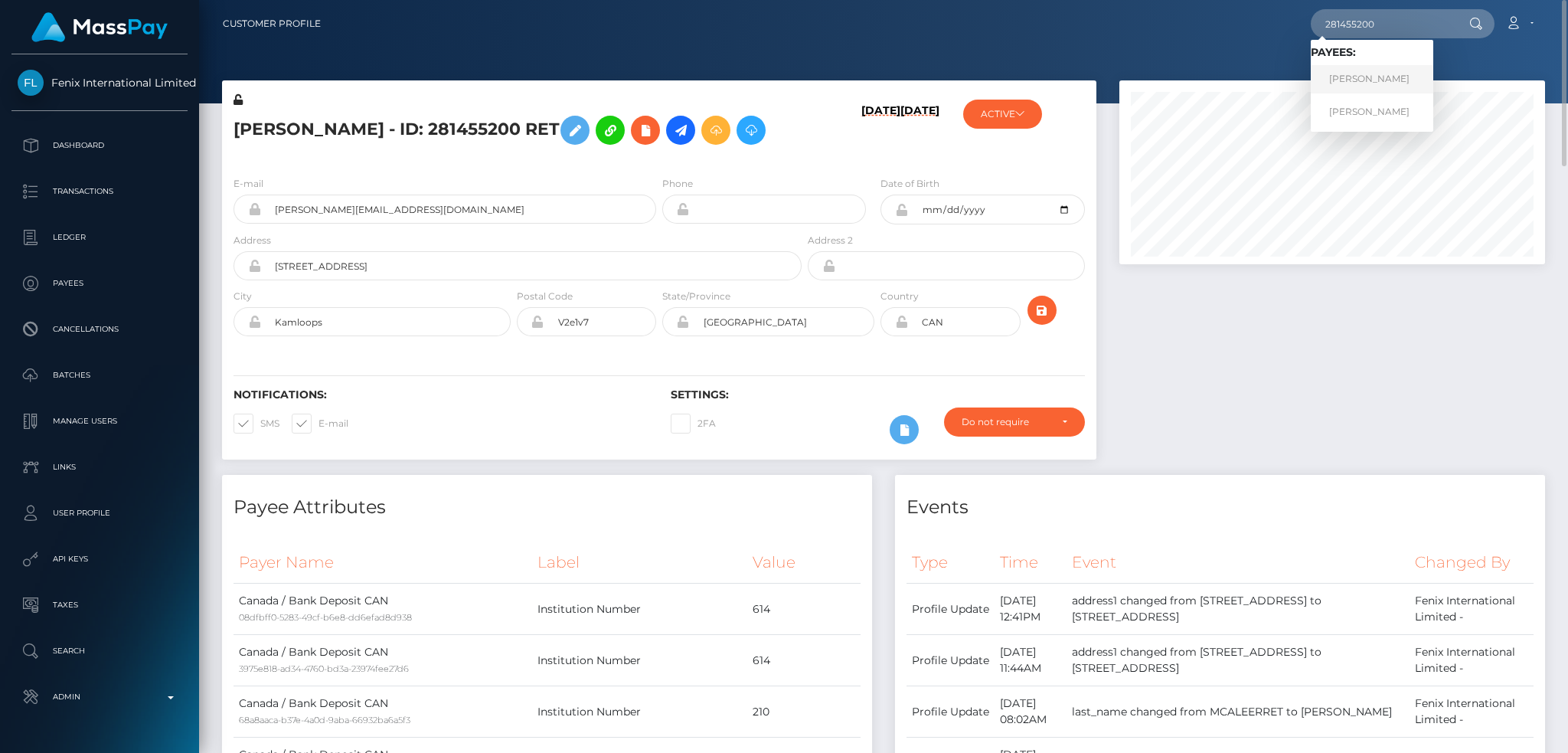
click at [1389, 85] on link "[PERSON_NAME]" at bounding box center [1371, 80] width 122 height 28
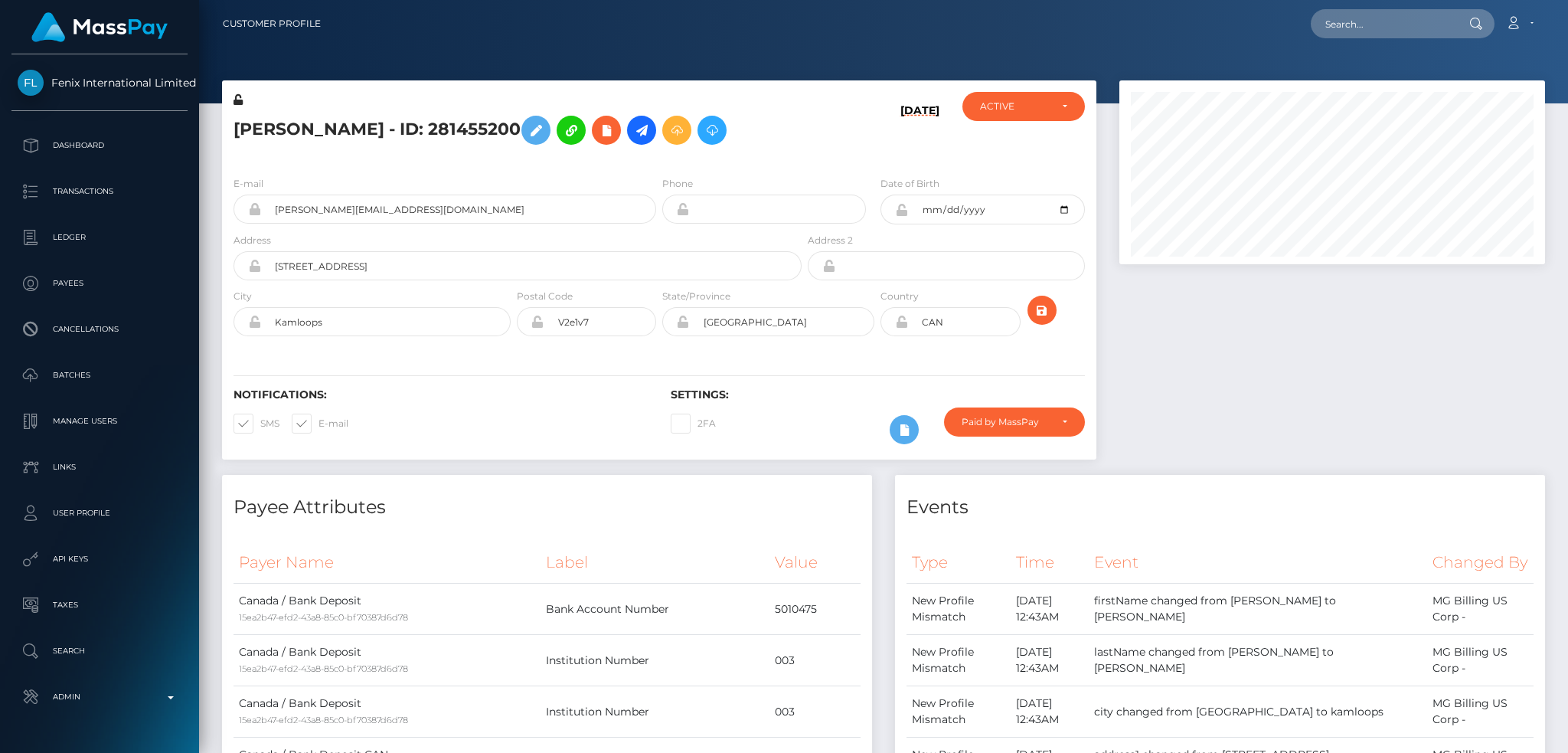
scroll to position [184, 425]
click at [492, 224] on input "[PERSON_NAME][EMAIL_ADDRESS][DOMAIN_NAME]" at bounding box center [458, 209] width 395 height 29
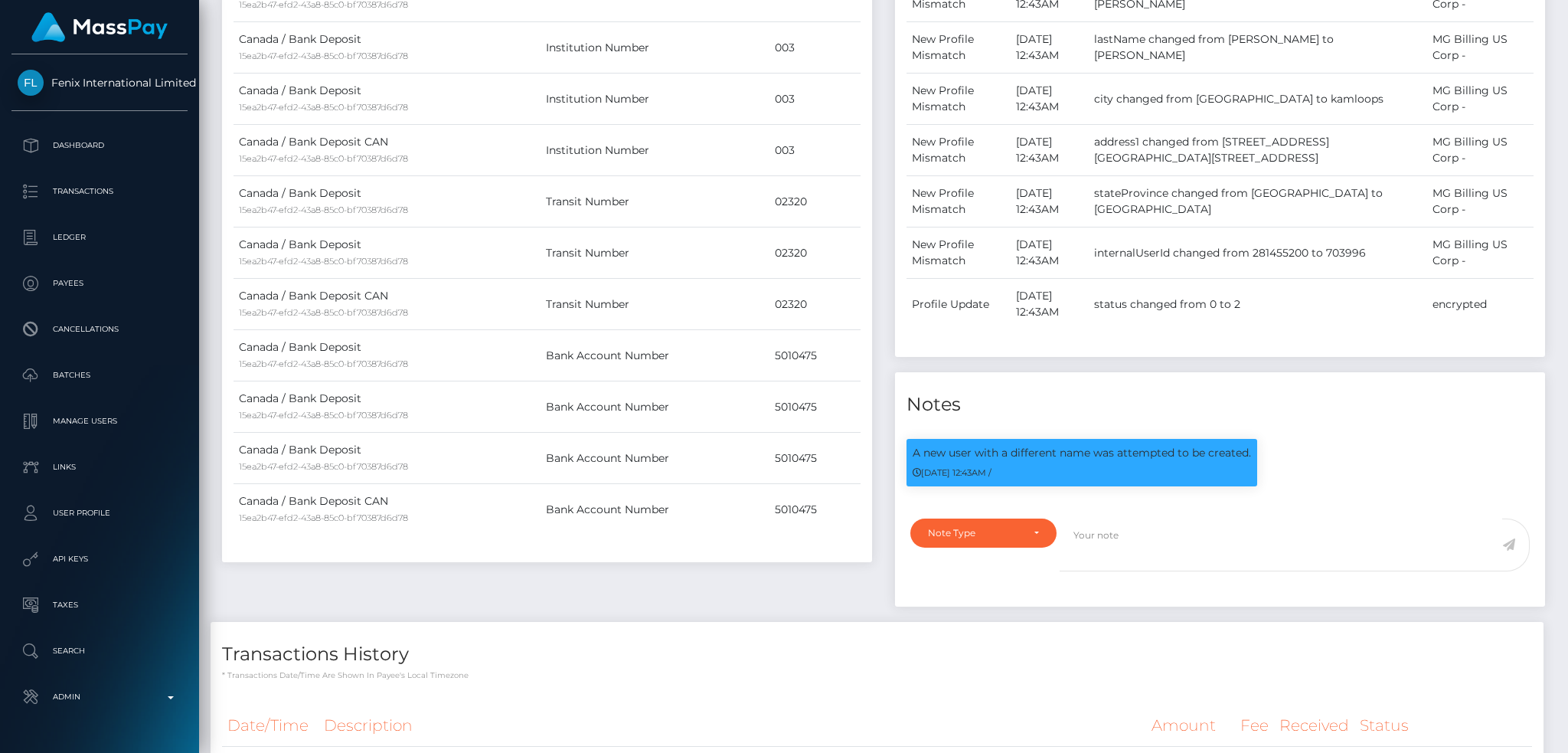
scroll to position [0, 0]
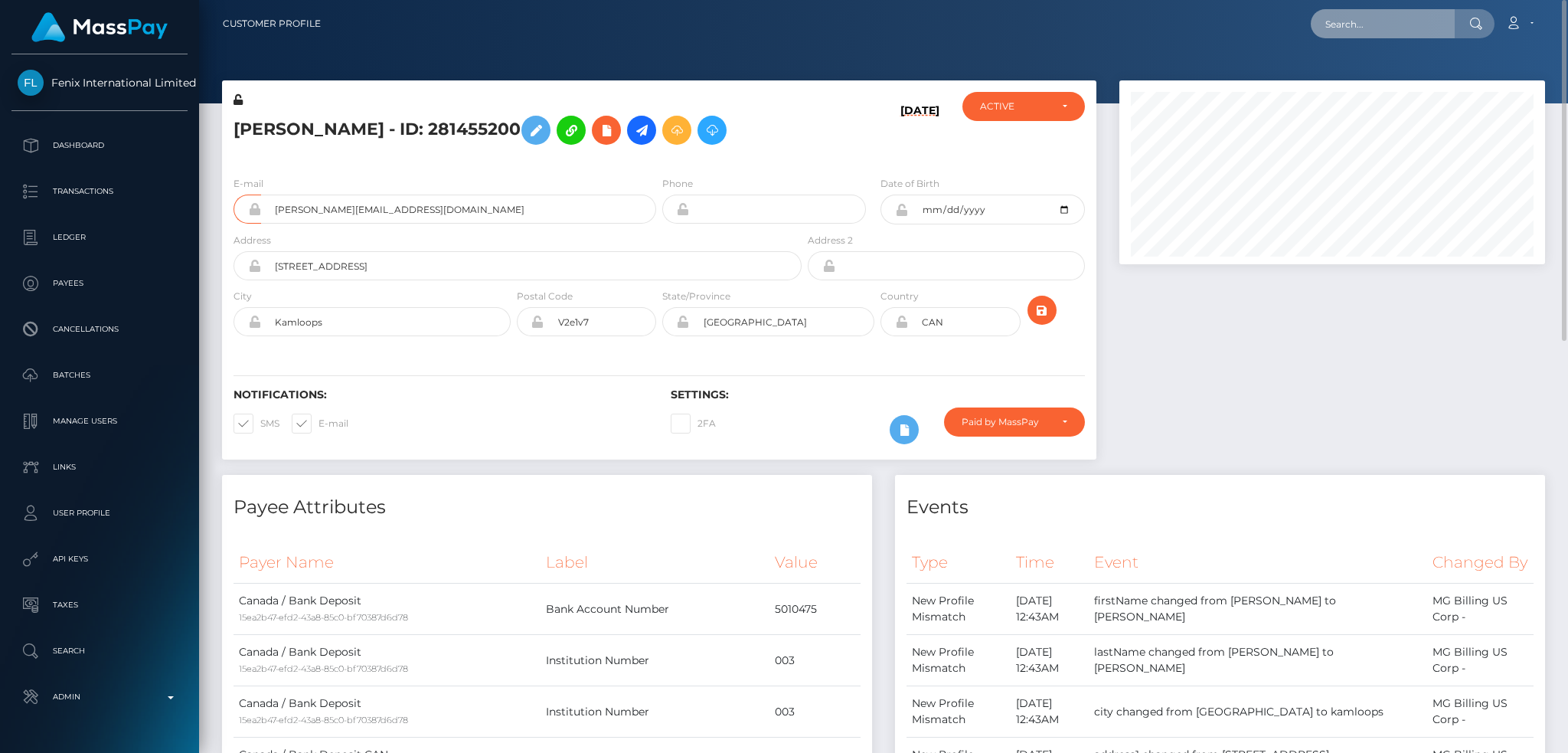
click at [1387, 18] on input "text" at bounding box center [1382, 24] width 144 height 29
paste input "324001652"
type input "324001652"
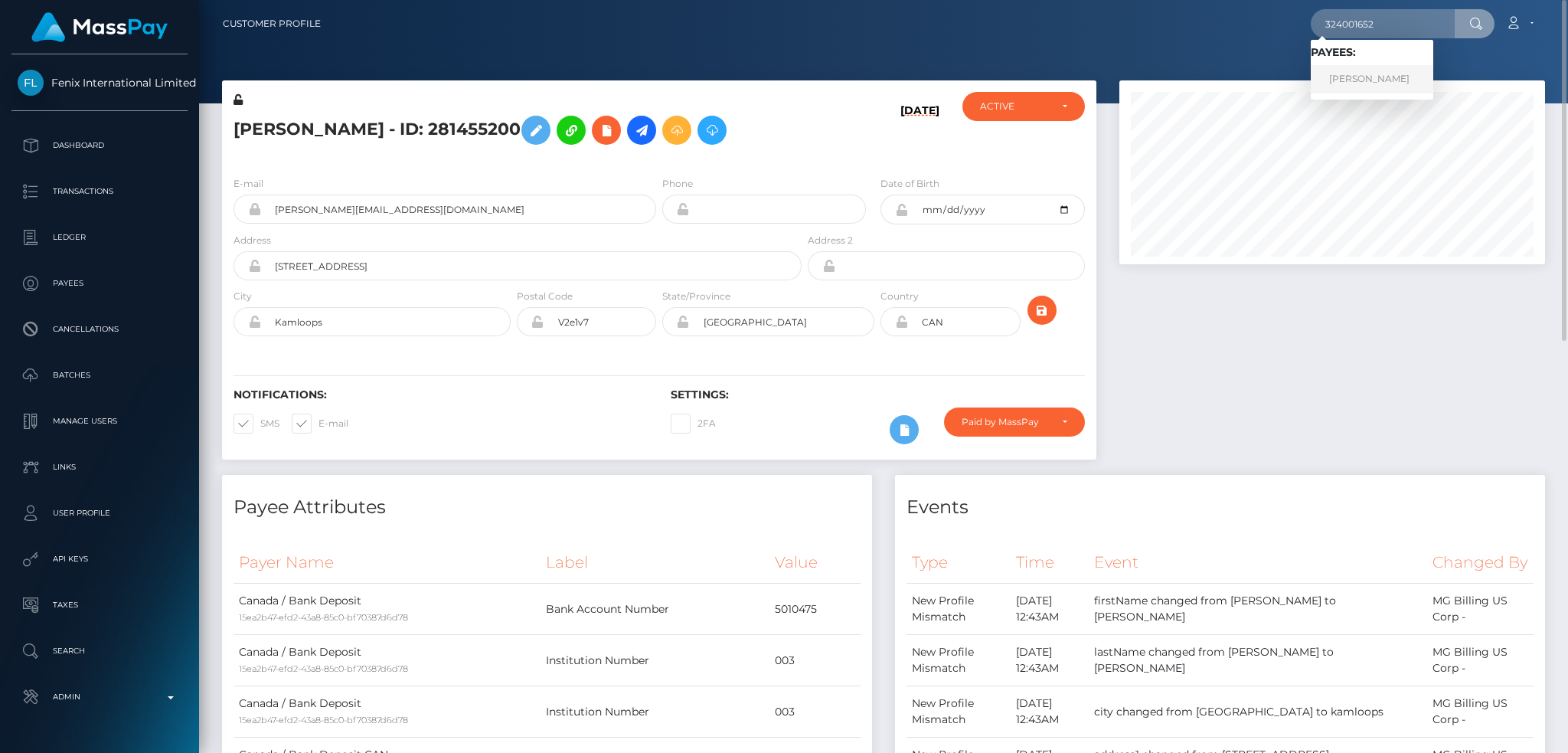
click at [1376, 71] on link "[PERSON_NAME]" at bounding box center [1371, 80] width 122 height 28
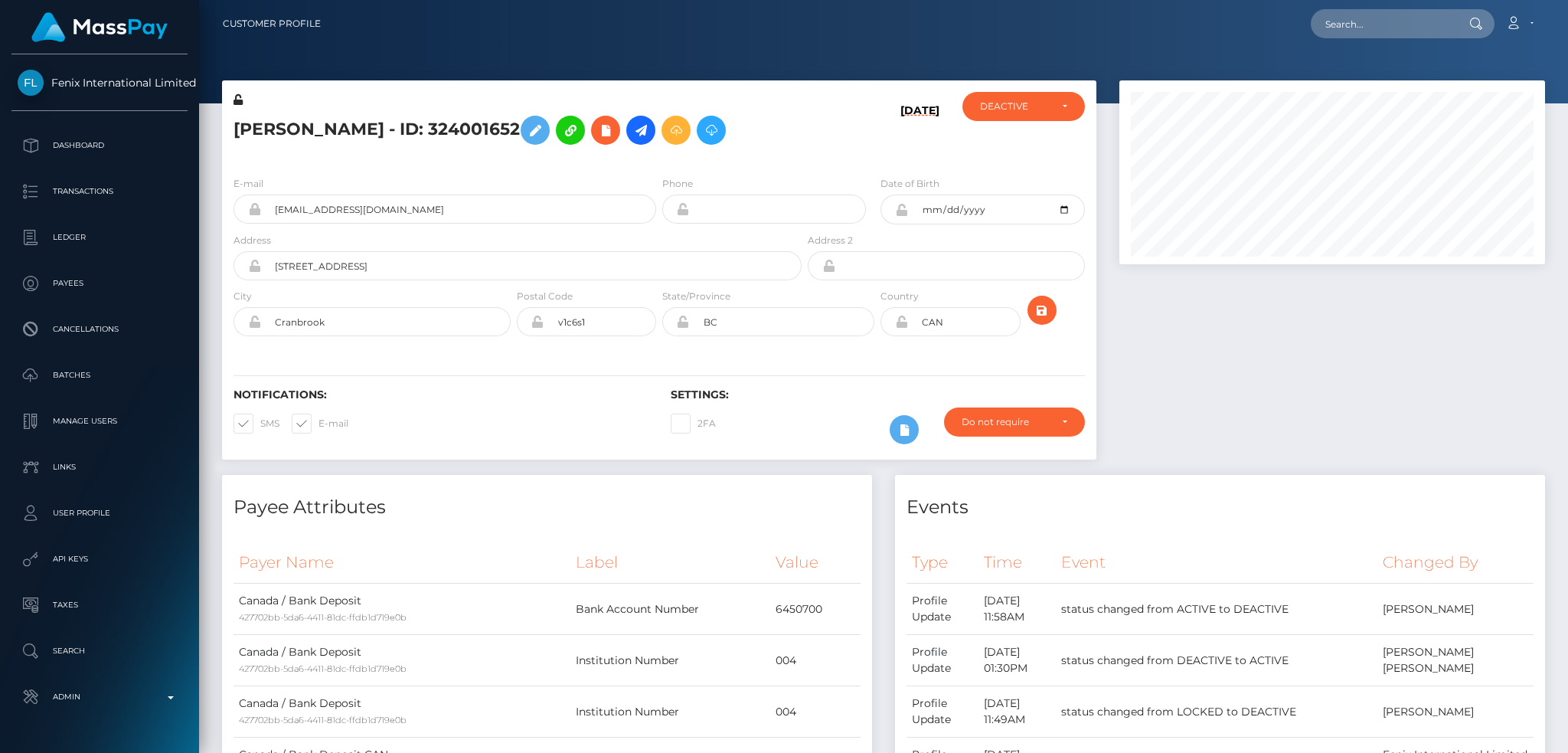
scroll to position [184, 425]
click at [484, 195] on input "[EMAIL_ADDRESS][DOMAIN_NAME]" at bounding box center [458, 209] width 395 height 29
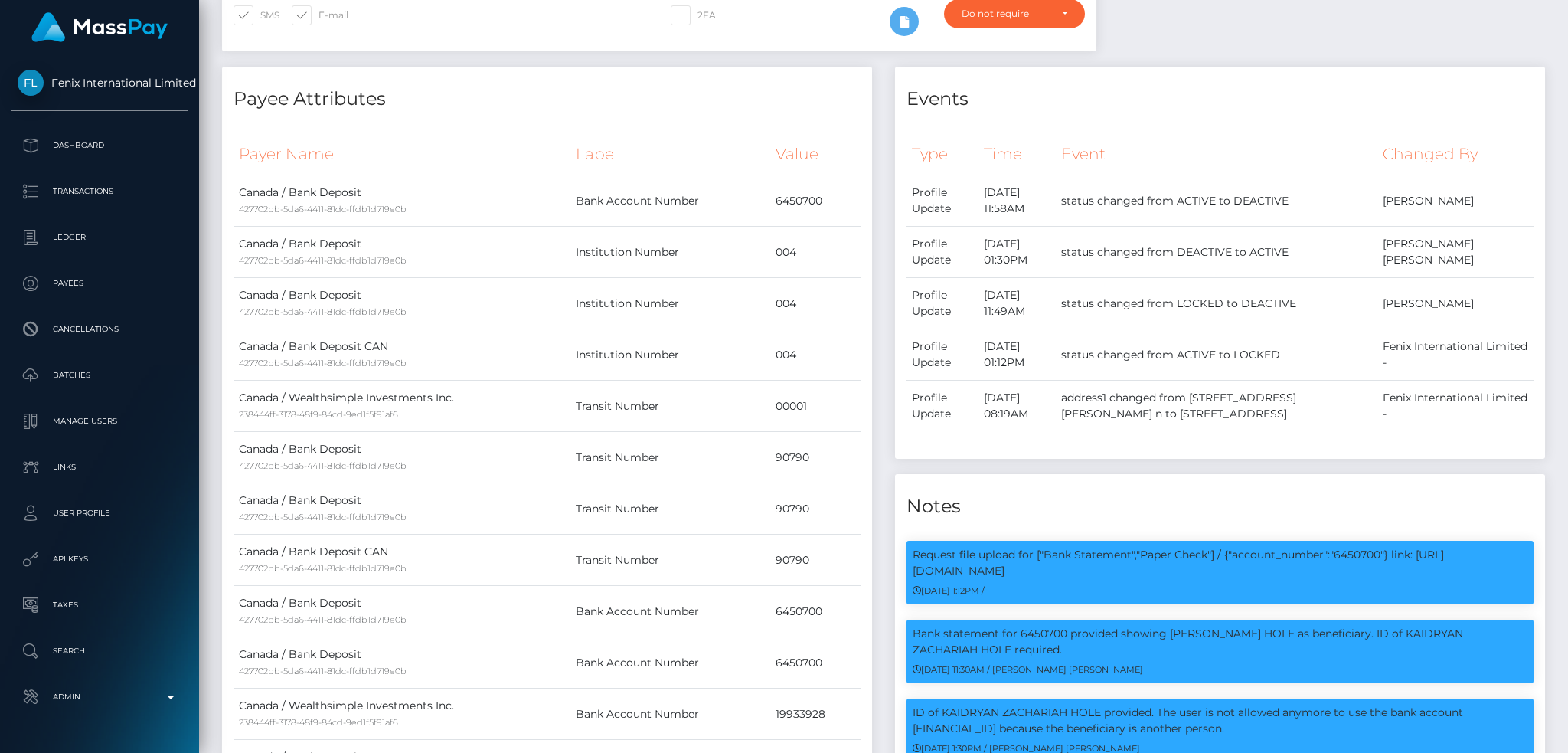
scroll to position [0, 0]
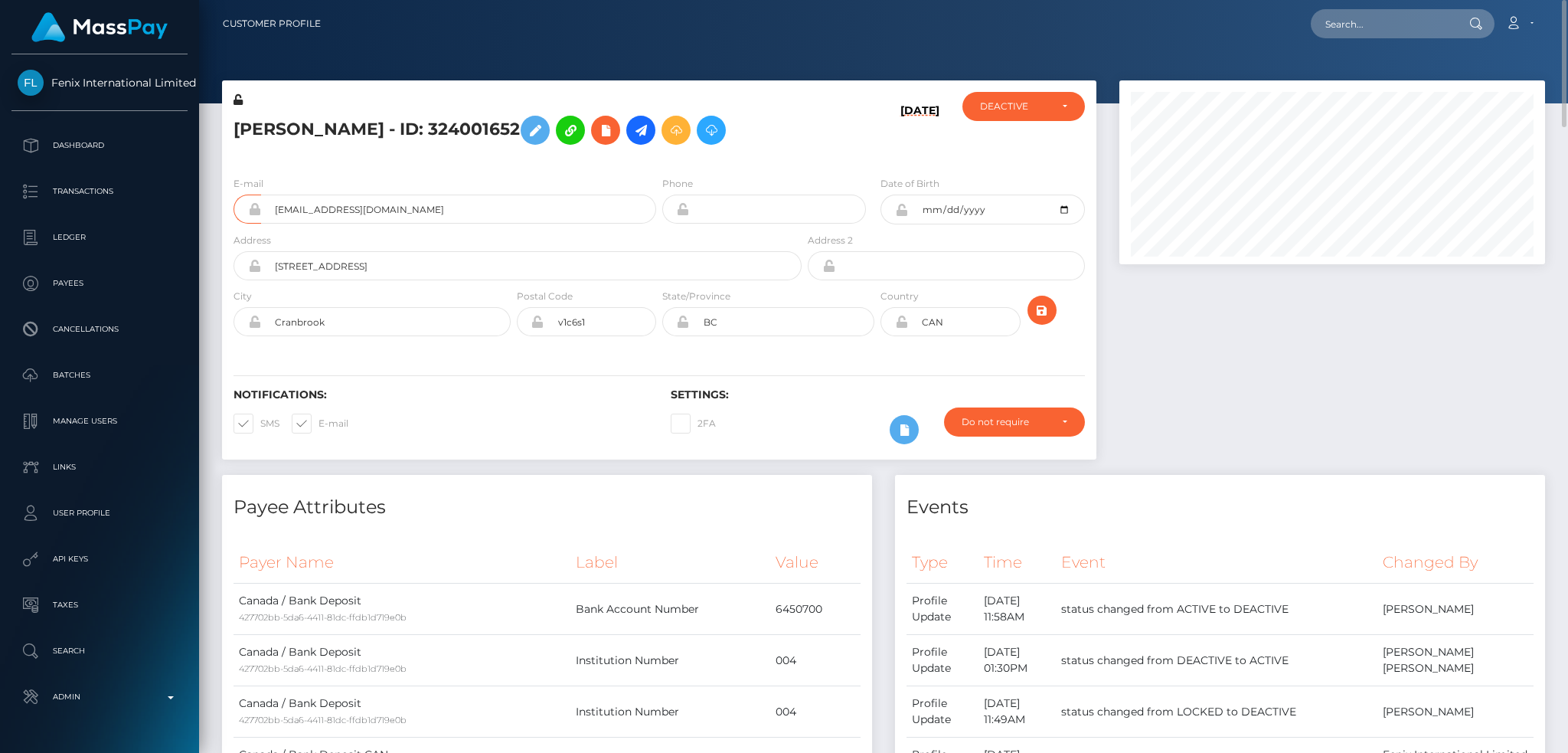
click at [430, 125] on h5 "[PERSON_NAME] - ID: 324001652" at bounding box center [513, 130] width 559 height 45
click at [430, 125] on h5 "Caitlin Mooy - ID: 324001652" at bounding box center [513, 130] width 559 height 45
copy h5 "324001652"
click at [1372, 19] on input "text" at bounding box center [1382, 24] width 144 height 29
paste input "145599450"
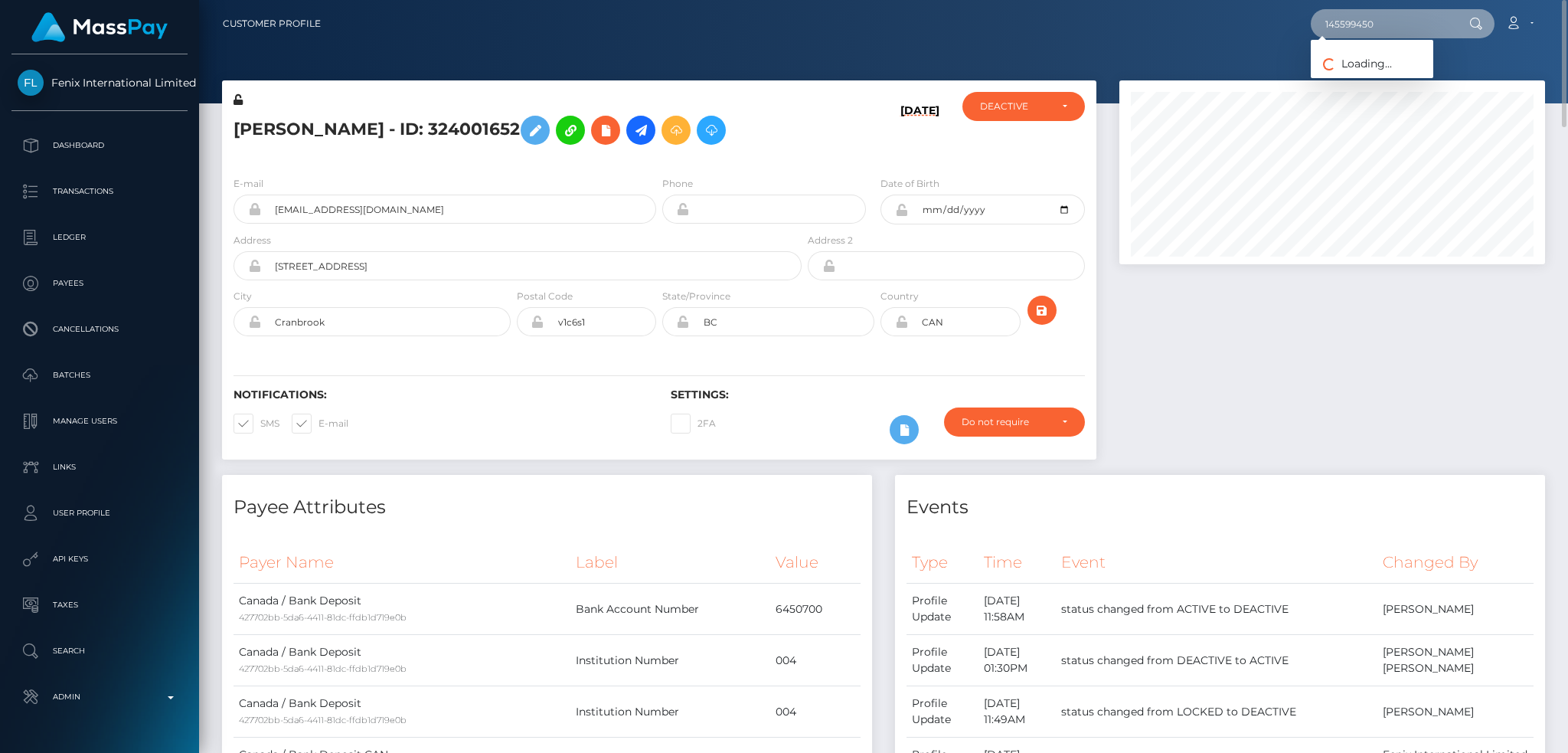
type input "145599450"
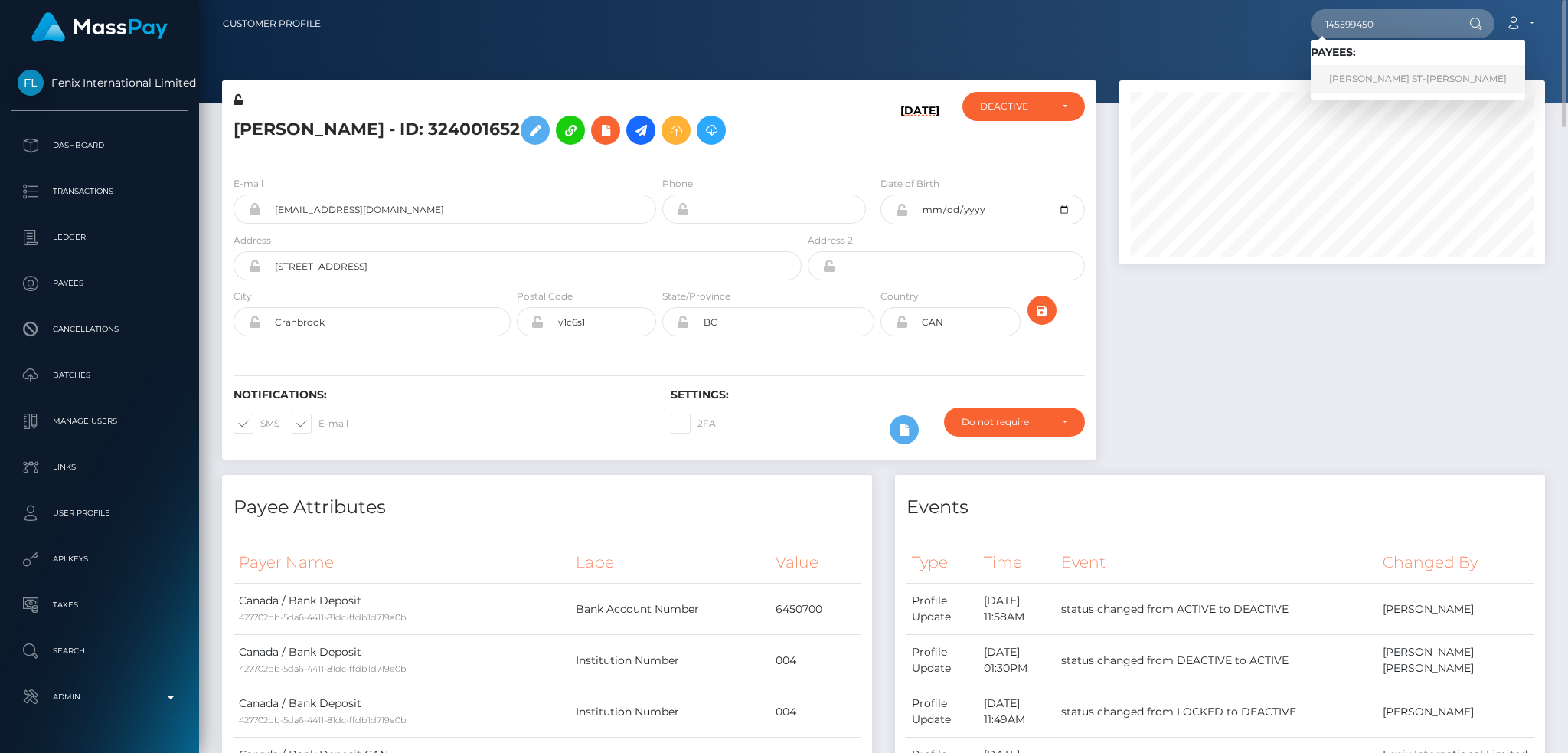
click at [1381, 75] on link "OLIVIA ST-LAURENT-TESSIER" at bounding box center [1417, 80] width 214 height 28
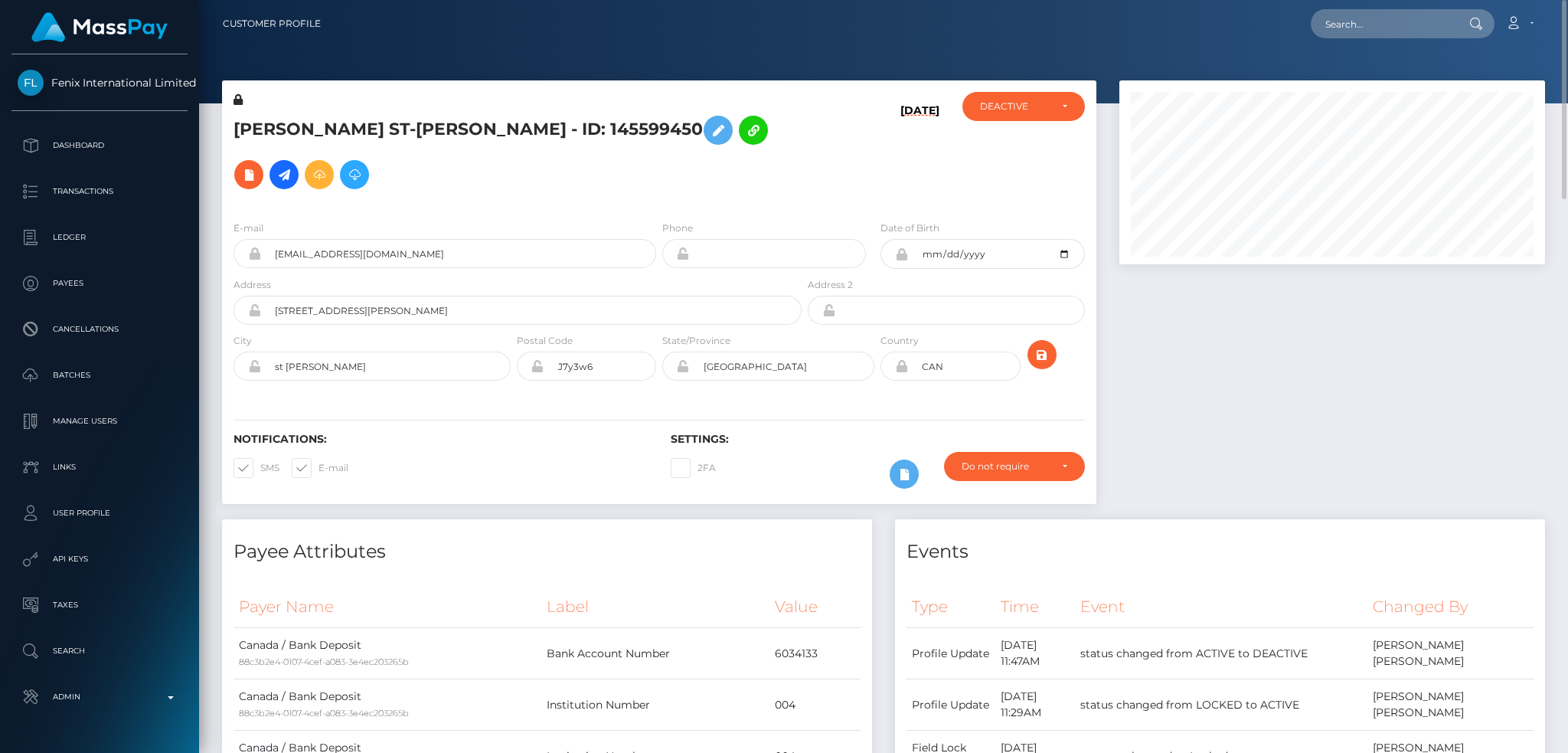
click at [553, 136] on h5 "OLIVIA ST-LAURENT-TESSIER - ID: 145599450" at bounding box center [513, 153] width 559 height 89
drag, startPoint x: 553, startPoint y: 136, endPoint x: 549, endPoint y: 86, distance: 50.2
click at [553, 135] on h5 "OLIVIA ST-LAURENT-TESSIER - ID: 145599450" at bounding box center [513, 153] width 559 height 89
copy h5 "145599450"
click at [438, 130] on h5 "OLIVIA ST-LAURENT-TESSIER - ID: 145599450" at bounding box center [513, 153] width 559 height 89
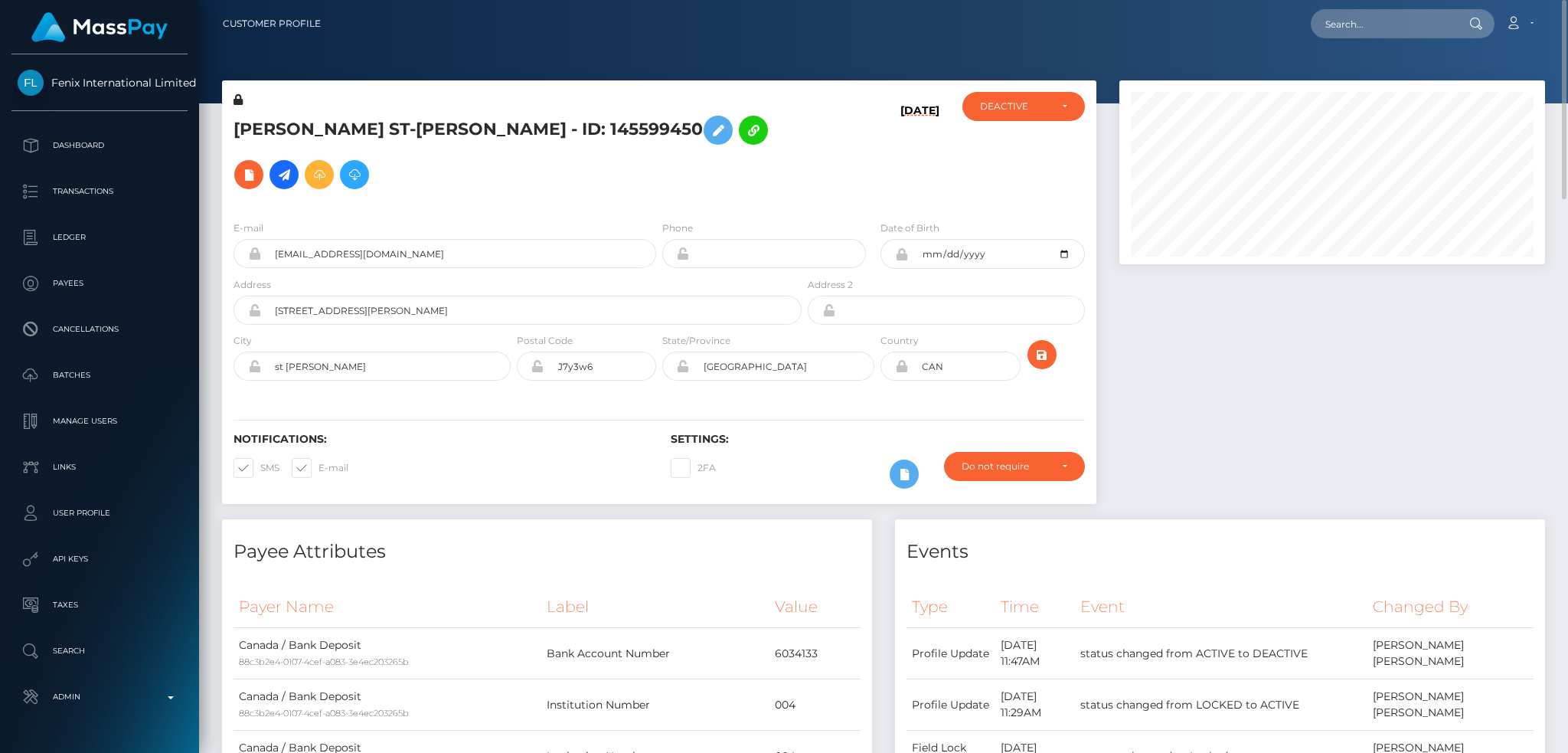
drag, startPoint x: 1302, startPoint y: 20, endPoint x: 1316, endPoint y: 26, distance: 15.2
click at [1314, 26] on div "Loading... Loading... Account Edit Profile Logout" at bounding box center [938, 24] width 1211 height 32
click at [1349, 28] on input "text" at bounding box center [1382, 24] width 144 height 29
paste input "223458829"
type input "223458829"
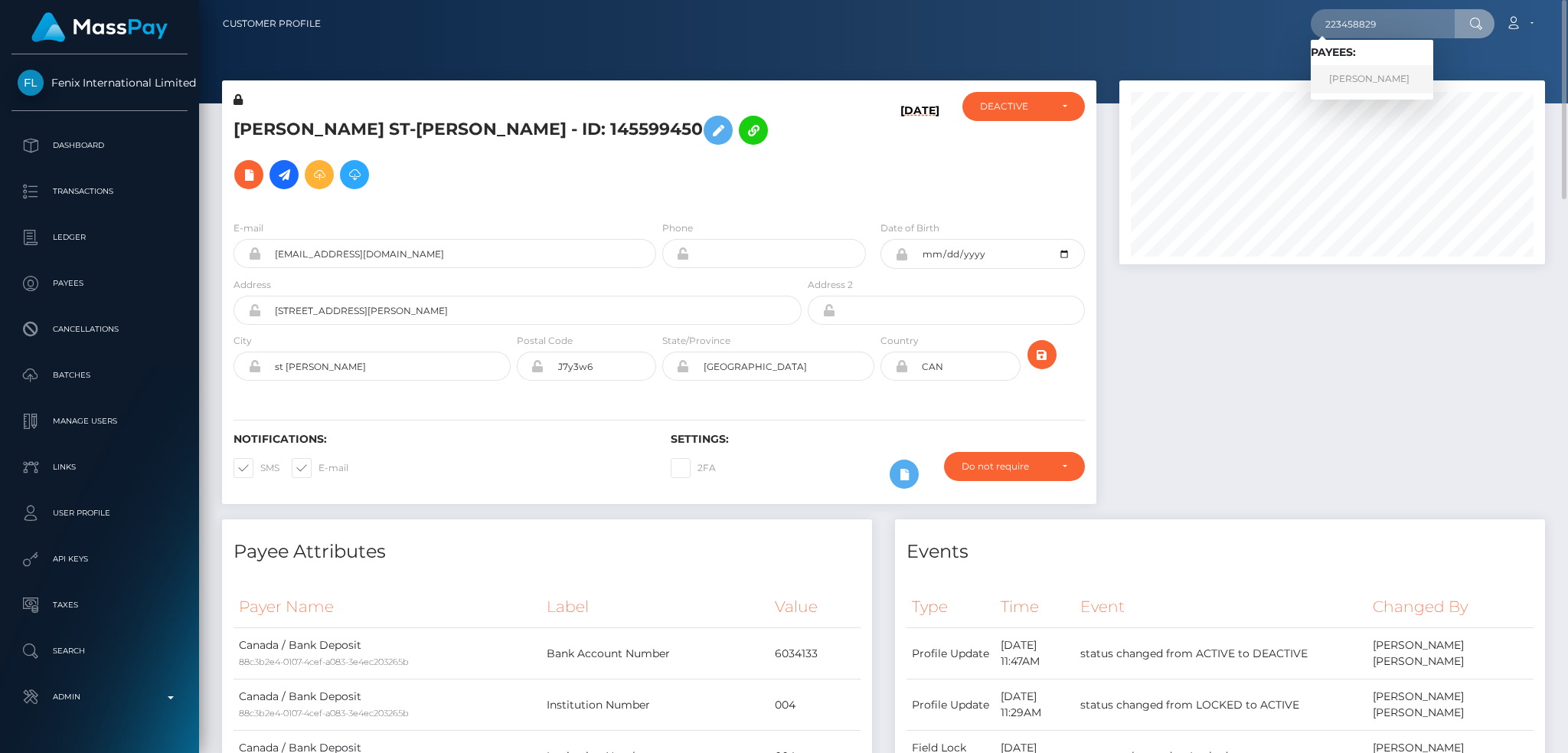
click at [1340, 72] on link "BAILEY AY" at bounding box center [1371, 80] width 122 height 28
